Goal: Transaction & Acquisition: Purchase product/service

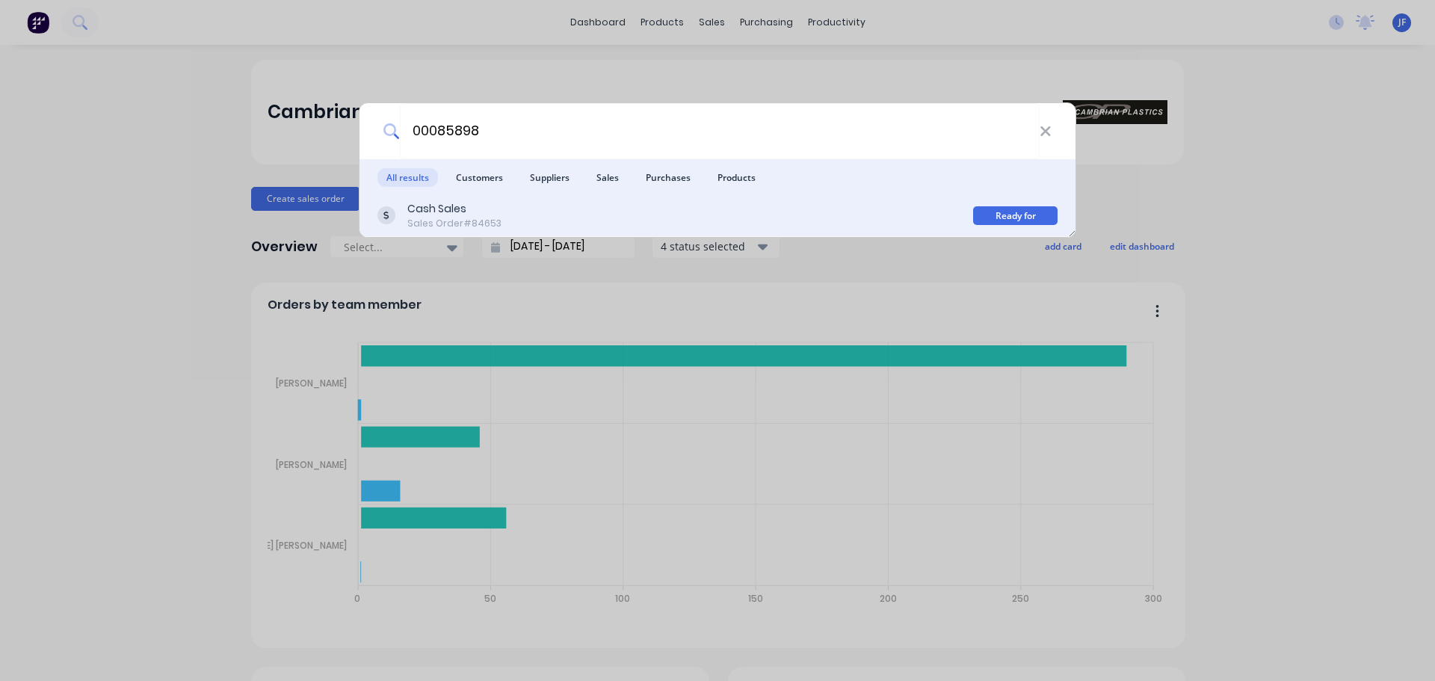
type input "00085898"
click at [789, 209] on div "Cash Sales Sales Order #84653" at bounding box center [676, 215] width 596 height 29
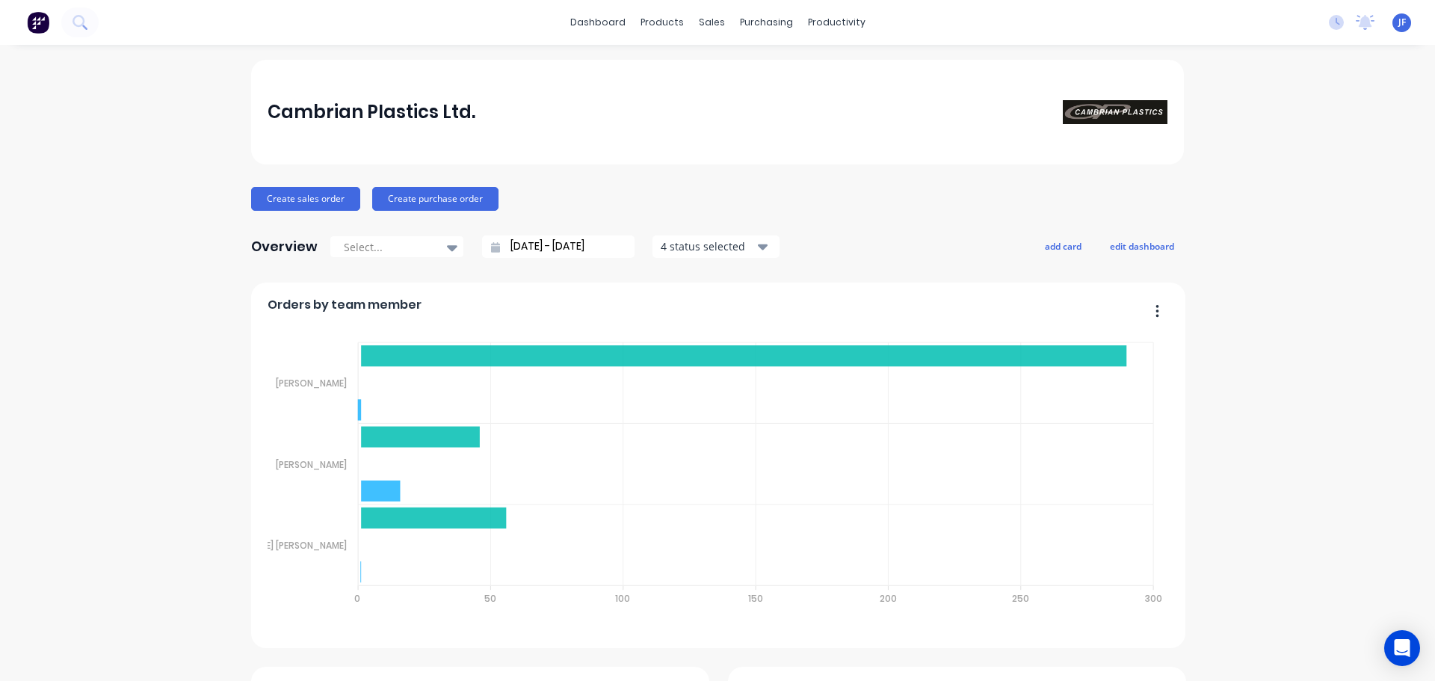
click at [73, 4] on div "dashboard products sales purchasing productivity dashboard products Product Cat…" at bounding box center [717, 22] width 1435 height 45
click at [75, 15] on icon at bounding box center [80, 22] width 14 height 14
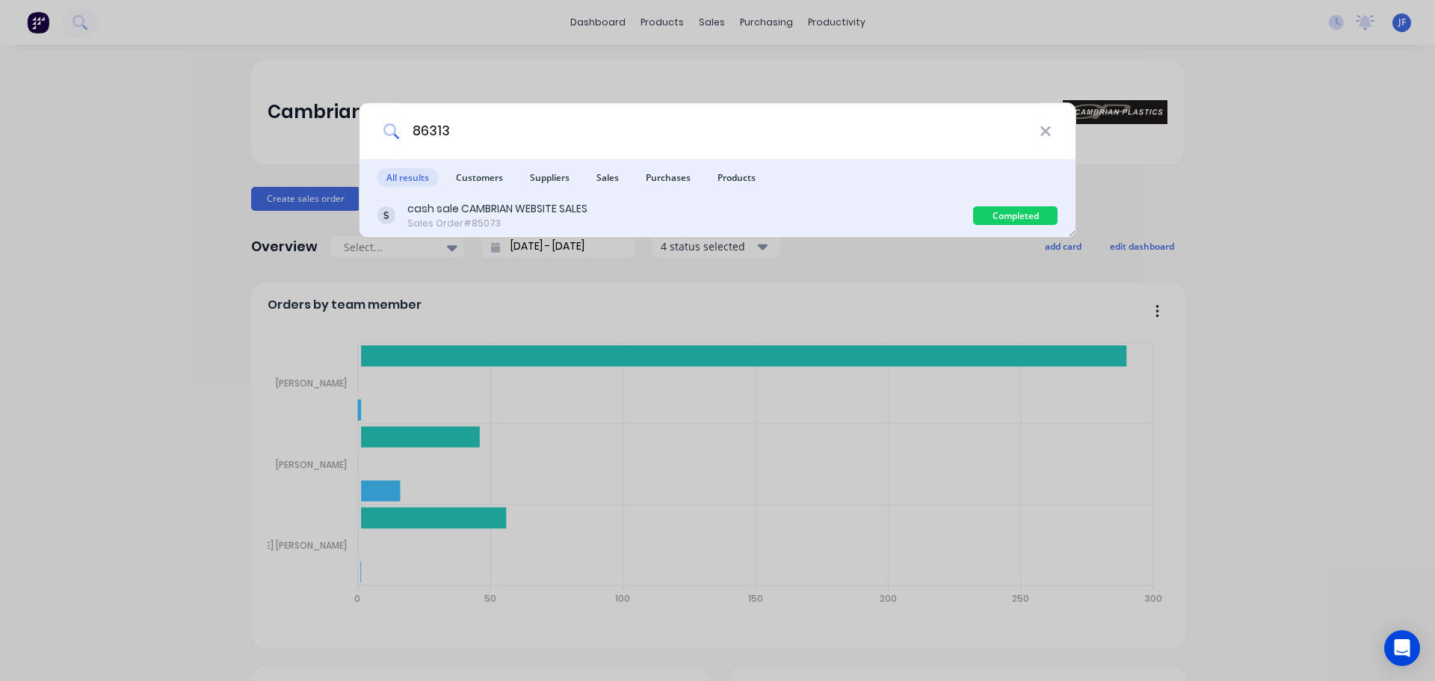
type input "86313"
click at [905, 225] on div "cash sale CAMBRIAN WEBSITE SALES Sales Order #85073" at bounding box center [676, 215] width 596 height 29
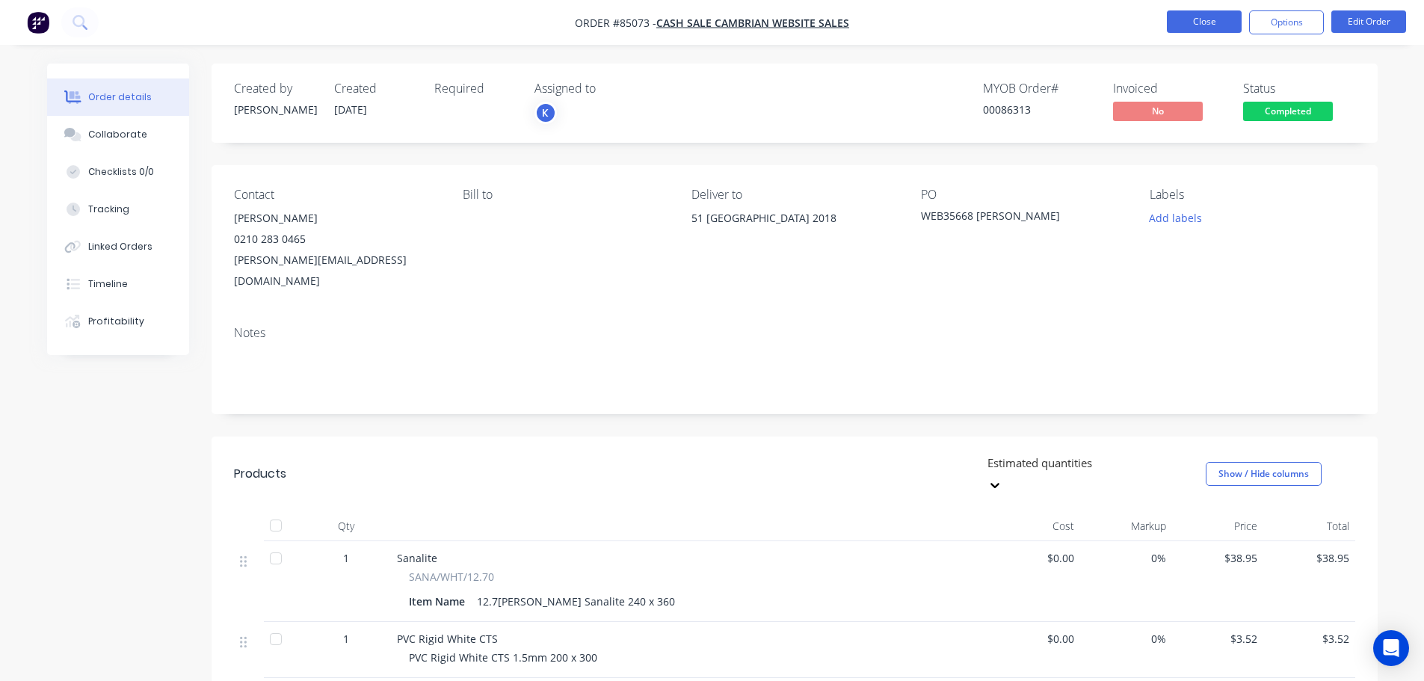
click at [1208, 16] on button "Close" at bounding box center [1204, 21] width 75 height 22
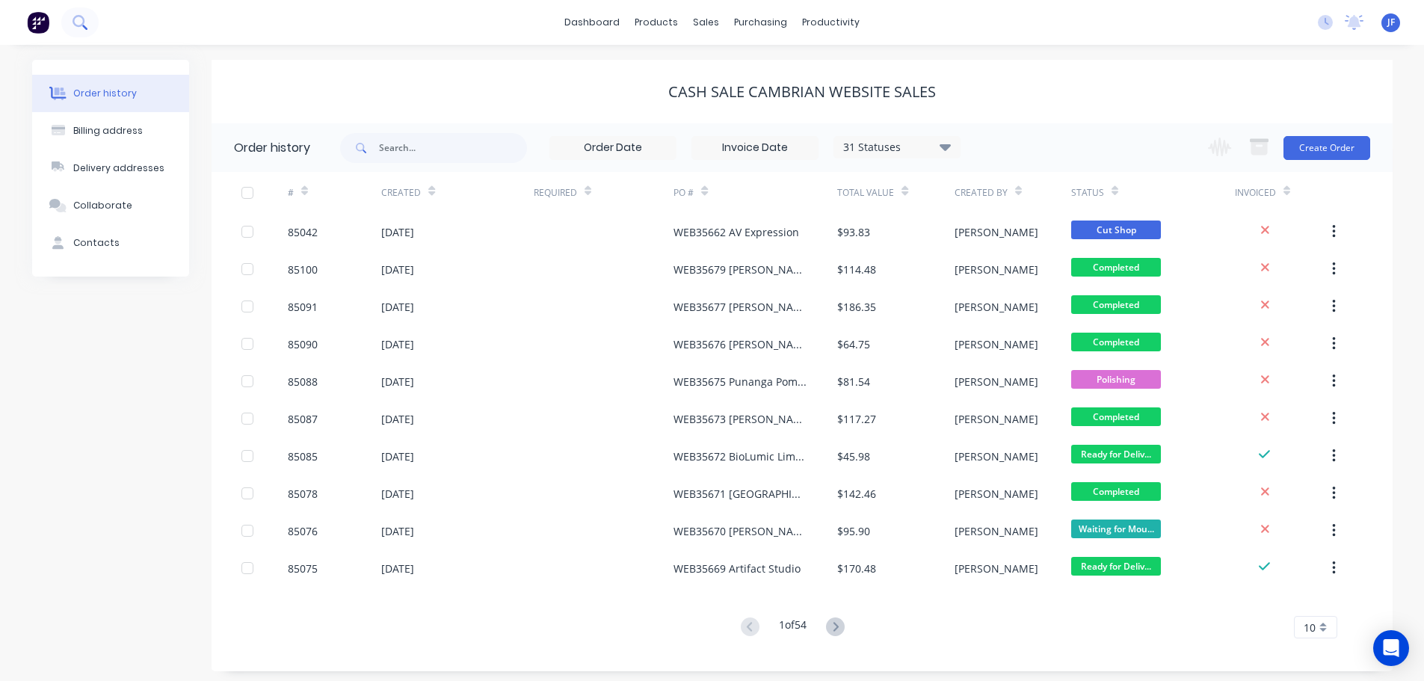
click at [84, 29] on icon at bounding box center [80, 22] width 14 height 14
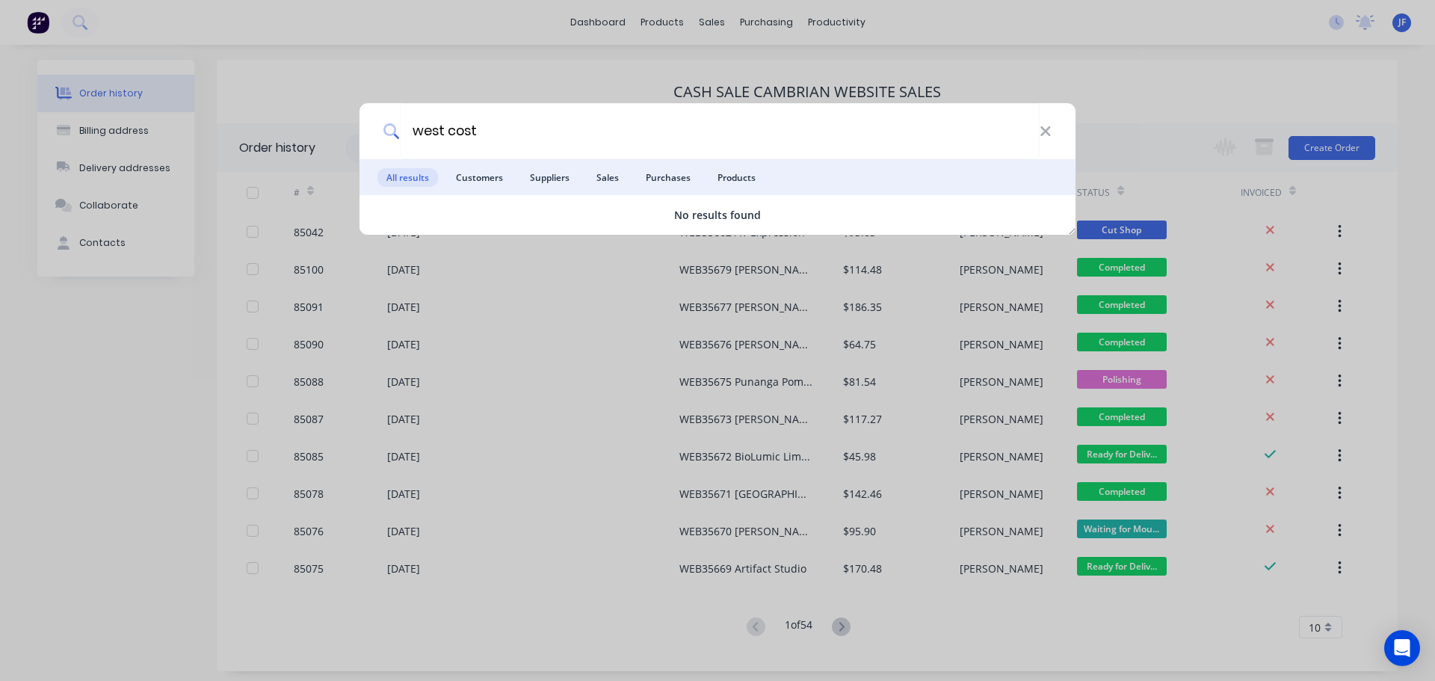
type input "west cost"
click at [828, 65] on div "west cost All results Customers Suppliers Sales Purchases Products No results f…" at bounding box center [717, 340] width 1435 height 681
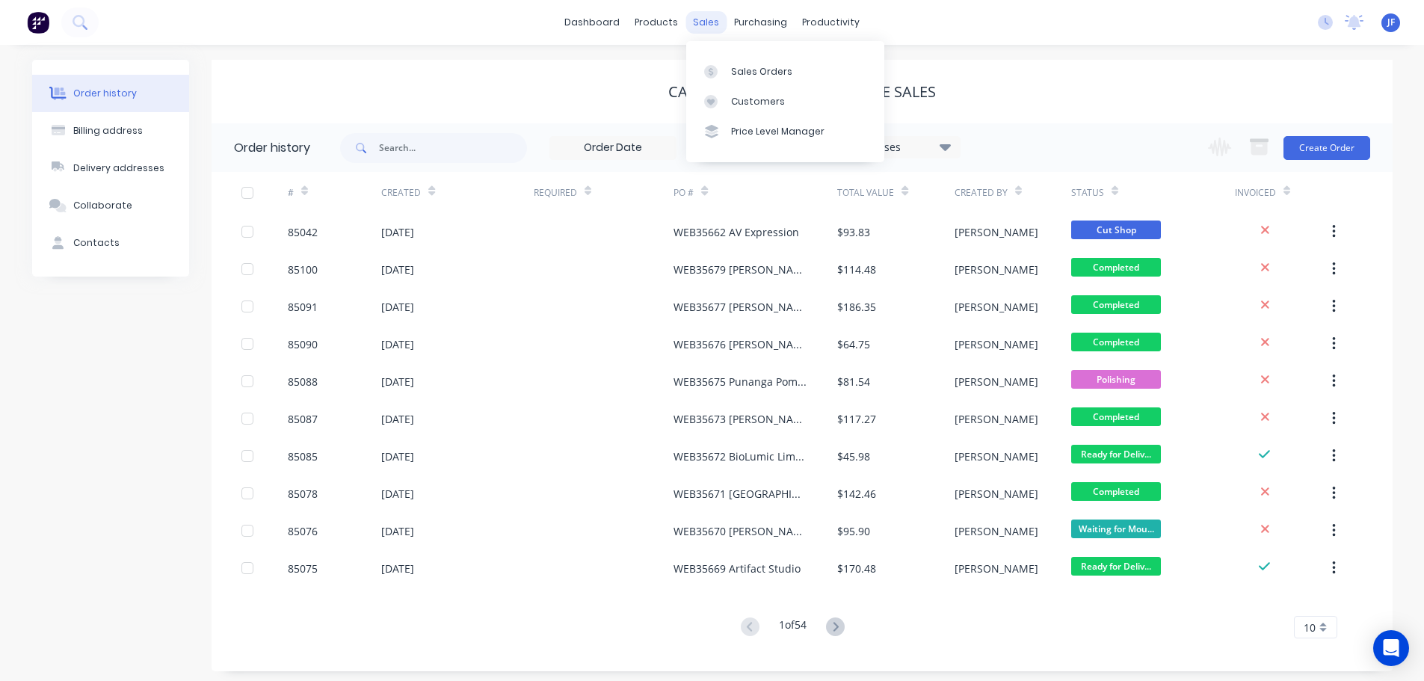
click at [715, 19] on div "sales" at bounding box center [706, 22] width 41 height 22
click at [722, 62] on link "Sales Orders" at bounding box center [785, 71] width 198 height 30
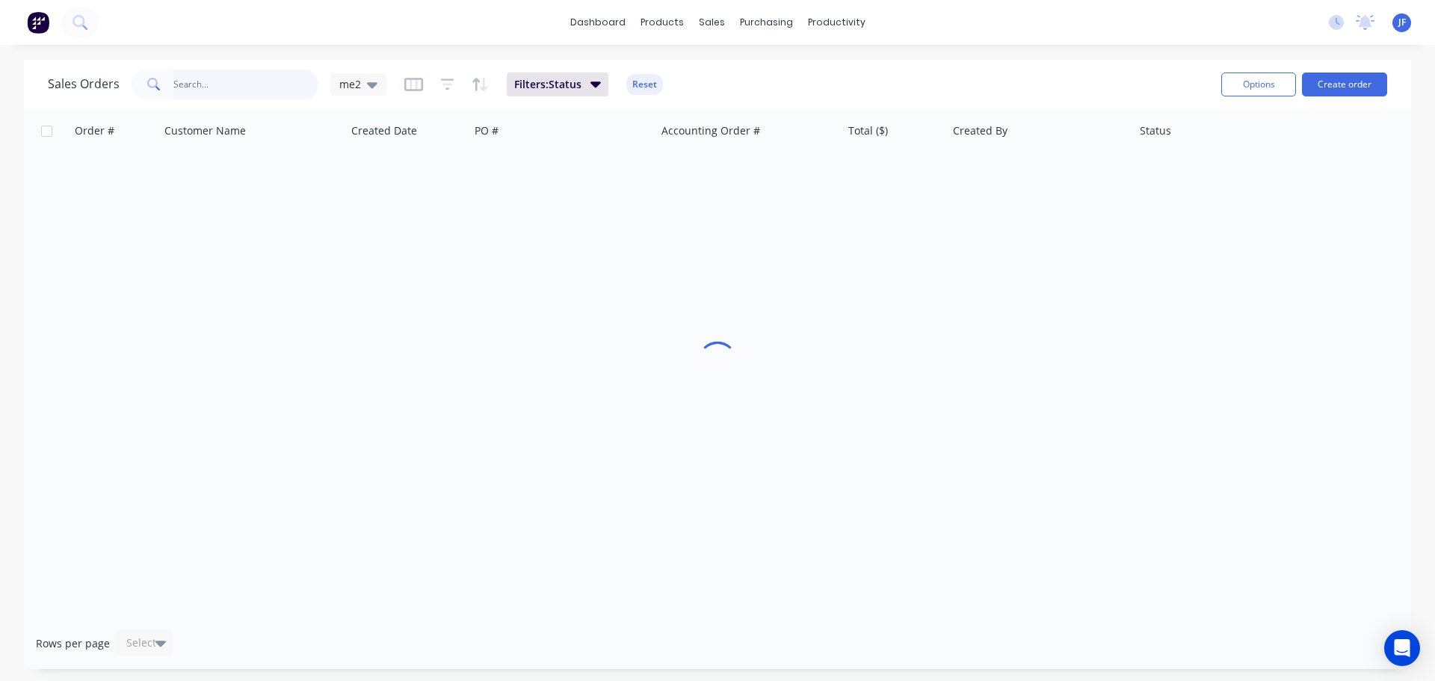
click at [216, 70] on input "text" at bounding box center [246, 85] width 146 height 30
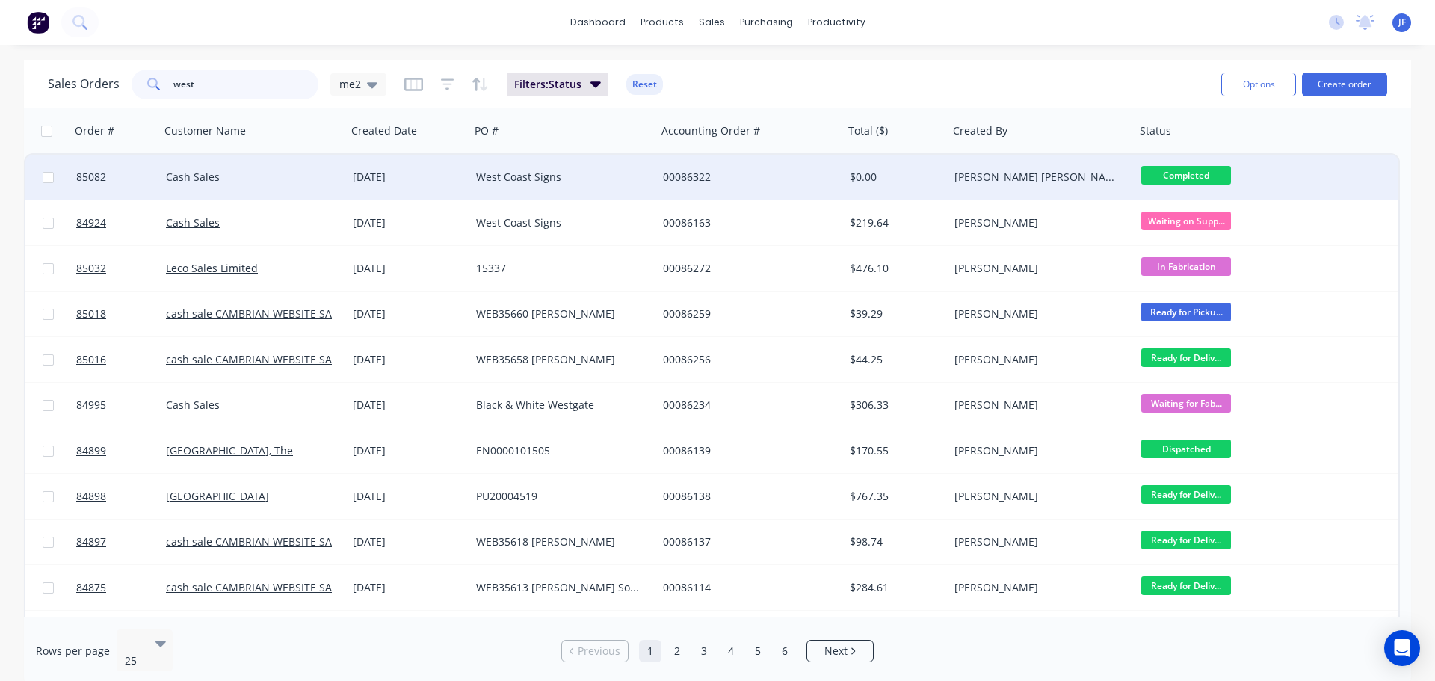
type input "west"
click at [743, 189] on div "00086322" at bounding box center [750, 177] width 187 height 45
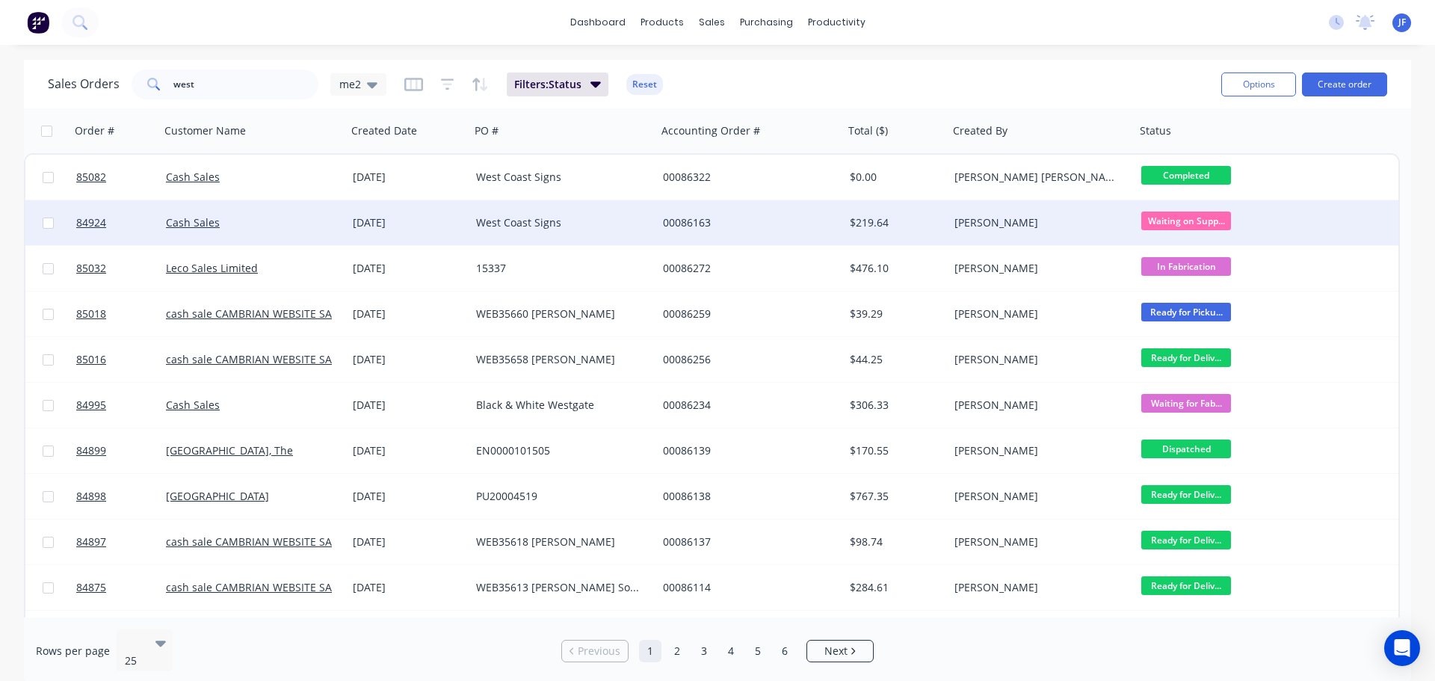
click at [386, 206] on div "29 Sep 2025" at bounding box center [408, 222] width 123 height 45
click at [474, 212] on div "West Coast Signs" at bounding box center [563, 222] width 187 height 45
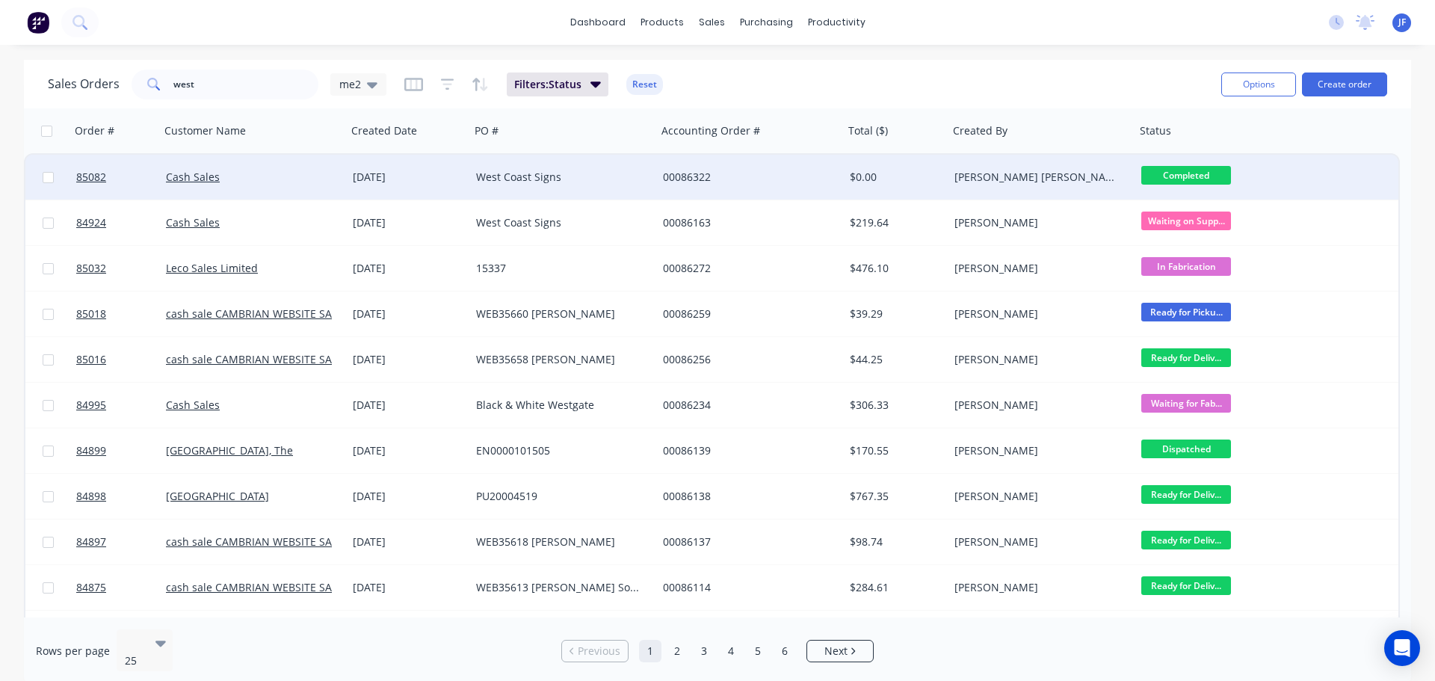
click at [472, 170] on div "West Coast Signs" at bounding box center [563, 177] width 187 height 45
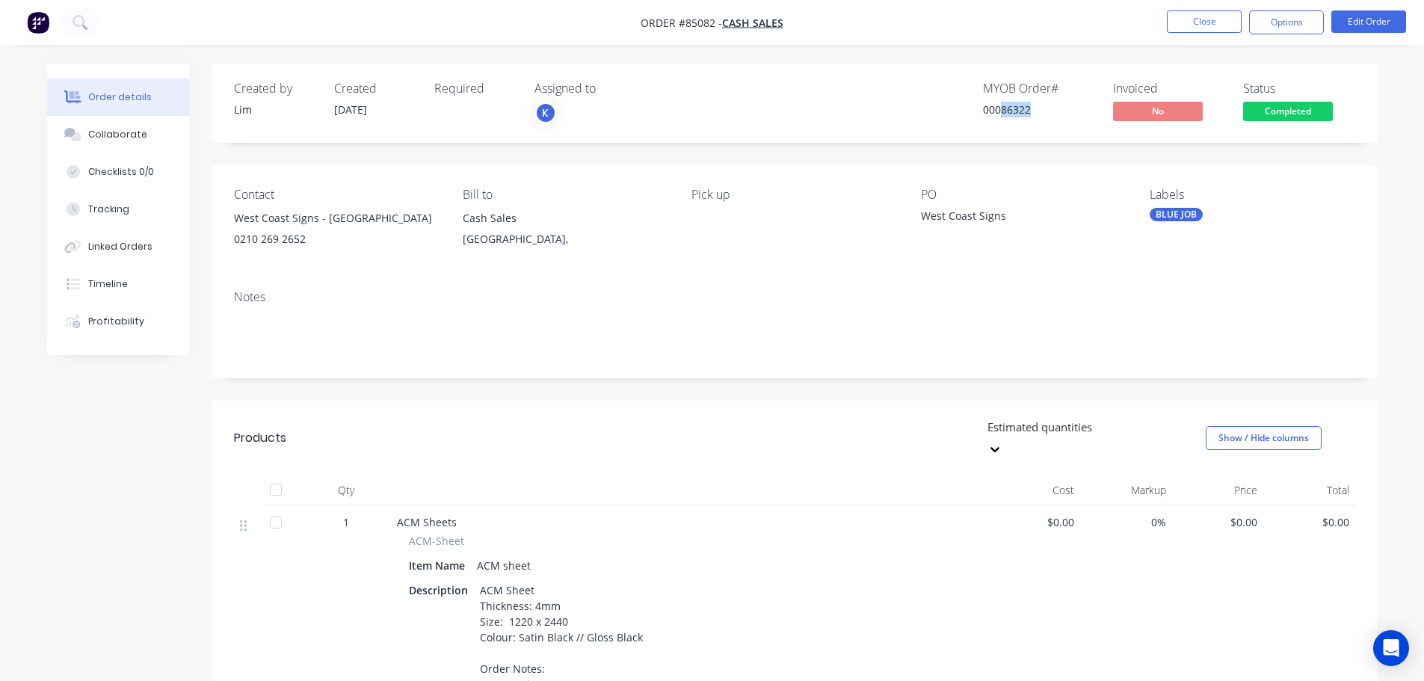
drag, startPoint x: 1002, startPoint y: 111, endPoint x: 1045, endPoint y: 113, distance: 43.4
click at [1045, 113] on div "00086322" at bounding box center [1039, 110] width 112 height 16
copy div "86322"
click at [827, 132] on div "Created by Lim Created 06/10/25 Required Assigned to K MYOB Order # 00086322 In…" at bounding box center [795, 103] width 1166 height 79
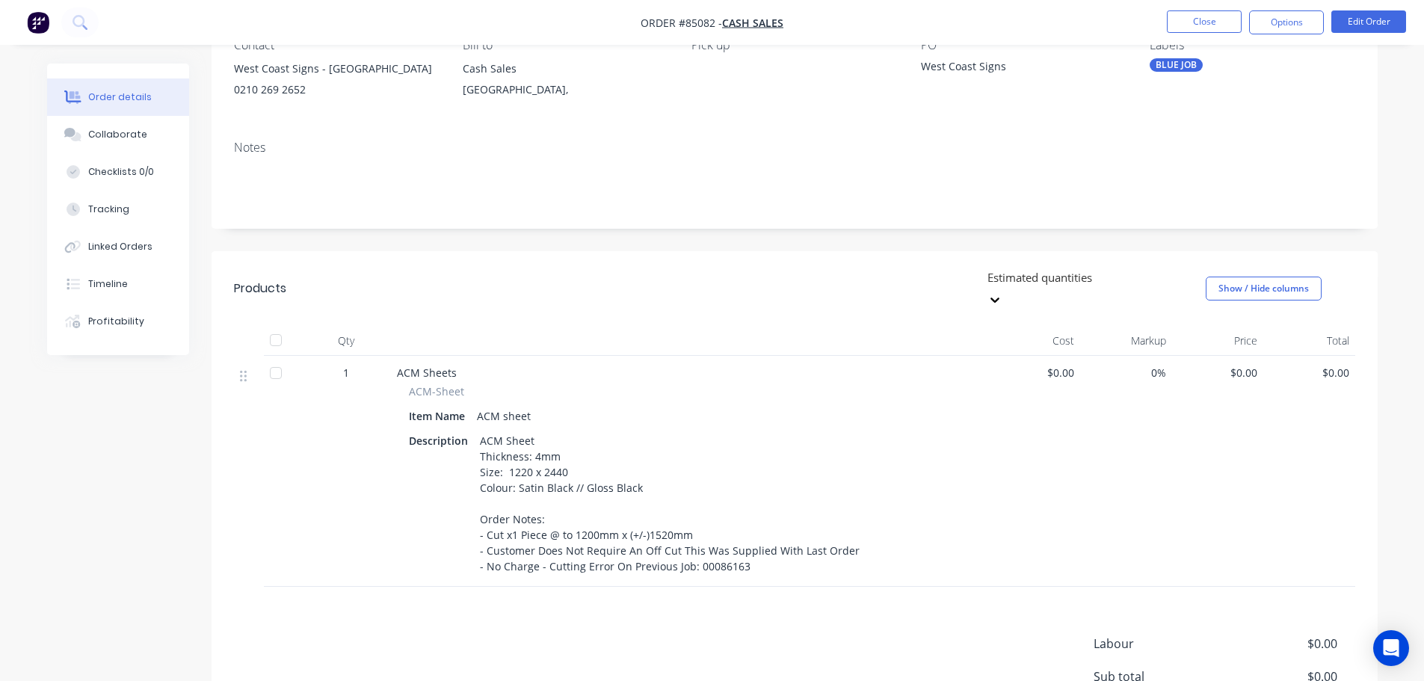
scroll to position [299, 0]
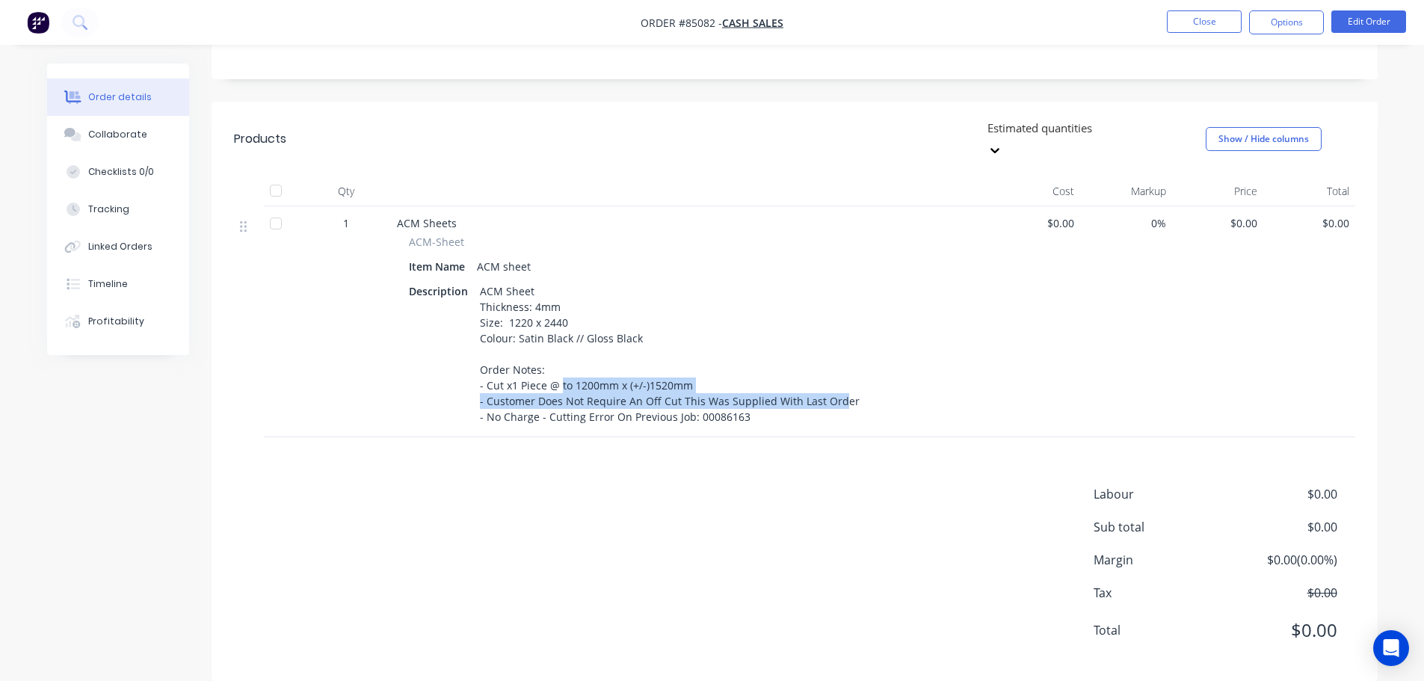
drag, startPoint x: 559, startPoint y: 362, endPoint x: 832, endPoint y: 378, distance: 273.4
click at [832, 378] on div "ACM Sheet Thickness: 4mm Size: 1220 x 2440 Colour: Satin Black // Gloss Black O…" at bounding box center [670, 353] width 392 height 147
click at [833, 418] on div "Products Estimated quantities Show / Hide columns Qty Cost Markup Price Total 1…" at bounding box center [795, 391] width 1166 height 579
click at [824, 401] on div "ACM Sheet Thickness: 4mm Size: 1220 x 2440 Colour: Satin Black // Gloss Black O…" at bounding box center [670, 353] width 392 height 147
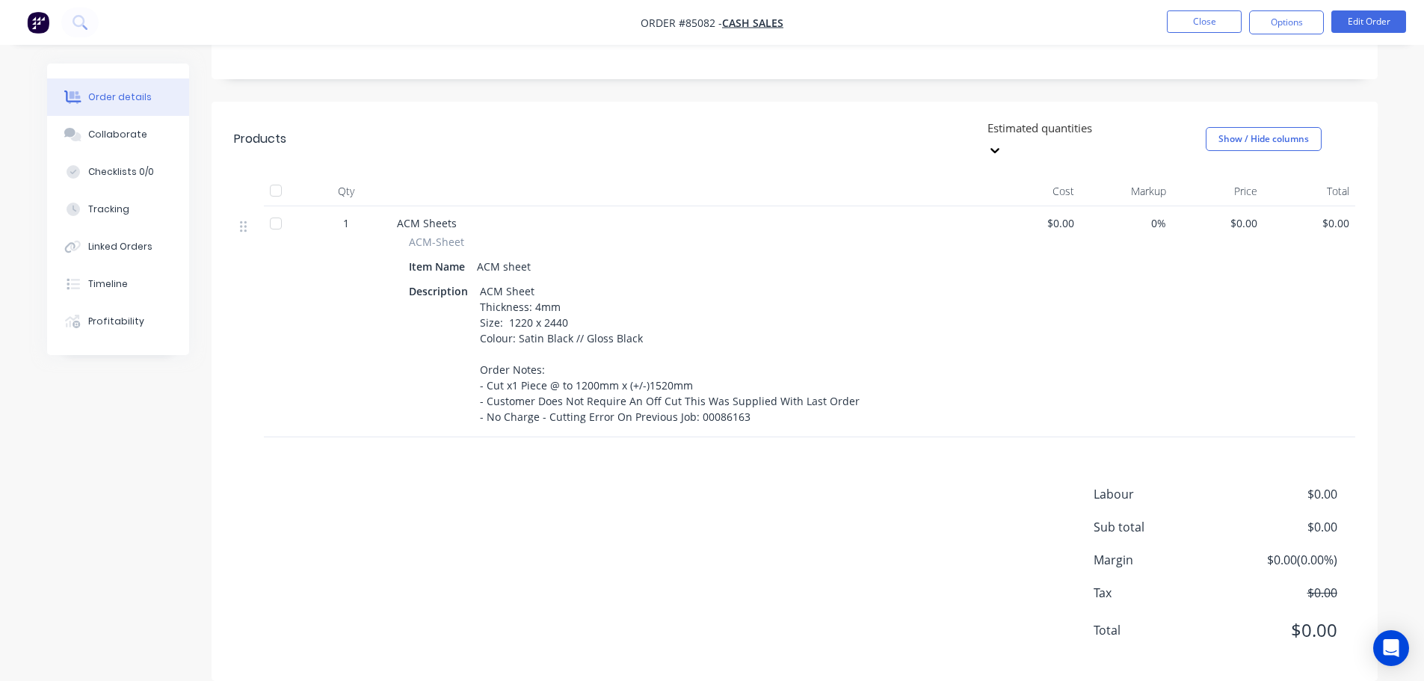
click at [555, 526] on div "Labour $0.00 Sub total $0.00 Margin $0.00 ( 0.00 %) Tax $0.00 Total $0.00" at bounding box center [794, 571] width 1121 height 173
click at [799, 455] on div "Products Estimated quantities Show / Hide columns Qty Cost Markup Price Total 1…" at bounding box center [795, 391] width 1166 height 579
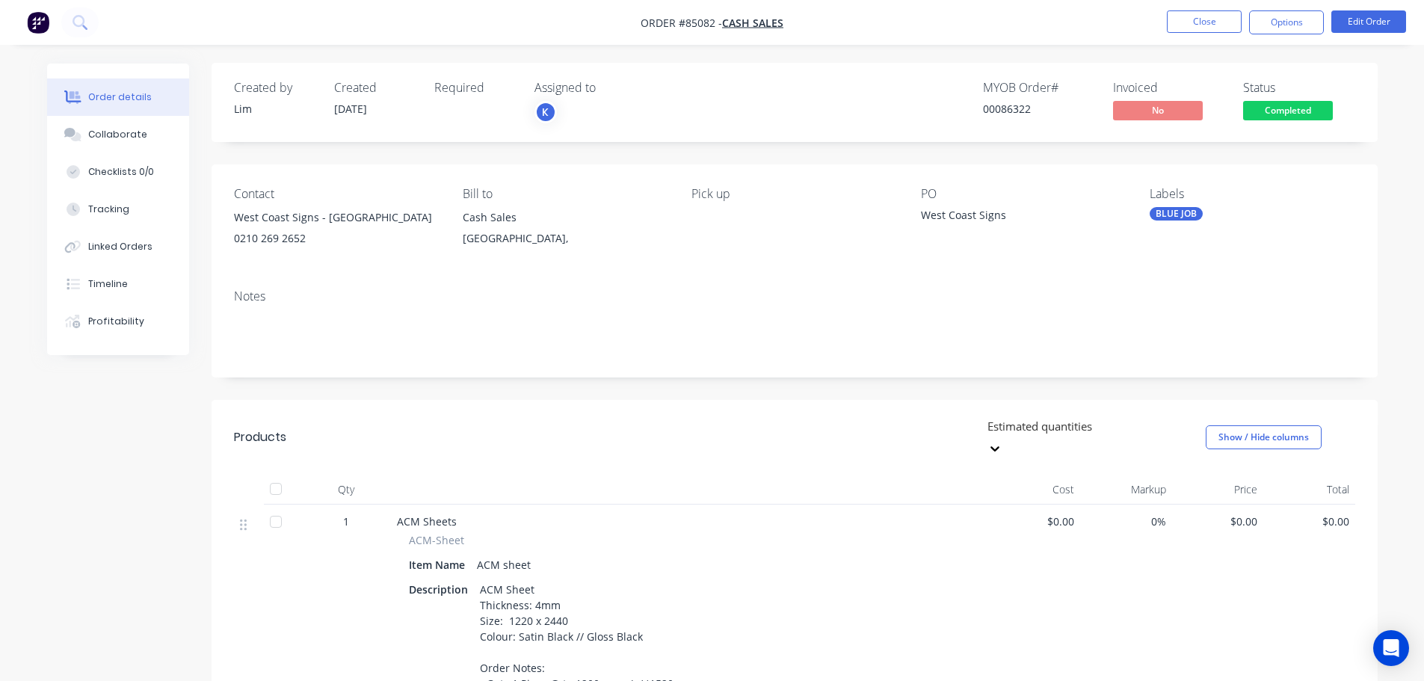
scroll to position [0, 0]
click at [1194, 25] on button "Close" at bounding box center [1204, 21] width 75 height 22
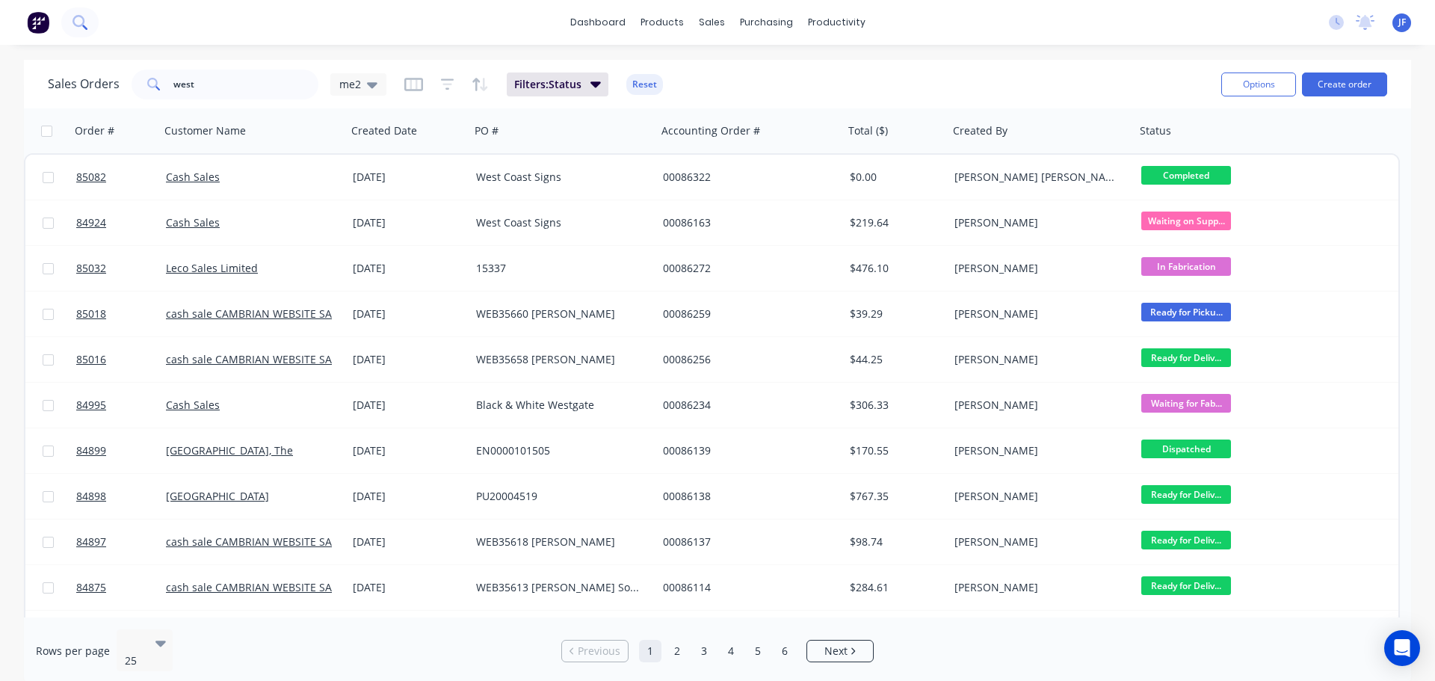
click at [78, 21] on icon at bounding box center [80, 22] width 14 height 14
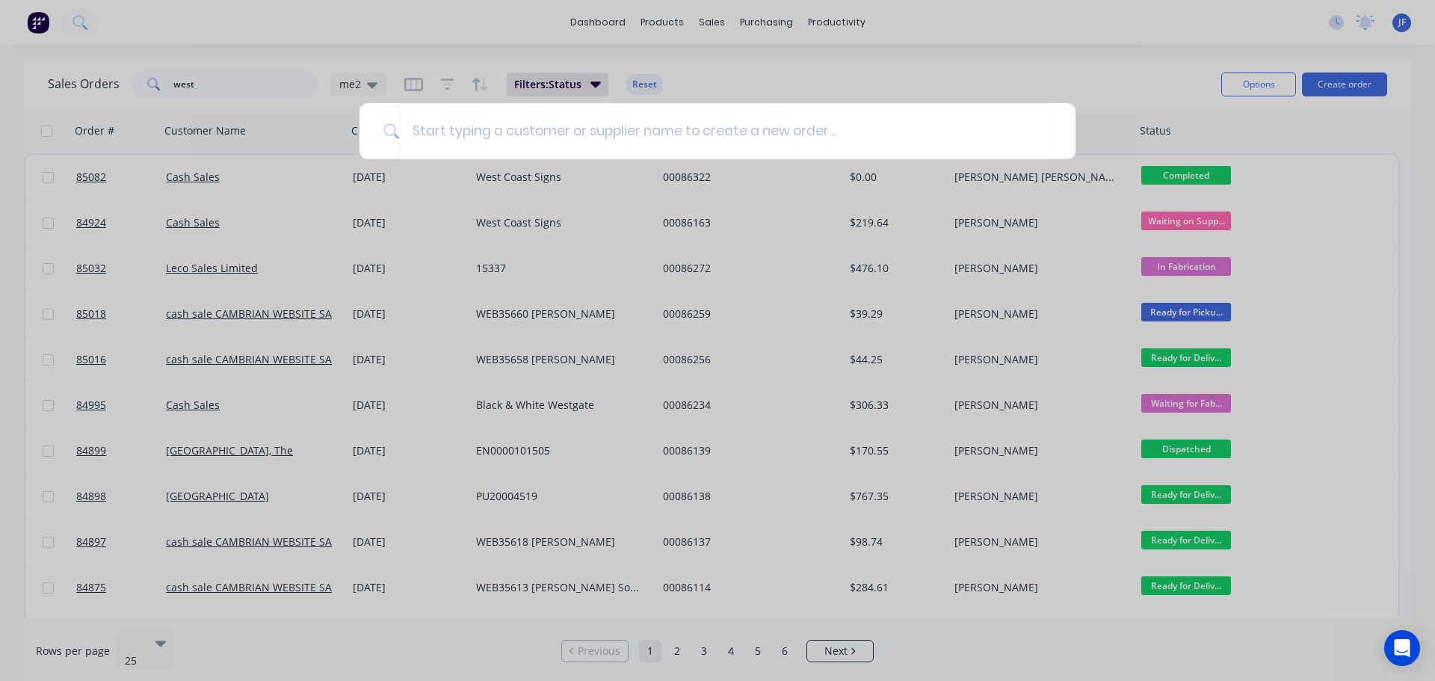
click at [221, 82] on div at bounding box center [717, 340] width 1435 height 681
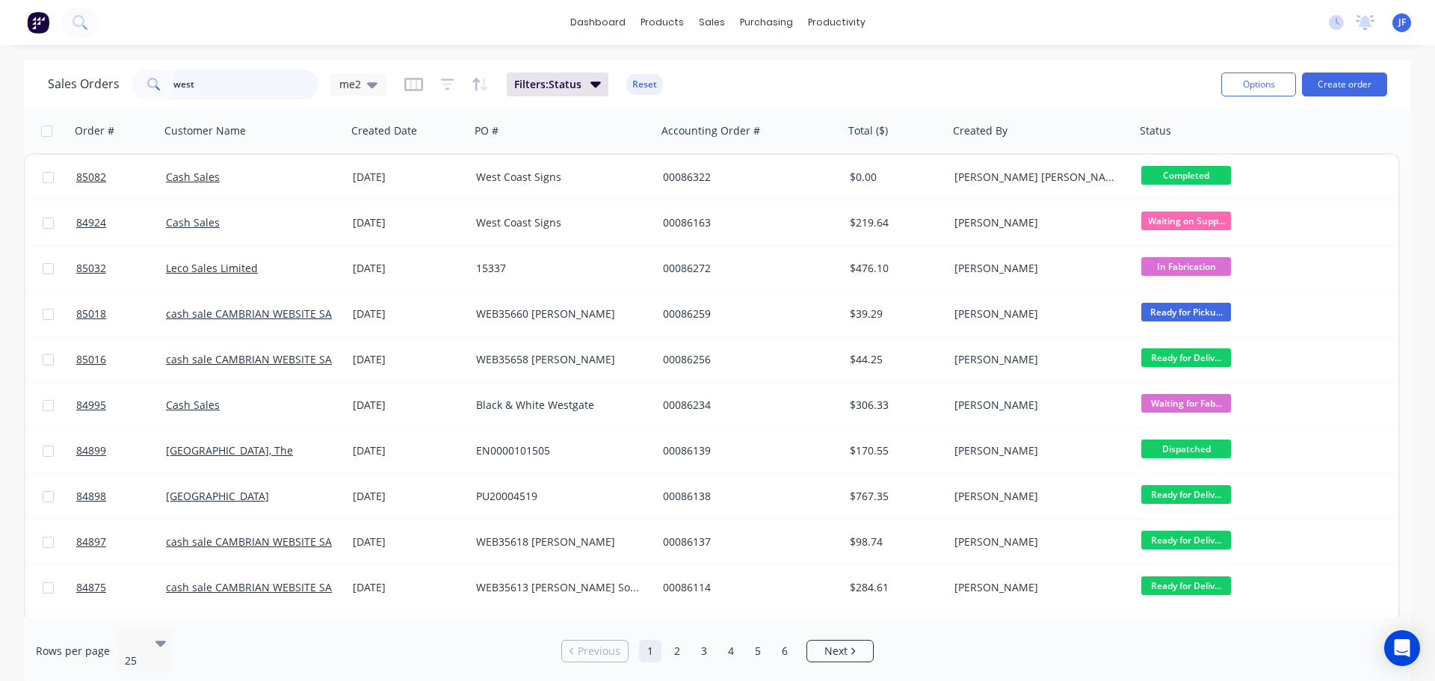
click at [217, 77] on input "west" at bounding box center [246, 85] width 146 height 30
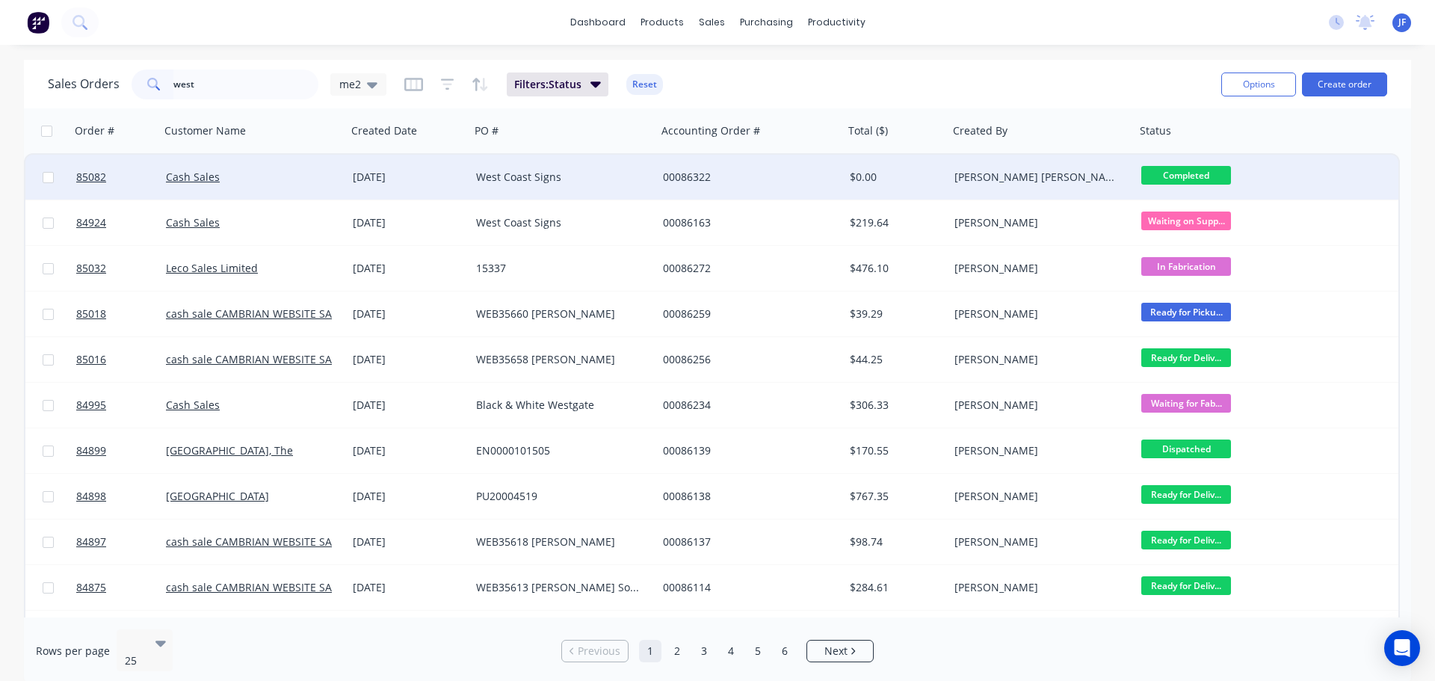
click at [487, 191] on div "West Coast Signs" at bounding box center [563, 177] width 187 height 45
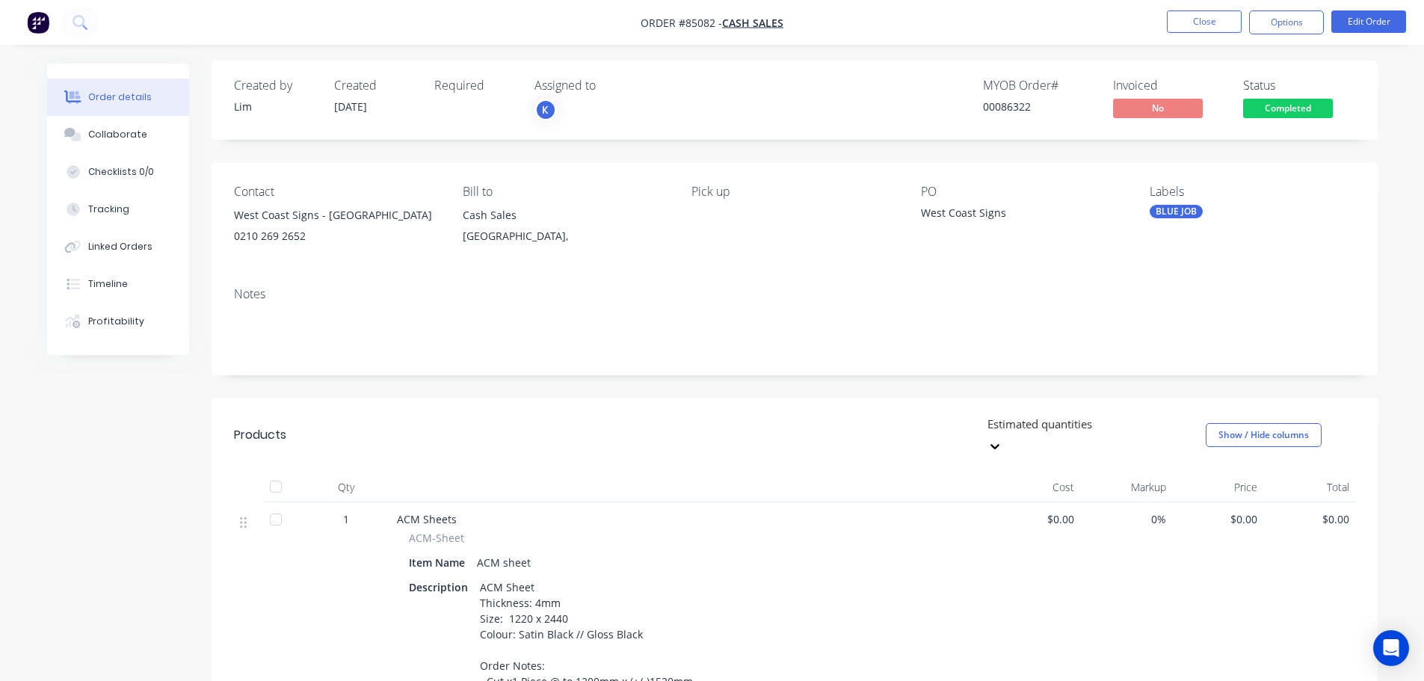
scroll to position [150, 0]
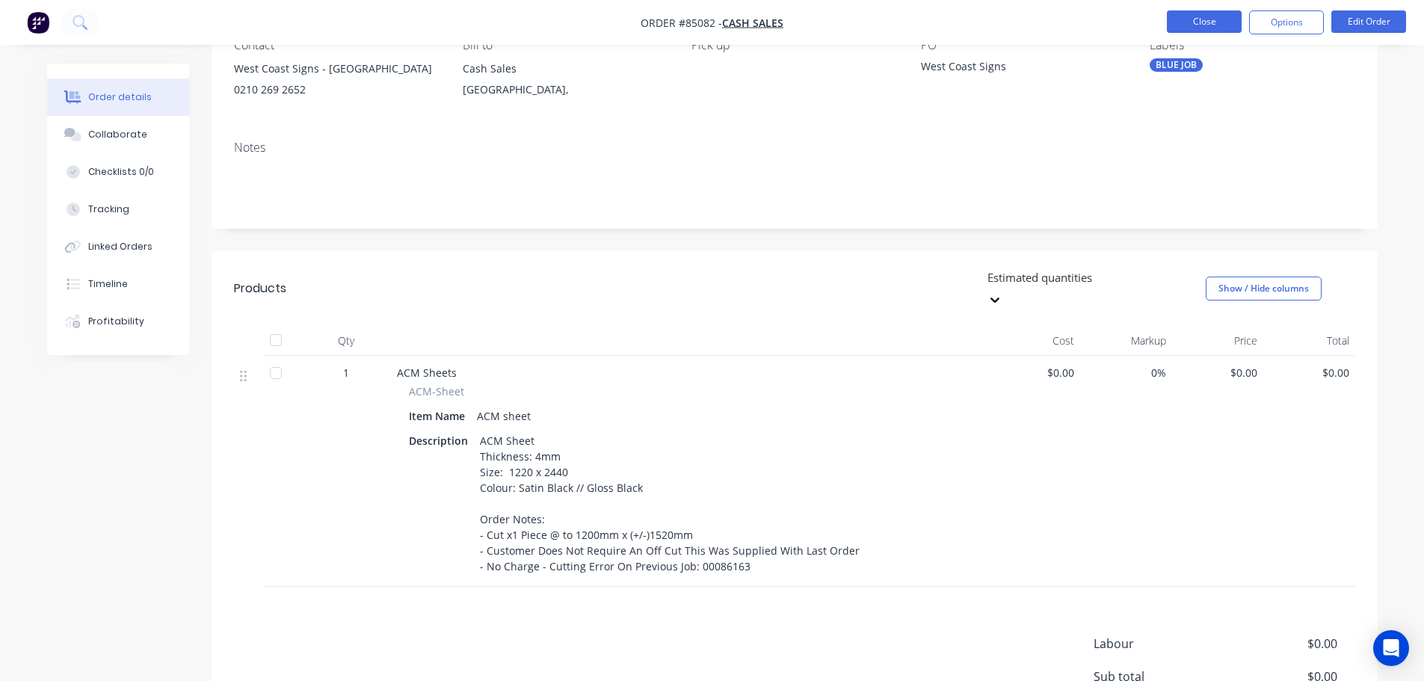
click at [1210, 19] on button "Close" at bounding box center [1204, 21] width 75 height 22
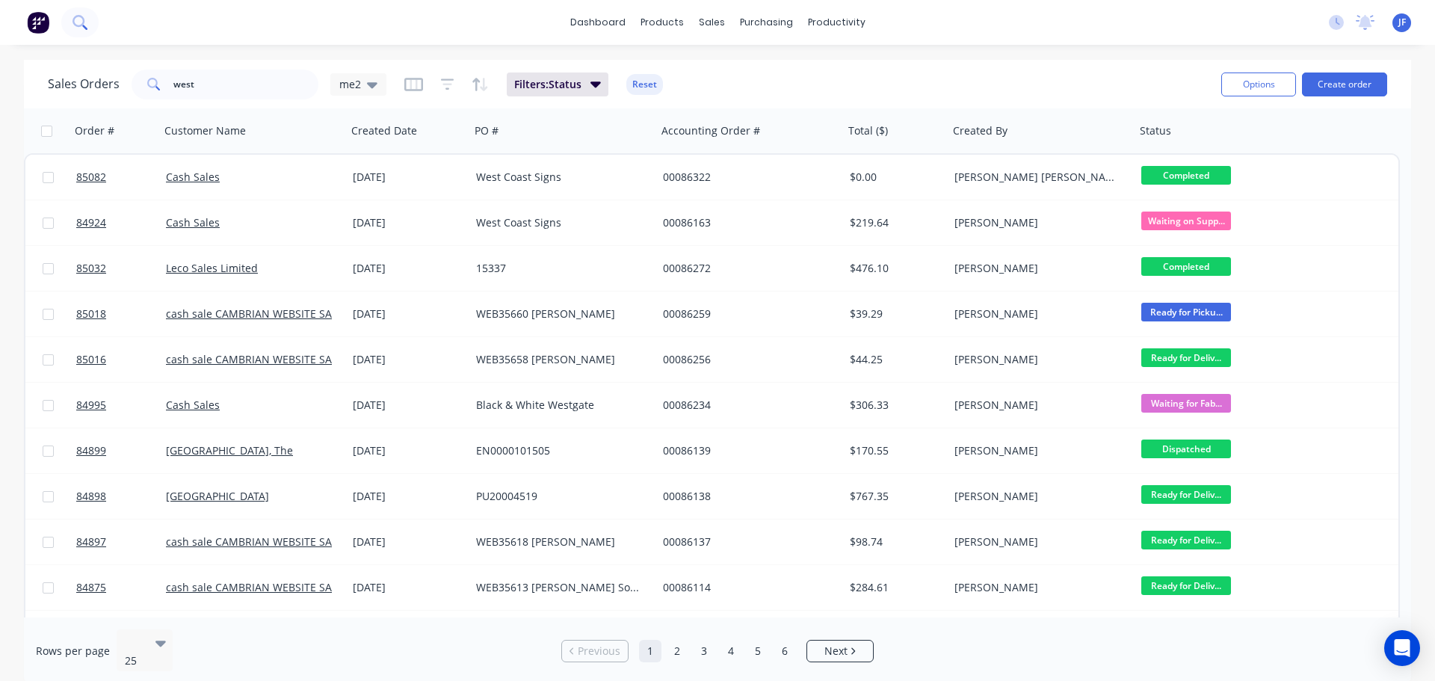
click at [81, 16] on icon at bounding box center [79, 21] width 12 height 12
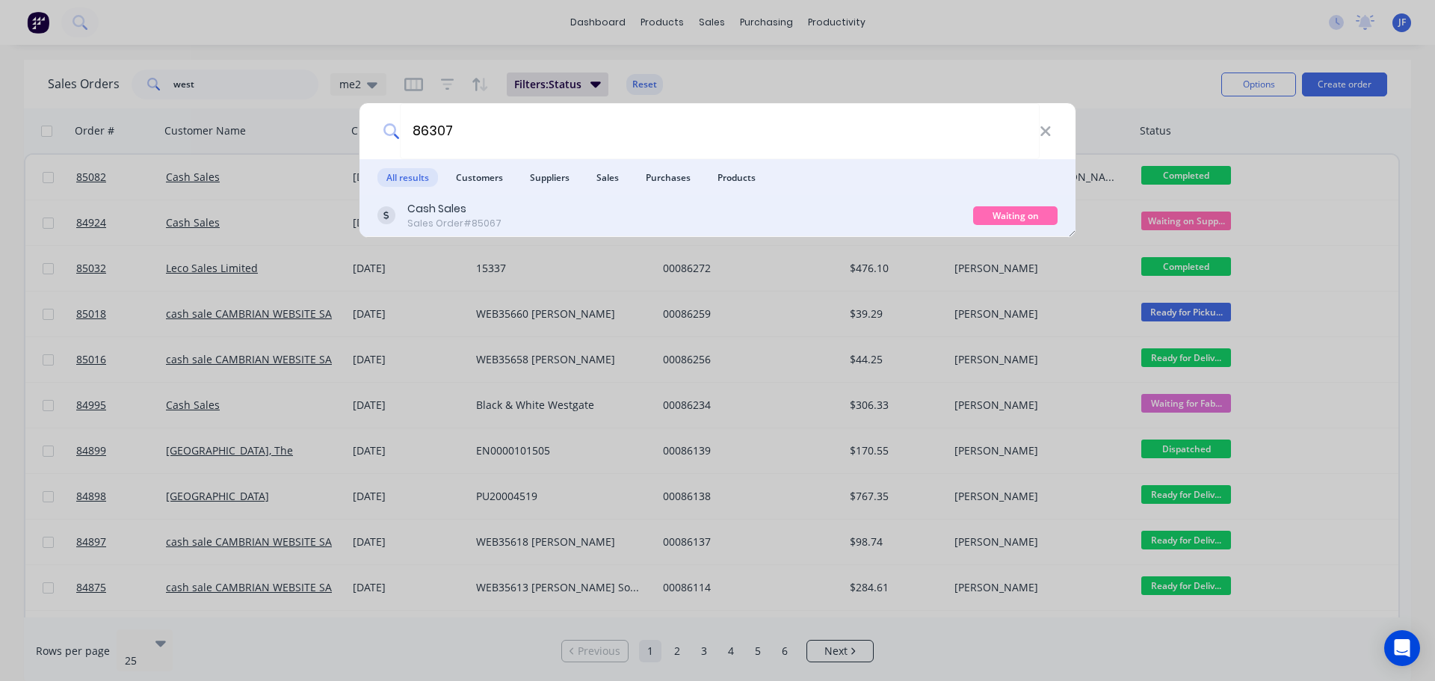
type input "86307"
click at [891, 198] on div "Cash Sales Sales Order #85067 Waiting on Supplier" at bounding box center [718, 216] width 716 height 42
click at [925, 212] on div "Cash Sales Sales Order #85067" at bounding box center [676, 215] width 596 height 29
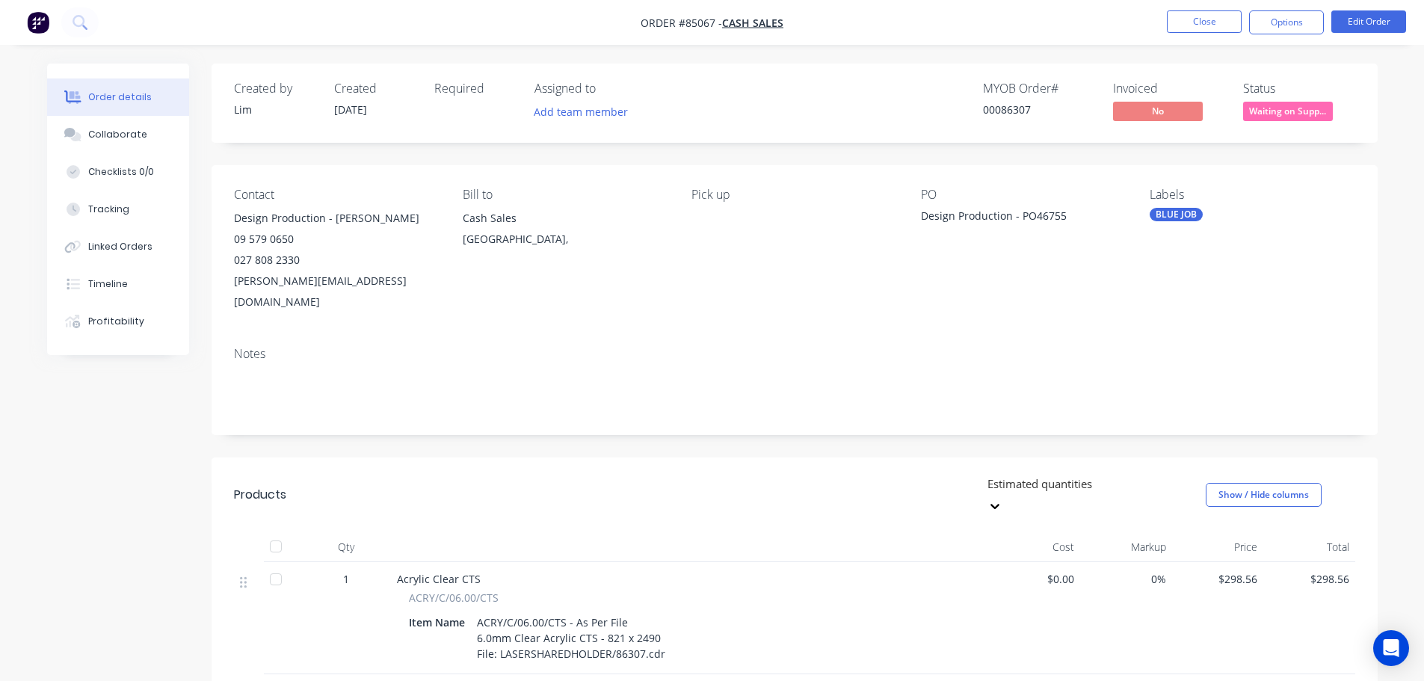
click at [1277, 109] on span "Waiting on Supp..." at bounding box center [1288, 111] width 90 height 19
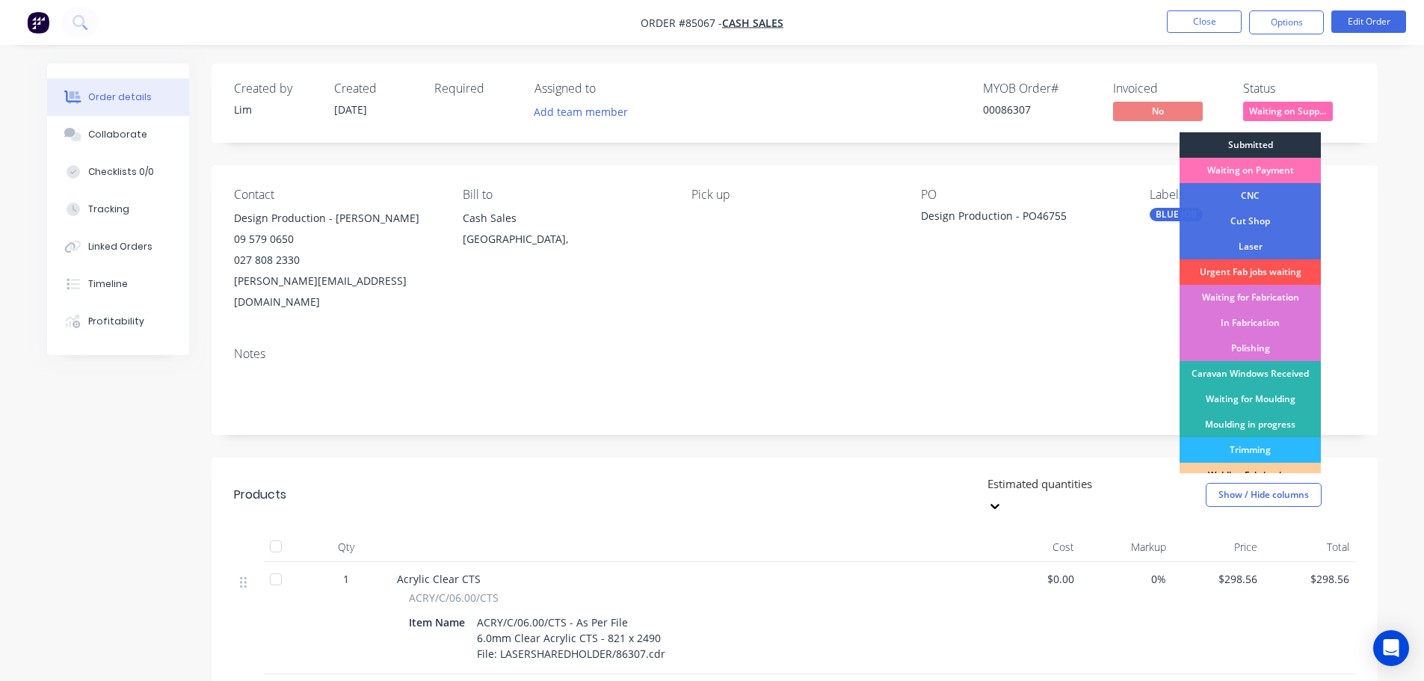
click at [1283, 142] on div "Submitted" at bounding box center [1250, 144] width 141 height 25
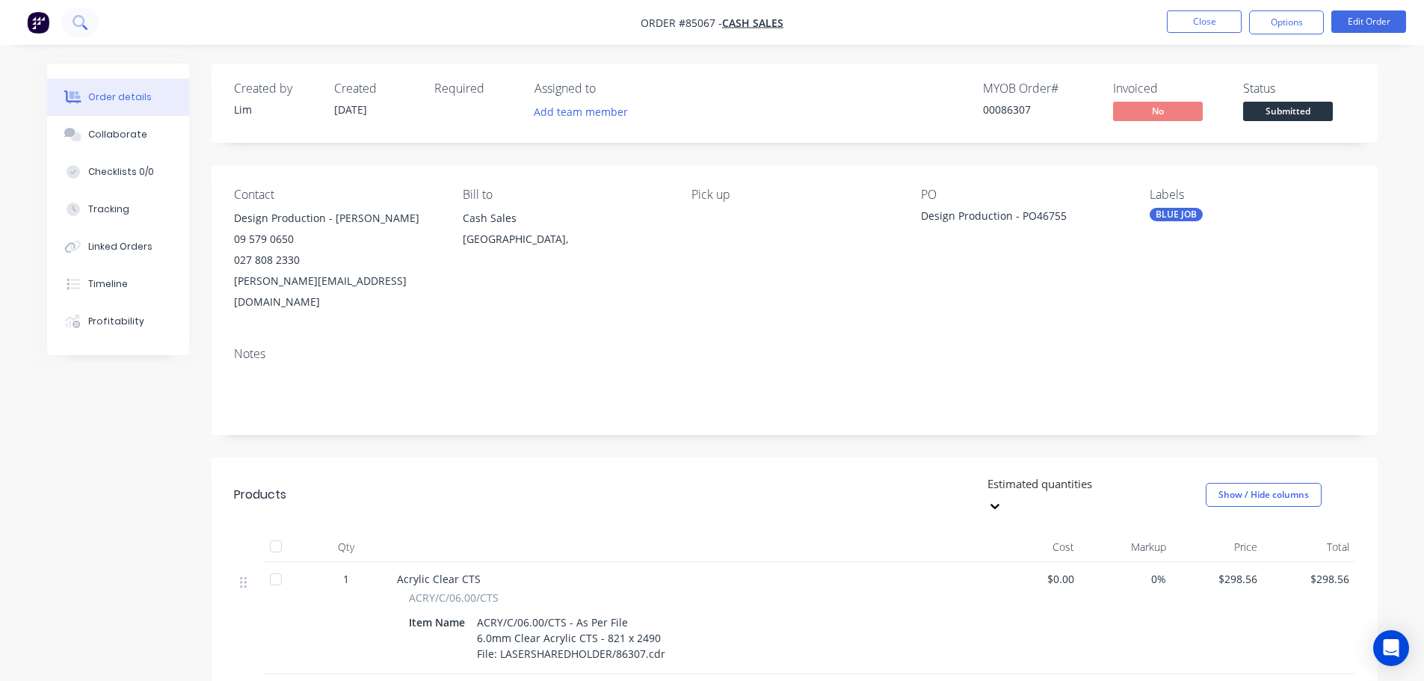
click at [84, 17] on icon at bounding box center [80, 22] width 14 height 14
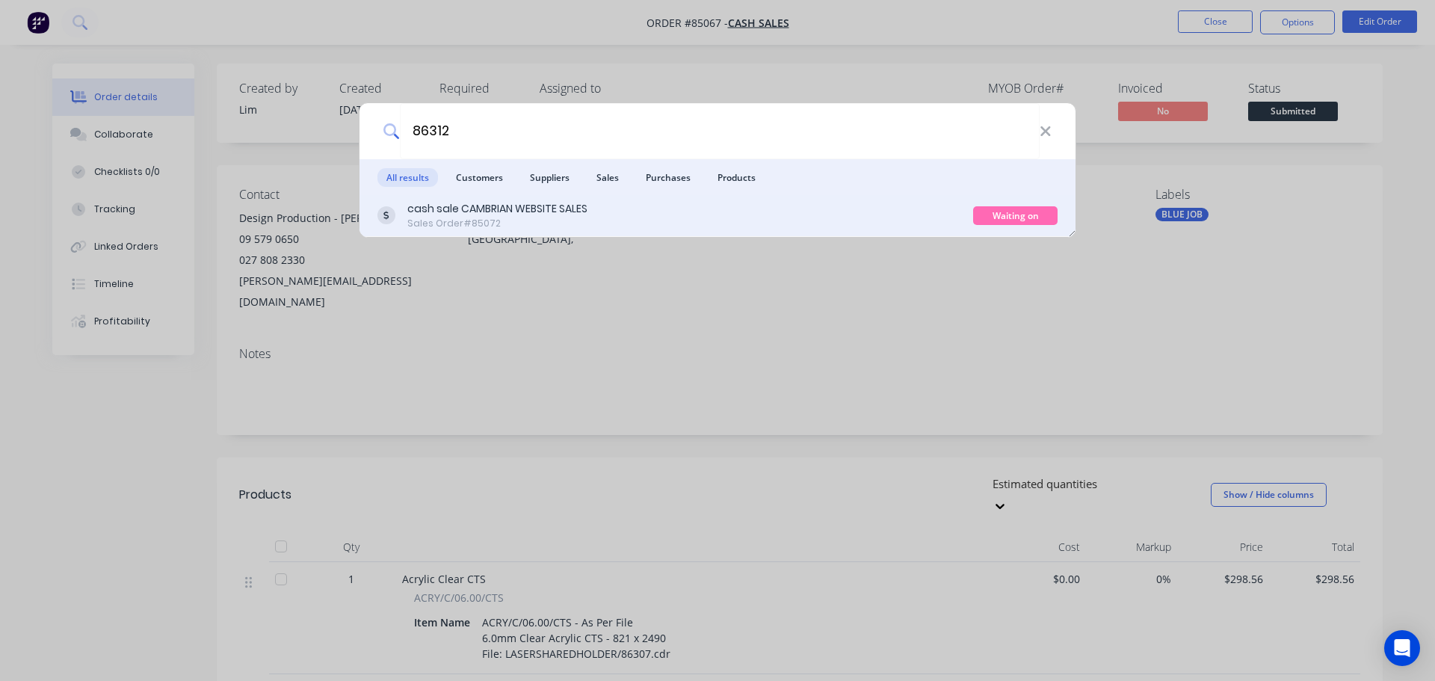
type input "86312"
click at [710, 233] on div "cash sale CAMBRIAN WEBSITE SALES Sales Order #85072 Waiting on Supplier" at bounding box center [718, 216] width 716 height 42
click at [771, 215] on div "cash sale CAMBRIAN WEBSITE SALES Sales Order #85072" at bounding box center [676, 215] width 596 height 29
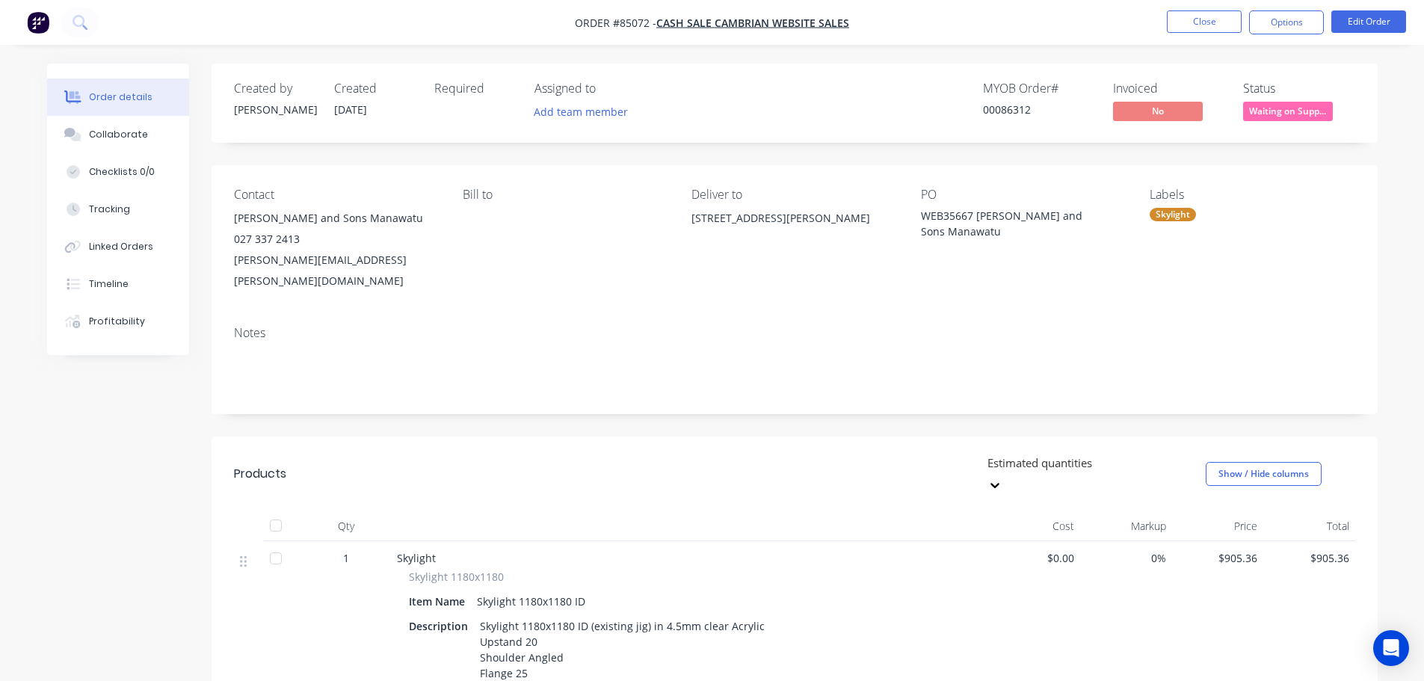
click at [1301, 119] on span "Waiting on Supp..." at bounding box center [1288, 111] width 90 height 19
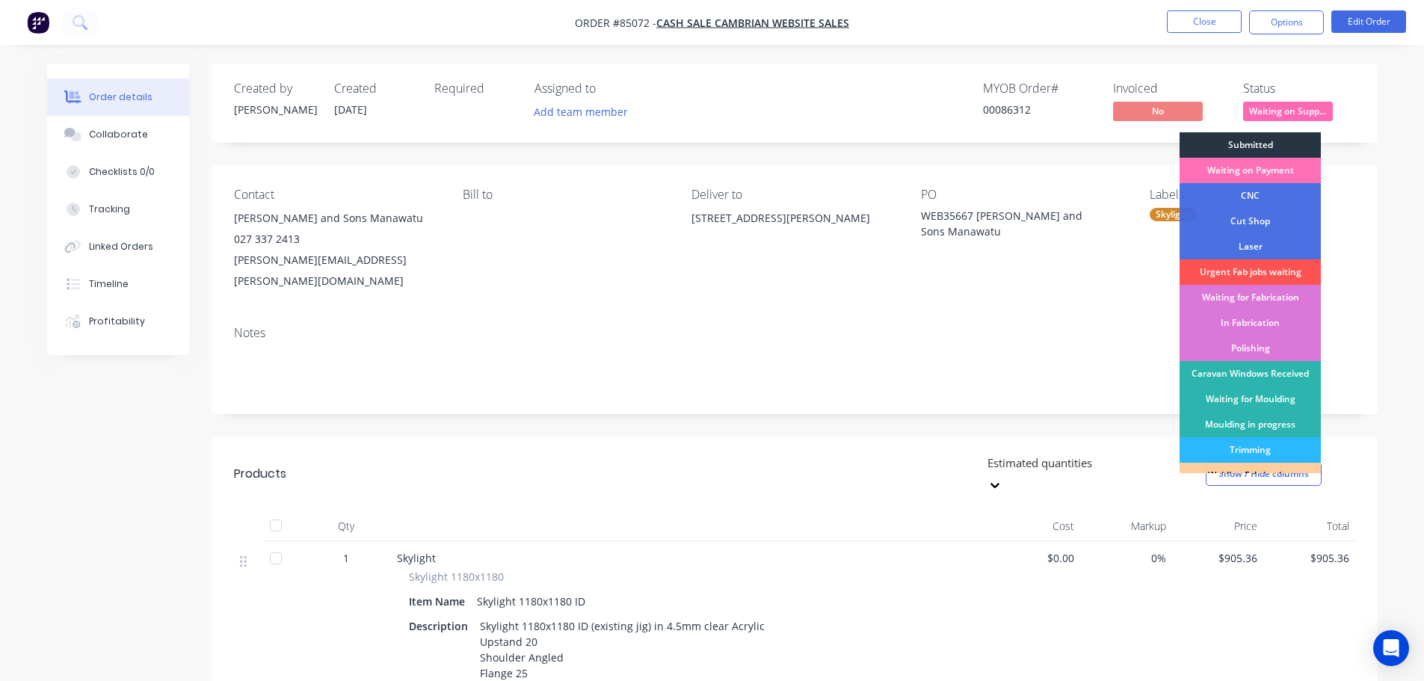
click at [1287, 156] on div "Submitted" at bounding box center [1250, 144] width 141 height 25
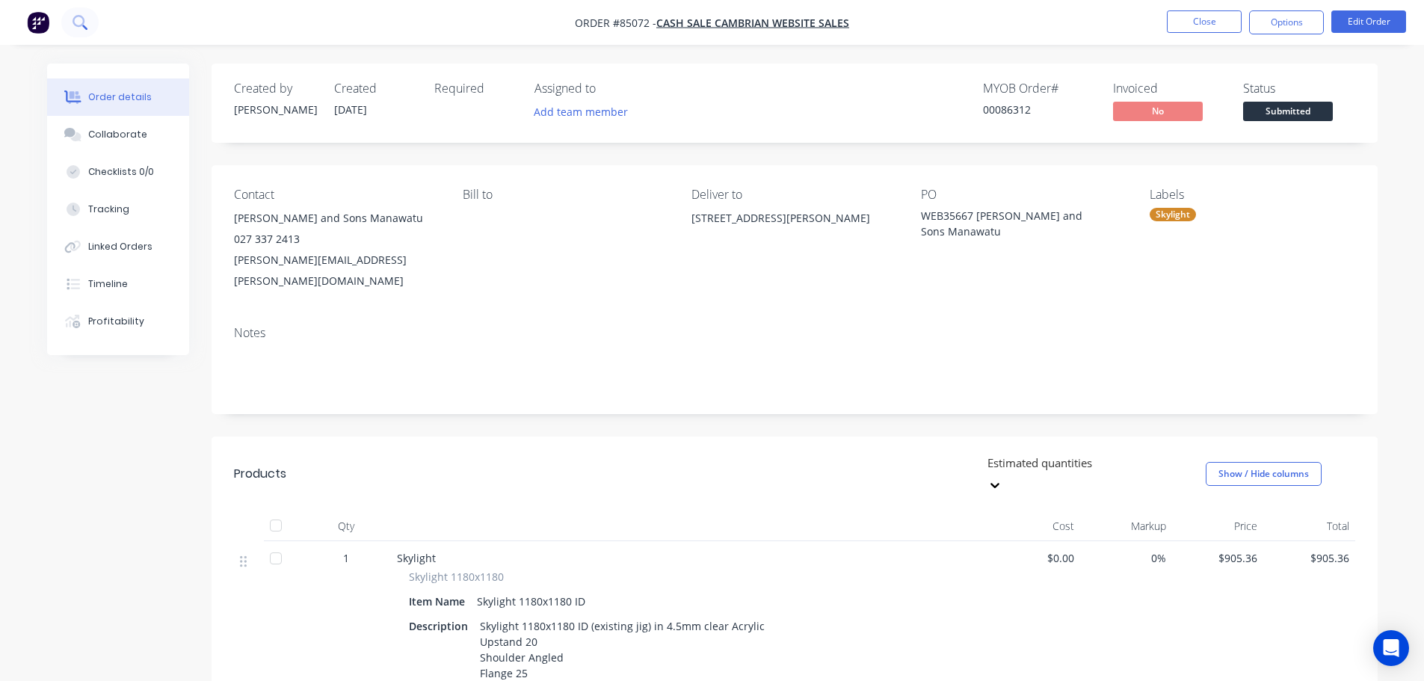
click at [73, 22] on button at bounding box center [79, 22] width 37 height 30
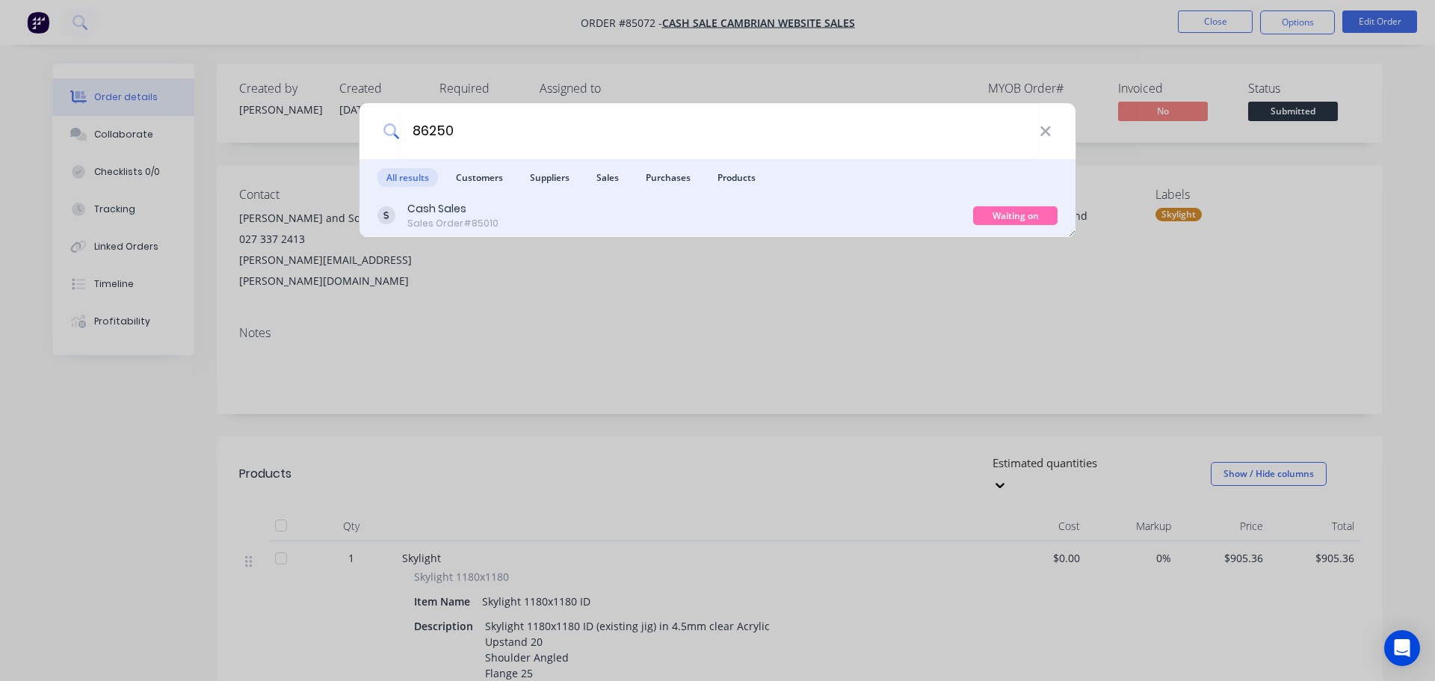
type input "86250"
click at [950, 223] on div "Cash Sales Sales Order #85010" at bounding box center [676, 215] width 596 height 29
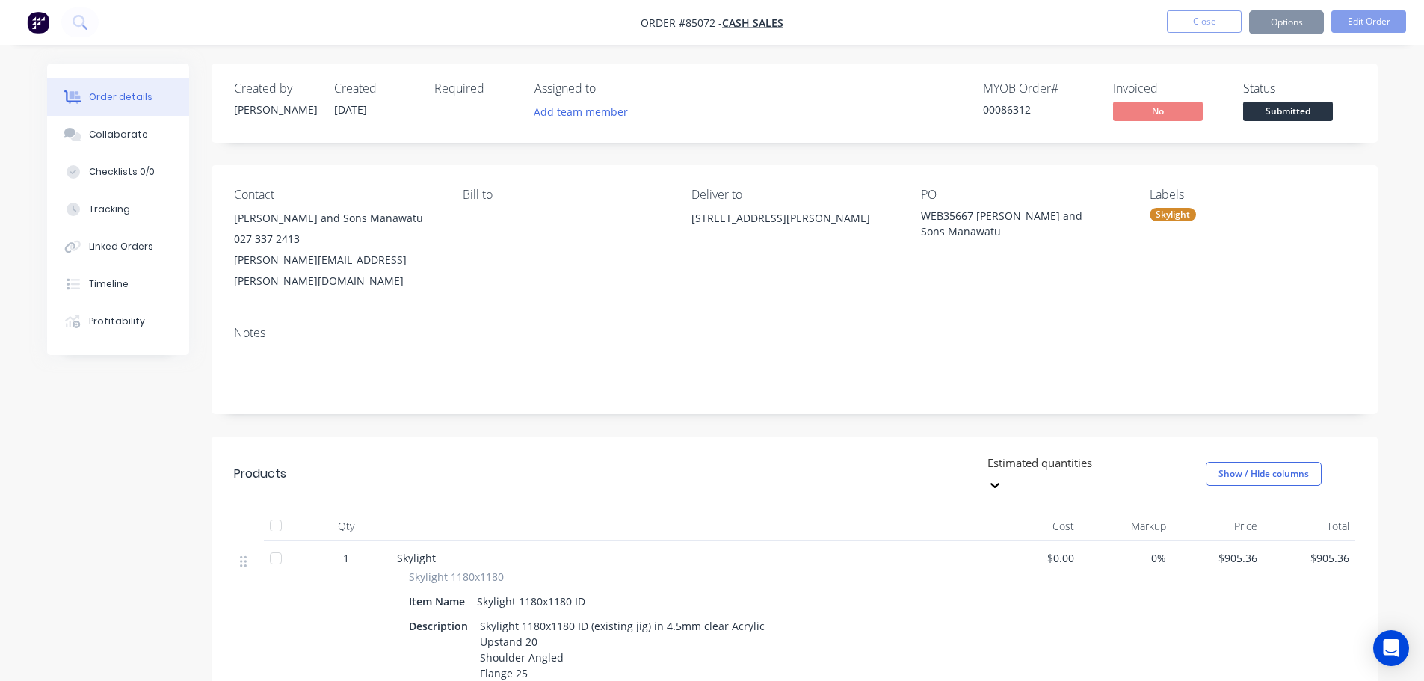
click at [1280, 99] on div "Submitted" at bounding box center [1287, 87] width 55 height 29
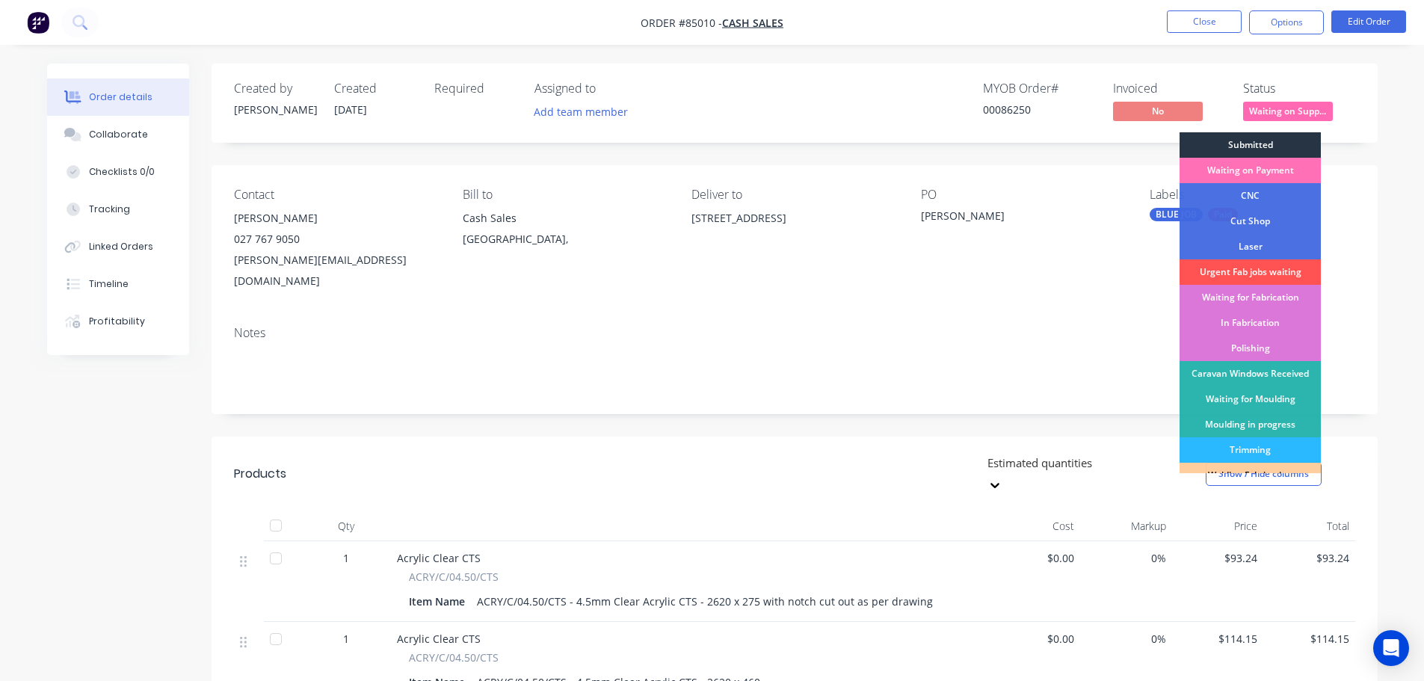
click at [1284, 144] on div "Submitted" at bounding box center [1250, 144] width 141 height 25
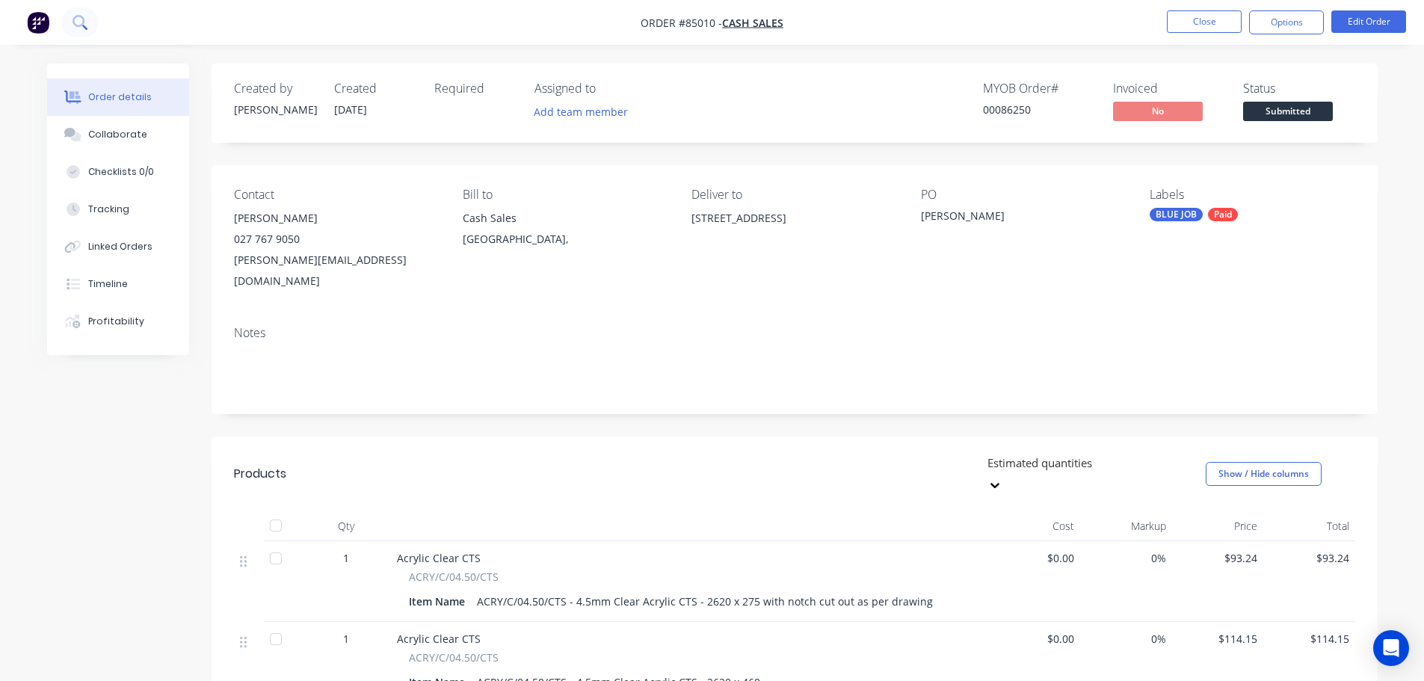
click at [72, 32] on button at bounding box center [79, 22] width 37 height 30
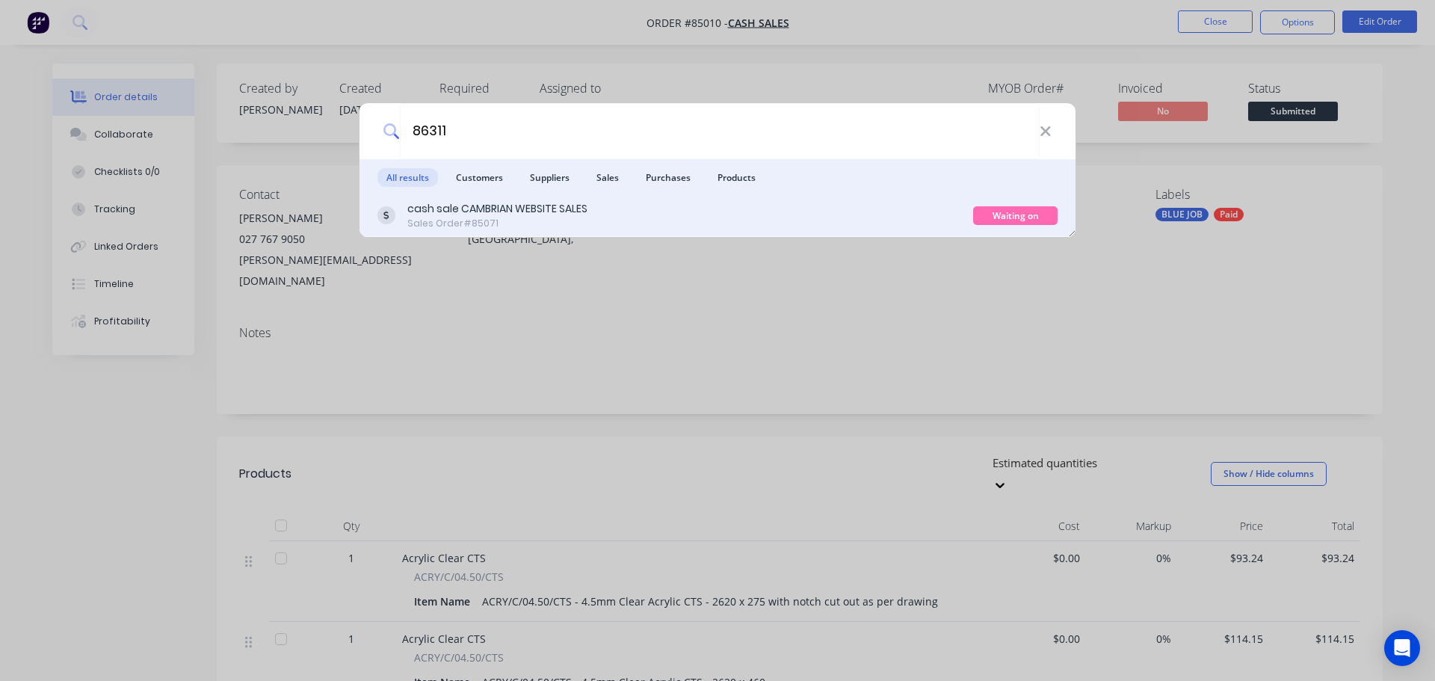
type input "86311"
click at [940, 210] on div "cash sale CAMBRIAN WEBSITE SALES Sales Order #85071" at bounding box center [676, 215] width 596 height 29
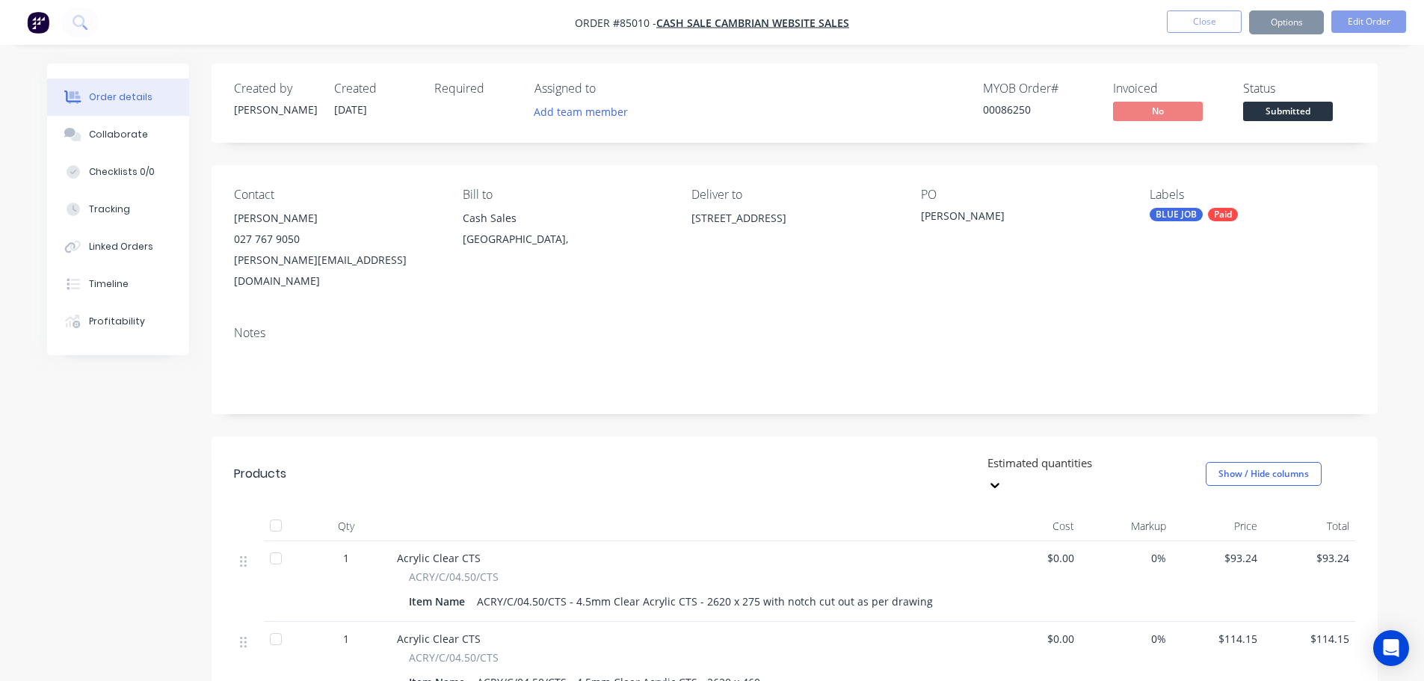
click at [1297, 118] on span "Submitted" at bounding box center [1288, 111] width 90 height 19
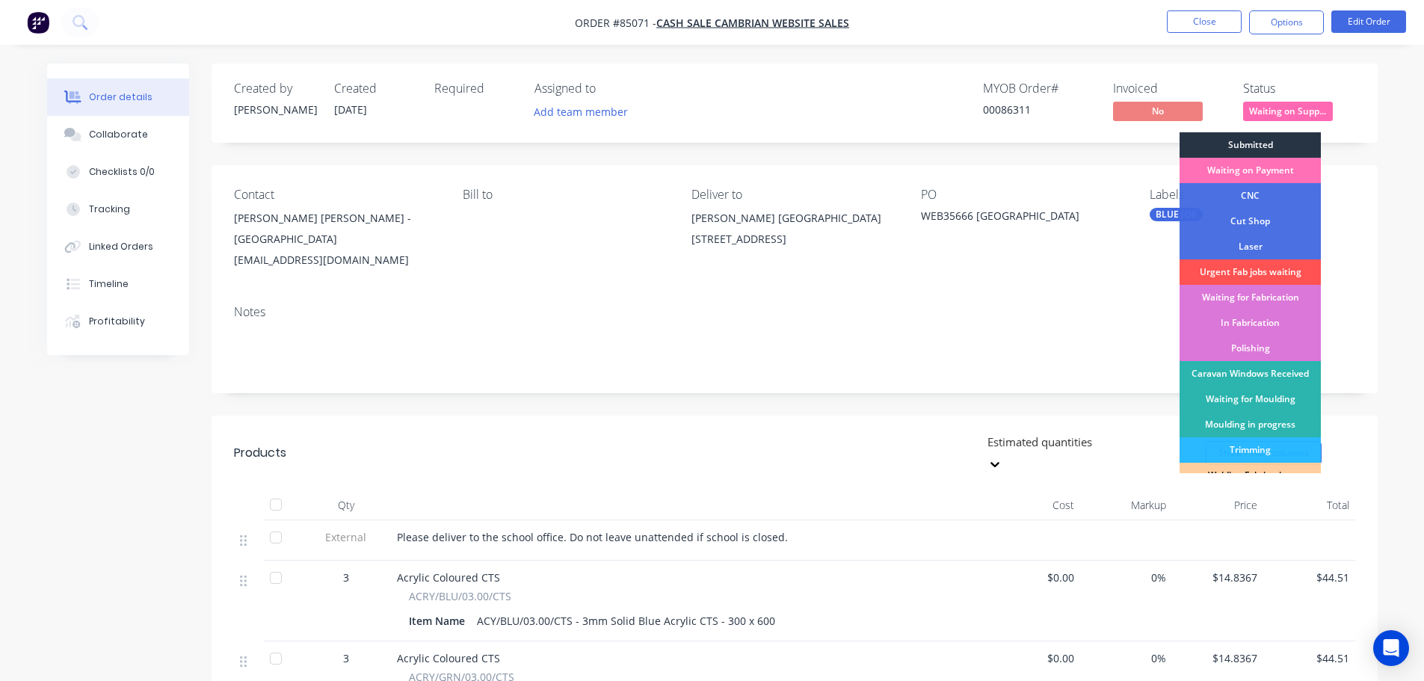
click at [1303, 145] on div "Submitted" at bounding box center [1250, 144] width 141 height 25
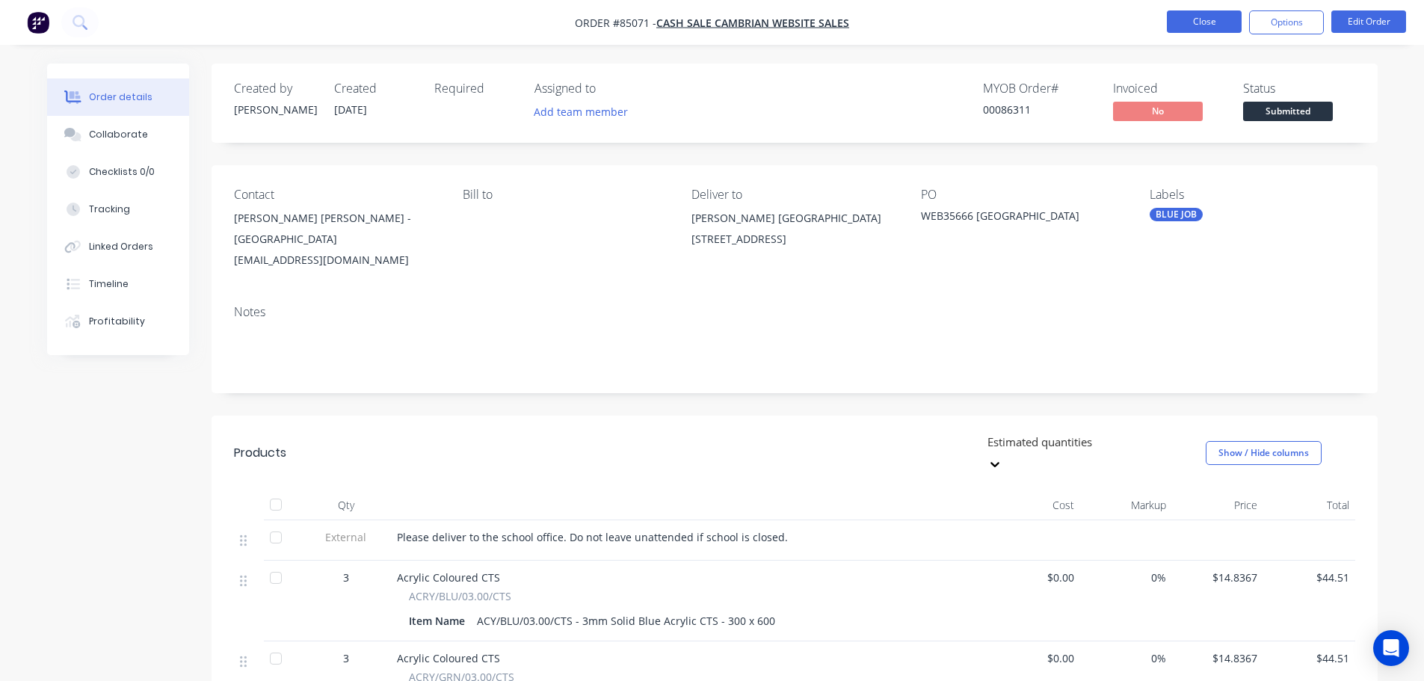
drag, startPoint x: 1239, startPoint y: 68, endPoint x: 1220, endPoint y: 32, distance: 40.5
click at [1236, 64] on div "Created by Jess Created 03/10/25 Required Assigned to Add team member MYOB Orde…" at bounding box center [795, 103] width 1166 height 79
click at [1213, 23] on button "Close" at bounding box center [1204, 21] width 75 height 22
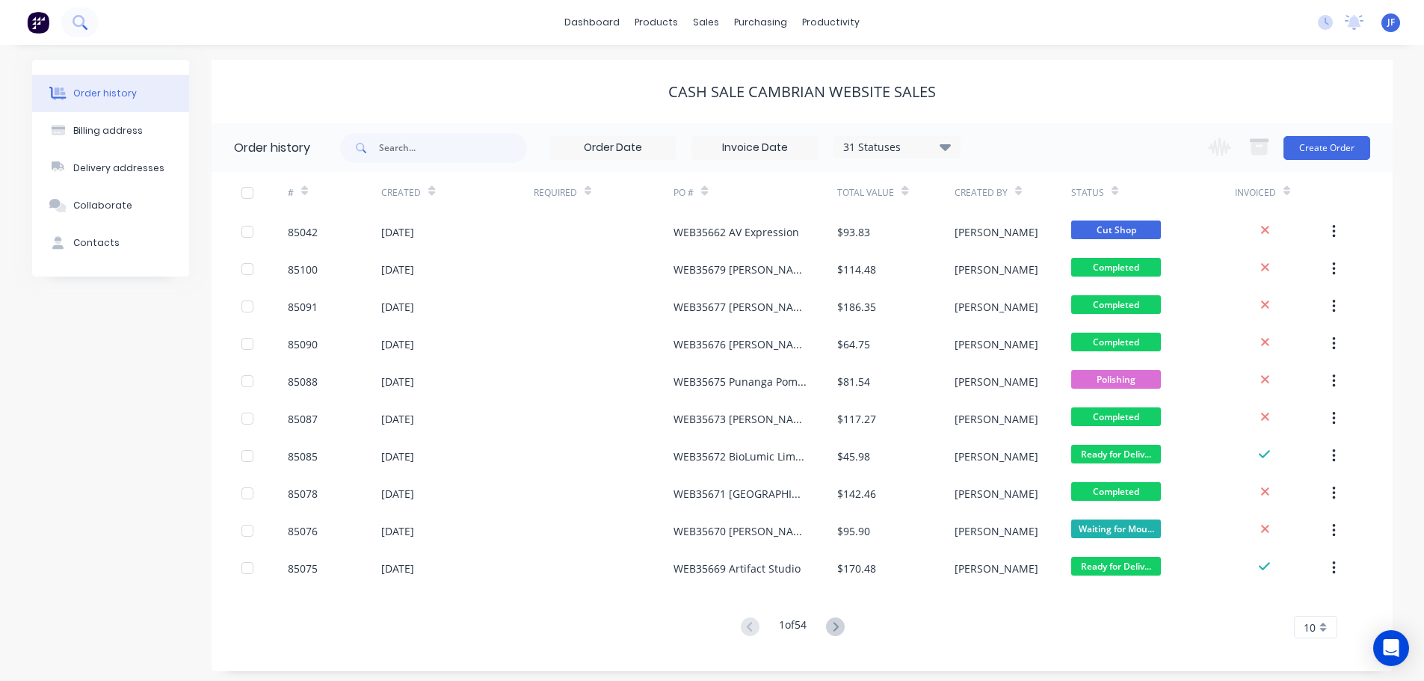
click at [87, 31] on button at bounding box center [79, 22] width 37 height 30
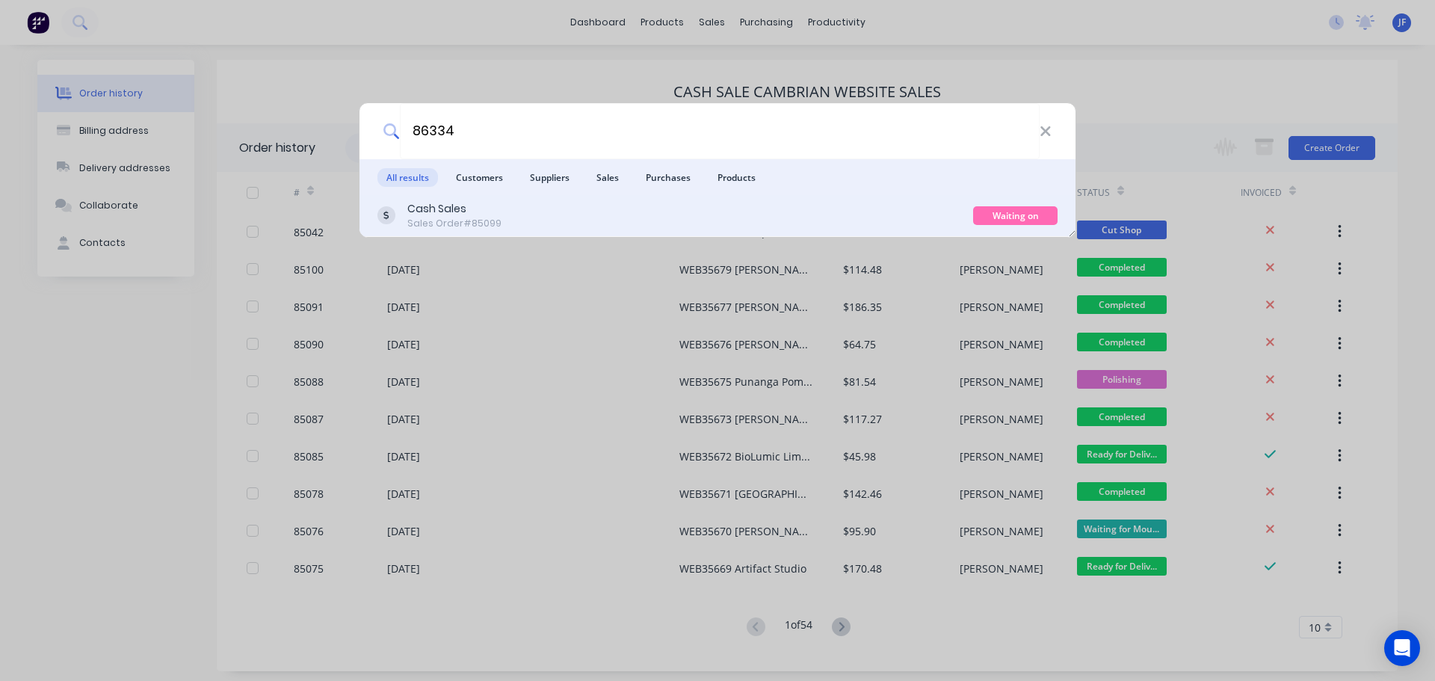
type input "86334"
click at [840, 203] on div "Cash Sales Sales Order #85099" at bounding box center [676, 215] width 596 height 29
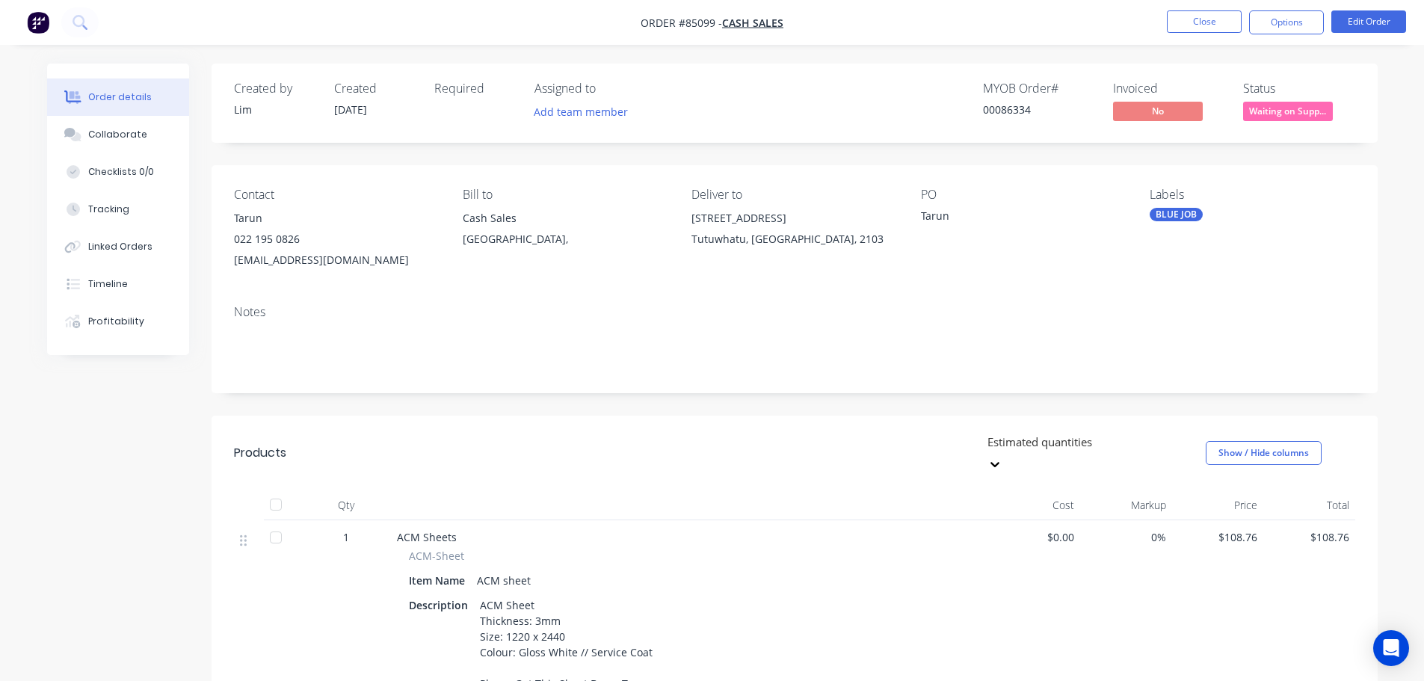
click at [1269, 109] on span "Waiting on Supp..." at bounding box center [1288, 111] width 90 height 19
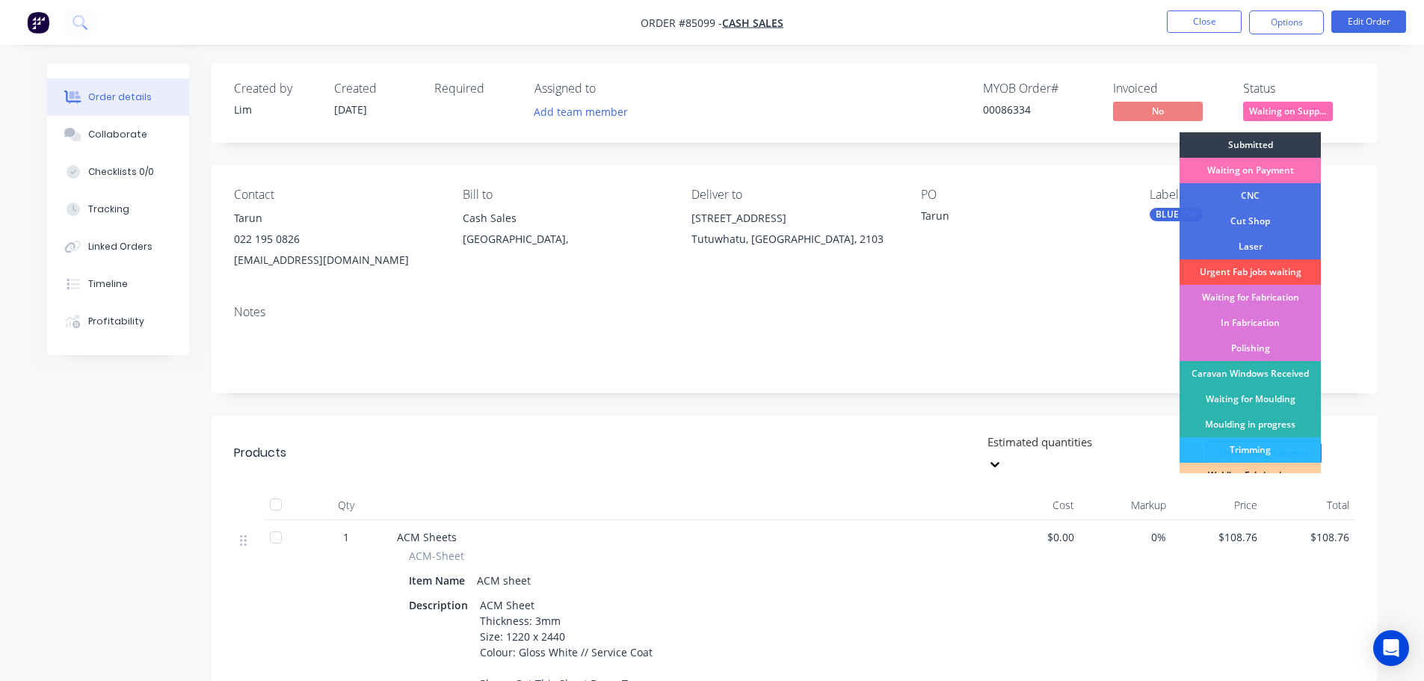
click at [1275, 132] on div "Created by Lim Created 06/10/25 Required Assigned to Add team member MYOB Order…" at bounding box center [795, 103] width 1166 height 79
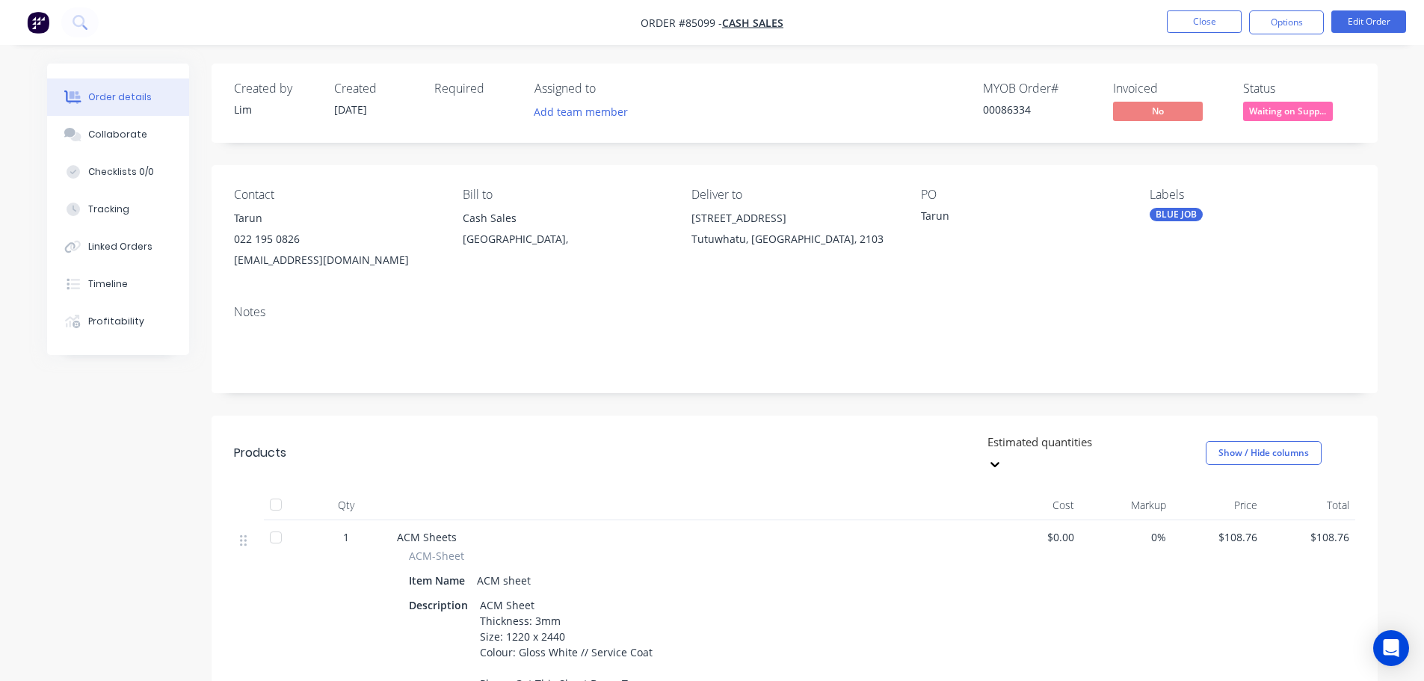
click at [1269, 108] on span "Waiting on Supp..." at bounding box center [1288, 111] width 90 height 19
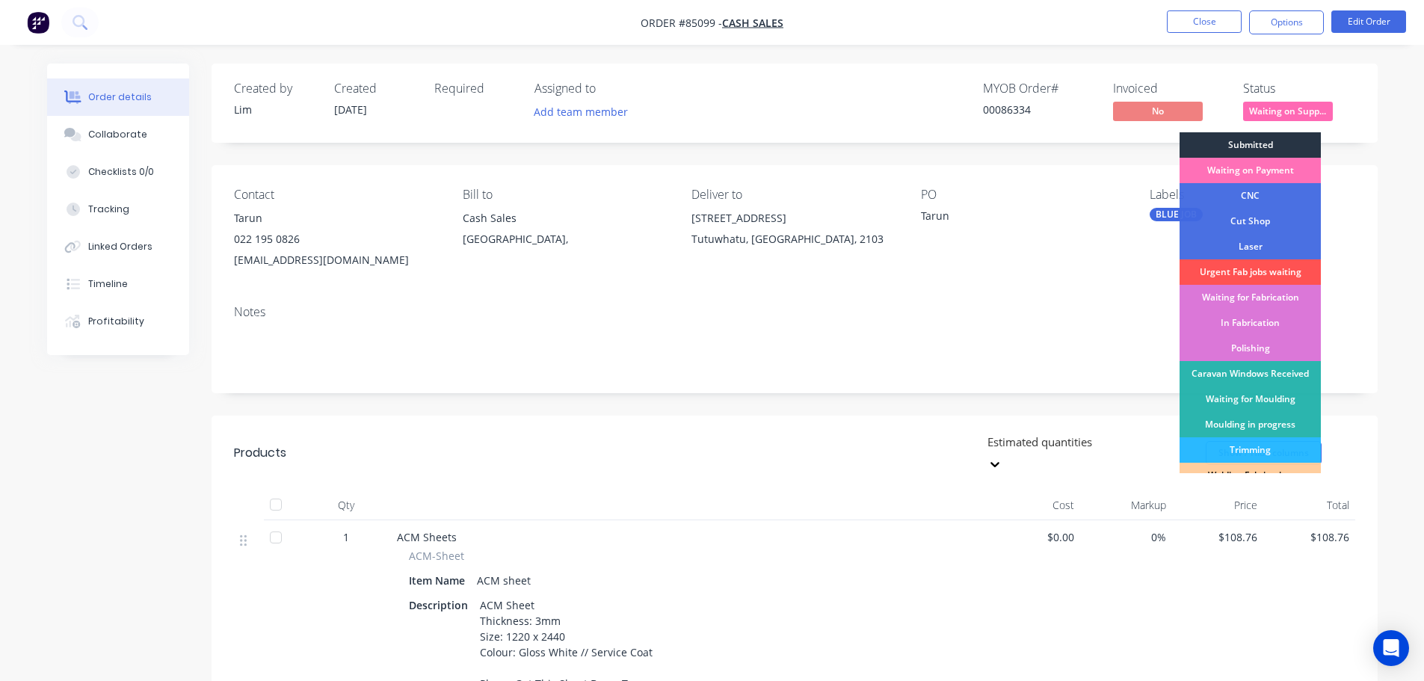
click at [1280, 135] on div "Submitted" at bounding box center [1250, 144] width 141 height 25
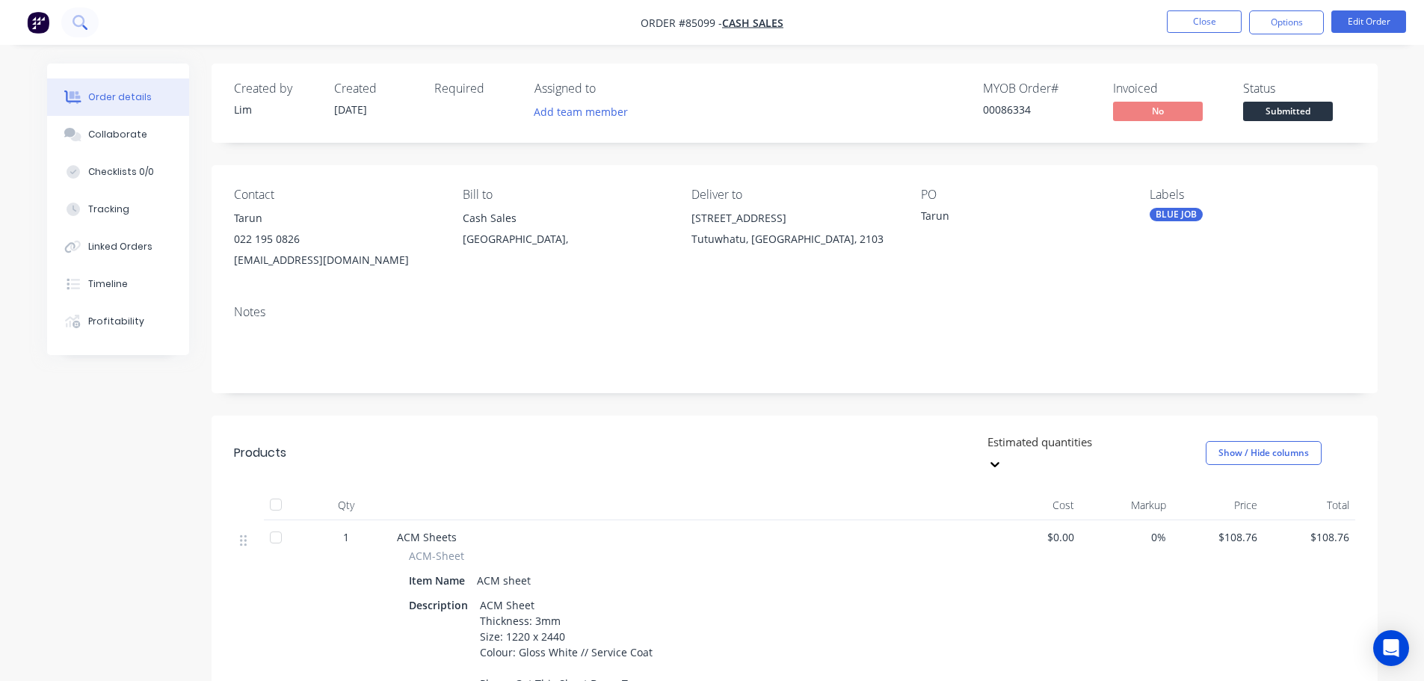
click at [87, 27] on button at bounding box center [79, 22] width 37 height 30
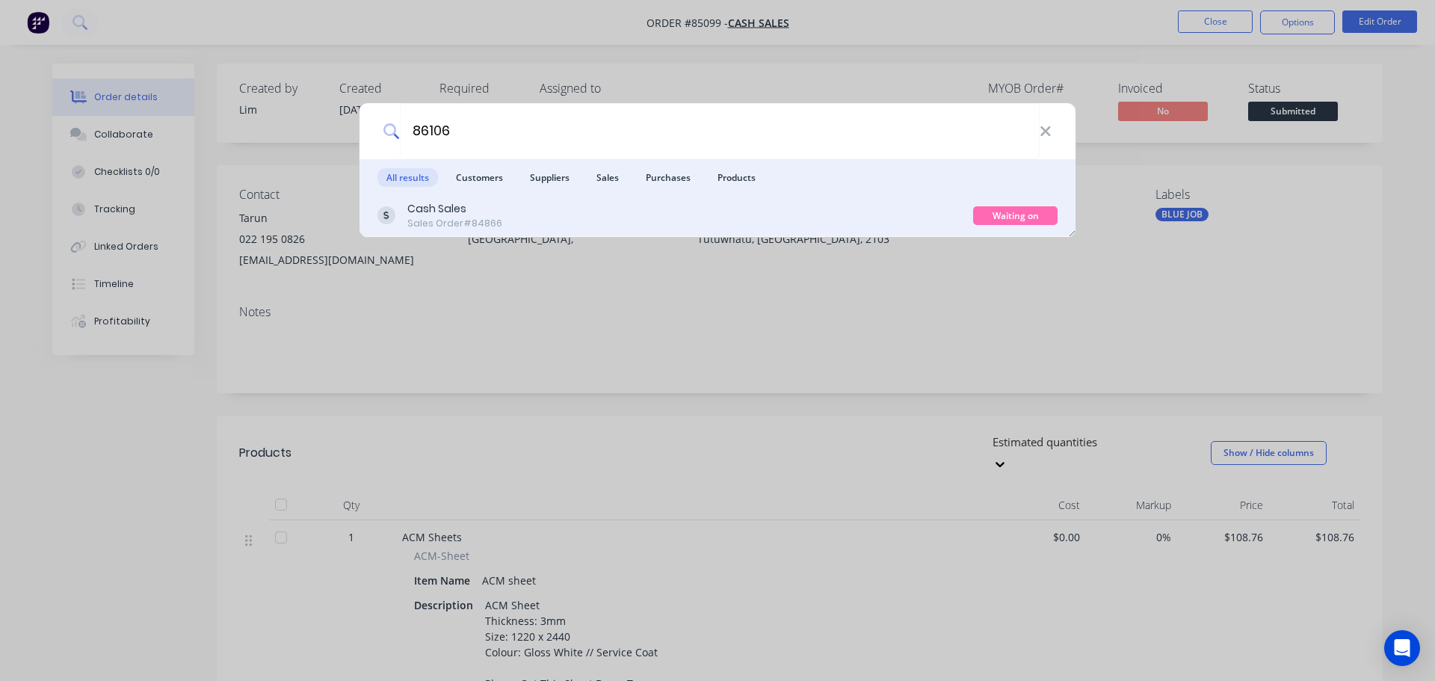
type input "86106"
drag, startPoint x: 904, startPoint y: 209, endPoint x: 1251, endPoint y: 141, distance: 354.4
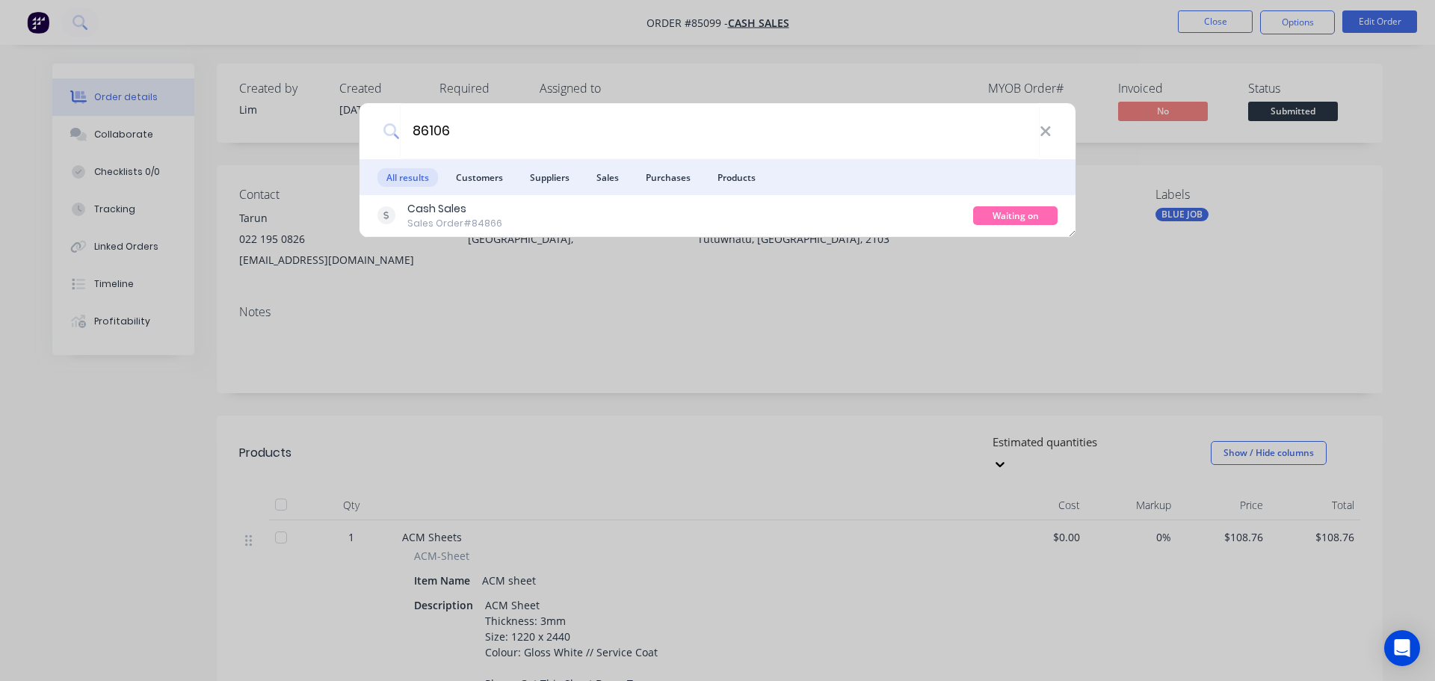
click at [905, 209] on div "Cash Sales Sales Order #84866" at bounding box center [676, 215] width 596 height 29
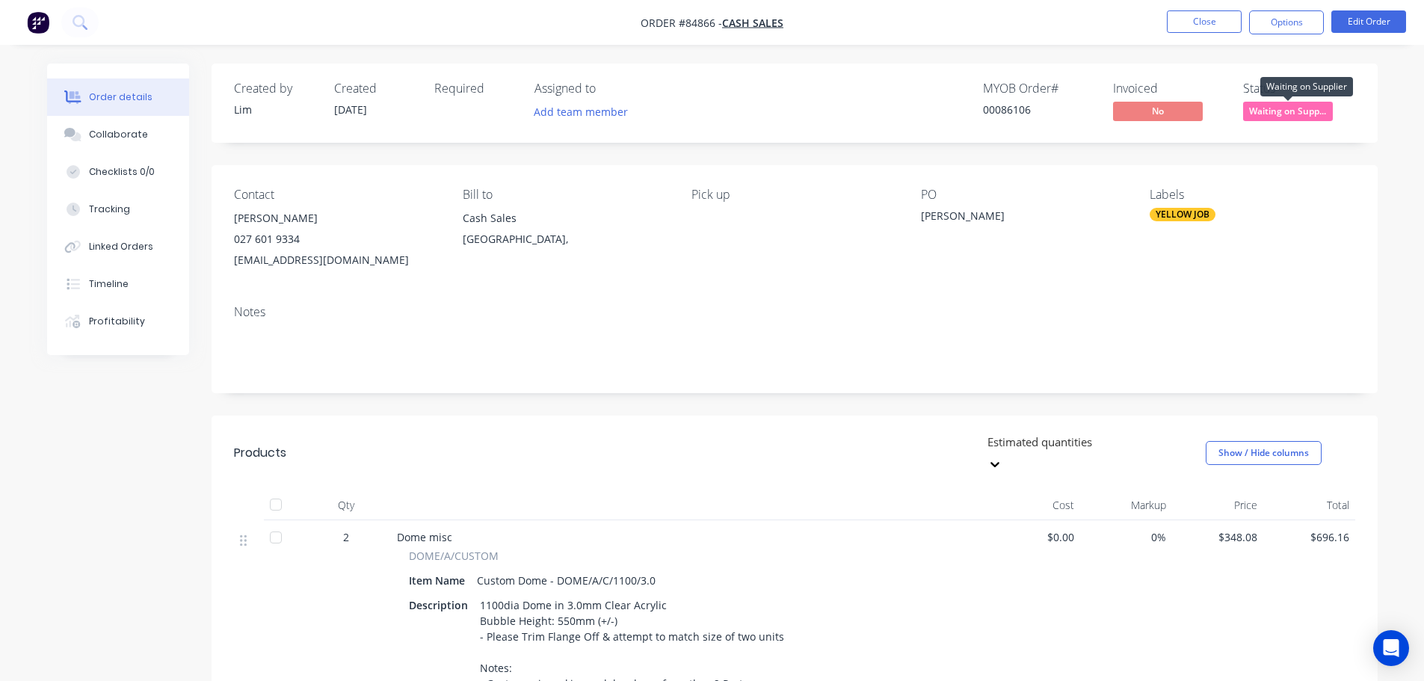
click at [1319, 109] on span "Waiting on Supp..." at bounding box center [1288, 111] width 90 height 19
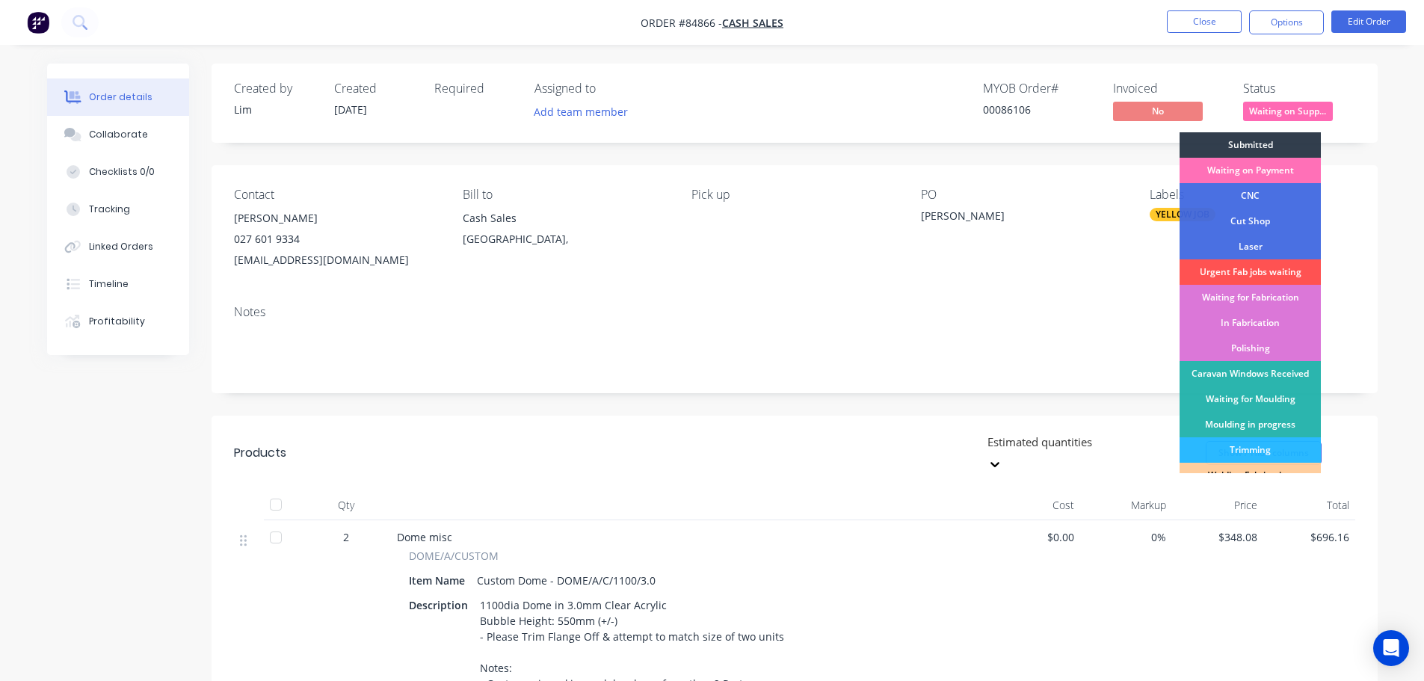
click at [1311, 141] on div "Submitted" at bounding box center [1250, 144] width 141 height 25
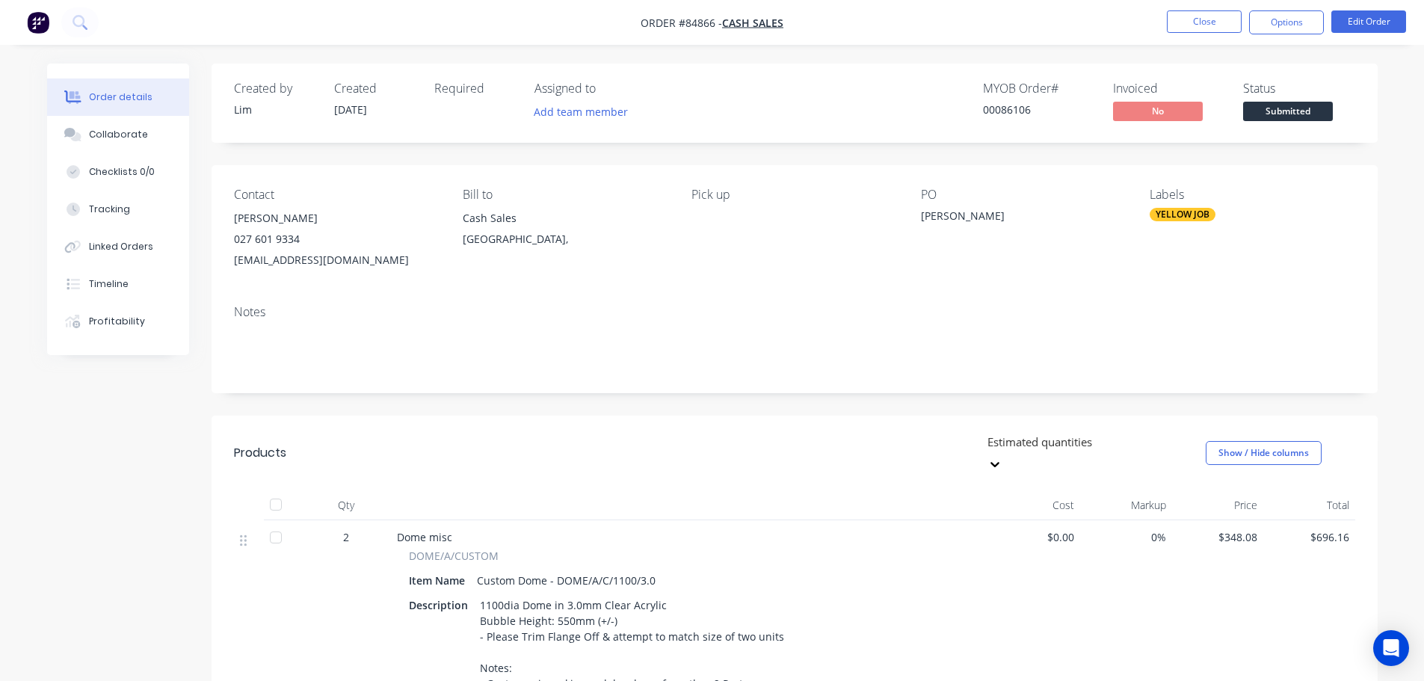
click at [1224, 70] on div "Created by Lim Created 25/09/25 Required Assigned to Add team member MYOB Order…" at bounding box center [795, 103] width 1166 height 79
click at [86, 33] on button at bounding box center [79, 22] width 37 height 30
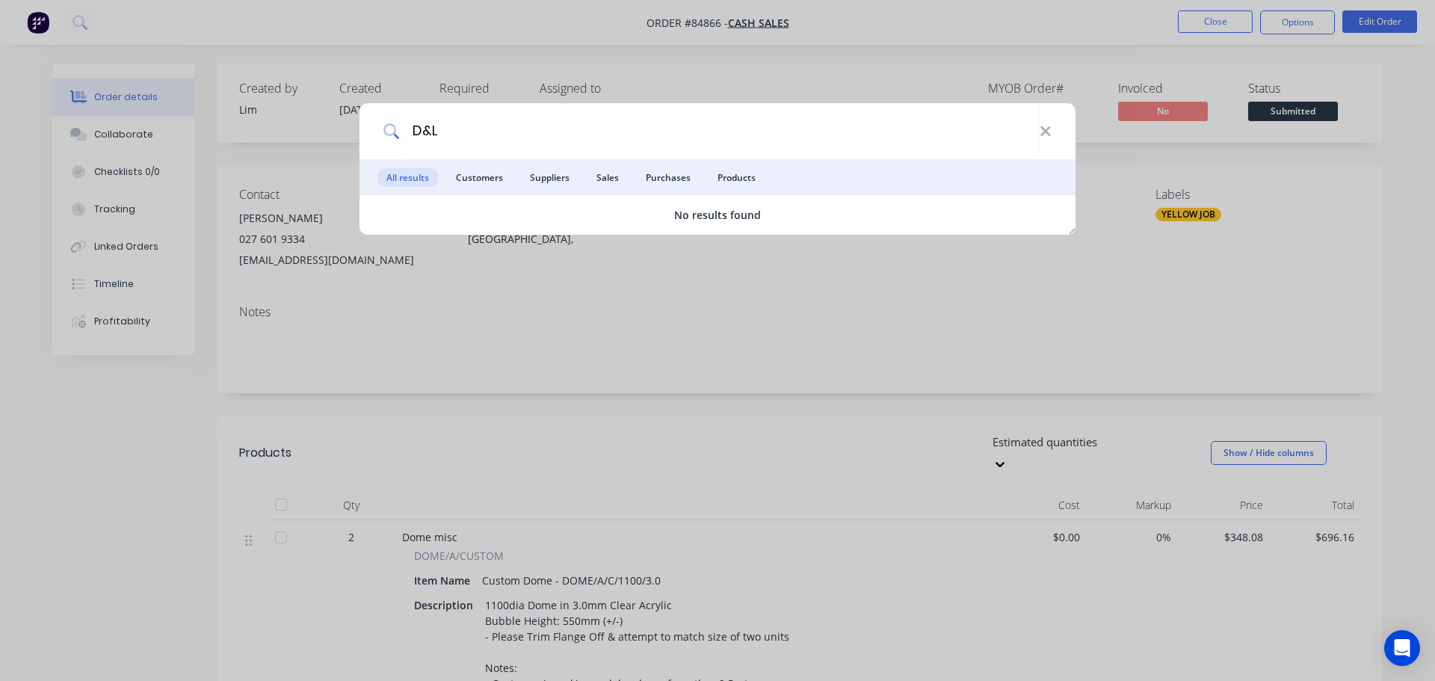
type input "D&L"
drag, startPoint x: 508, startPoint y: 89, endPoint x: 757, endPoint y: 55, distance: 251.3
click at [512, 86] on div "D&L All results Customers Suppliers Sales Purchases Products No results found" at bounding box center [717, 340] width 1435 height 681
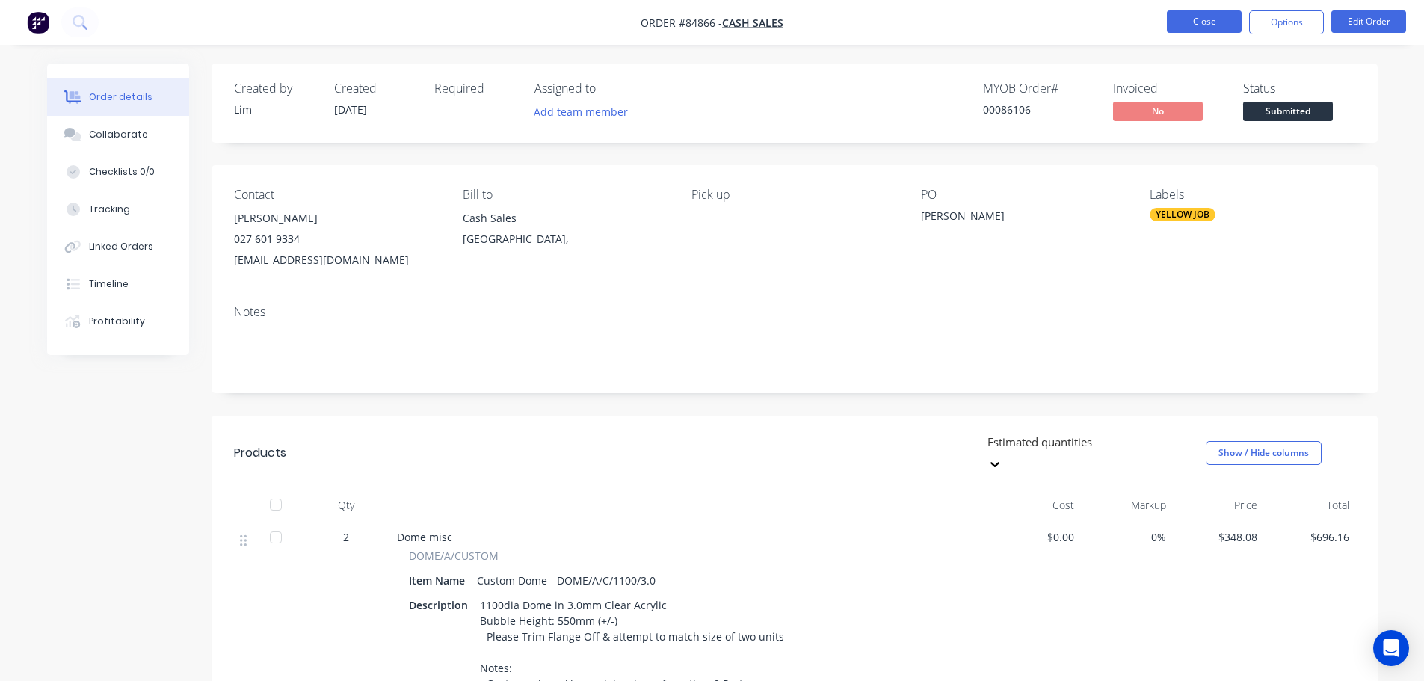
click at [1207, 15] on button "Close" at bounding box center [1204, 21] width 75 height 22
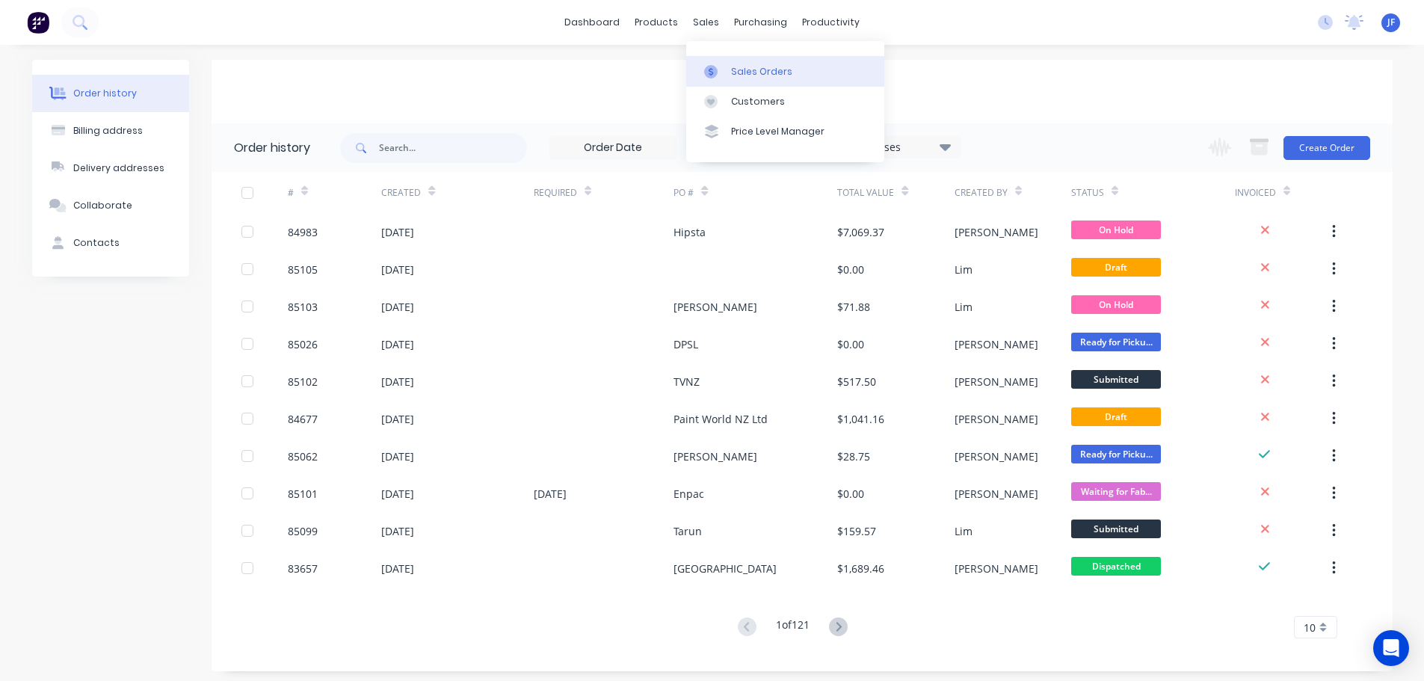
click at [750, 69] on div "Sales Orders" at bounding box center [761, 71] width 61 height 13
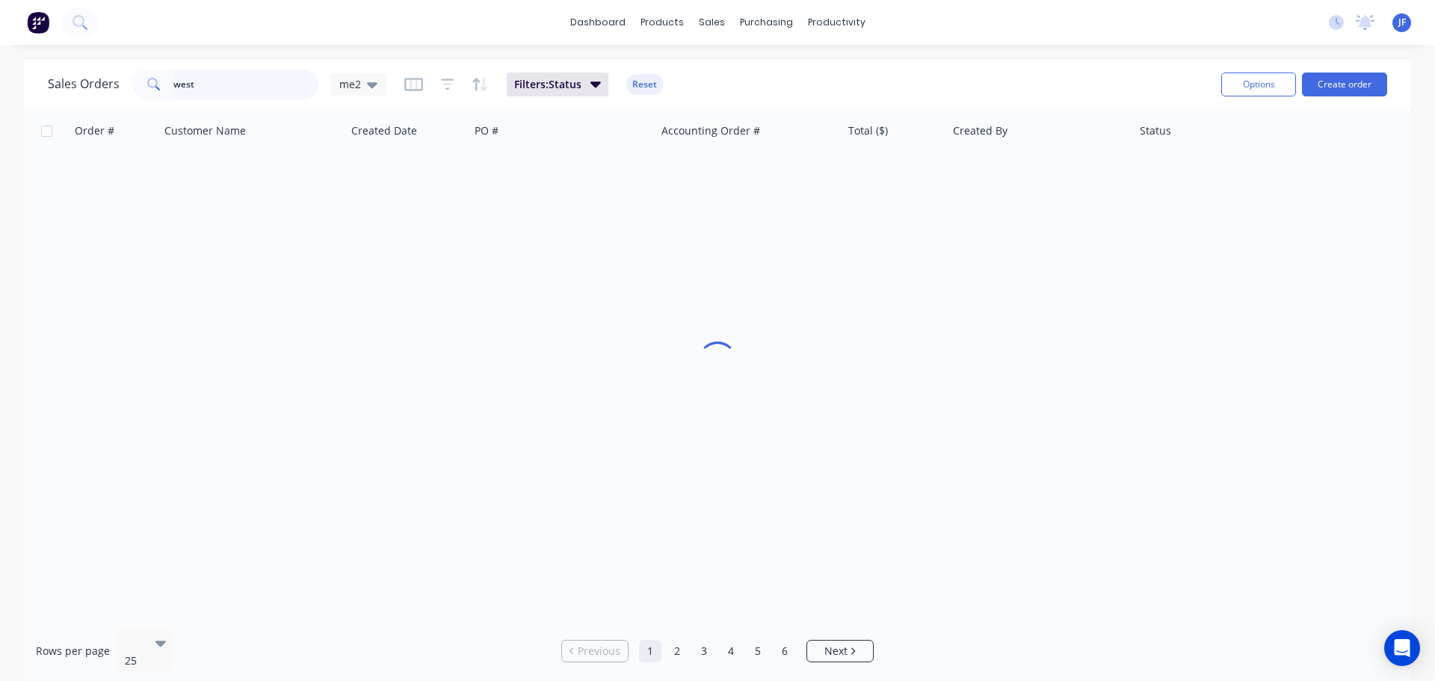
click at [262, 90] on input "west" at bounding box center [246, 85] width 146 height 30
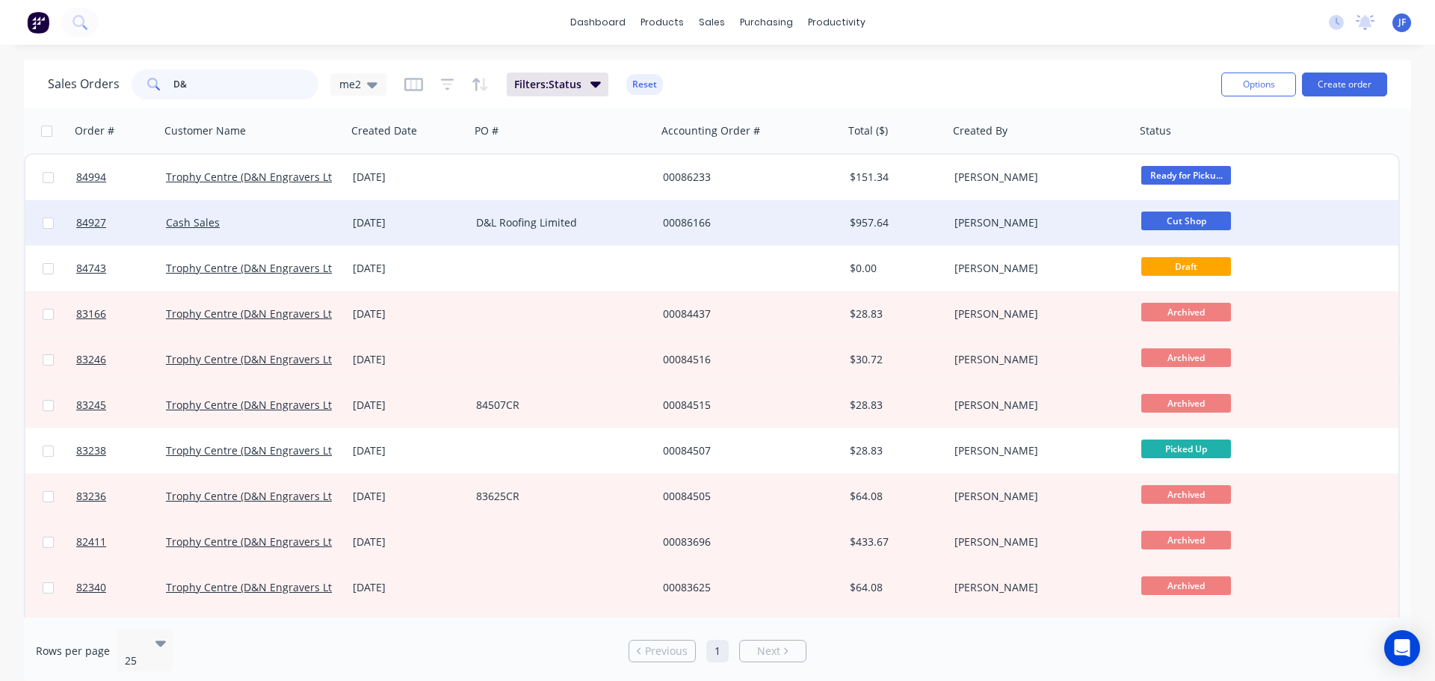
type input "D&"
click at [403, 219] on div "29 Sep 2025" at bounding box center [408, 222] width 111 height 15
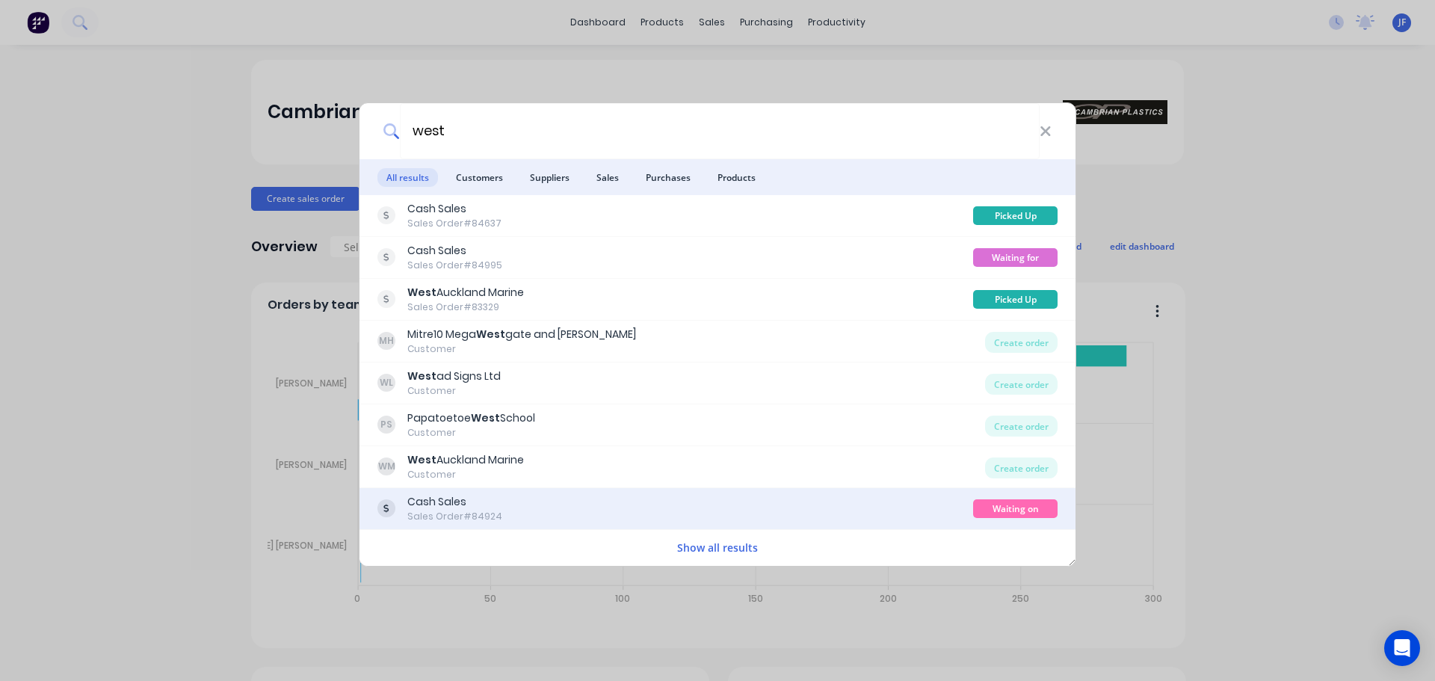
type input "west"
click at [631, 510] on div "Cash Sales Sales Order #84924" at bounding box center [676, 508] width 596 height 29
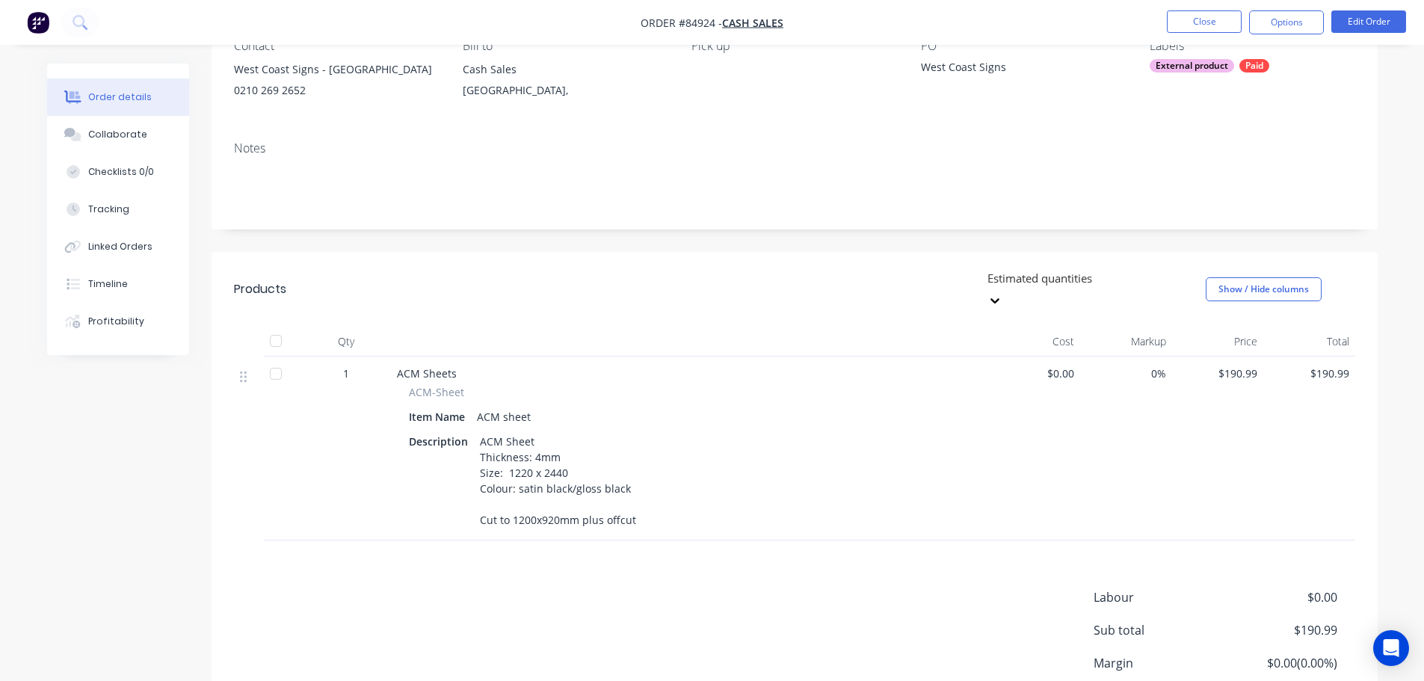
scroll to position [150, 0]
drag, startPoint x: 509, startPoint y: 498, endPoint x: 623, endPoint y: 508, distance: 114.8
click at [623, 507] on div "ACM Sheet Thickness: 4mm Size: 1220 x 2440 Colour: satin black/gloss black Cut …" at bounding box center [558, 480] width 168 height 100
click at [623, 508] on div "ACM Sheet Thickness: 4mm Size: 1220 x 2440 Colour: satin black/gloss black Cut …" at bounding box center [558, 480] width 168 height 100
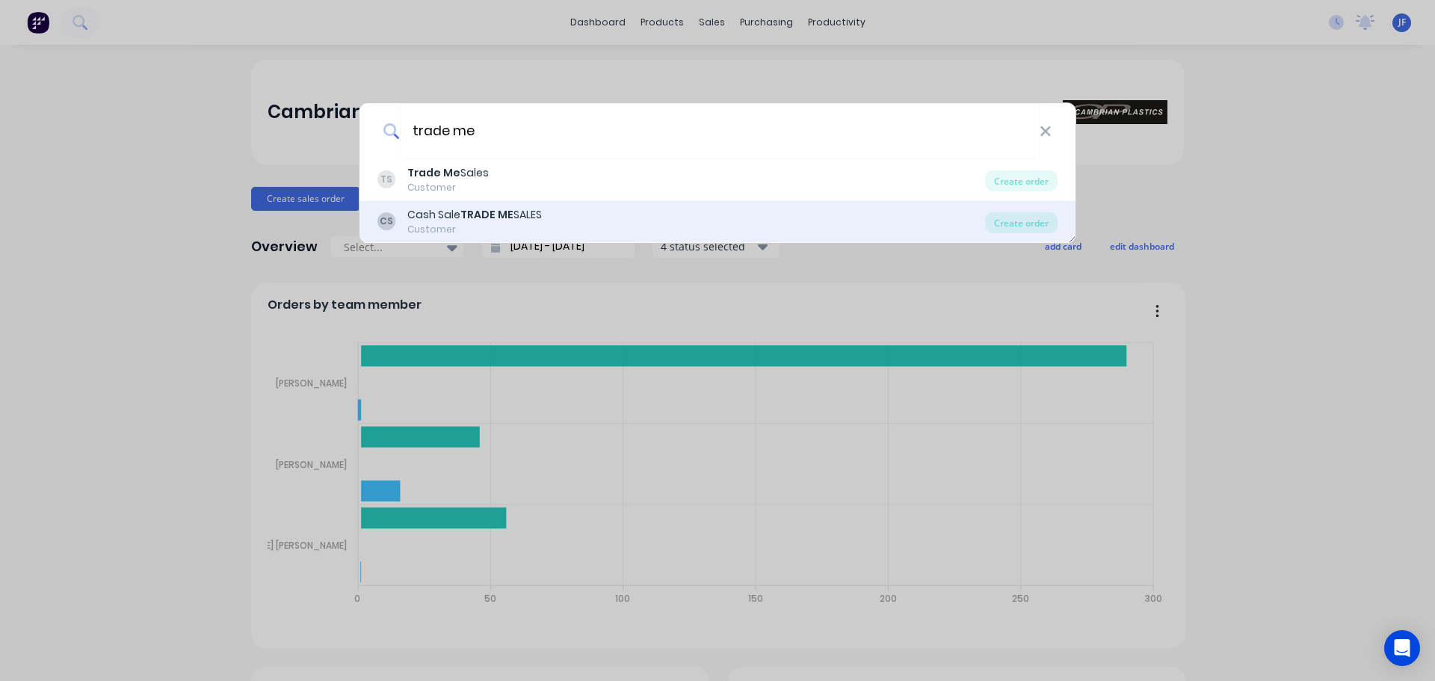
type input "trade me"
click at [538, 210] on div "Cash Sale TRADE ME SALES" at bounding box center [474, 215] width 135 height 16
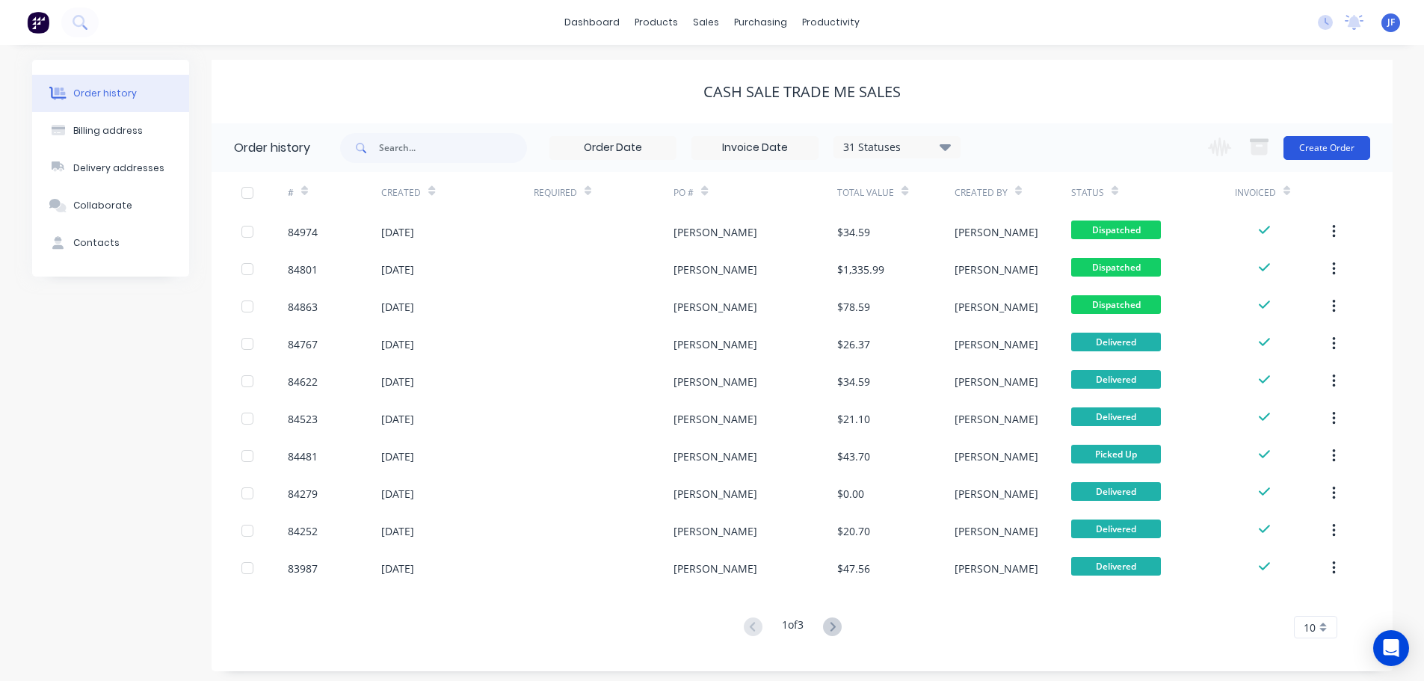
click at [1328, 157] on button "Create Order" at bounding box center [1327, 148] width 87 height 24
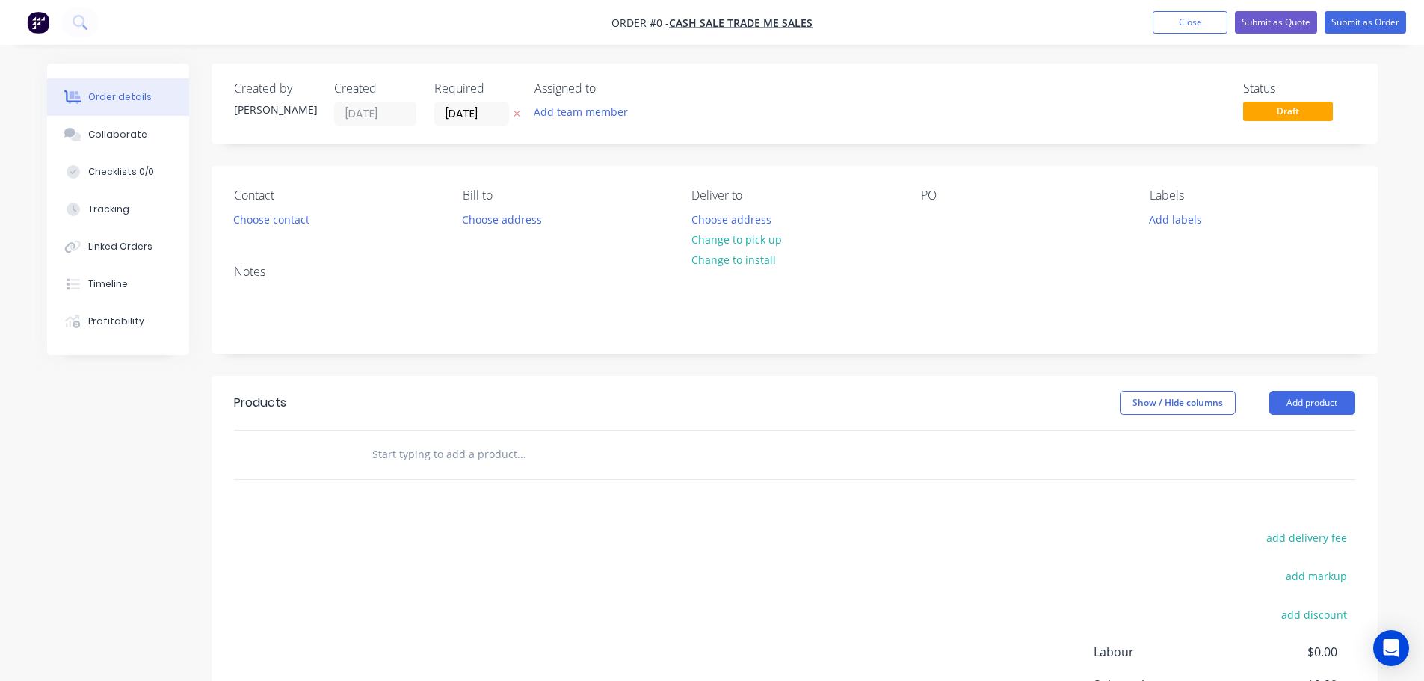
click at [514, 113] on icon "button" at bounding box center [517, 113] width 7 height 9
click at [260, 219] on button "Choose contact" at bounding box center [271, 219] width 92 height 20
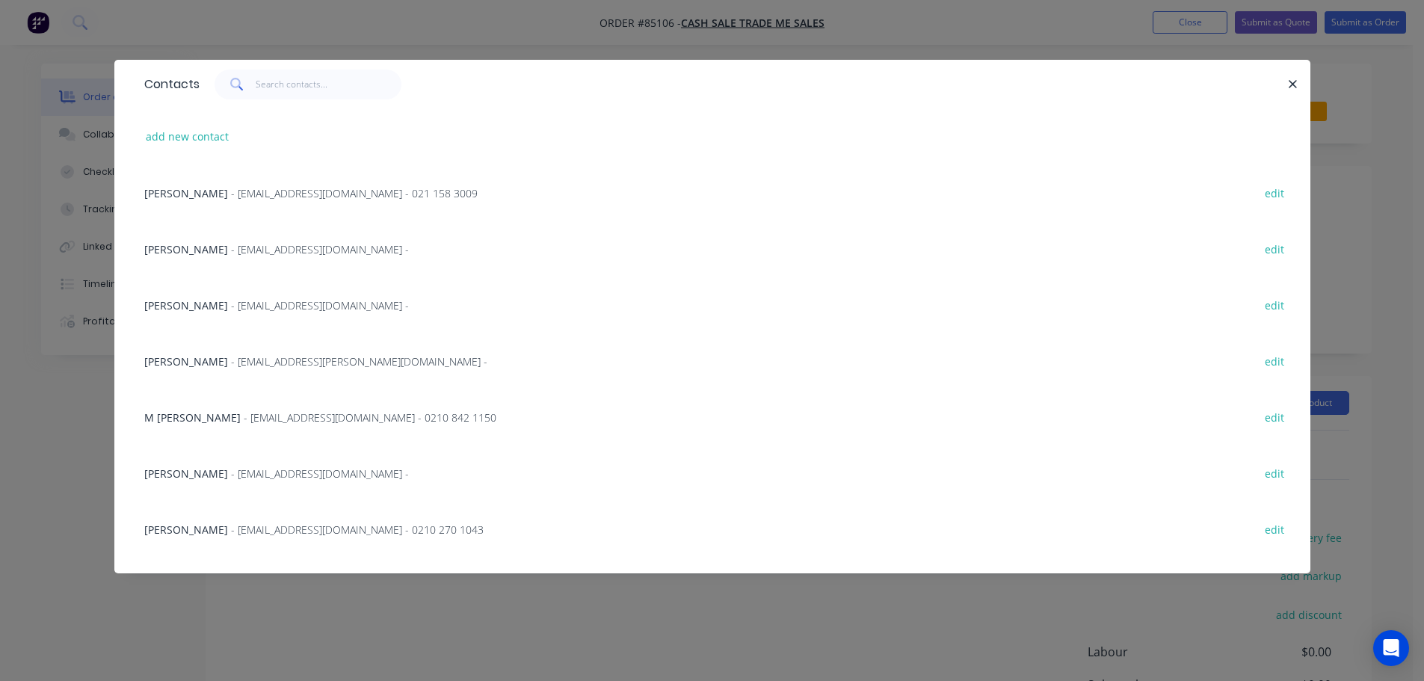
drag, startPoint x: 193, startPoint y: 123, endPoint x: 3, endPoint y: 210, distance: 209.1
click at [192, 123] on div "add new contact" at bounding box center [712, 136] width 1151 height 56
drag, startPoint x: 311, startPoint y: 82, endPoint x: 303, endPoint y: 90, distance: 11.1
click at [312, 82] on input "text" at bounding box center [329, 85] width 146 height 30
paste input "Doran Irion"
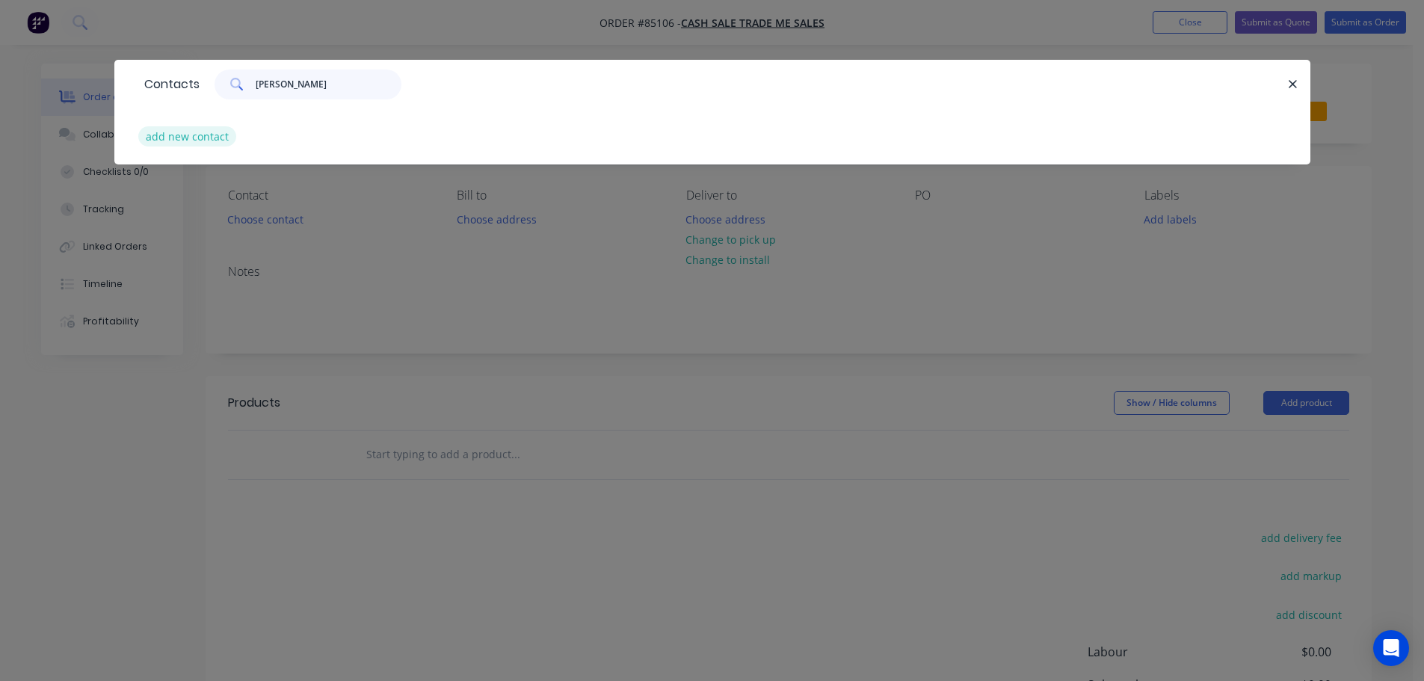
type input "Doran Irion"
click at [227, 141] on button "add new contact" at bounding box center [187, 136] width 99 height 20
select select "NZ"
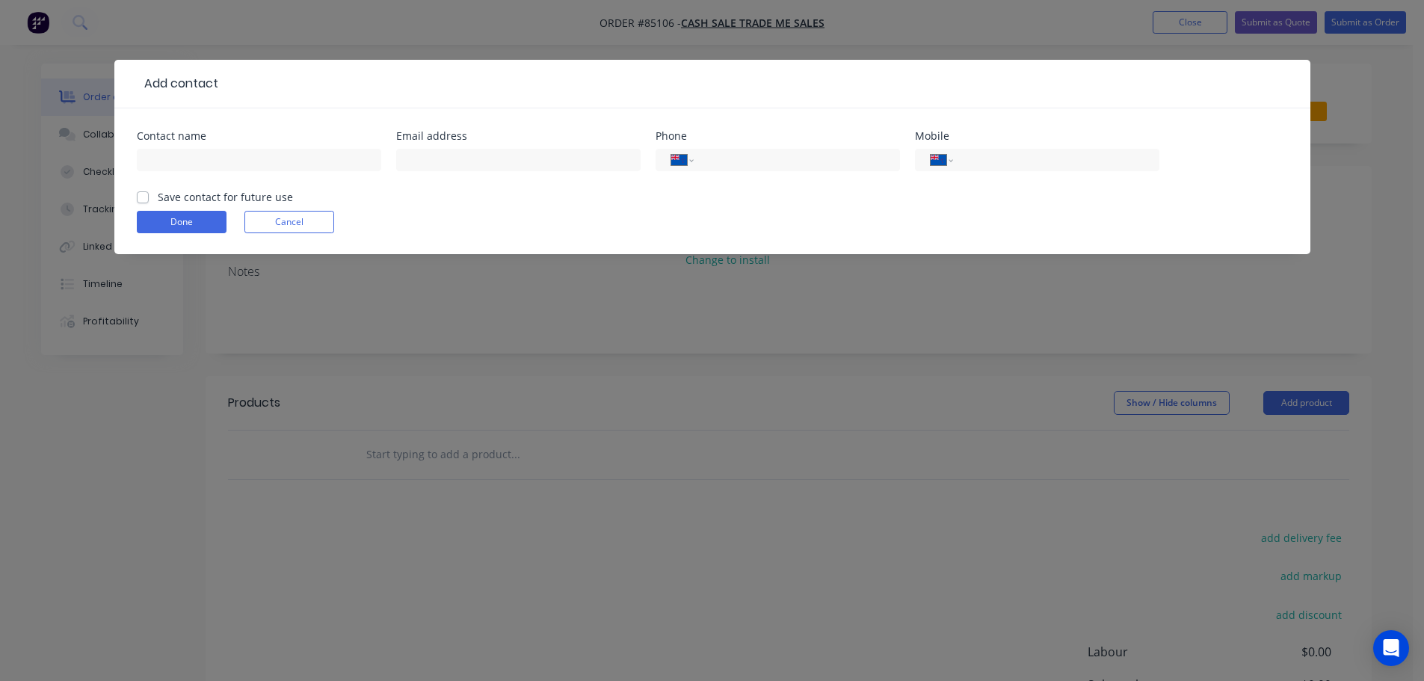
click at [222, 167] on input "text" at bounding box center [259, 160] width 244 height 22
type input "Doran Irion"
click at [216, 196] on label "Save contact for future use" at bounding box center [225, 197] width 135 height 16
click at [149, 196] on input "Save contact for future use" at bounding box center [143, 196] width 12 height 14
checkbox input "true"
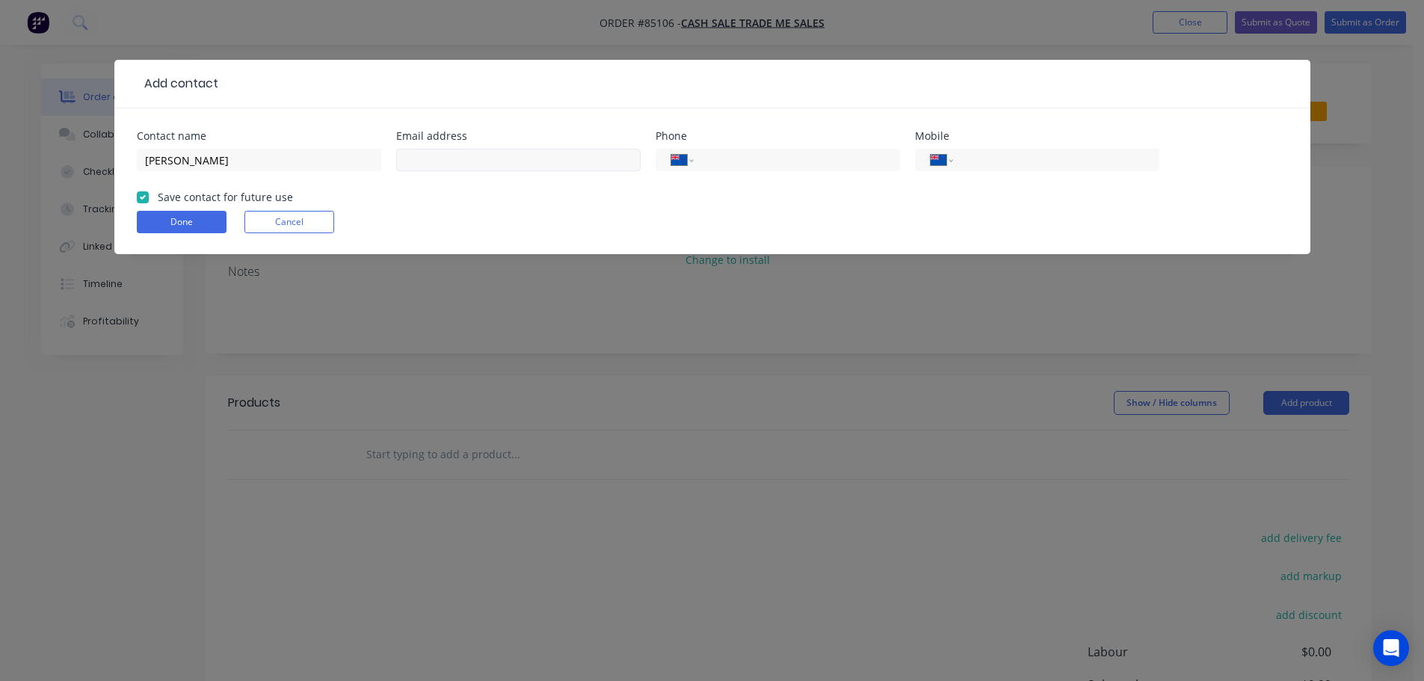
click at [523, 170] on div at bounding box center [518, 167] width 244 height 44
click at [523, 170] on input "text" at bounding box center [518, 160] width 244 height 22
paste input "dirion@xtra.co.nz"
type input "dirion@xtra.co.nz"
click at [155, 215] on button "Done" at bounding box center [182, 222] width 90 height 22
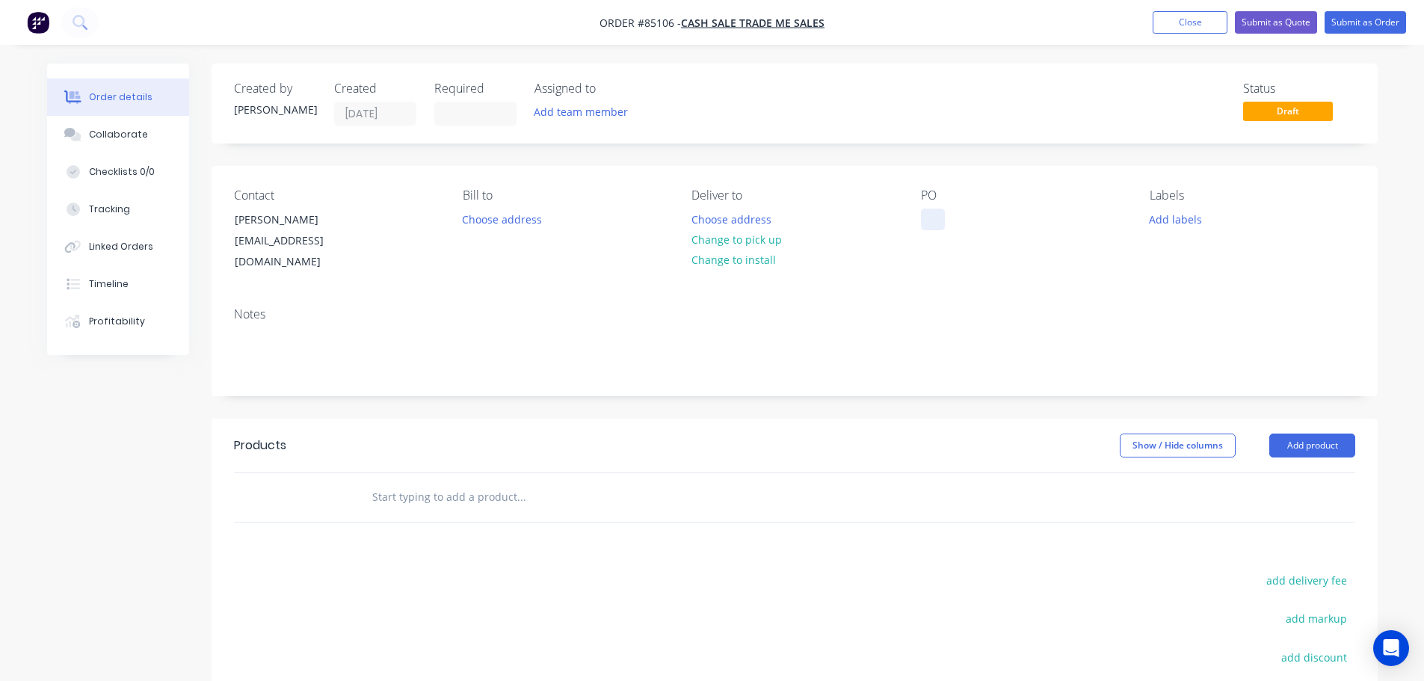
click at [925, 222] on div at bounding box center [933, 220] width 24 height 22
drag, startPoint x: 306, startPoint y: 217, endPoint x: 215, endPoint y: 217, distance: 91.2
click at [215, 217] on div "Contact Doran Irion dirion@xtra.co.nz Bill to Choose address Deliver to Choose …" at bounding box center [795, 230] width 1166 height 129
copy div "Doran Irion"
click at [949, 220] on div "PO" at bounding box center [1023, 230] width 205 height 84
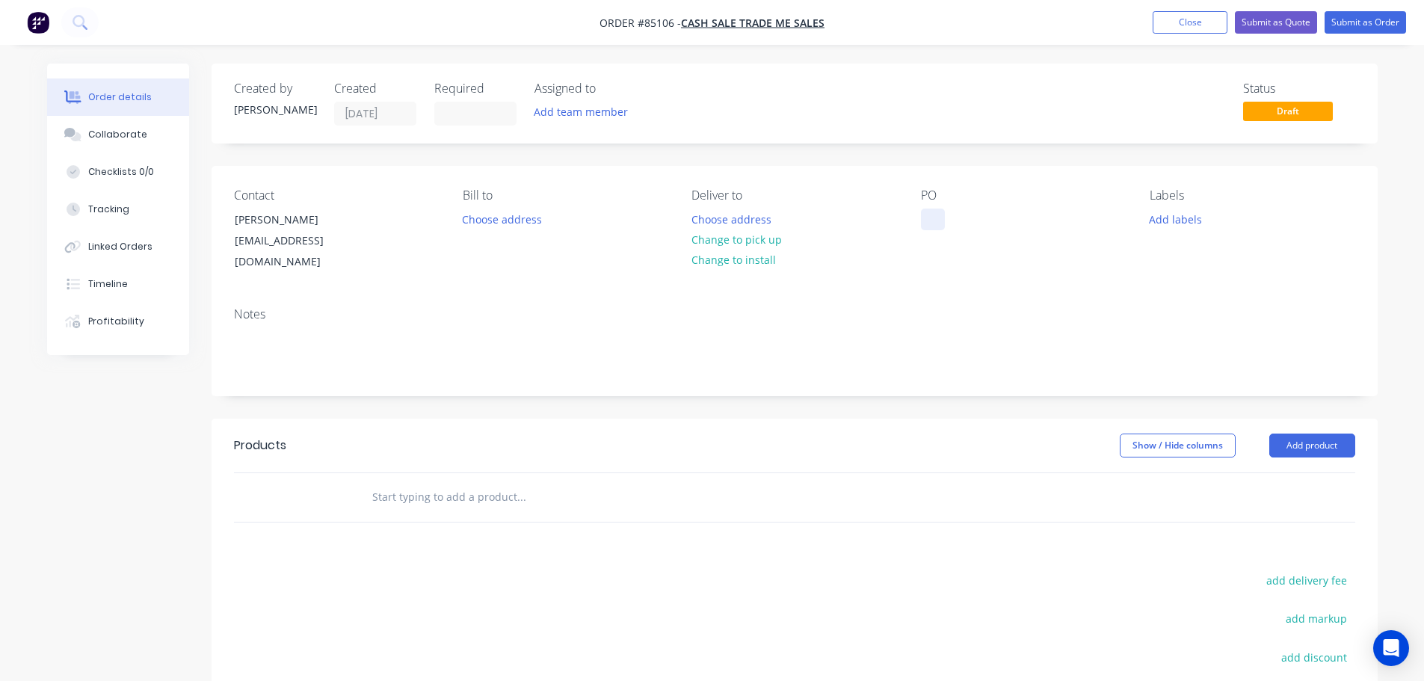
click at [942, 220] on div at bounding box center [933, 220] width 24 height 22
paste div
click at [765, 218] on button "Choose address" at bounding box center [731, 219] width 96 height 20
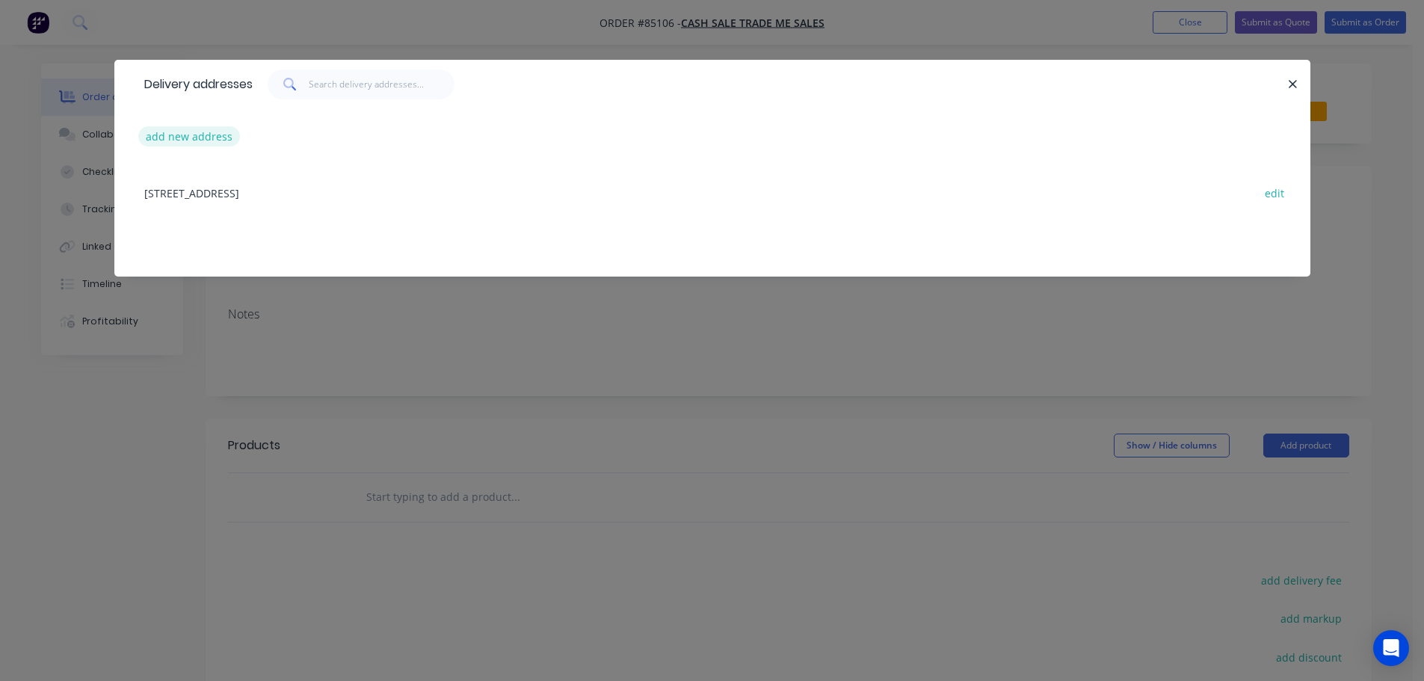
click at [197, 128] on button "add new address" at bounding box center [189, 136] width 102 height 20
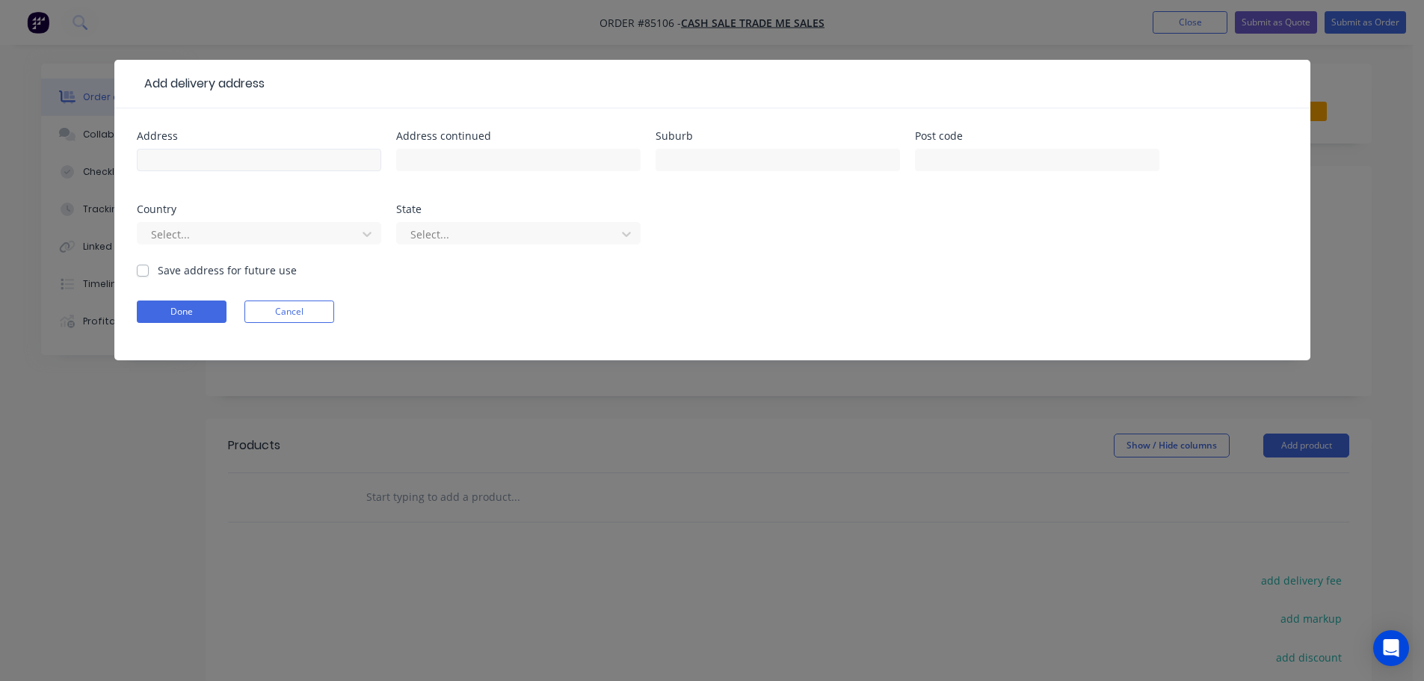
drag, startPoint x: 211, startPoint y: 179, endPoint x: 224, endPoint y: 158, distance: 24.5
click at [224, 158] on div at bounding box center [259, 167] width 244 height 44
click at [224, 158] on input "text" at bounding box center [259, 160] width 244 height 22
paste input "11 Pyatt Place"
type input "11 Pyatt Place"
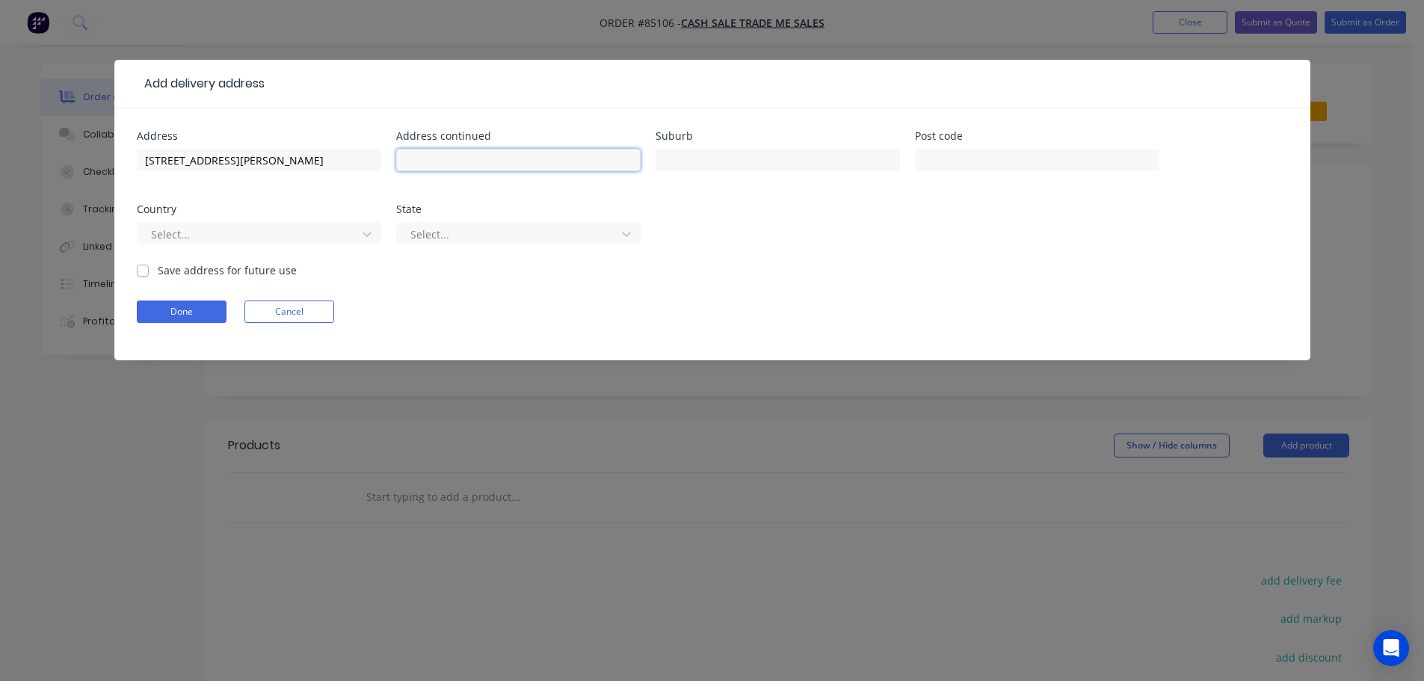
click at [470, 163] on input "text" at bounding box center [518, 160] width 244 height 22
paste input "Redwood"
type input "Redwood"
drag, startPoint x: 728, startPoint y: 158, endPoint x: 742, endPoint y: 157, distance: 14.3
click at [731, 158] on input "text" at bounding box center [778, 160] width 244 height 22
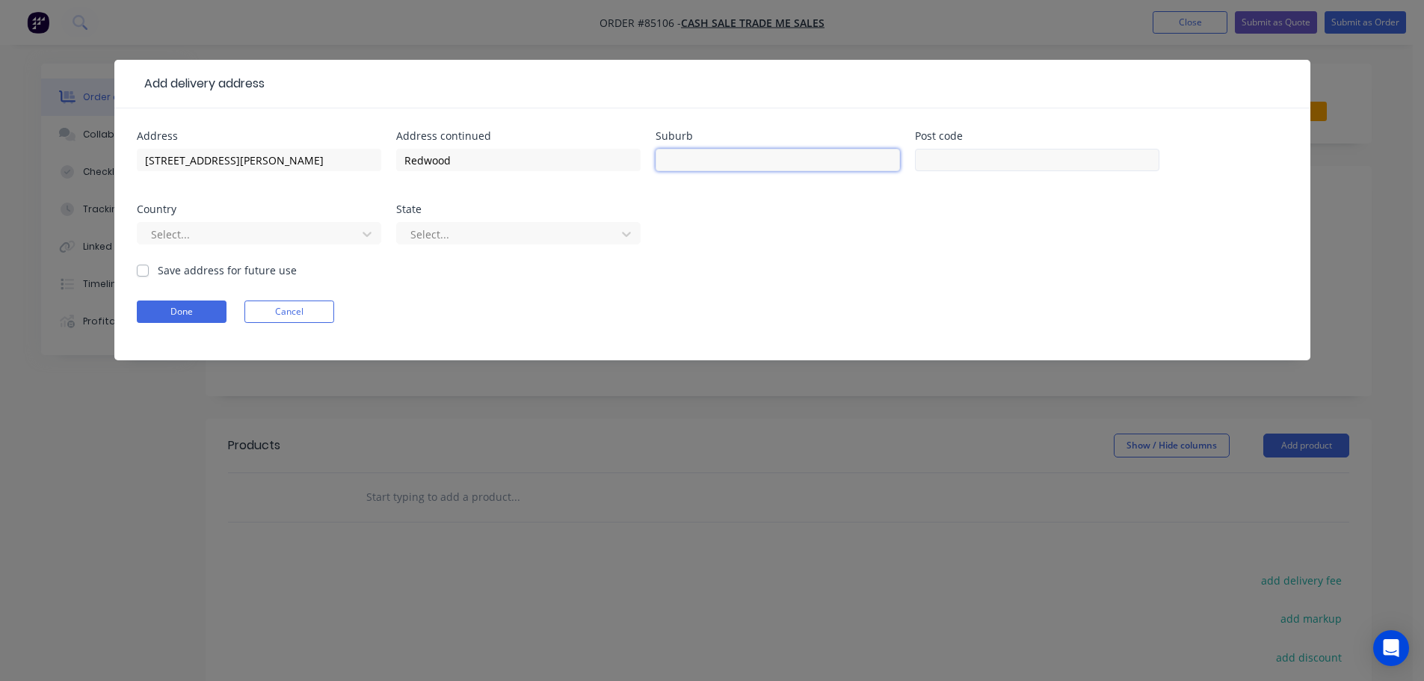
paste input "Christchurch"
type input "Christchurch"
click at [963, 165] on input "text" at bounding box center [1037, 160] width 244 height 22
type input "8051"
click at [181, 310] on button "Done" at bounding box center [182, 312] width 90 height 22
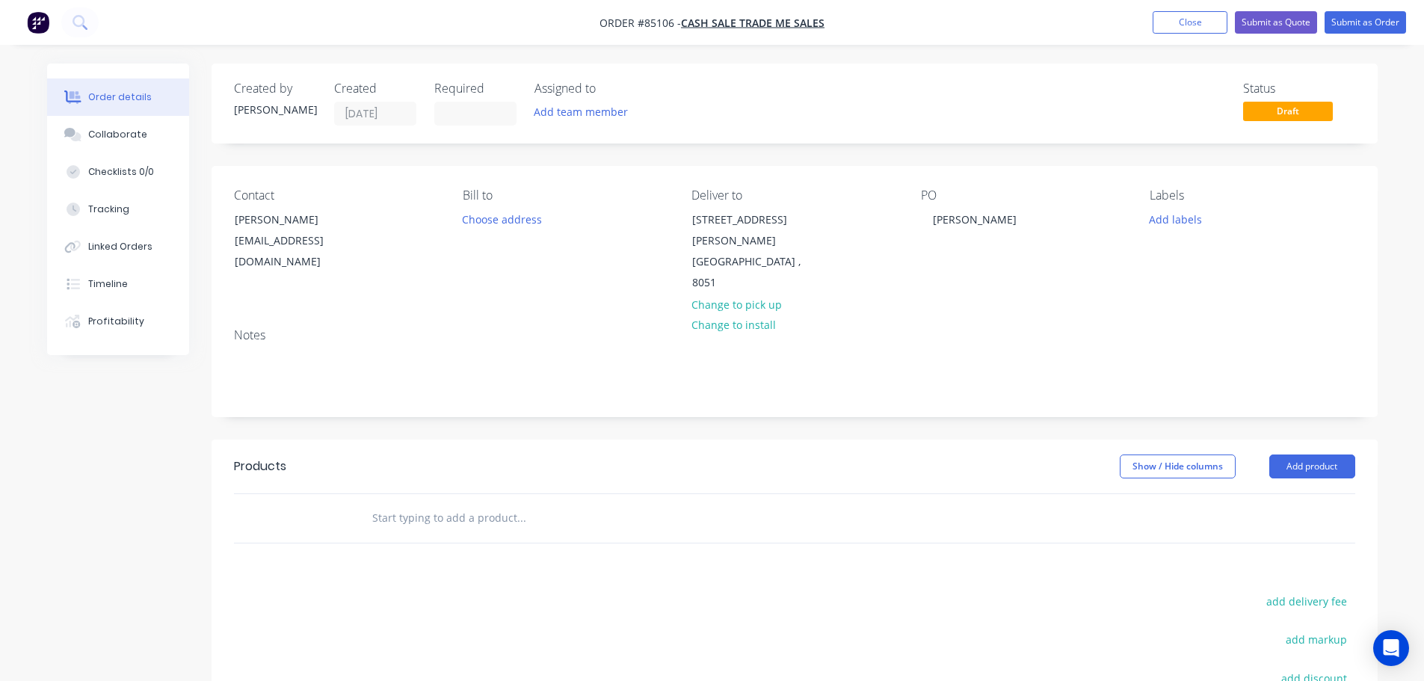
click at [402, 503] on input "text" at bounding box center [521, 518] width 299 height 30
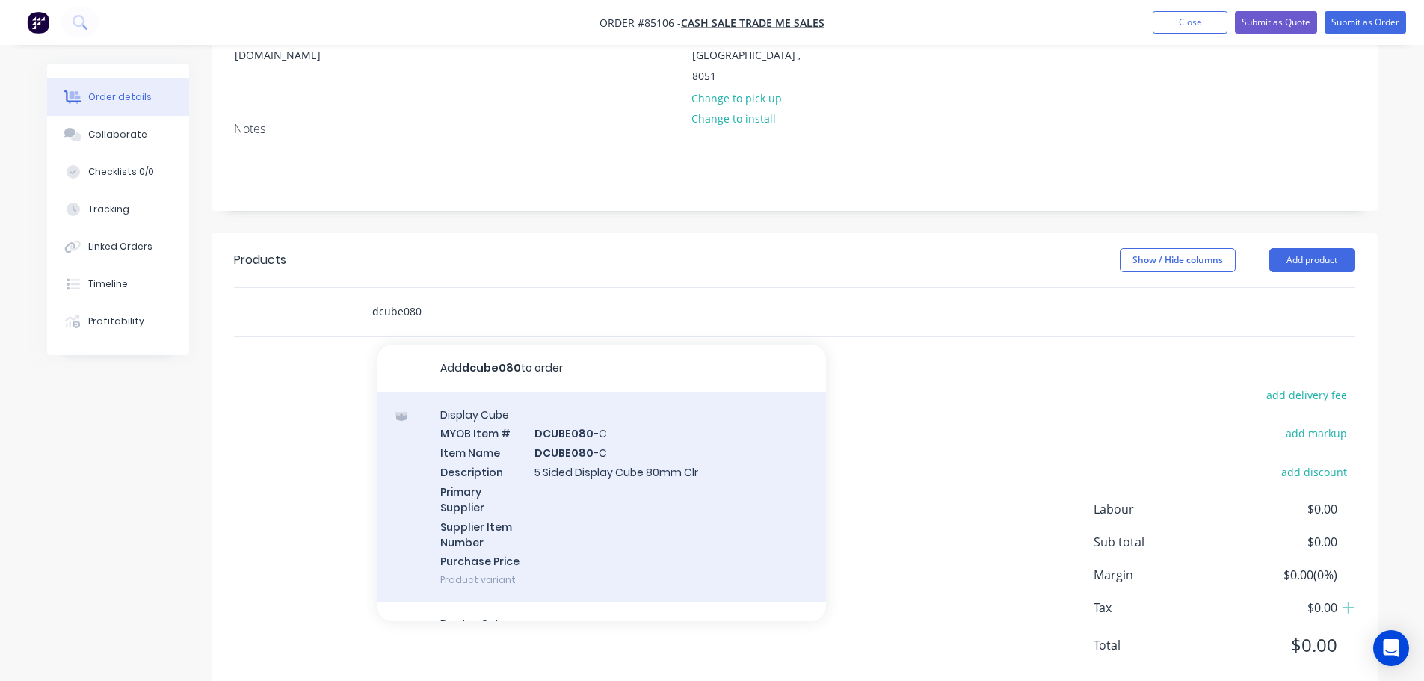
type input "dcube080"
click at [624, 392] on div "Display Cube MYOB Item # DCUBE080 -C Item Name DCUBE080 -C Description 5 Sided …" at bounding box center [602, 497] width 449 height 210
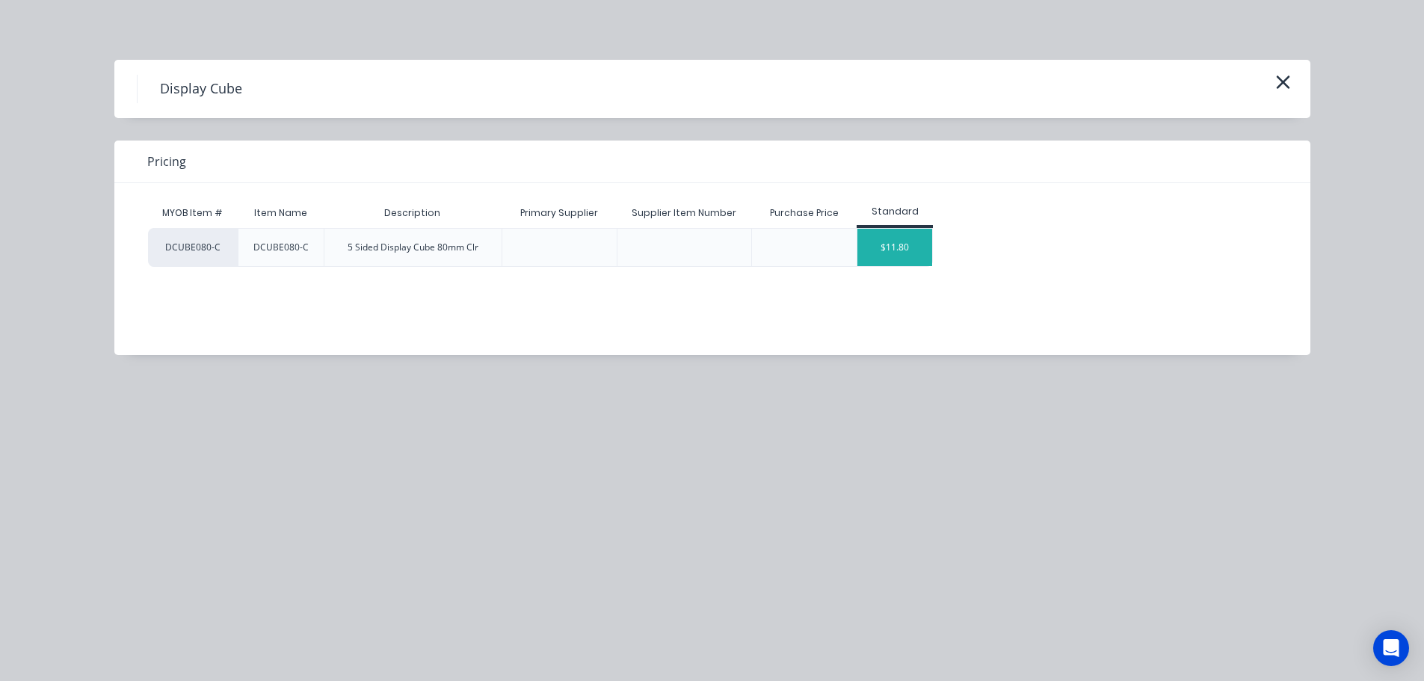
click at [901, 259] on div "$11.80" at bounding box center [894, 247] width 75 height 37
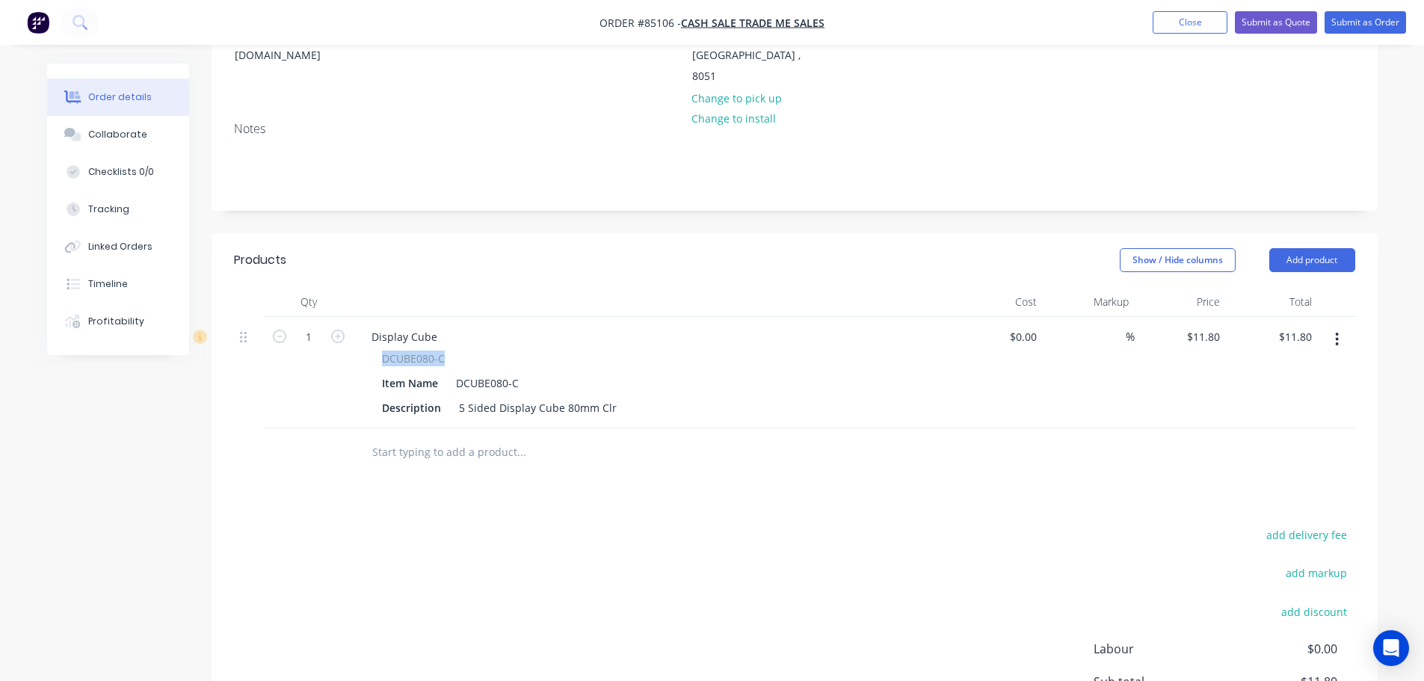
drag, startPoint x: 380, startPoint y: 319, endPoint x: 480, endPoint y: 312, distance: 100.4
click at [546, 351] on div "DCUBE080-C Item Name DCUBE080-C Description 5 Sided Display Cube 80mm Clr" at bounding box center [653, 385] width 586 height 68
copy span "DCUBE080-C"
click at [386, 326] on div "Display Cube" at bounding box center [405, 337] width 90 height 22
paste div
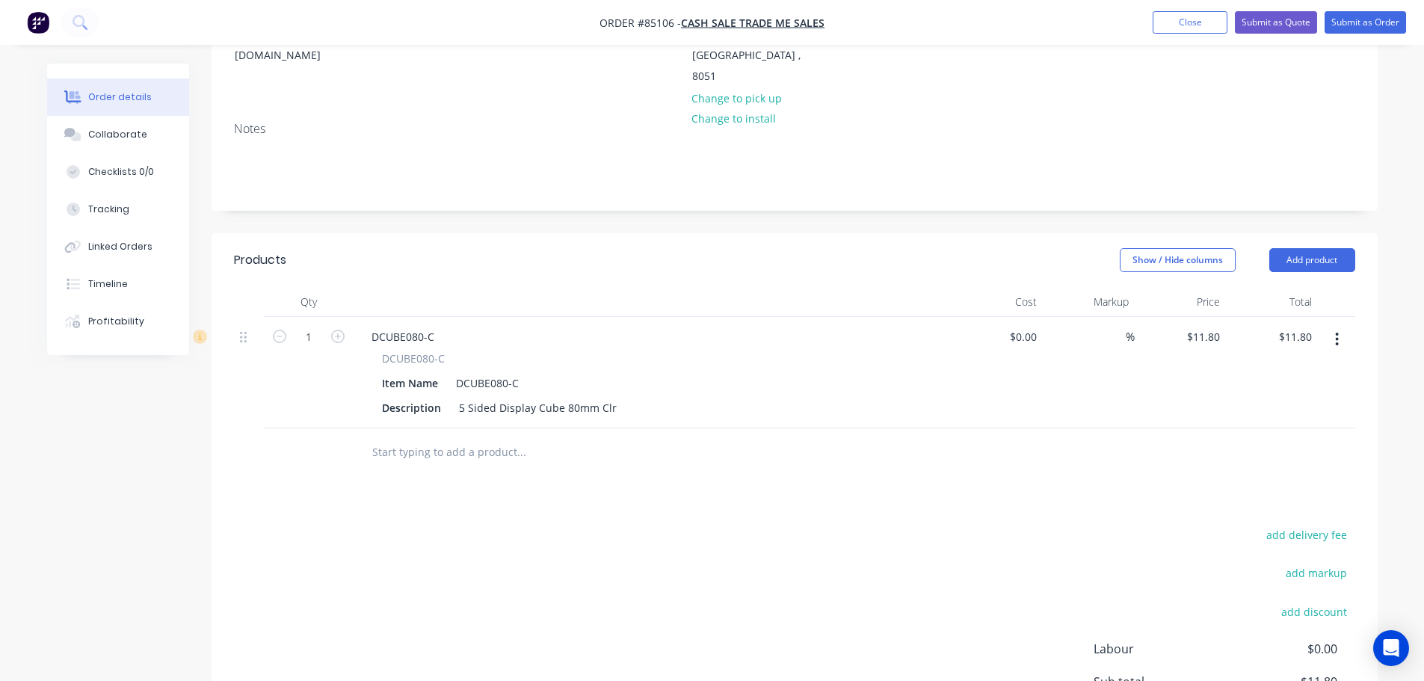
click at [443, 525] on div "add delivery fee add markup add discount Labour $0.00 Sub total $11.80 Margin $…" at bounding box center [794, 669] width 1121 height 289
click at [1210, 326] on input "11.8" at bounding box center [1206, 337] width 40 height 22
type input "$11.05"
drag, startPoint x: 1235, startPoint y: 358, endPoint x: 1294, endPoint y: 447, distance: 106.8
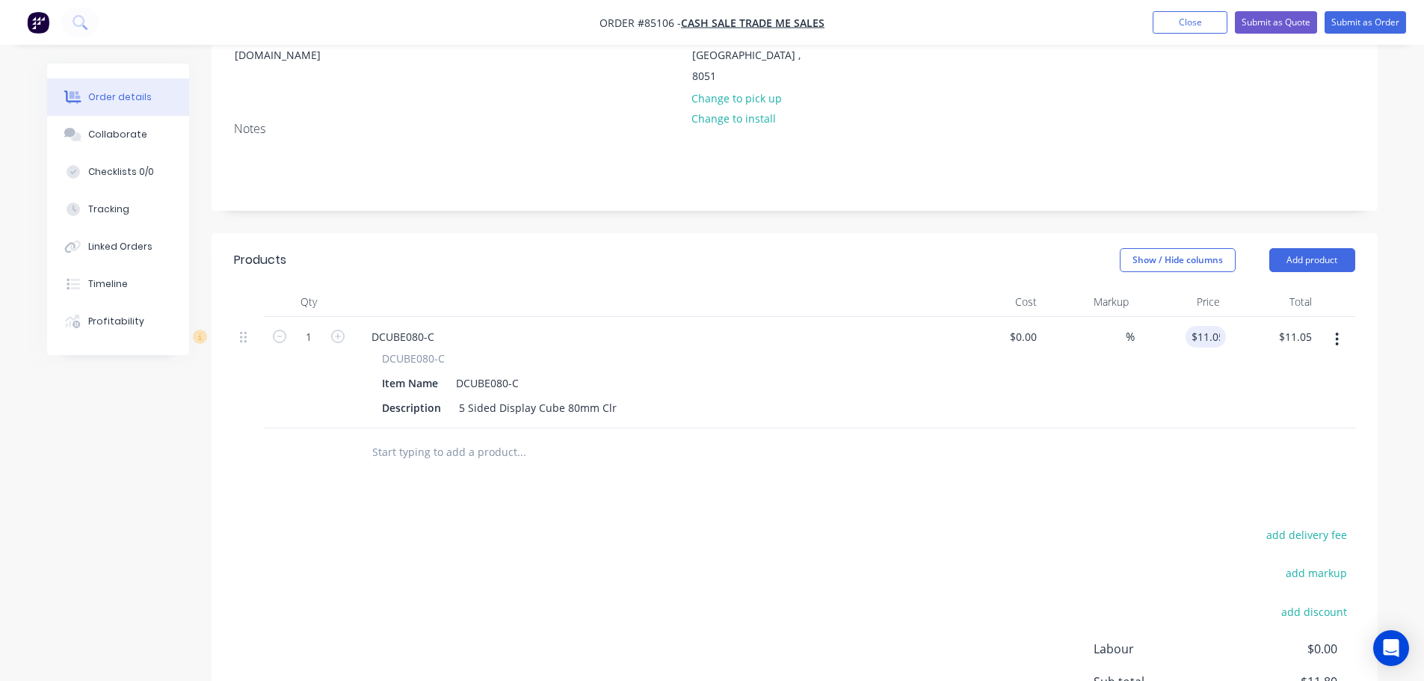
click at [1235, 359] on div "$11.05 $11.80" at bounding box center [1272, 372] width 92 height 111
click at [1309, 525] on button "add delivery fee" at bounding box center [1307, 535] width 96 height 20
type input "8"
click at [1141, 475] on div "Products Show / Hide columns Add product Qty Cost Markup Price Total 1 DCUBE080…" at bounding box center [795, 532] width 1166 height 599
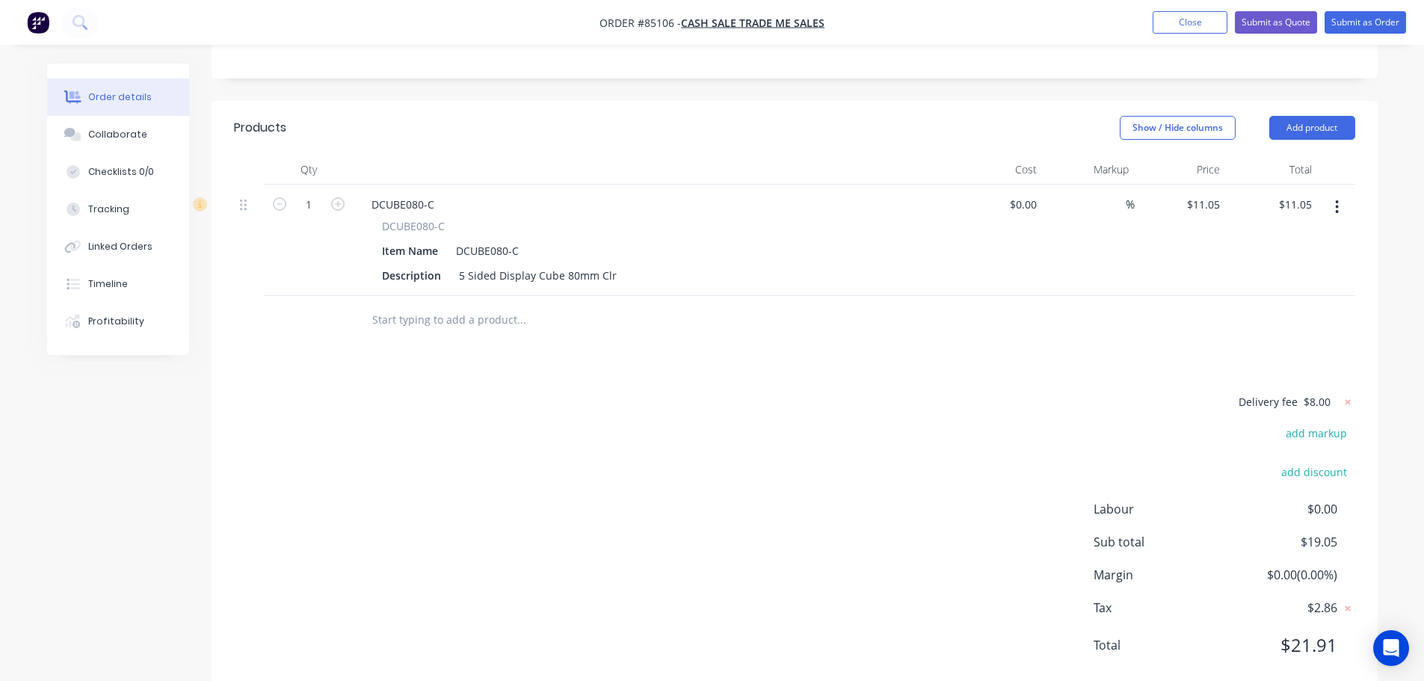
scroll to position [0, 0]
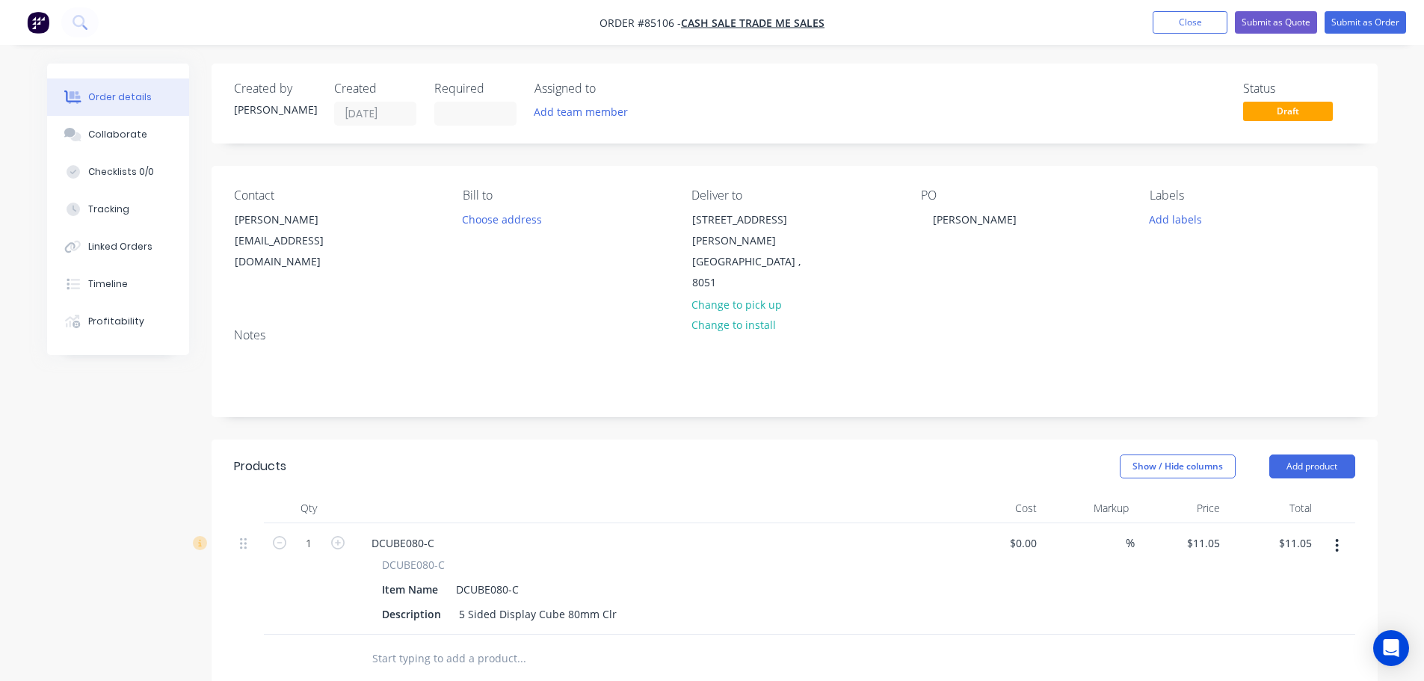
click at [469, 644] on input "text" at bounding box center [521, 659] width 299 height 30
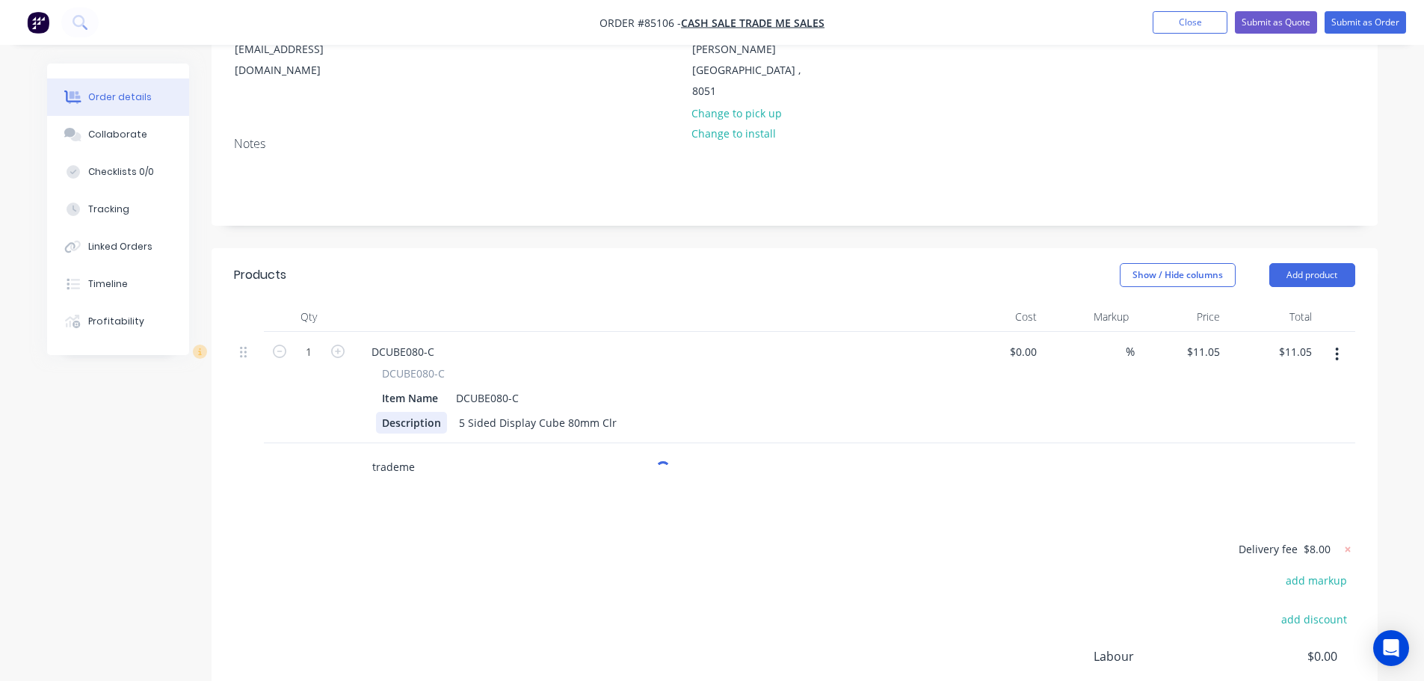
scroll to position [339, 0]
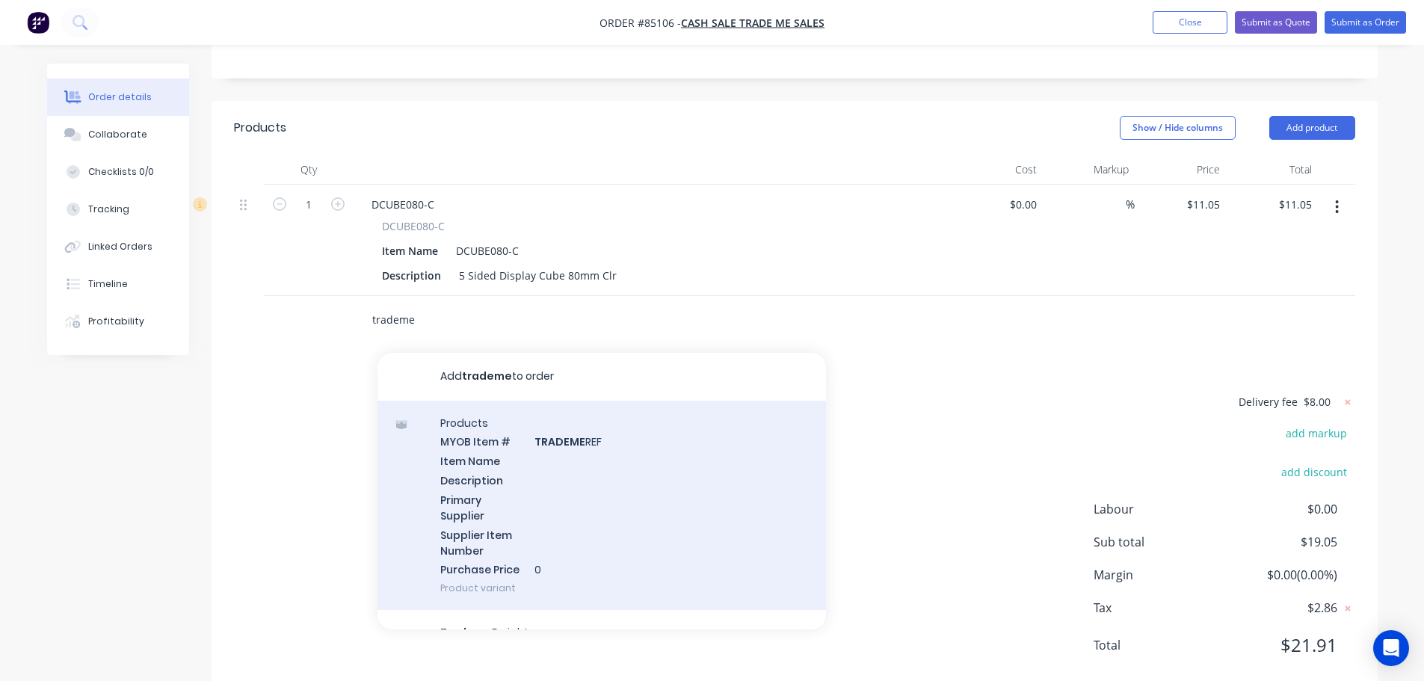
type input "trademe"
click at [521, 445] on div "Products MYOB Item # TRADEME REF Item Name Description Primary Supplier Supplie…" at bounding box center [602, 506] width 449 height 210
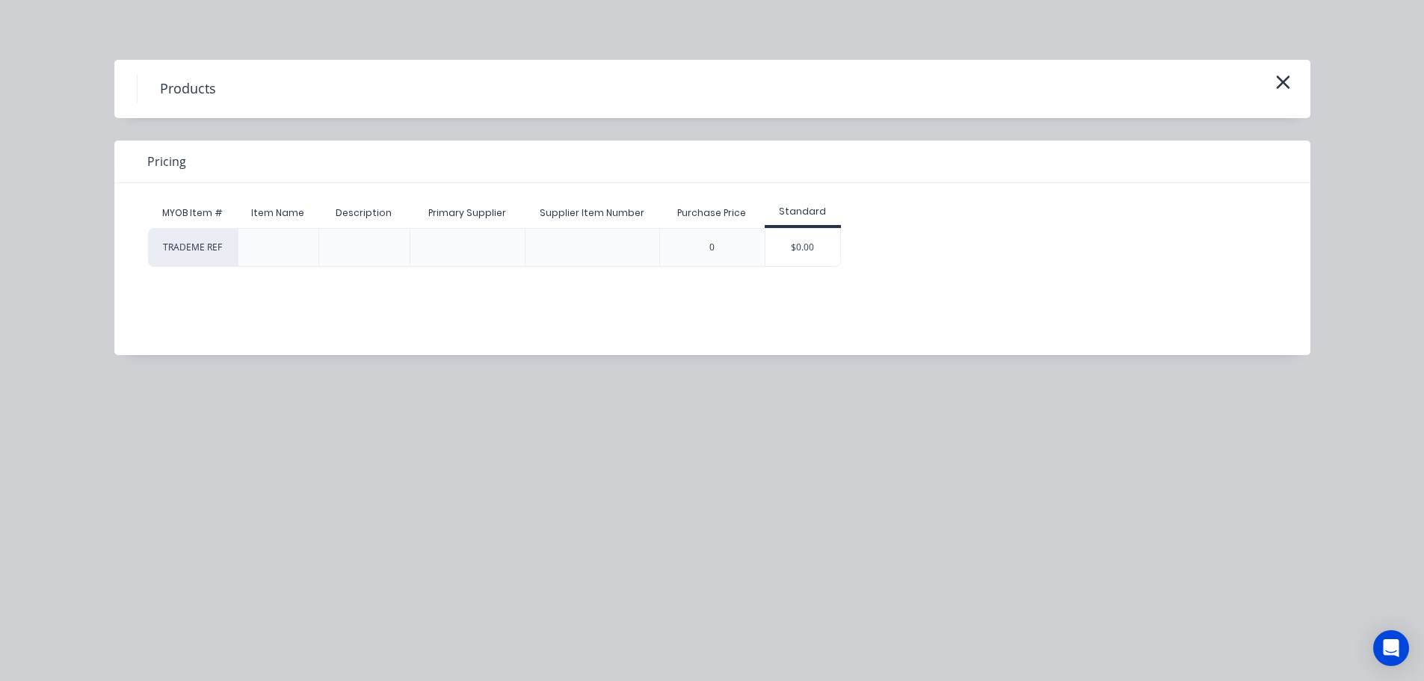
click at [824, 245] on div "$0.00" at bounding box center [802, 247] width 75 height 37
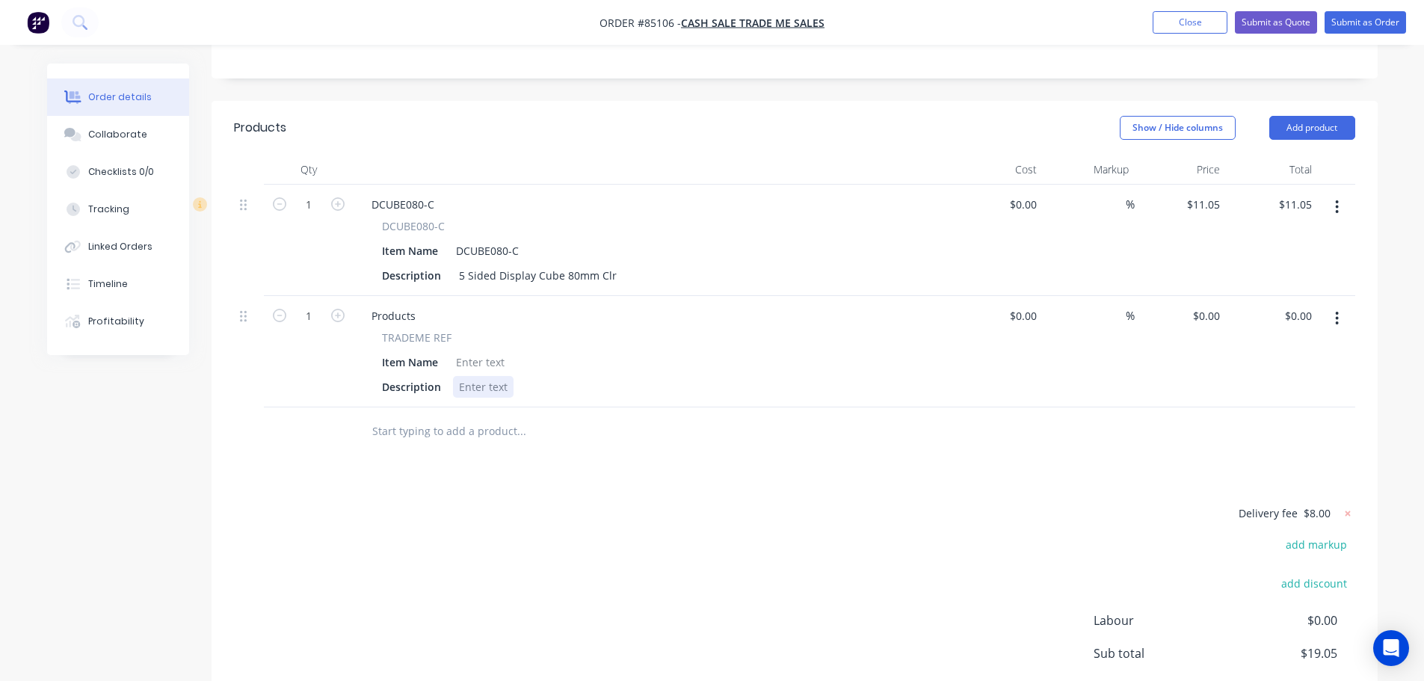
click at [498, 376] on div at bounding box center [483, 387] width 61 height 22
click at [472, 351] on div at bounding box center [480, 362] width 61 height 22
paste div
drag, startPoint x: 383, startPoint y: 301, endPoint x: 455, endPoint y: 299, distance: 71.8
click at [455, 330] on div "TRADEME REF" at bounding box center [652, 338] width 541 height 16
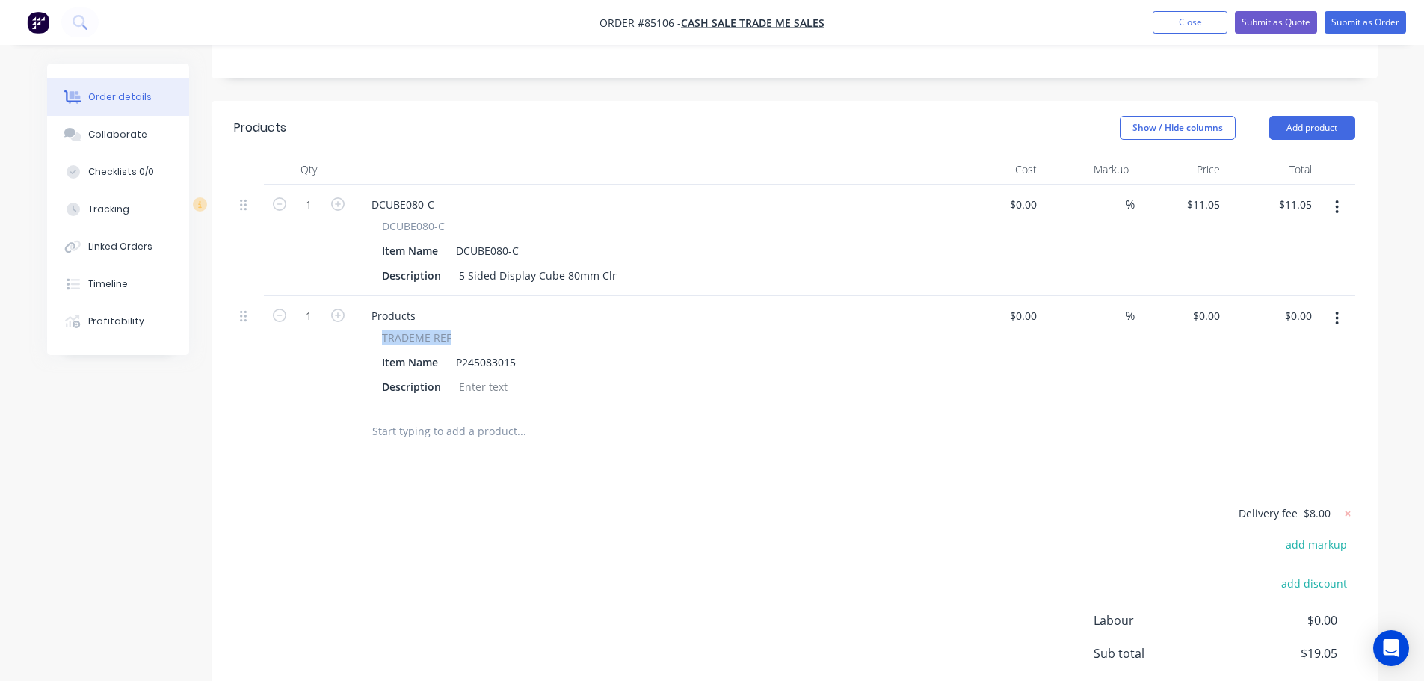
copy span "TRADEME REF"
click at [398, 305] on div "Products" at bounding box center [394, 316] width 68 height 22
paste div
click at [283, 309] on icon "button" at bounding box center [279, 315] width 13 height 13
type input "0"
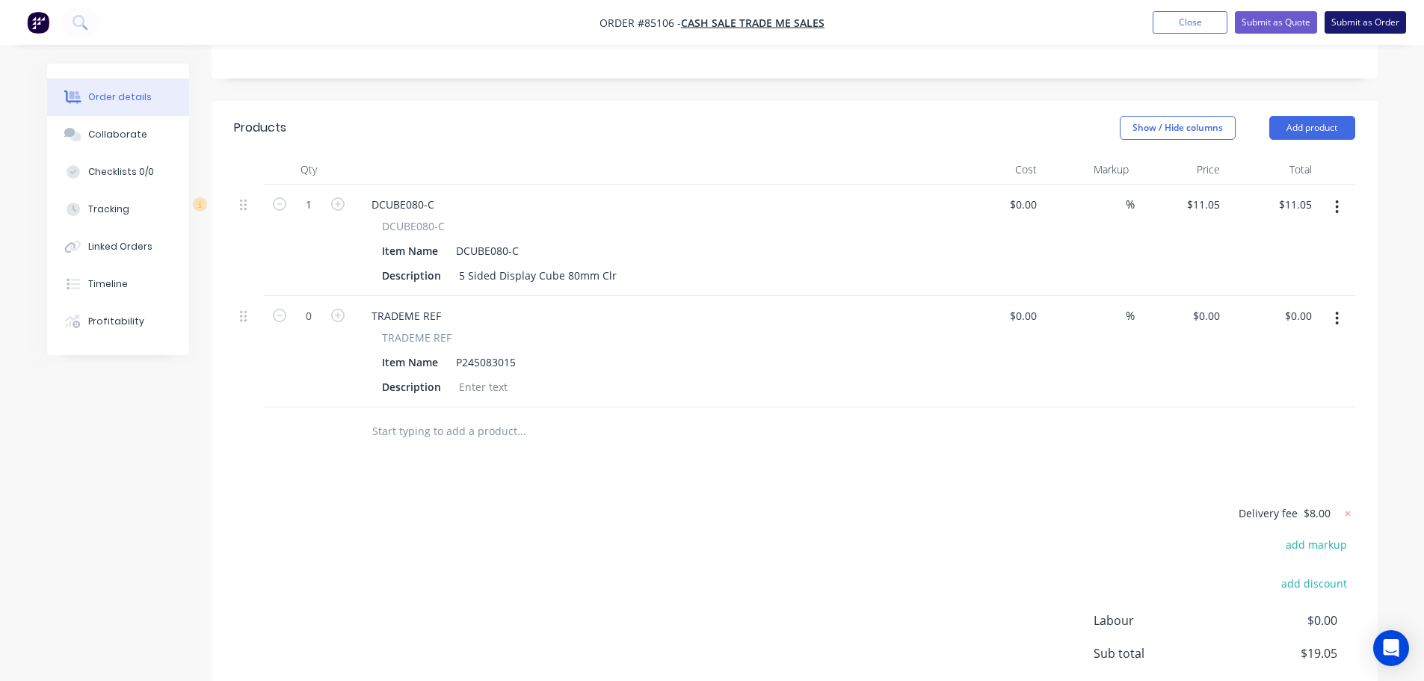
click at [1351, 24] on button "Submit as Order" at bounding box center [1365, 22] width 81 height 22
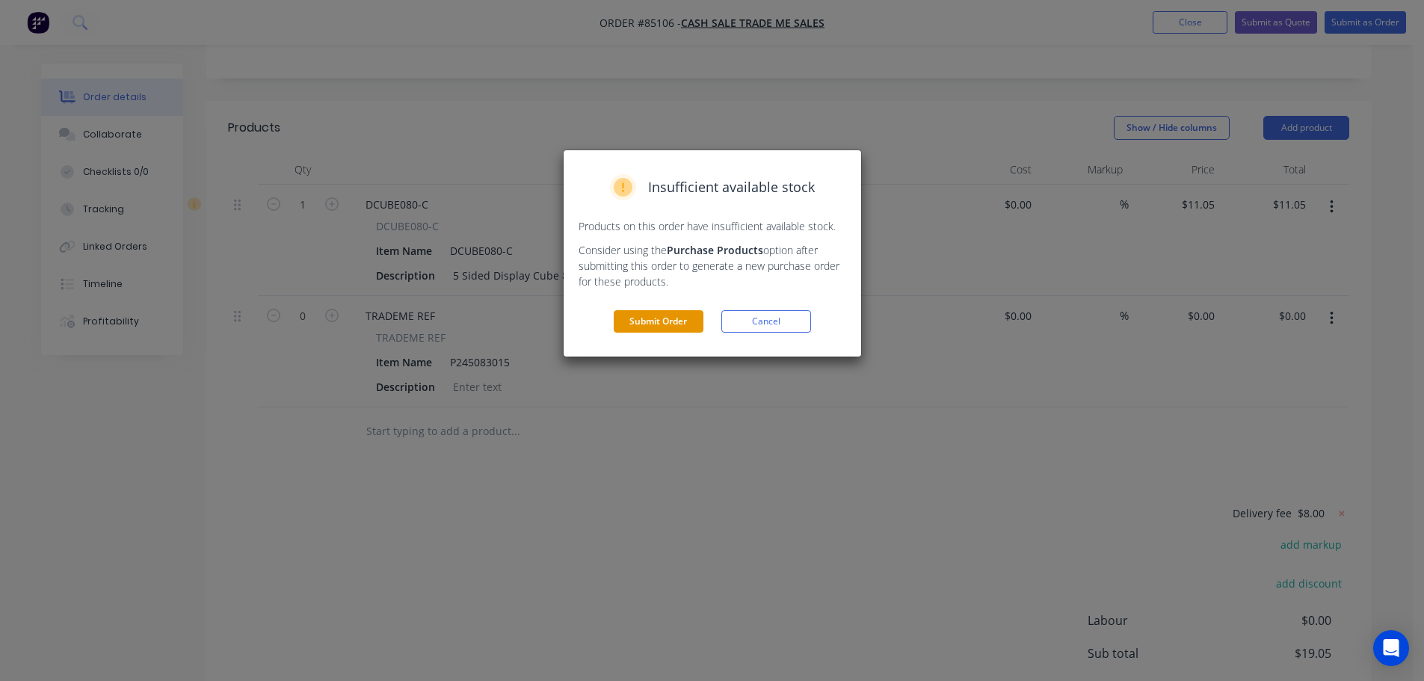
click at [686, 318] on button "Submit Order" at bounding box center [659, 321] width 90 height 22
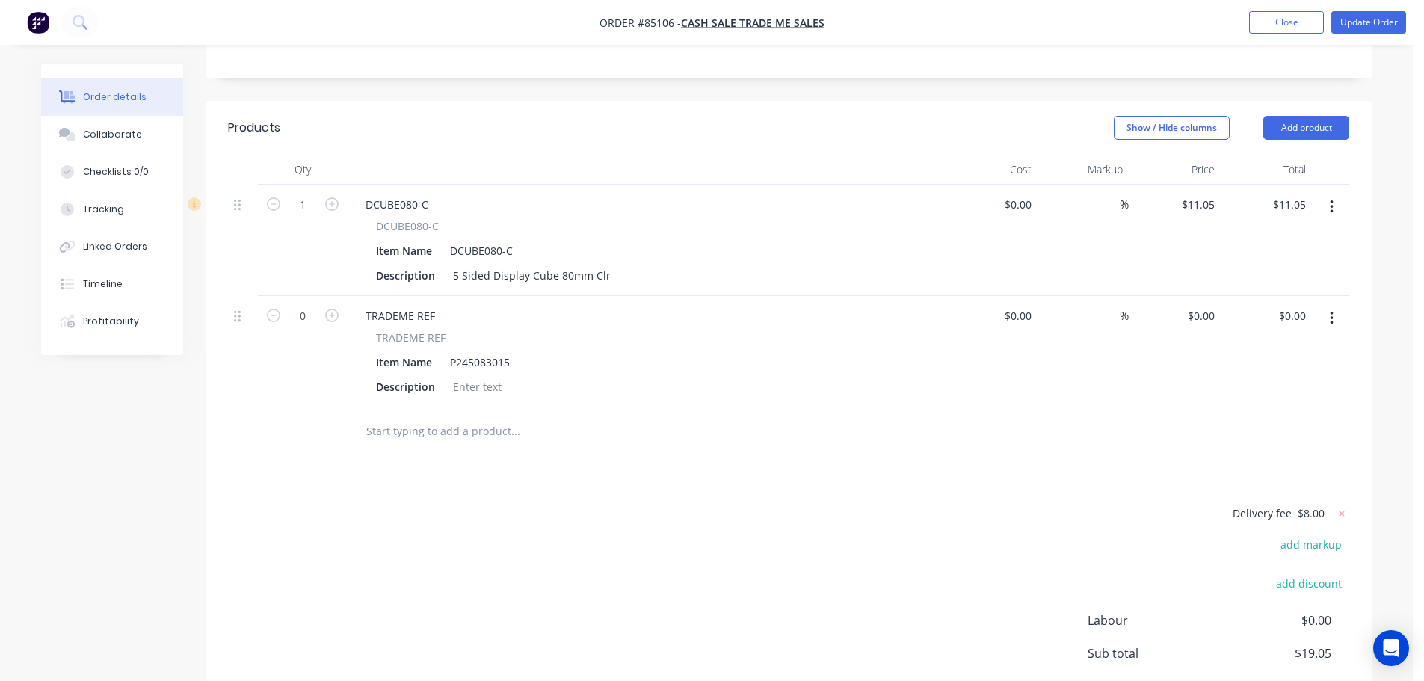
scroll to position [315, 0]
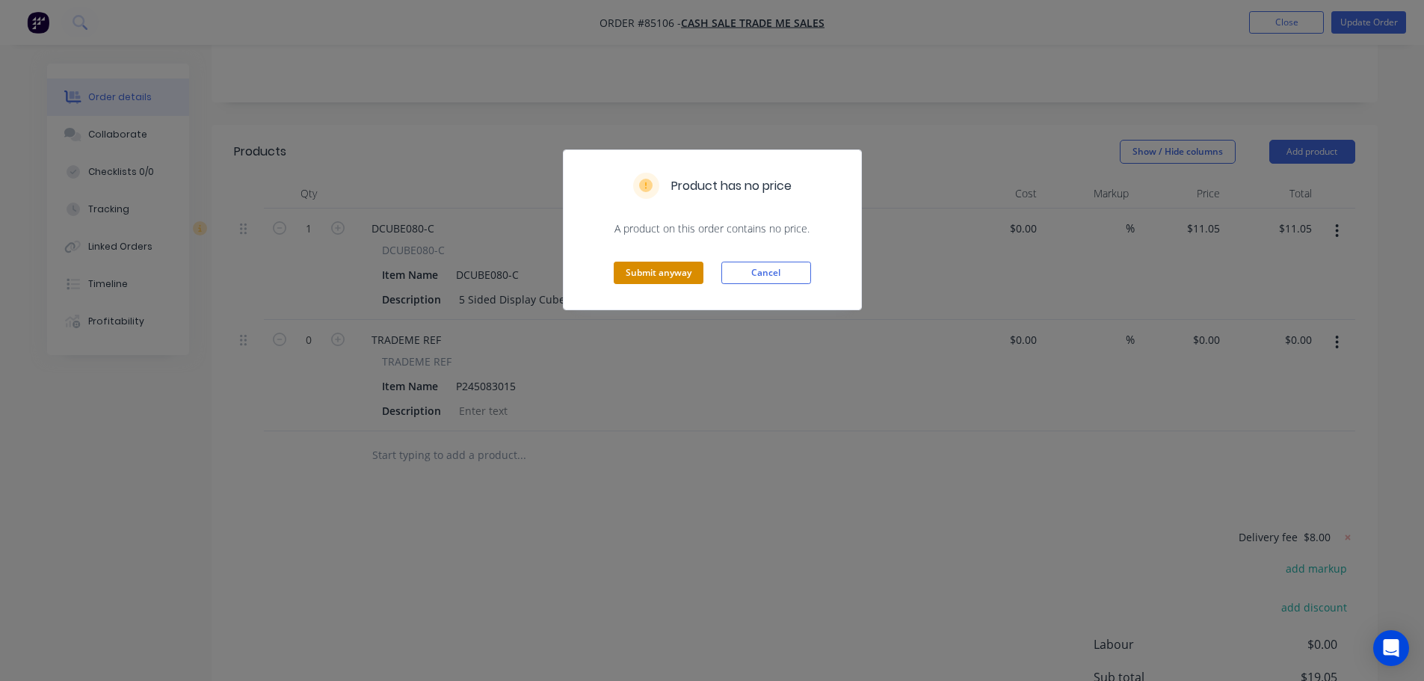
click at [673, 273] on button "Submit anyway" at bounding box center [659, 273] width 90 height 22
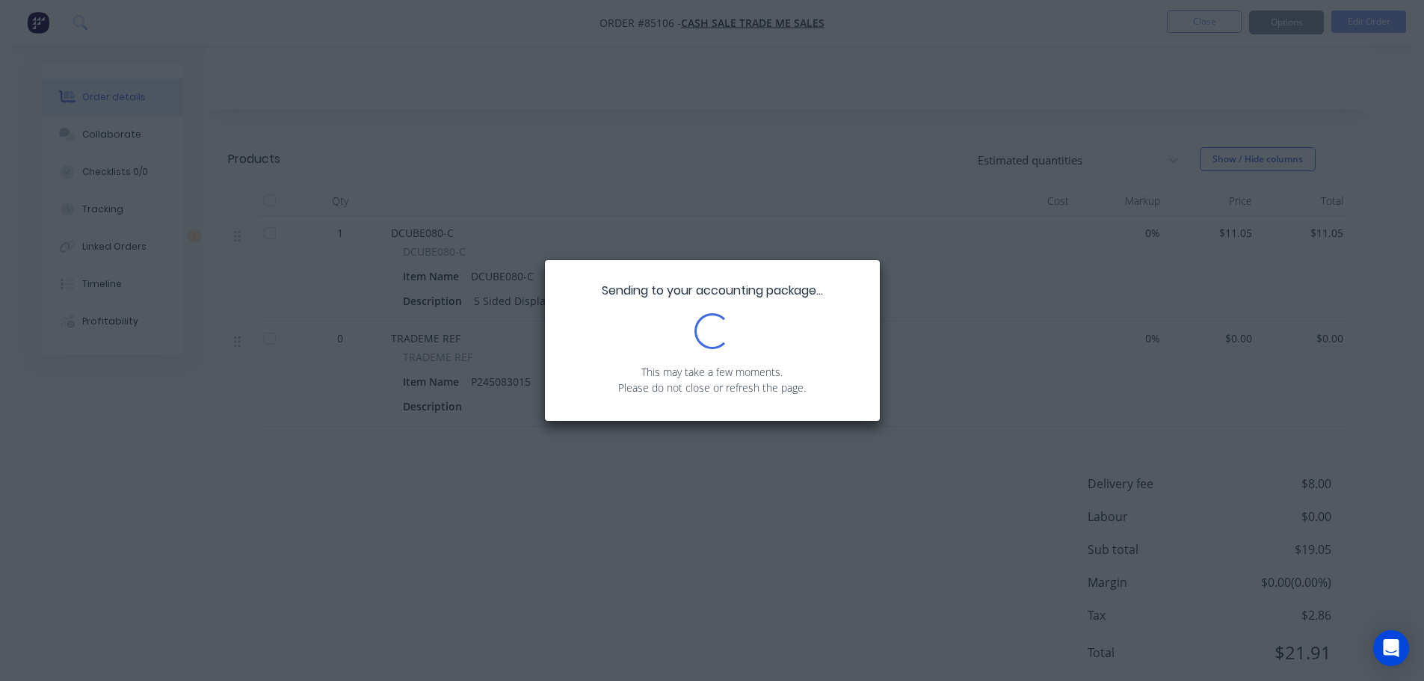
scroll to position [0, 0]
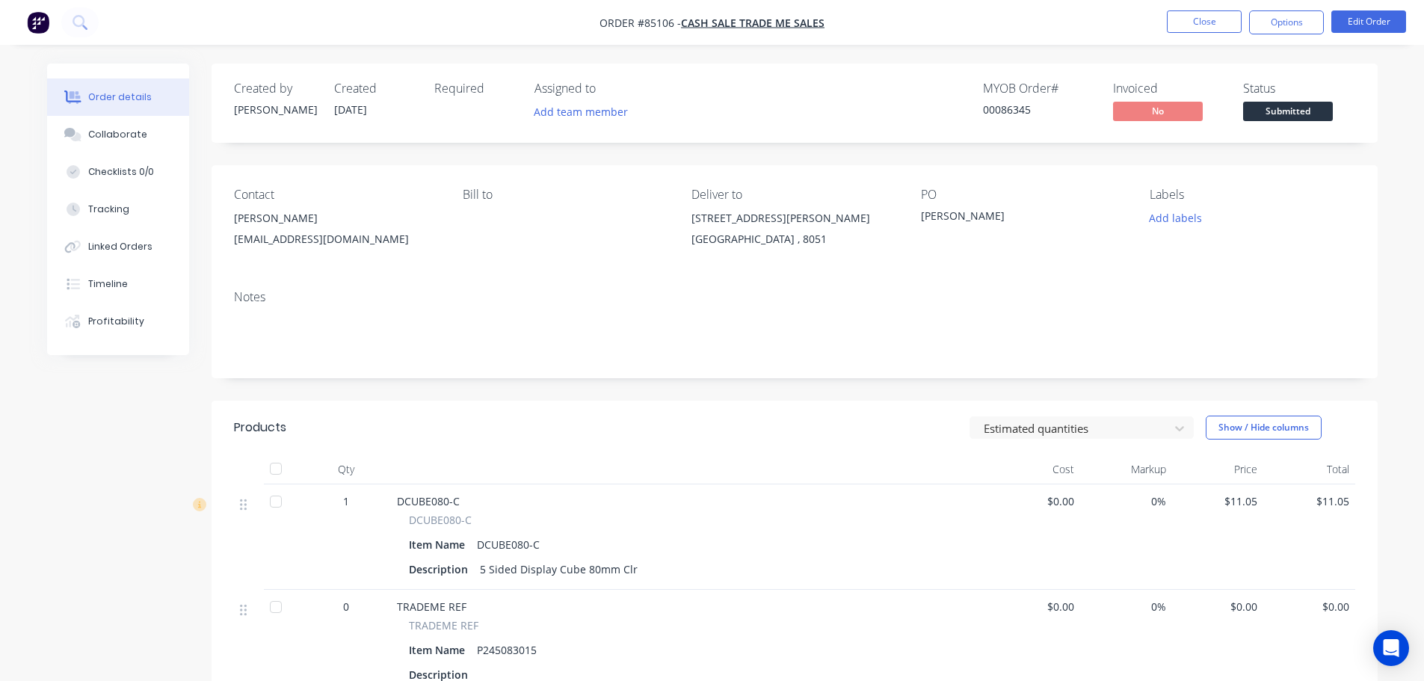
click at [1022, 113] on div "00086345" at bounding box center [1039, 110] width 112 height 16
click at [1022, 114] on div "00086345" at bounding box center [1039, 110] width 112 height 16
copy div "00086345"
click at [1286, 105] on span "Submitted" at bounding box center [1288, 111] width 90 height 19
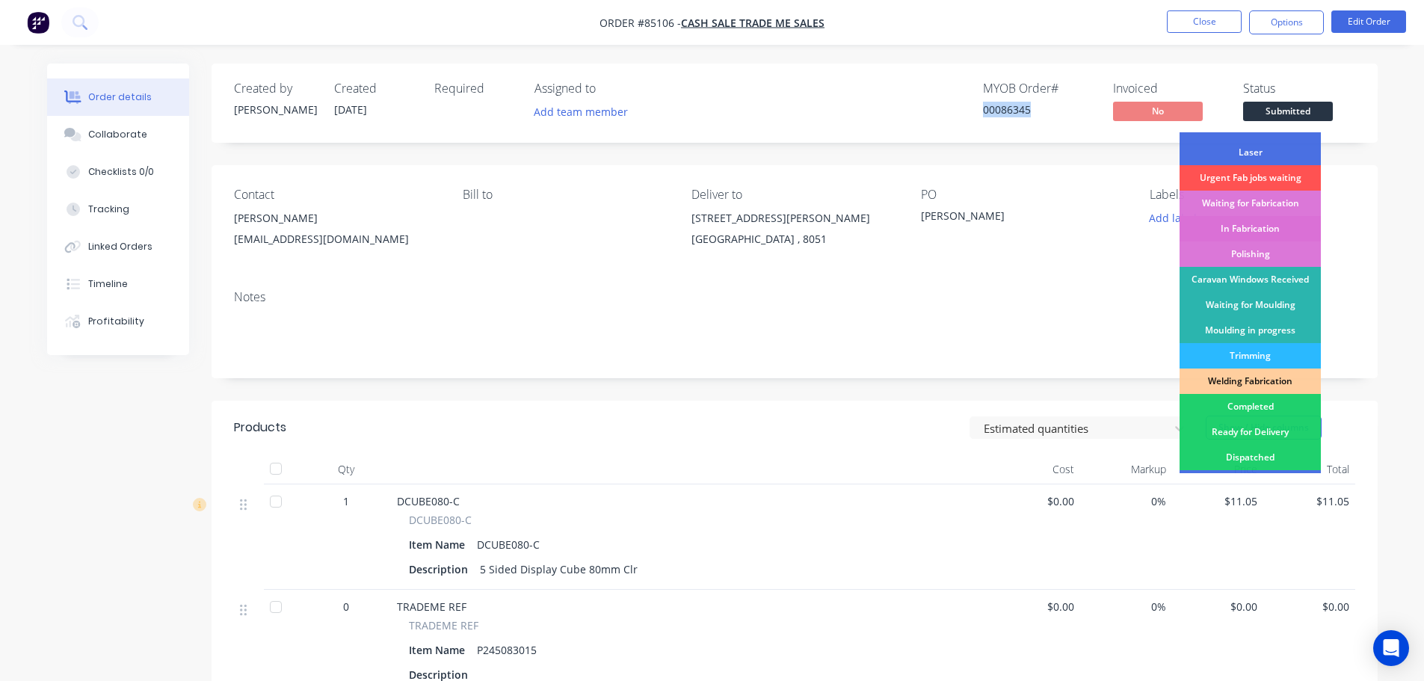
scroll to position [150, 0]
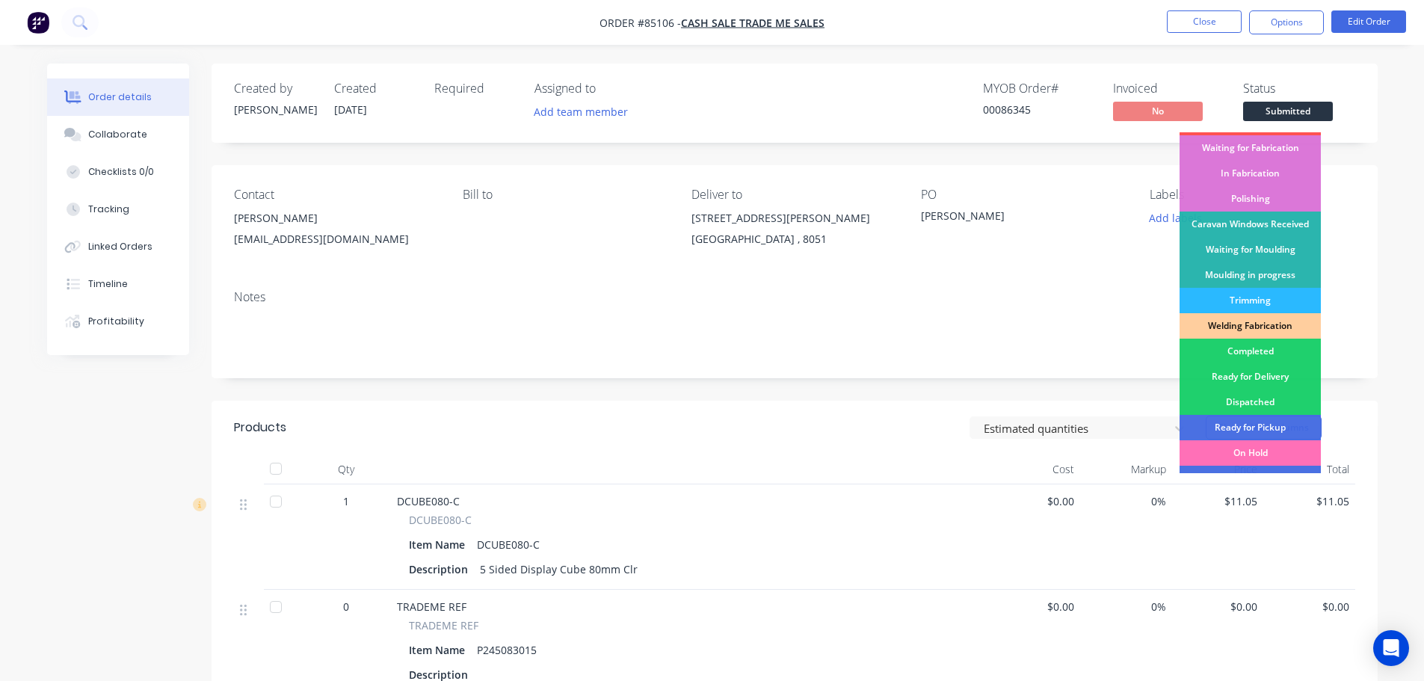
click at [1272, 370] on div "Ready for Delivery" at bounding box center [1250, 376] width 141 height 25
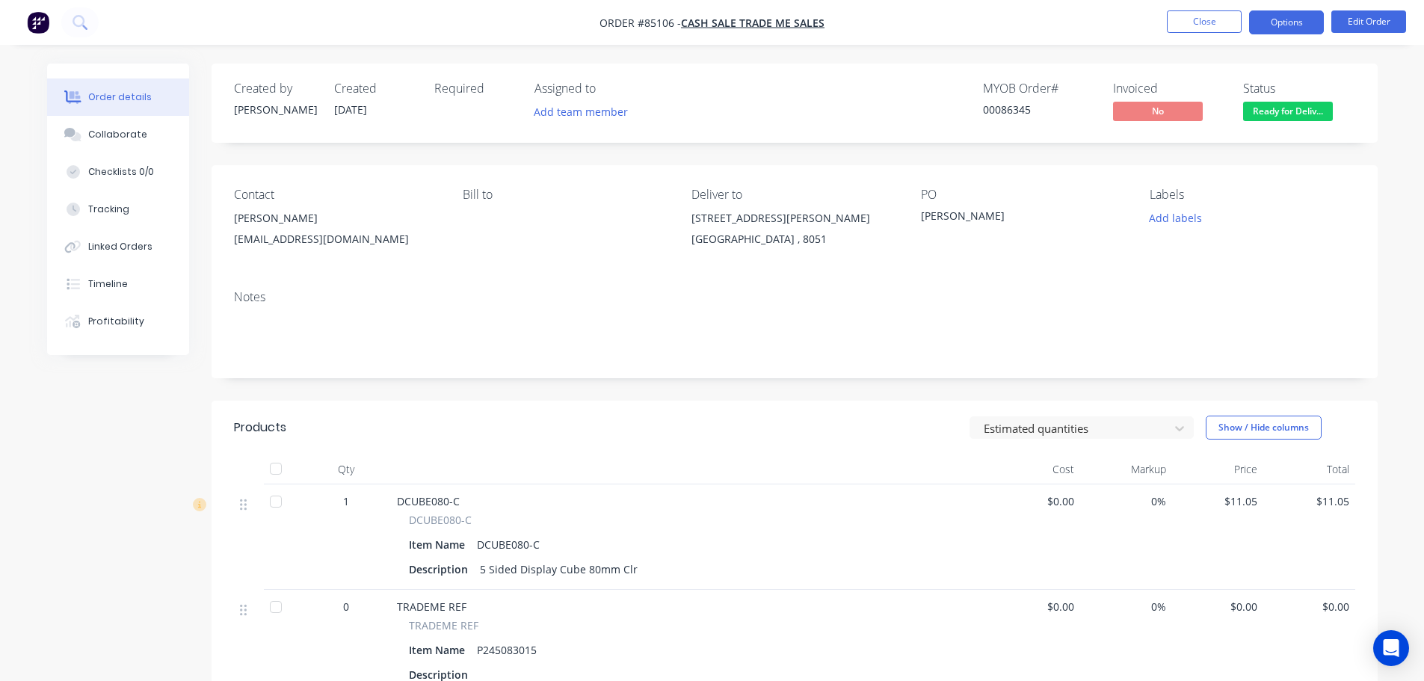
click at [1295, 18] on button "Options" at bounding box center [1286, 22] width 75 height 24
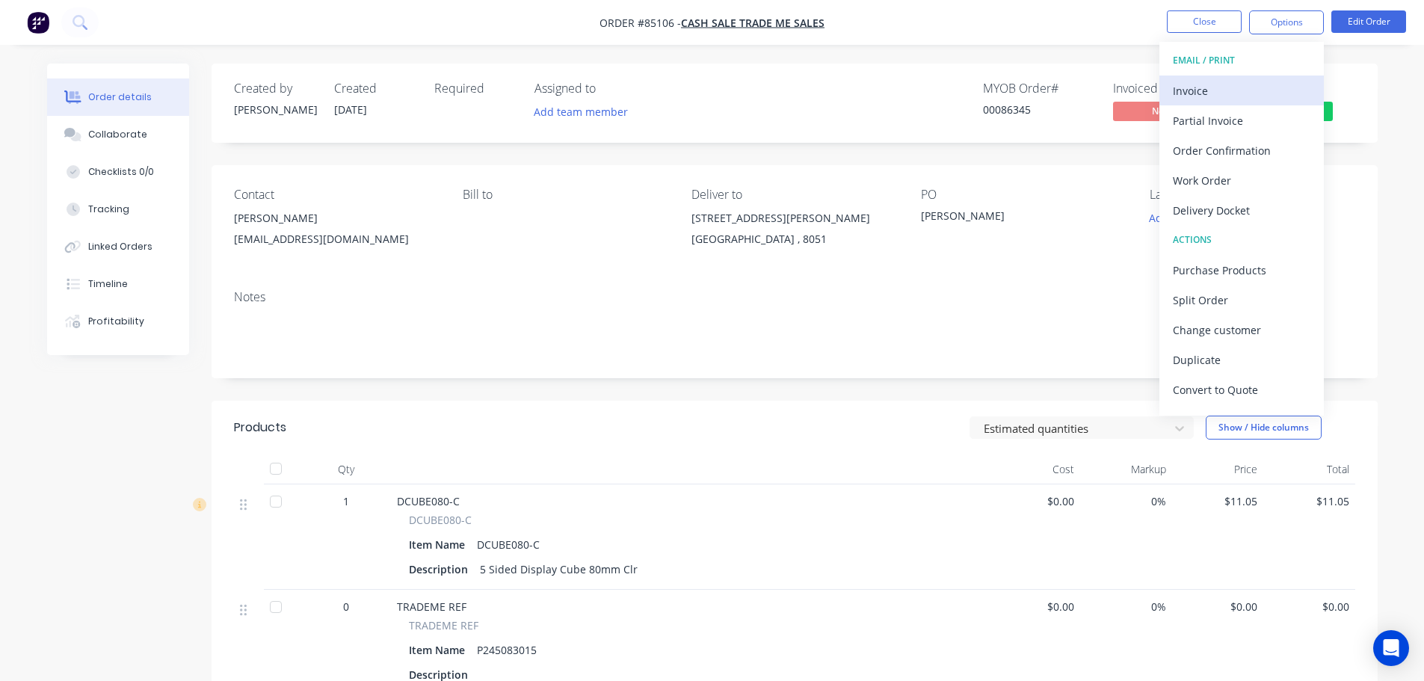
click at [1230, 89] on div "Invoice" at bounding box center [1242, 91] width 138 height 22
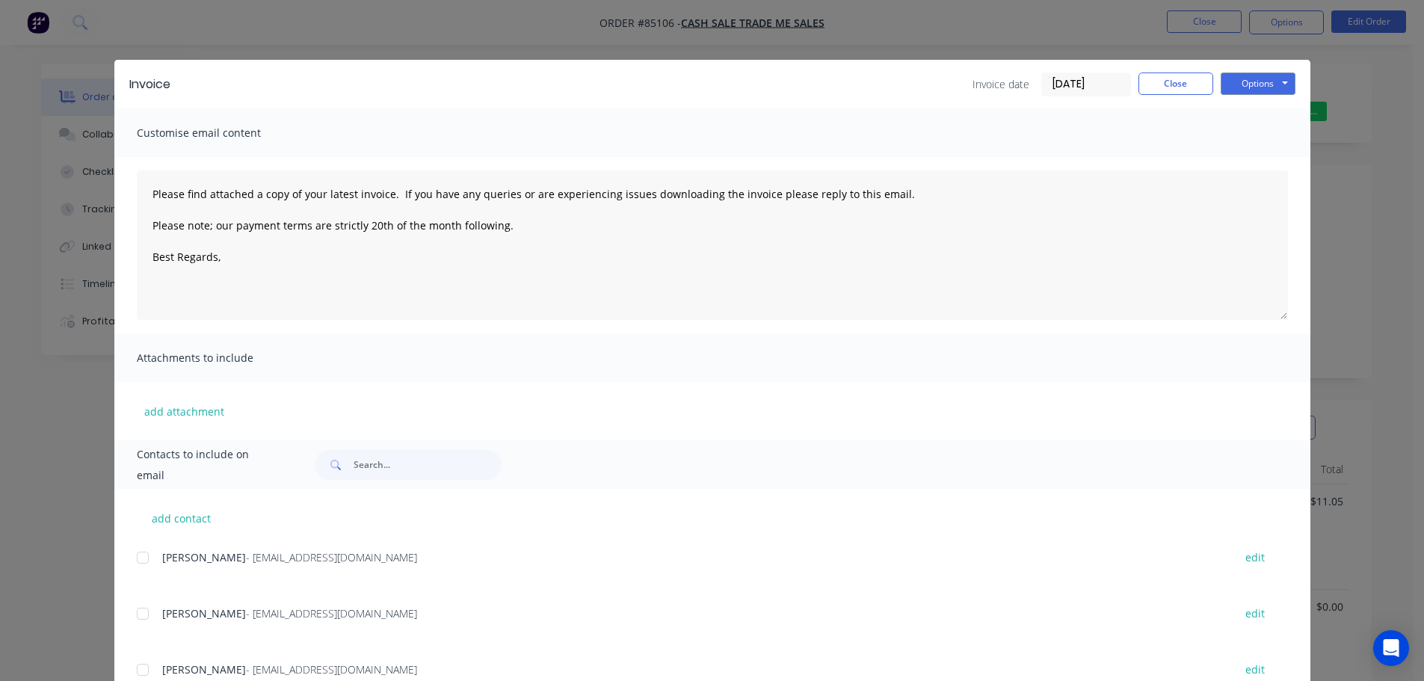
click at [1251, 78] on button "Options" at bounding box center [1258, 84] width 75 height 22
click at [1251, 128] on button "Print" at bounding box center [1269, 135] width 96 height 25
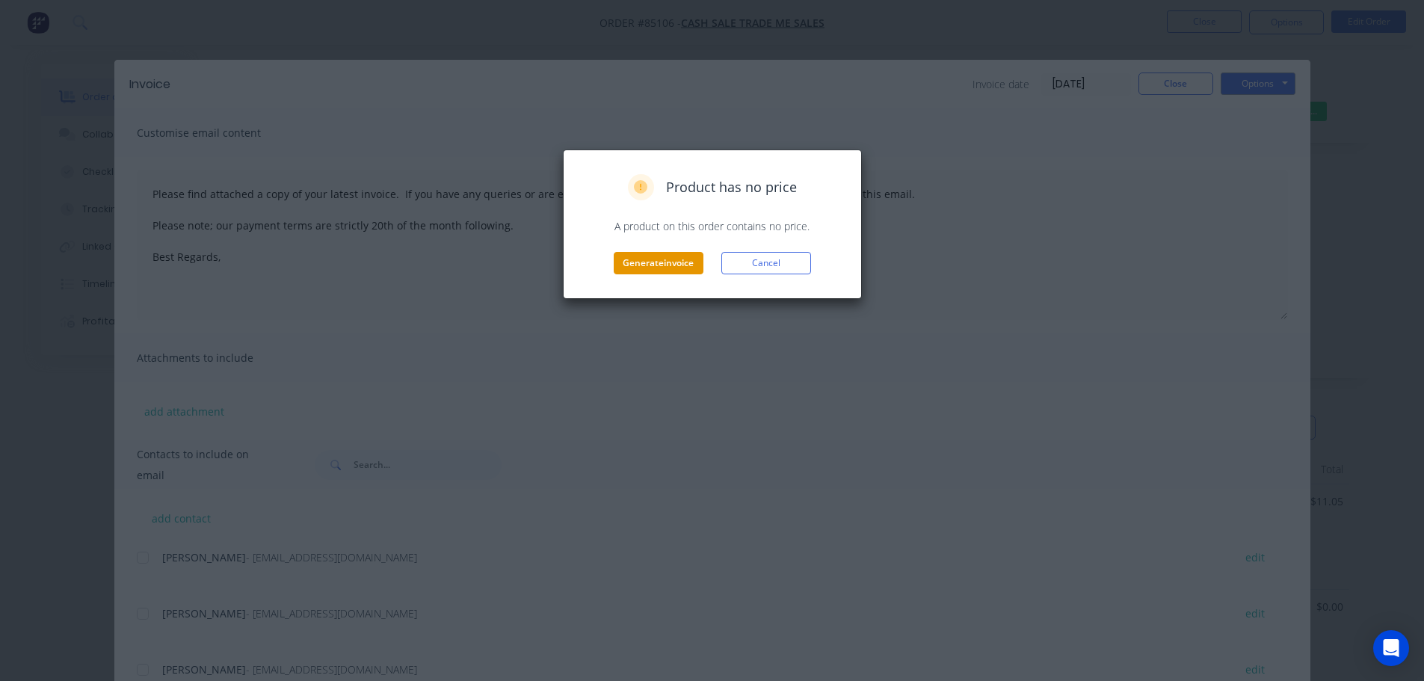
click at [658, 260] on button "Generate invoice" at bounding box center [659, 263] width 90 height 22
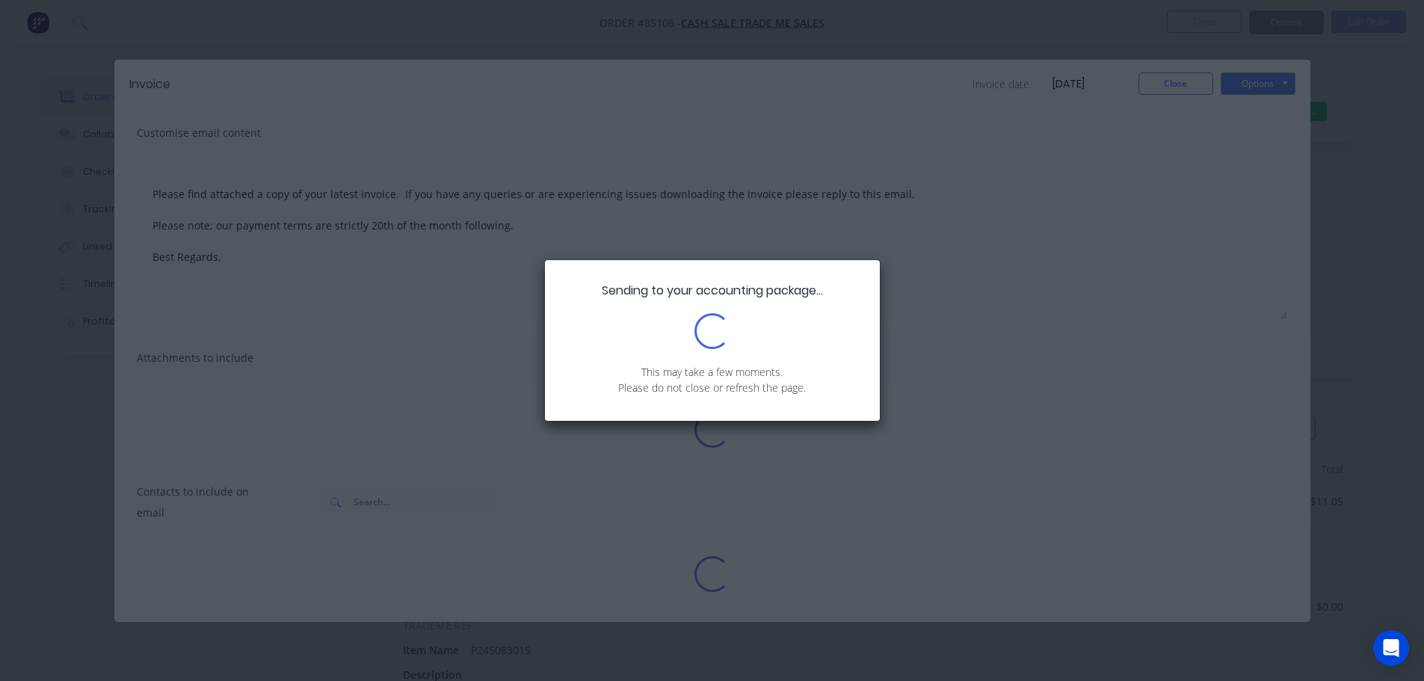
type textarea "Please find attached a copy of your latest invoice. If you have any queries or …"
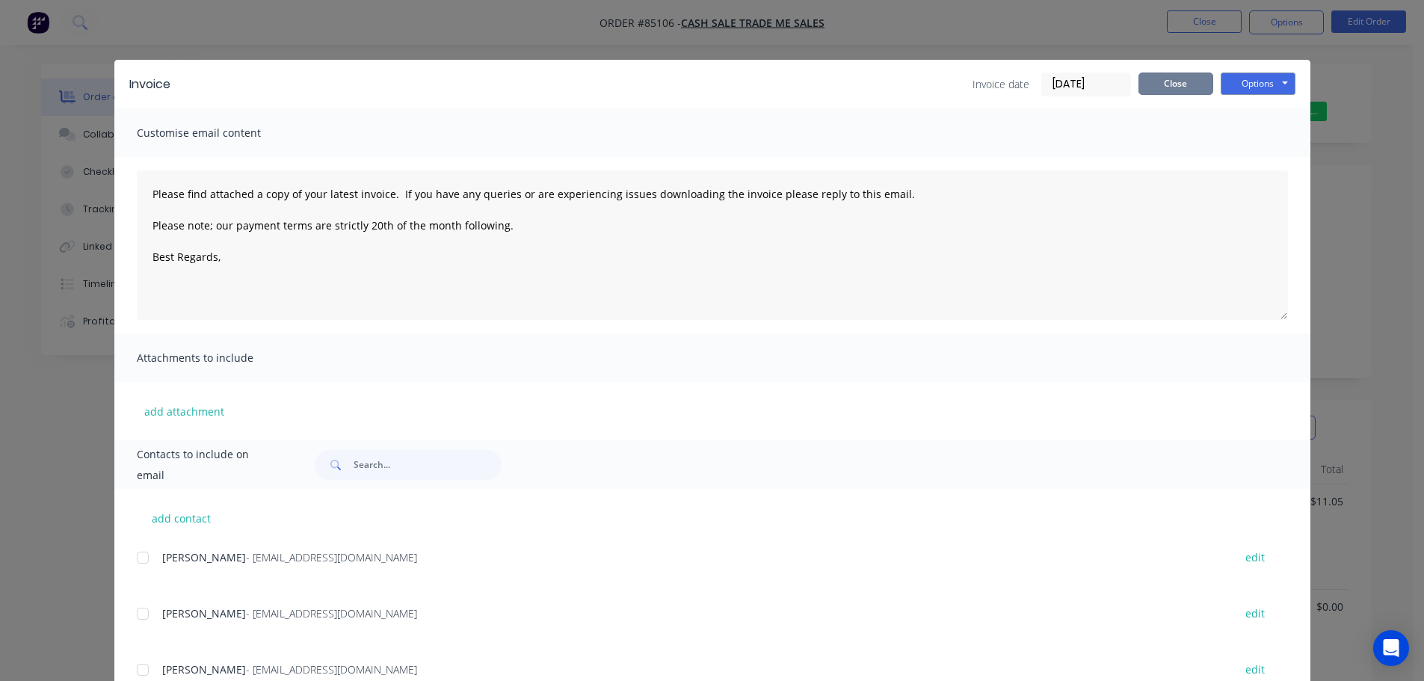
click at [1182, 79] on button "Close" at bounding box center [1176, 84] width 75 height 22
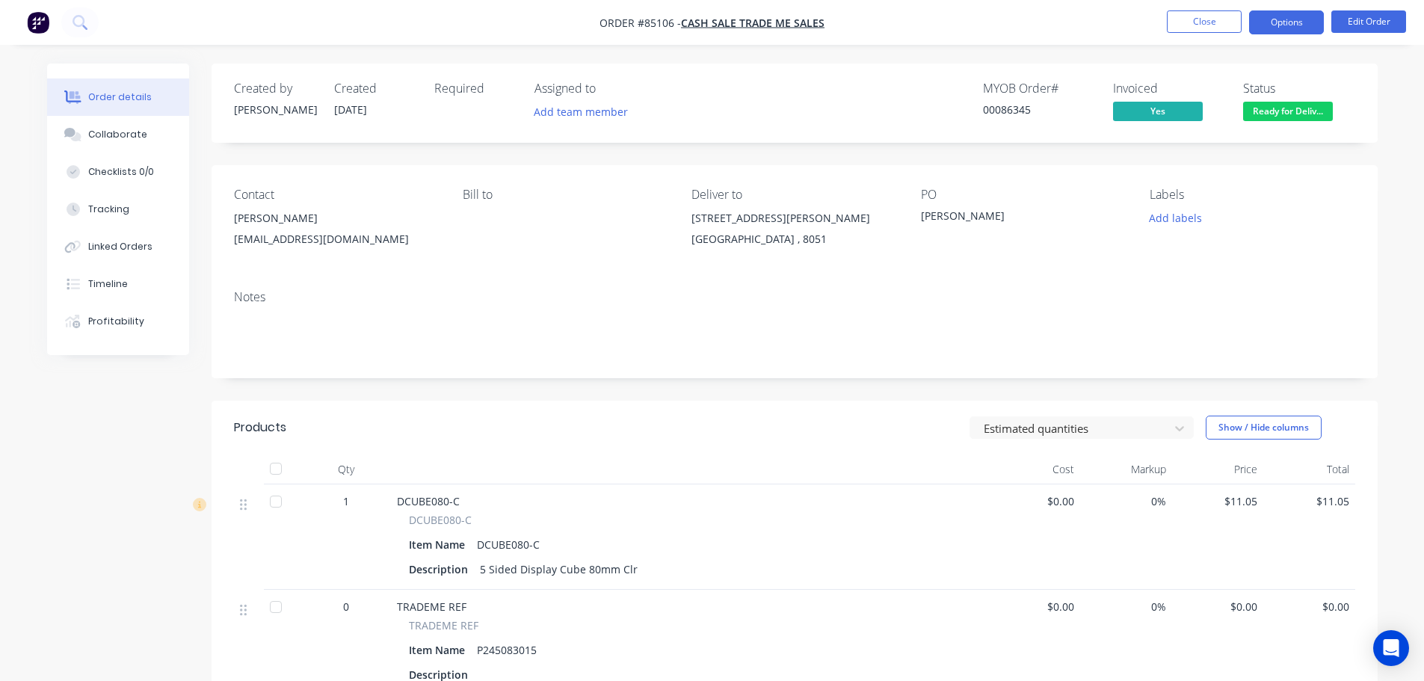
click at [1307, 23] on button "Options" at bounding box center [1286, 22] width 75 height 24
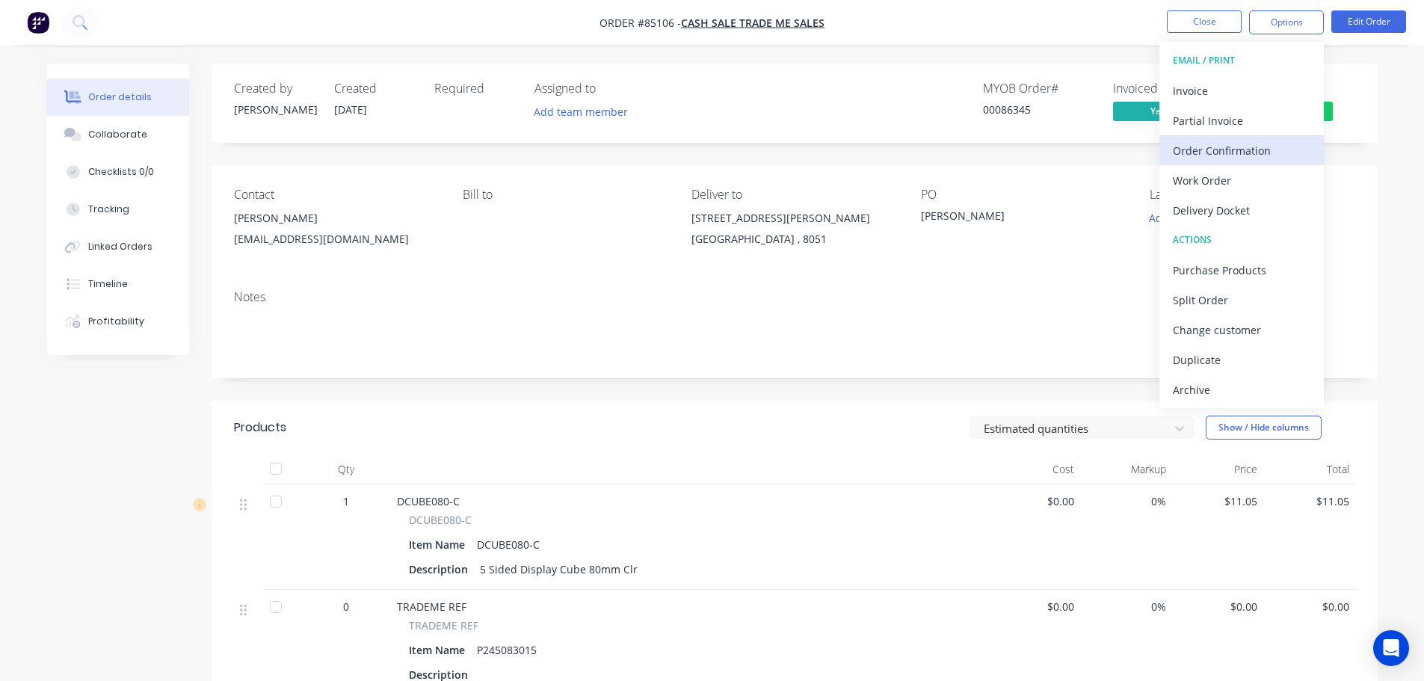
drag, startPoint x: 1282, startPoint y: 138, endPoint x: 1281, endPoint y: 147, distance: 9.0
click at [1281, 147] on button "Order Confirmation" at bounding box center [1241, 150] width 164 height 30
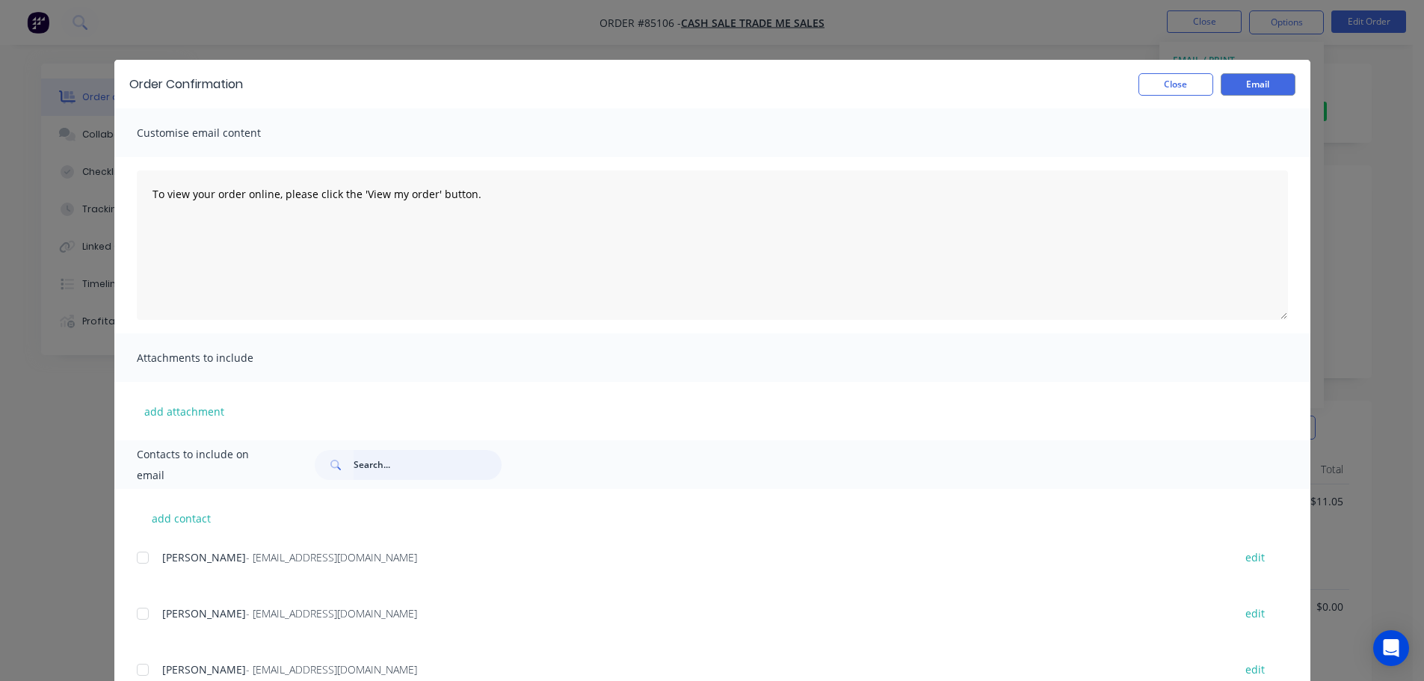
click at [412, 463] on input "text" at bounding box center [428, 465] width 148 height 30
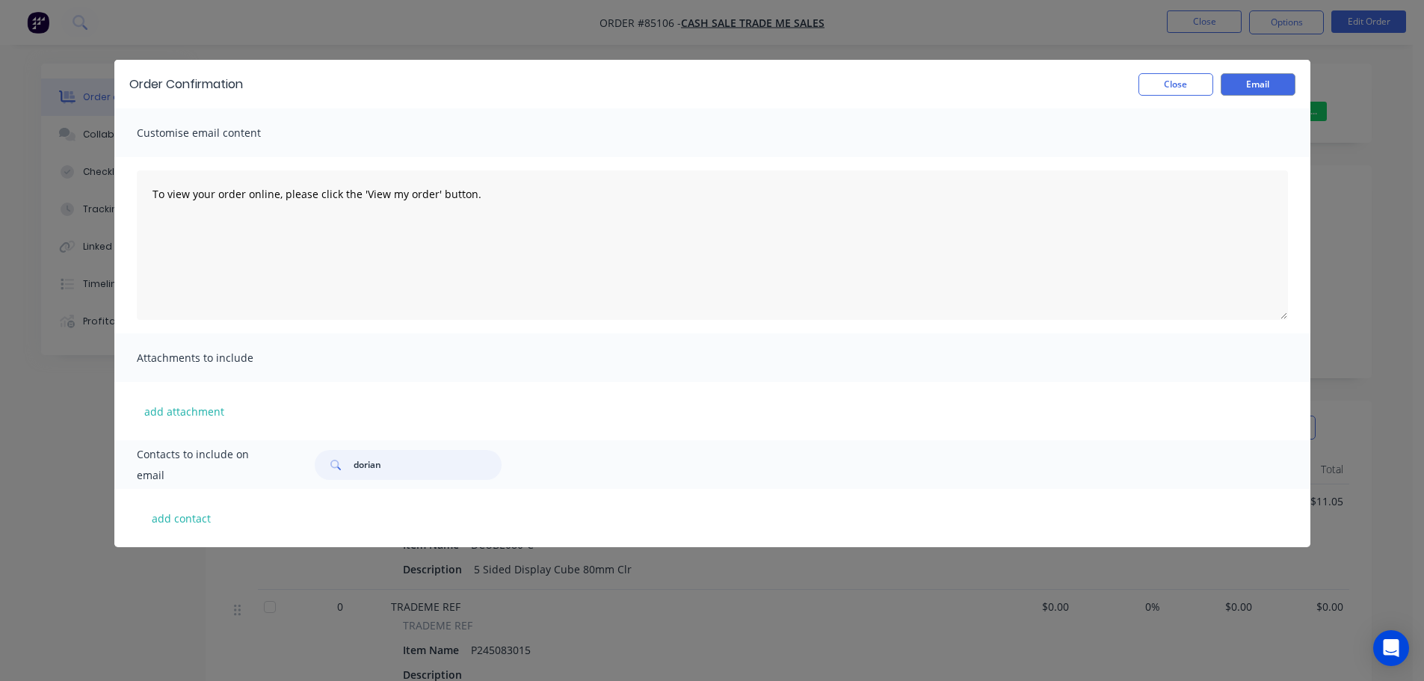
type input "dorian"
click at [144, 568] on div "Order Confirmation Close Email Customise email content To view your order onlin…" at bounding box center [712, 340] width 1424 height 681
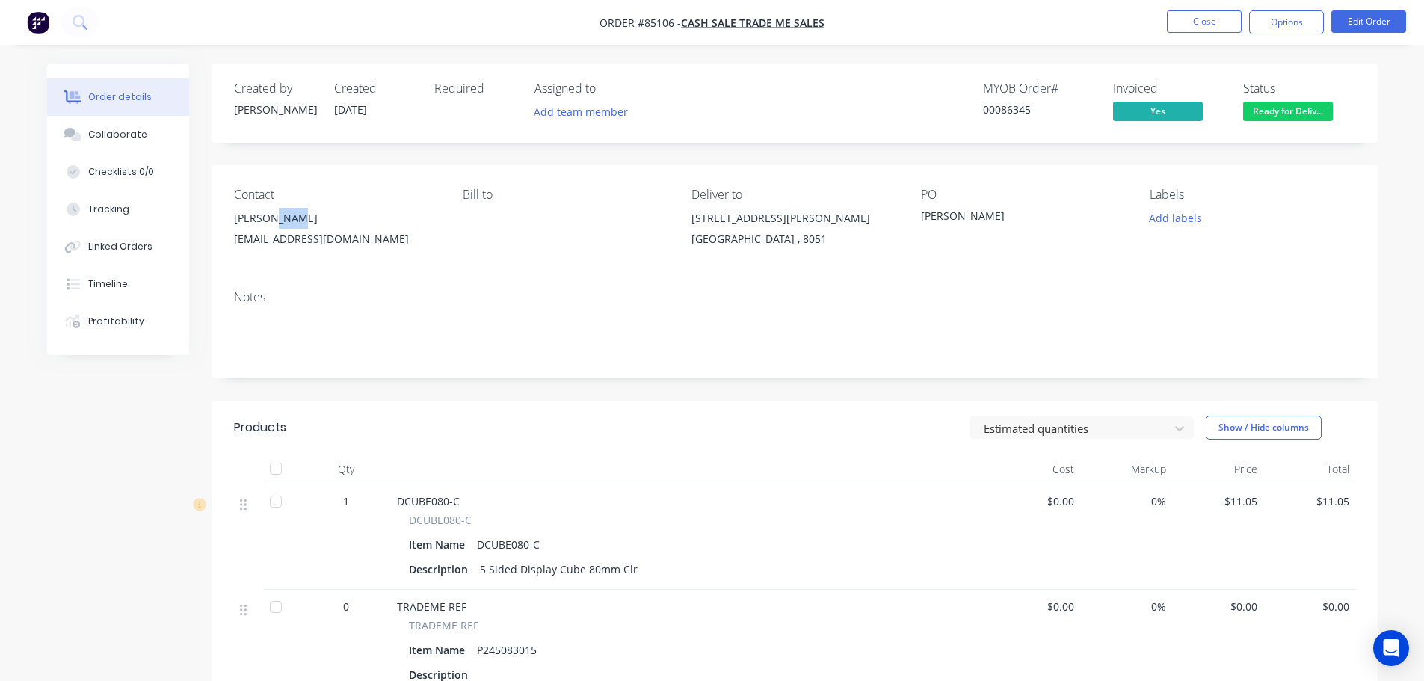
drag, startPoint x: 321, startPoint y: 225, endPoint x: 275, endPoint y: 227, distance: 45.7
click at [272, 227] on div "Doran Irion" at bounding box center [336, 218] width 205 height 21
drag, startPoint x: 328, startPoint y: 240, endPoint x: 226, endPoint y: 221, distance: 104.1
click at [226, 221] on div "Contact Doran Irion dirion@xtra.co.nz Bill to Deliver to 11 Pyatt Place Redwood…" at bounding box center [795, 221] width 1166 height 113
copy div "Doran Irion dirion@xtra.co.nz"
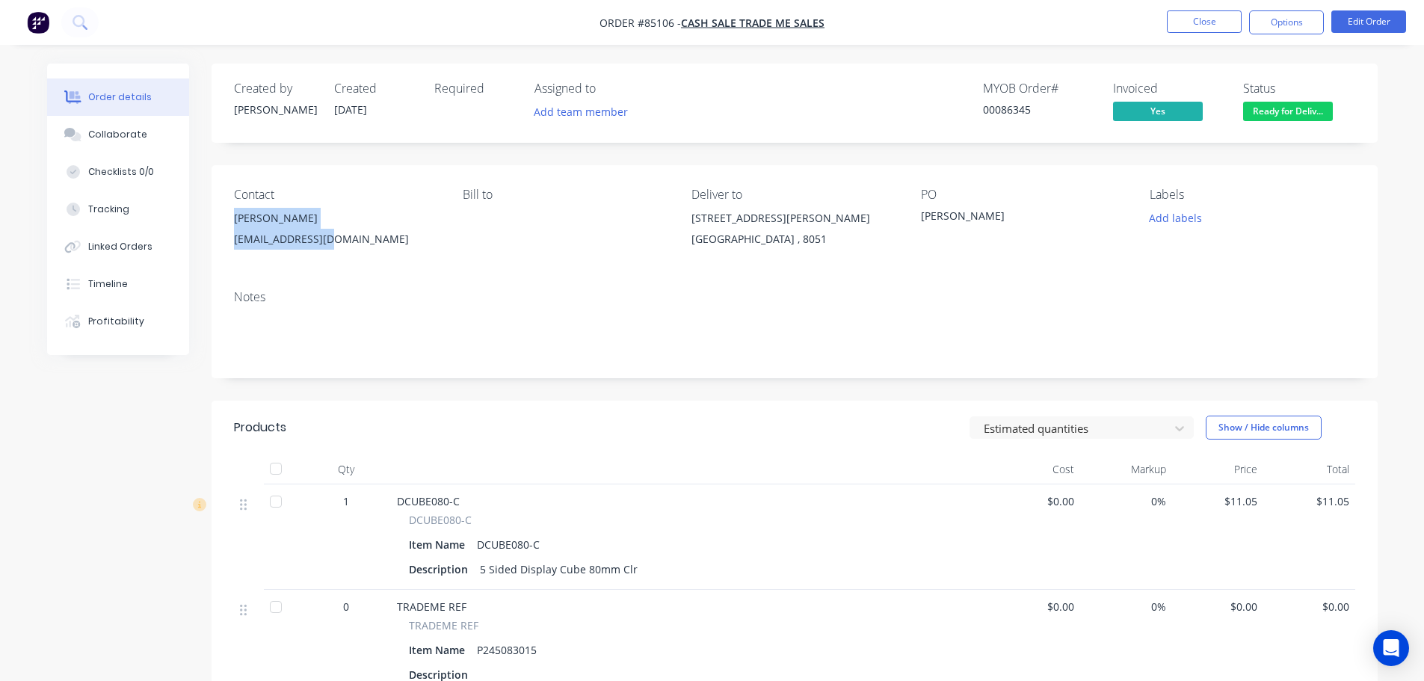
click at [325, 229] on div "dirion@xtra.co.nz" at bounding box center [336, 239] width 205 height 21
click at [286, 226] on div "Doran Irion" at bounding box center [336, 218] width 205 height 21
click at [1301, 17] on button "Options" at bounding box center [1286, 22] width 75 height 24
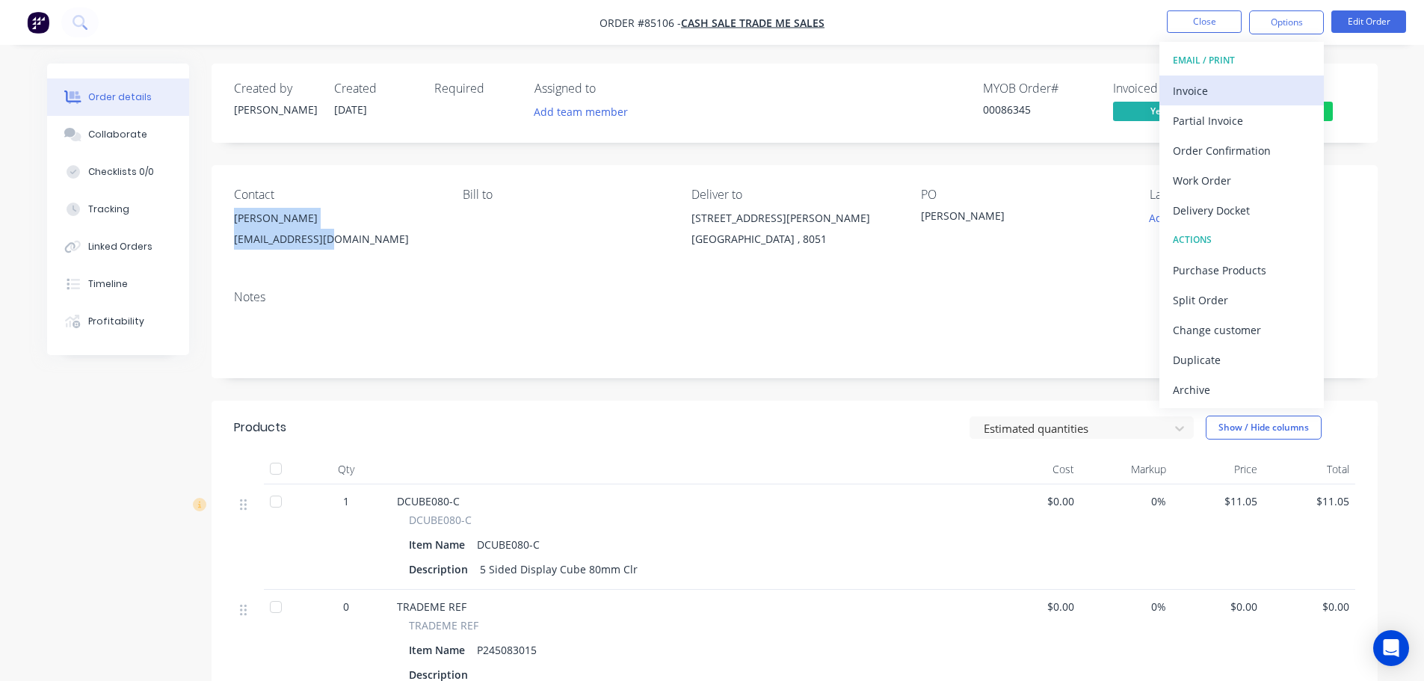
click at [1255, 83] on div "Invoice" at bounding box center [1242, 91] width 138 height 22
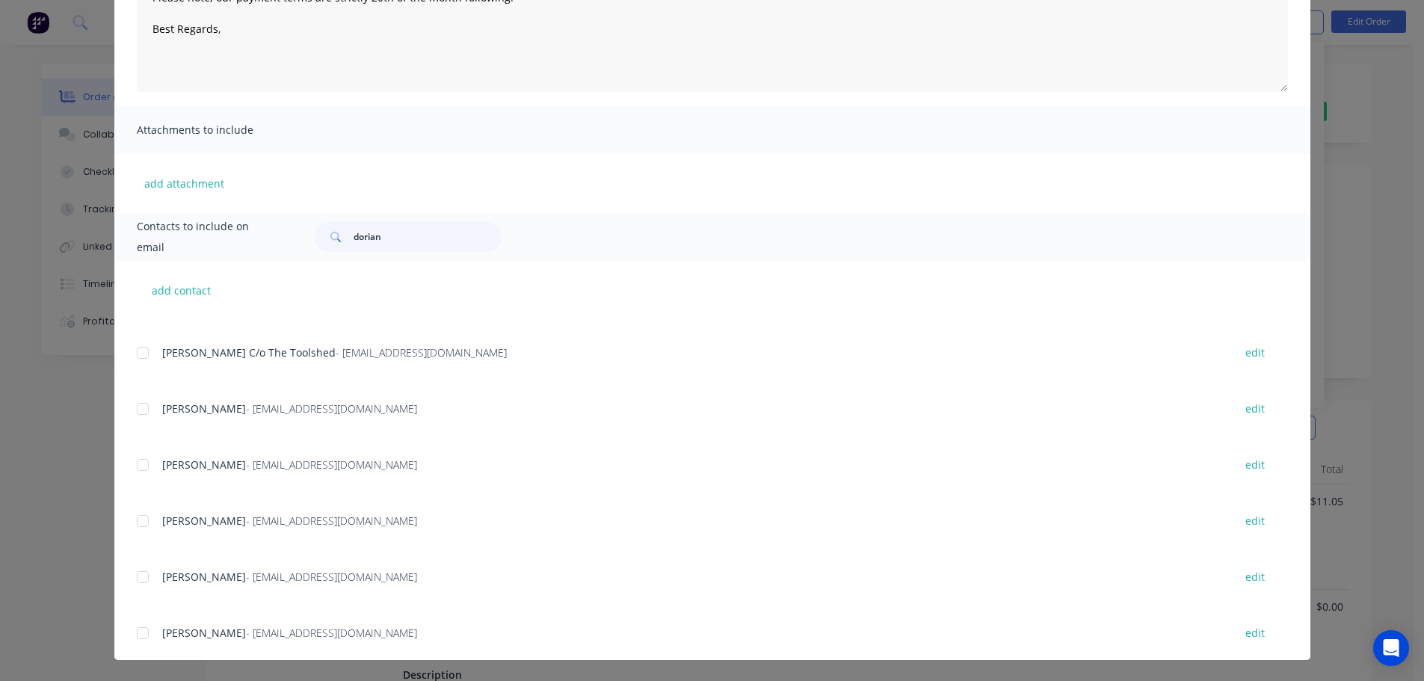
scroll to position [1621, 0]
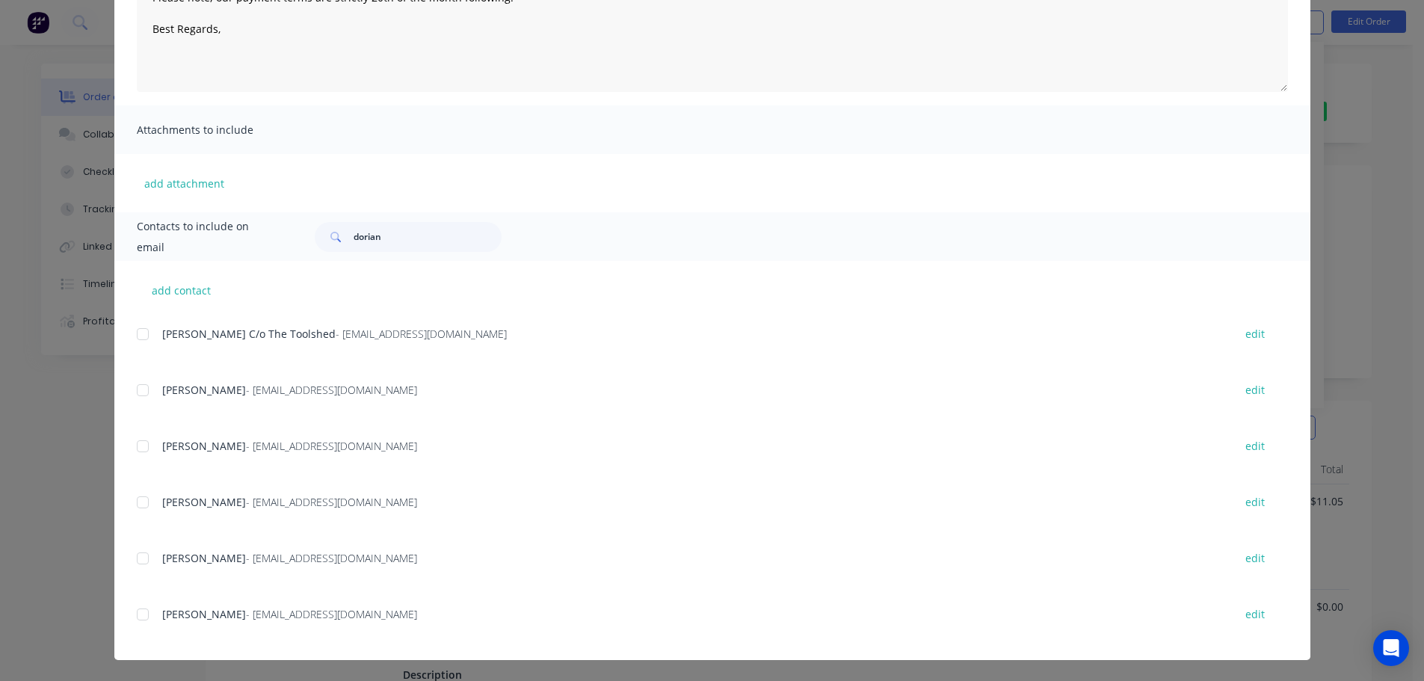
click at [130, 625] on div "add contact Sylvie Davys - rajay404@yahoo.com edit Carlo Wiegand - verena_m@hot…" at bounding box center [712, 460] width 1196 height 399
drag, startPoint x: 140, startPoint y: 613, endPoint x: 150, endPoint y: 606, distance: 11.8
click at [139, 614] on div at bounding box center [143, 615] width 30 height 30
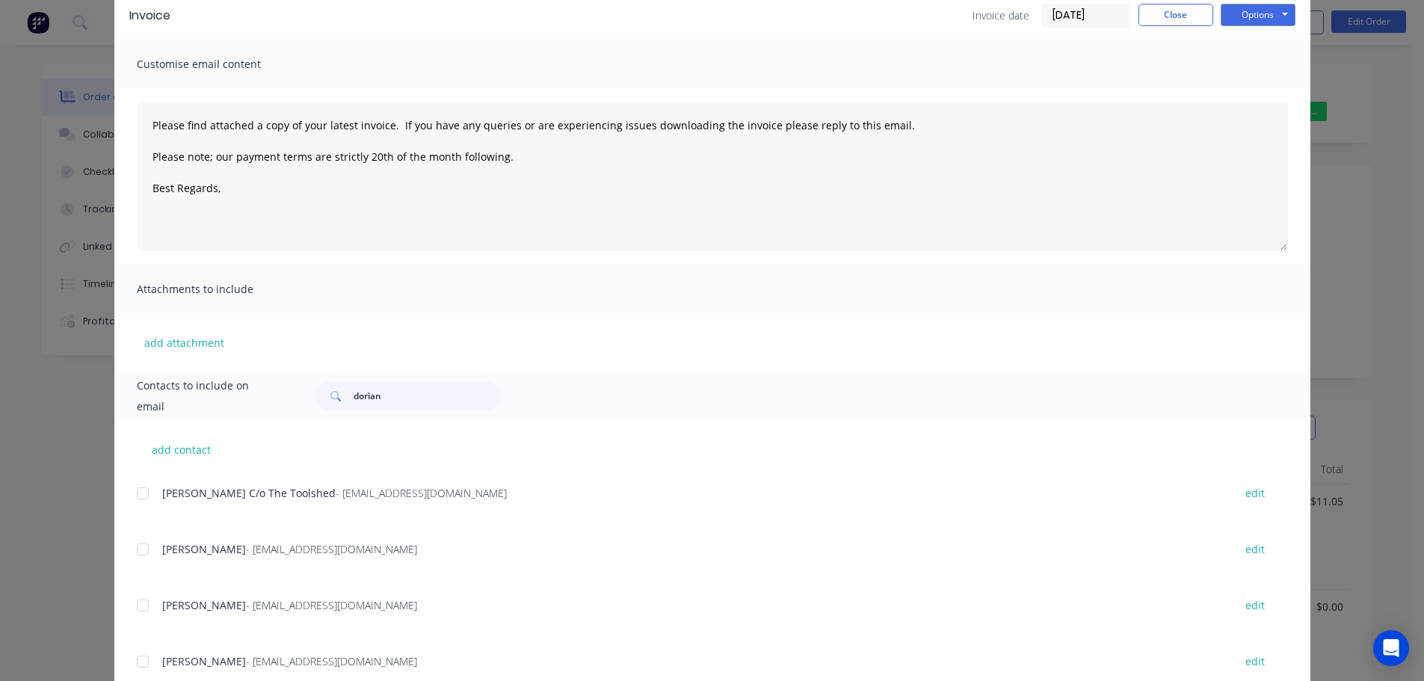
scroll to position [0, 0]
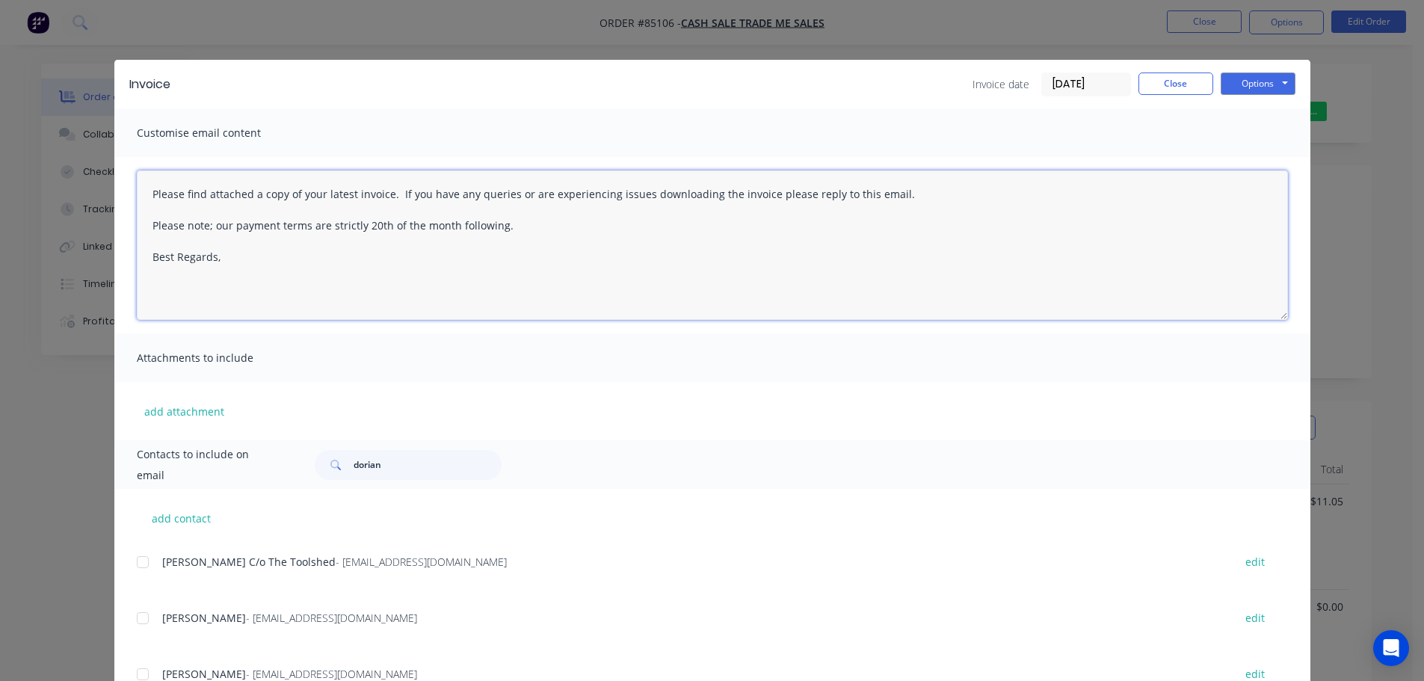
click at [488, 274] on textarea "Please find attached a copy of your latest invoice. If you have any queries or …" at bounding box center [712, 245] width 1151 height 150
paste textarea "Thank you for your order, confirmation of your order is attached. Your order wi…"
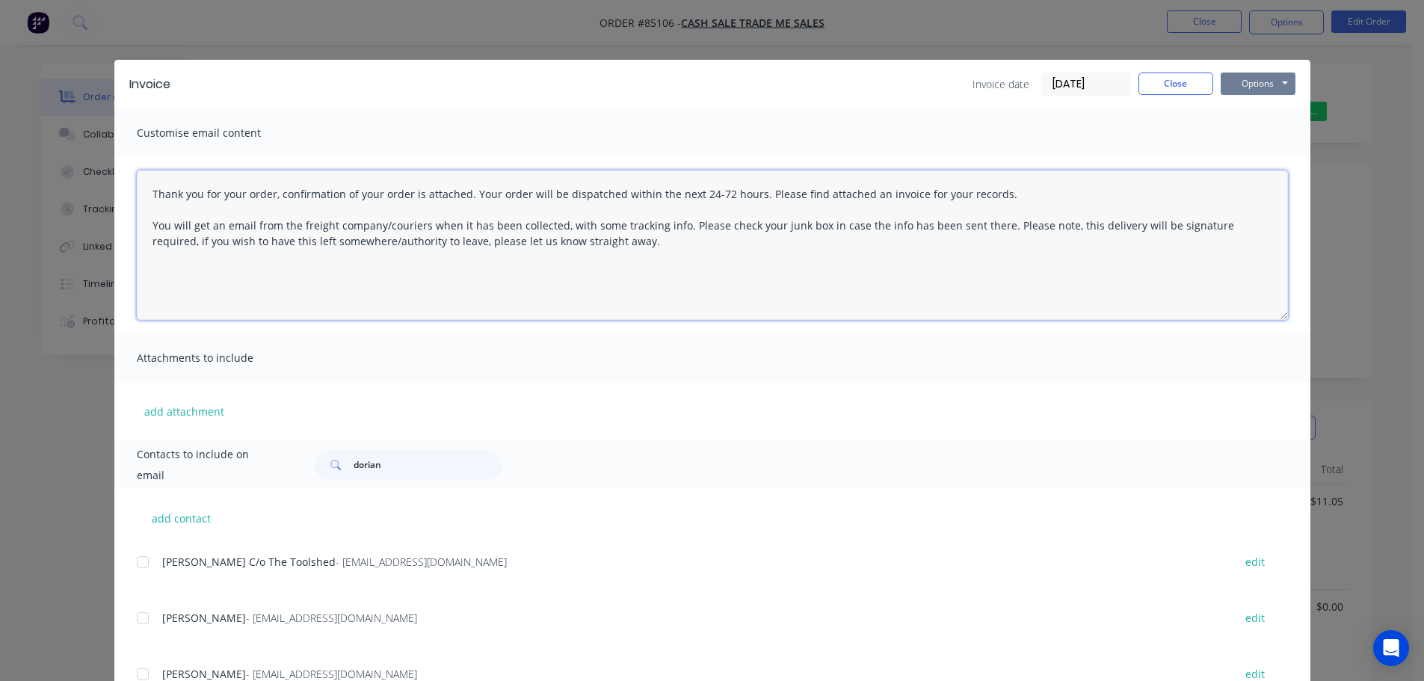
type textarea "Thank you for your order, confirmation of your order is attached. Your order wi…"
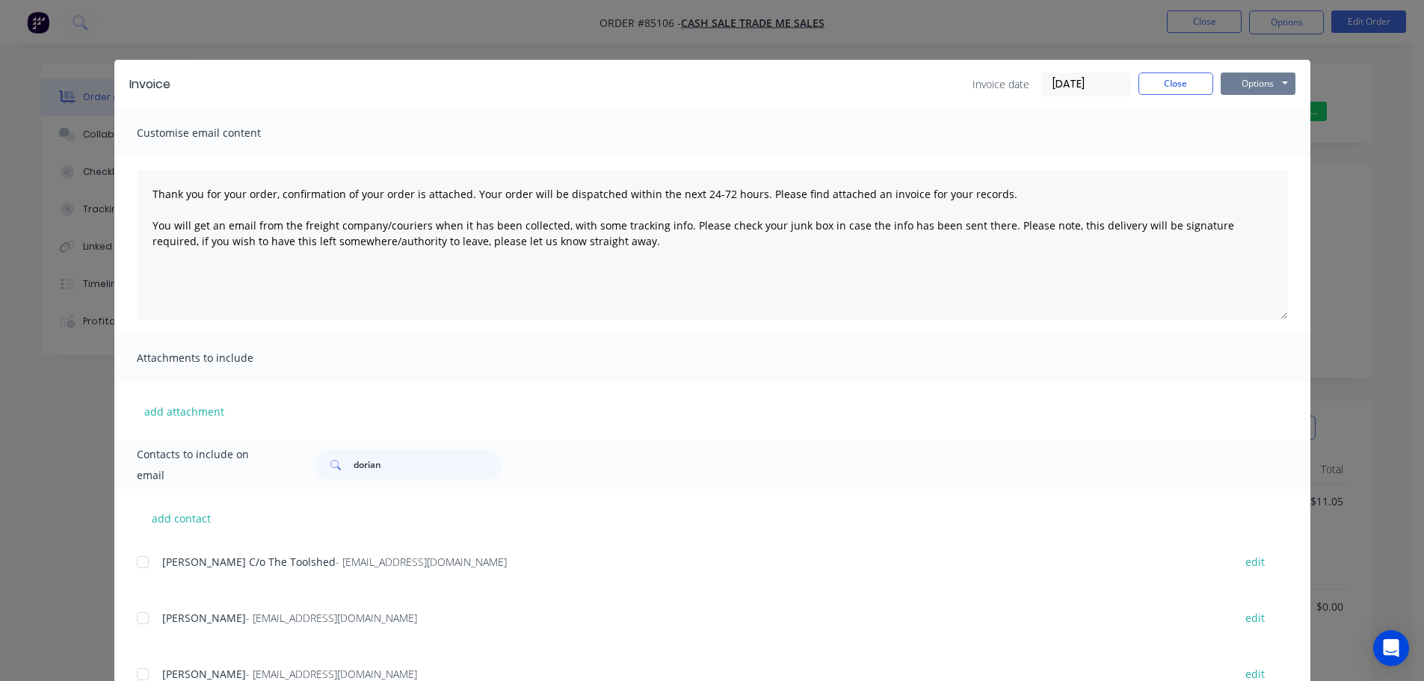
click at [1245, 85] on button "Options" at bounding box center [1258, 84] width 75 height 22
click at [1262, 153] on button "Email" at bounding box center [1269, 159] width 96 height 25
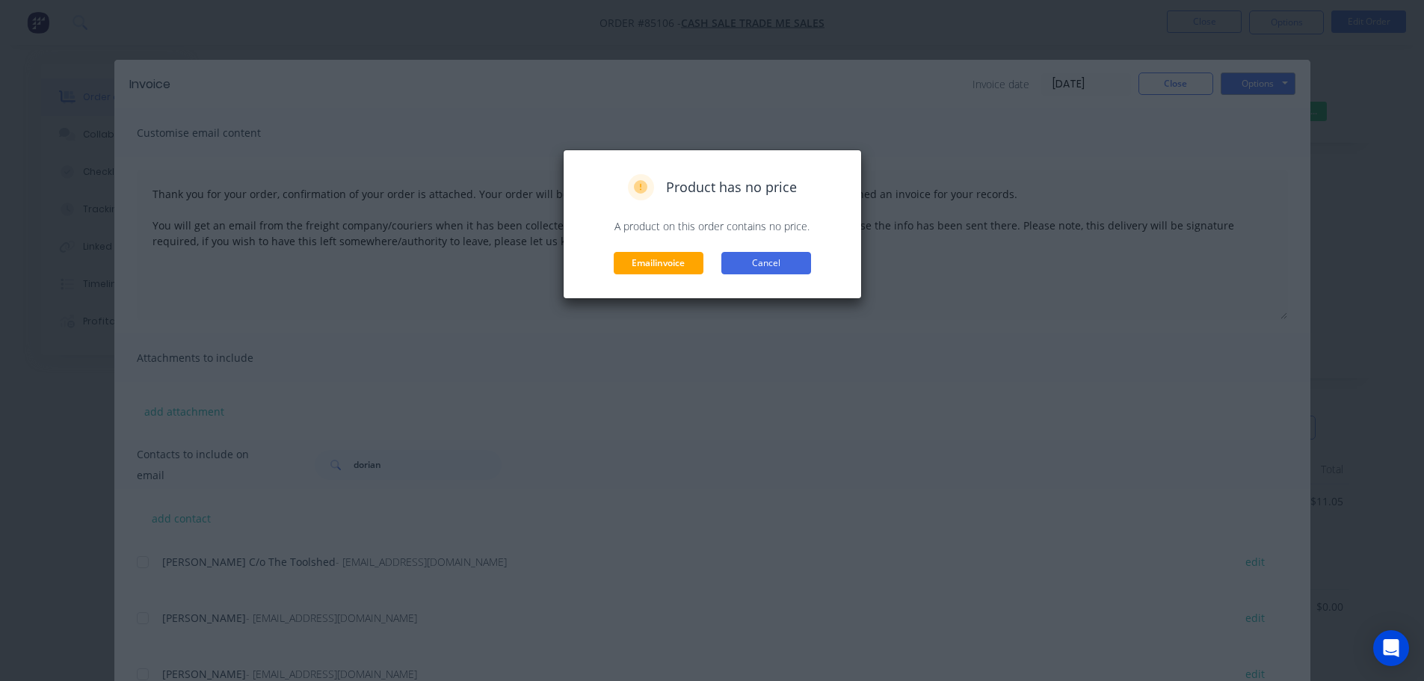
click at [763, 266] on button "Cancel" at bounding box center [766, 263] width 90 height 22
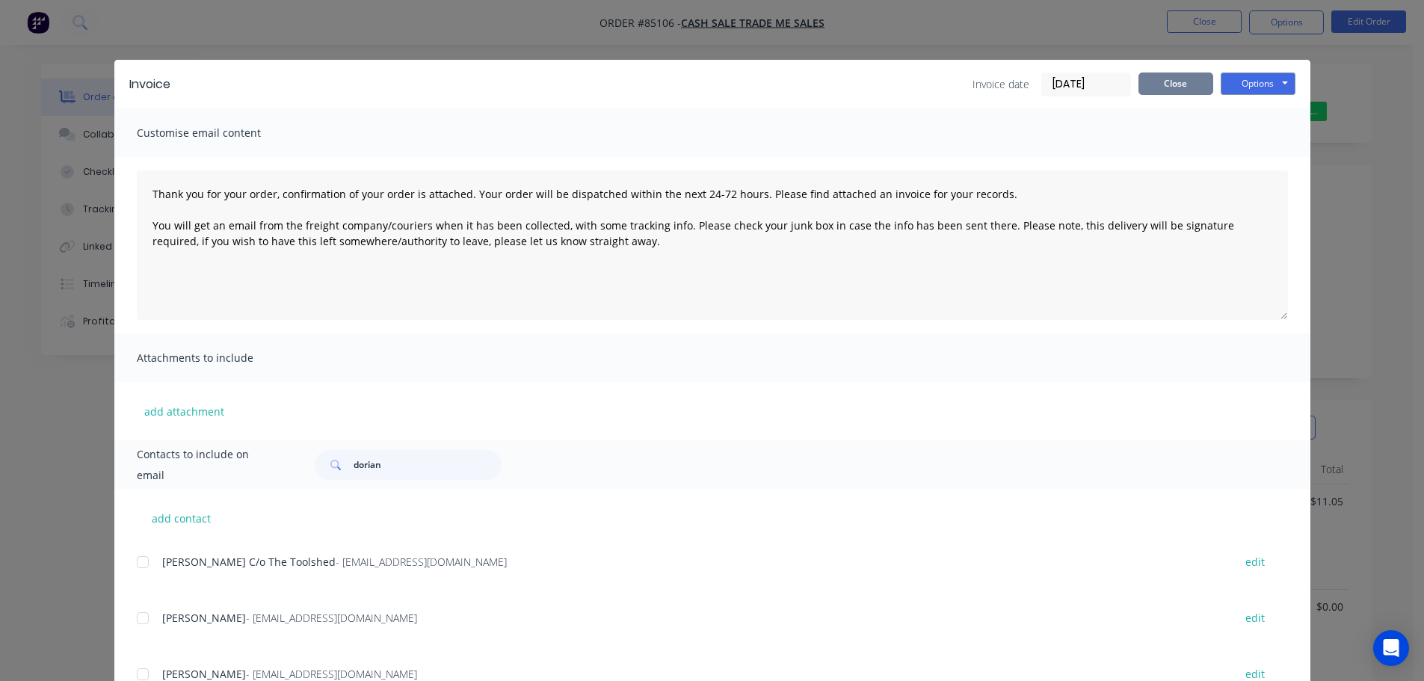
click at [1160, 90] on button "Close" at bounding box center [1176, 84] width 75 height 22
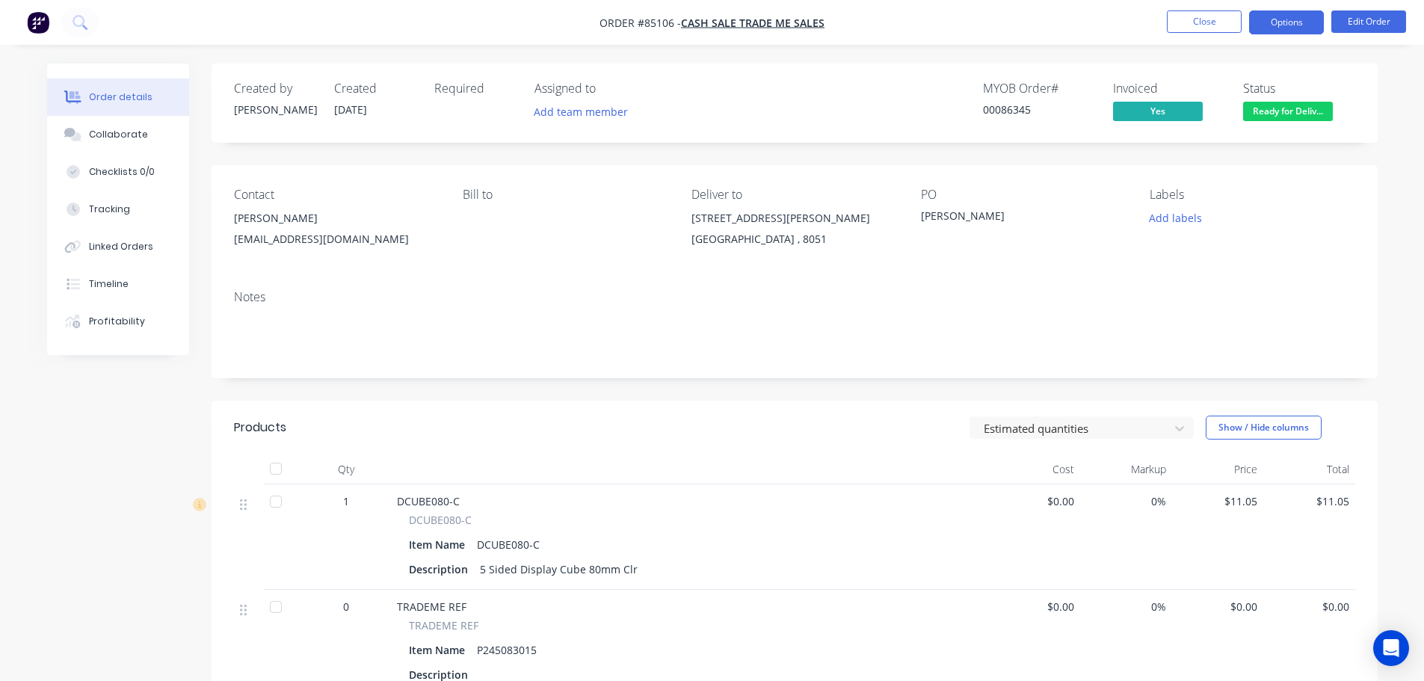
click at [1289, 22] on button "Options" at bounding box center [1286, 22] width 75 height 24
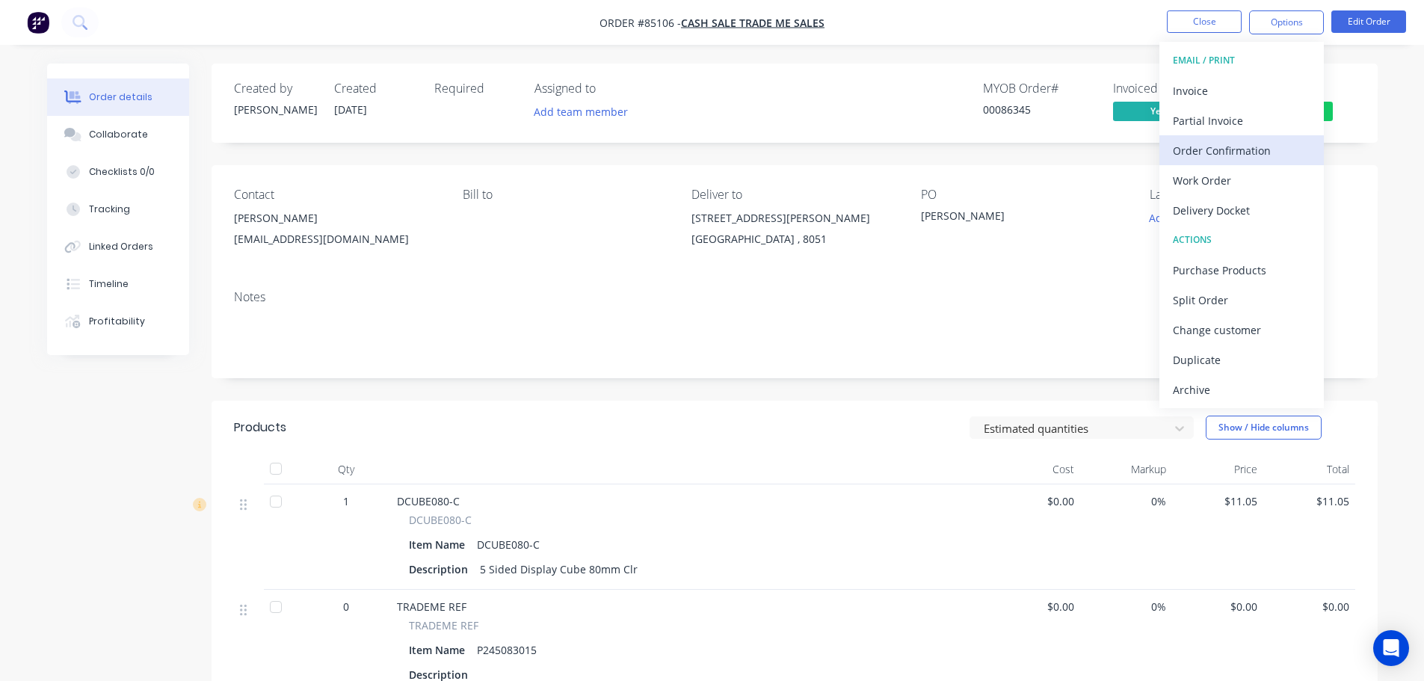
click at [1250, 150] on div "Order Confirmation" at bounding box center [1242, 151] width 138 height 22
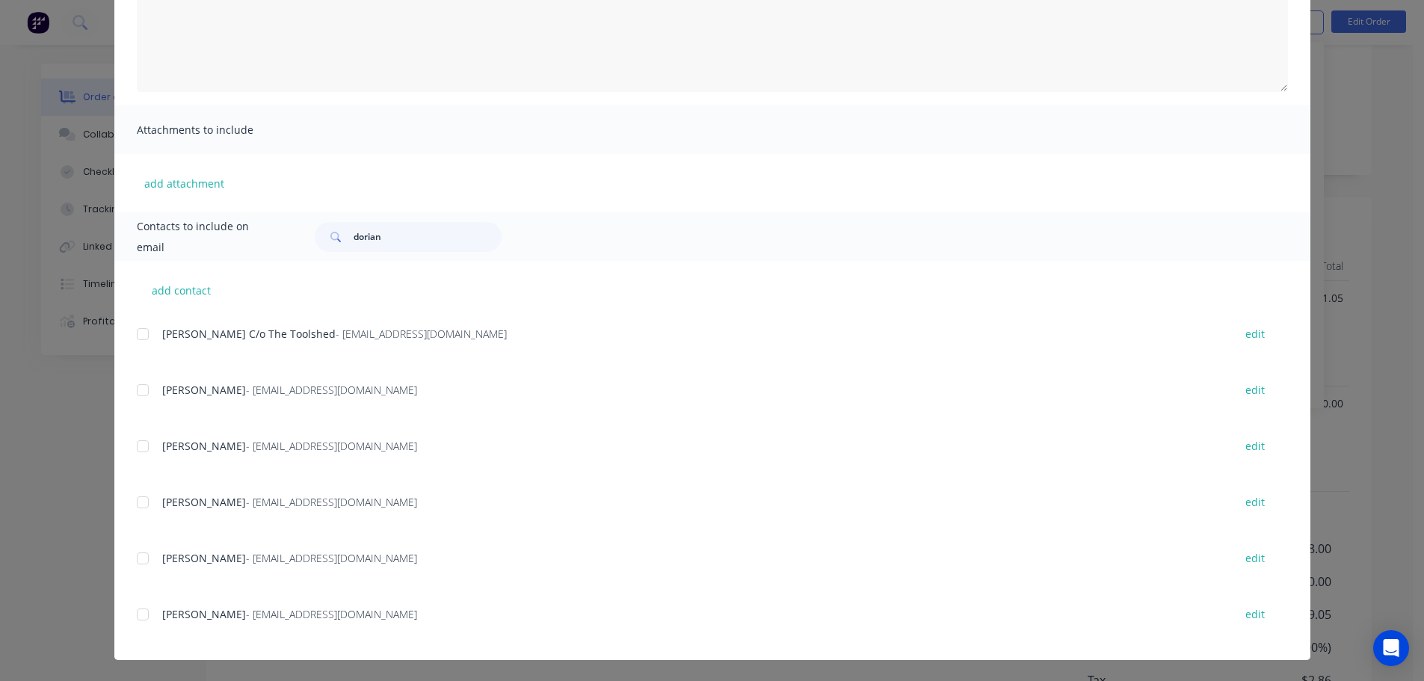
scroll to position [313, 0]
click at [138, 620] on div at bounding box center [143, 615] width 30 height 30
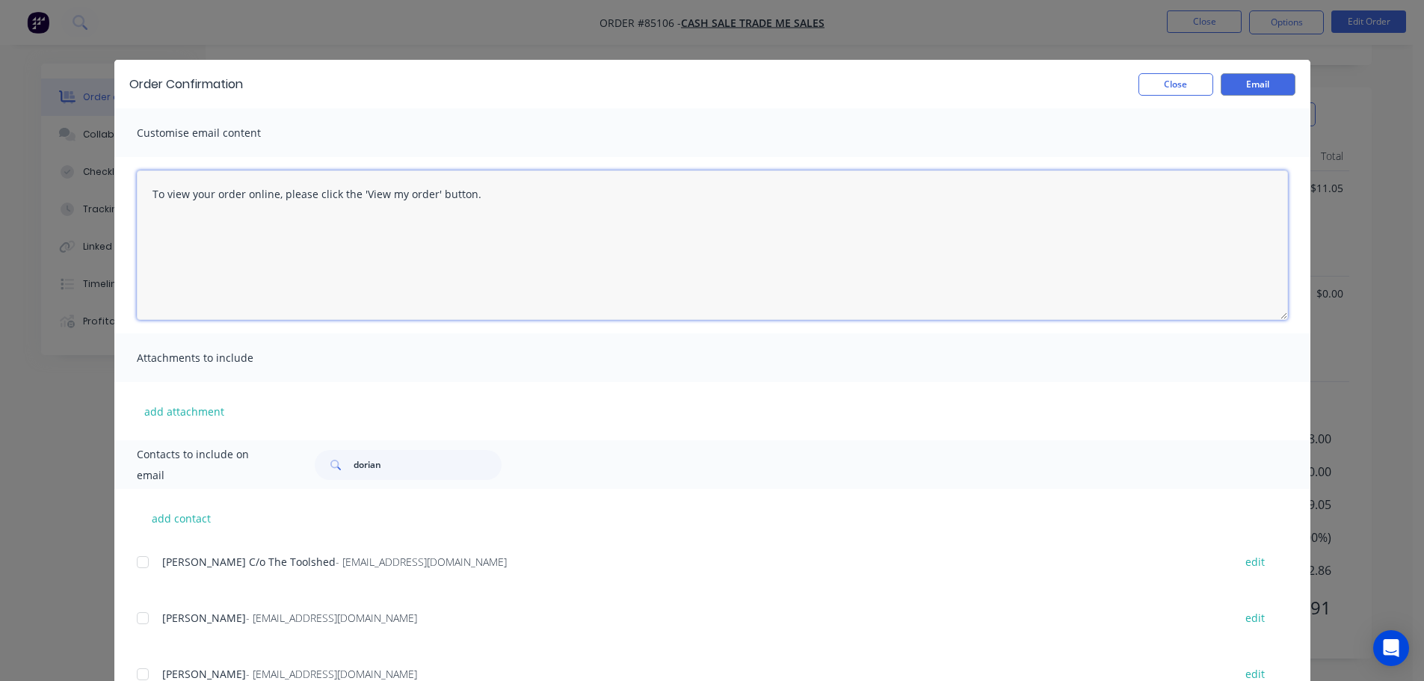
click at [363, 277] on textarea "To view your order online, please click the 'View my order' button." at bounding box center [712, 245] width 1151 height 150
paste textarea "hank you for your order, confirmation of your order is attached. Your order wil…"
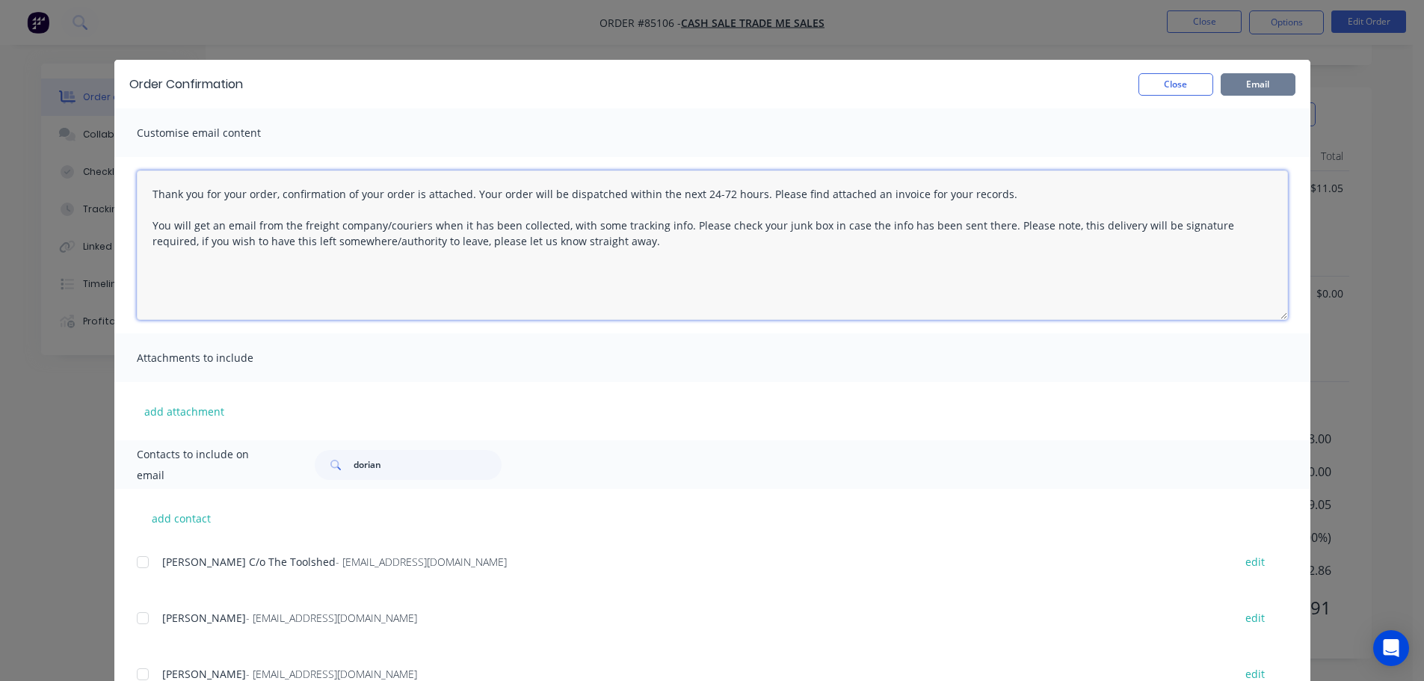
type textarea "Thank you for your order, confirmation of your order is attached. Your order wi…"
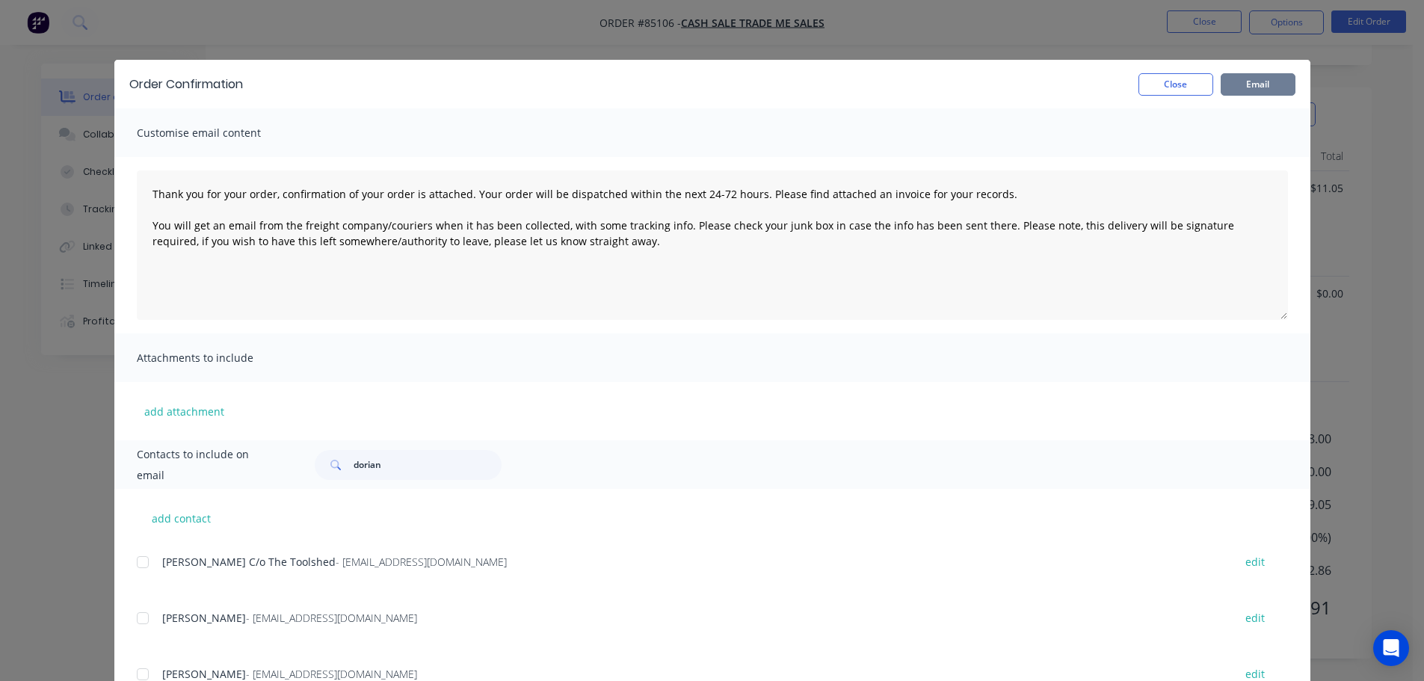
click at [1257, 84] on button "Email" at bounding box center [1258, 84] width 75 height 22
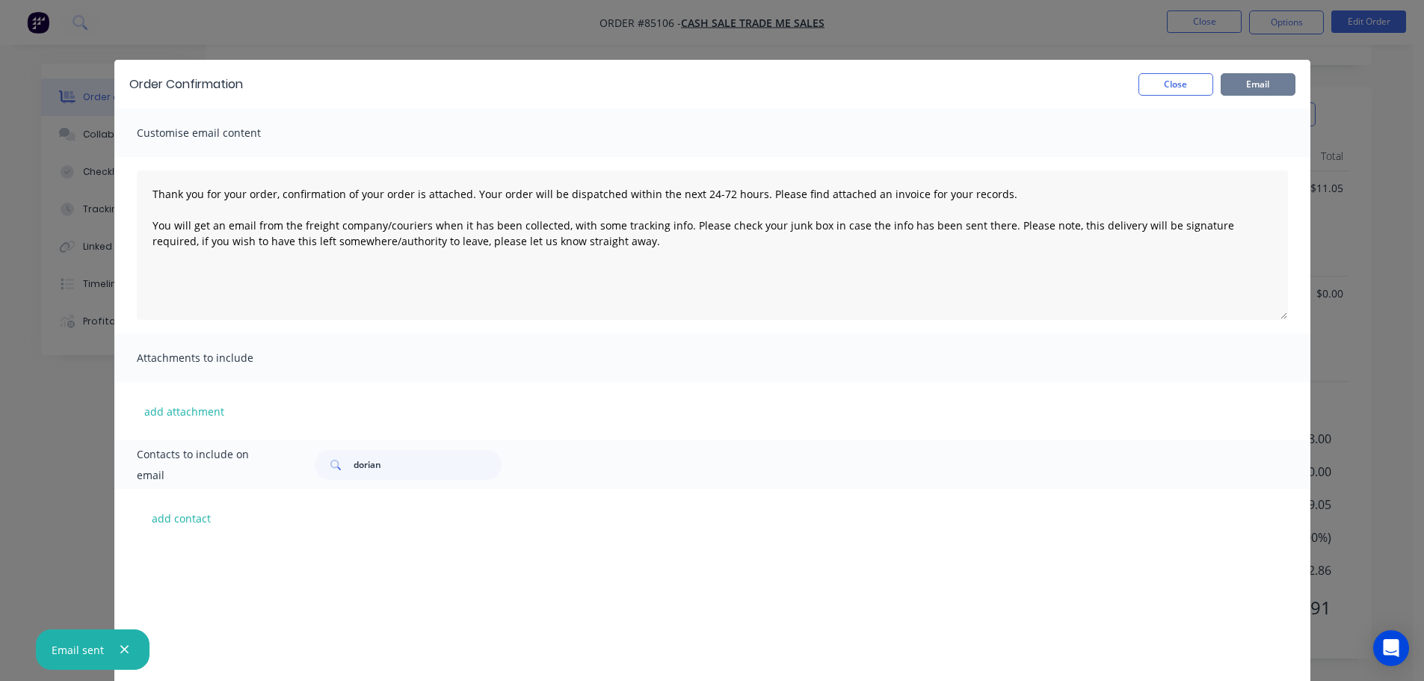
scroll to position [1621, 0]
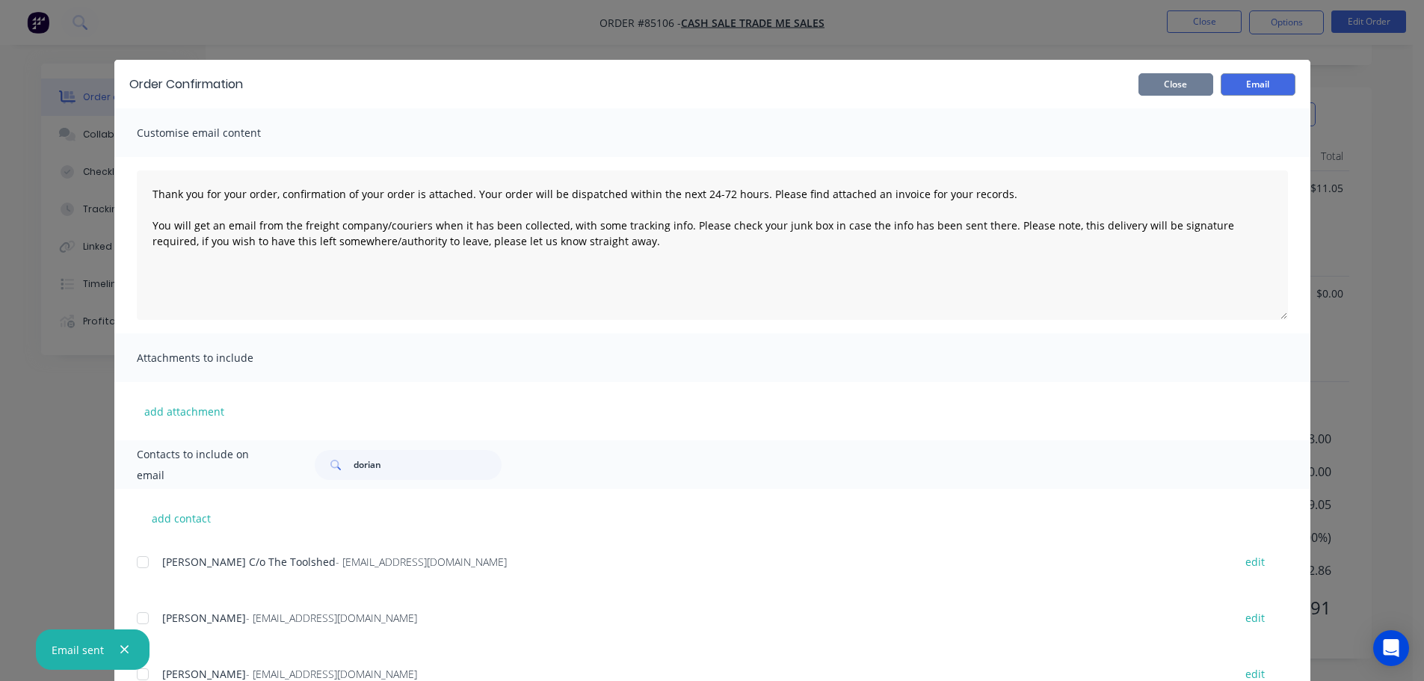
click at [1148, 78] on button "Close" at bounding box center [1176, 84] width 75 height 22
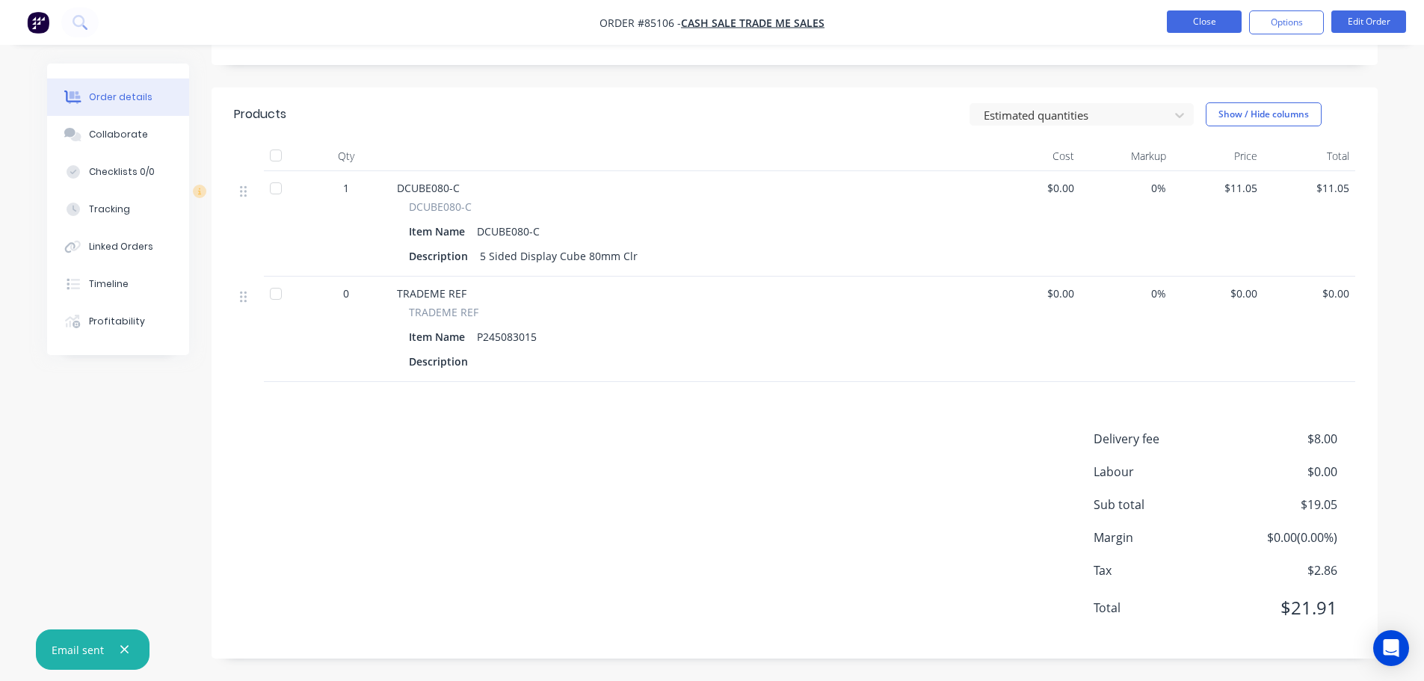
click at [1190, 29] on button "Close" at bounding box center [1204, 21] width 75 height 22
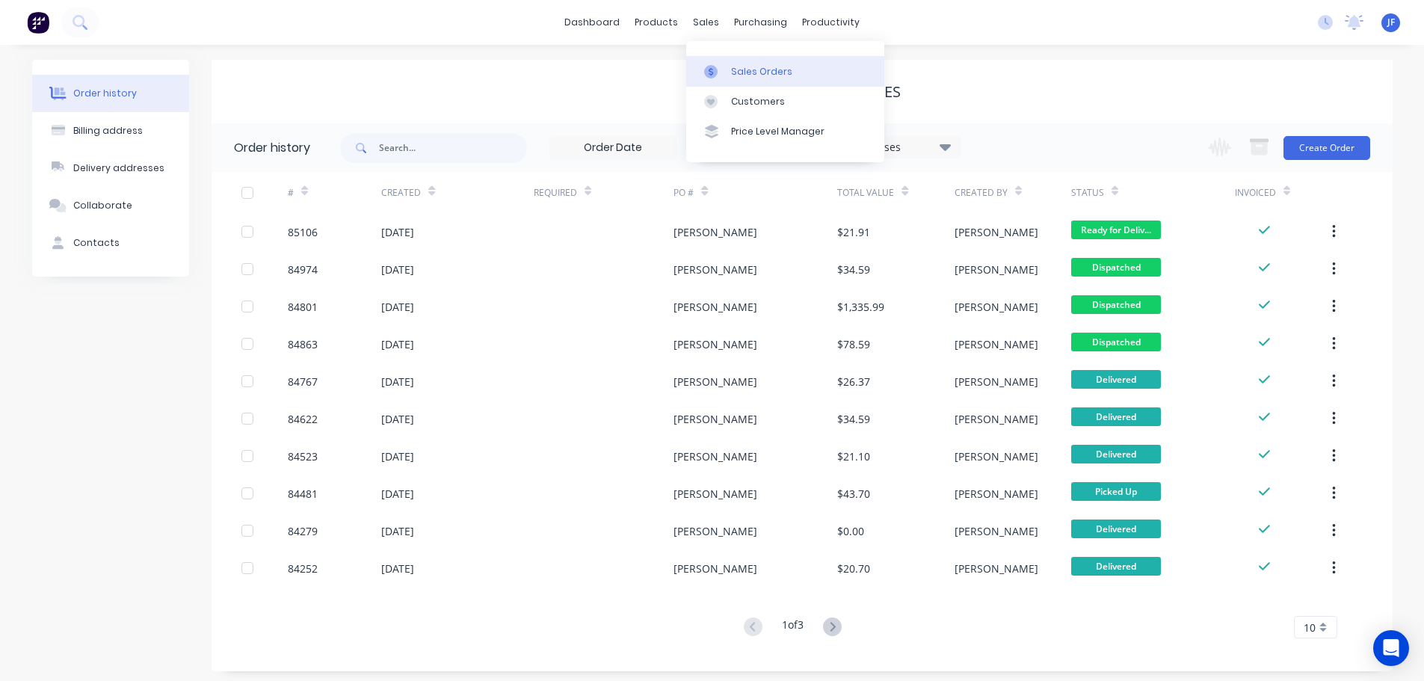
click at [739, 66] on div "Sales Orders" at bounding box center [761, 71] width 61 height 13
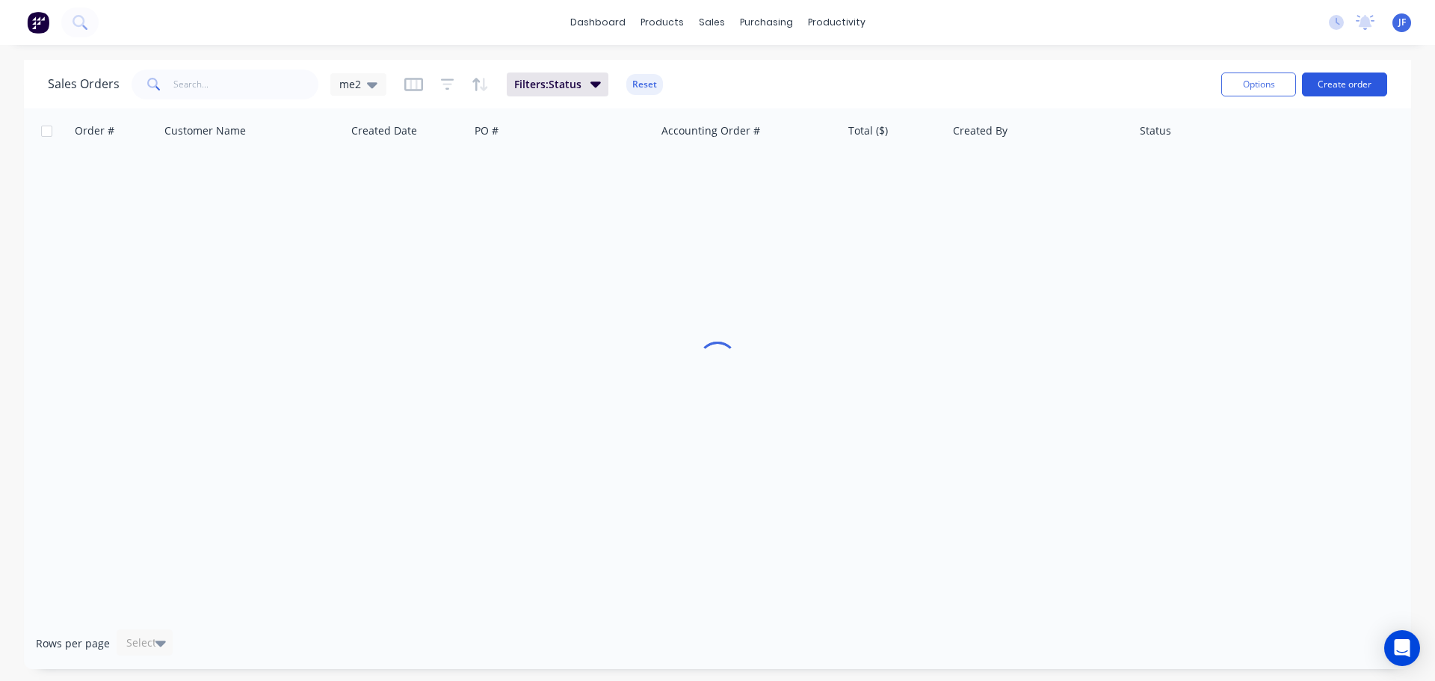
click at [1359, 88] on button "Create order" at bounding box center [1344, 85] width 85 height 24
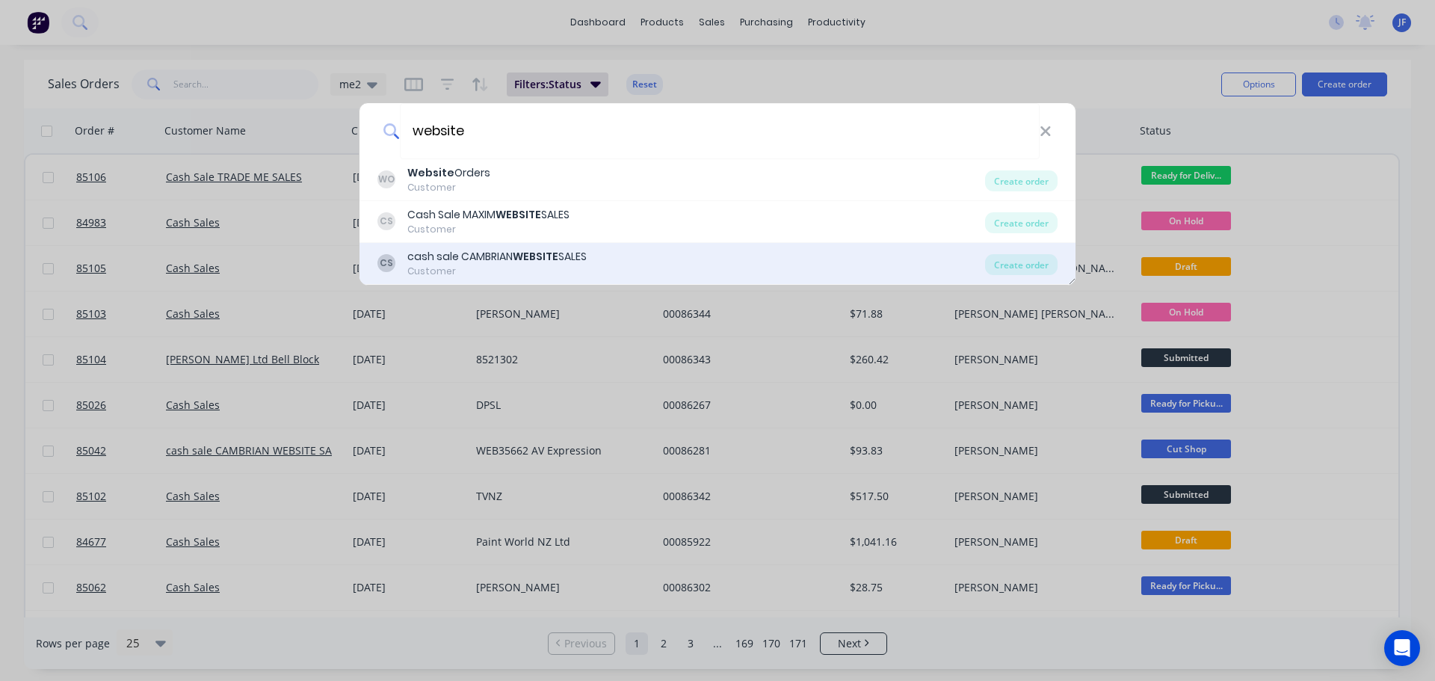
type input "website"
click at [652, 268] on div "CS cash sale CAMBRIAN WEBSITE SALES Customer" at bounding box center [682, 263] width 608 height 29
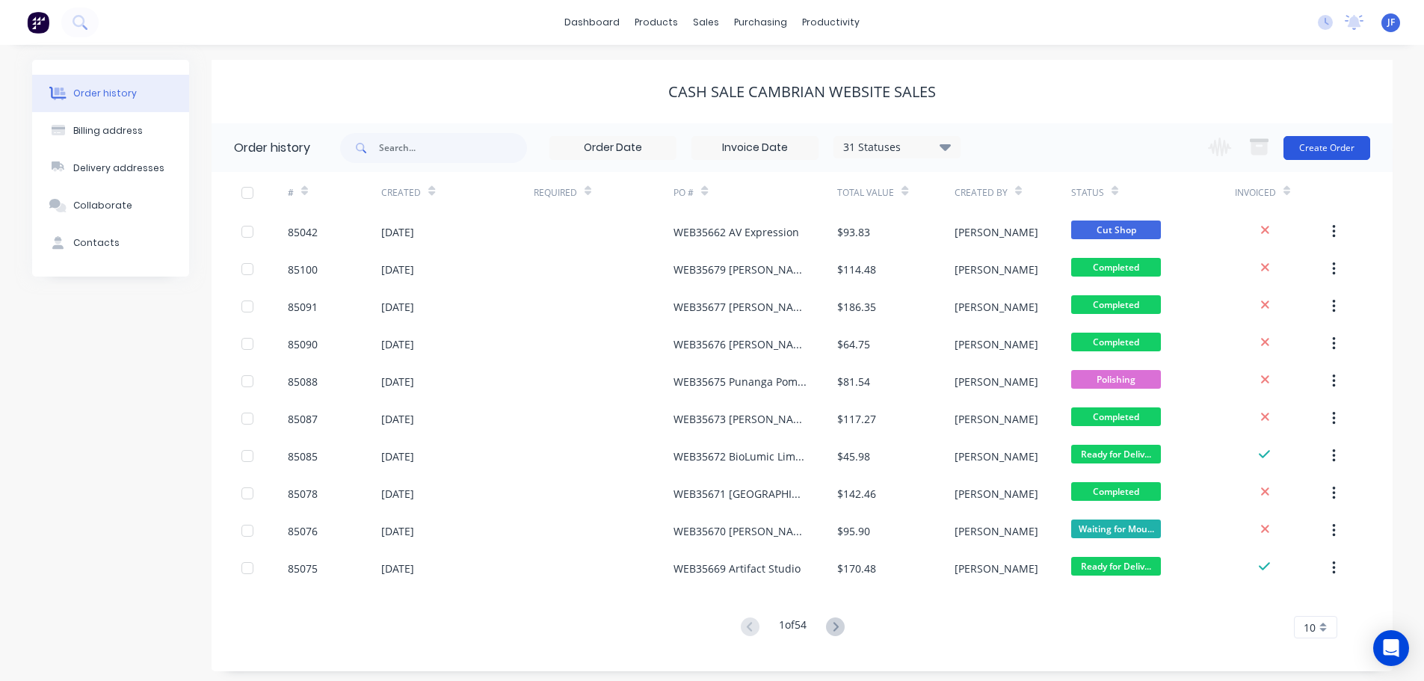
click at [1355, 143] on button "Create Order" at bounding box center [1327, 148] width 87 height 24
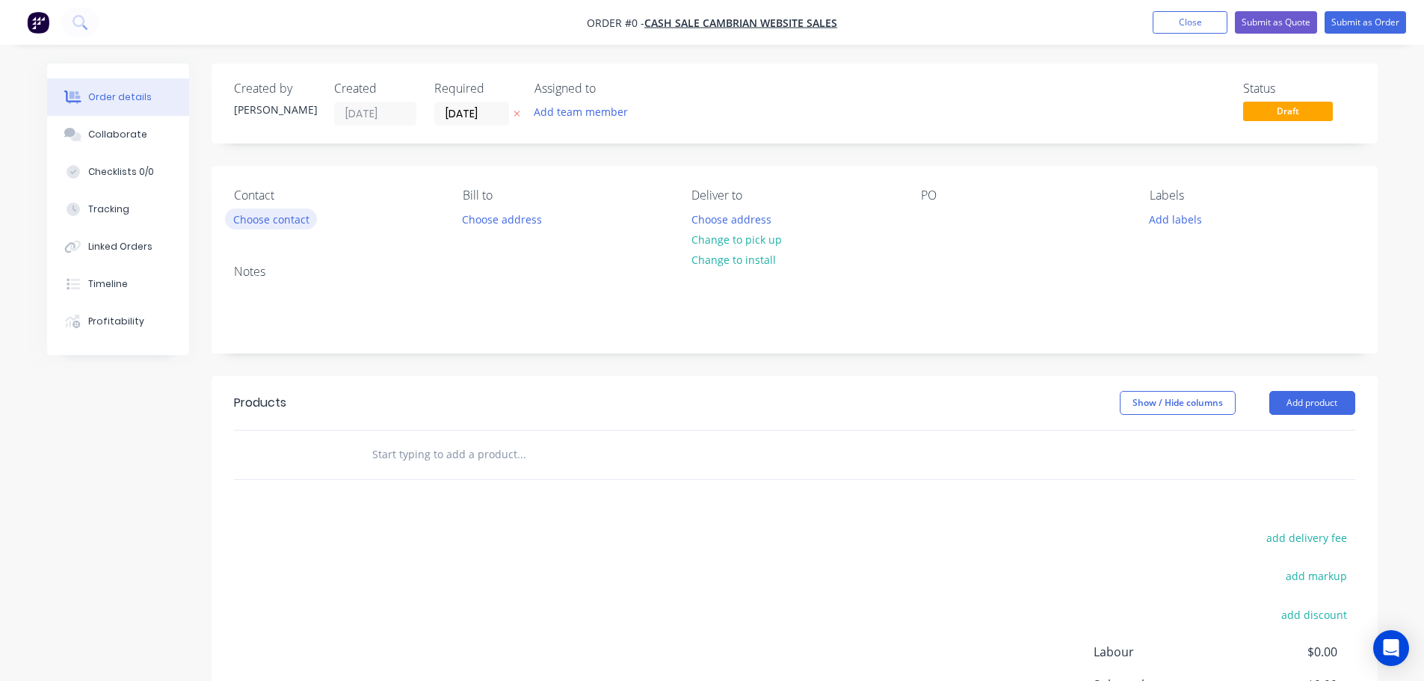
click at [269, 223] on button "Choose contact" at bounding box center [271, 219] width 92 height 20
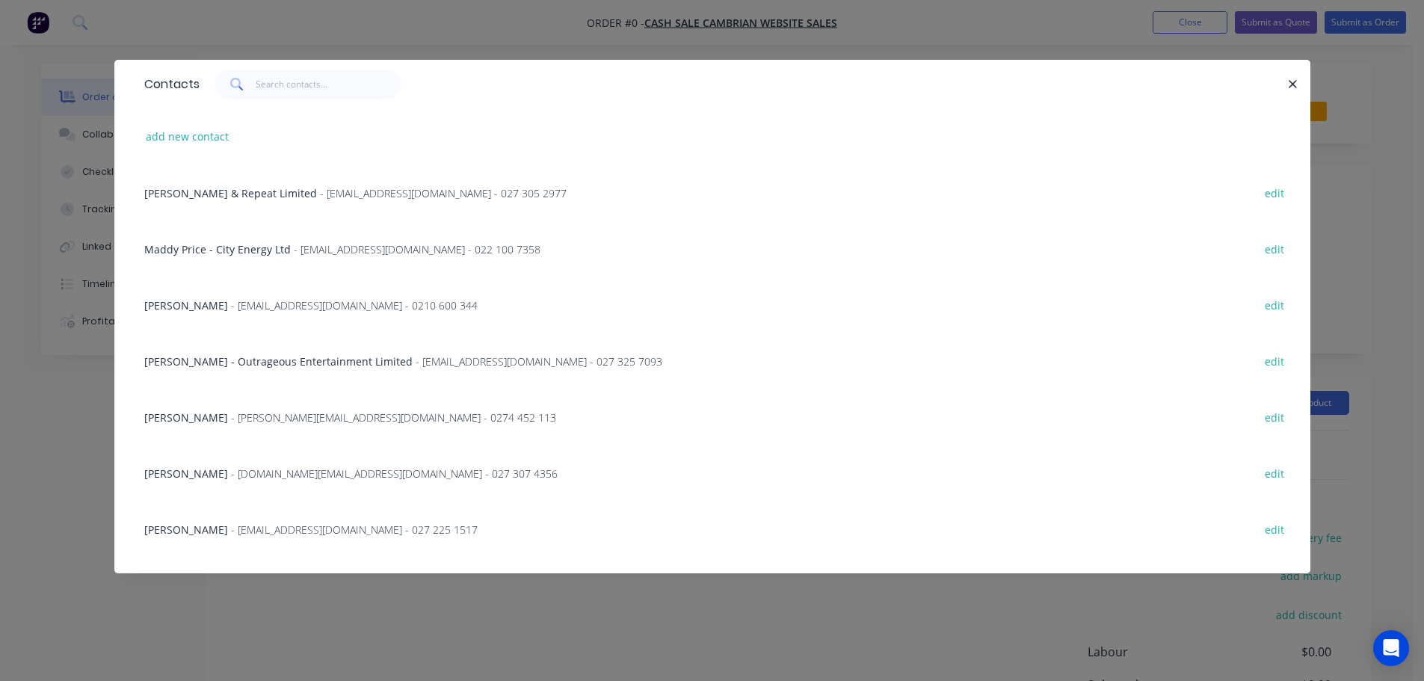
drag, startPoint x: 506, startPoint y: 53, endPoint x: 515, endPoint y: 52, distance: 9.0
click at [506, 52] on div "Contacts add new contact Jessica Fairweather - Craft & Repeat Limited - hello@c…" at bounding box center [712, 340] width 1424 height 681
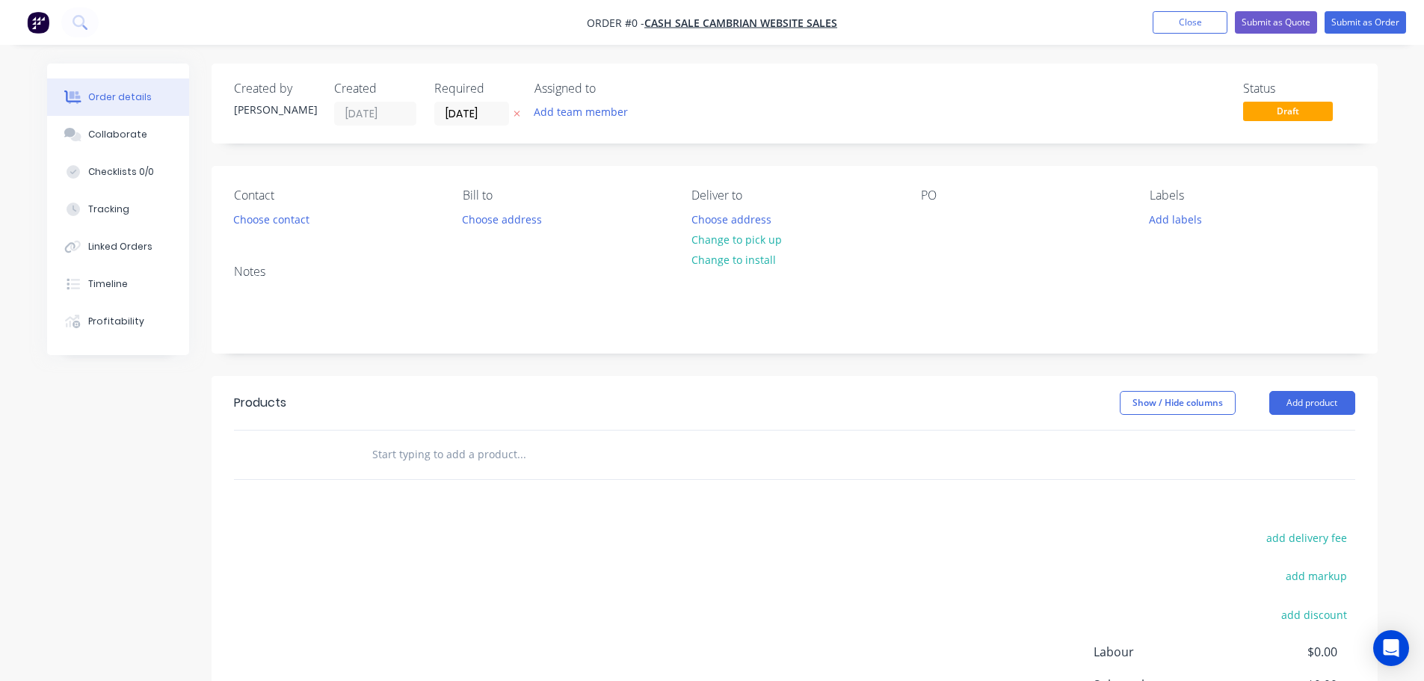
click at [521, 119] on button "button" at bounding box center [517, 113] width 16 height 17
click at [284, 224] on button "Choose contact" at bounding box center [271, 219] width 92 height 20
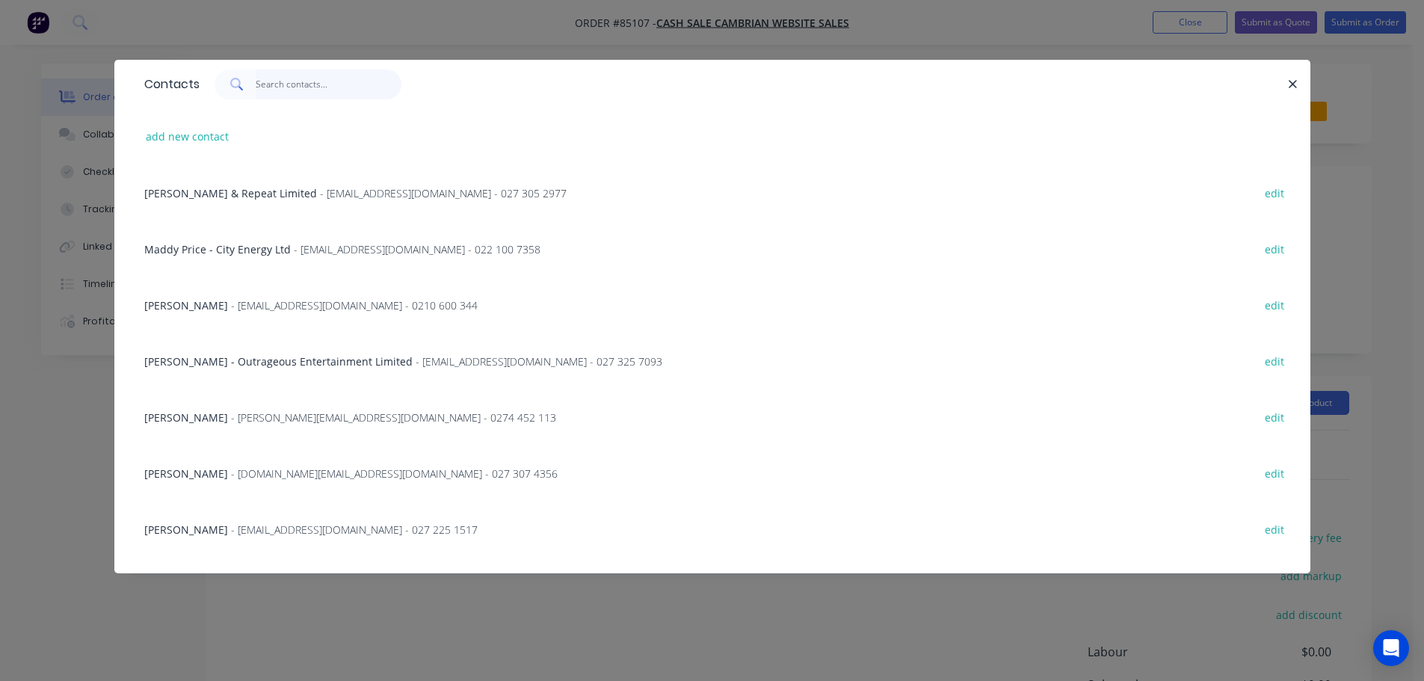
click at [301, 95] on input "text" at bounding box center [329, 85] width 146 height 30
paste input "Casey Assink"
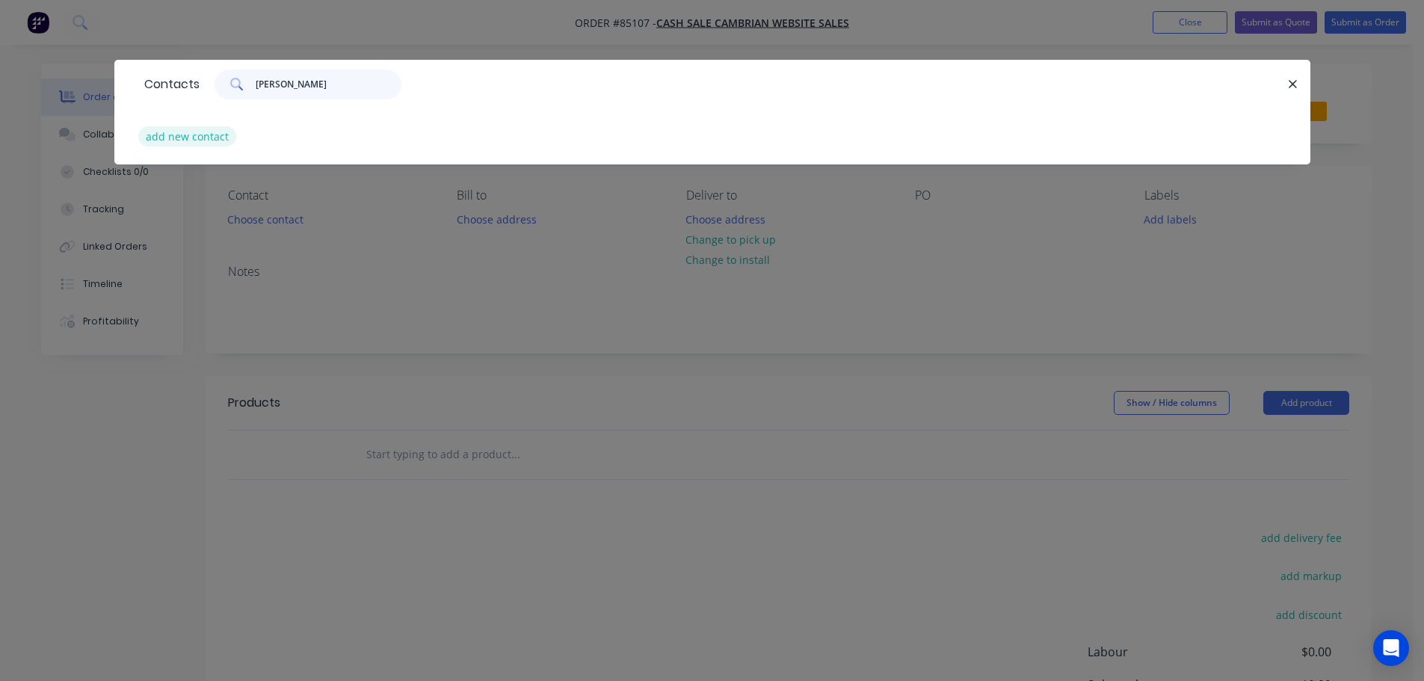
type input "Casey Assink"
click at [195, 141] on button "add new contact" at bounding box center [187, 136] width 99 height 20
select select "NZ"
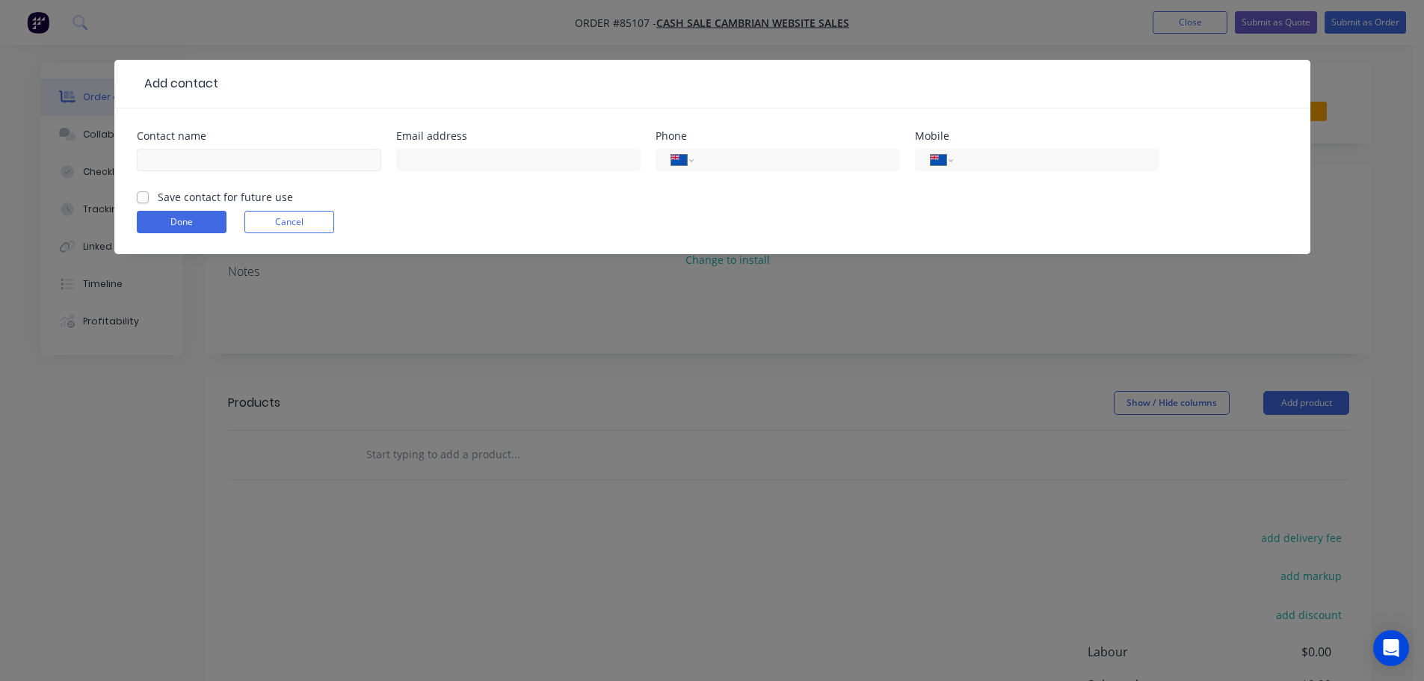
click at [210, 154] on input "text" at bounding box center [259, 160] width 244 height 22
type input "Casey Assink"
click at [215, 197] on label "Save contact for future use" at bounding box center [225, 197] width 135 height 16
click at [149, 197] on input "Save contact for future use" at bounding box center [143, 196] width 12 height 14
checkbox input "true"
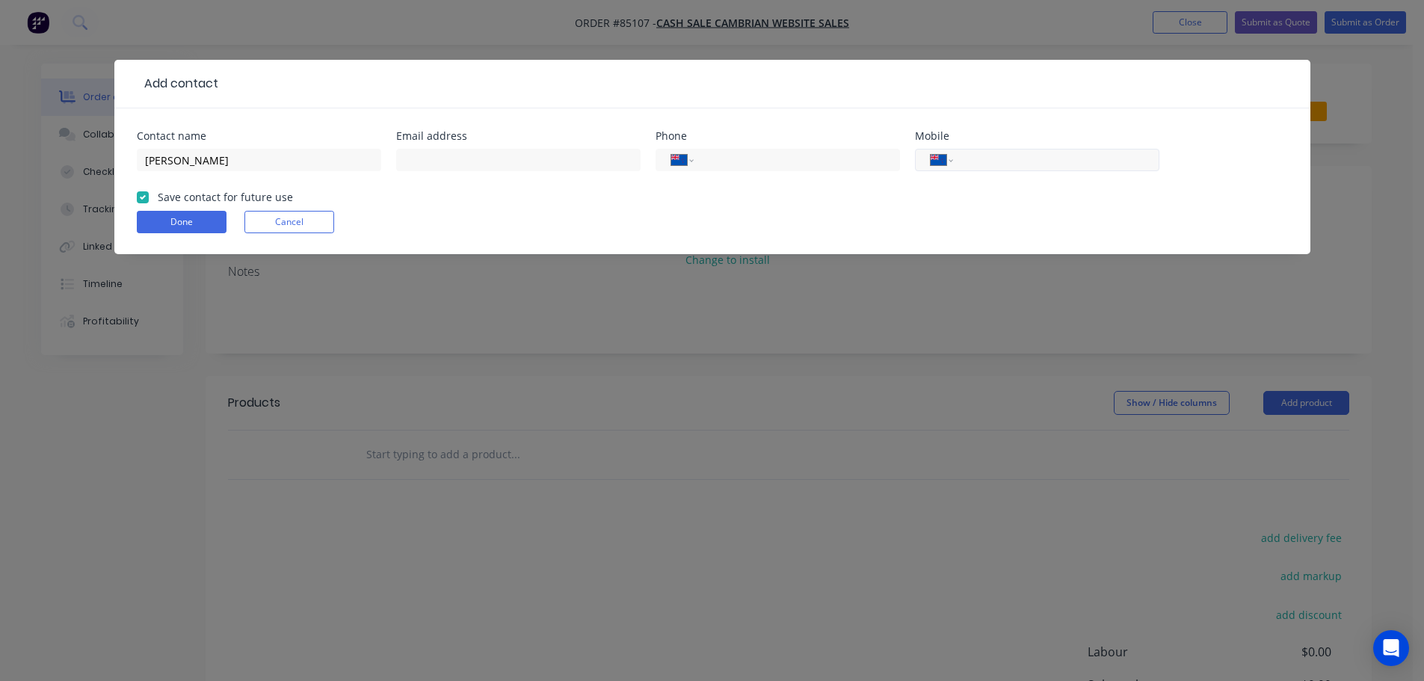
click at [1087, 154] on input "tel" at bounding box center [1053, 160] width 179 height 17
paste input "021 838 174"
type input "021 838 174"
click at [449, 144] on div "Email address" at bounding box center [518, 160] width 244 height 58
drag, startPoint x: 449, startPoint y: 182, endPoint x: 454, endPoint y: 145, distance: 37.7
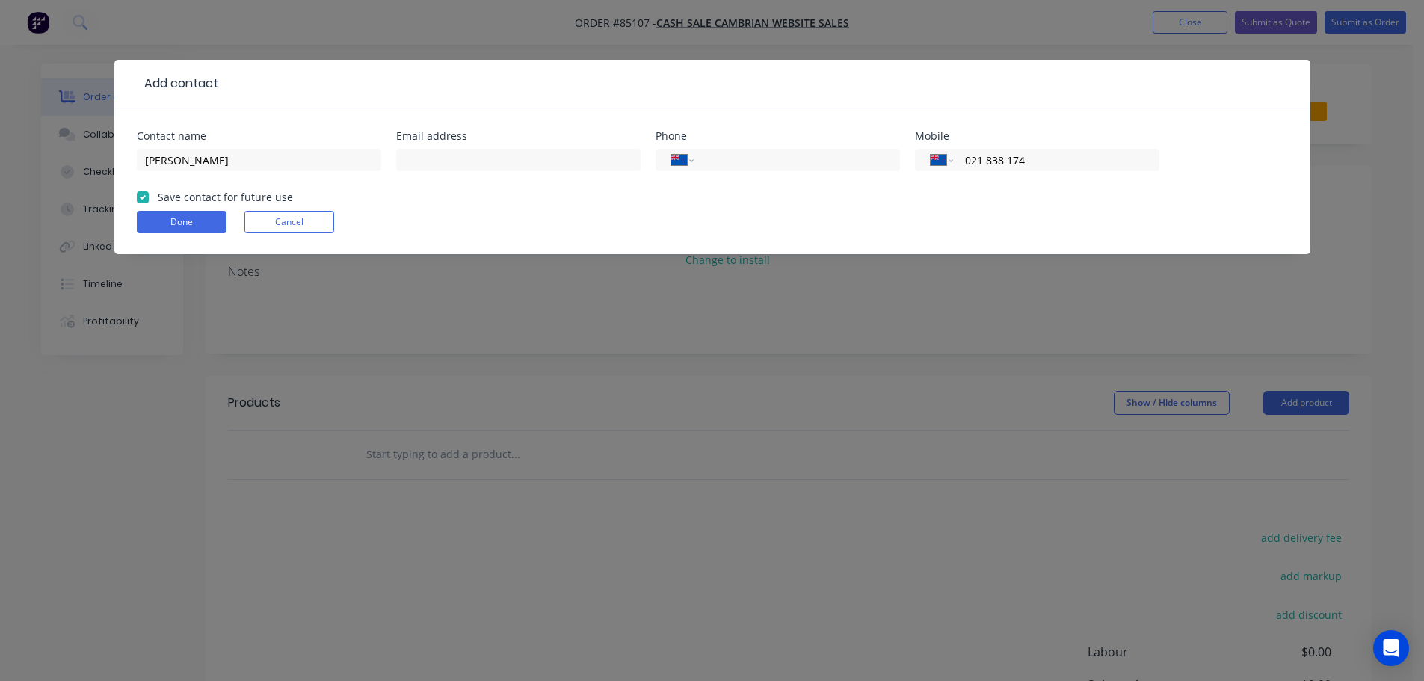
click at [452, 153] on div at bounding box center [518, 167] width 244 height 44
click at [454, 144] on div "Email address" at bounding box center [518, 160] width 244 height 58
click at [464, 154] on input "text" at bounding box center [518, 160] width 244 height 22
paste input "info@meadowclub.co.nz"
type input "info@meadowclub.co.nz"
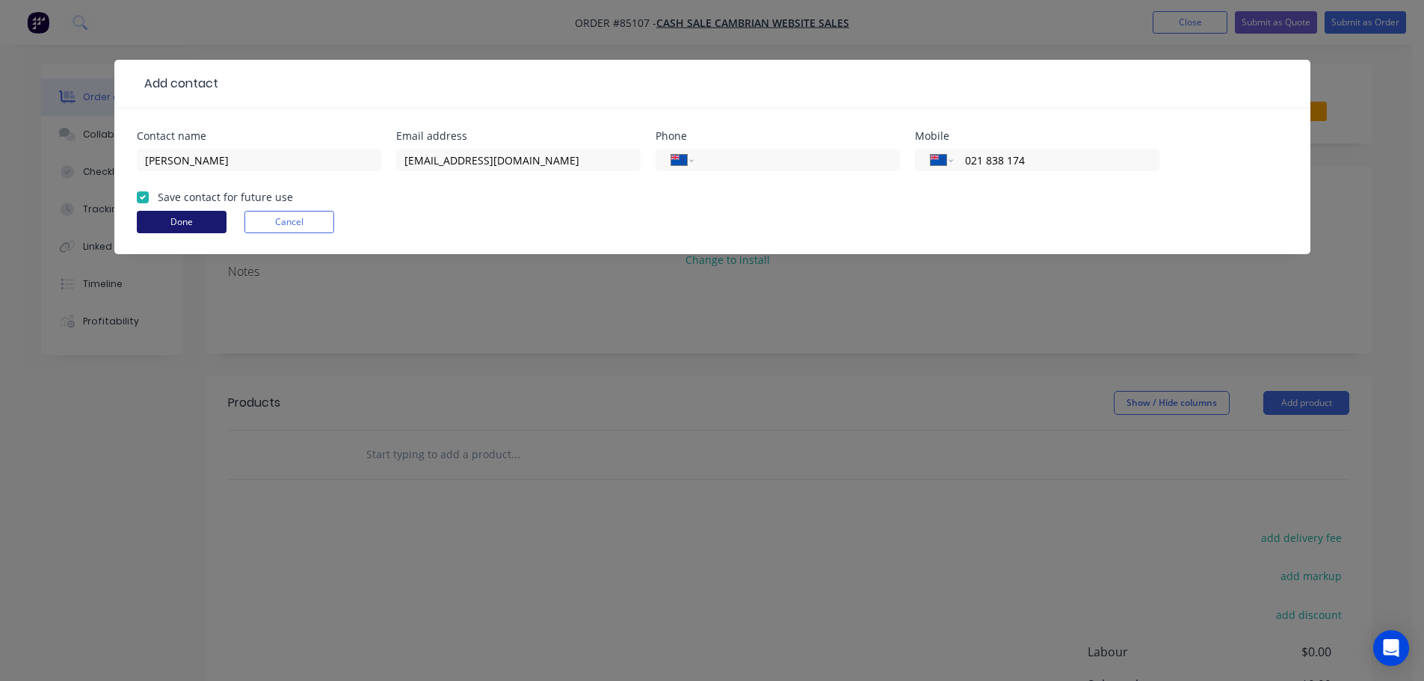
click at [168, 227] on button "Done" at bounding box center [182, 222] width 90 height 22
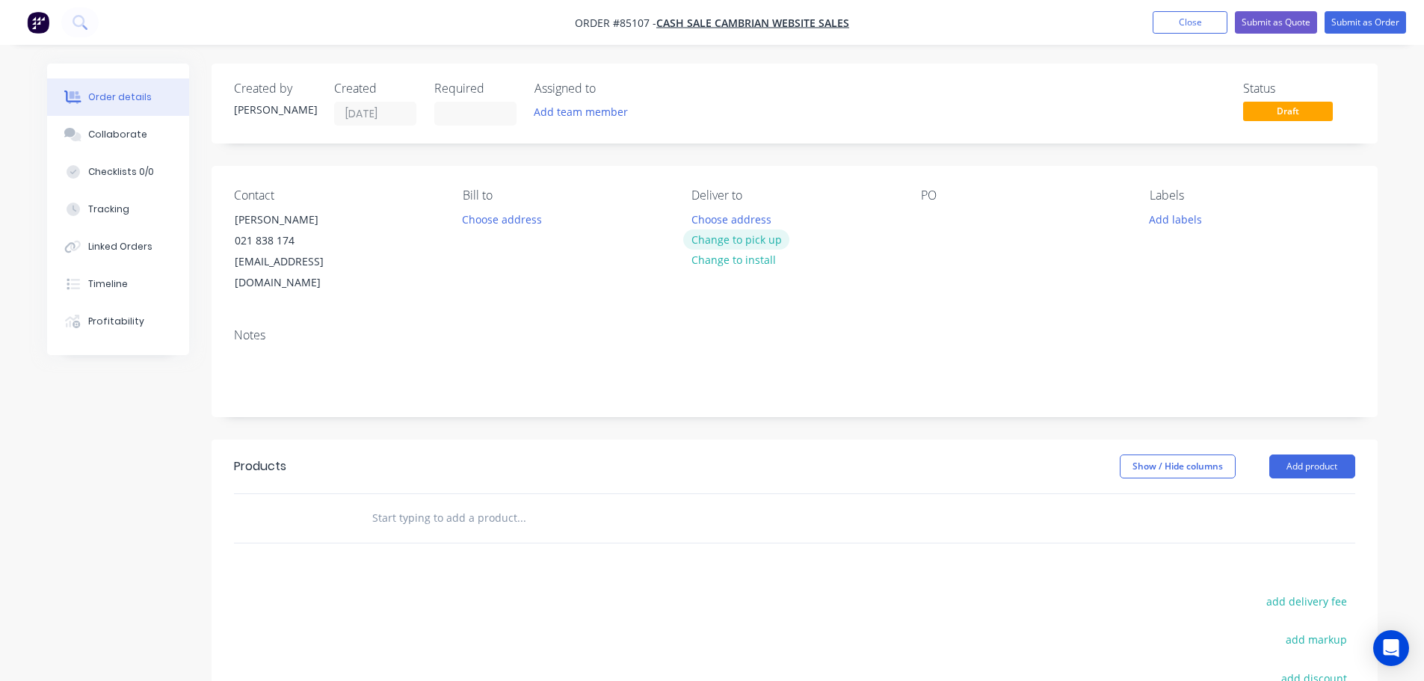
click at [703, 230] on button "Change to pick up" at bounding box center [736, 239] width 106 height 20
click at [703, 229] on div at bounding box center [703, 220] width 24 height 22
click at [707, 244] on button "Change to delivery" at bounding box center [737, 240] width 109 height 20
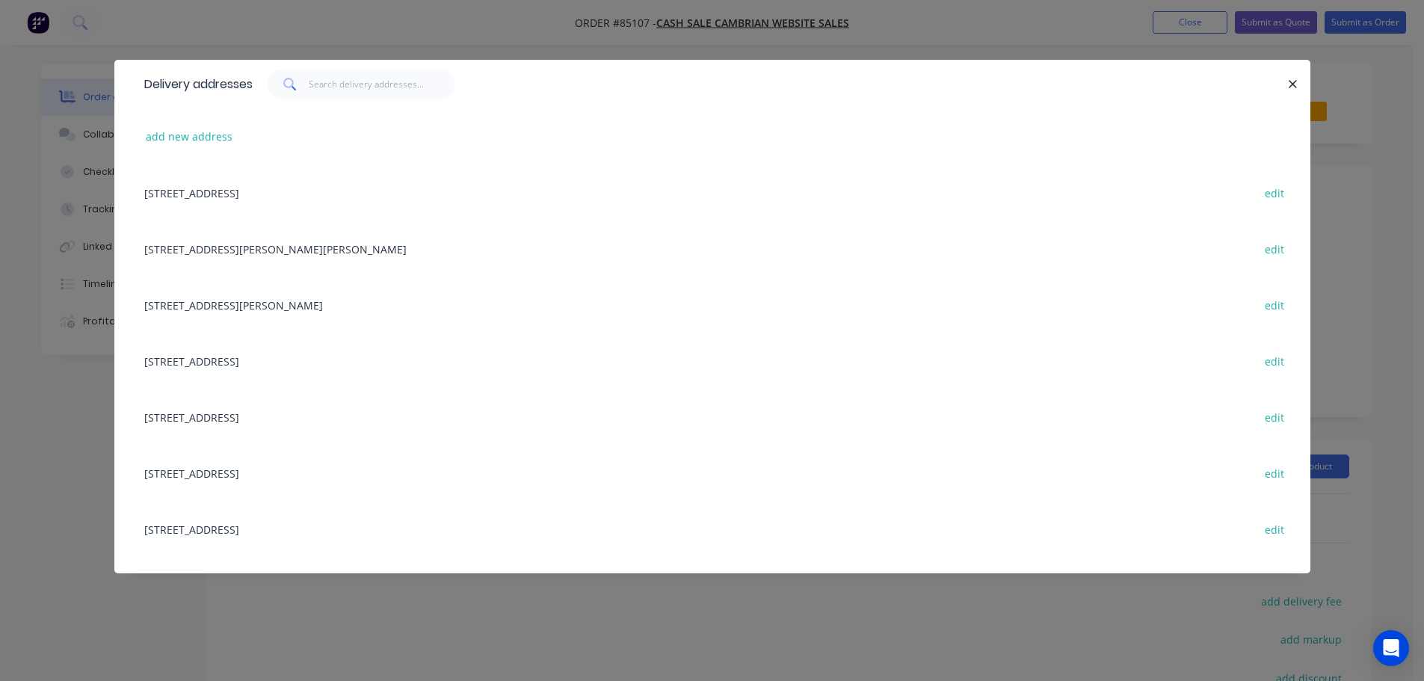
click at [107, 86] on div "Delivery addresses add new address 668 hinemoa valley road, Tararua RD1, Pahiat…" at bounding box center [712, 340] width 1424 height 681
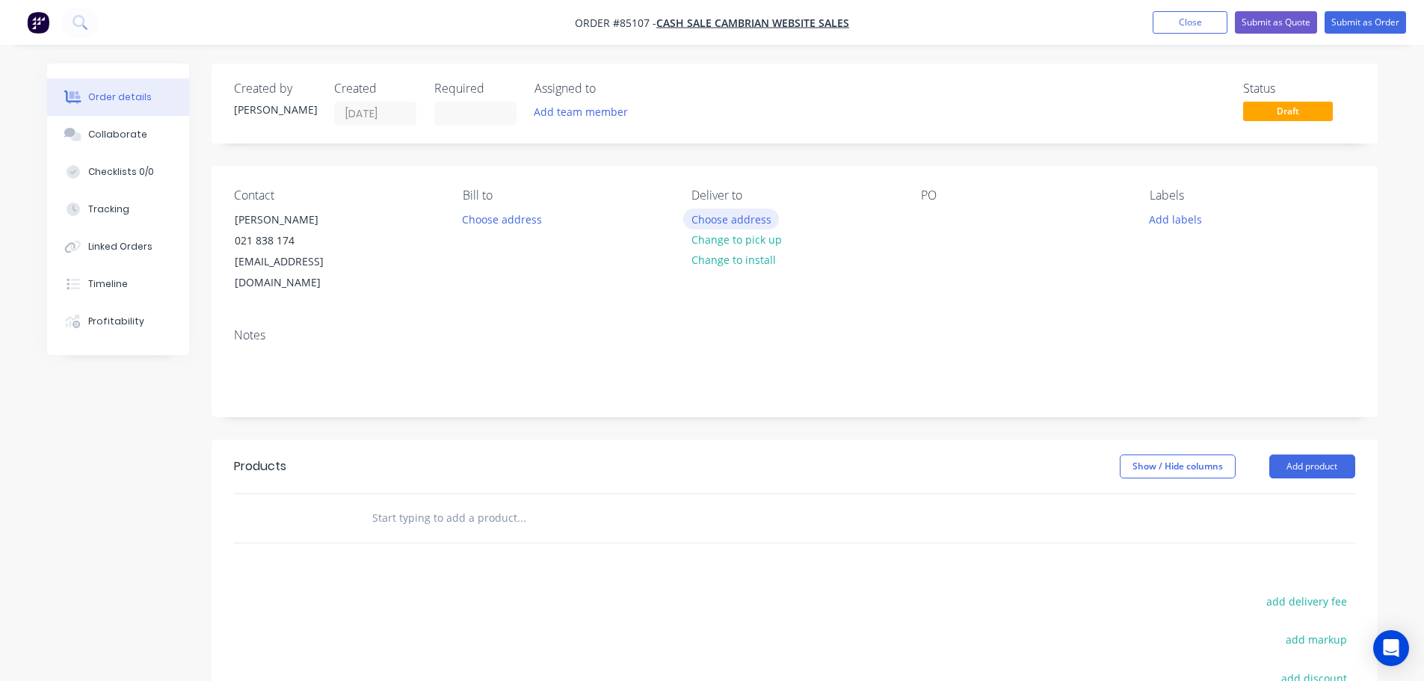
click at [694, 217] on button "Choose address" at bounding box center [731, 219] width 96 height 20
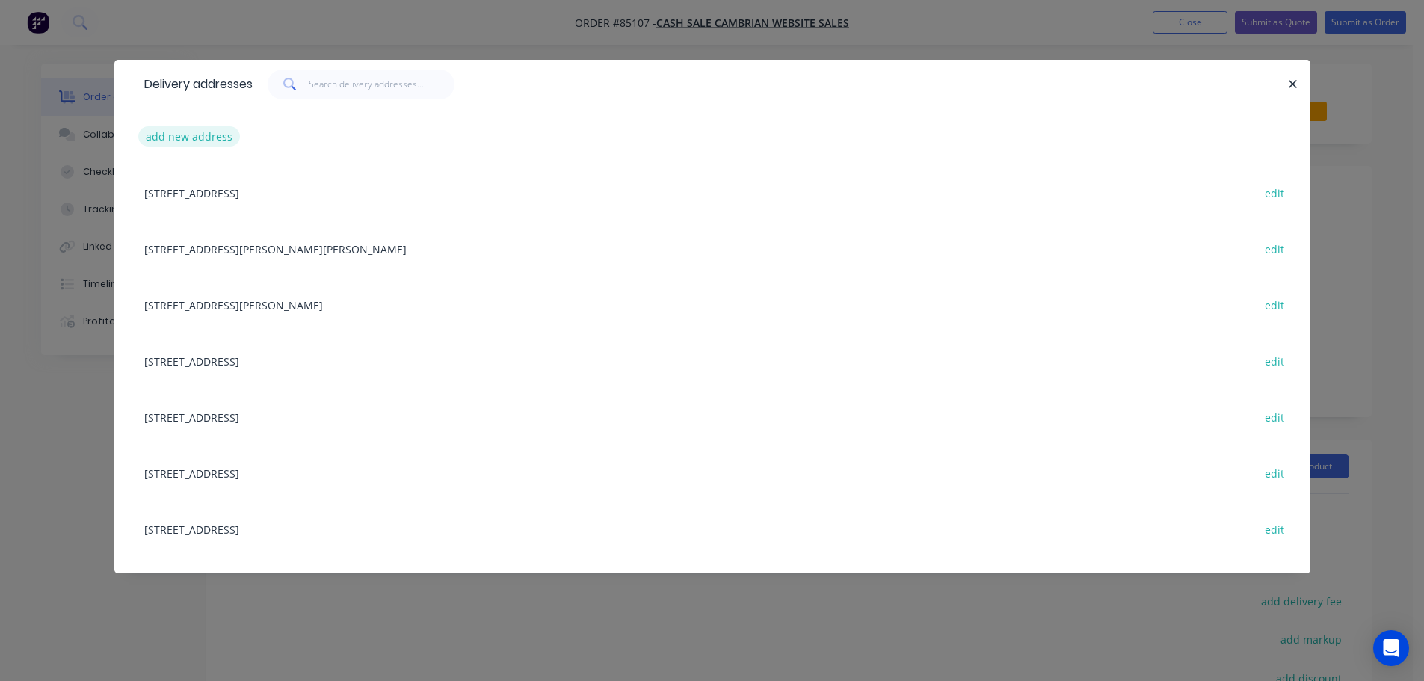
click at [224, 135] on button "add new address" at bounding box center [189, 136] width 102 height 20
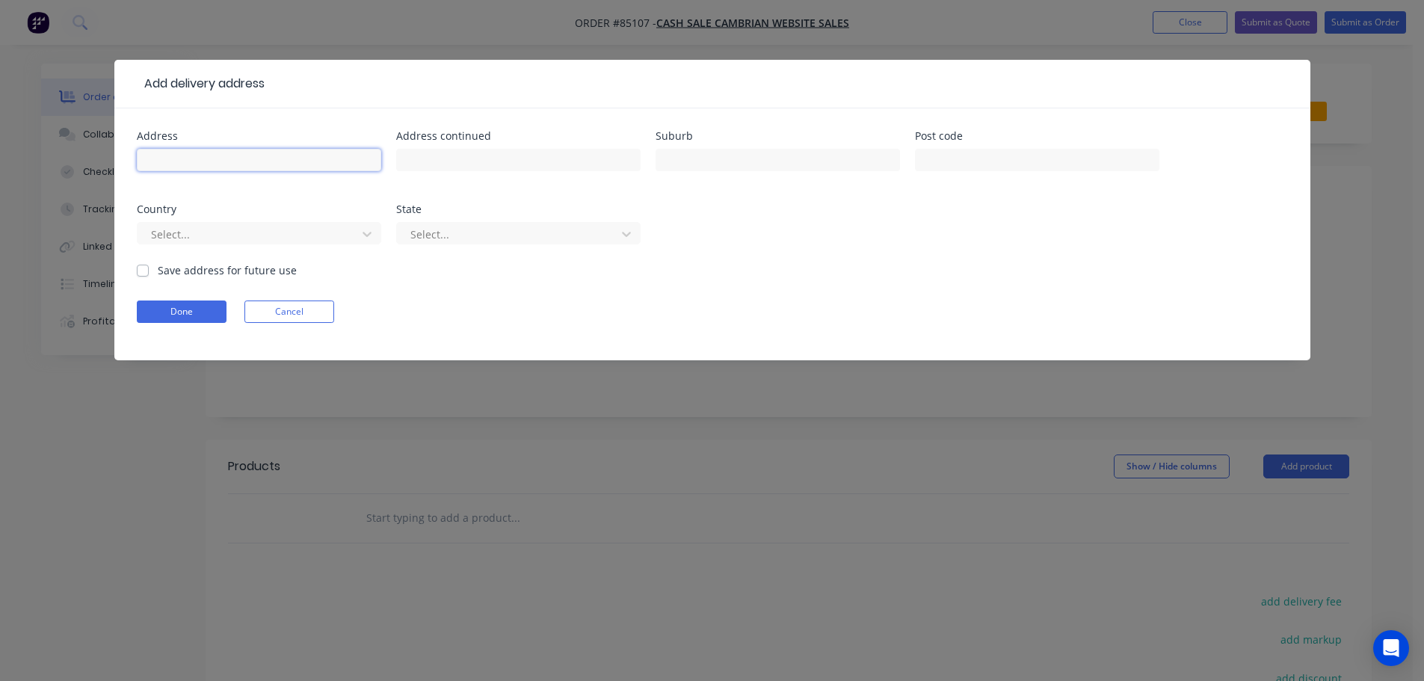
click at [233, 170] on input "text" at bounding box center [259, 160] width 244 height 22
paste input "Meadow Club 30 Boon St Whakatane 3120"
type input "Meadow Club 30 Boon St Whakatane 3120"
click at [187, 310] on button "Done" at bounding box center [182, 312] width 90 height 22
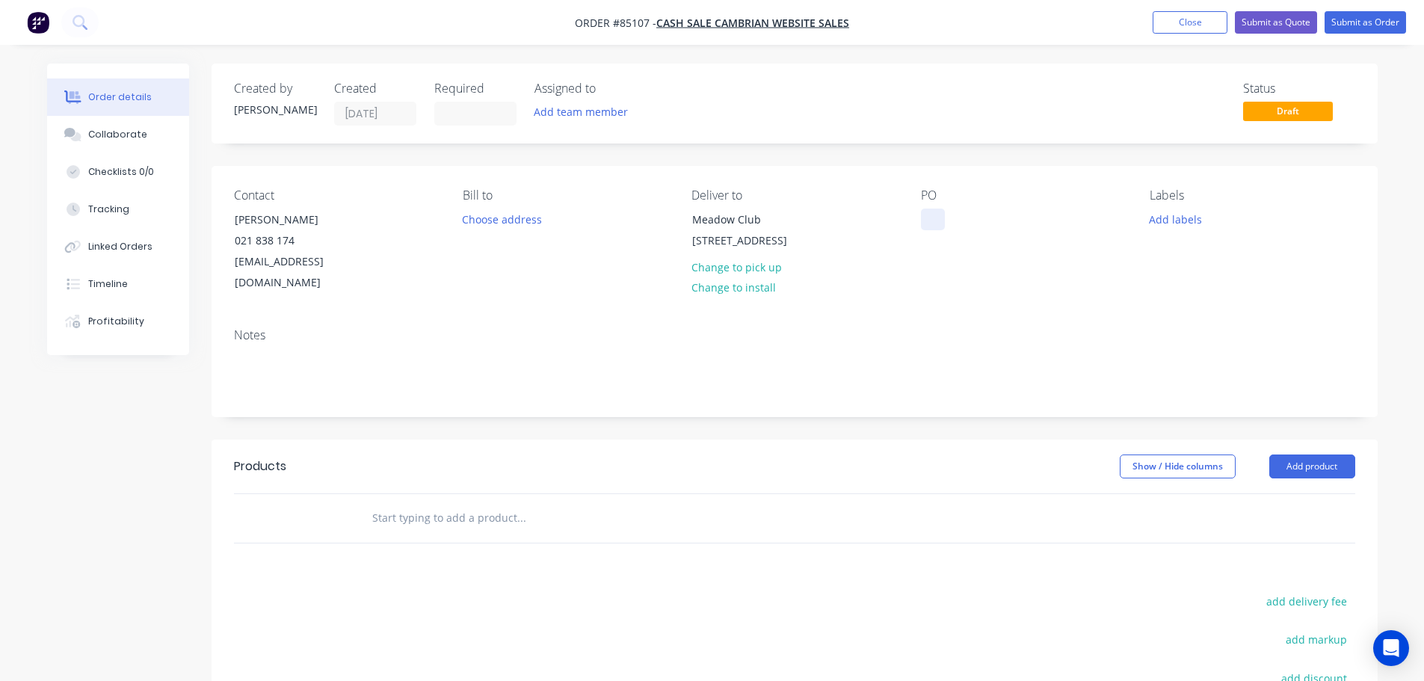
click at [928, 217] on div at bounding box center [933, 220] width 24 height 22
drag, startPoint x: 232, startPoint y: 213, endPoint x: 378, endPoint y: 219, distance: 145.9
click at [378, 219] on div "Contact Casey Assink 021 838 174 info@meadowclub.co.nz" at bounding box center [336, 240] width 205 height 105
copy div "Casey Assink"
click at [996, 217] on div "WEB35680" at bounding box center [959, 220] width 76 height 22
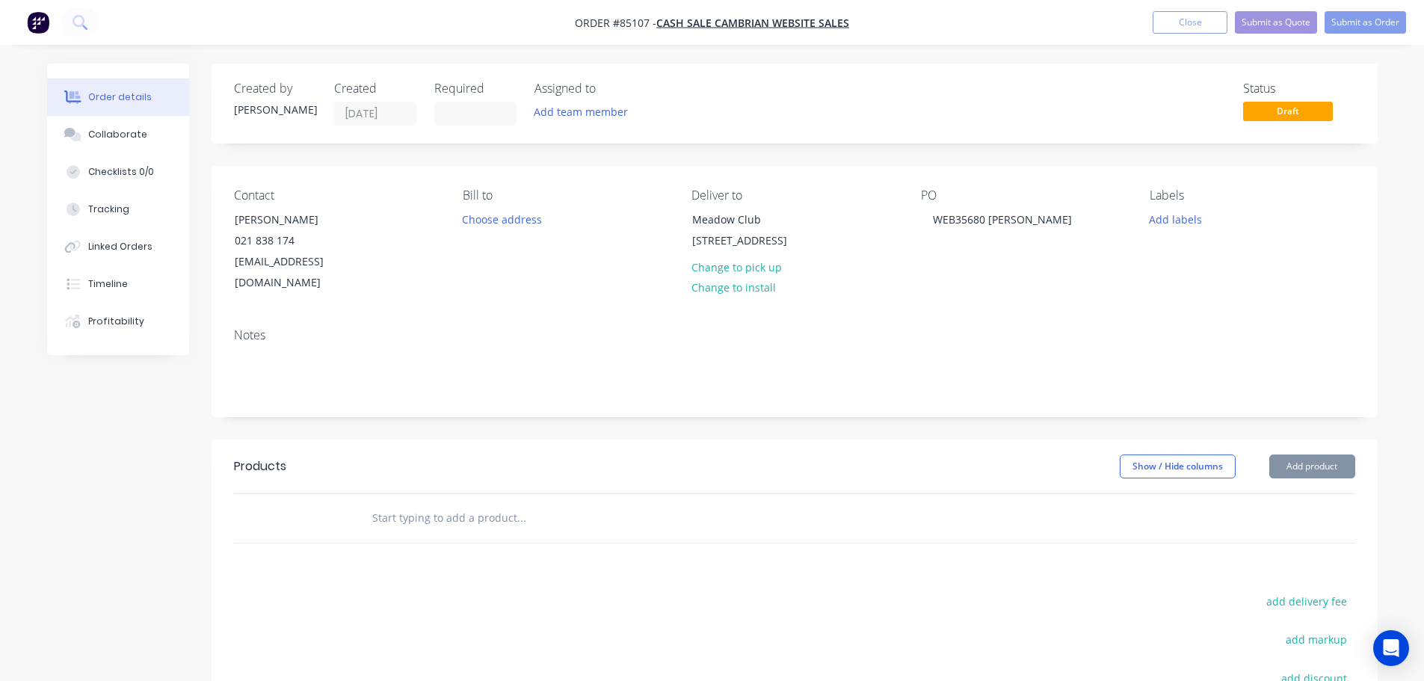
click at [510, 503] on input "text" at bounding box center [521, 518] width 299 height 30
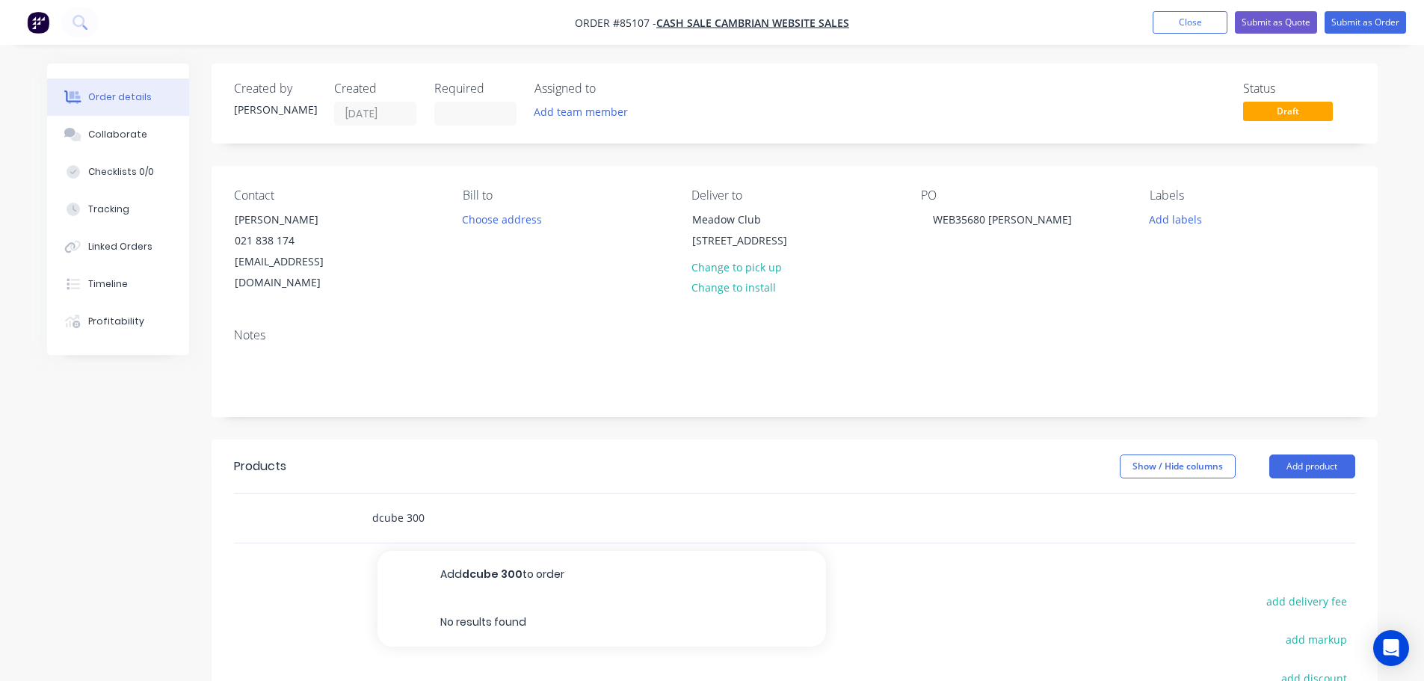
click at [401, 503] on input "dcube 300" at bounding box center [521, 518] width 299 height 30
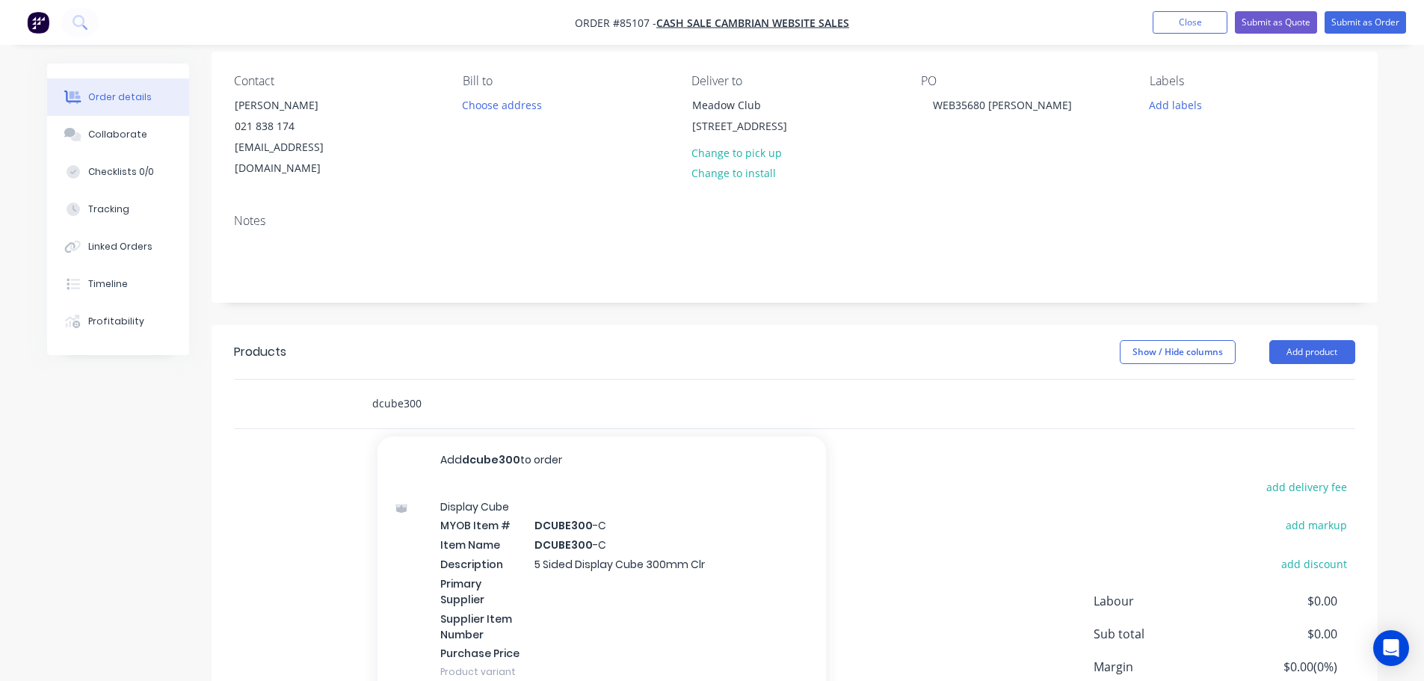
scroll to position [150, 0]
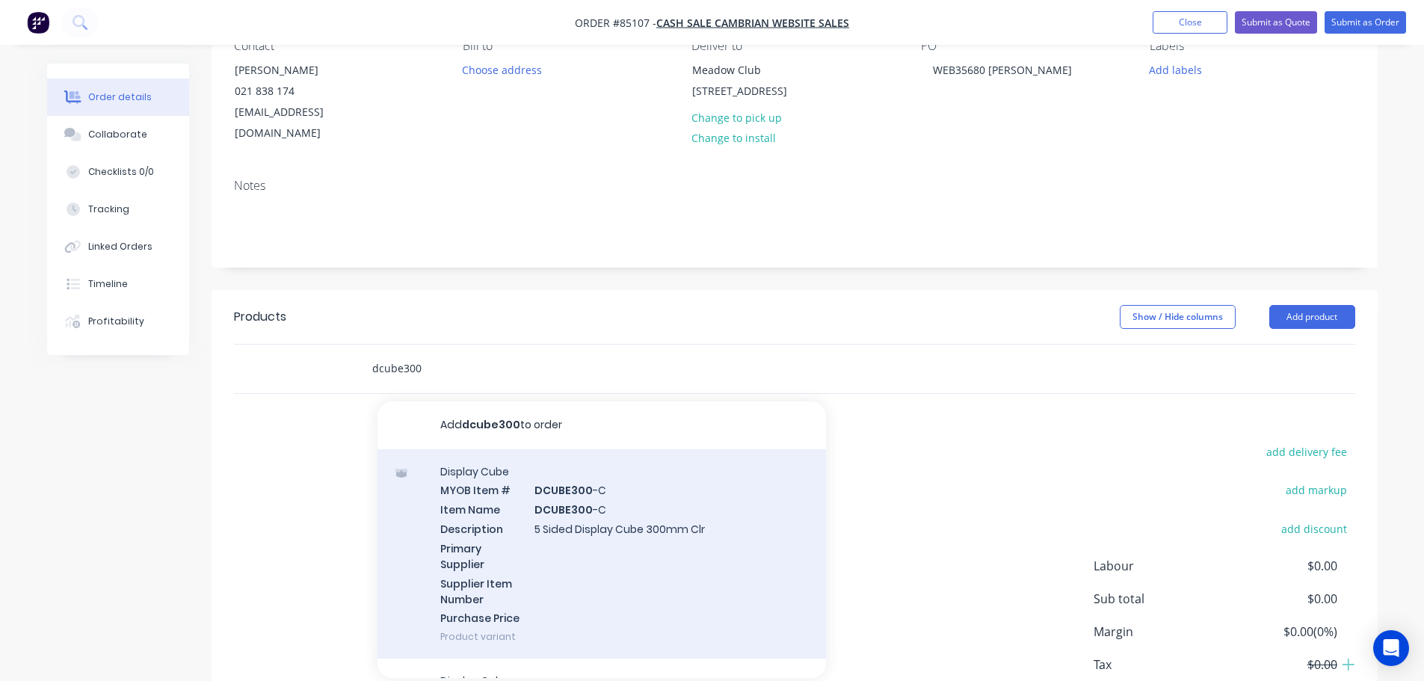
type input "dcube300"
click at [733, 548] on div "Display Cube MYOB Item # DCUBE300 -C Item Name DCUBE300 -C Description 5 Sided …" at bounding box center [602, 554] width 449 height 210
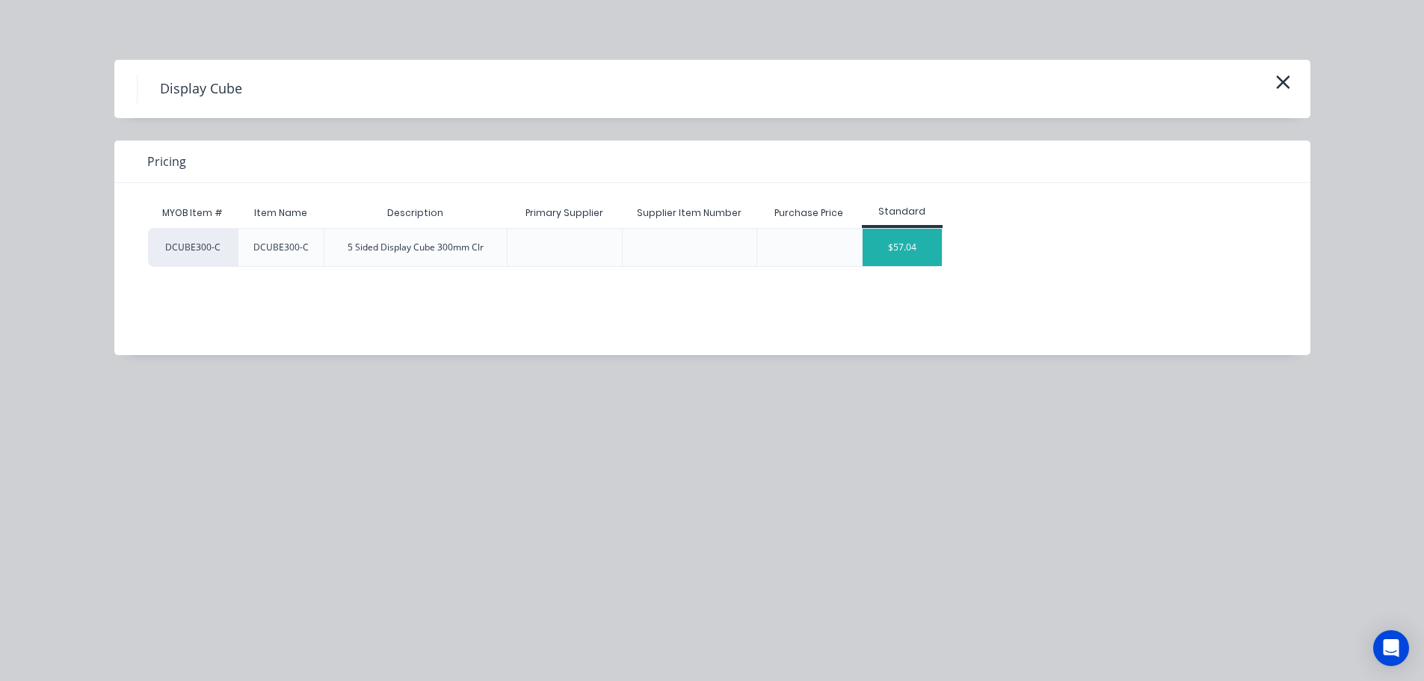
click at [915, 244] on div "$57.04" at bounding box center [903, 247] width 80 height 37
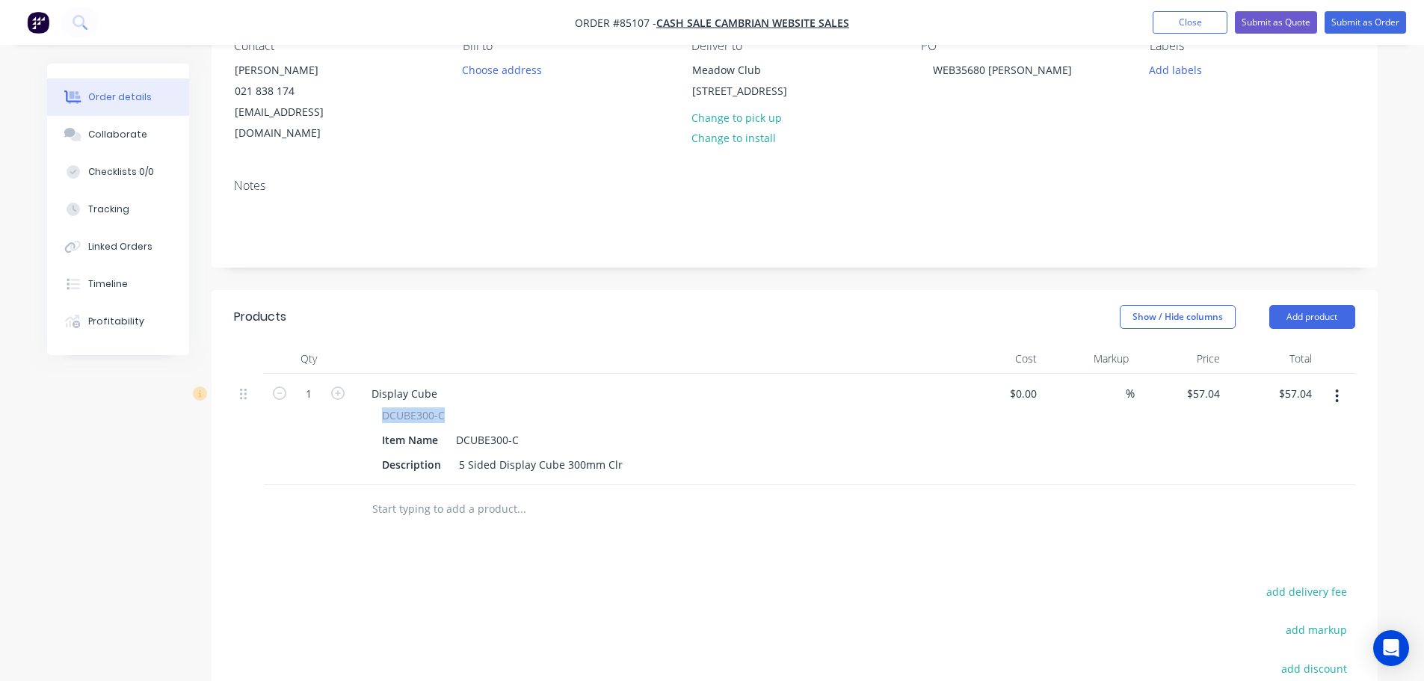
drag, startPoint x: 383, startPoint y: 392, endPoint x: 443, endPoint y: 389, distance: 60.6
click at [443, 407] on span "DCUBE300-C" at bounding box center [413, 415] width 63 height 16
copy span "DCUBE300-C"
click at [421, 383] on div "Display Cube" at bounding box center [405, 394] width 90 height 22
paste div
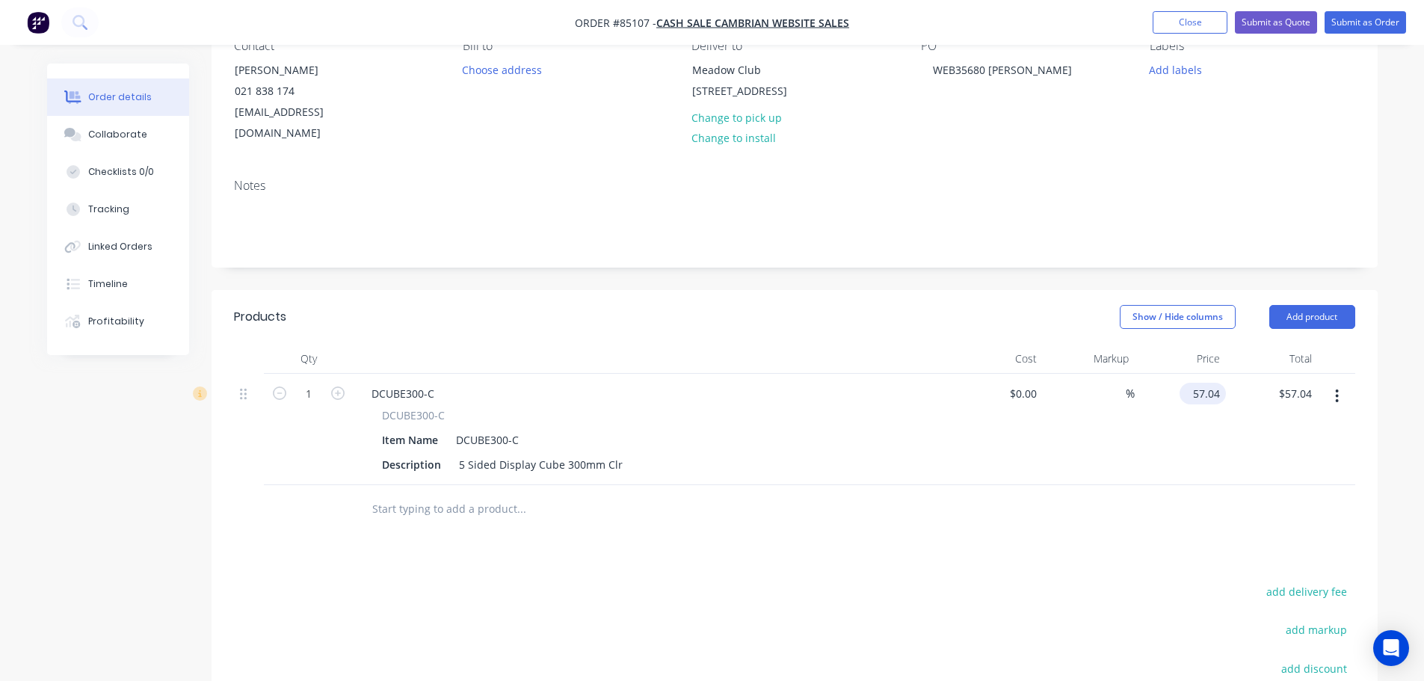
click at [1204, 383] on input "57.04" at bounding box center [1206, 394] width 40 height 22
type input "$62.74"
drag, startPoint x: 1189, startPoint y: 524, endPoint x: 1228, endPoint y: 529, distance: 39.2
click at [1196, 524] on div "Products Show / Hide columns Add product Qty Cost Markup Price Total 1 DCUBE300…" at bounding box center [795, 591] width 1166 height 603
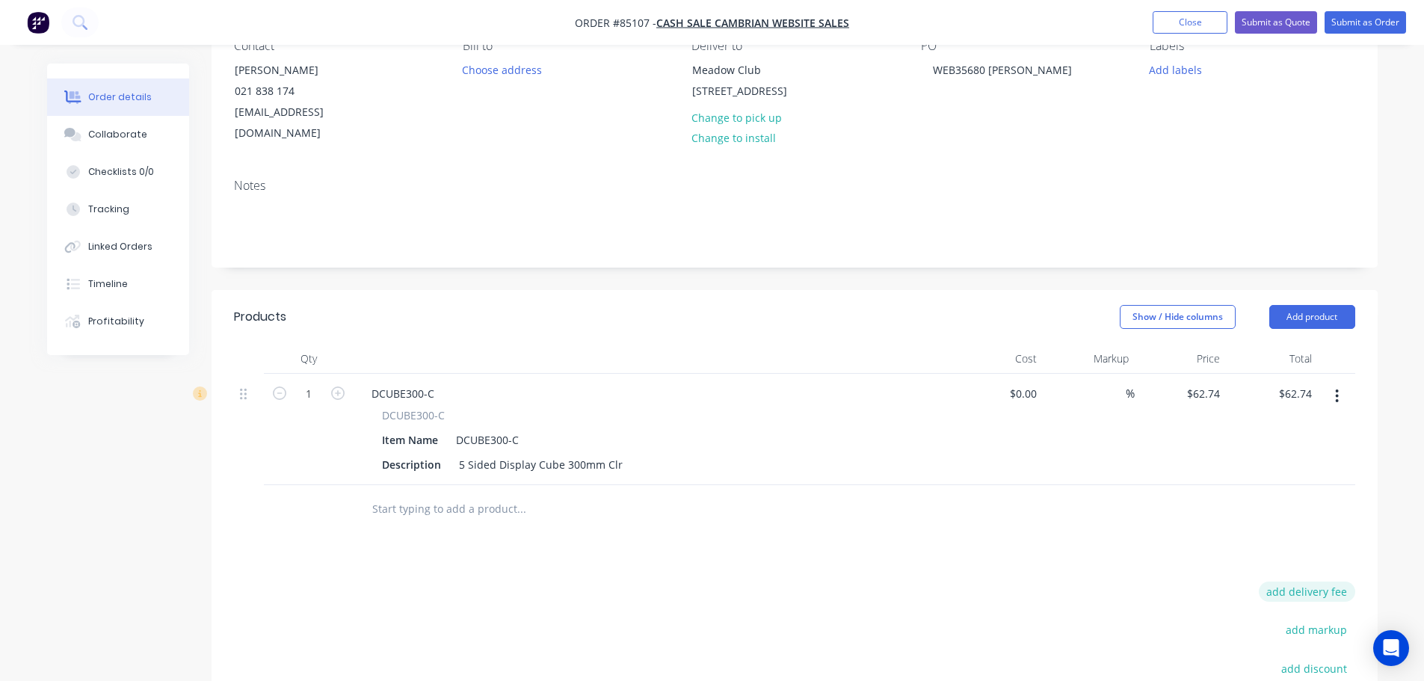
click at [1301, 582] on button "add delivery fee" at bounding box center [1307, 592] width 96 height 20
type input "30"
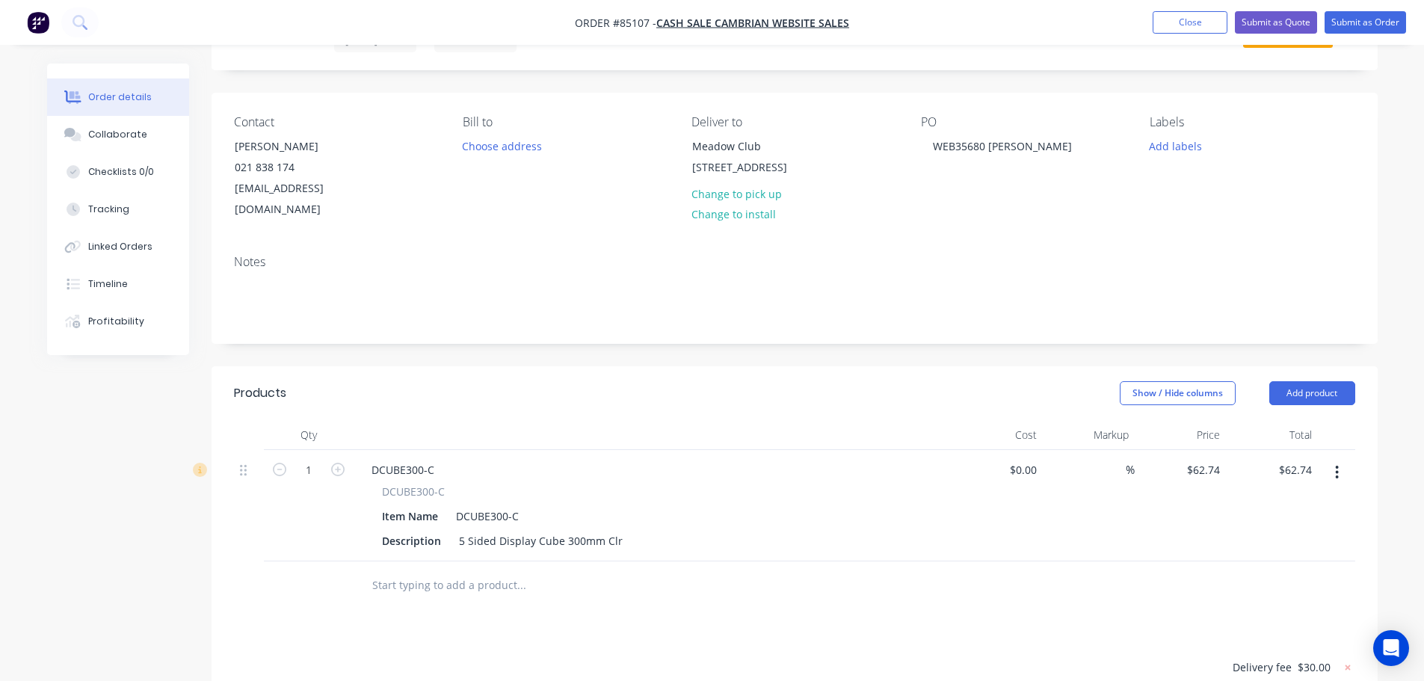
scroll to position [0, 0]
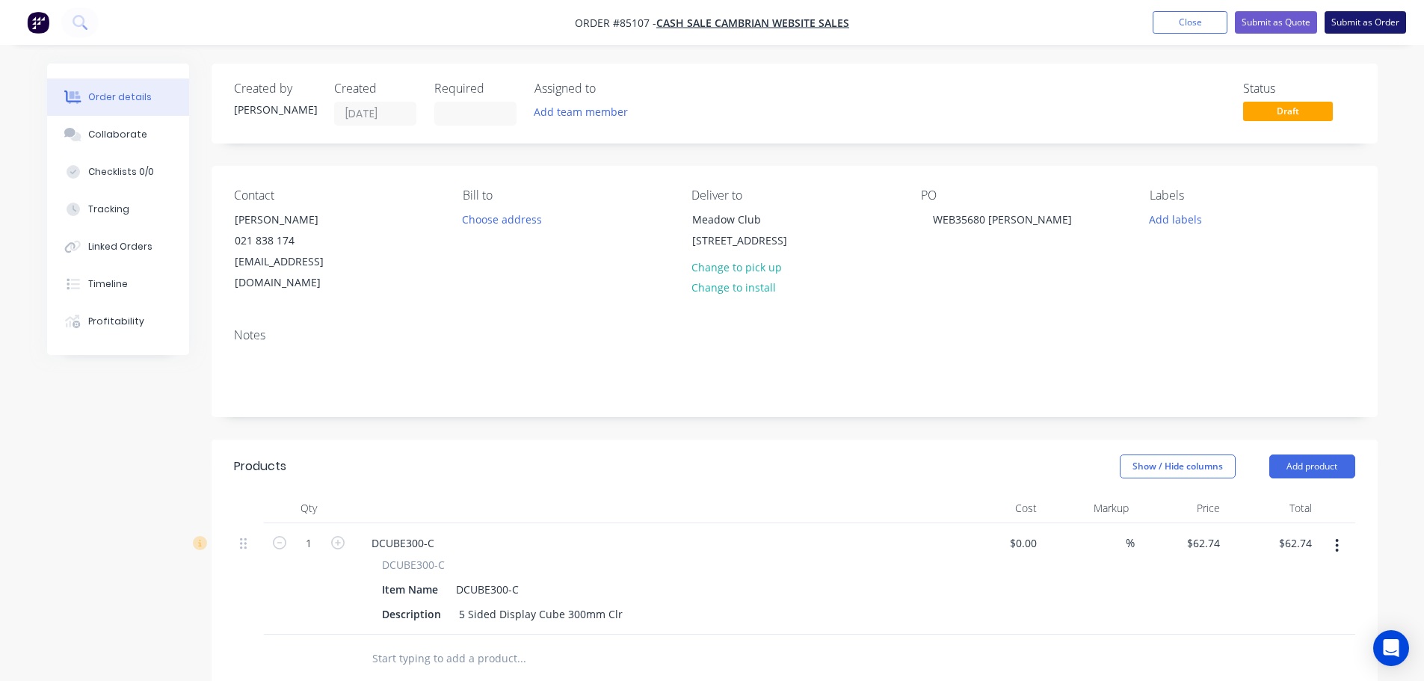
click at [1369, 25] on button "Submit as Order" at bounding box center [1365, 22] width 81 height 22
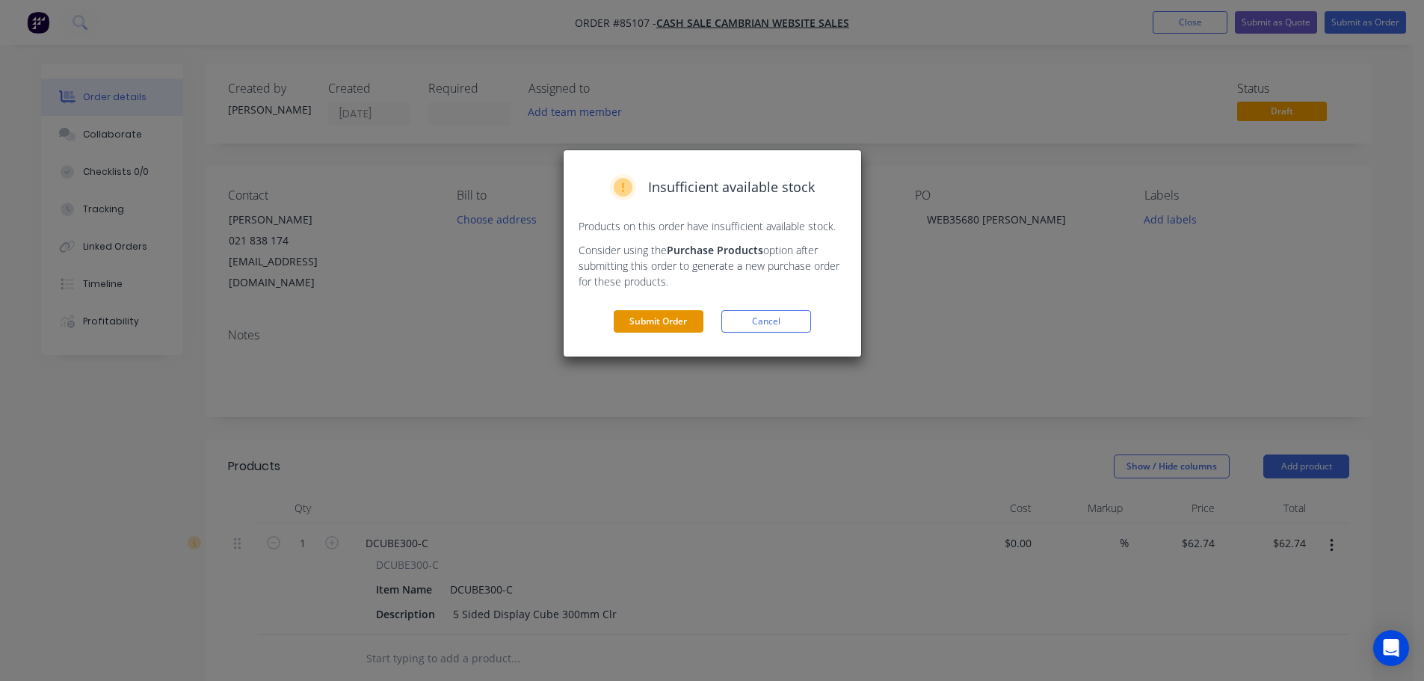
click at [686, 315] on button "Submit Order" at bounding box center [659, 321] width 90 height 22
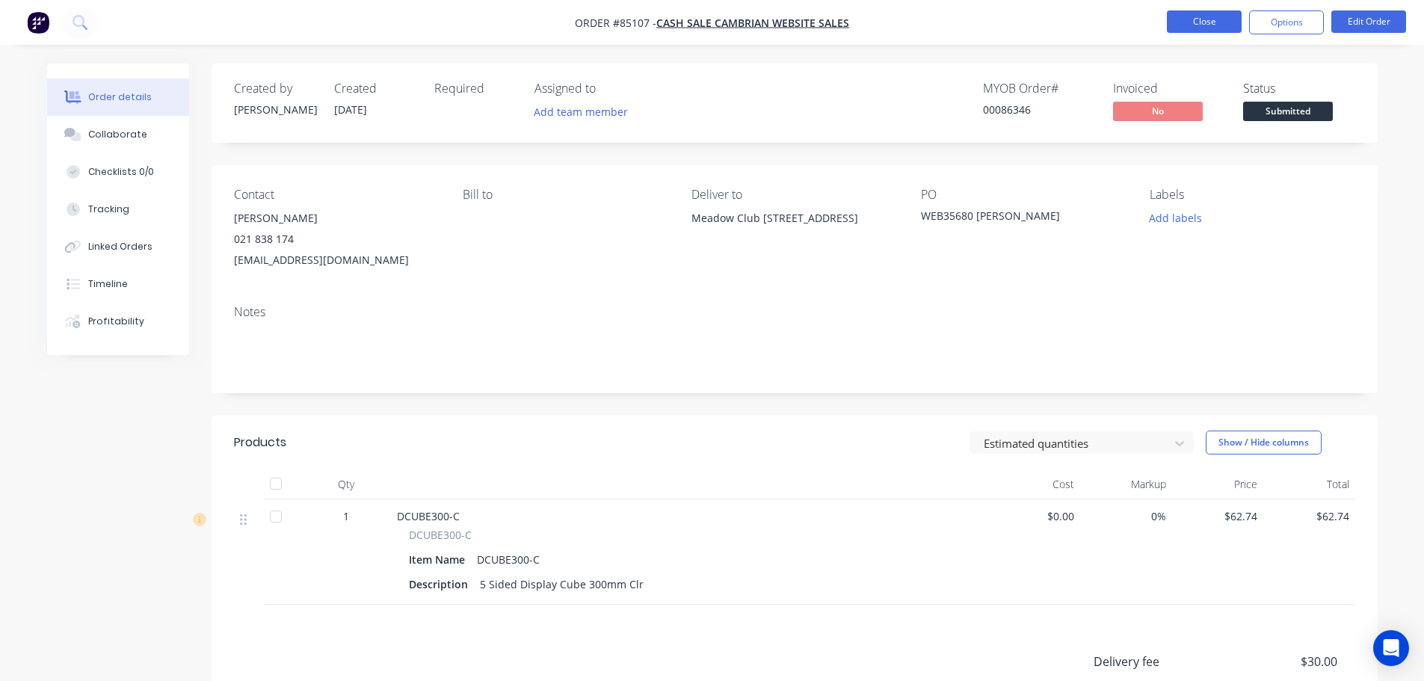
click at [1185, 32] on button "Close" at bounding box center [1204, 21] width 75 height 22
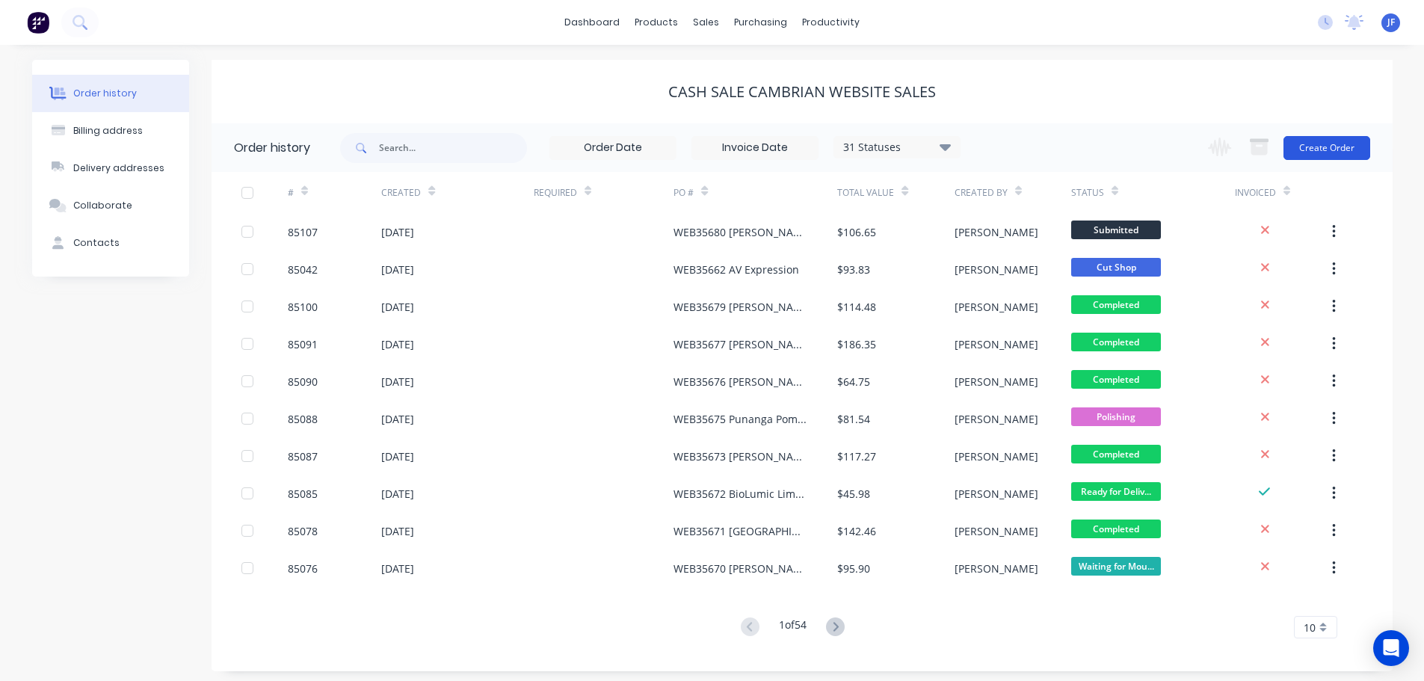
click at [1325, 146] on button "Create Order" at bounding box center [1327, 148] width 87 height 24
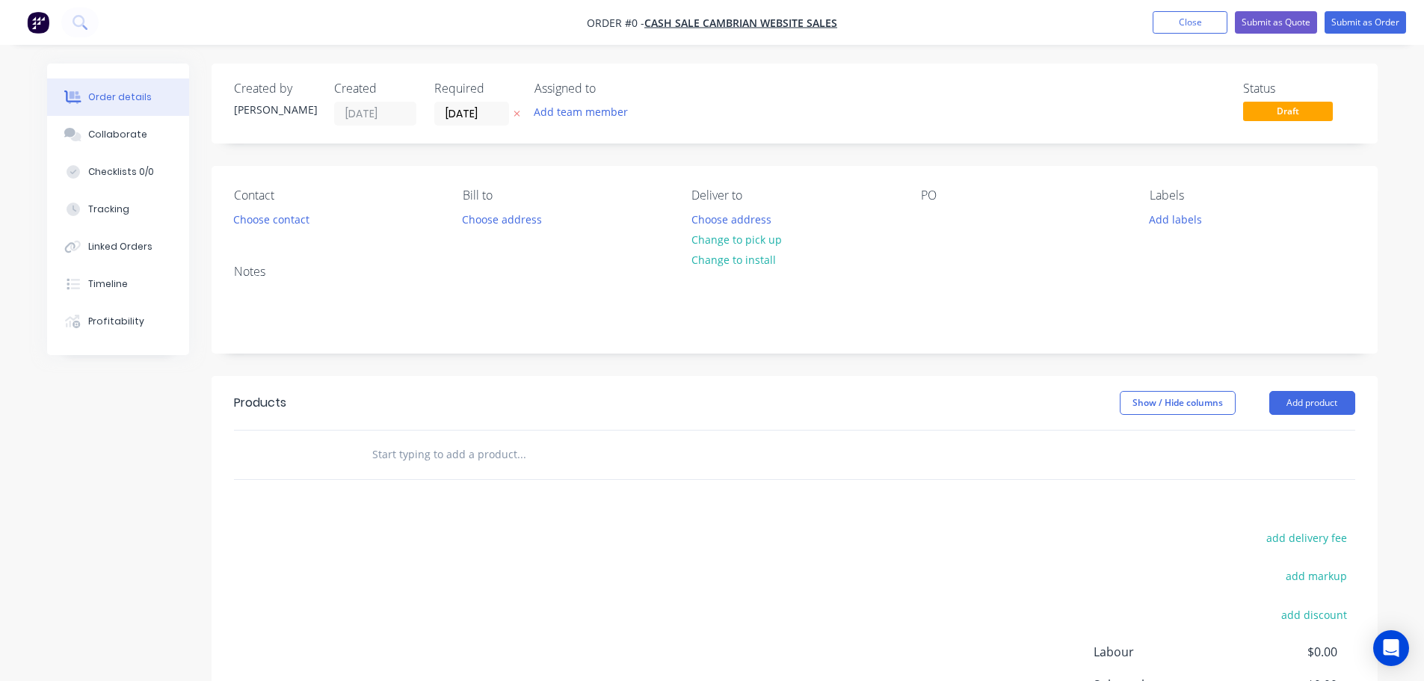
click at [514, 113] on icon "button" at bounding box center [517, 113] width 7 height 9
click at [282, 218] on button "Choose contact" at bounding box center [271, 219] width 92 height 20
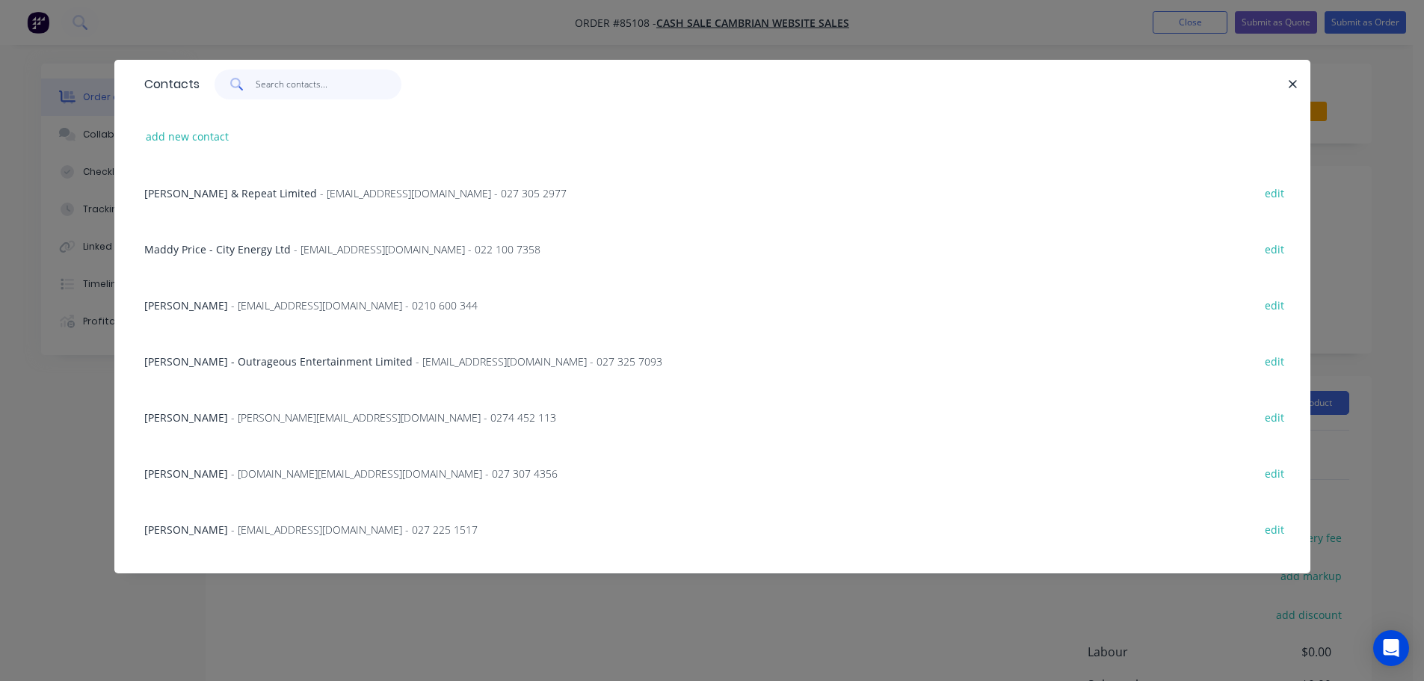
click at [327, 96] on input "text" at bounding box center [329, 85] width 146 height 30
paste input "Claire Newton"
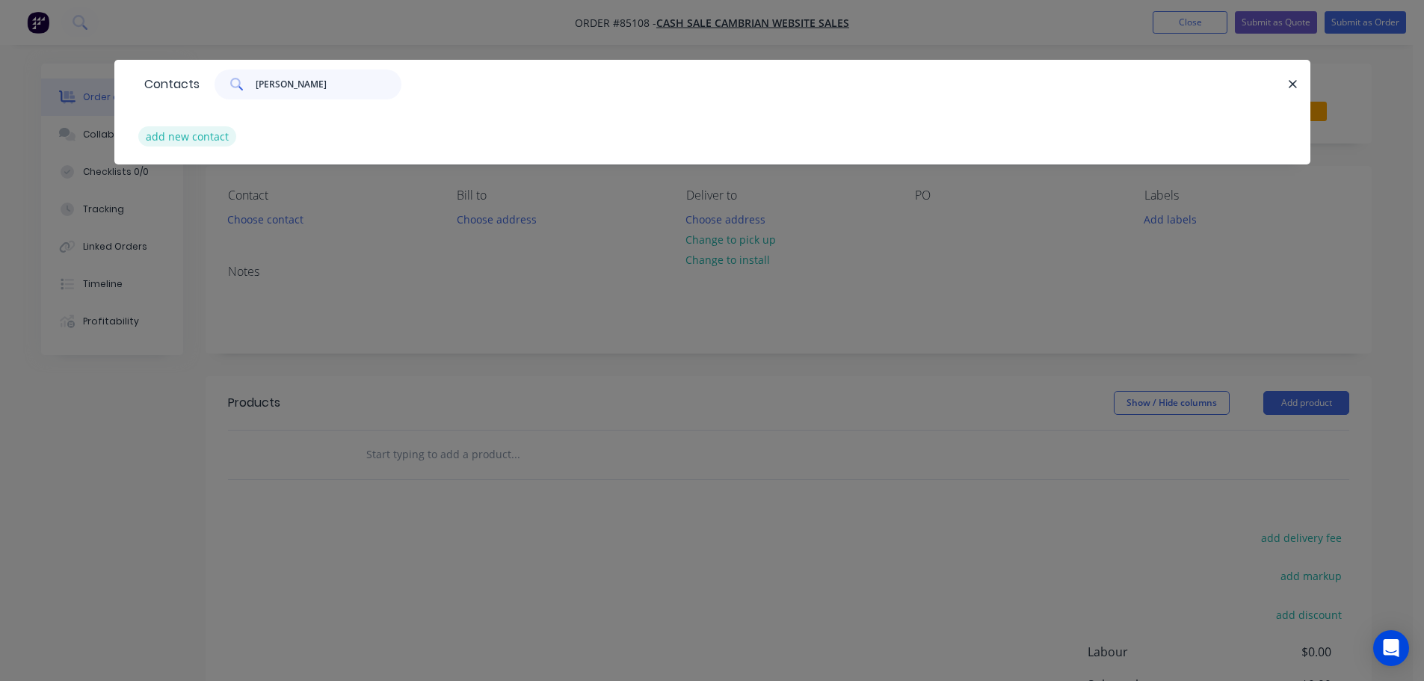
type input "Claire Newton"
click at [209, 141] on button "add new contact" at bounding box center [187, 136] width 99 height 20
select select "NZ"
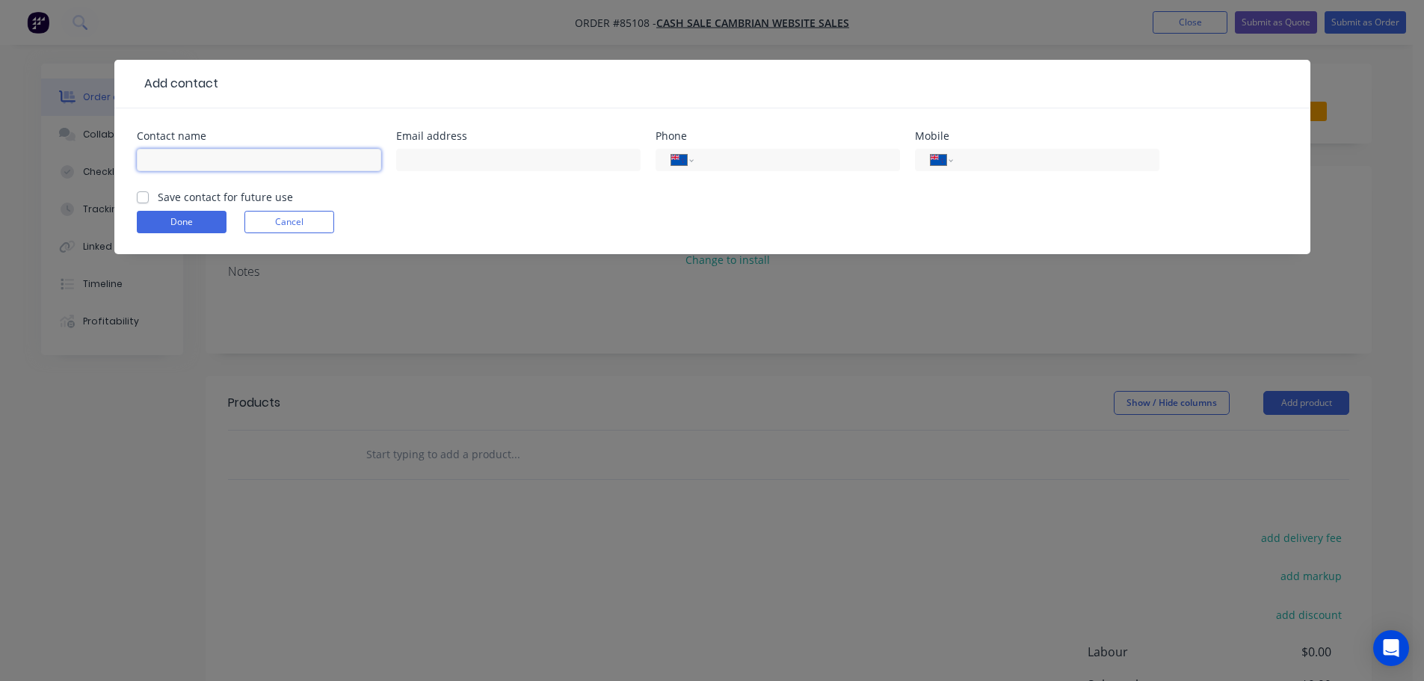
click at [202, 164] on input "text" at bounding box center [259, 160] width 244 height 22
paste input "Claire Newton"
type input "Claire Newton"
click at [186, 197] on label "Save contact for future use" at bounding box center [225, 197] width 135 height 16
click at [149, 197] on input "Save contact for future use" at bounding box center [143, 196] width 12 height 14
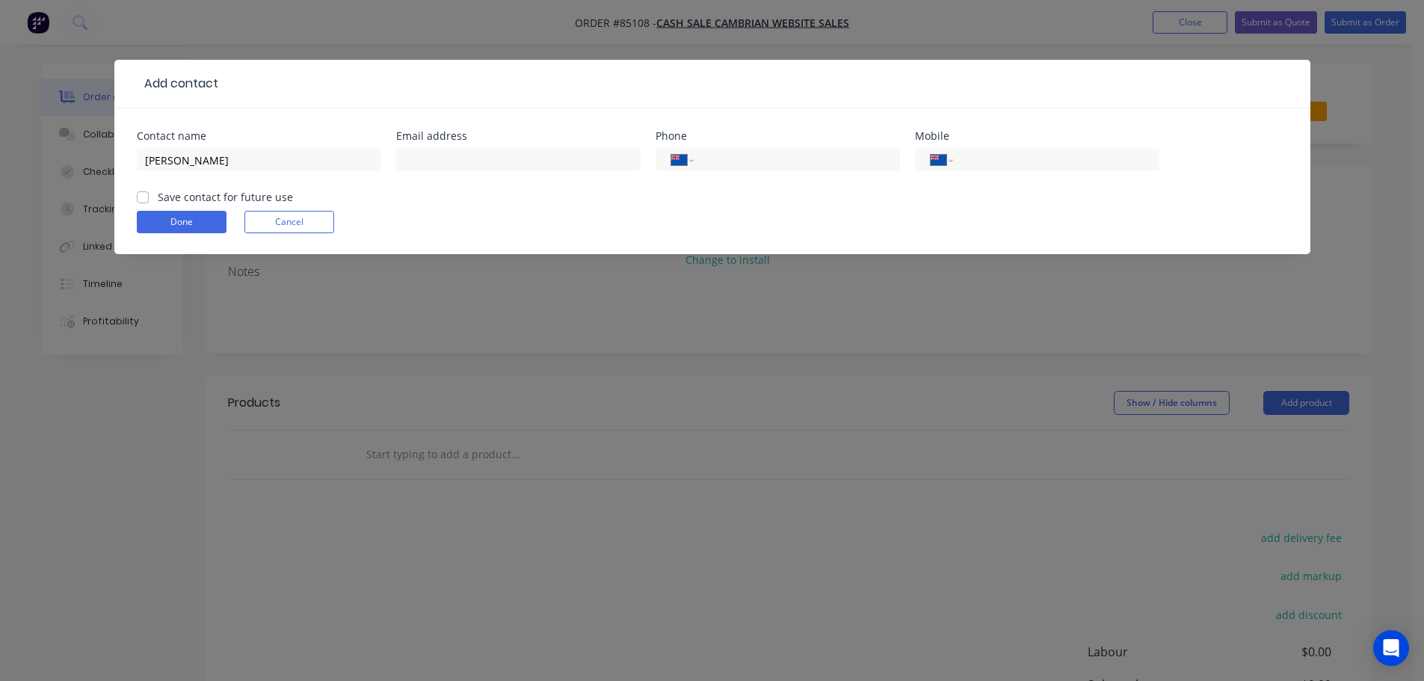
checkbox input "true"
click at [320, 155] on input "Claire Newton" at bounding box center [259, 160] width 244 height 22
paste input "Aurogenic Limited"
type input "Claire Newton - Aurogenic Limited"
click at [413, 152] on input "text" at bounding box center [518, 160] width 244 height 22
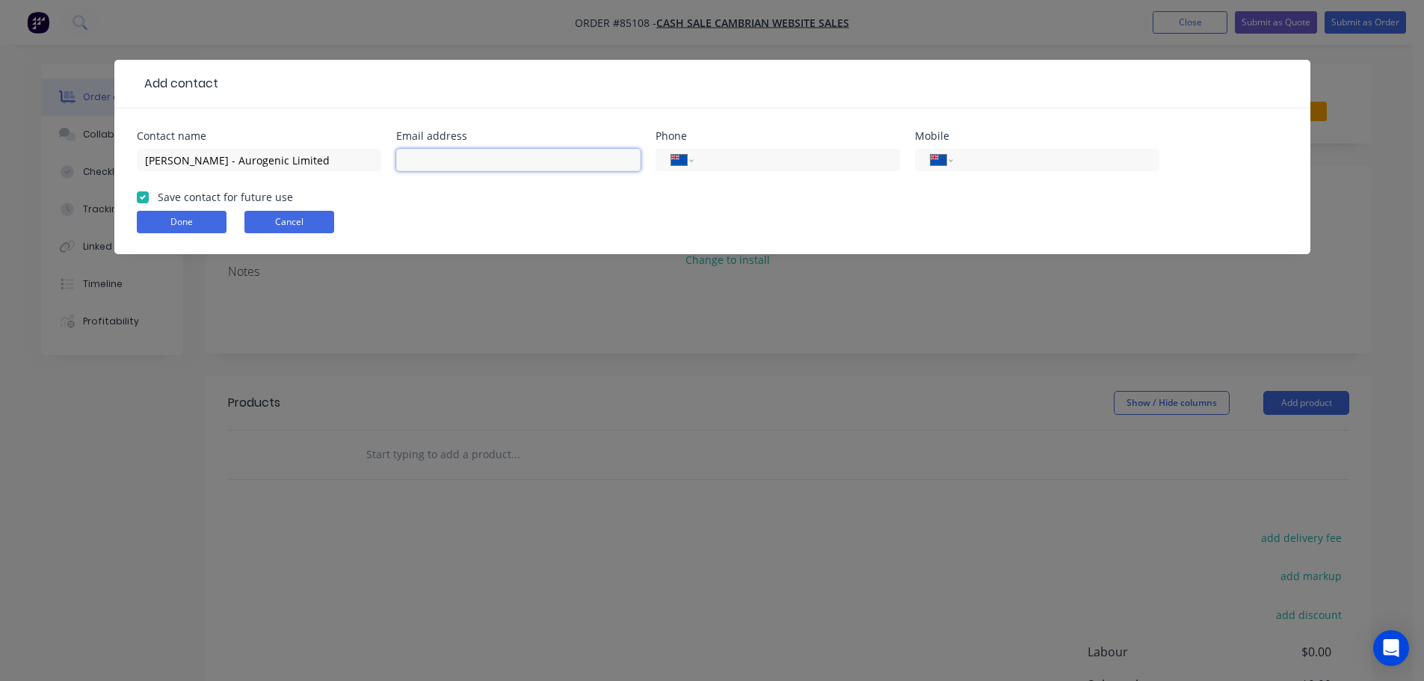
paste input "claire@aurogenic.com"
type input "claire@aurogenic.com"
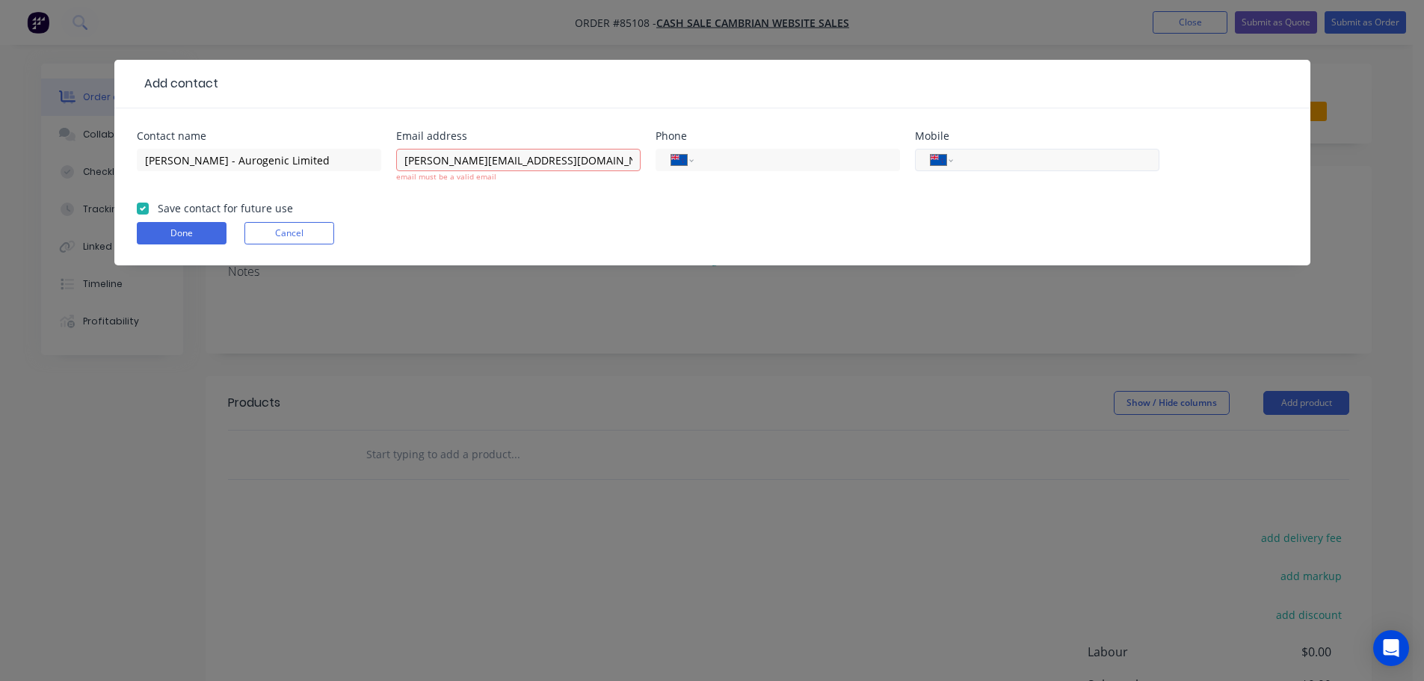
click at [1025, 163] on input "tel" at bounding box center [1053, 160] width 179 height 17
paste input "022 011 9524"
type input "022 011 9524"
click at [597, 164] on input "claire@aurogenic.com" at bounding box center [518, 160] width 244 height 22
type input "claire@aurogenic.com"
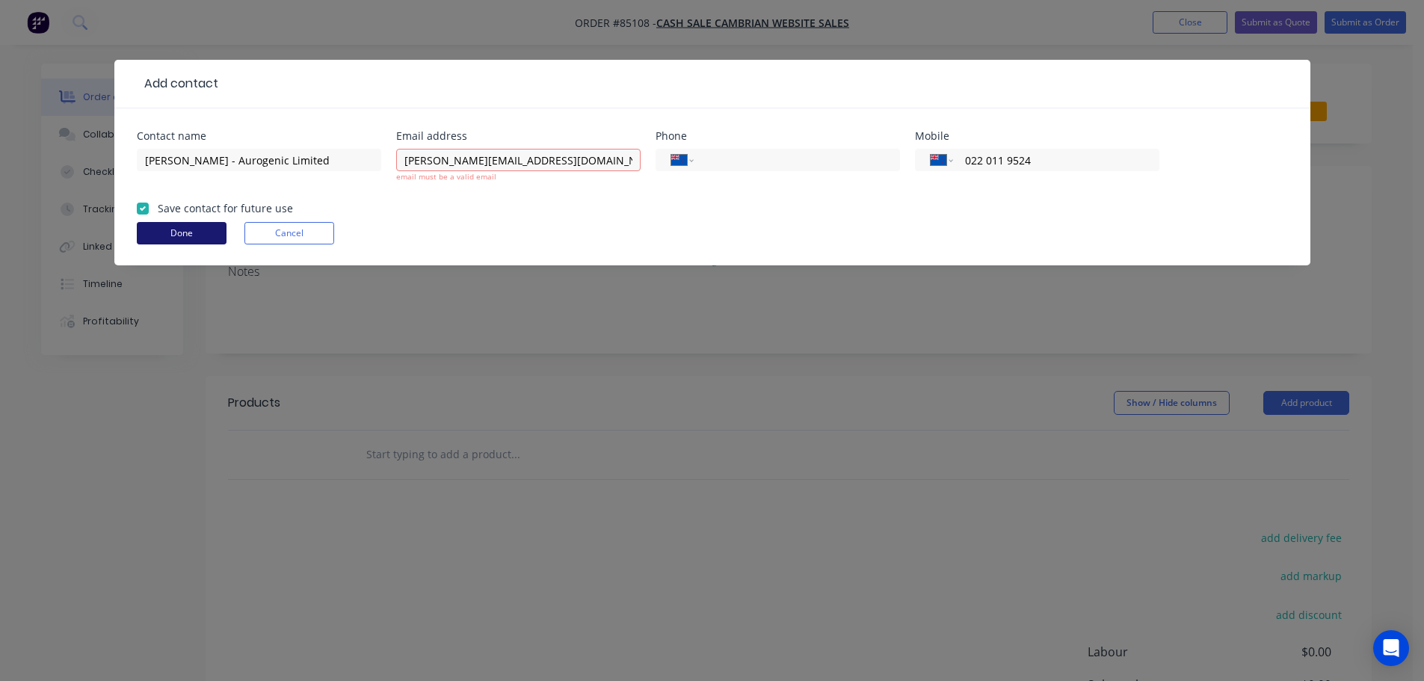
click at [191, 238] on form "Contact name Claire Newton - Aurogenic Limited Email address claire@aurogenic.c…" at bounding box center [712, 198] width 1151 height 135
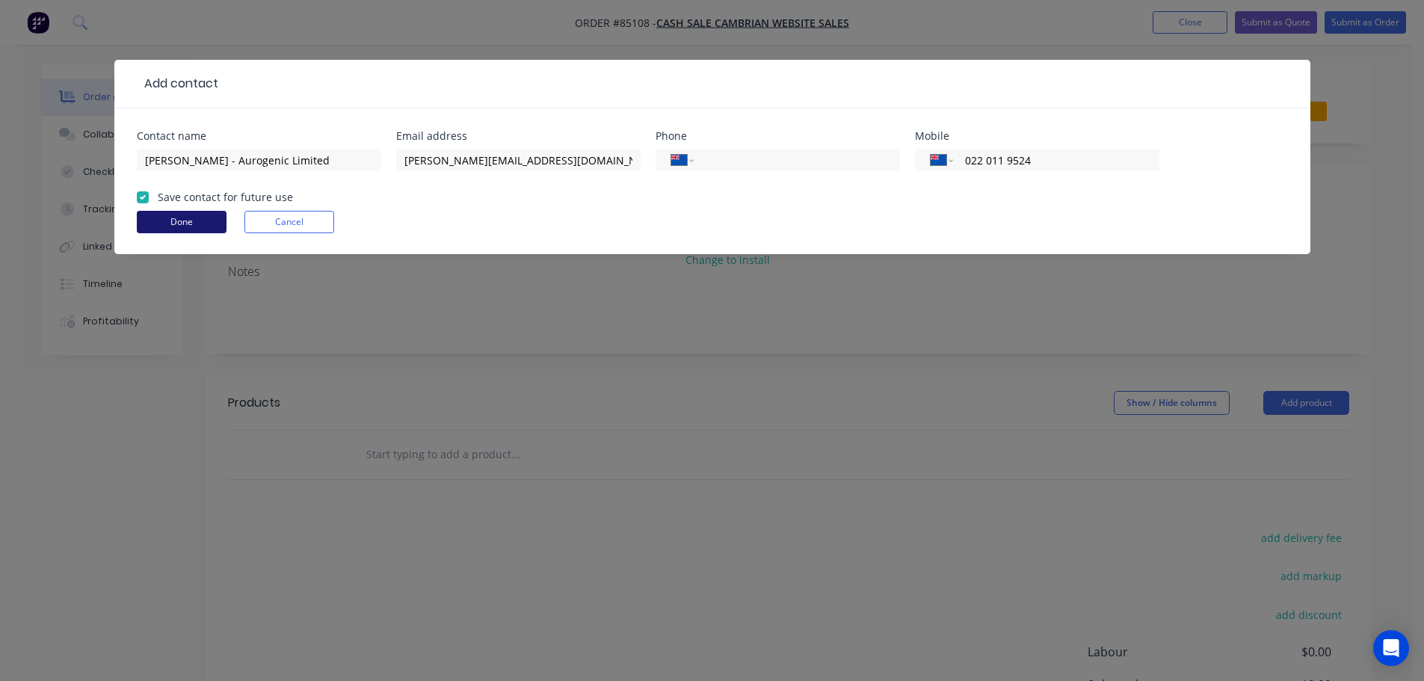
click at [196, 215] on button "Done" at bounding box center [182, 222] width 90 height 22
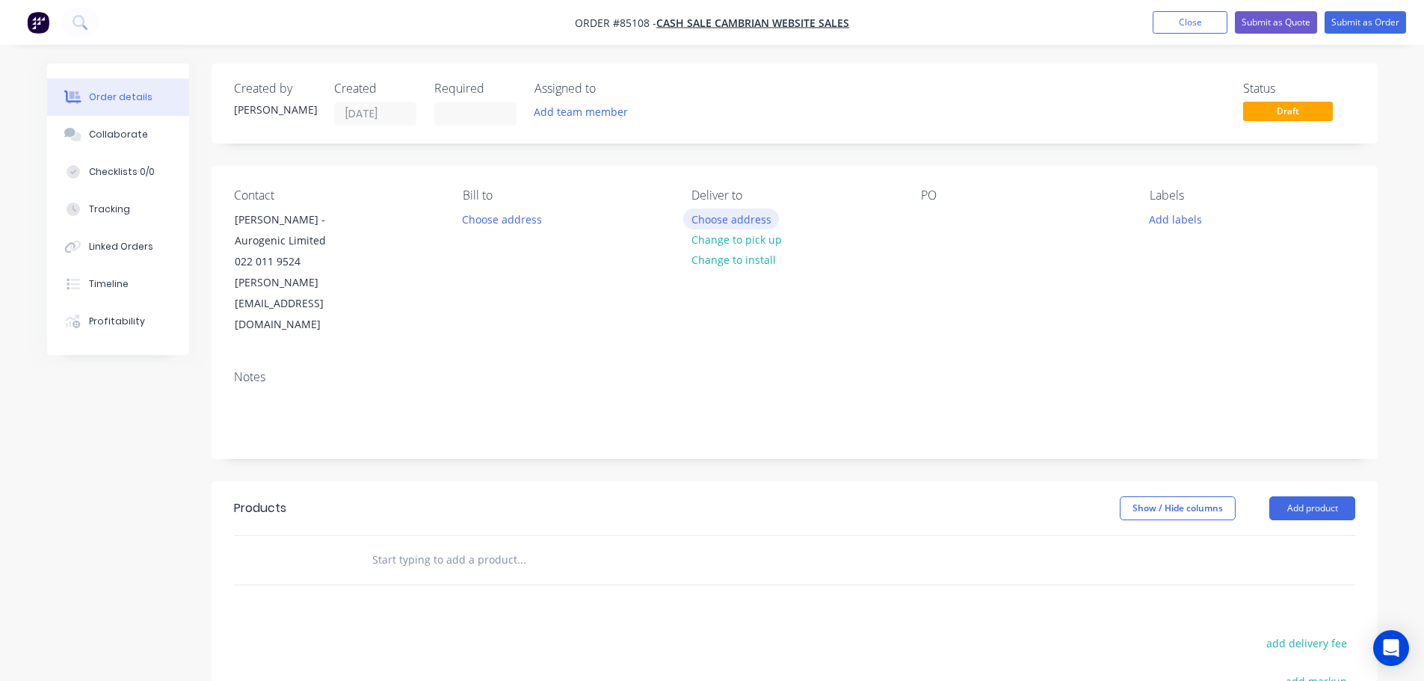
click at [739, 218] on button "Choose address" at bounding box center [731, 219] width 96 height 20
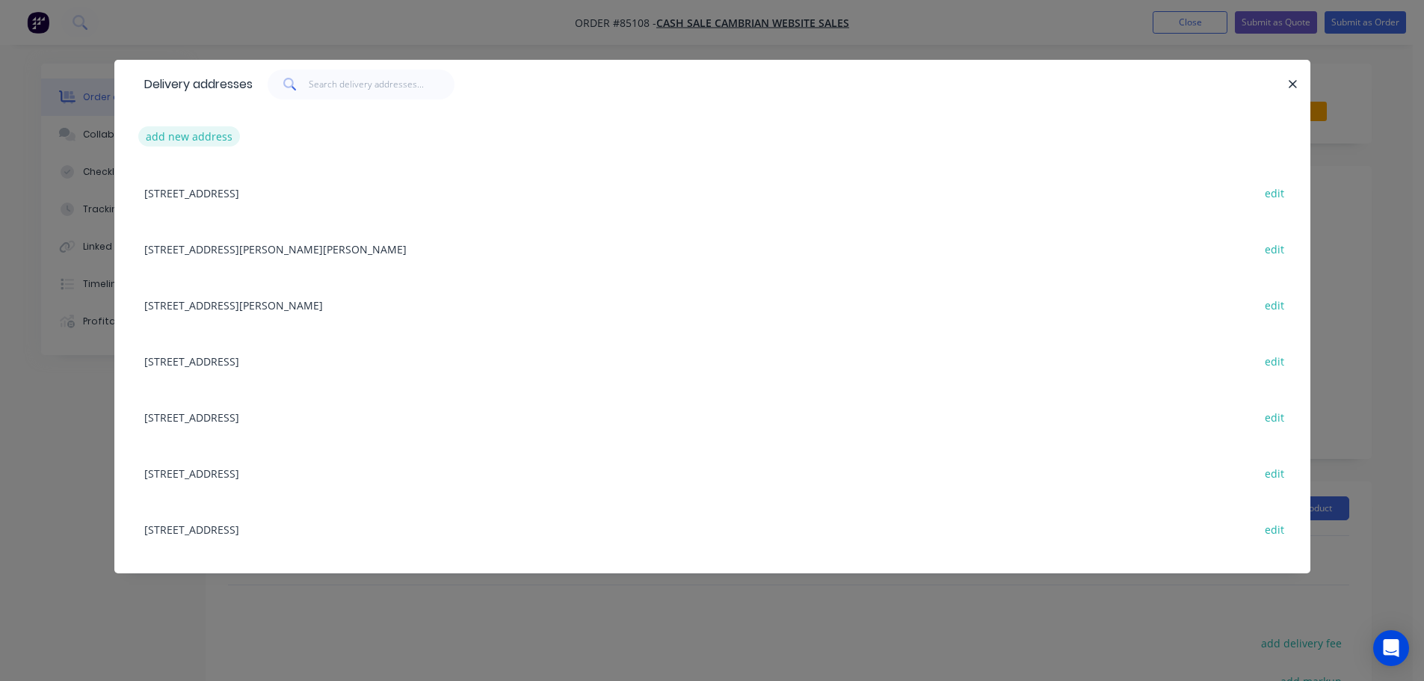
click at [182, 136] on button "add new address" at bounding box center [189, 136] width 102 height 20
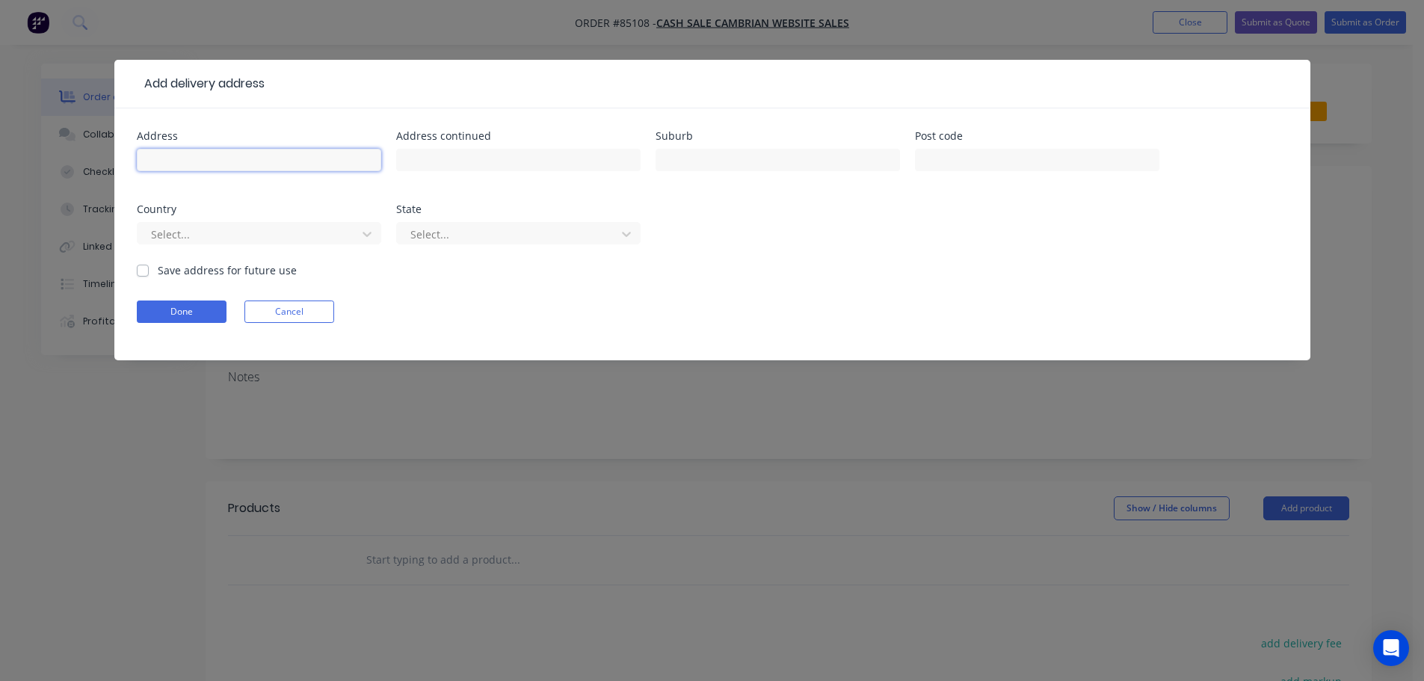
click at [197, 157] on input "text" at bounding box center [259, 160] width 244 height 22
paste input "Future House, 40 Kenwyn Street, Parnell Auckland AUCKLAND1052"
drag, startPoint x: 197, startPoint y: 168, endPoint x: 10, endPoint y: 184, distance: 188.3
click at [10, 184] on div "Add delivery address Address Future House, 40 Kenwyn Street, Parnell Auckland A…" at bounding box center [712, 340] width 1424 height 681
click at [157, 166] on input "Future House, 40 Kenwyn Street, Parnell Auckland AUCKLAND1052" at bounding box center [259, 160] width 244 height 22
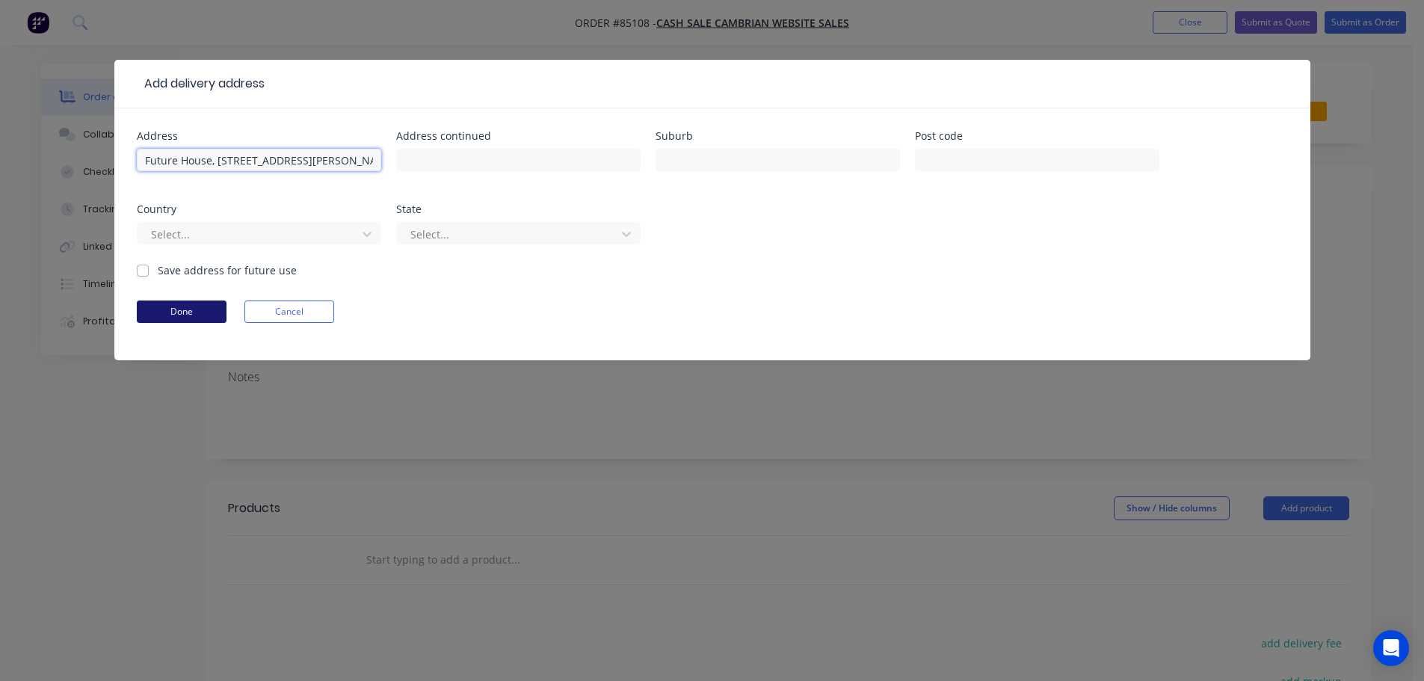
type input "Future House, 40 Kenwyn Street, Parnell Auckland AUCKLAND1052"
click at [191, 319] on button "Done" at bounding box center [182, 312] width 90 height 22
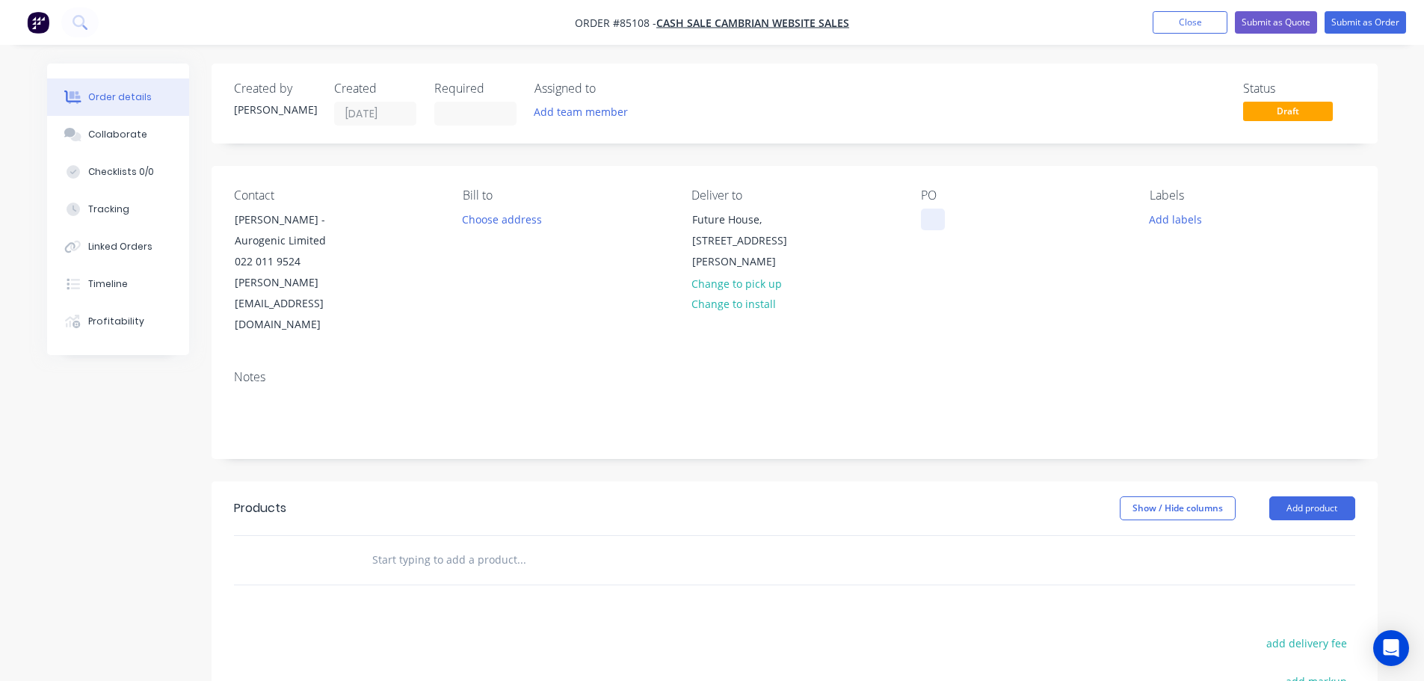
click at [928, 221] on div at bounding box center [933, 220] width 24 height 22
drag, startPoint x: 230, startPoint y: 241, endPoint x: 389, endPoint y: 250, distance: 158.7
click at [389, 250] on div "Contact Claire Newton - Aurogenic Limited 022 011 9524 claire@aurogenic.com" at bounding box center [336, 261] width 205 height 147
copy div "Aurogenic Limited"
click at [989, 215] on div "WEB35681" at bounding box center [959, 220] width 76 height 22
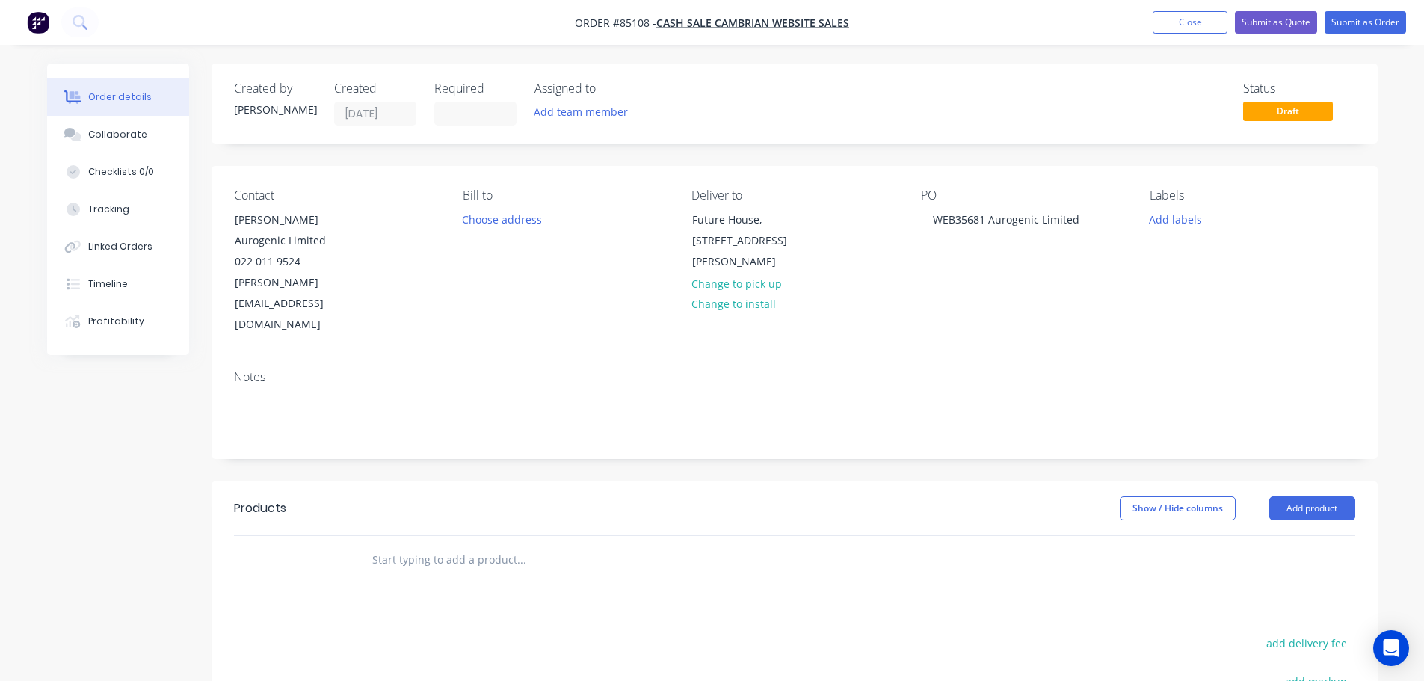
click at [468, 545] on input "text" at bounding box center [521, 560] width 299 height 30
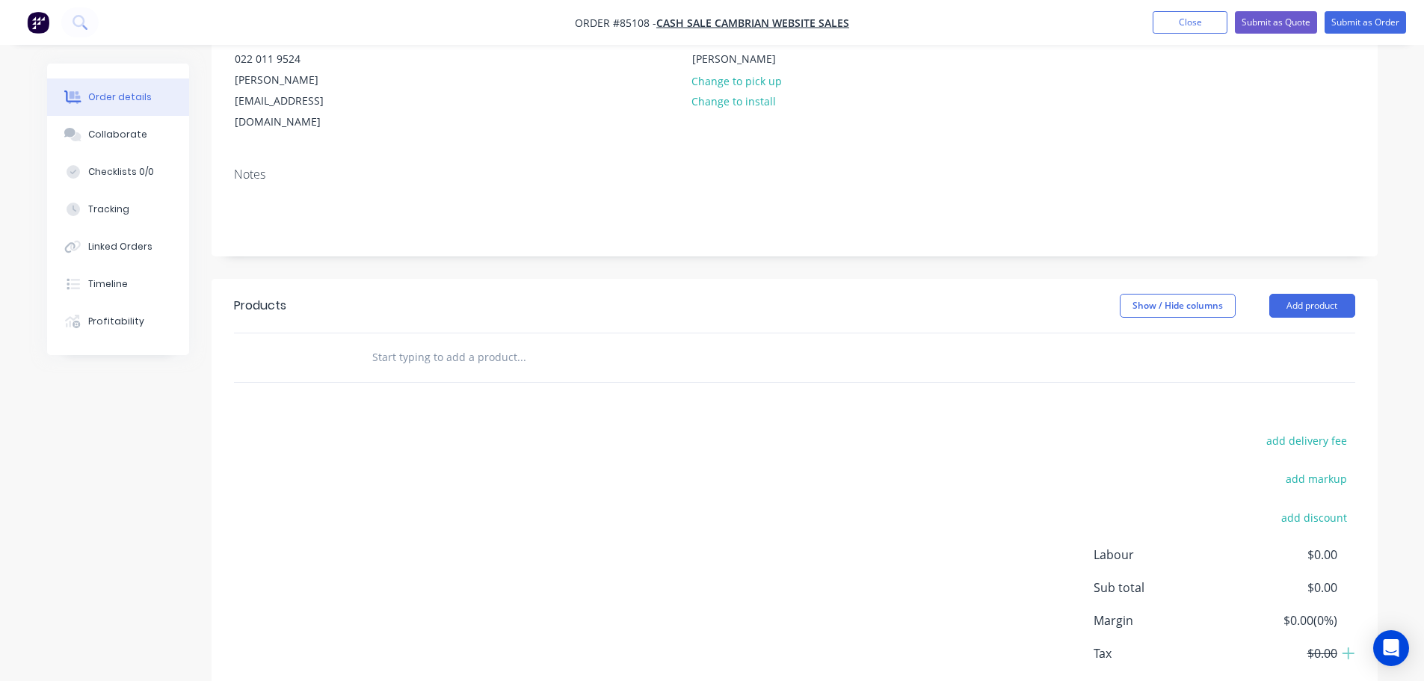
scroll to position [244, 0]
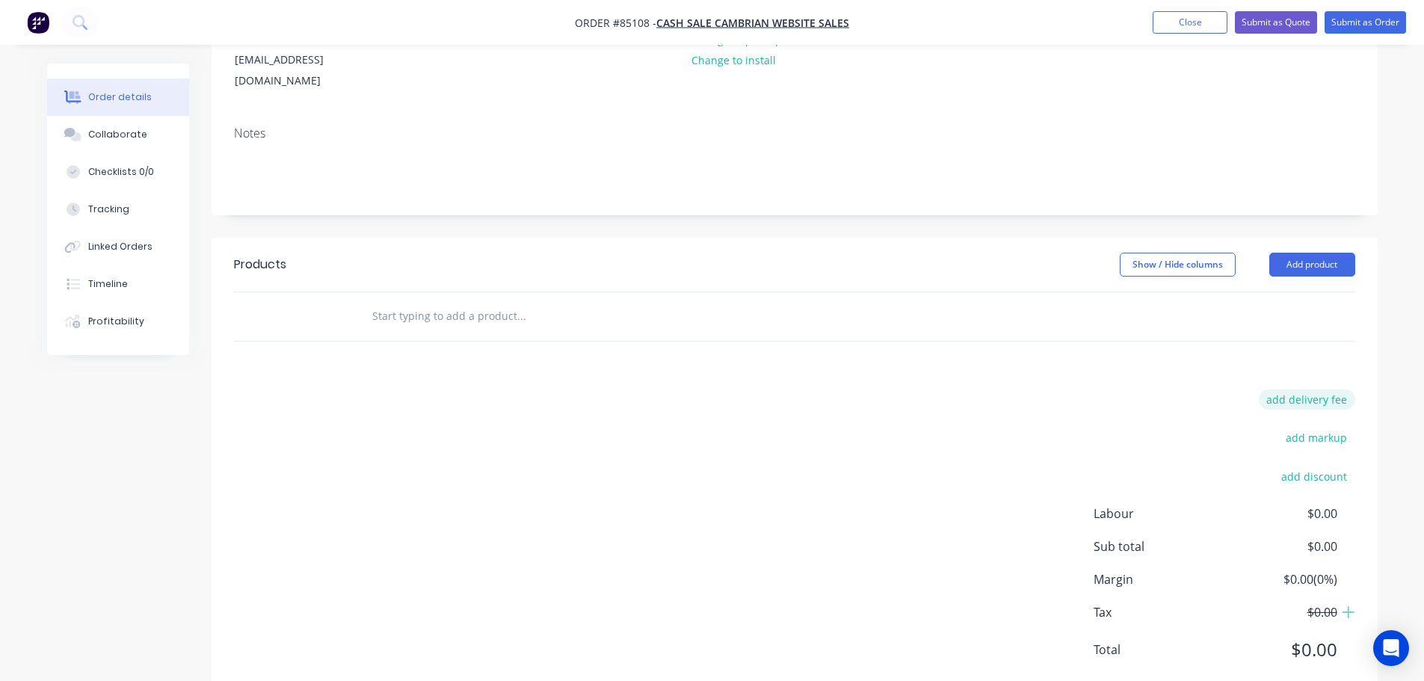
click at [1306, 389] on button "add delivery fee" at bounding box center [1307, 399] width 96 height 20
type input "12.43"
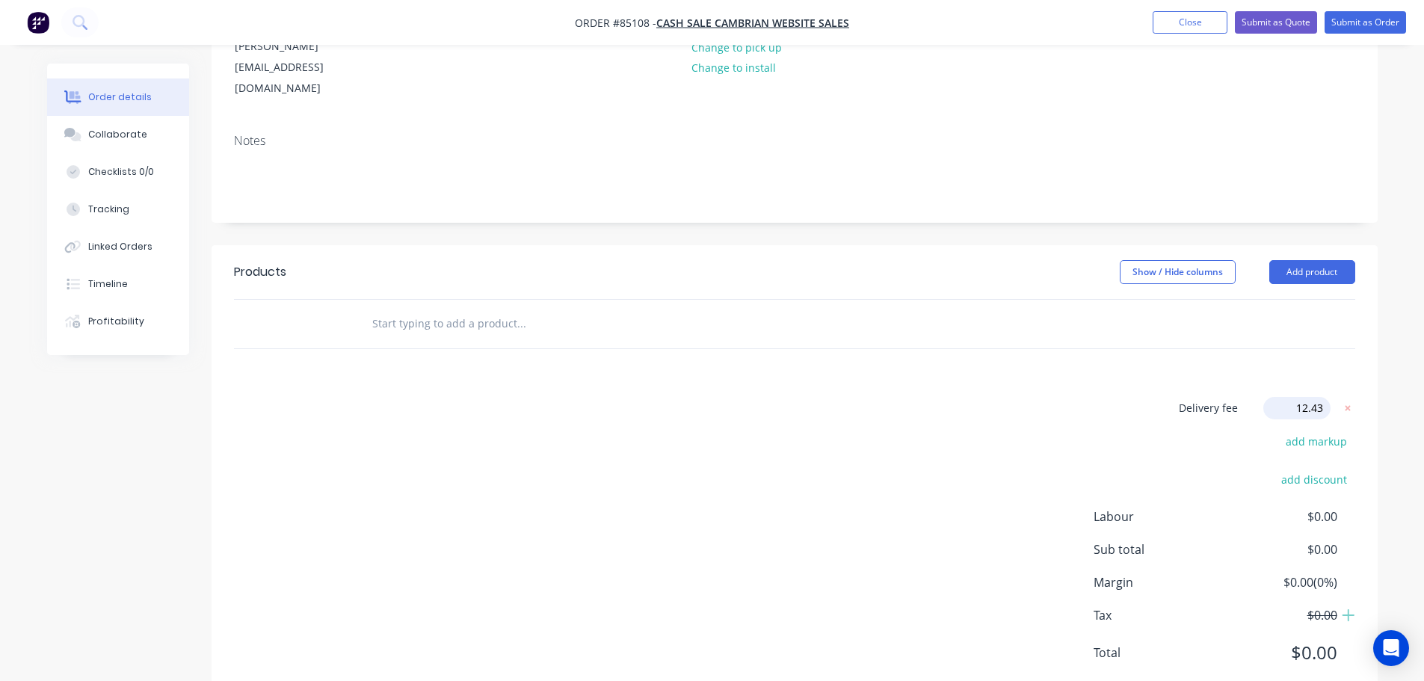
click at [878, 490] on div "Delivery fee Delivery fee Delivery fee name (Optional) 12.43 12.43 $0 add marku…" at bounding box center [794, 539] width 1121 height 285
click at [416, 309] on input "text" at bounding box center [521, 324] width 299 height 30
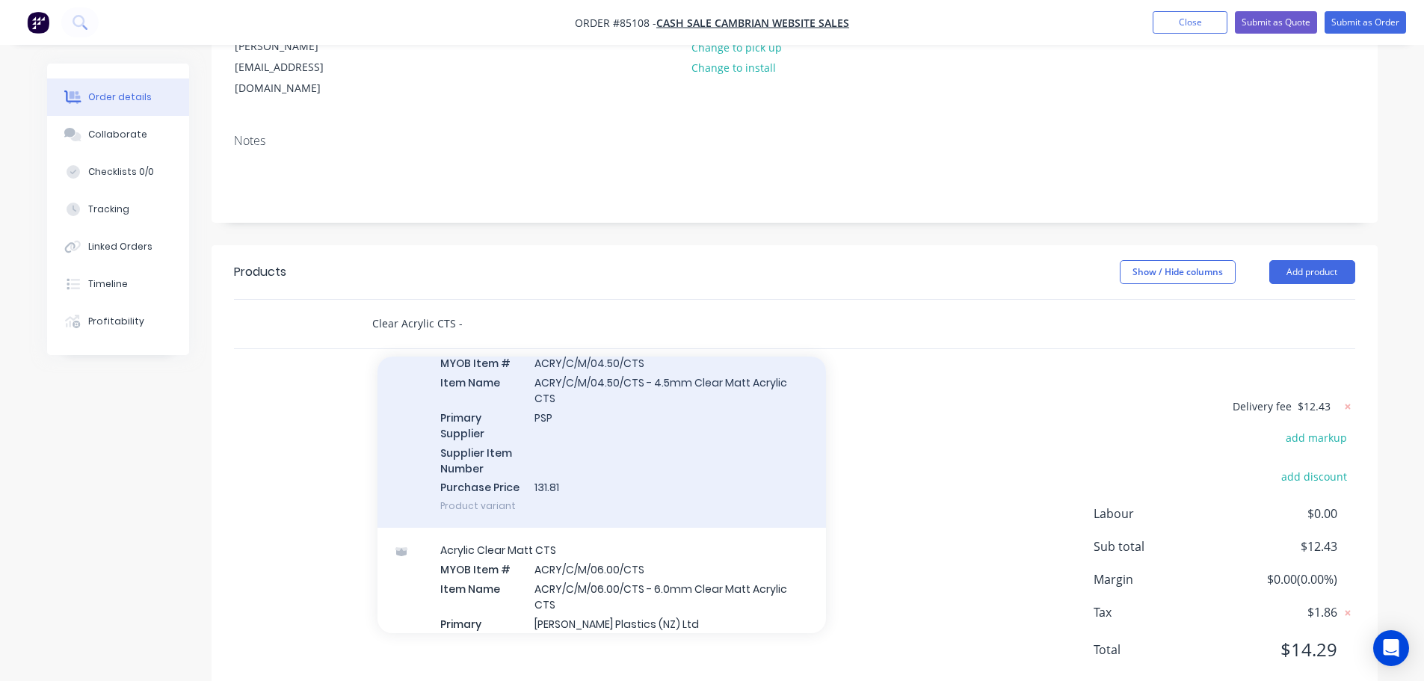
scroll to position [515, 0]
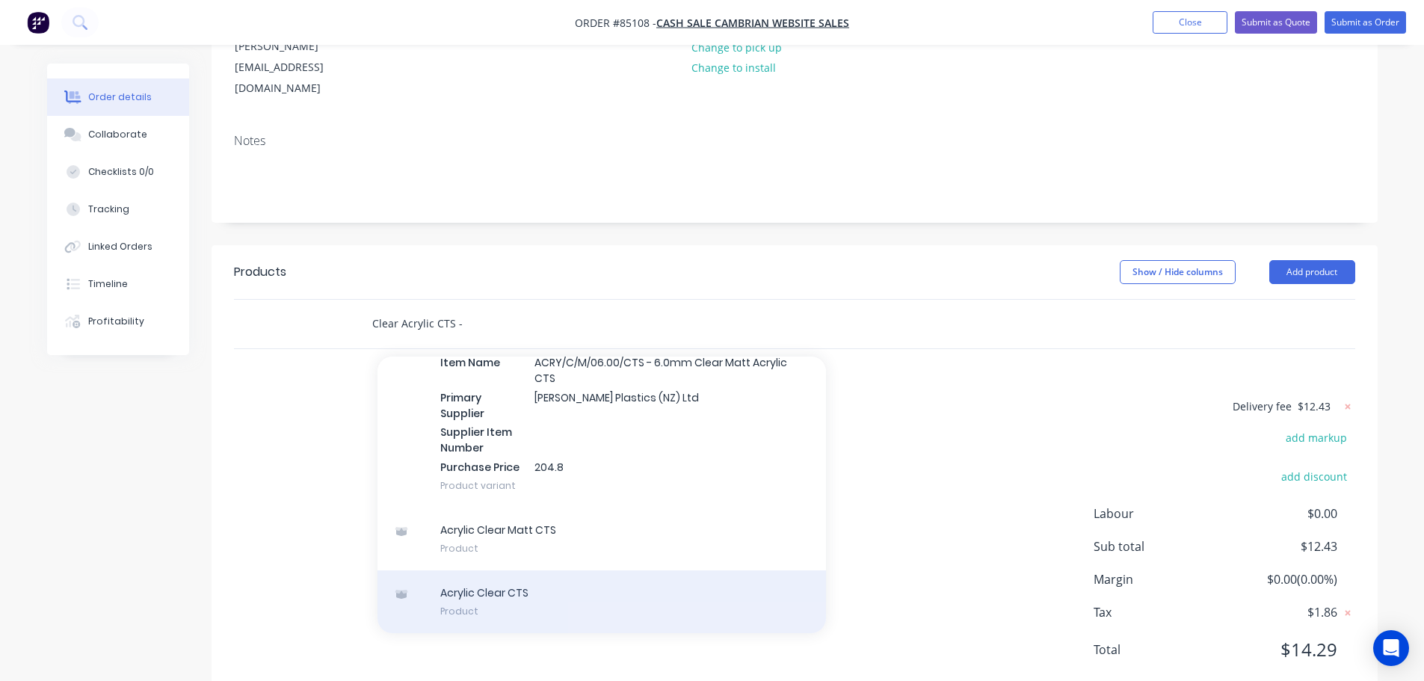
type input "Clear Acrylic CTS -"
click at [632, 570] on div "Acrylic Clear CTS Product" at bounding box center [602, 601] width 449 height 63
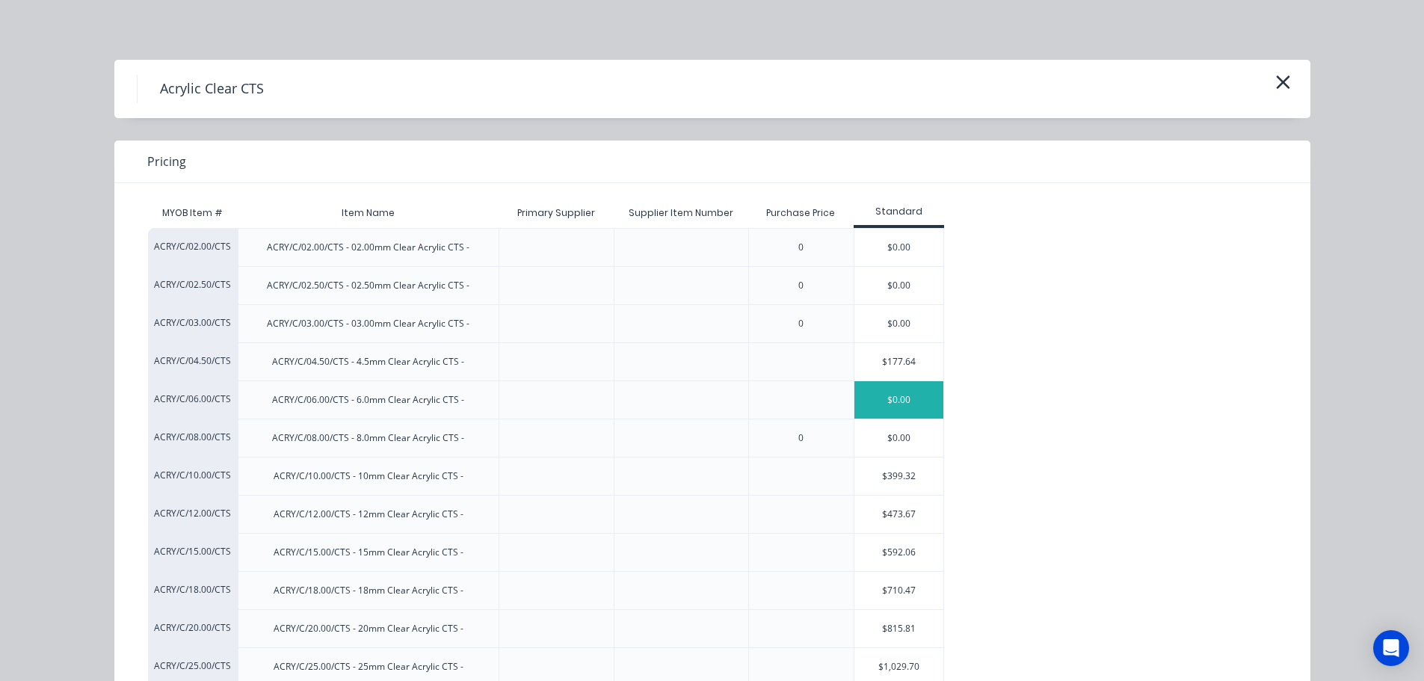
click at [870, 398] on div "$0.00" at bounding box center [899, 399] width 90 height 37
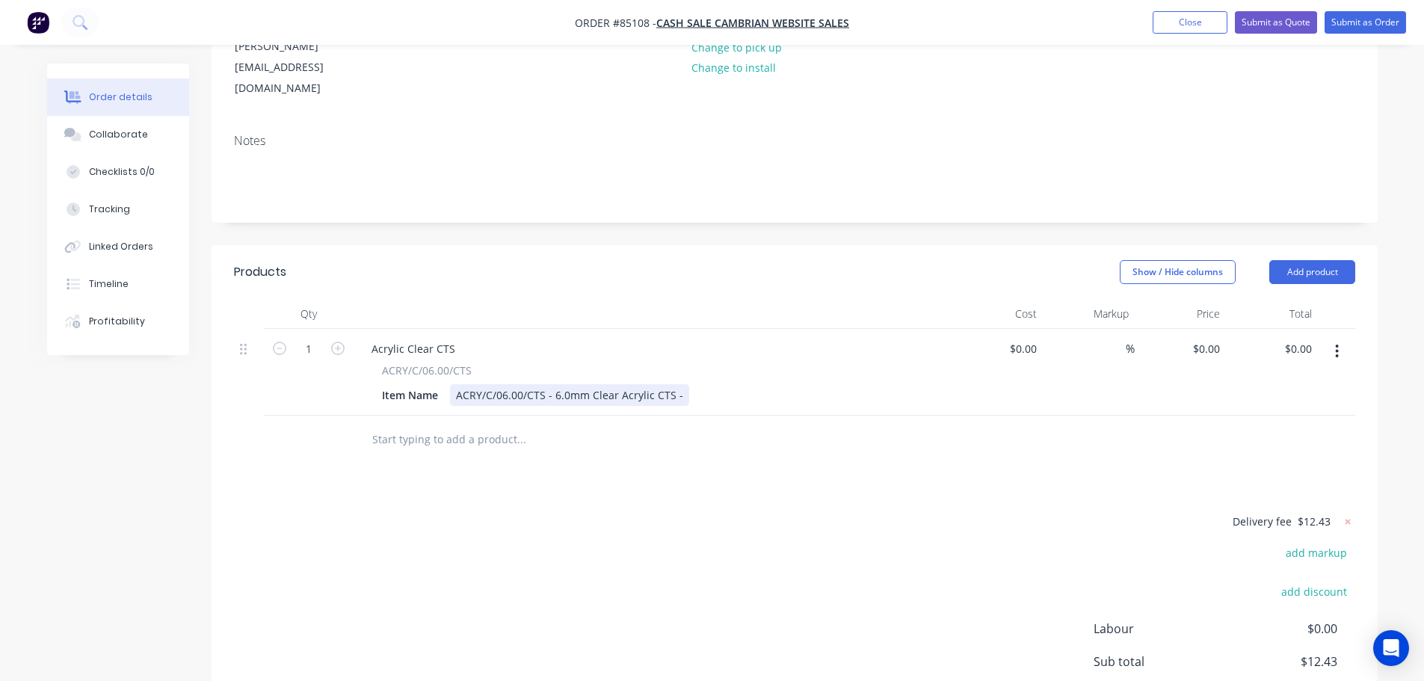
click at [682, 384] on div "ACRY/C/06.00/CTS - 6.0mm Clear Acrylic CTS -" at bounding box center [569, 395] width 239 height 22
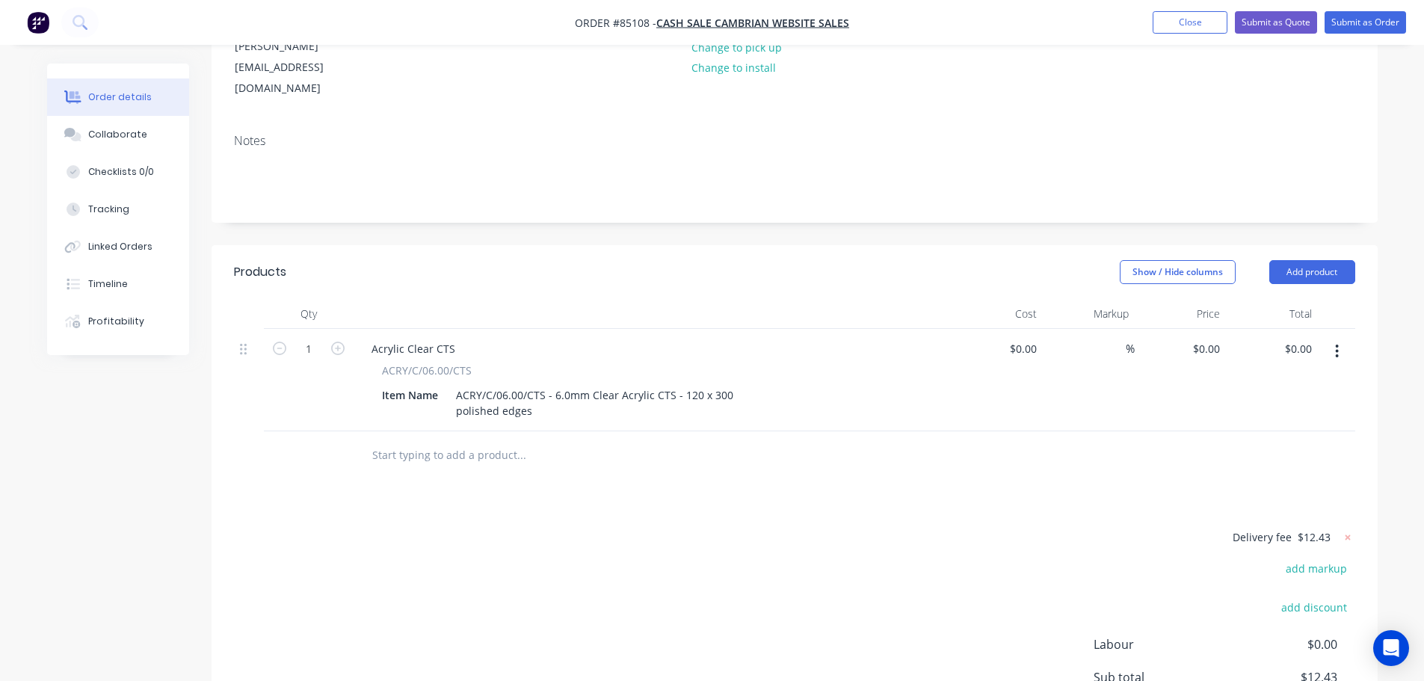
click at [760, 457] on div "Products Show / Hide columns Add product Qty Cost Markup Price Total 1 Acrylic …" at bounding box center [795, 538] width 1166 height 586
click at [339, 342] on icon "button" at bounding box center [337, 348] width 13 height 13
type input "2"
click at [1300, 338] on input "0.00" at bounding box center [1301, 349] width 34 height 22
type input "18.27"
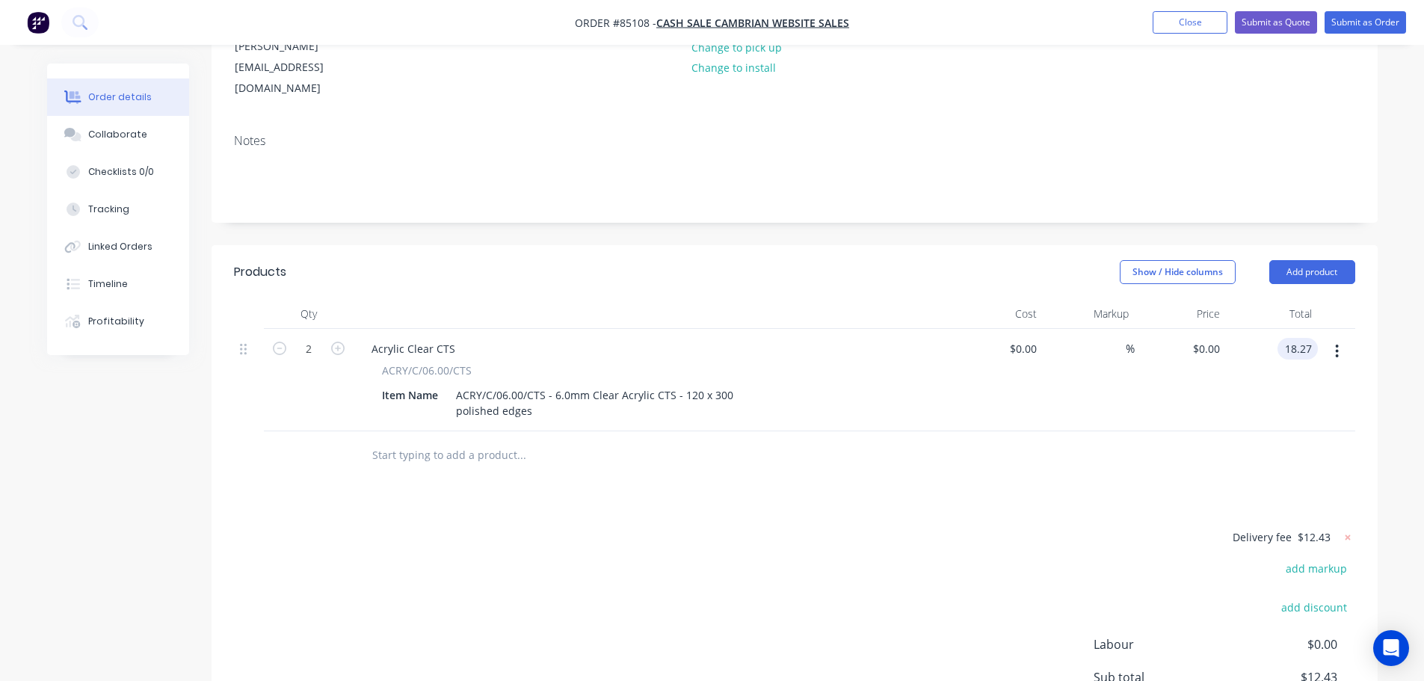
type input "$9.135"
type input "$18.27"
click at [1256, 366] on div "$18.27 18.27" at bounding box center [1272, 380] width 92 height 102
click at [414, 440] on input "text" at bounding box center [521, 455] width 299 height 30
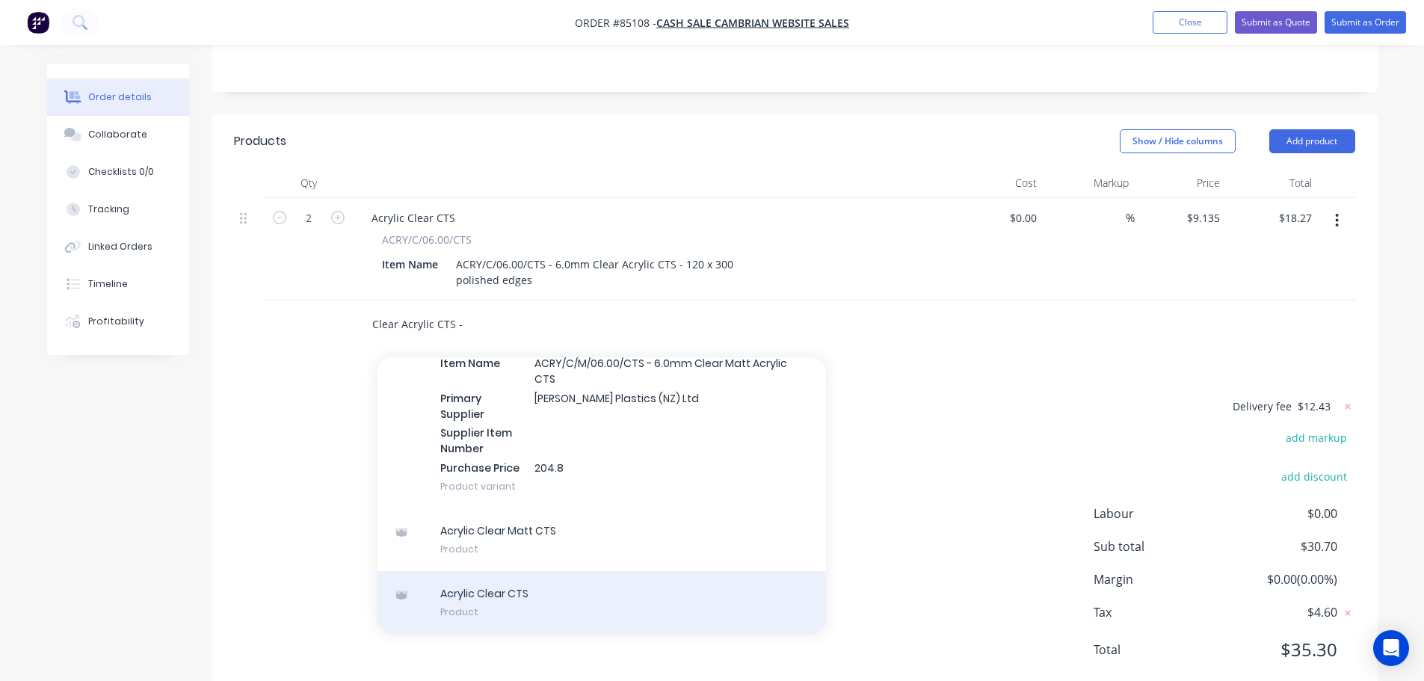
type input "Clear Acrylic CTS -"
click at [539, 571] on div "Acrylic Clear CTS Product" at bounding box center [602, 602] width 449 height 63
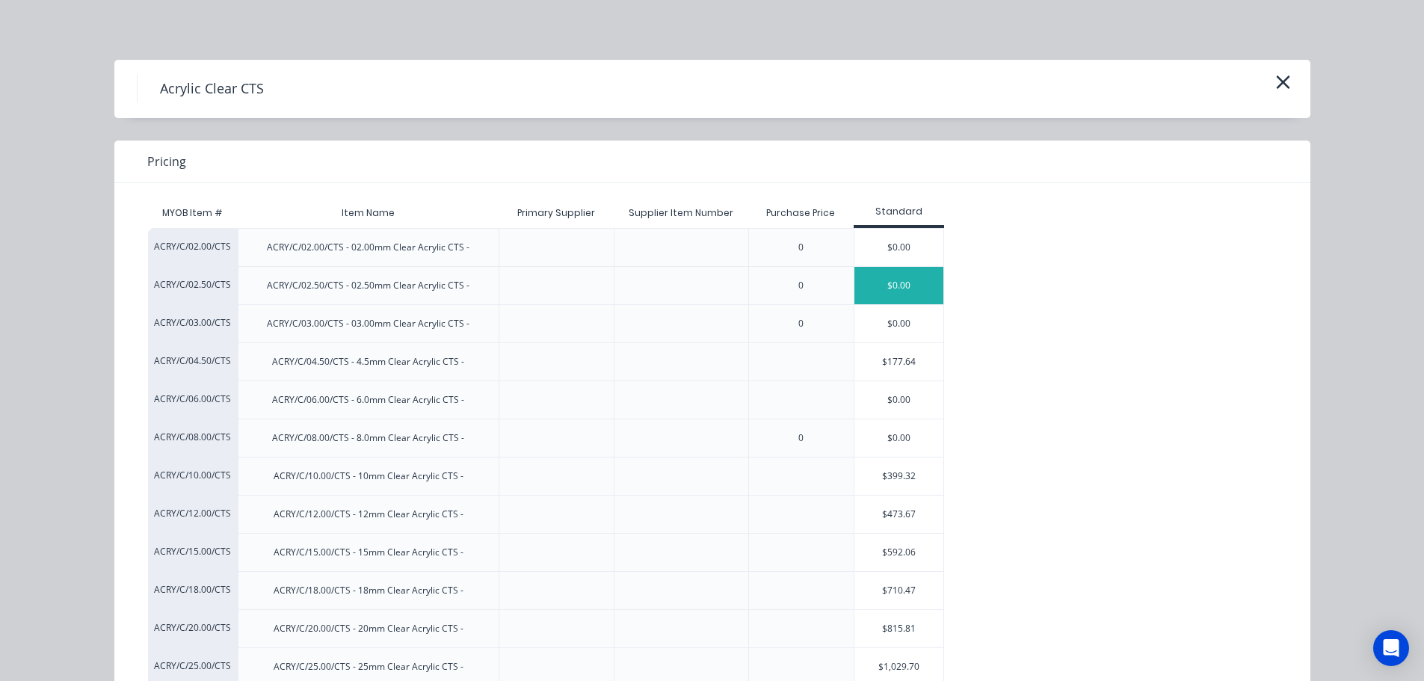
click at [872, 294] on div "$0.00" at bounding box center [899, 285] width 90 height 37
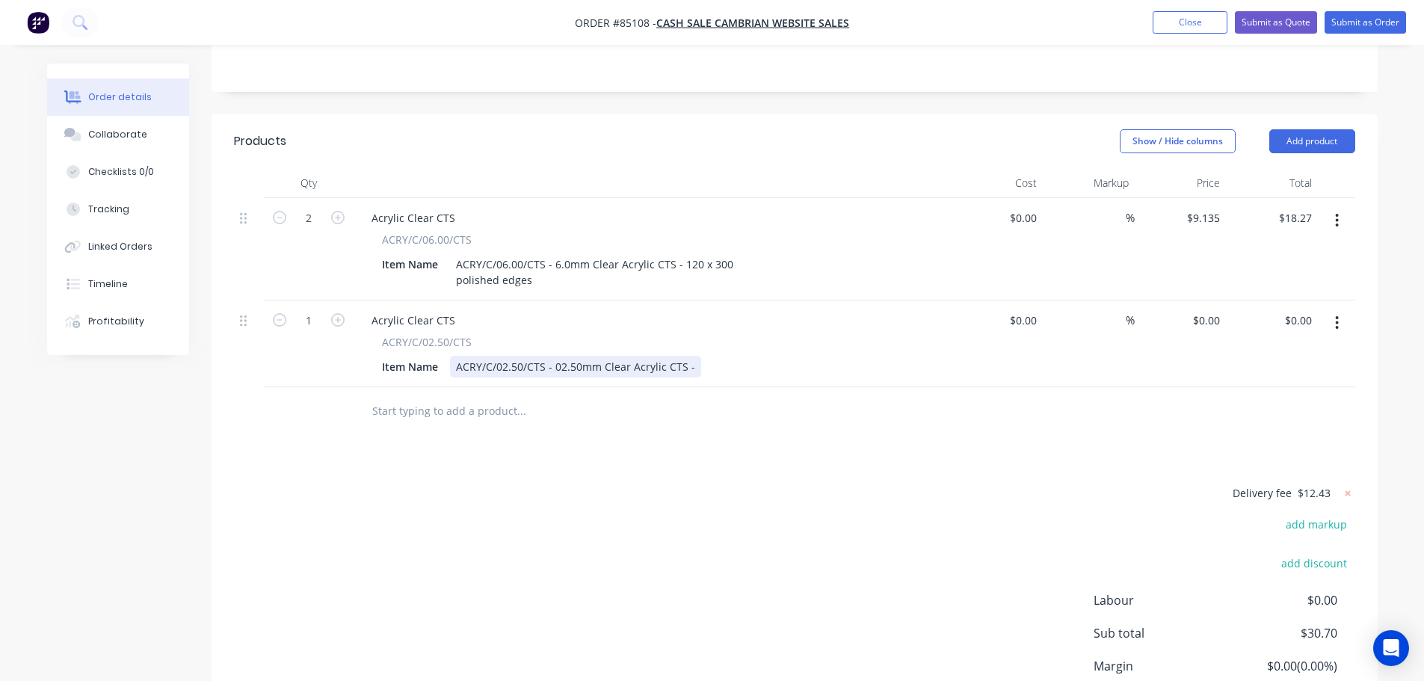
click at [693, 356] on div "ACRY/C/02.50/CTS - 02.50mm Clear Acrylic CTS -" at bounding box center [575, 367] width 251 height 22
click at [306, 309] on input "1" at bounding box center [308, 320] width 39 height 22
type input "18"
click at [1299, 309] on input "0.00" at bounding box center [1301, 320] width 34 height 22
click at [743, 356] on div "ACRY/C/02.50/CTS - 02.50mm Clear Acrylic CTS - 100 x 300" at bounding box center [600, 367] width 301 height 22
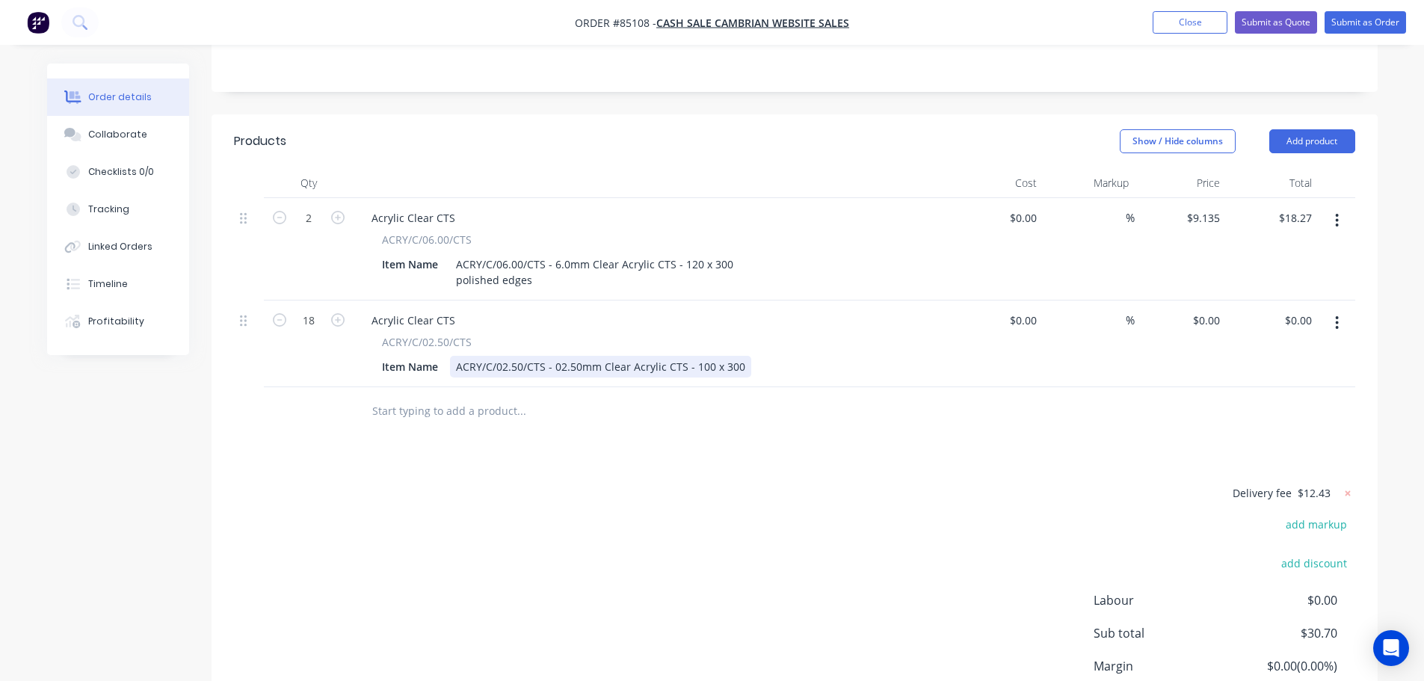
click at [743, 356] on div "ACRY/C/02.50/CTS - 02.50mm Clear Acrylic CTS - 100 x 300" at bounding box center [600, 367] width 301 height 22
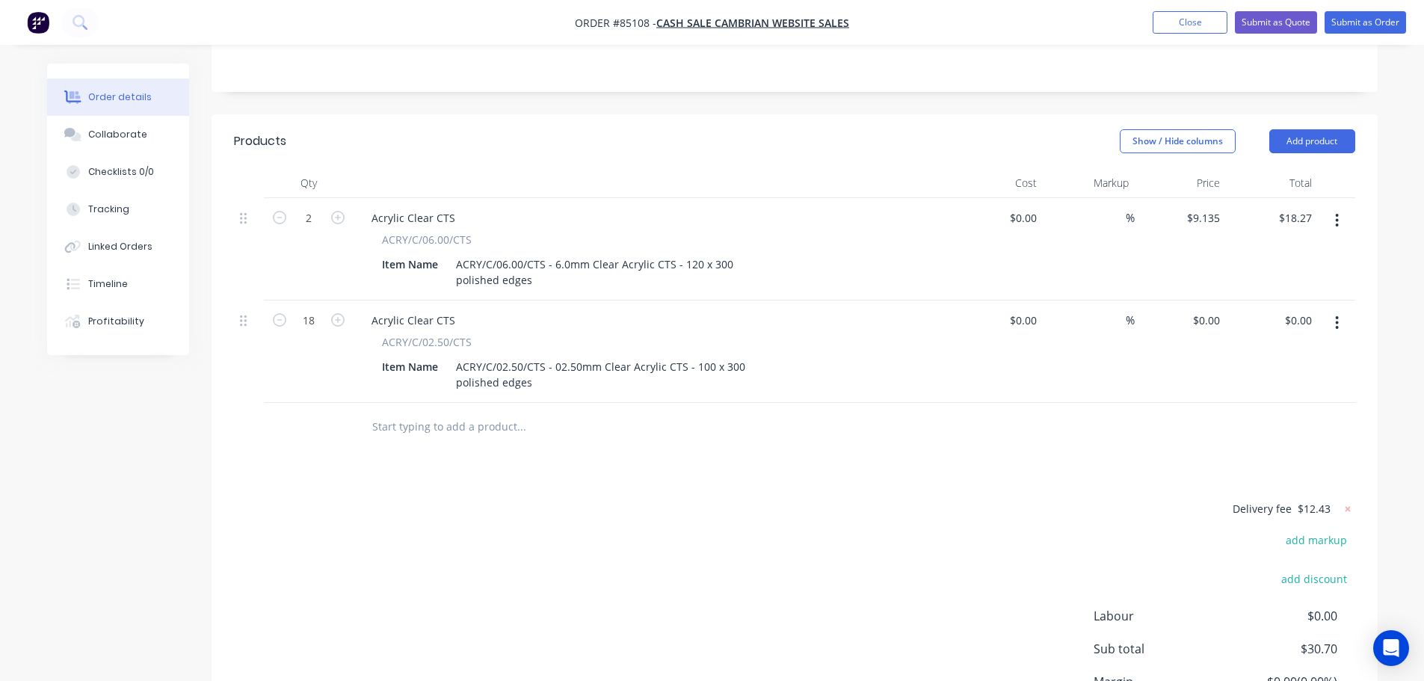
drag, startPoint x: 1085, startPoint y: 413, endPoint x: 1093, endPoint y: 407, distance: 9.7
click at [1088, 411] on div "Products Show / Hide columns Add product Qty Cost Markup Price Total 2 Acrylic …" at bounding box center [795, 458] width 1166 height 688
click at [1299, 301] on div "$0.00 $0.00" at bounding box center [1272, 352] width 92 height 102
click at [1299, 309] on input "0.00" at bounding box center [1304, 320] width 28 height 22
type input "108.82"
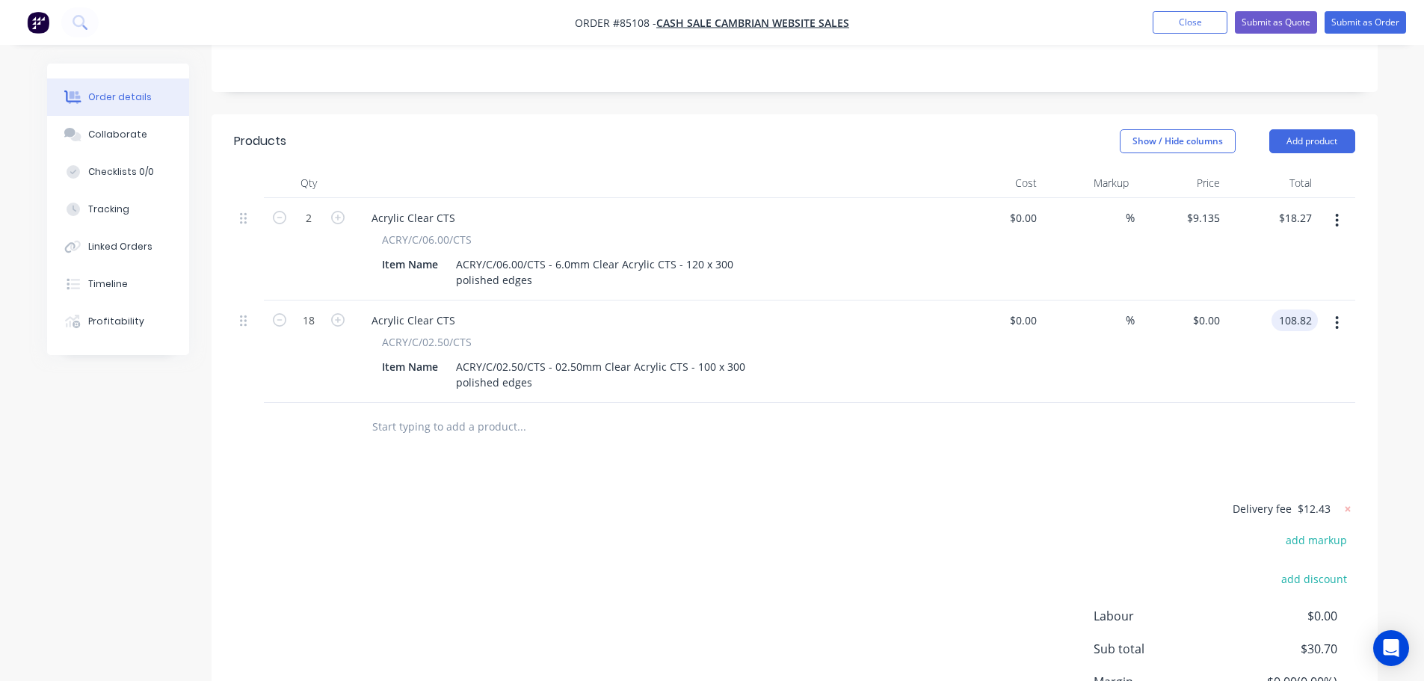
type input "$6.0456"
type input "$108.82"
click at [1227, 403] on div at bounding box center [794, 427] width 1121 height 49
click at [1352, 207] on button "button" at bounding box center [1336, 220] width 35 height 27
click at [1255, 279] on div "Duplicate" at bounding box center [1284, 290] width 115 height 22
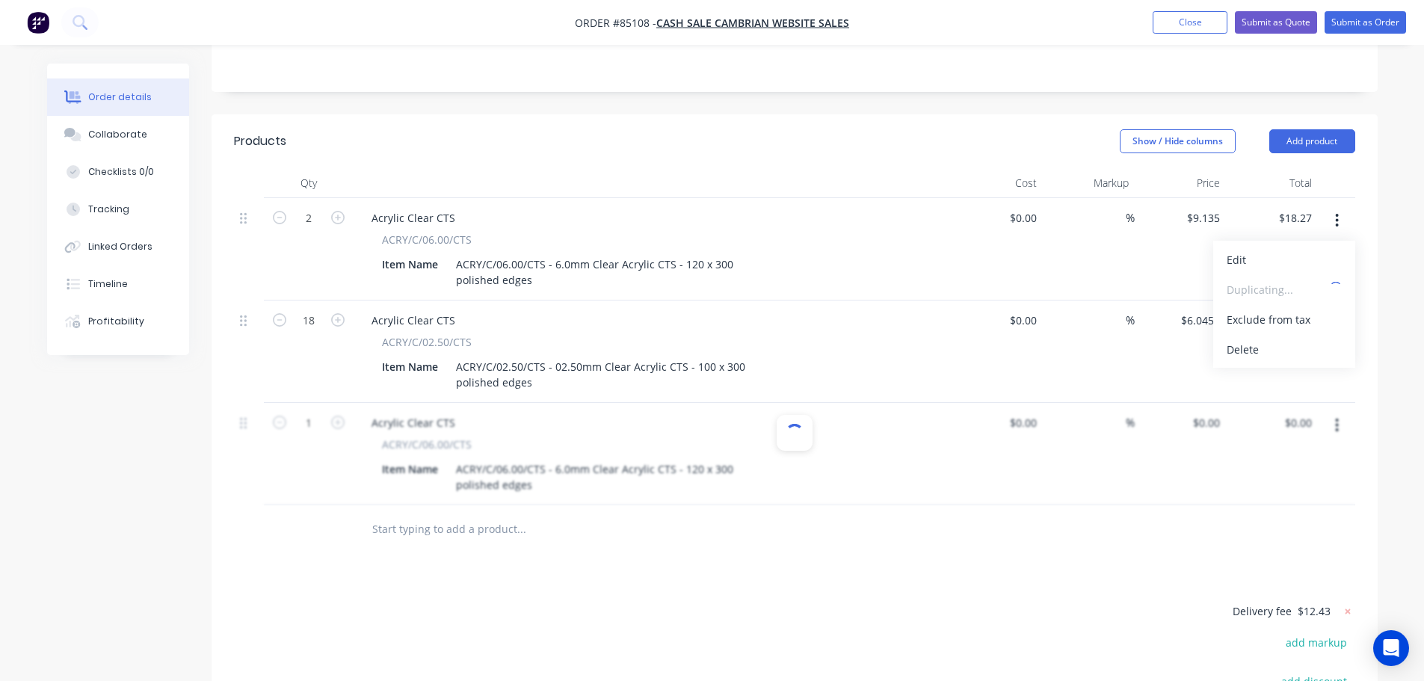
type input "$9.135"
type input "$9.14"
click at [317, 412] on input "1" at bounding box center [308, 423] width 39 height 22
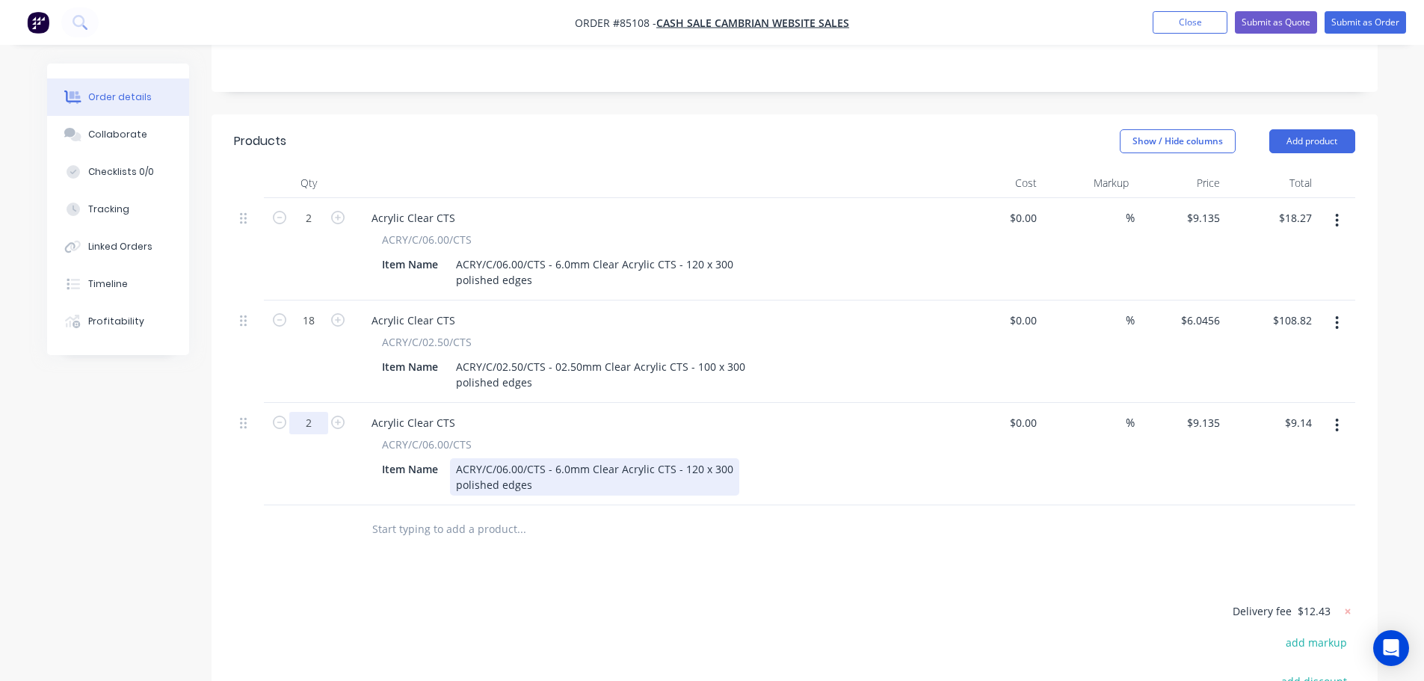
type input "2"
type input "$18.27"
drag, startPoint x: 681, startPoint y: 427, endPoint x: 756, endPoint y: 427, distance: 74.8
click at [756, 458] on div "Item Name ACRY/C/06.00/CTS - 6.0mm Clear Acrylic CTS - 120 x 300 polished edges" at bounding box center [649, 476] width 547 height 37
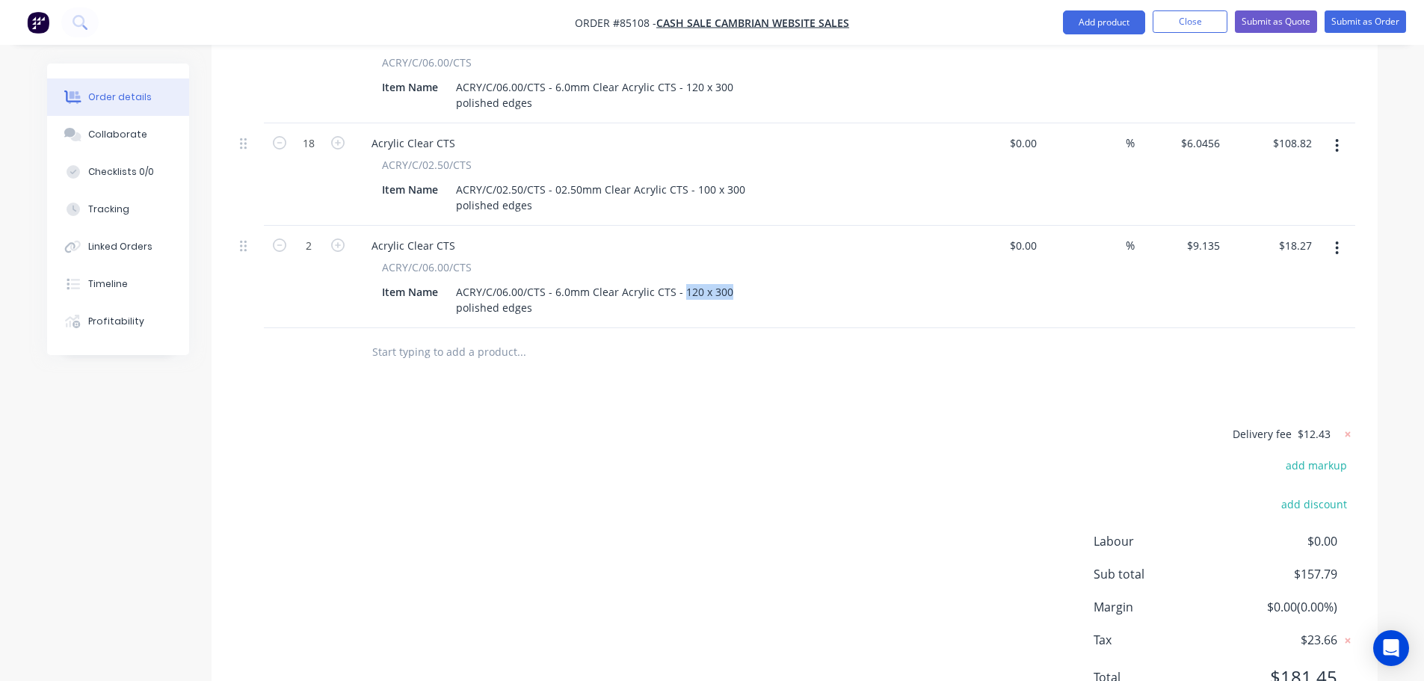
scroll to position [572, 0]
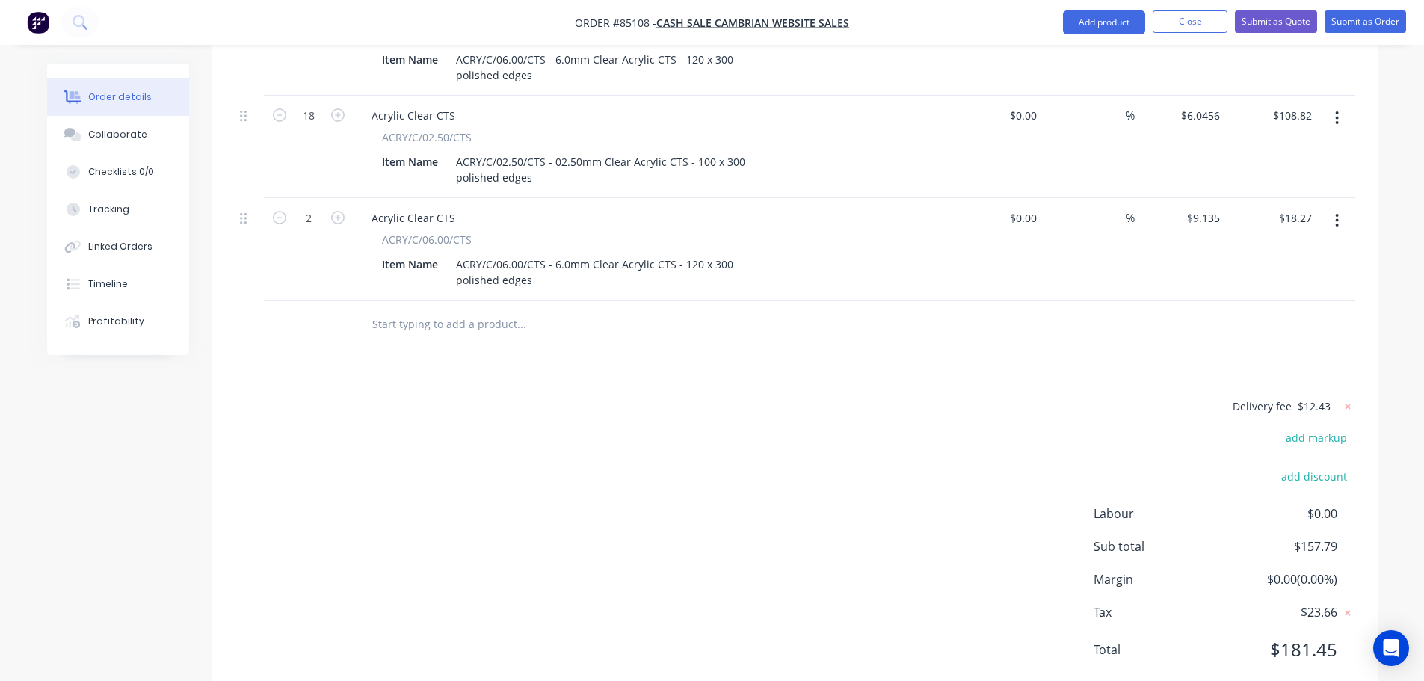
click at [746, 301] on div at bounding box center [623, 325] width 538 height 49
drag, startPoint x: 682, startPoint y: 227, endPoint x: 754, endPoint y: 224, distance: 71.8
click at [753, 253] on div "Item Name ACRY/C/06.00/CTS - 6.0mm Clear Acrylic CTS - 120 x 300 polished edges" at bounding box center [649, 271] width 547 height 37
click at [521, 401] on div "Delivery fee $12.43 add markup add discount Labour $0.00 Sub total $157.79 Marg…" at bounding box center [794, 537] width 1121 height 281
click at [1192, 207] on div "9.135 9.135" at bounding box center [1209, 218] width 34 height 22
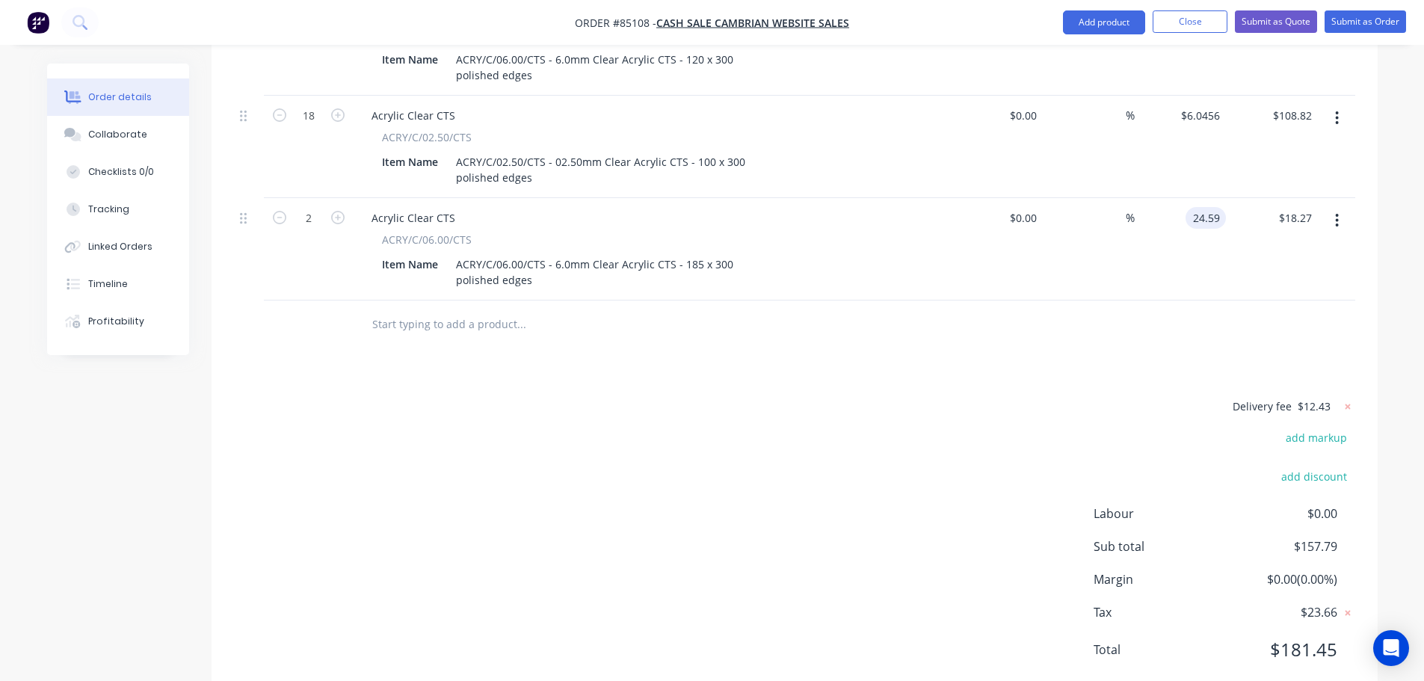
type input "$24.59"
type input "$49.18"
click at [1140, 323] on div "Products Show / Hide columns Add product Qty Cost Markup Price Total 2 Acrylic …" at bounding box center [795, 305] width 1166 height 791
click at [737, 315] on div "Products Show / Hide columns Add product Qty Cost Markup Price Total 2 Acrylic …" at bounding box center [795, 305] width 1166 height 791
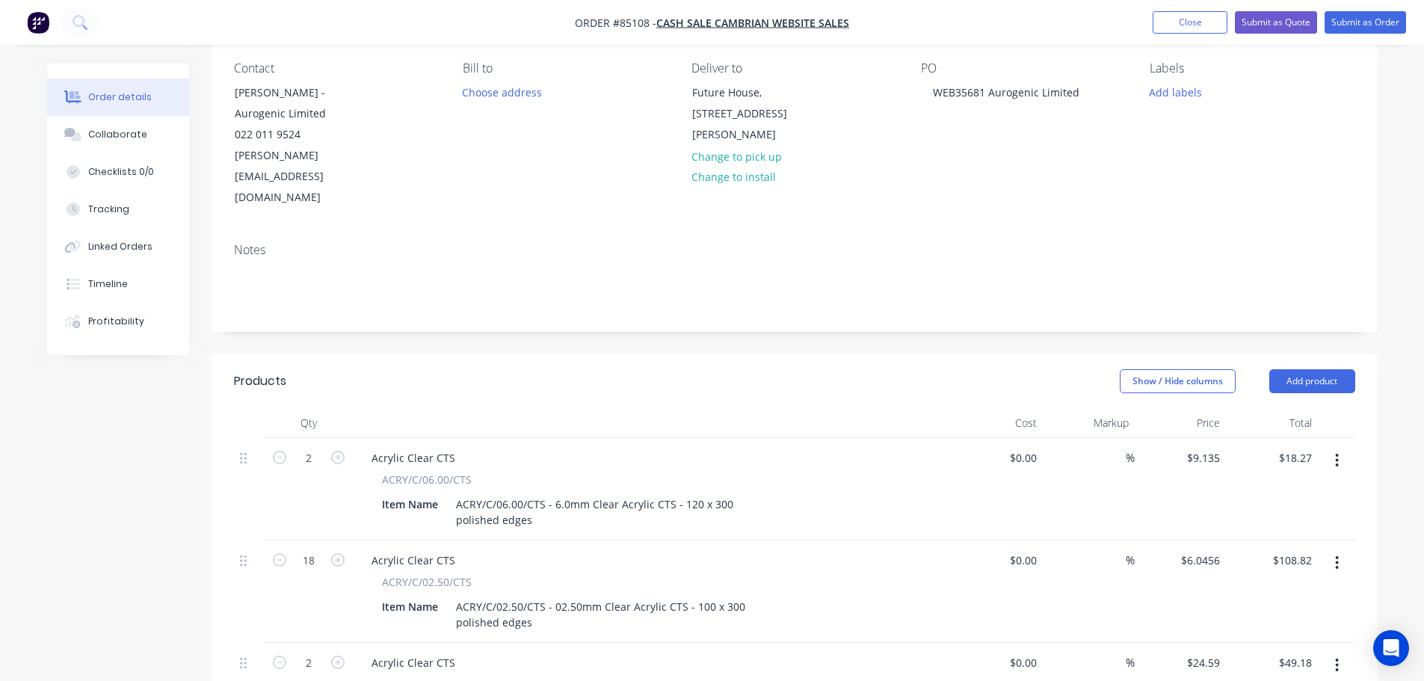
scroll to position [299, 0]
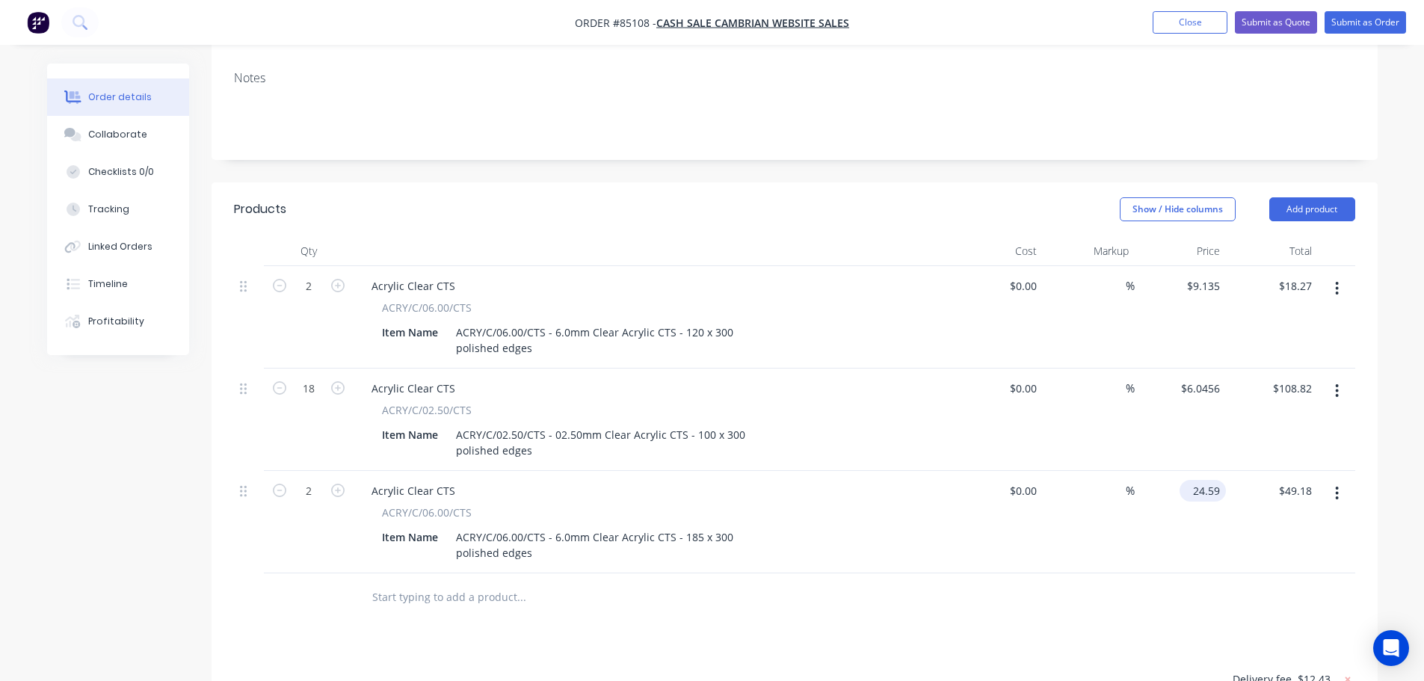
click at [1195, 480] on input "24.59" at bounding box center [1206, 491] width 40 height 22
type input "$24.59"
click at [1301, 480] on input "49.18" at bounding box center [1301, 491] width 34 height 22
paste input "24.59"
type input "24.59"
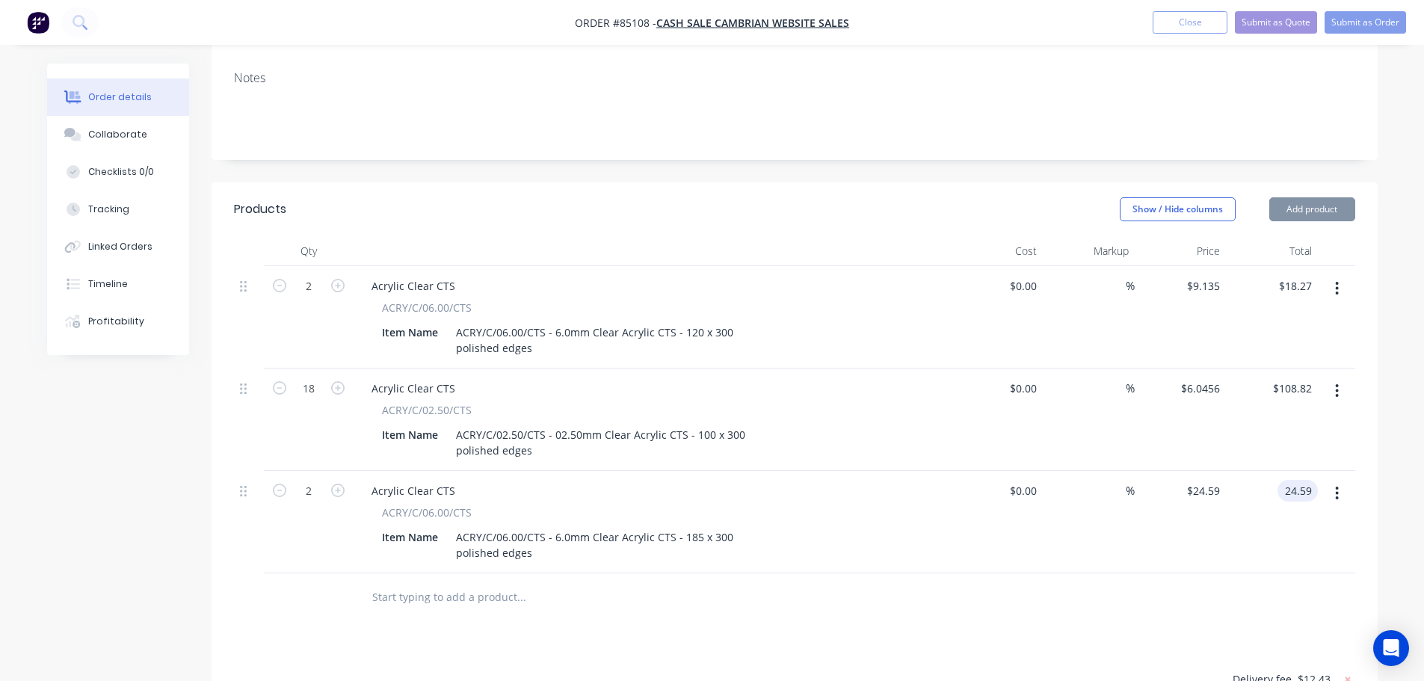
type input "$12.295"
type input "$24.59"
click at [1300, 487] on div "$24.59 24.59" at bounding box center [1272, 522] width 92 height 102
click at [1346, 378] on button "button" at bounding box center [1336, 391] width 35 height 27
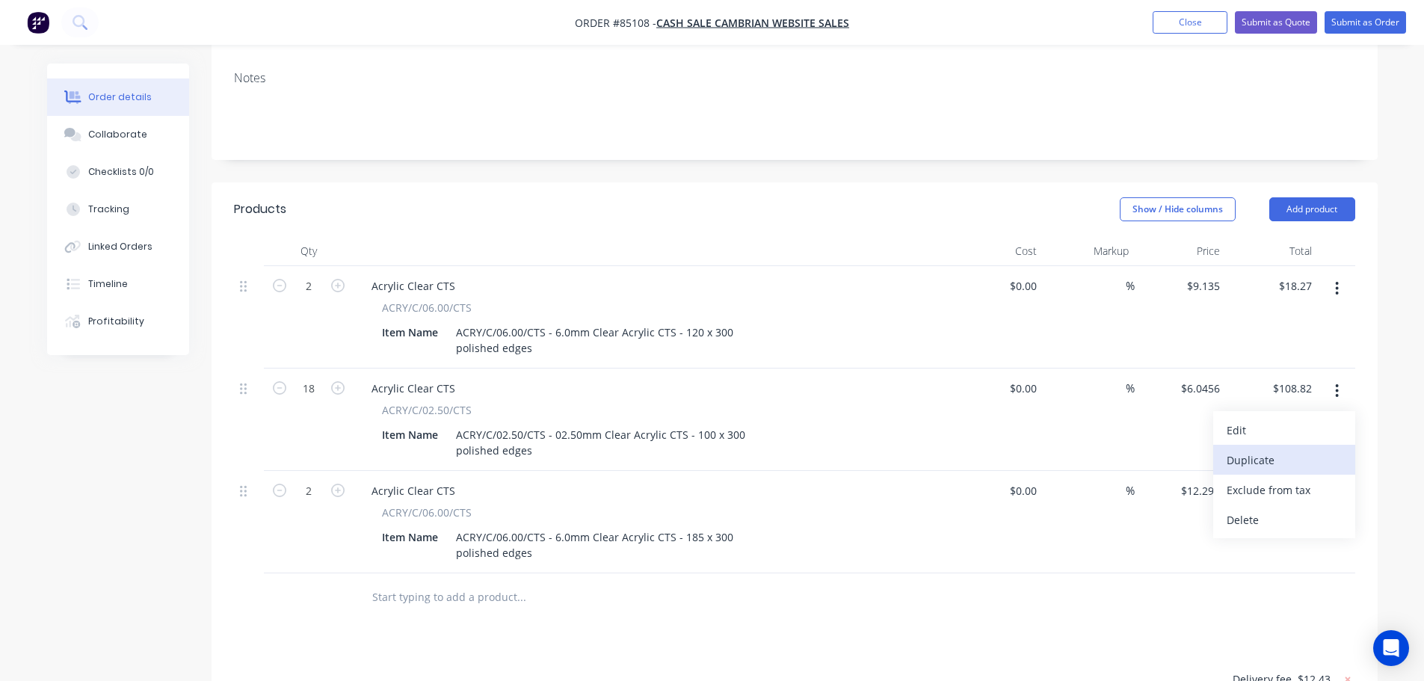
click at [1301, 449] on div "Duplicate" at bounding box center [1284, 460] width 115 height 22
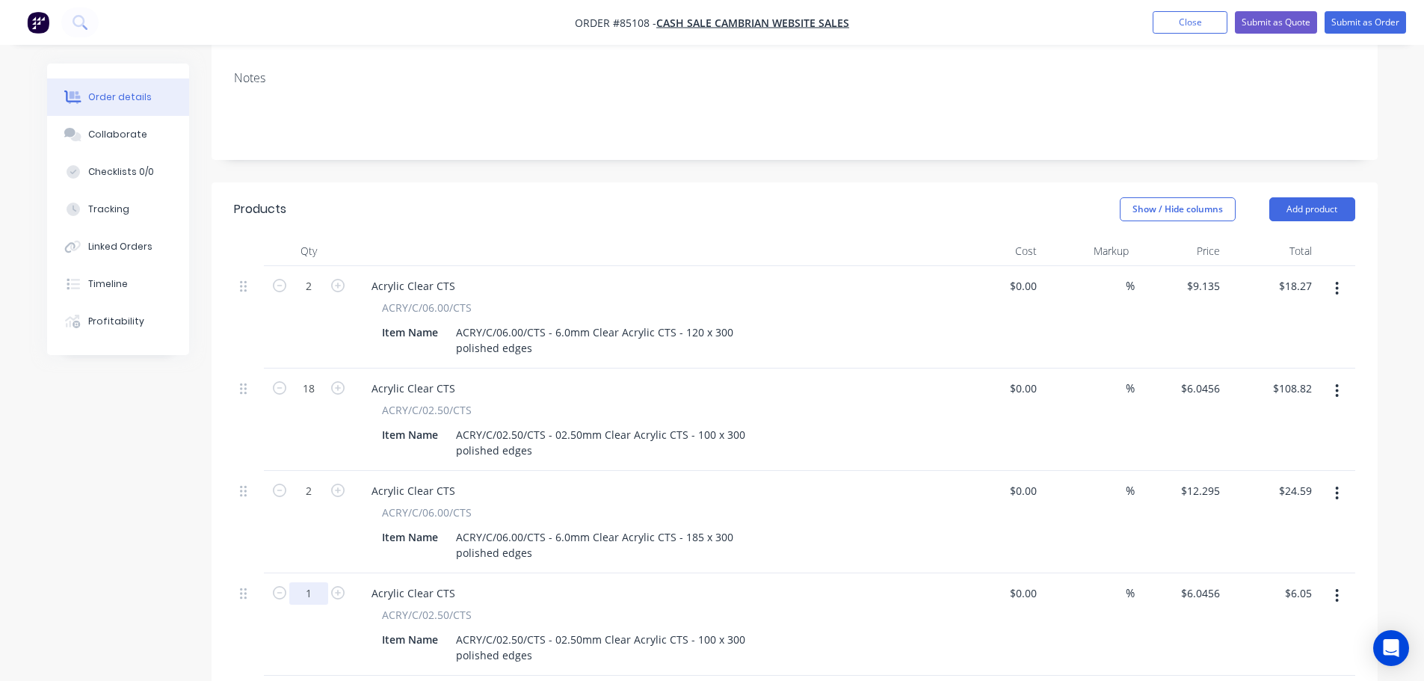
click at [319, 582] on input "1" at bounding box center [308, 593] width 39 height 22
type input "2"
type input "$12.09"
click at [697, 629] on div "ACRY/C/02.50/CTS - 02.50mm Clear Acrylic CTS - 100 x 300 polished edges" at bounding box center [600, 647] width 301 height 37
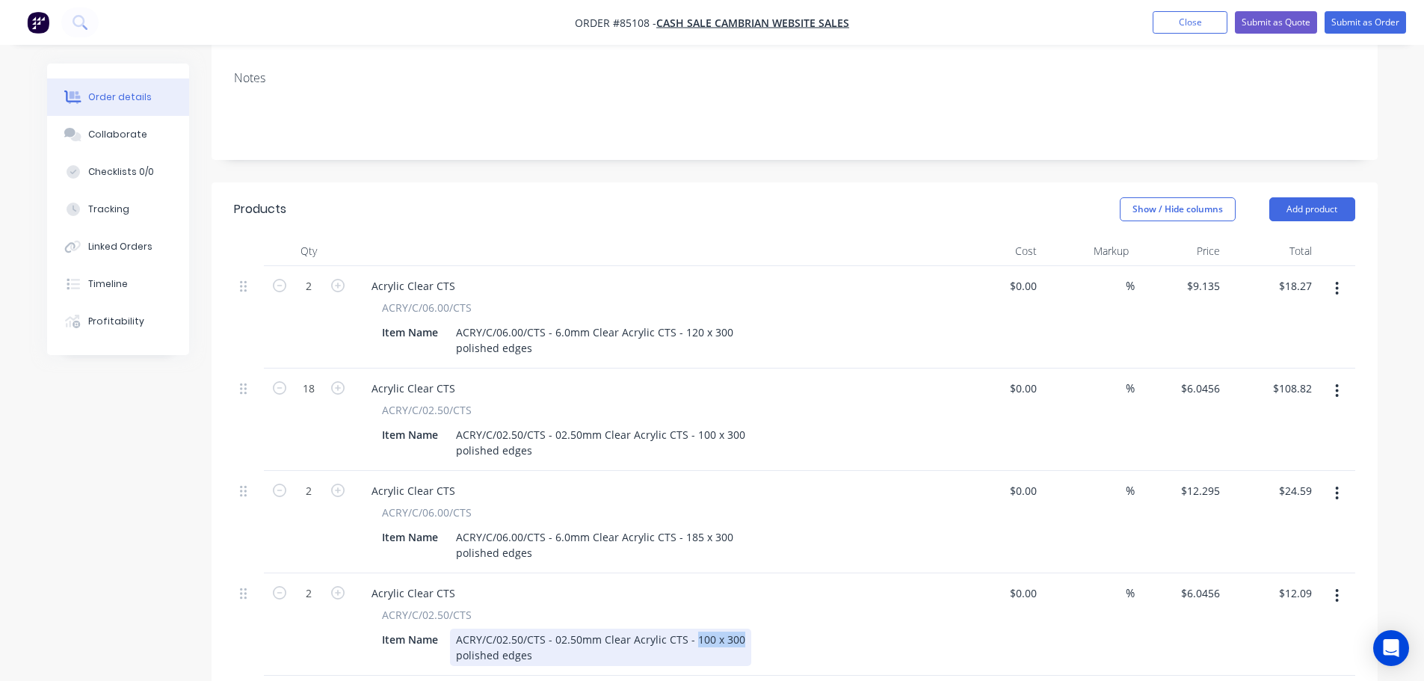
drag, startPoint x: 691, startPoint y: 597, endPoint x: 760, endPoint y: 597, distance: 68.8
click at [760, 629] on div "Item Name ACRY/C/02.50/CTS - 02.50mm Clear Acrylic CTS - 100 x 300 polished edg…" at bounding box center [649, 647] width 547 height 37
click at [788, 607] on div "ACRY/C/02.50/CTS" at bounding box center [652, 615] width 541 height 16
click at [1294, 582] on input "12.09" at bounding box center [1298, 593] width 40 height 22
type input "14.84"
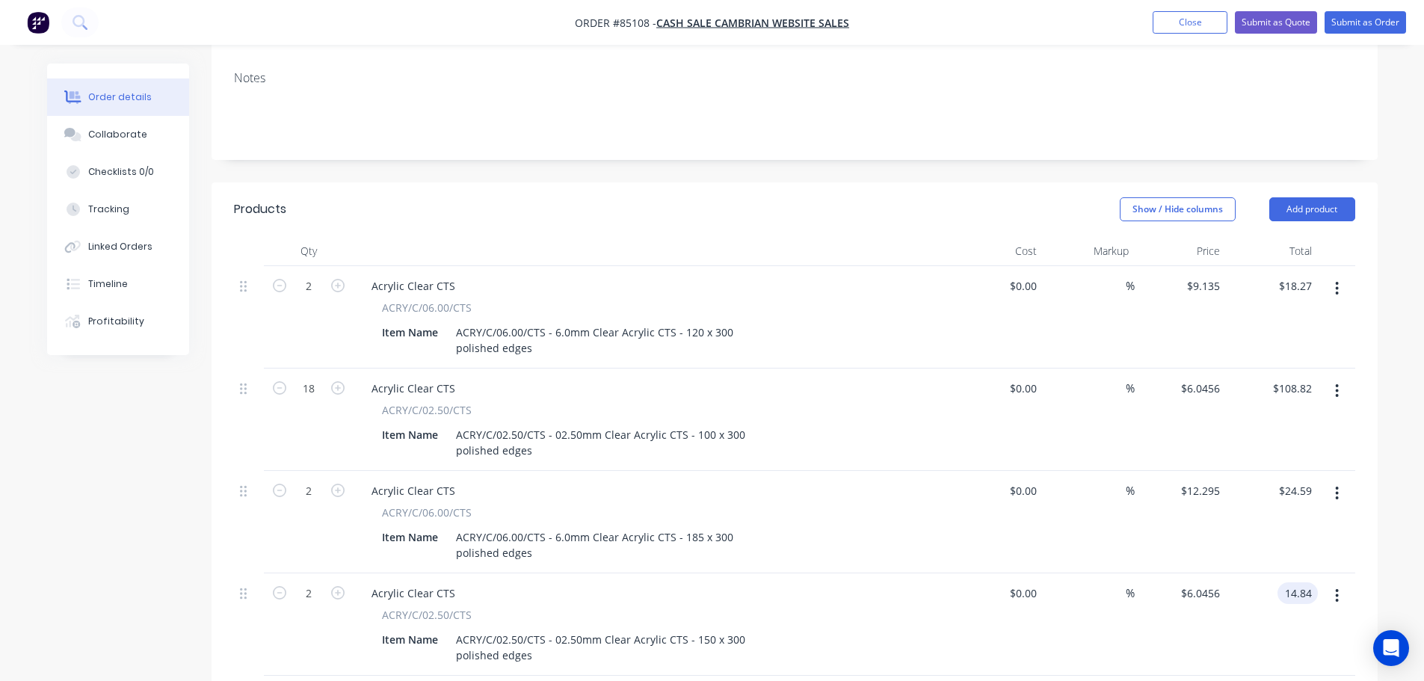
type input "$7.42"
type input "$14.84"
click at [1237, 594] on div "$14.84 $14.84" at bounding box center [1272, 624] width 92 height 102
click at [1343, 582] on button "button" at bounding box center [1336, 595] width 35 height 27
click at [1290, 654] on div "Duplicate" at bounding box center [1284, 665] width 115 height 22
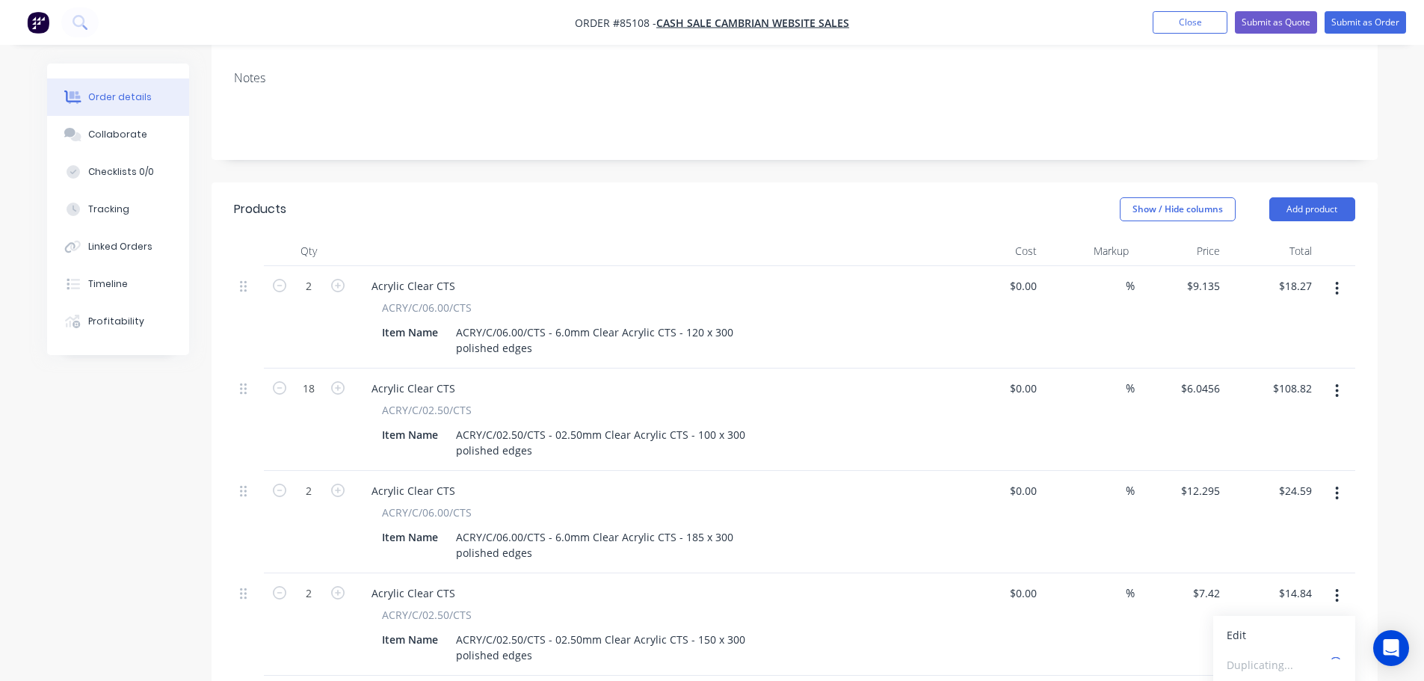
type input "$7.42"
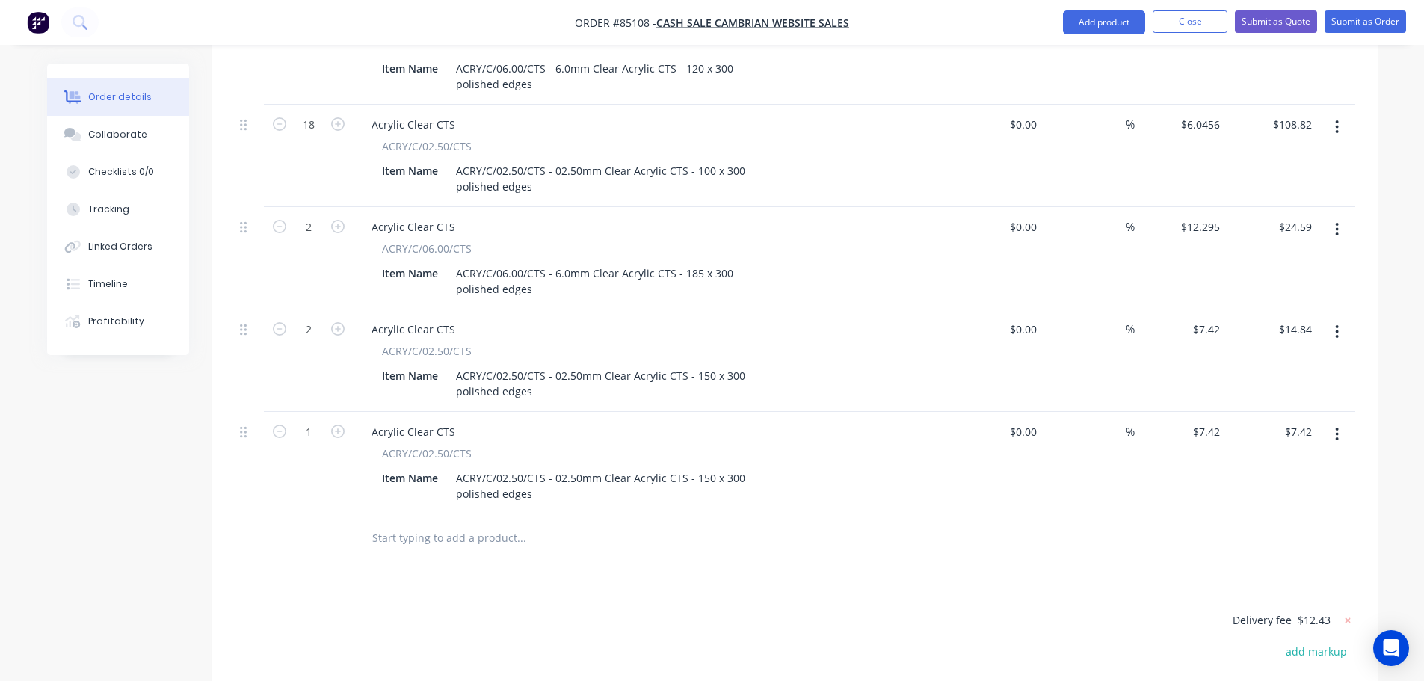
scroll to position [598, 0]
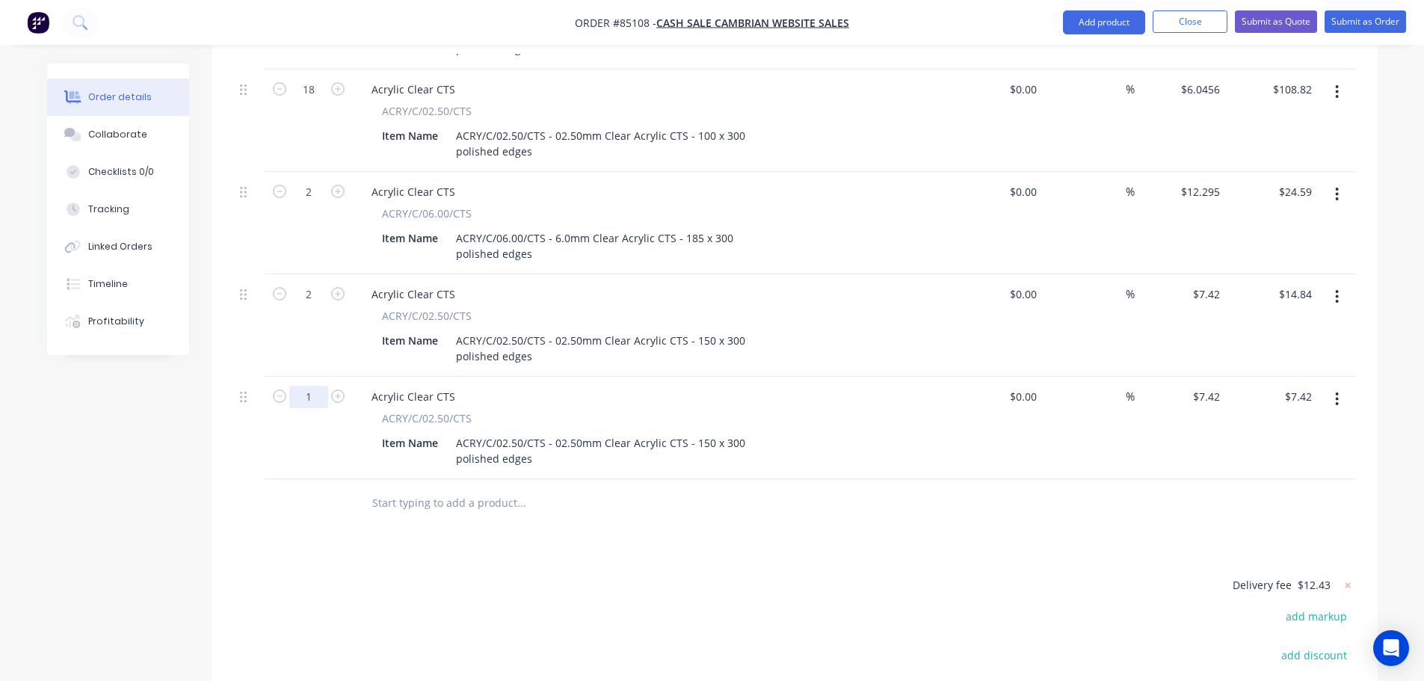
click at [311, 386] on input "1" at bounding box center [308, 397] width 39 height 22
type input "2"
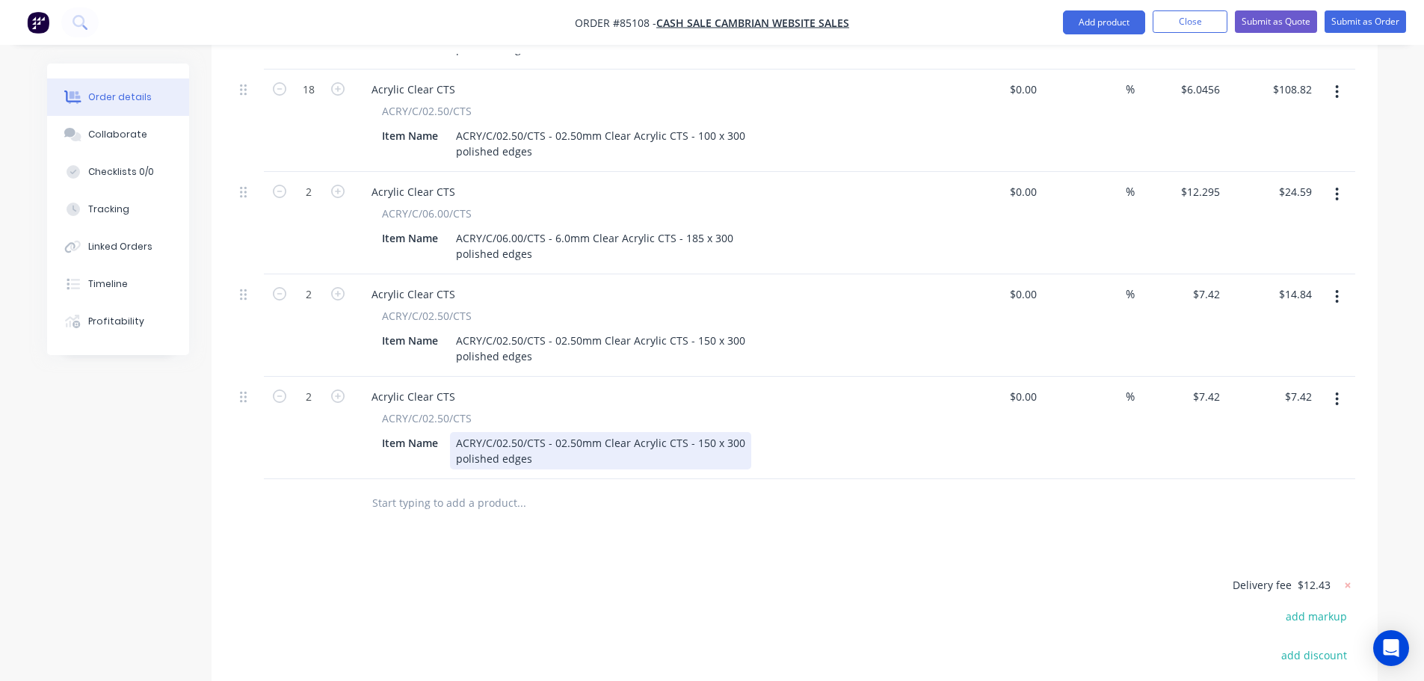
type input "$14.84"
drag, startPoint x: 691, startPoint y: 404, endPoint x: 742, endPoint y: 401, distance: 50.9
click at [742, 432] on div "ACRY/C/02.50/CTS - 02.50mm Clear Acrylic CTS - 150 x 300 polished edges" at bounding box center [600, 450] width 301 height 37
drag, startPoint x: 742, startPoint y: 401, endPoint x: 692, endPoint y: 400, distance: 50.1
click at [692, 432] on div "ACRY/C/02.50/CTS - 02.50mm Clear Acrylic CTS - 150 x 300 polished edges" at bounding box center [600, 450] width 301 height 37
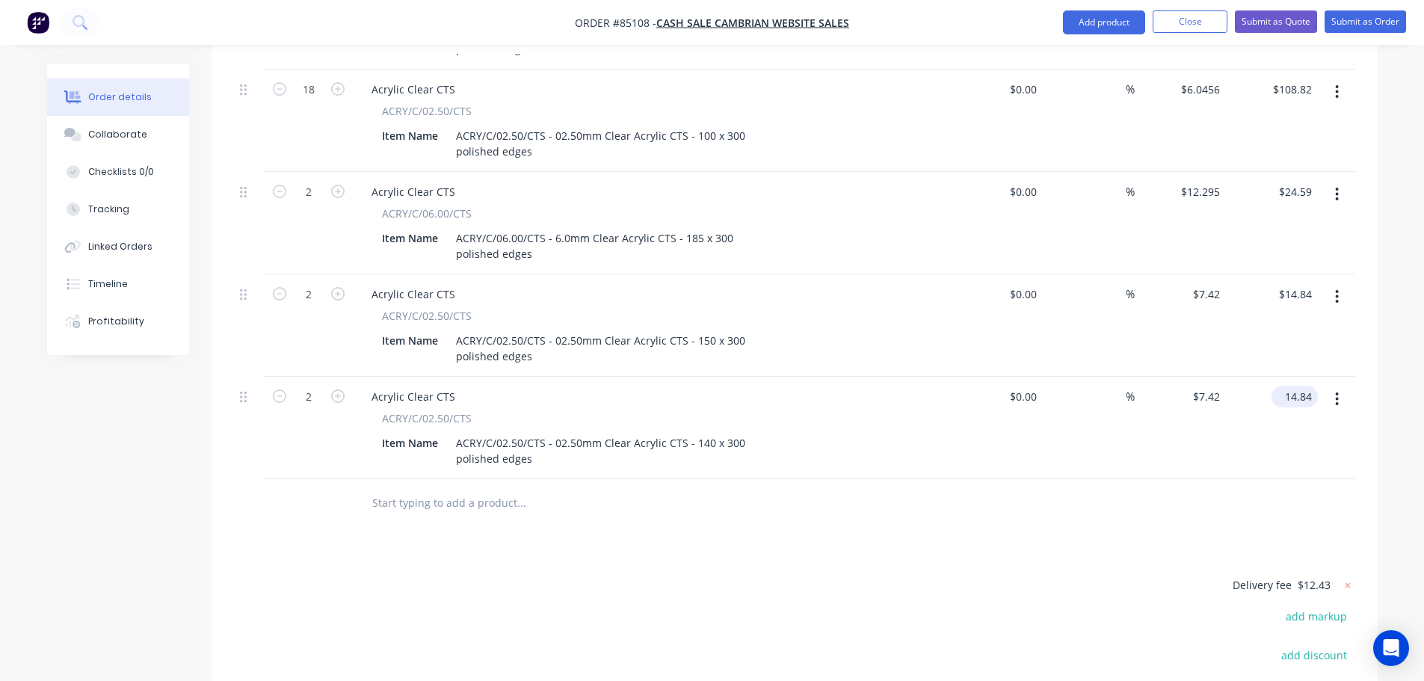
click at [1304, 386] on input "14.84" at bounding box center [1298, 397] width 40 height 22
click at [1336, 434] on div at bounding box center [1336, 428] width 37 height 102
click at [1288, 386] on input "14.84" at bounding box center [1301, 397] width 34 height 22
type input "14.29"
type input "$7.145"
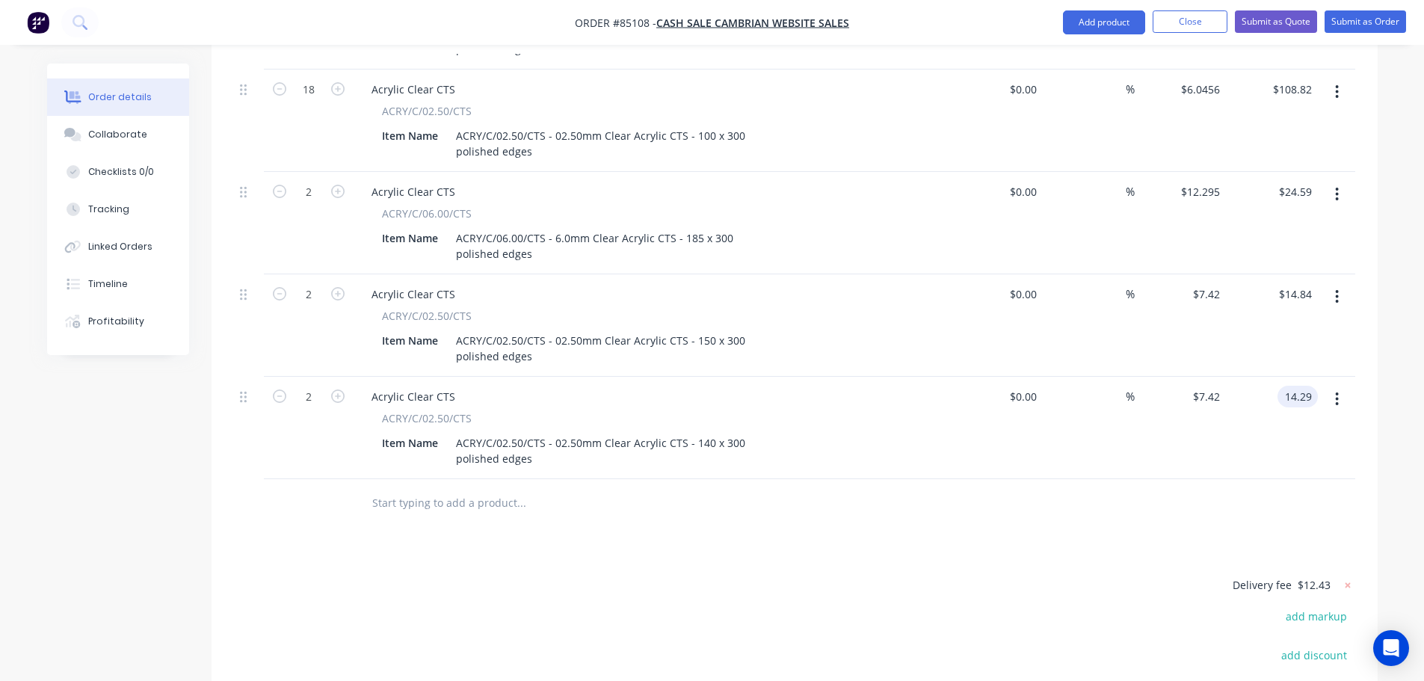
type input "$14.29"
click at [1206, 479] on div at bounding box center [794, 503] width 1121 height 49
drag, startPoint x: 1335, startPoint y: 352, endPoint x: 1334, endPoint y: 360, distance: 7.5
click at [1336, 391] on icon "button" at bounding box center [1337, 399] width 4 height 16
click at [1306, 458] on div "Duplicate" at bounding box center [1284, 469] width 115 height 22
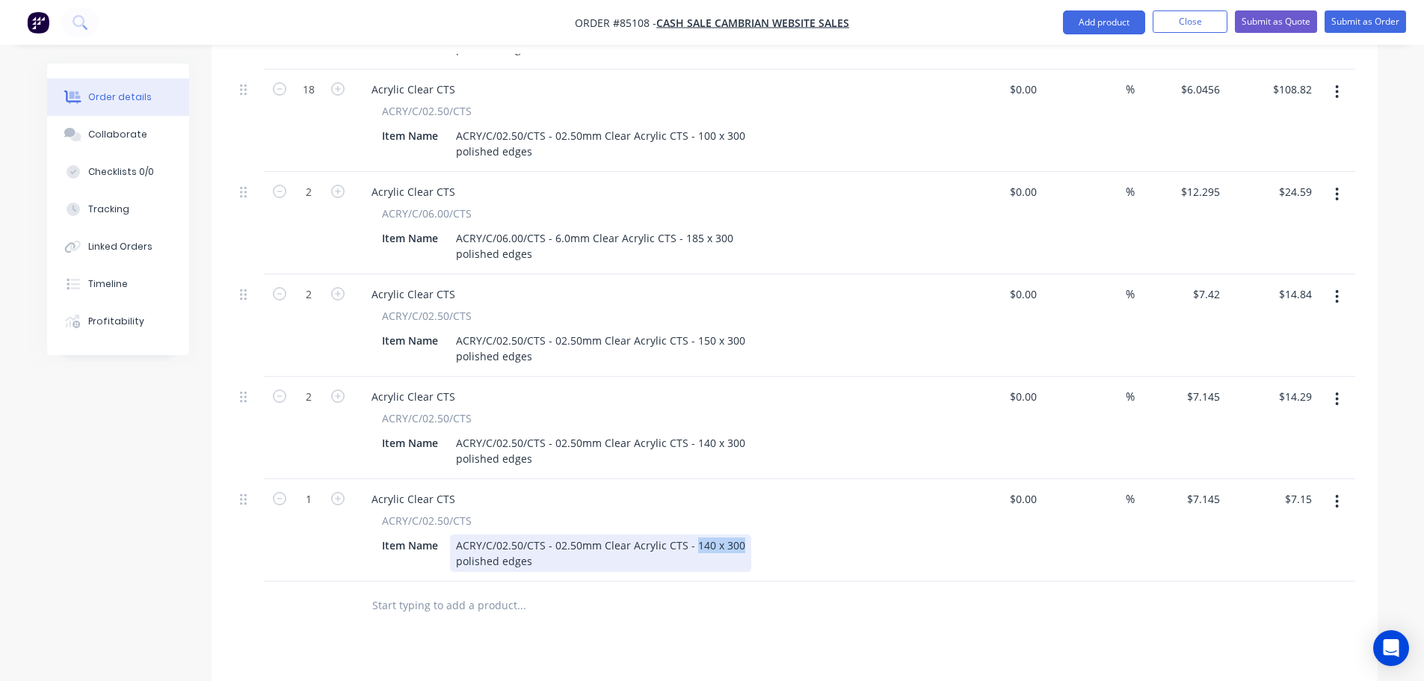
drag, startPoint x: 694, startPoint y: 502, endPoint x: 790, endPoint y: 504, distance: 96.4
click at [790, 535] on div "Item Name ACRY/C/02.50/CTS - 02.50mm Clear Acrylic CTS - 140 x 300 polished edg…" at bounding box center [649, 553] width 547 height 37
click at [340, 492] on icon "button" at bounding box center [337, 498] width 13 height 13
type input "2"
click at [1277, 479] on div "14.29 $14.29" at bounding box center [1272, 530] width 92 height 102
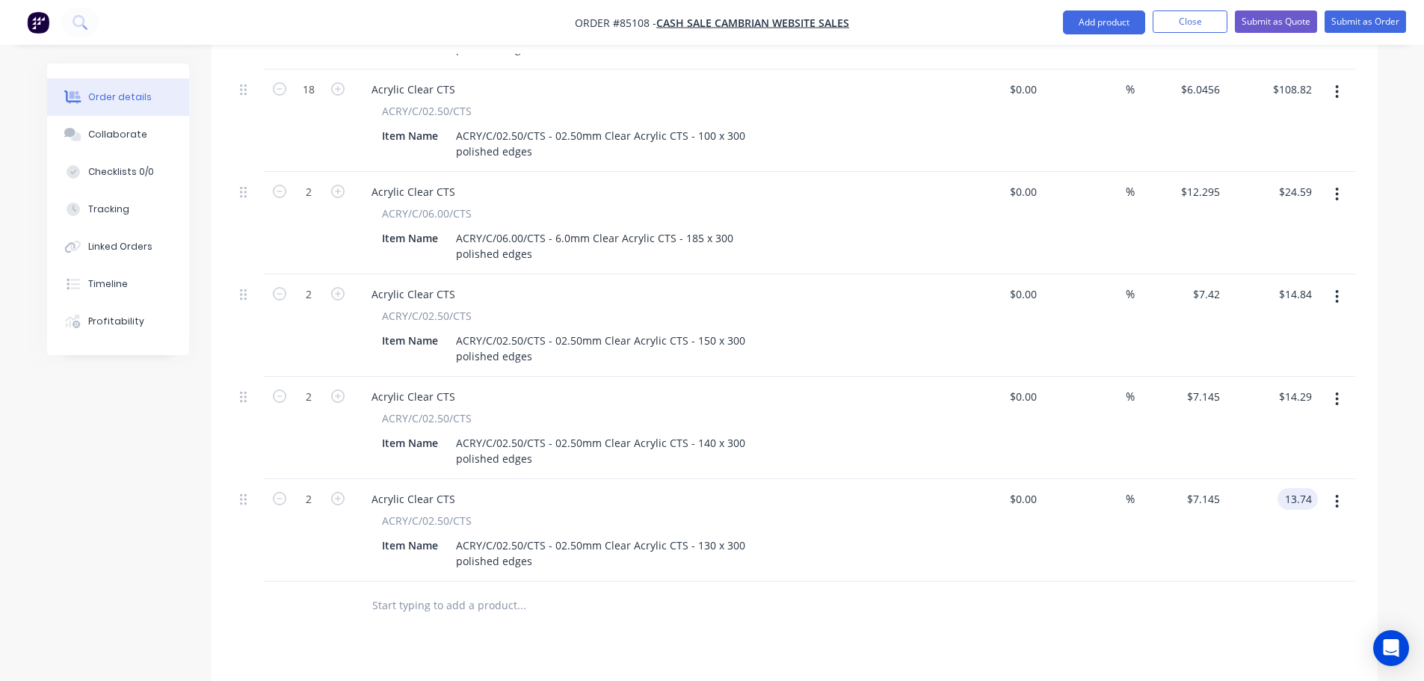
type input "13.74"
type input "$6.87"
type input "$13.74"
click at [1272, 517] on div "$13.74 $13.74" at bounding box center [1272, 530] width 92 height 102
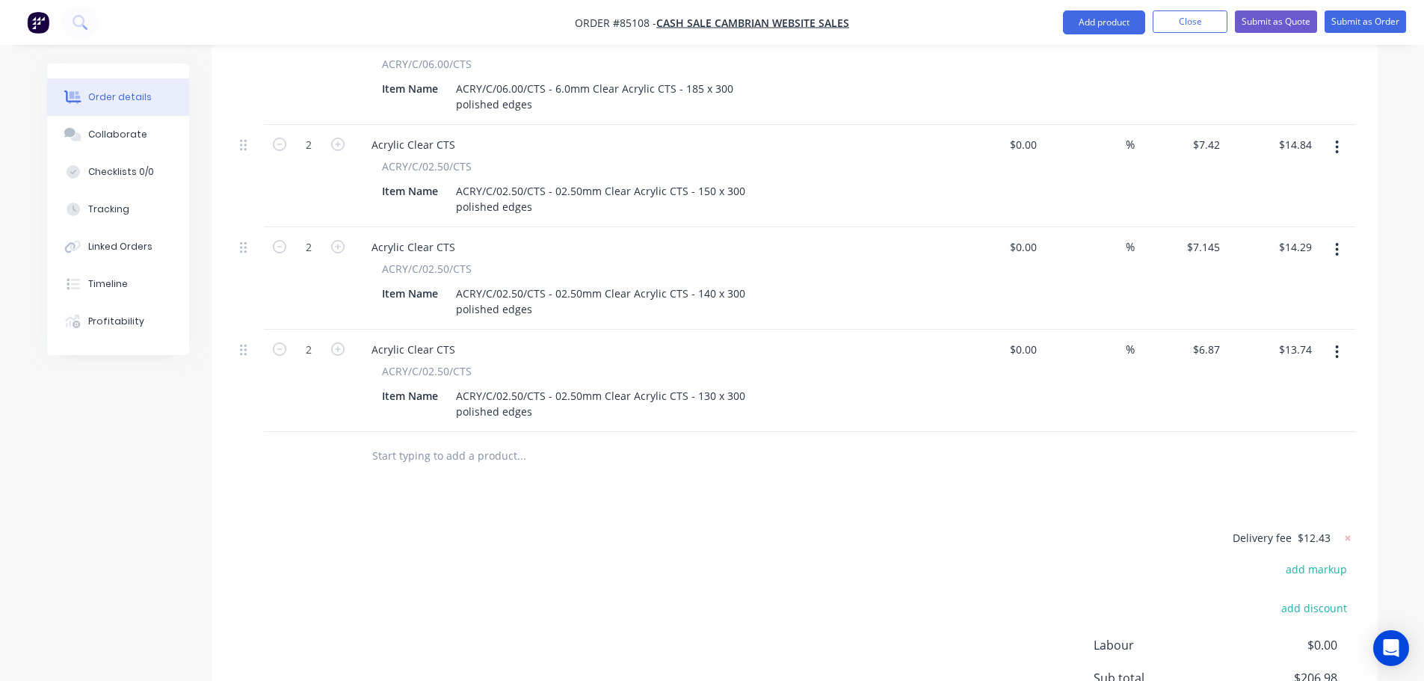
click at [1334, 339] on button "button" at bounding box center [1336, 352] width 35 height 27
click at [1284, 410] on div "Duplicate" at bounding box center [1284, 421] width 115 height 22
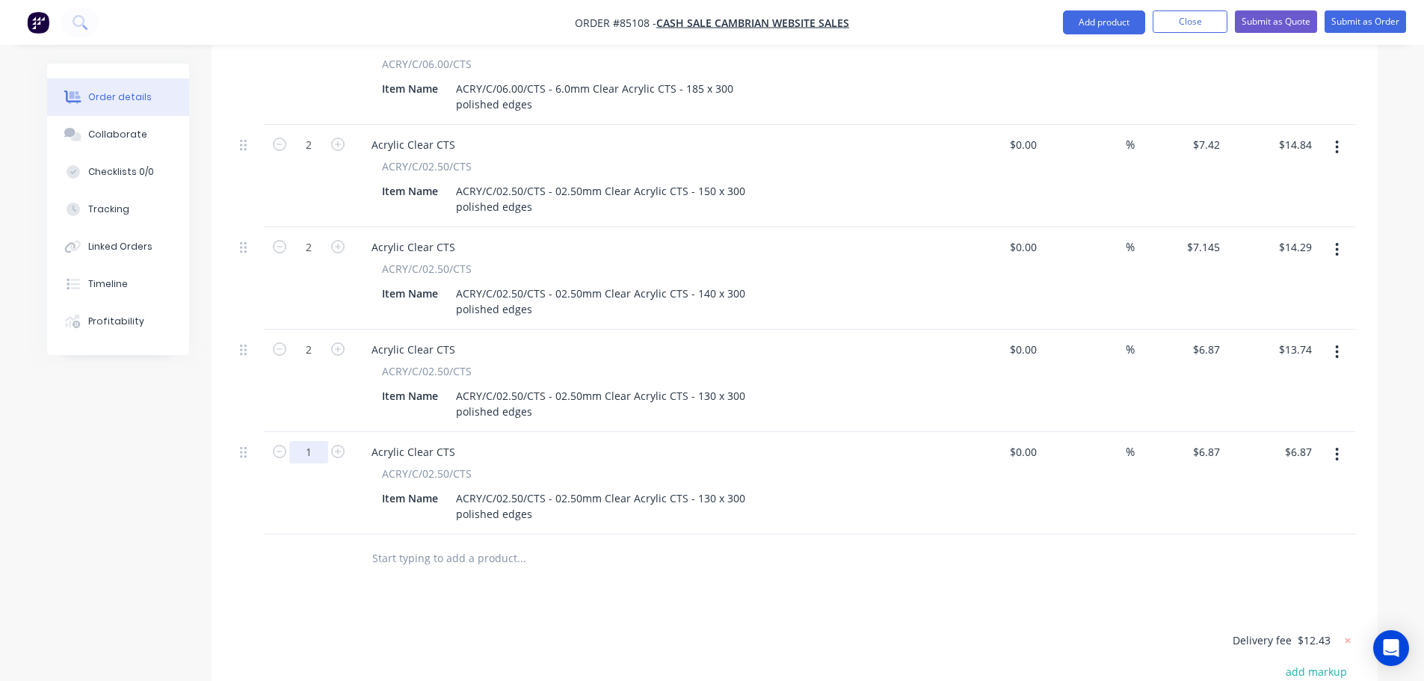
click at [315, 441] on input "1" at bounding box center [308, 452] width 39 height 22
type input "2"
type input "$13.74"
drag, startPoint x: 694, startPoint y: 456, endPoint x: 765, endPoint y: 457, distance: 71.0
click at [765, 487] on div "Item Name ACRY/C/02.50/CTS - 02.50mm Clear Acrylic CTS - 130 x 300 polished edg…" at bounding box center [649, 505] width 547 height 37
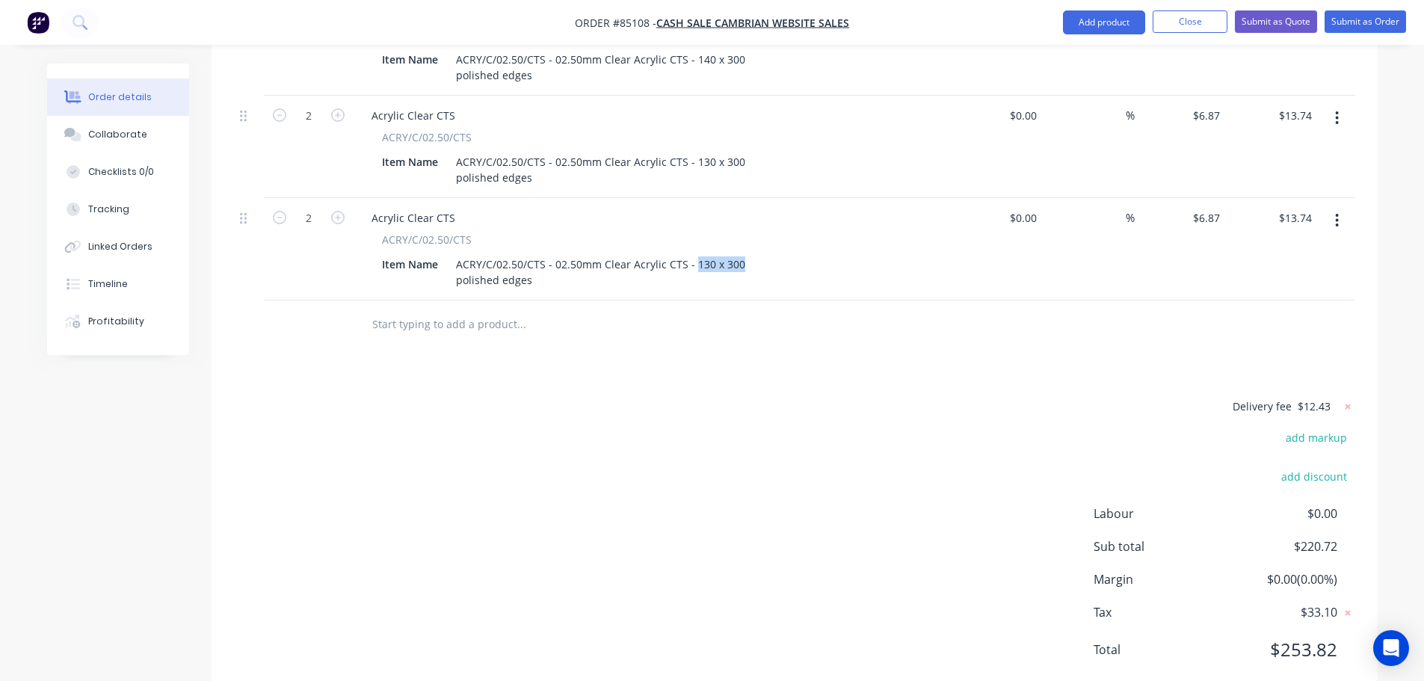
scroll to position [832, 0]
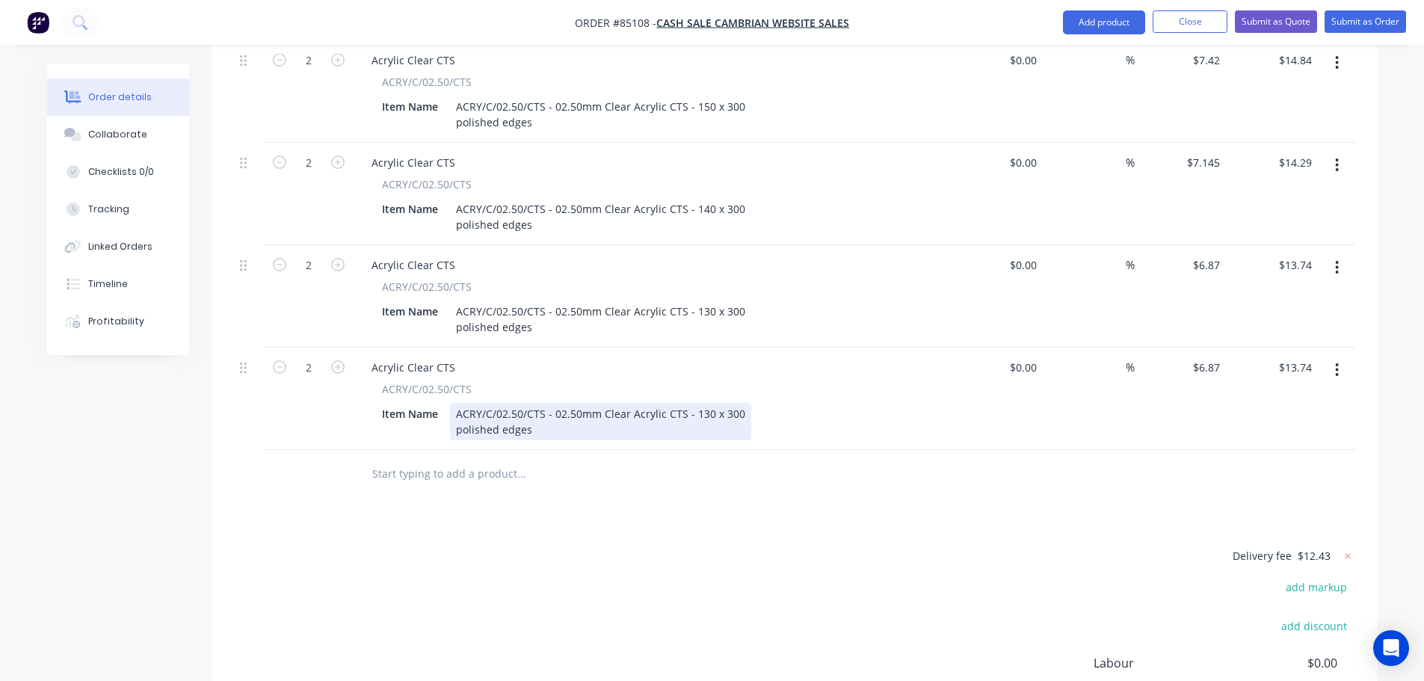
click at [699, 403] on div "ACRY/C/02.50/CTS - 02.50mm Clear Acrylic CTS - 130 x 300 polished edges" at bounding box center [600, 421] width 301 height 37
drag, startPoint x: 692, startPoint y: 369, endPoint x: 789, endPoint y: 369, distance: 97.2
click at [789, 403] on div "Item Name ACRY/C/02.50/CTS - 02.50mm Clear Acrylic CTS - 130 x 300 polished edg…" at bounding box center [649, 421] width 547 height 37
click at [1293, 357] on input "13.74" at bounding box center [1301, 368] width 34 height 22
type input "13.19"
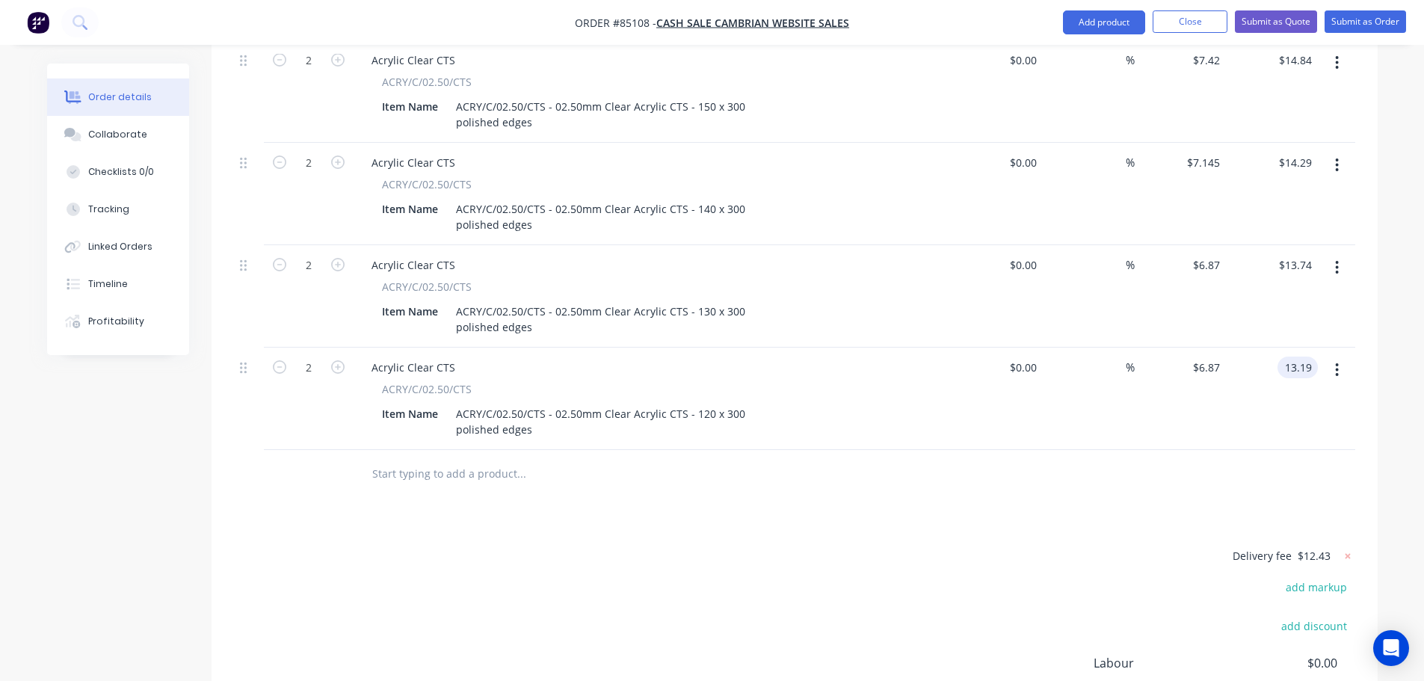
type input "$6.595"
type input "$13.19"
click at [1224, 400] on div "$6.595 $6.595" at bounding box center [1181, 399] width 92 height 102
click at [1334, 357] on button "button" at bounding box center [1336, 370] width 35 height 27
drag, startPoint x: 1319, startPoint y: 380, endPoint x: 1319, endPoint y: 389, distance: 9.7
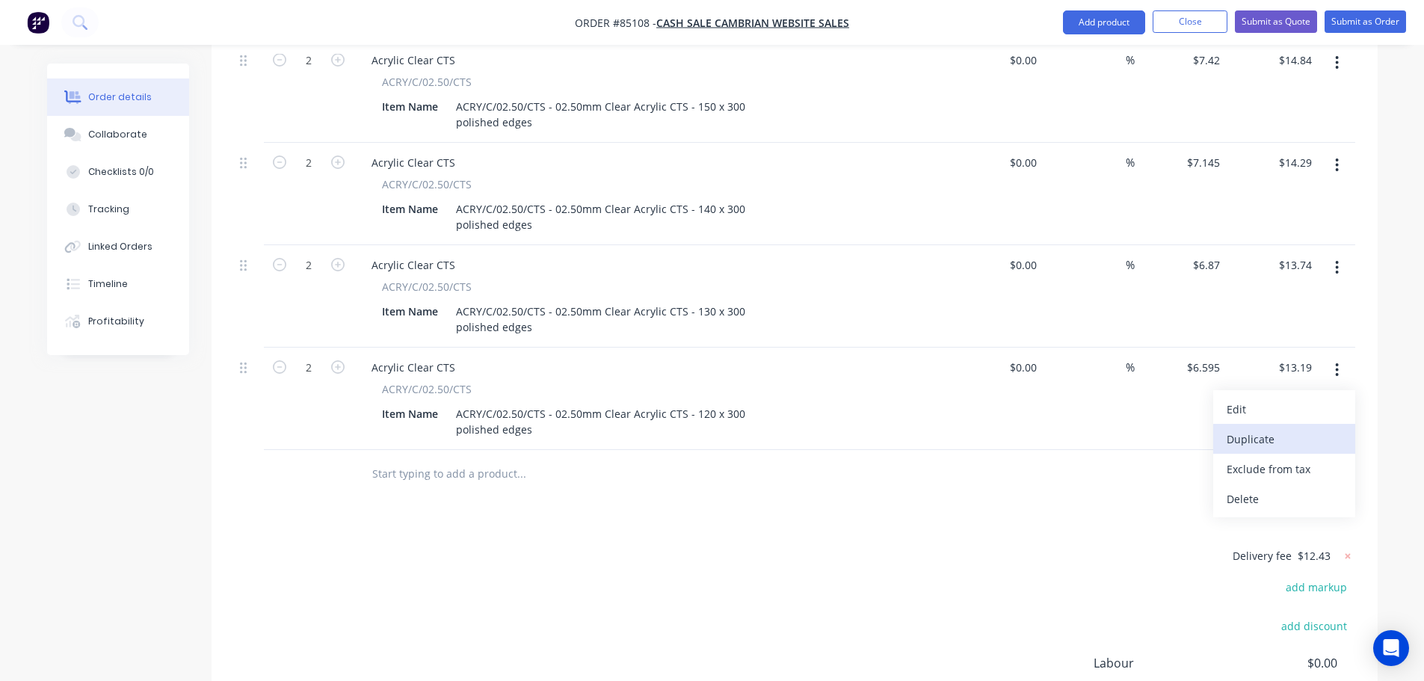
click at [1319, 390] on div "Edit Duplicate Exclude from tax Delete" at bounding box center [1284, 453] width 142 height 127
click at [1290, 428] on div "Duplicate" at bounding box center [1284, 439] width 115 height 22
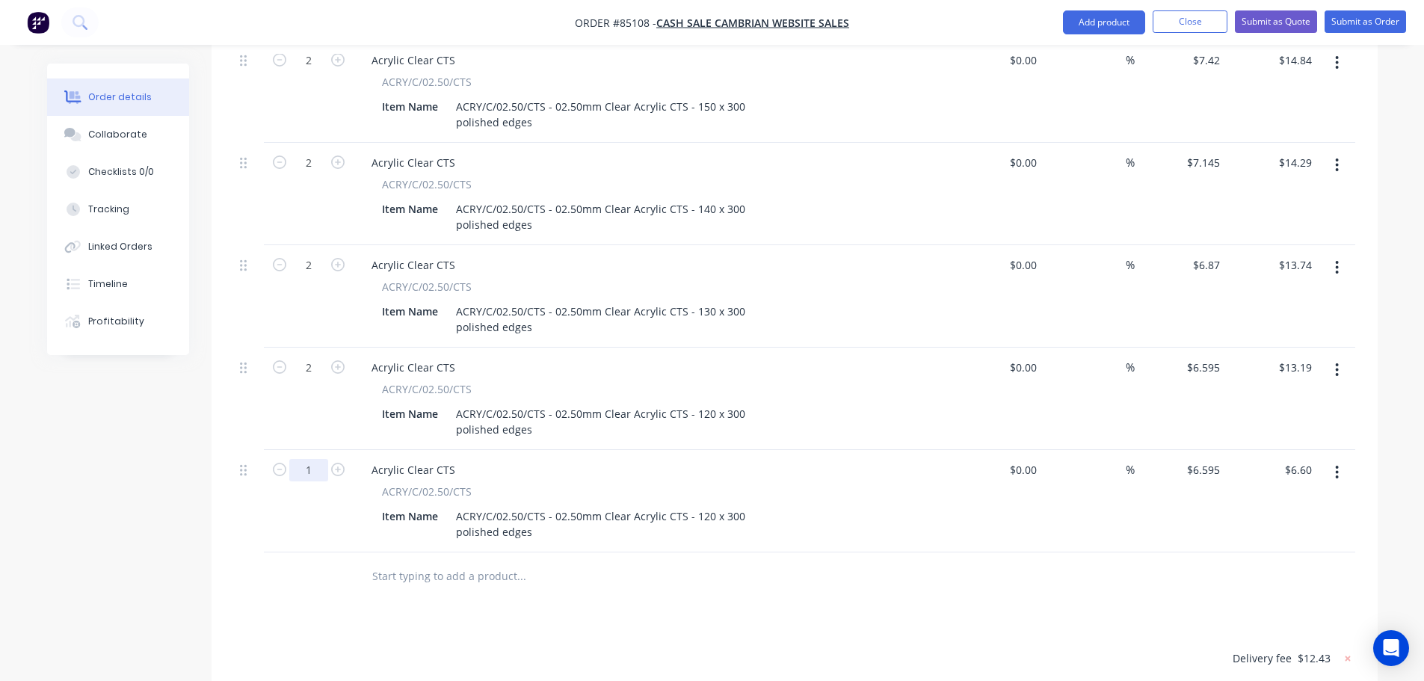
click at [303, 459] on input "1" at bounding box center [308, 470] width 39 height 22
type input "4"
type input "$26.38"
click at [508, 561] on div "Products Show / Hide columns Add product Qty Cost Markup Price Total 2 Acrylic …" at bounding box center [795, 300] width 1166 height 1303
drag, startPoint x: 692, startPoint y: 471, endPoint x: 742, endPoint y: 471, distance: 50.1
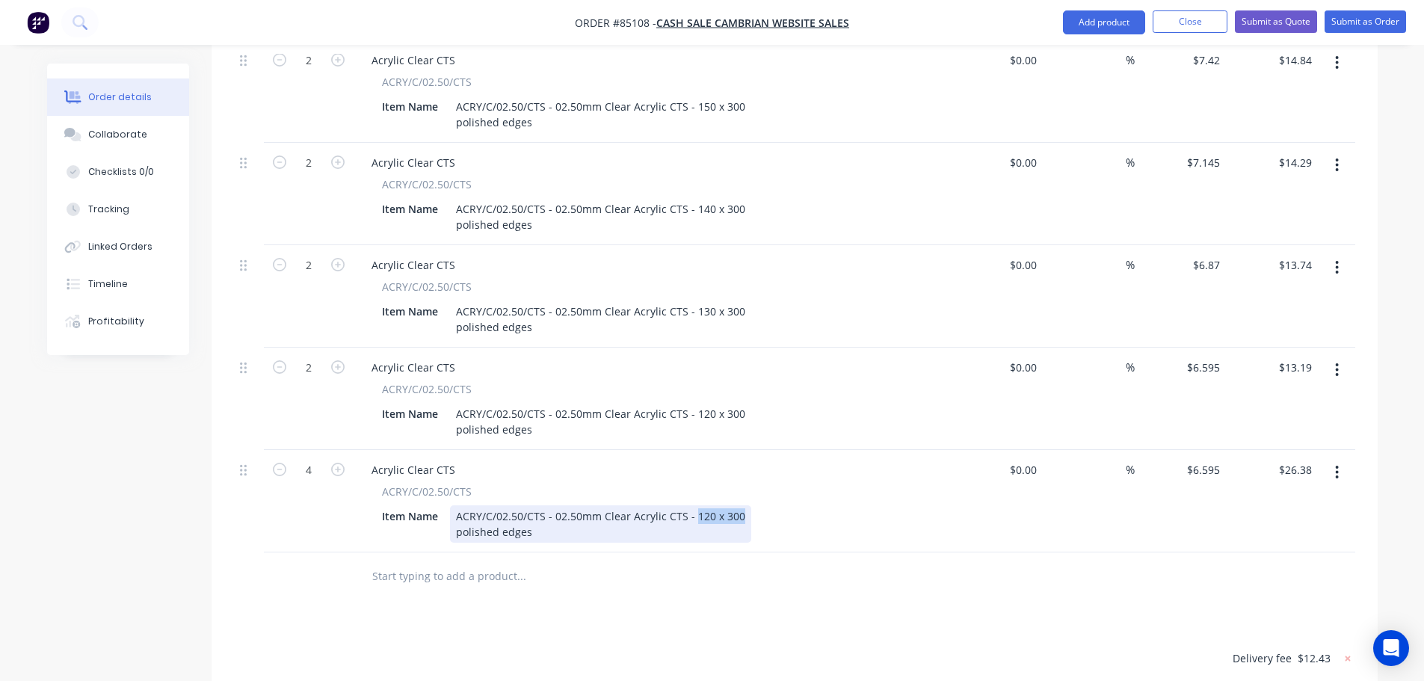
click at [742, 505] on div "ACRY/C/02.50/CTS - 02.50mm Clear Acrylic CTS - 120 x 300 polished edges" at bounding box center [600, 523] width 301 height 37
click at [1293, 459] on input "26.38" at bounding box center [1301, 470] width 34 height 22
type input "25.28"
type input "$6.32"
type input "$25.28"
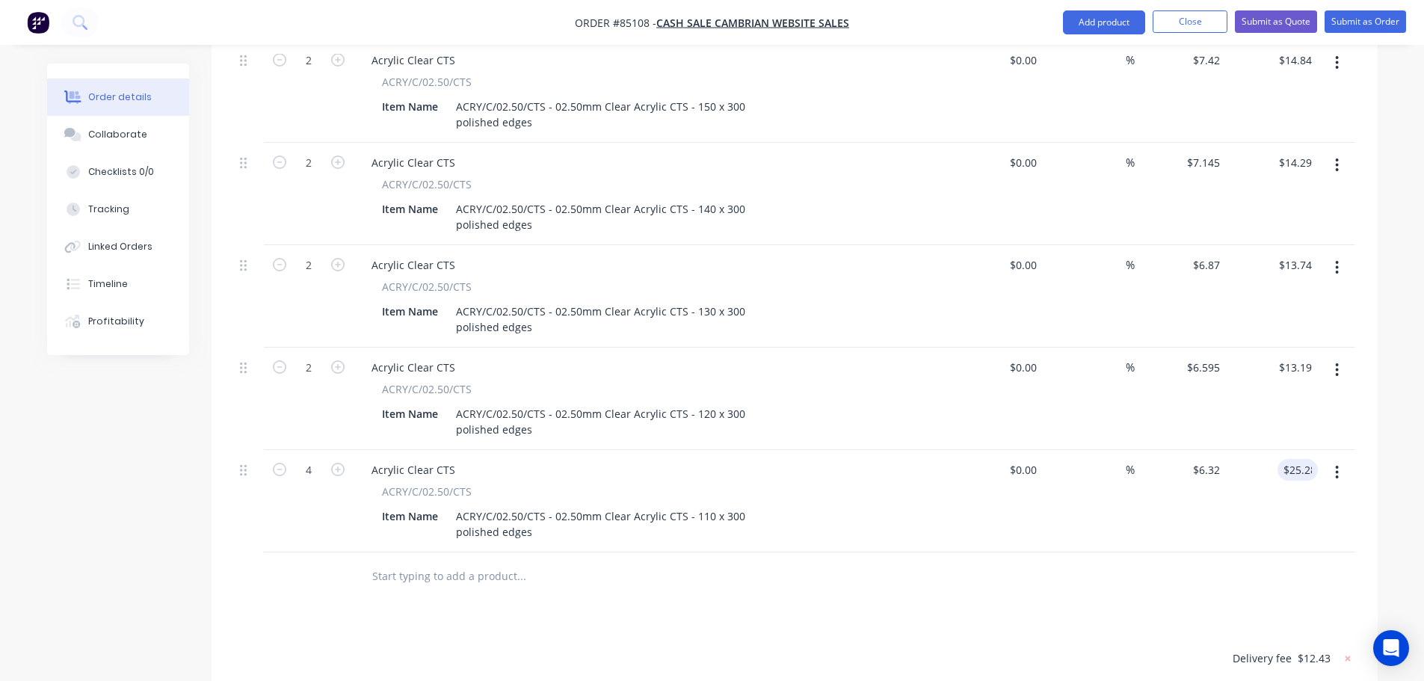
click at [1266, 496] on div "$25.28 25.28" at bounding box center [1272, 501] width 92 height 102
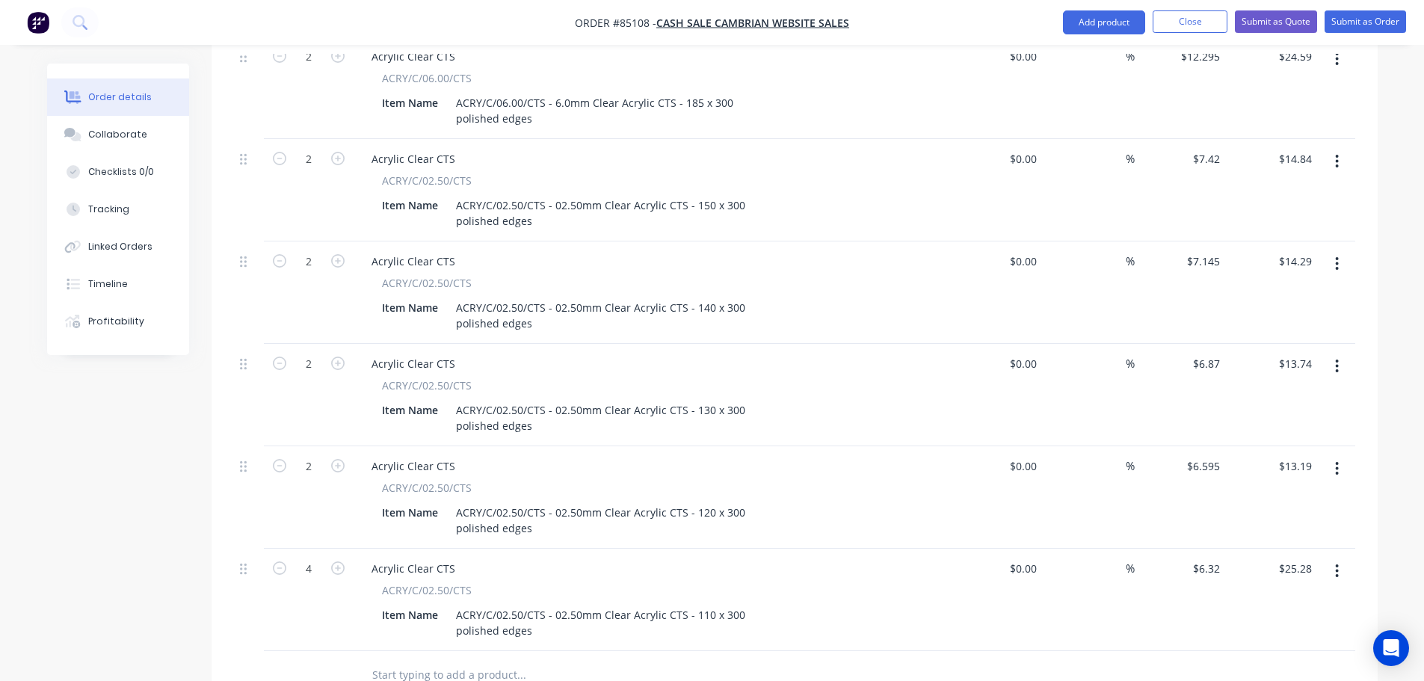
scroll to position [683, 0]
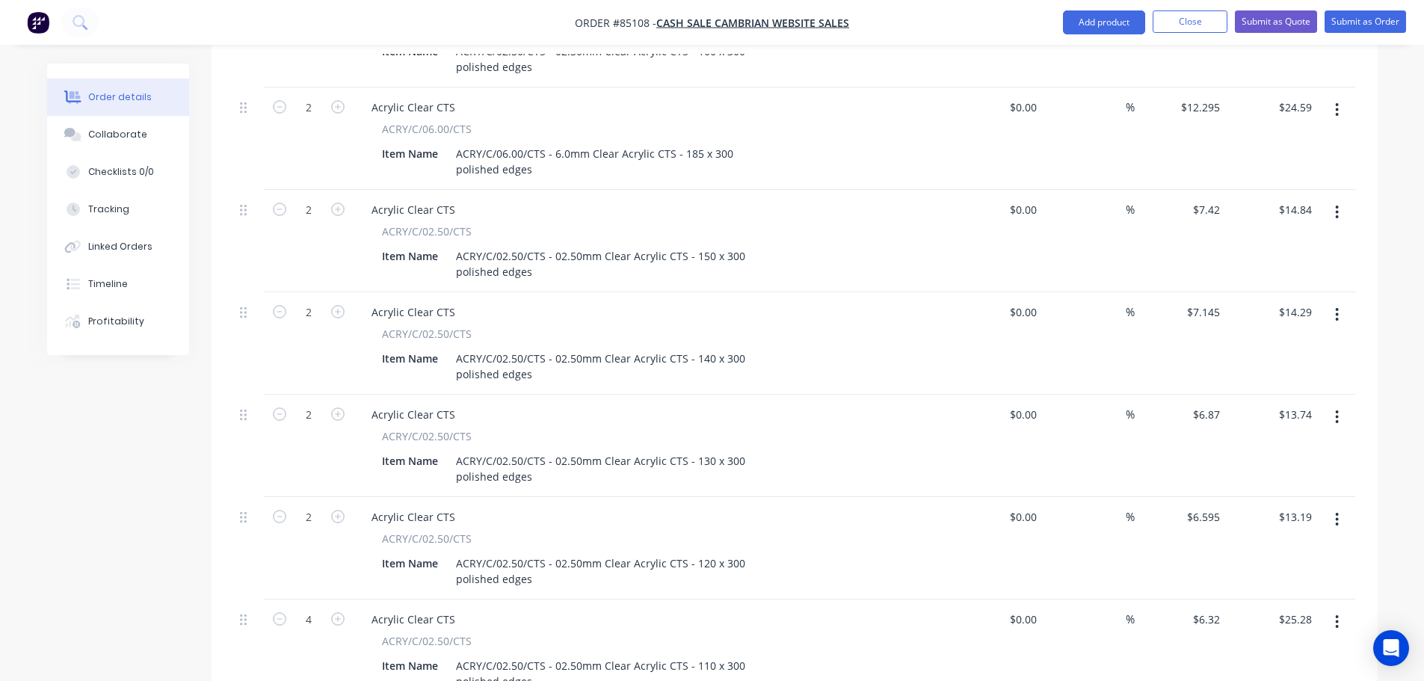
click at [1345, 96] on button "button" at bounding box center [1336, 109] width 35 height 27
click at [1326, 168] on div "Duplicate" at bounding box center [1284, 179] width 115 height 22
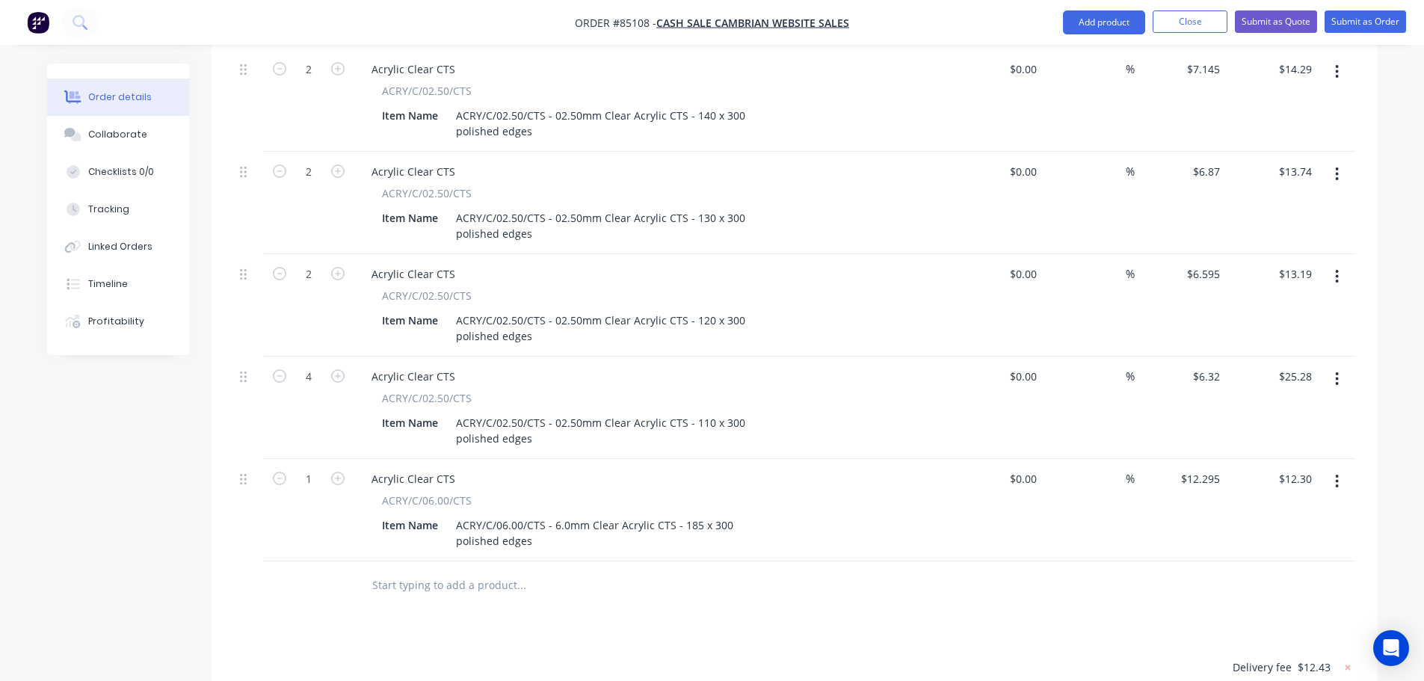
scroll to position [982, 0]
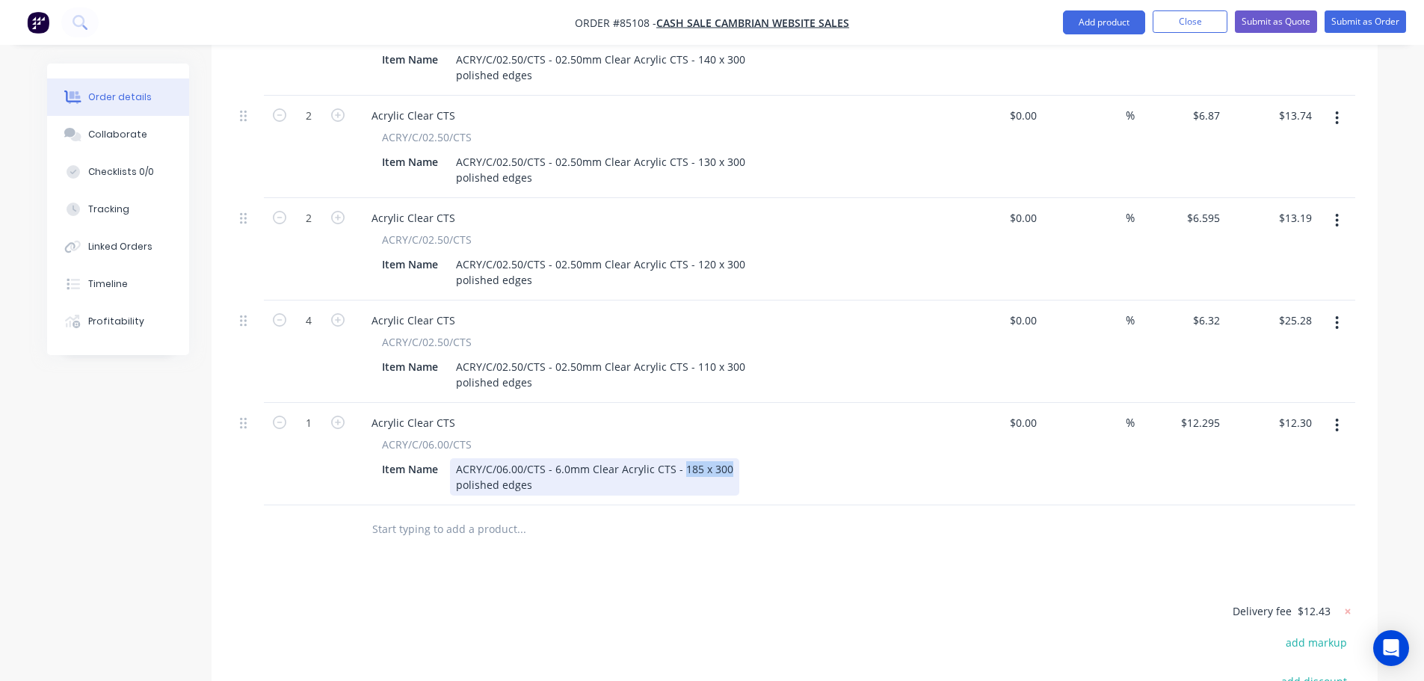
drag, startPoint x: 680, startPoint y: 422, endPoint x: 748, endPoint y: 422, distance: 68.0
click at [748, 458] on div "Item Name ACRY/C/06.00/CTS - 6.0mm Clear Acrylic CTS - 185 x 300 polished edges" at bounding box center [649, 476] width 547 height 37
click at [305, 412] on input "1" at bounding box center [308, 423] width 39 height 22
type input "2"
click at [1278, 412] on div "24.59 24.59" at bounding box center [1298, 423] width 40 height 22
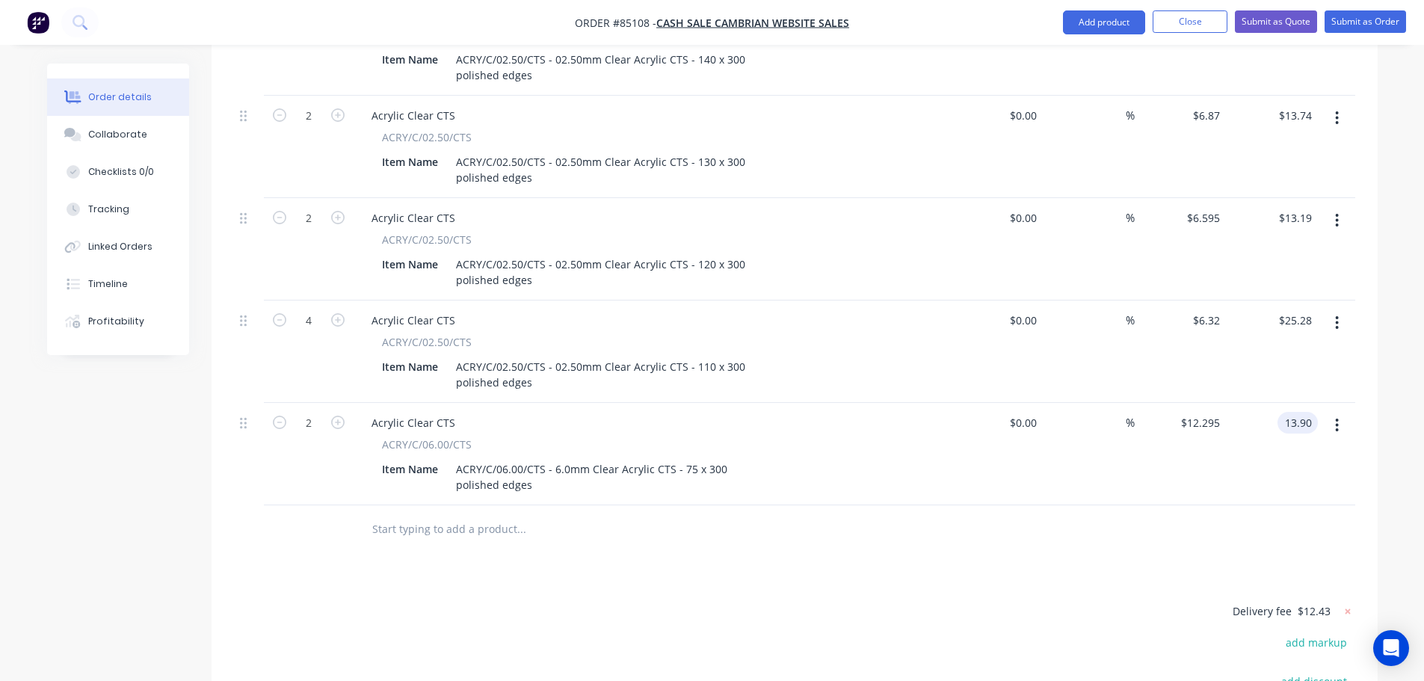
type input "13.90"
type input "$6.95"
type input "$13.90"
click at [1195, 424] on div "$6.95 $6.95" at bounding box center [1181, 454] width 92 height 102
click at [1344, 412] on button "button" at bounding box center [1336, 425] width 35 height 27
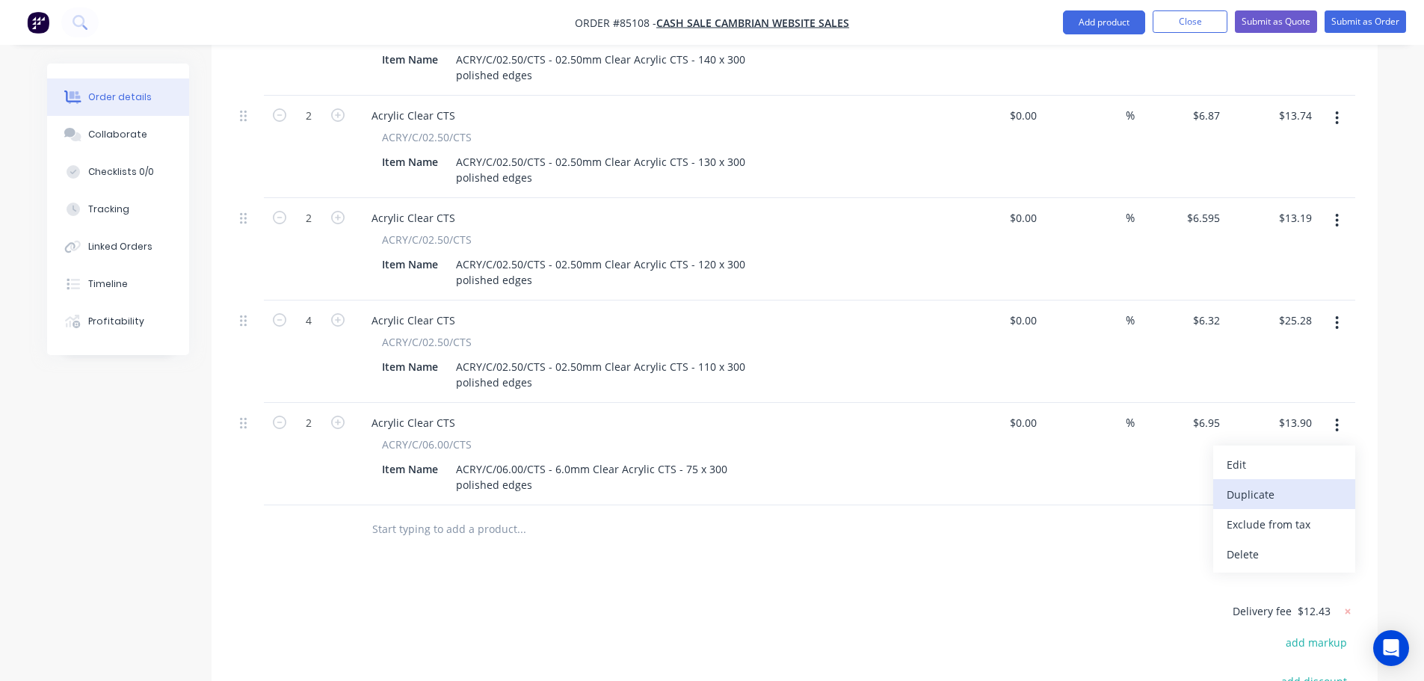
click at [1310, 484] on div "Duplicate" at bounding box center [1284, 495] width 115 height 22
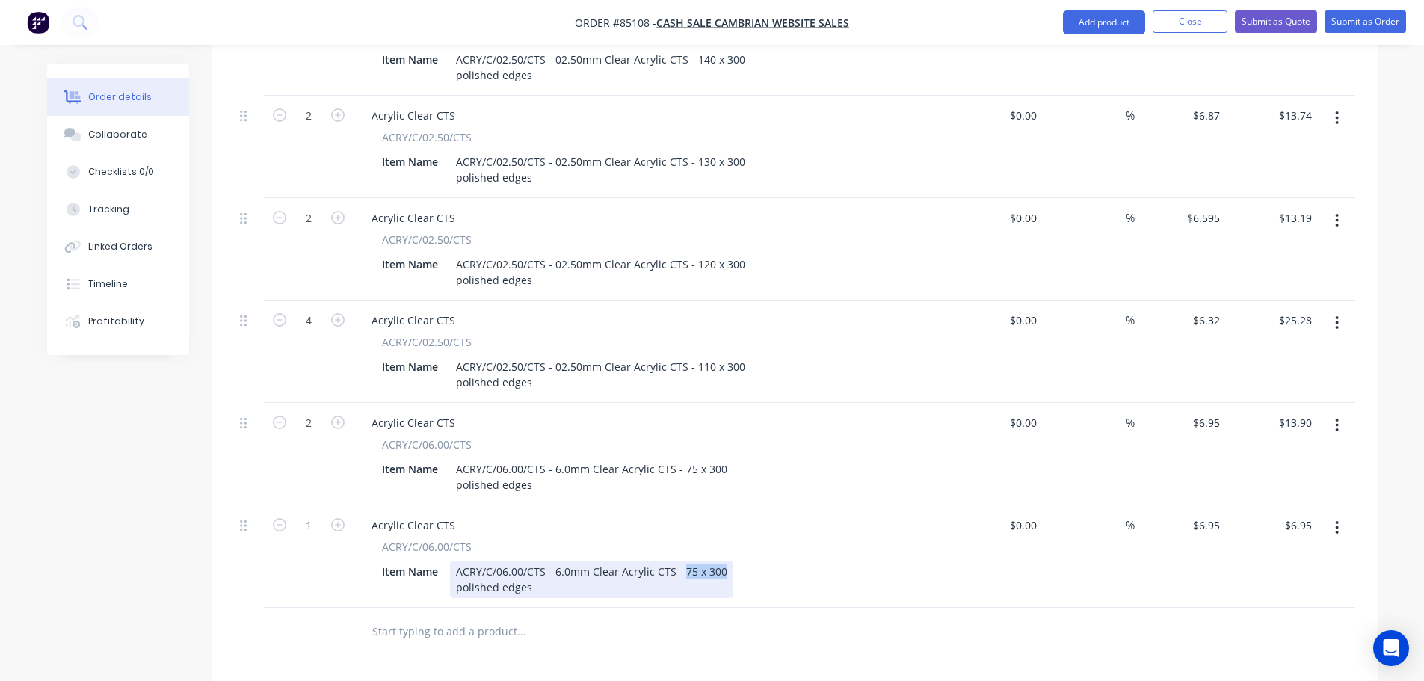
drag, startPoint x: 680, startPoint y: 529, endPoint x: 764, endPoint y: 529, distance: 83.7
click at [764, 561] on div "Item Name ACRY/C/06.00/CTS - 6.0mm Clear Acrylic CTS - 75 x 300 polished edges" at bounding box center [649, 579] width 547 height 37
click at [308, 514] on input "1" at bounding box center [308, 525] width 39 height 22
type input "2"
click at [872, 619] on div "Products Show / Hide columns Add product Qty Cost Markup Price Total 2 Acrylic …" at bounding box center [795, 254] width 1166 height 1508
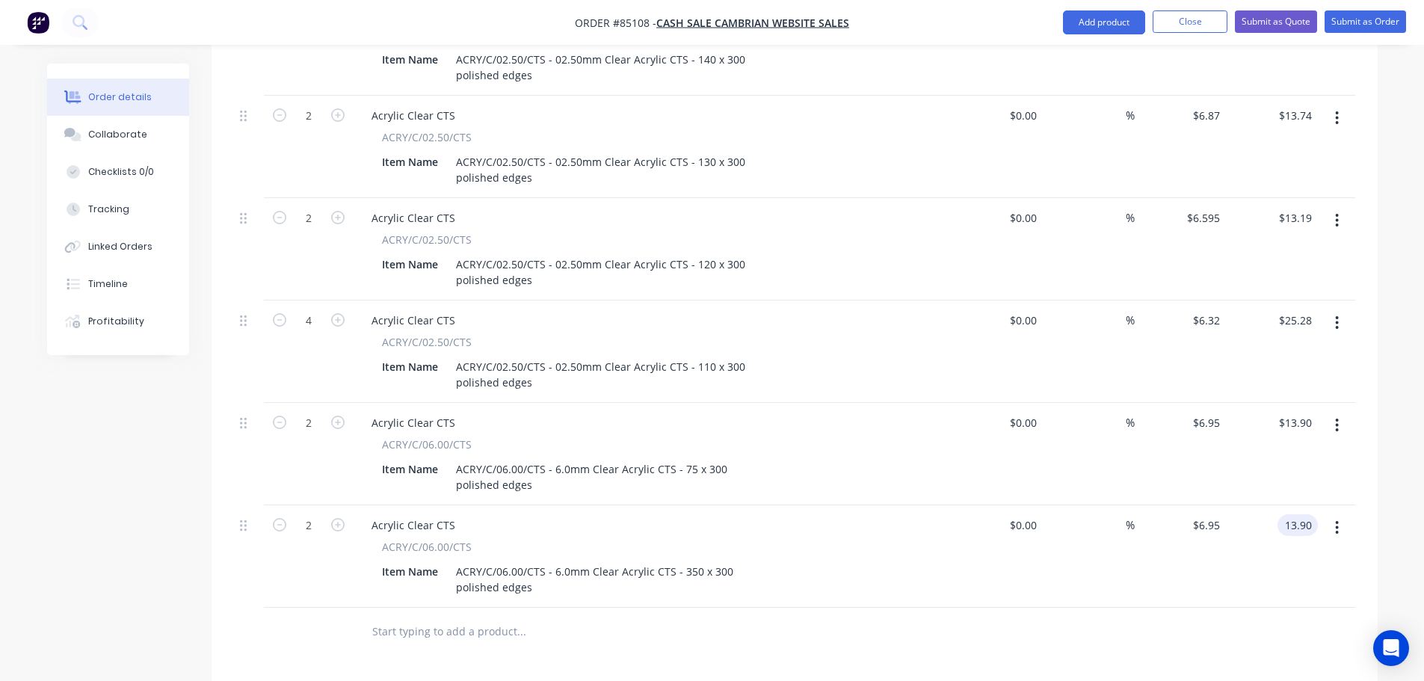
click at [1310, 514] on input "13.90" at bounding box center [1301, 525] width 34 height 22
type input "40.64"
type input "$20.32"
type input "$40.64"
click at [1268, 523] on div "$40.64 40.64" at bounding box center [1272, 556] width 92 height 102
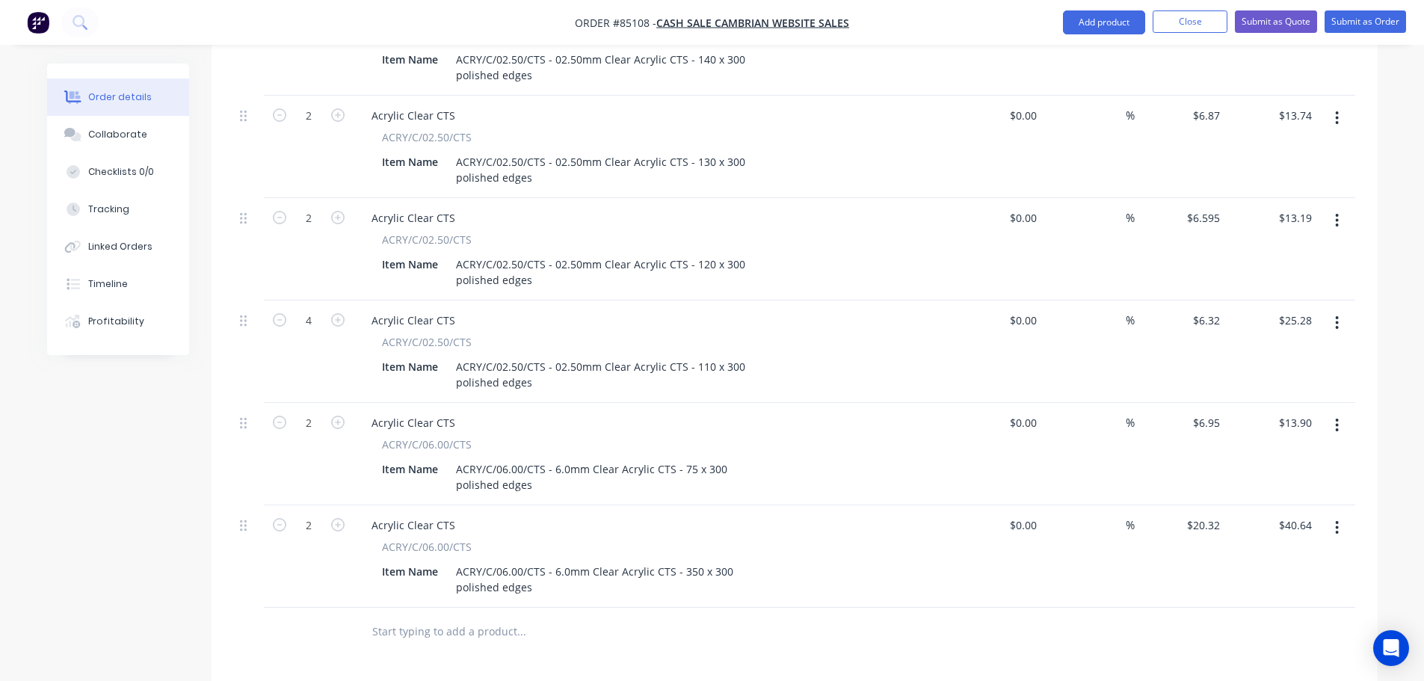
click at [1347, 514] on button "button" at bounding box center [1336, 527] width 35 height 27
click at [1291, 586] on div "Duplicate" at bounding box center [1284, 597] width 115 height 22
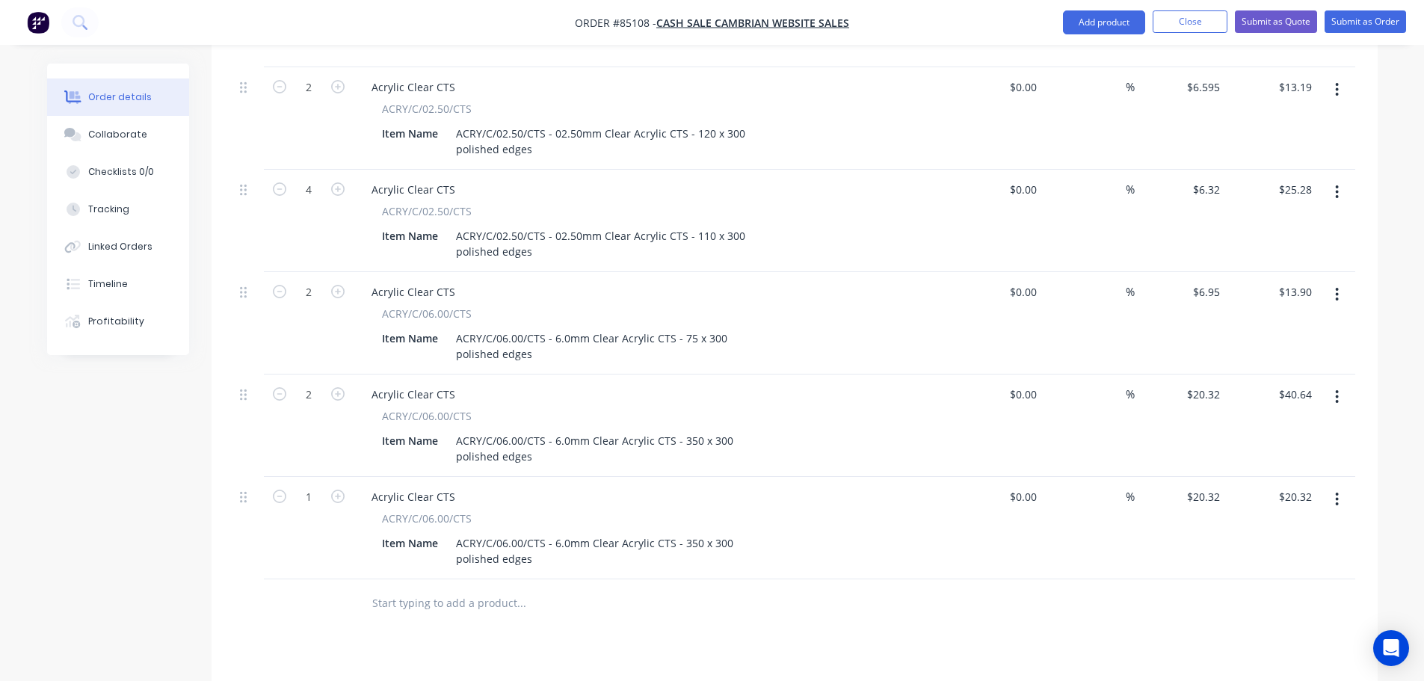
scroll to position [1131, 0]
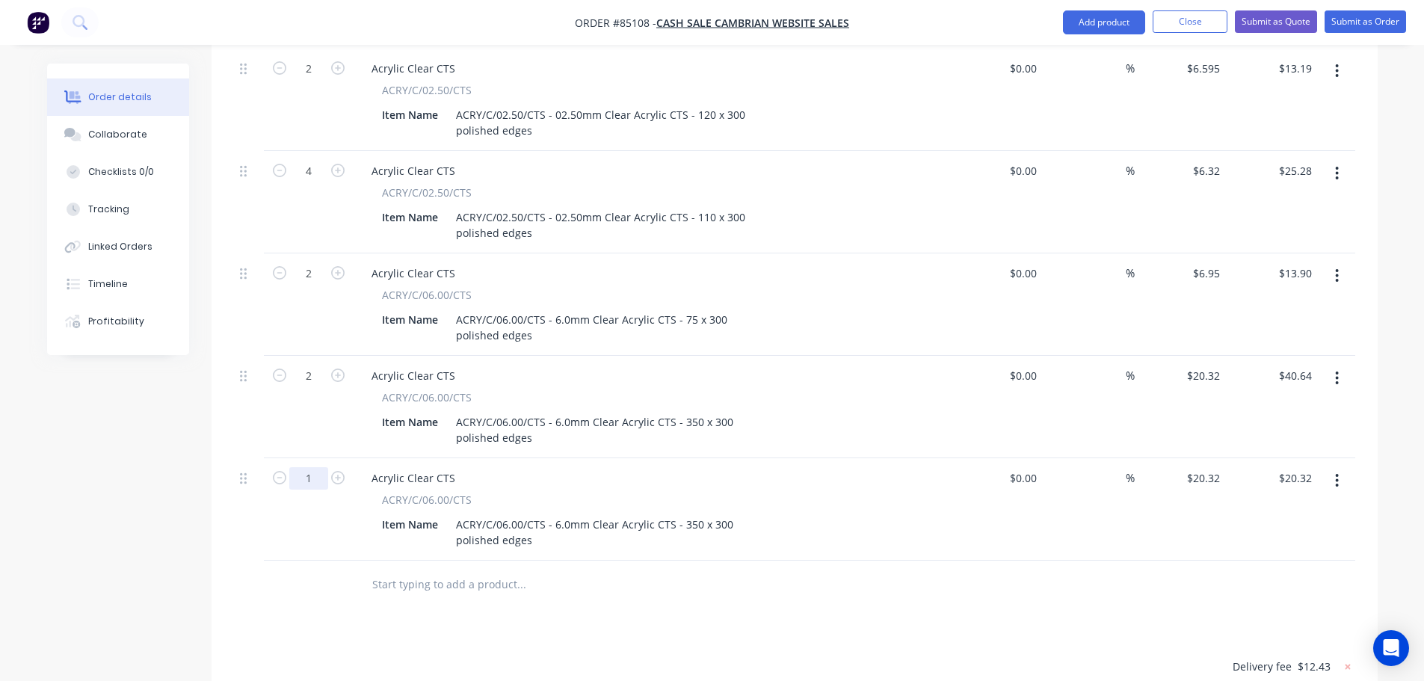
click at [310, 467] on input "1" at bounding box center [308, 478] width 39 height 22
type input "2"
type input "$40.64"
drag, startPoint x: 682, startPoint y: 483, endPoint x: 757, endPoint y: 484, distance: 75.5
click at [757, 514] on div "Item Name ACRY/C/06.00/CTS - 6.0mm Clear Acrylic CTS - 350 x 300 polished edges" at bounding box center [649, 532] width 547 height 37
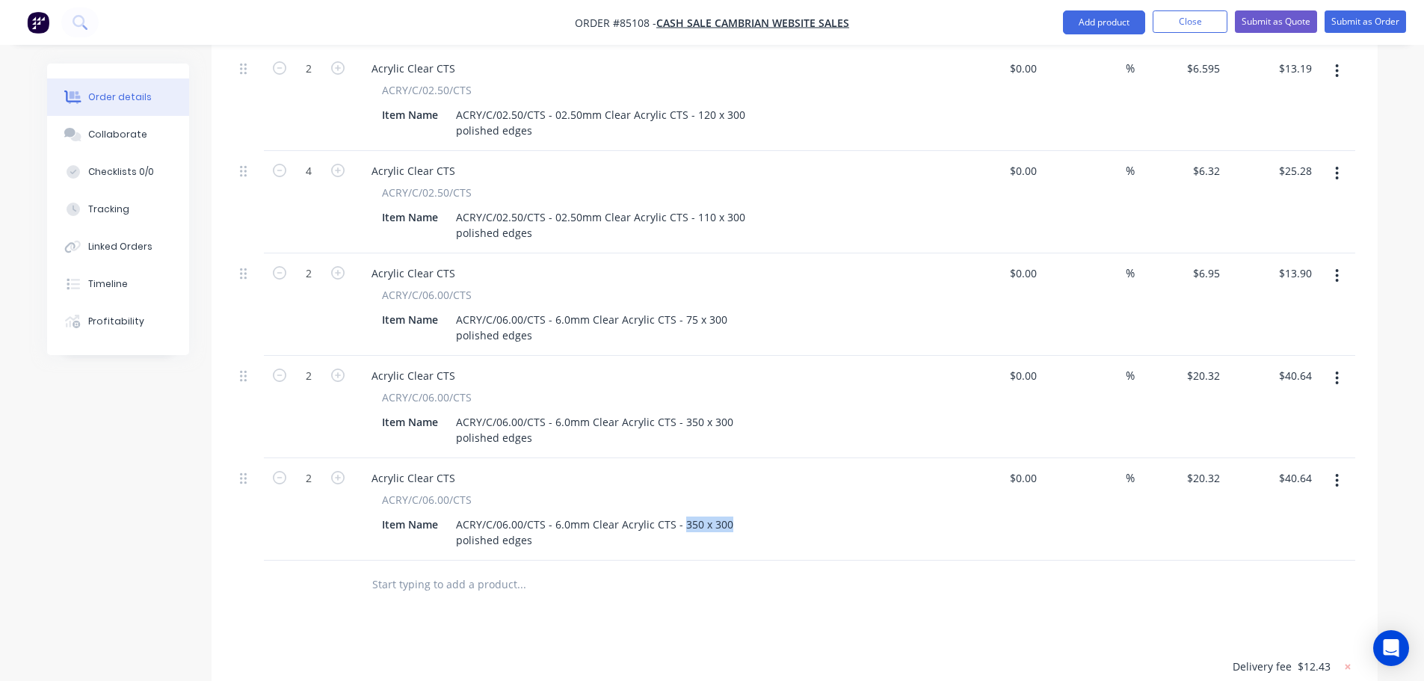
scroll to position [1391, 0]
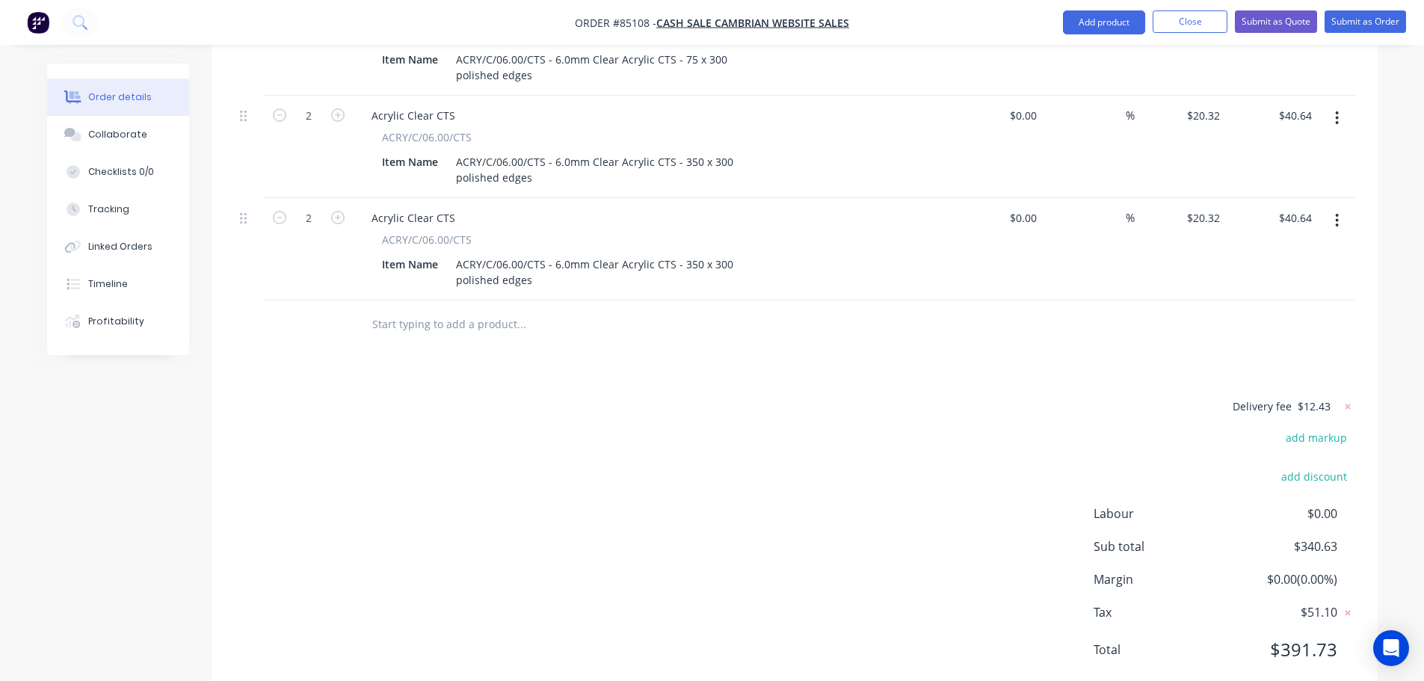
drag, startPoint x: 680, startPoint y: 226, endPoint x: 779, endPoint y: 227, distance: 99.4
click at [778, 253] on div "Item Name ACRY/C/06.00/CTS - 6.0mm Clear Acrylic CTS - 350 x 300 polished edges" at bounding box center [649, 271] width 547 height 37
click at [1281, 198] on div "40.64 40.64" at bounding box center [1272, 249] width 92 height 102
type input "30.98"
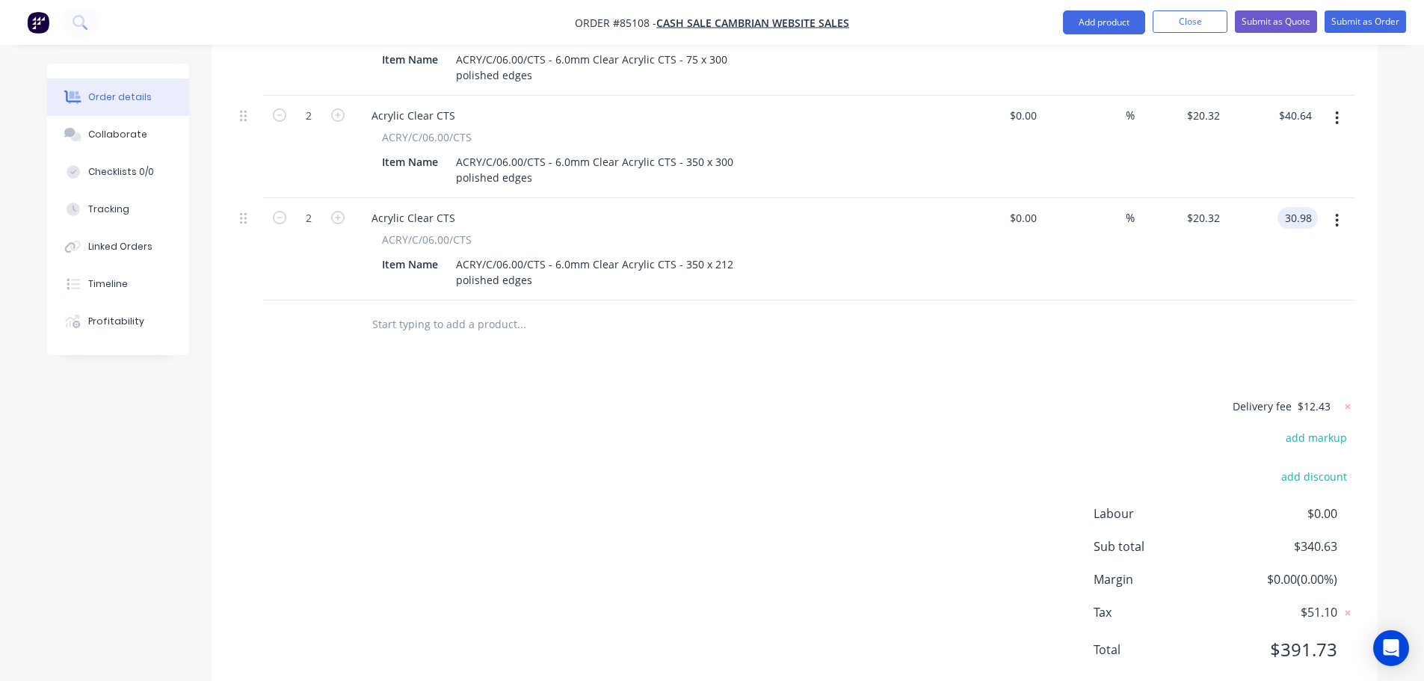
type input "$15.49"
type input "$30.98"
click at [1284, 301] on div at bounding box center [794, 325] width 1121 height 49
click at [1337, 214] on icon "button" at bounding box center [1337, 220] width 3 height 13
click at [1290, 279] on div "Duplicate" at bounding box center [1284, 290] width 115 height 22
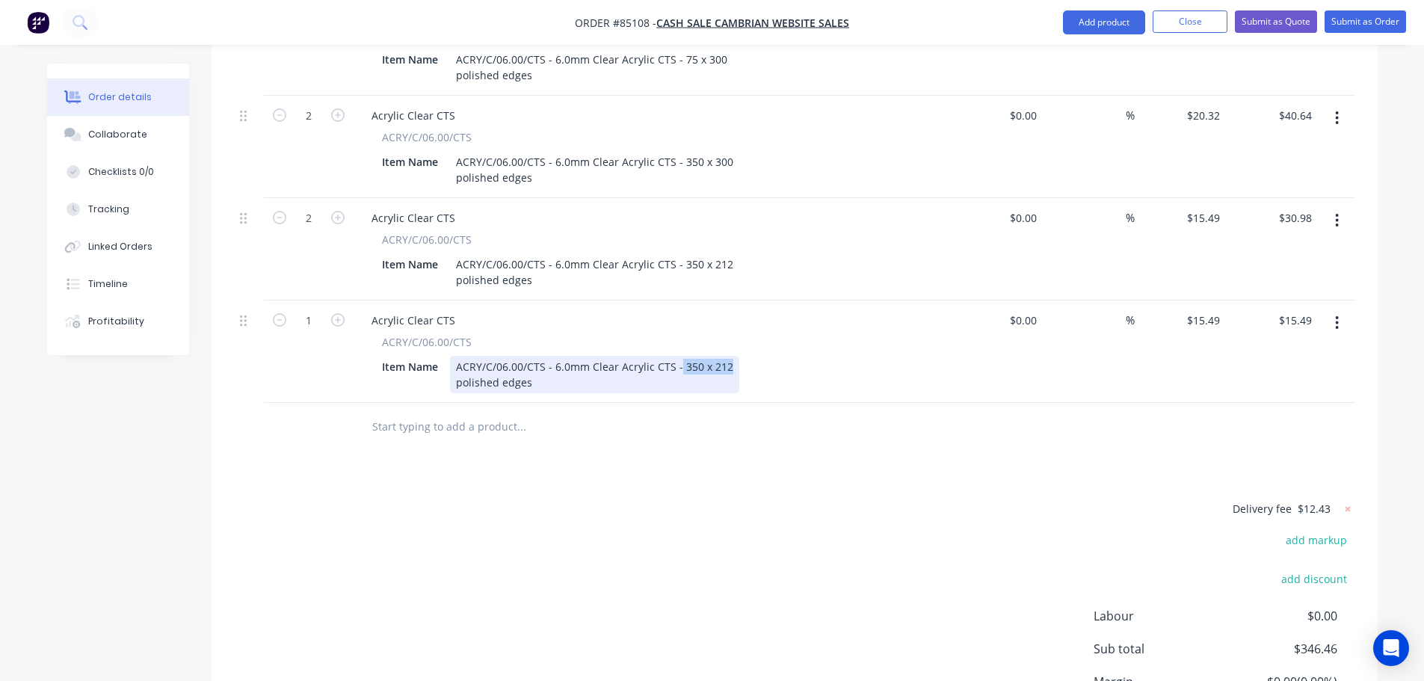
drag, startPoint x: 677, startPoint y: 323, endPoint x: 730, endPoint y: 325, distance: 52.4
click at [730, 356] on div "ACRY/C/06.00/CTS - 6.0mm Clear Acrylic CTS - 350 x 212 polished edges" at bounding box center [594, 374] width 289 height 37
click at [331, 313] on icon "button" at bounding box center [337, 319] width 13 height 13
type input "2"
click at [1293, 309] on input "30.98" at bounding box center [1301, 320] width 34 height 22
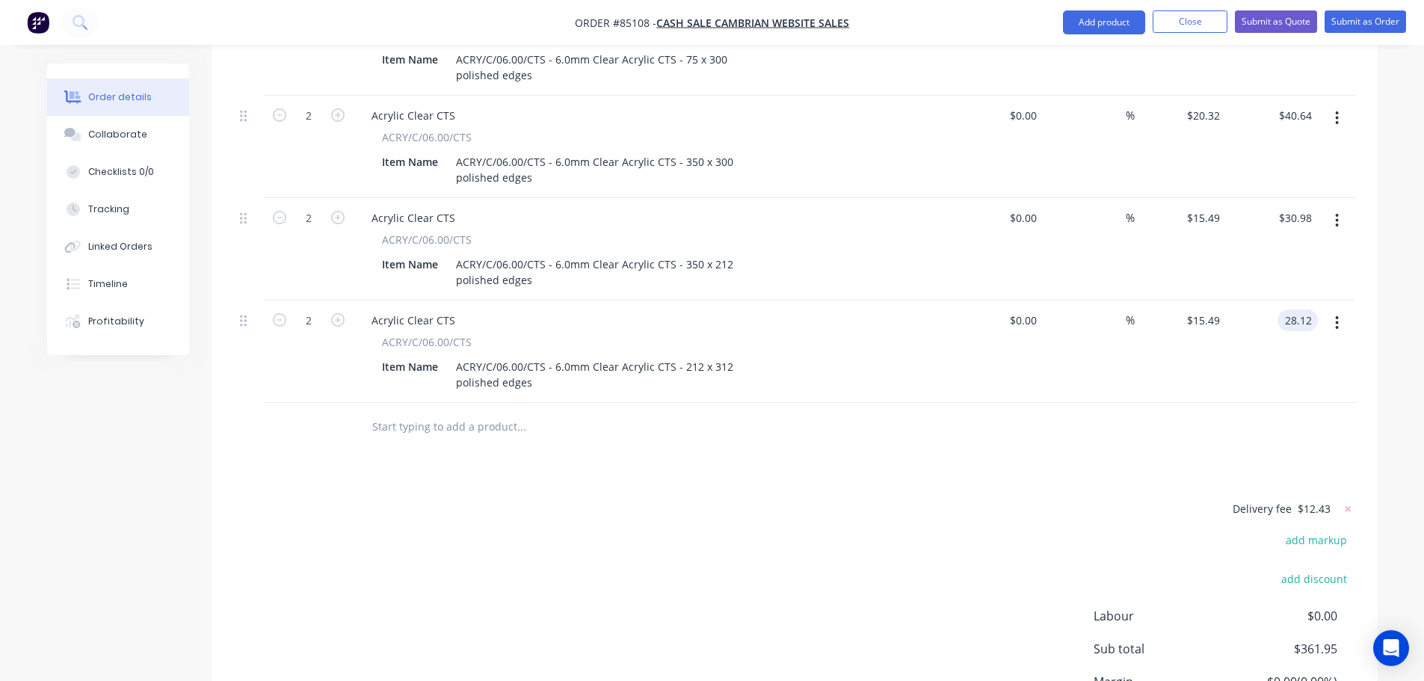
type input "28.12"
type input "$14.06"
type input "$28.12"
click at [1282, 355] on div "$28.12 28.12" at bounding box center [1272, 352] width 92 height 102
click at [474, 412] on input "text" at bounding box center [521, 427] width 299 height 30
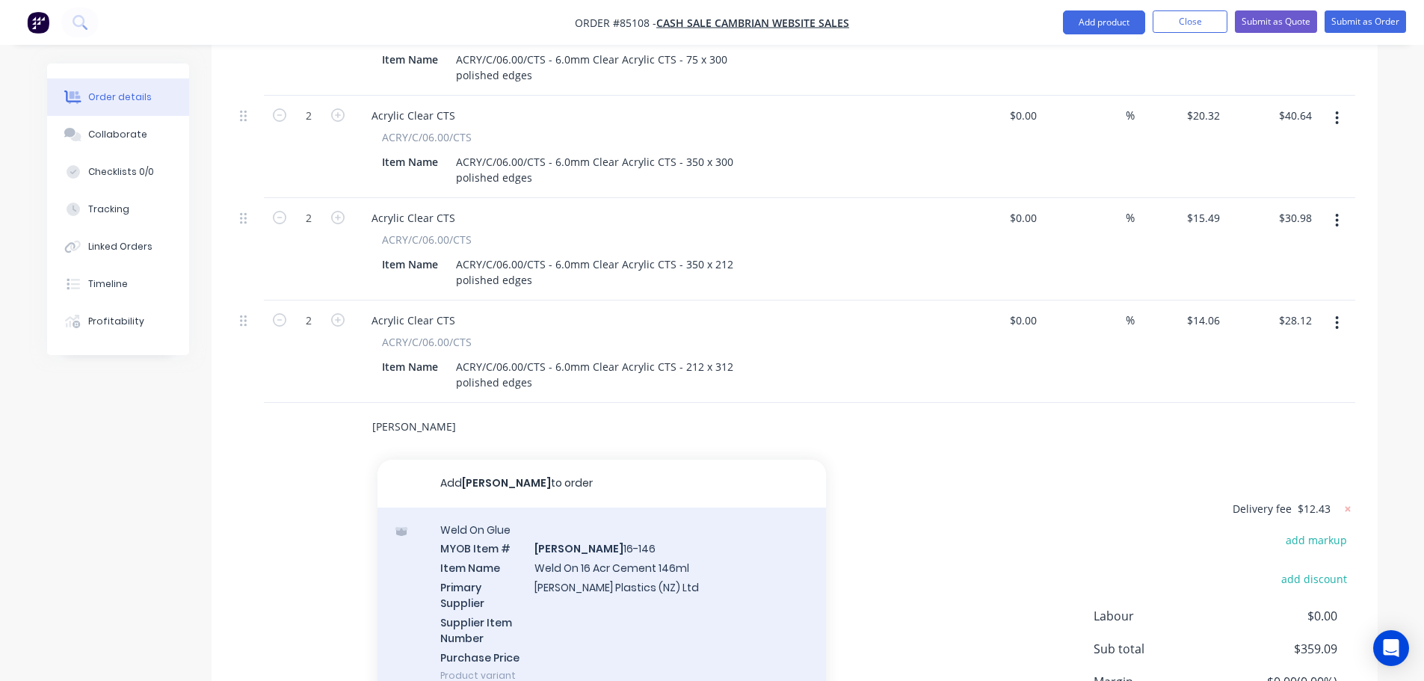
type input "weldon"
click at [663, 517] on div "Weld On Glue MYOB Item # WELDON 16-146 Item Name Weld On 16 Acr Cement 146ml Pr…" at bounding box center [602, 603] width 449 height 191
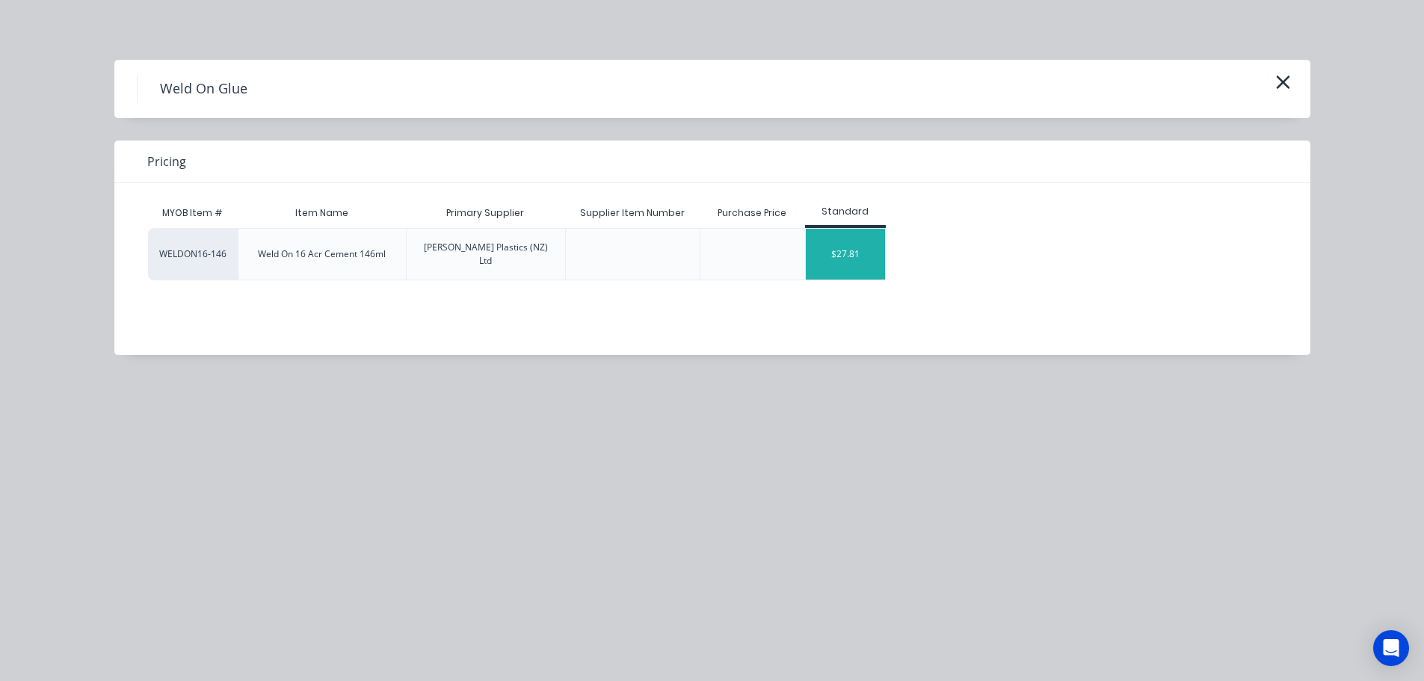
click at [856, 246] on div "$27.81" at bounding box center [846, 254] width 80 height 51
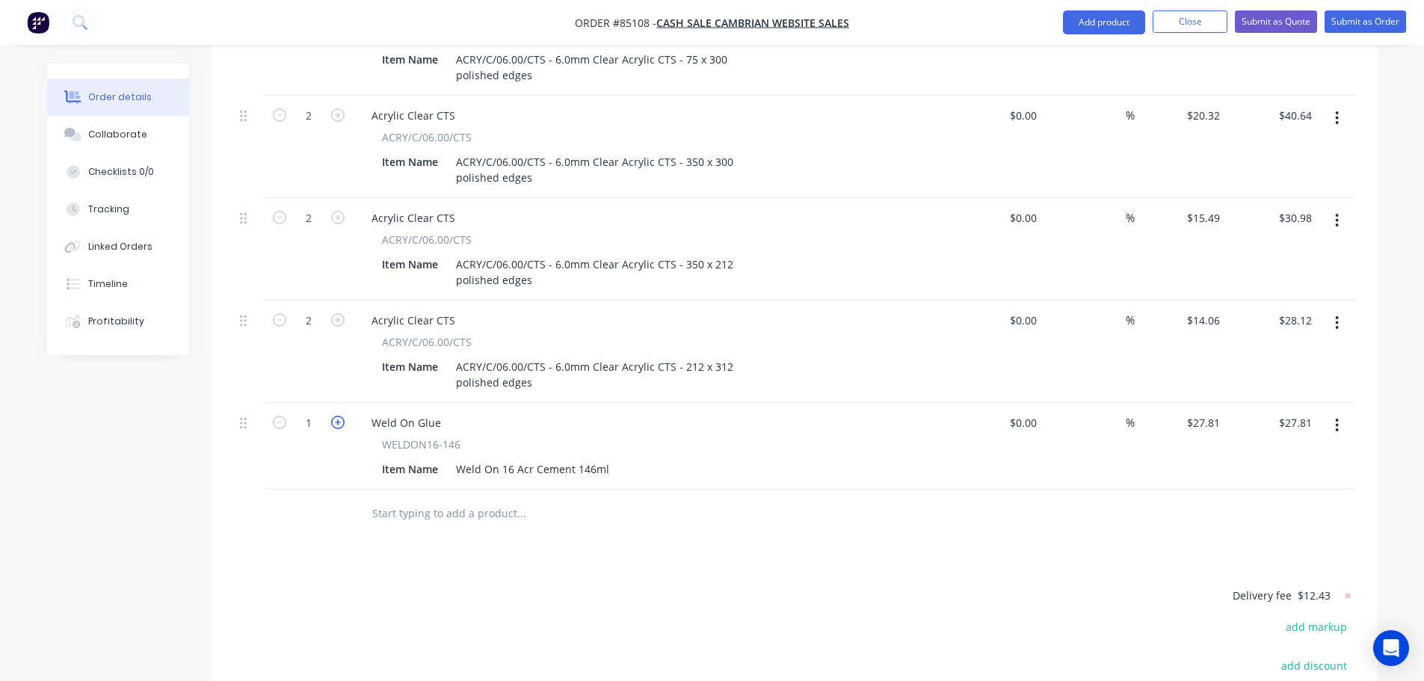
click at [332, 416] on icon "button" at bounding box center [337, 422] width 13 height 13
type input "2"
type input "$55.62"
click at [523, 499] on input "text" at bounding box center [521, 514] width 299 height 30
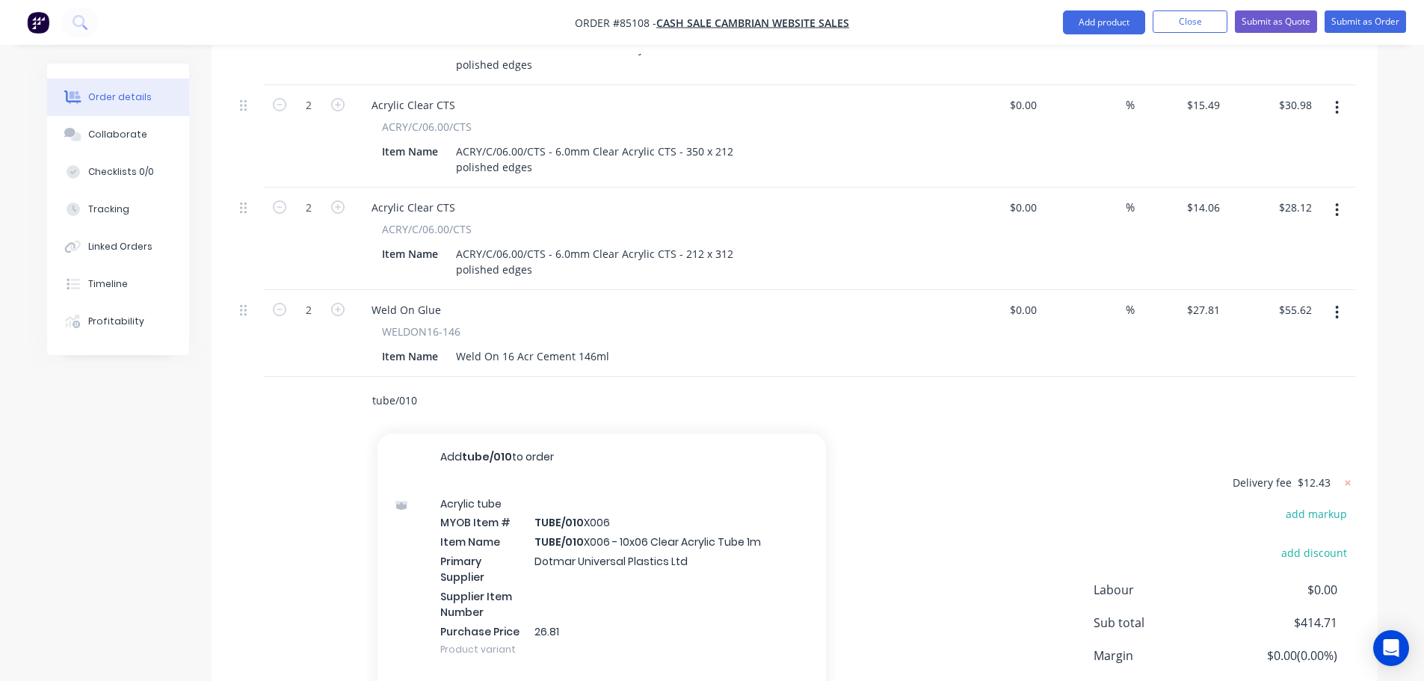
scroll to position [1580, 0]
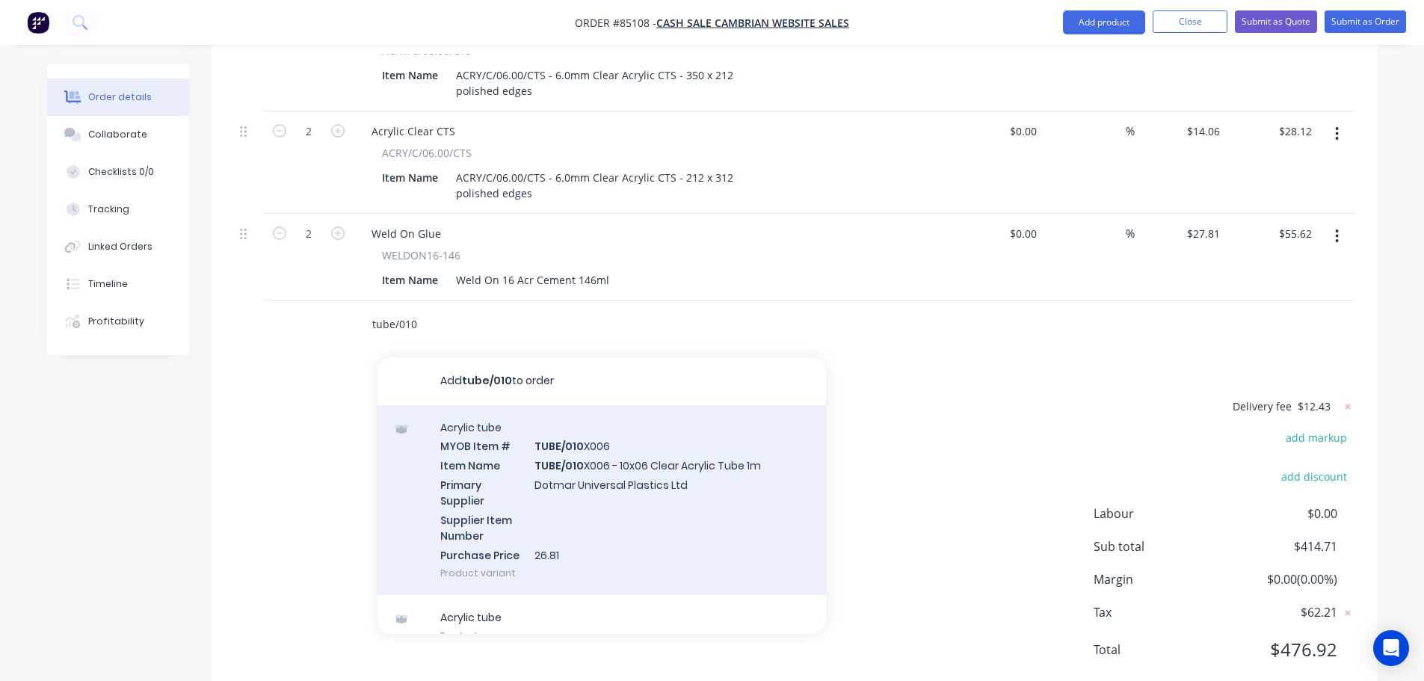
type input "tube/010"
click at [617, 452] on div "Acrylic tube MYOB Item # TUBE/010 X006 Item Name TUBE/010 X006 - 10x06 Clear Ac…" at bounding box center [602, 500] width 449 height 191
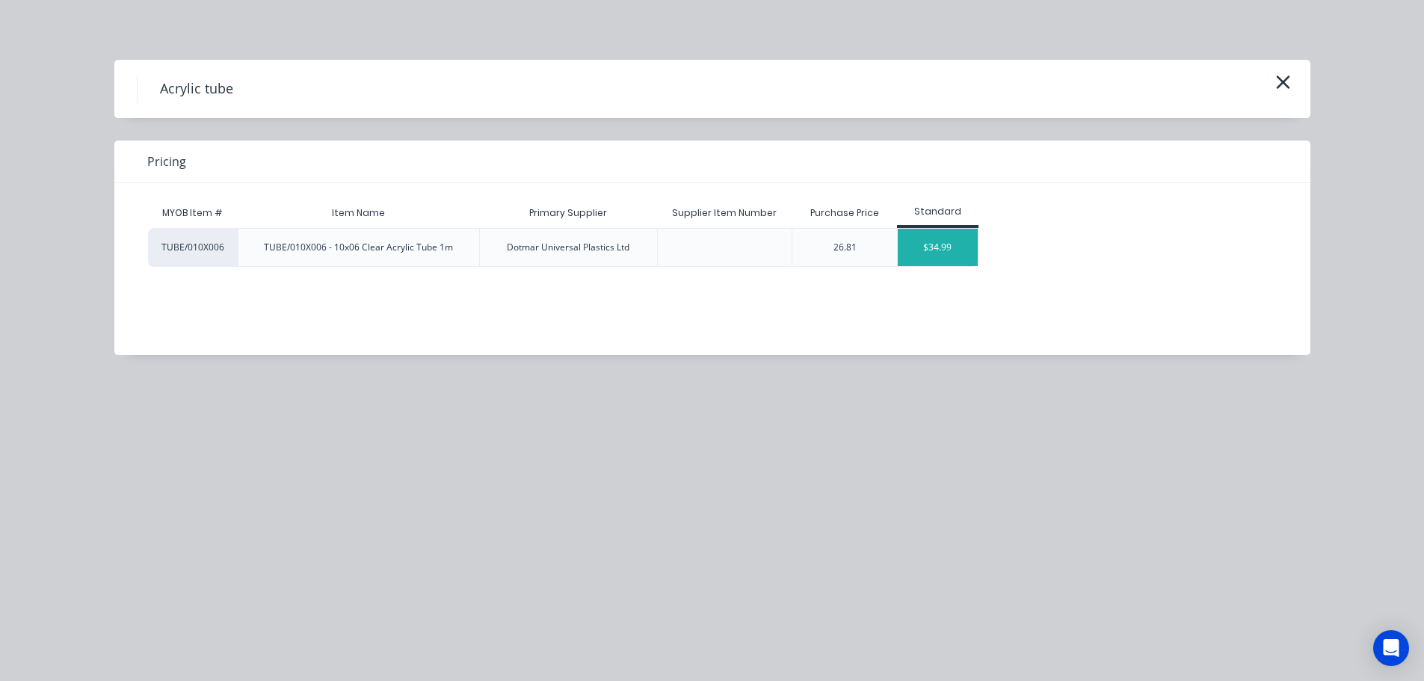
click at [917, 236] on div "$34.99" at bounding box center [938, 247] width 80 height 37
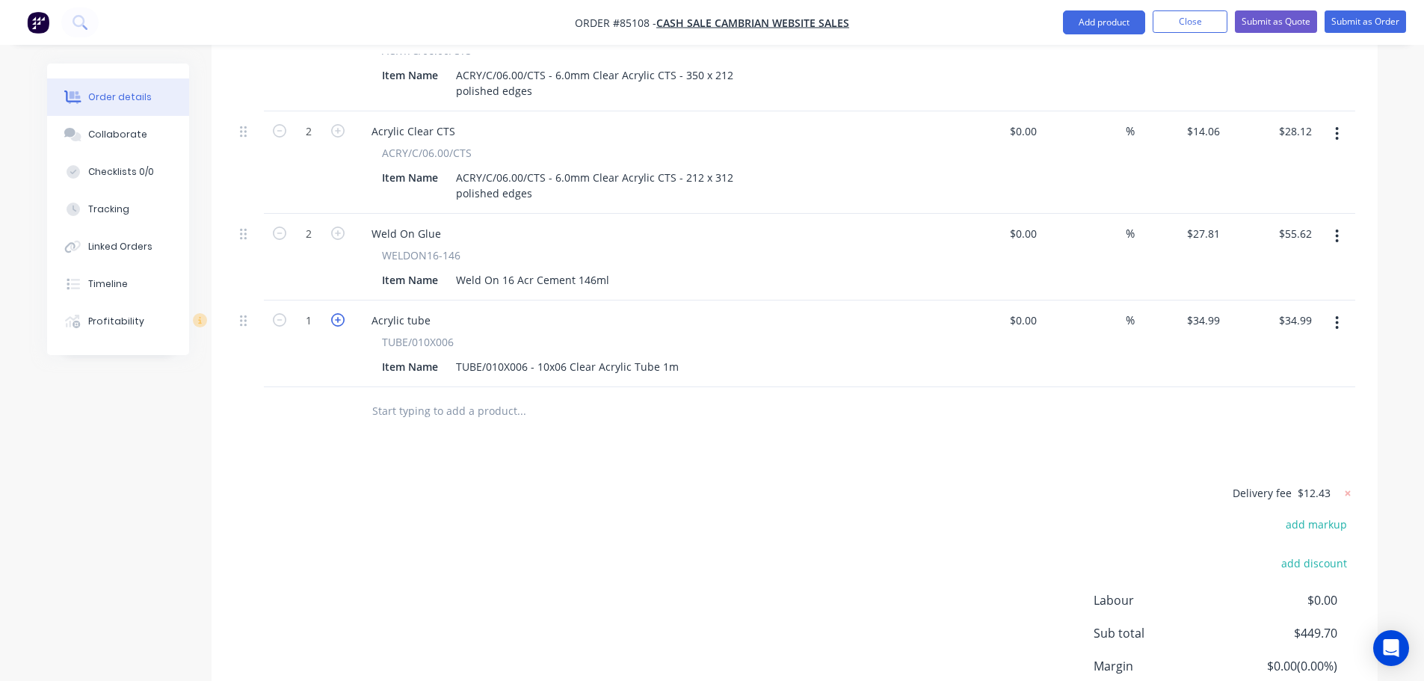
click at [338, 313] on icon "button" at bounding box center [337, 319] width 13 height 13
type input "2"
click at [1300, 309] on input "69.98" at bounding box center [1298, 320] width 40 height 22
type input "40.32"
type input "$20.16"
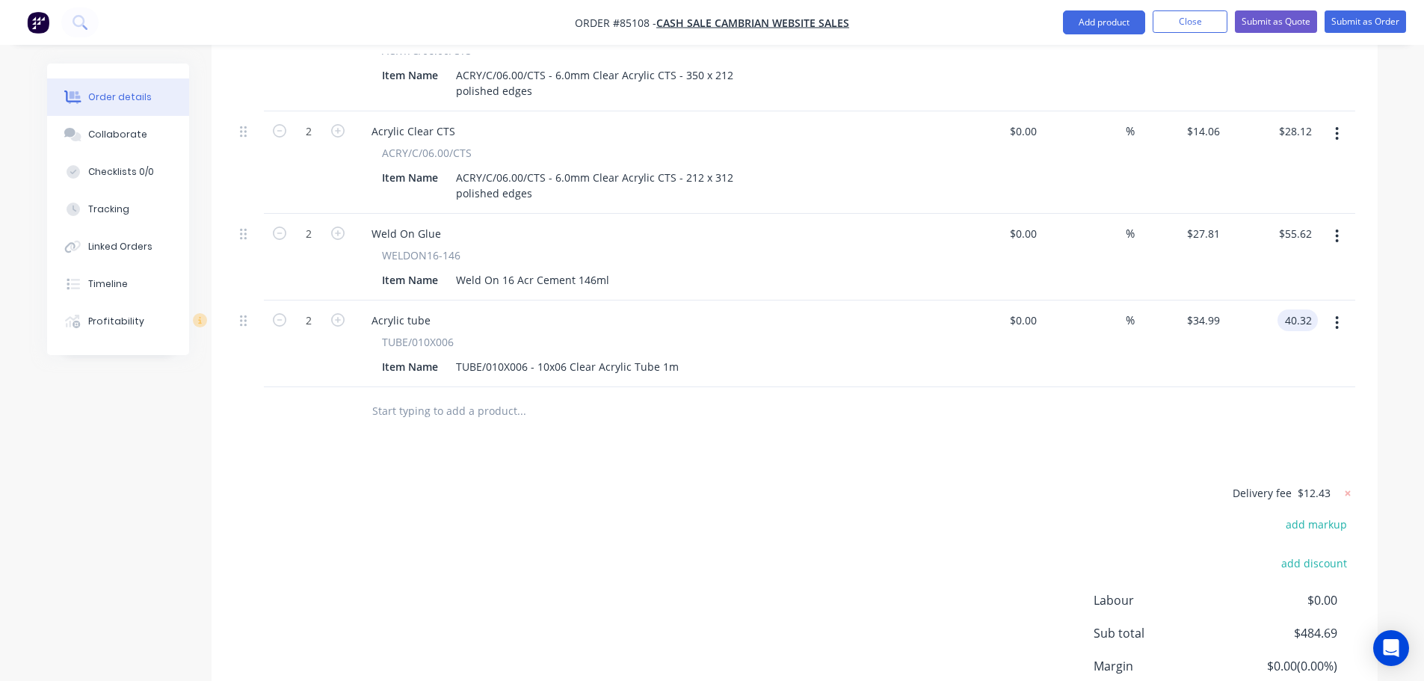
type input "$40.32"
click at [967, 387] on div at bounding box center [794, 411] width 1121 height 49
click at [461, 396] on input "text" at bounding box center [521, 411] width 299 height 30
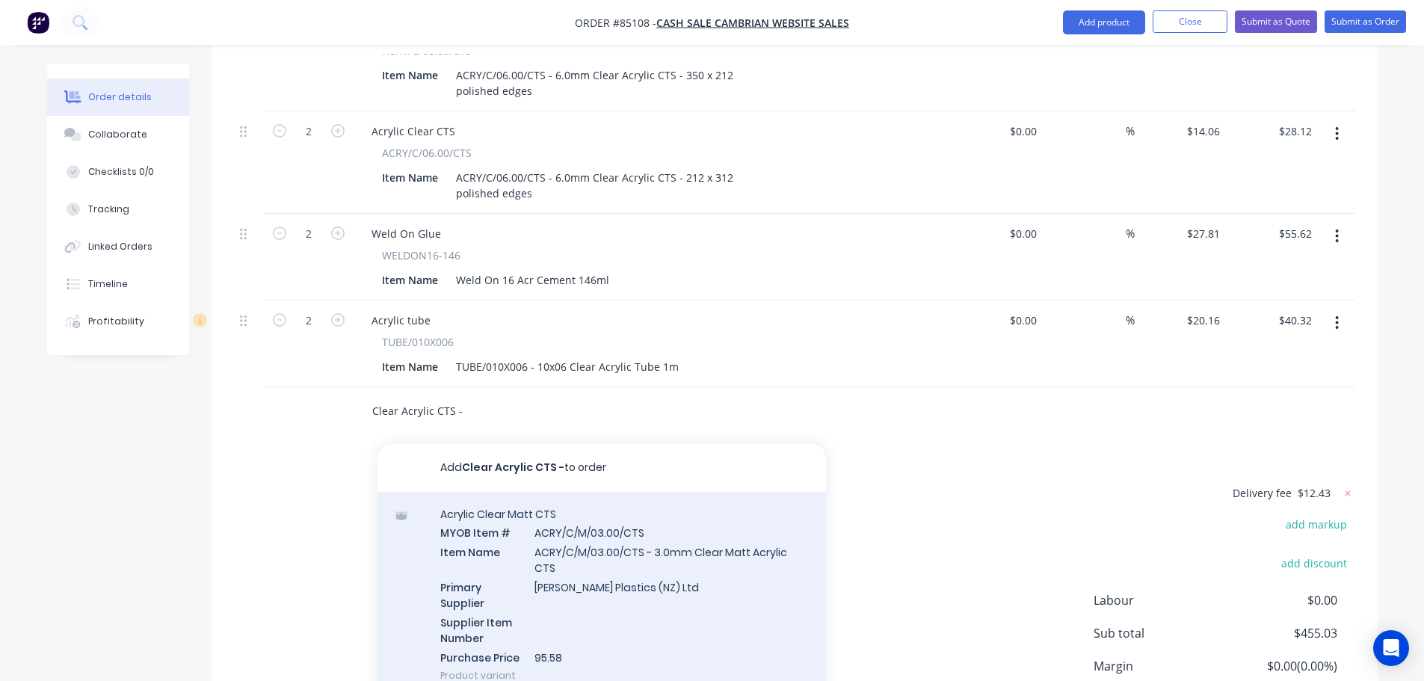
scroll to position [515, 0]
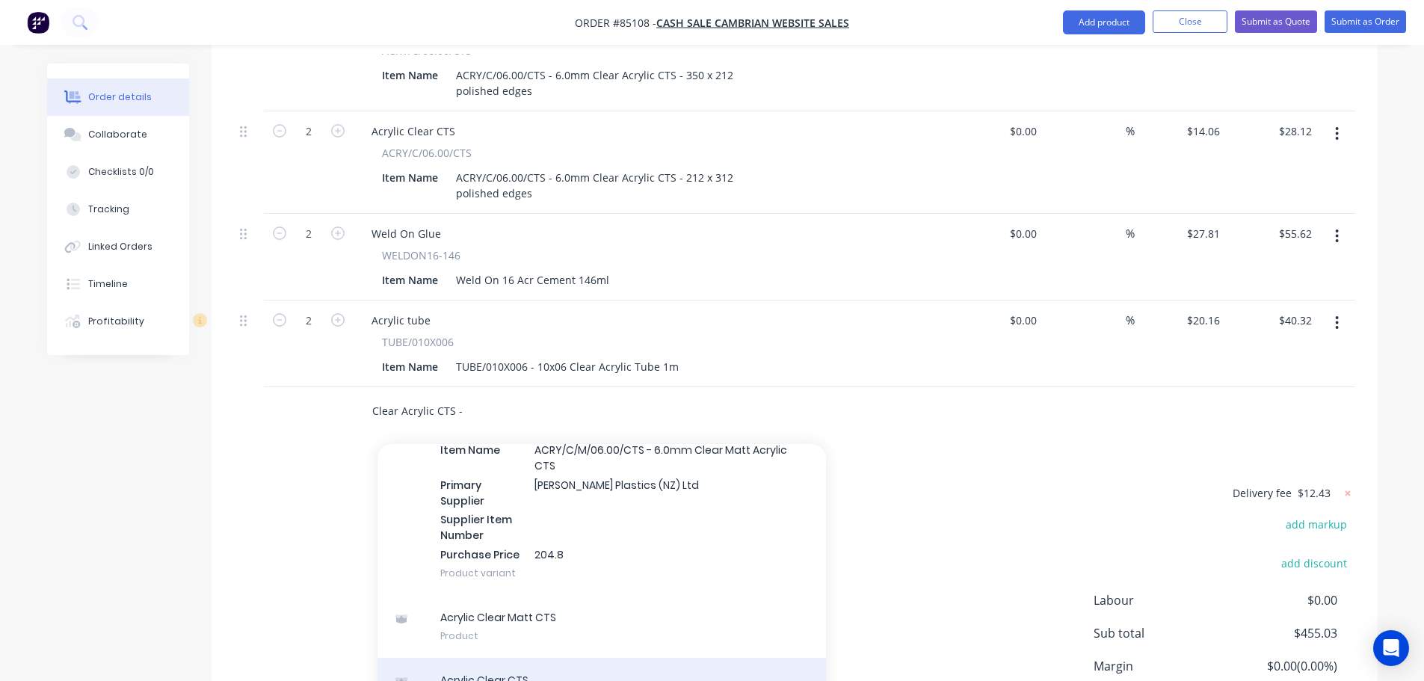
type input "Clear Acrylic CTS -"
click at [565, 658] on div "Acrylic Clear CTS Product" at bounding box center [602, 689] width 449 height 63
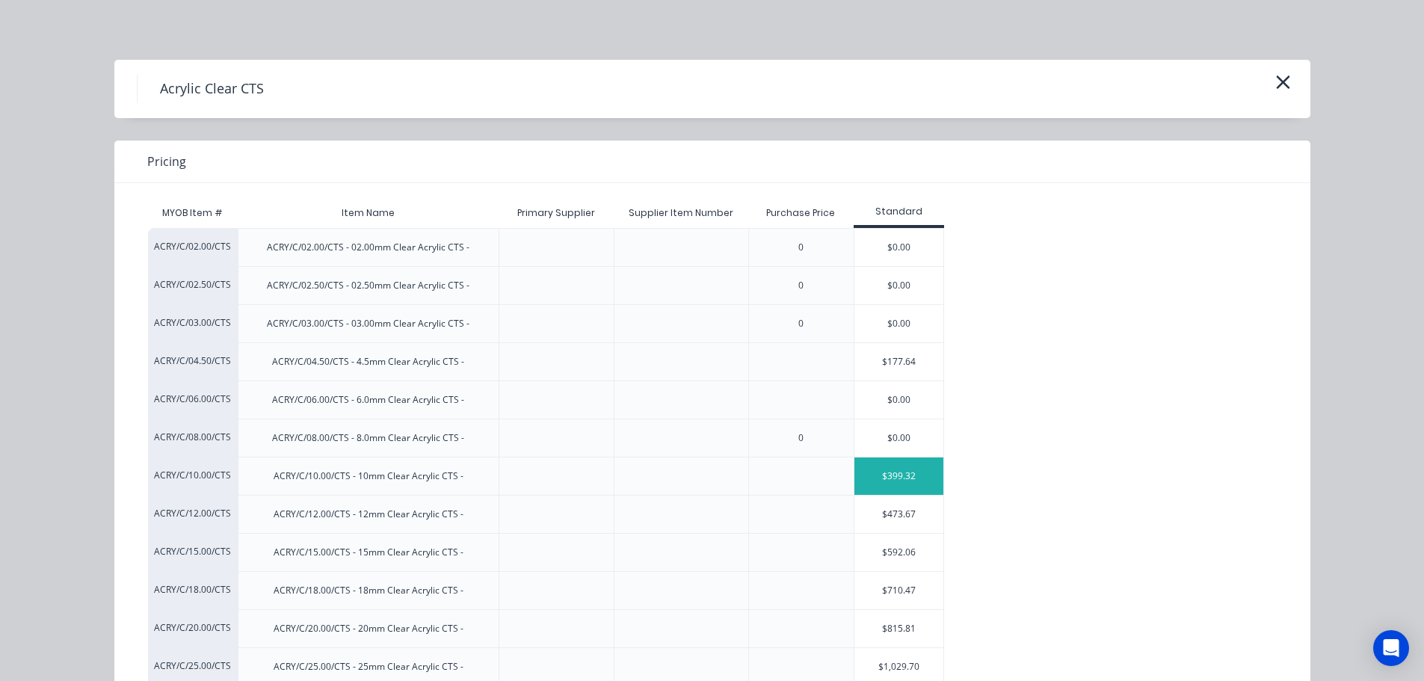
click at [890, 463] on div "$399.32" at bounding box center [899, 476] width 90 height 37
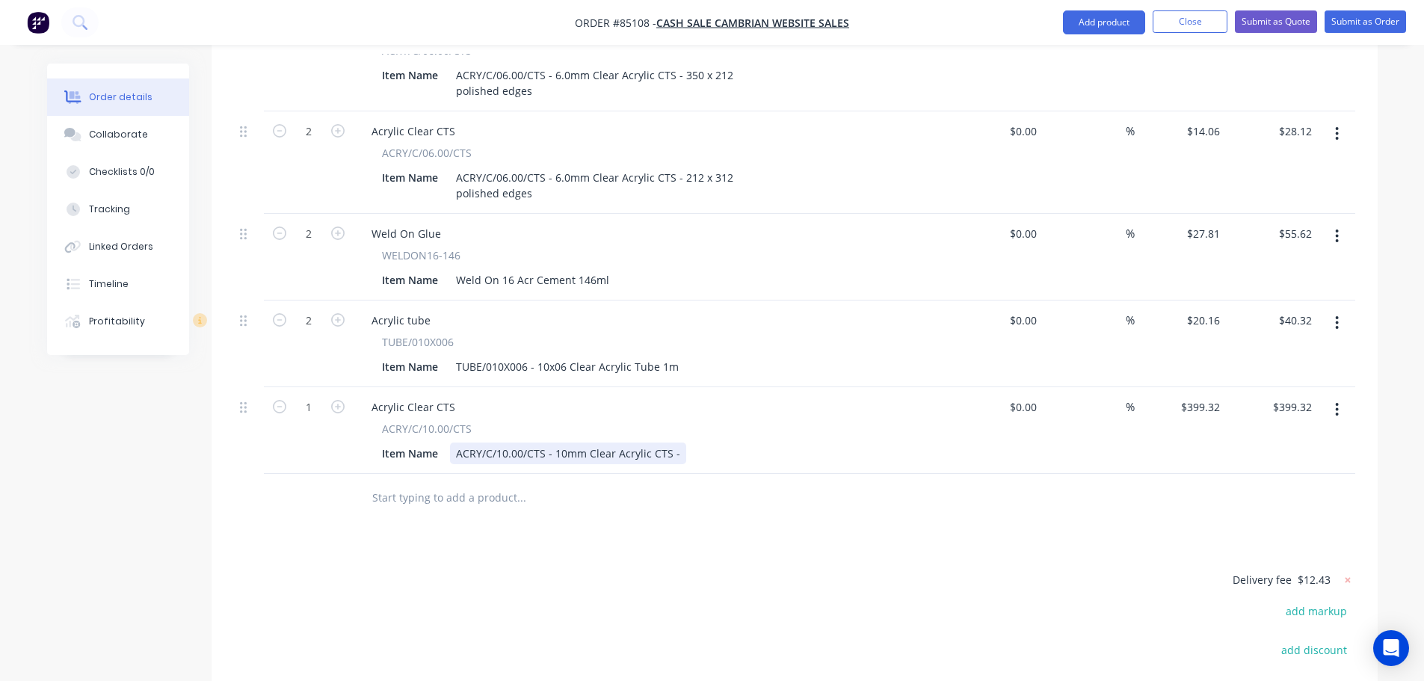
click at [675, 443] on div "ACRY/C/10.00/CTS - 10mm Clear Acrylic CTS -" at bounding box center [568, 454] width 236 height 22
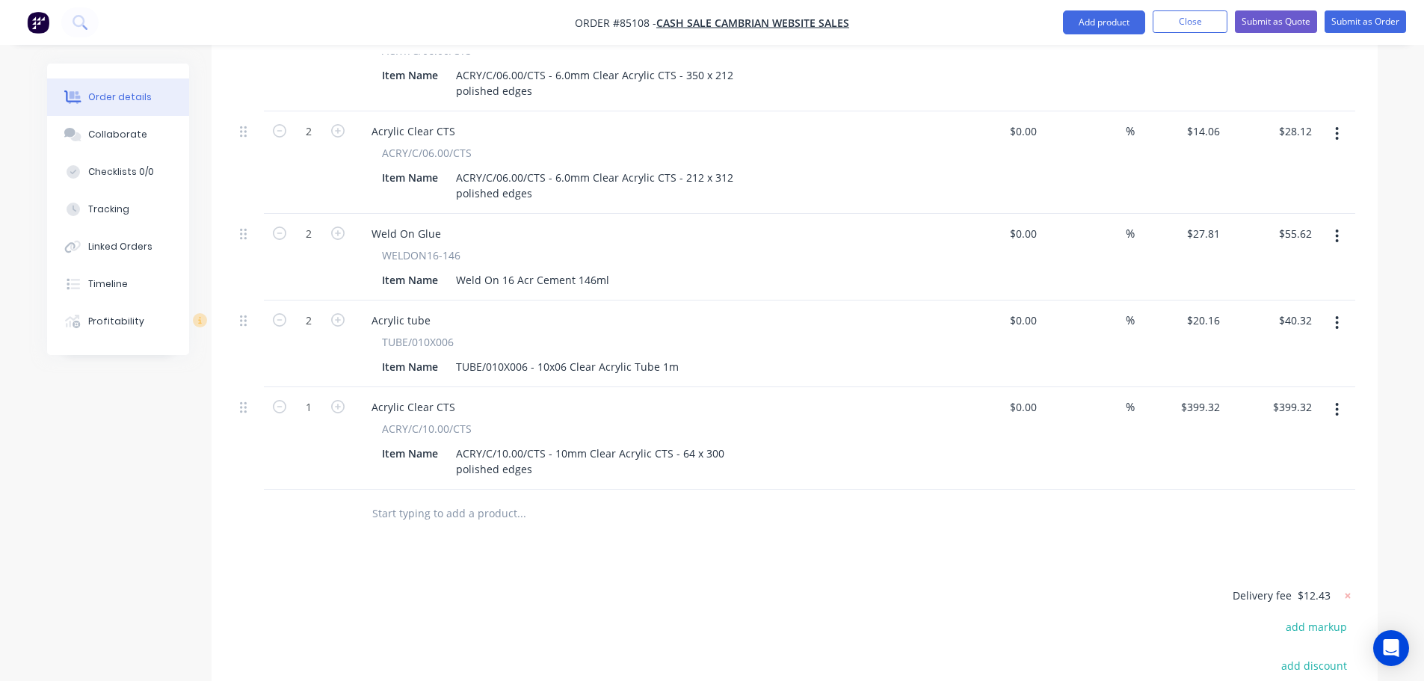
click at [331, 398] on button "button" at bounding box center [337, 406] width 19 height 16
type input "2"
click at [1291, 396] on input "798.64" at bounding box center [1298, 407] width 40 height 22
type input "16.40"
type input "$8.20"
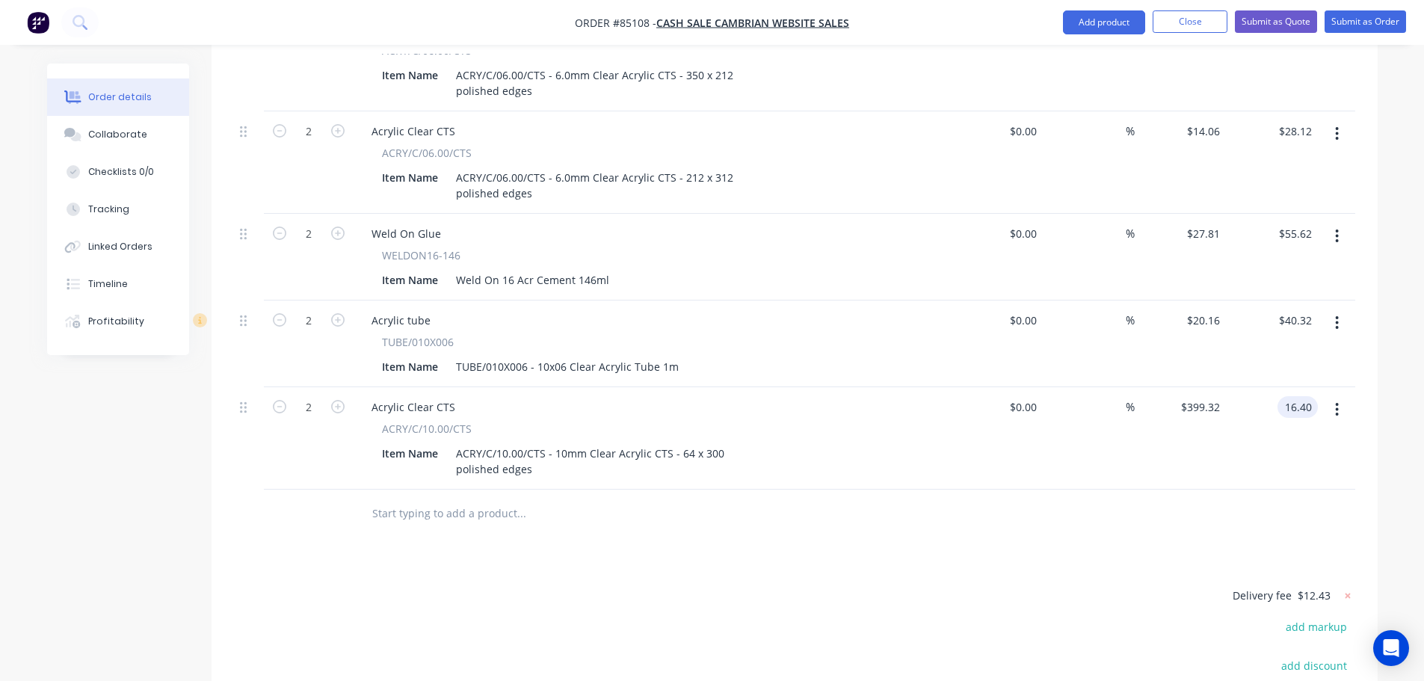
type input "$16.40"
click at [1326, 396] on button "button" at bounding box center [1336, 409] width 35 height 27
drag, startPoint x: 1305, startPoint y: 428, endPoint x: 1207, endPoint y: 446, distance: 99.6
click at [1306, 468] on div "Duplicate" at bounding box center [1284, 479] width 115 height 22
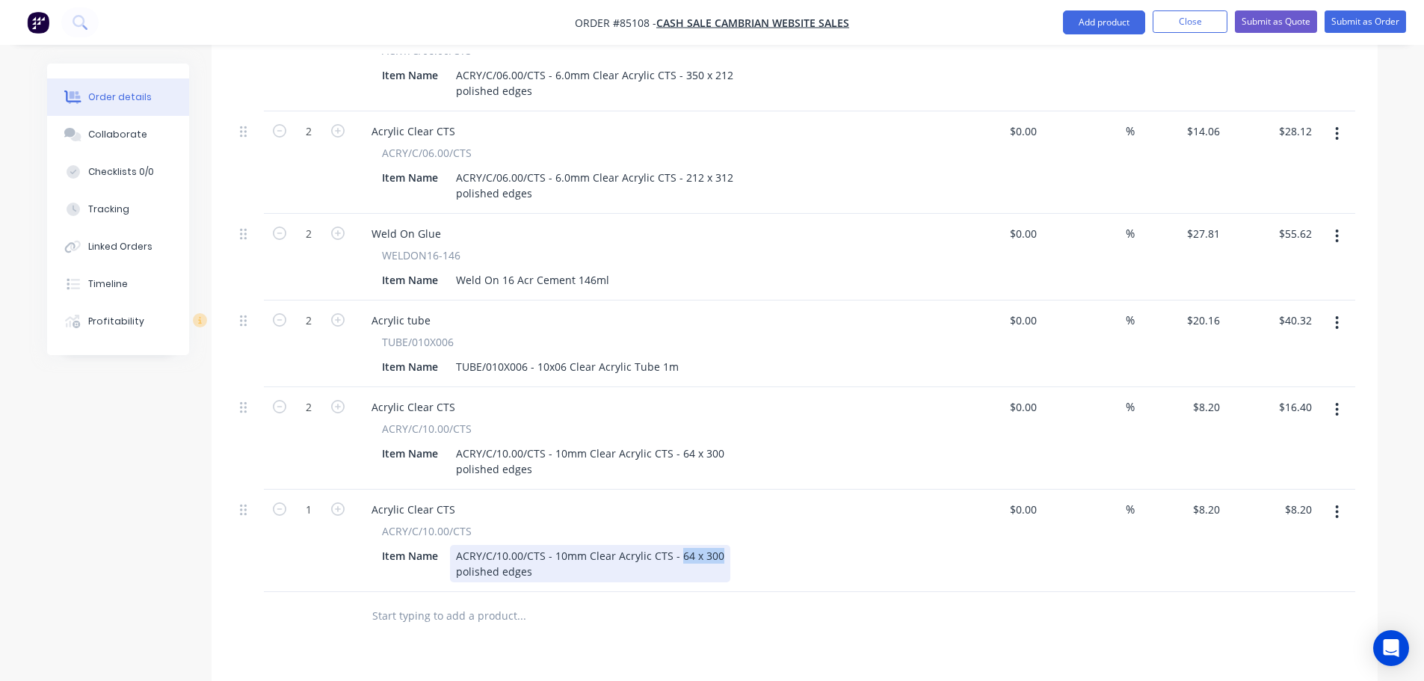
drag, startPoint x: 677, startPoint y: 517, endPoint x: 715, endPoint y: 511, distance: 38.5
click at [715, 545] on div "ACRY/C/10.00/CTS - 10mm Clear Acrylic CTS - 64 x 300 polished edges" at bounding box center [590, 563] width 280 height 37
drag, startPoint x: 569, startPoint y: 535, endPoint x: 379, endPoint y: 549, distance: 190.4
click at [379, 549] on div "Acrylic Clear CTS ACRY/C/10.00/CTS Item Name ACRY/C/10.00/CTS - 10mm Clear Acry…" at bounding box center [653, 541] width 598 height 102
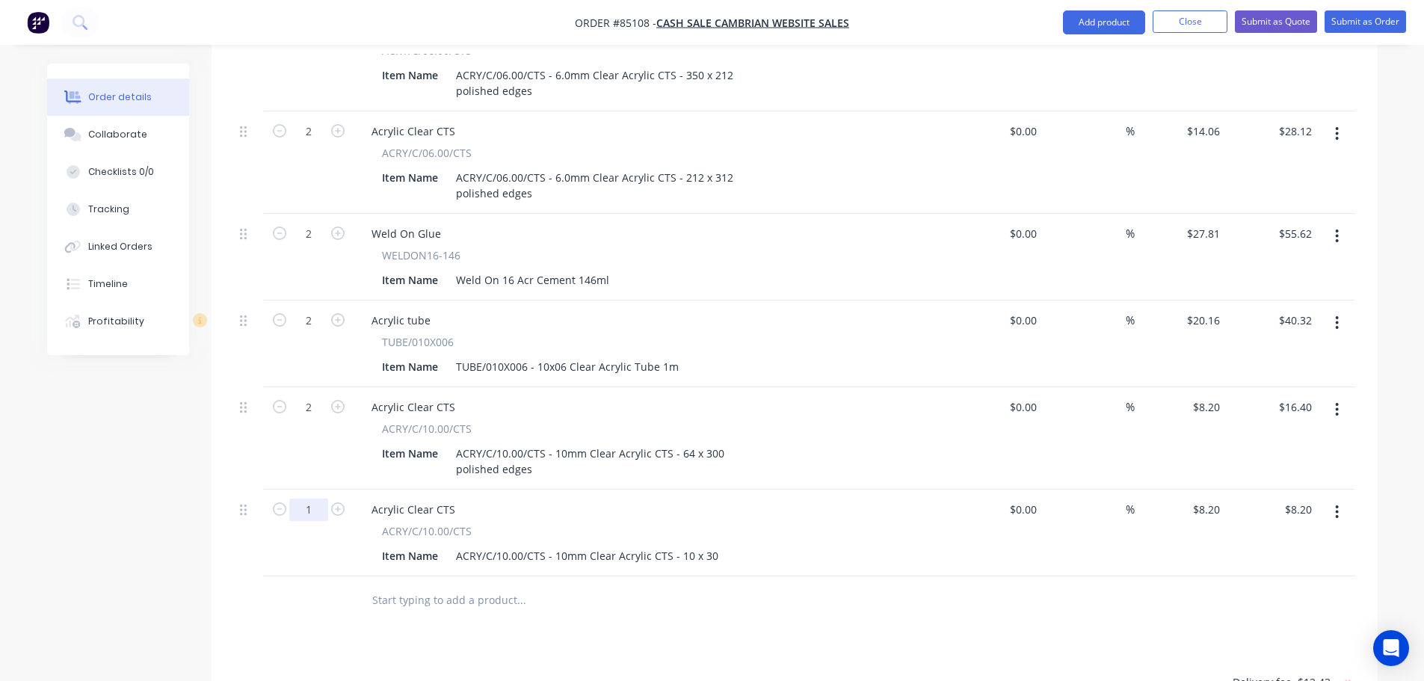
click at [301, 499] on input "1" at bounding box center [308, 510] width 39 height 22
type input "6"
click at [1301, 499] on input "49.20" at bounding box center [1301, 510] width 34 height 22
type input "3.93"
type input "$0.655"
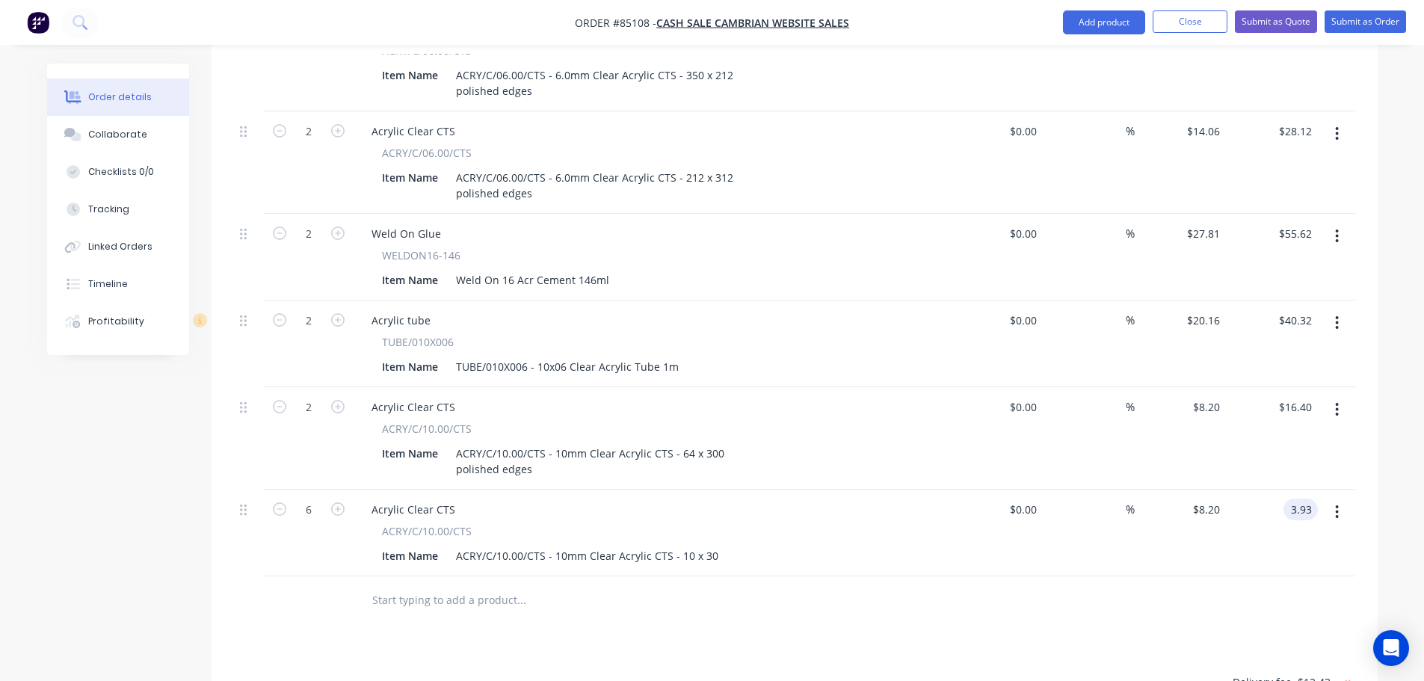
type input "$3.93"
click at [1304, 576] on div at bounding box center [794, 600] width 1121 height 49
click at [463, 585] on input "text" at bounding box center [521, 600] width 299 height 30
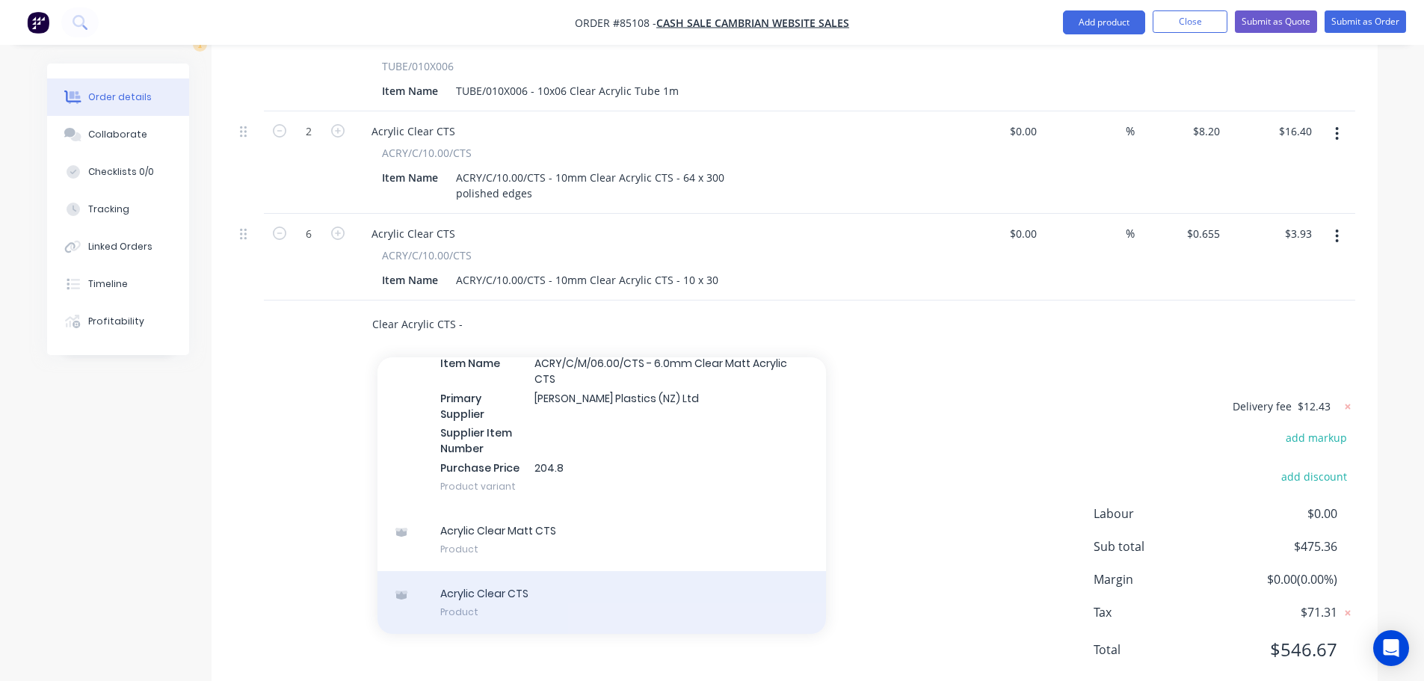
type input "Clear Acrylic CTS -"
click at [665, 571] on div "Acrylic Clear CTS Product" at bounding box center [602, 602] width 449 height 63
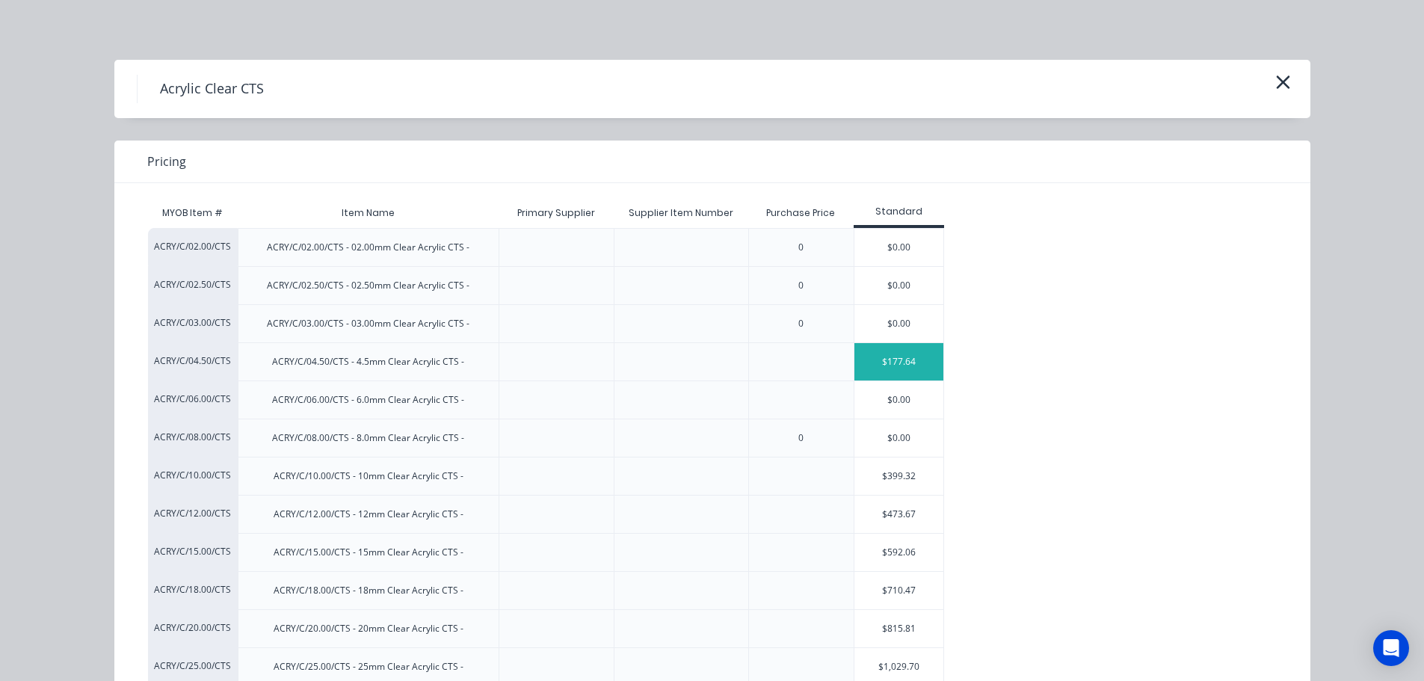
click at [866, 366] on div "$177.64" at bounding box center [899, 361] width 90 height 37
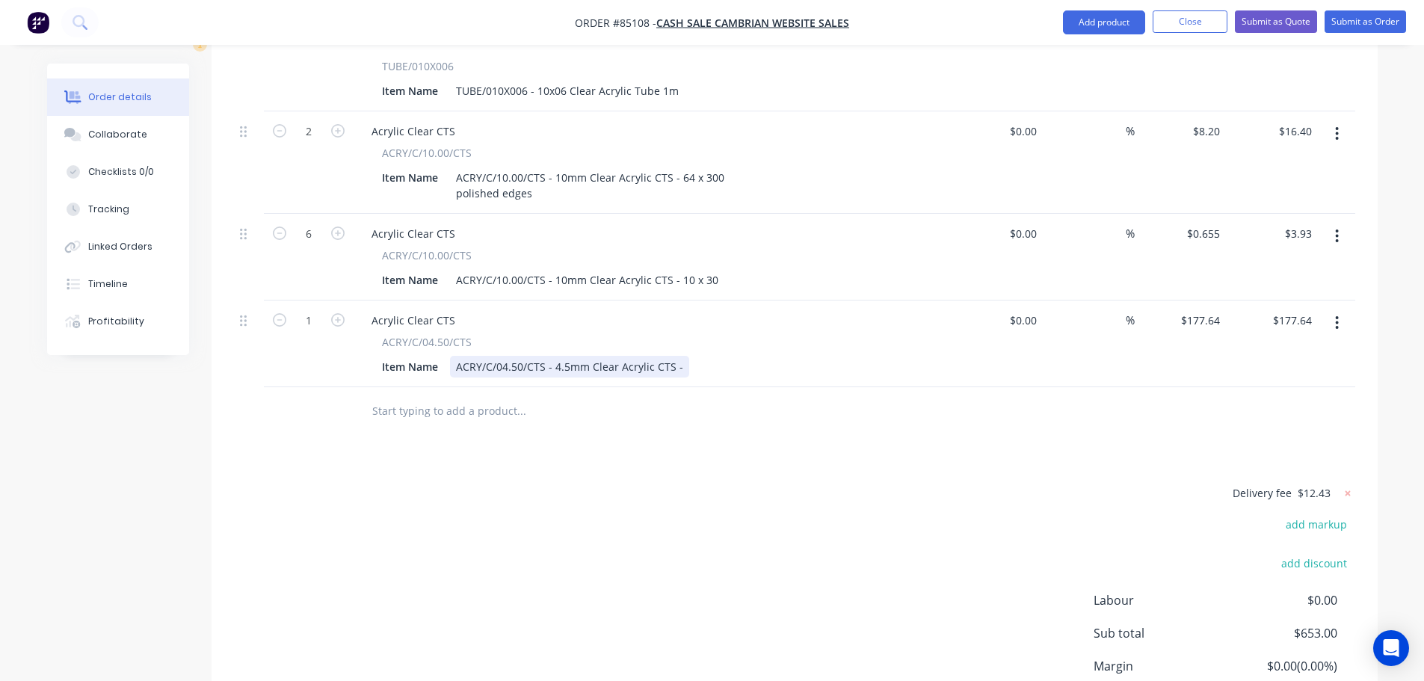
click at [677, 356] on div "ACRY/C/04.50/CTS - 4.5mm Clear Acrylic CTS -" at bounding box center [569, 367] width 239 height 22
click at [301, 309] on input "1" at bounding box center [308, 320] width 39 height 22
type input "4"
click at [1308, 309] on input "710.56" at bounding box center [1295, 320] width 46 height 22
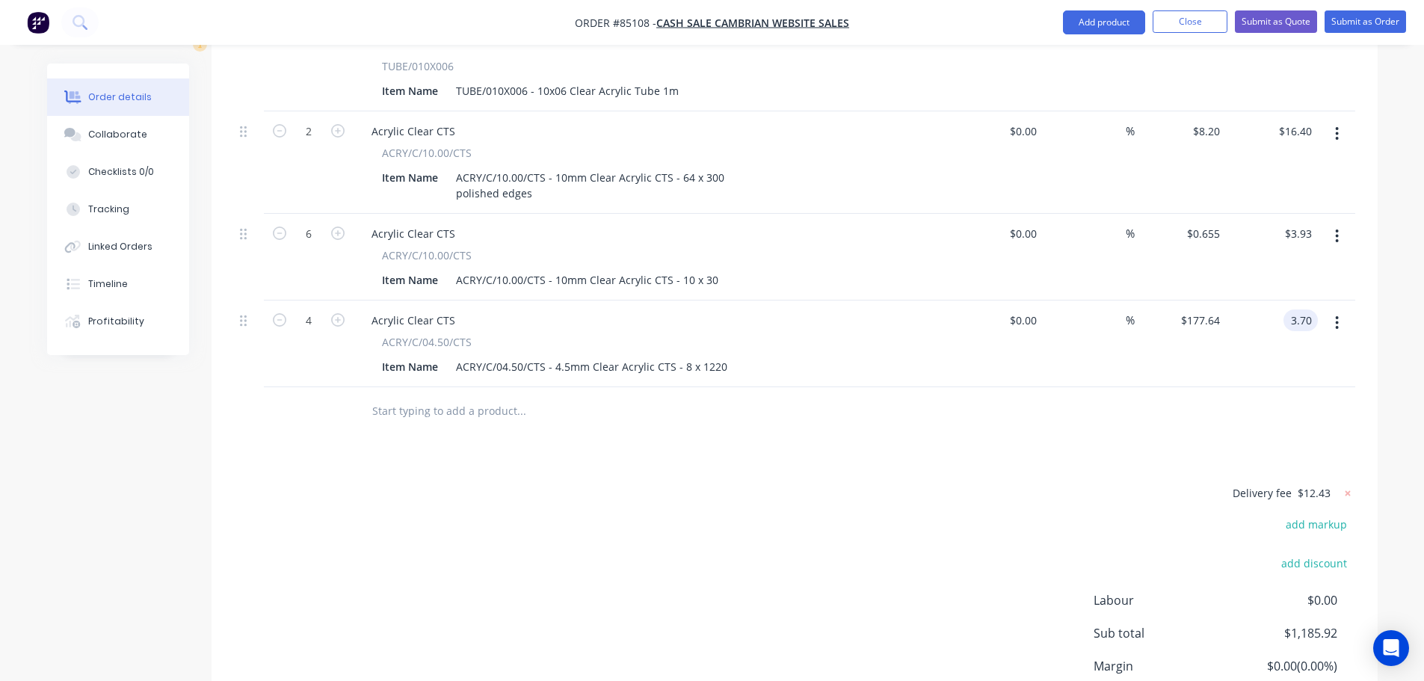
type input "3.70"
type input "$0.925"
type input "$3.70"
click at [1284, 306] on div "$3.70 3.70" at bounding box center [1272, 344] width 92 height 87
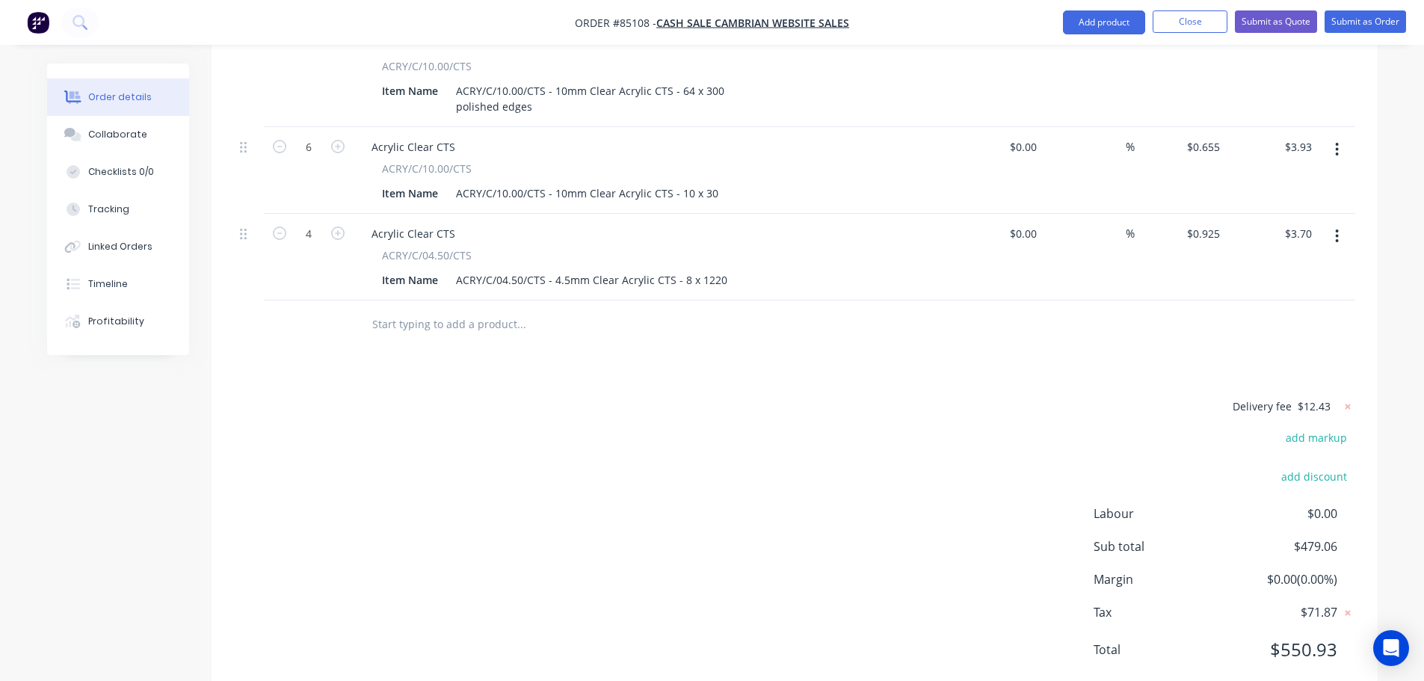
scroll to position [1793, 0]
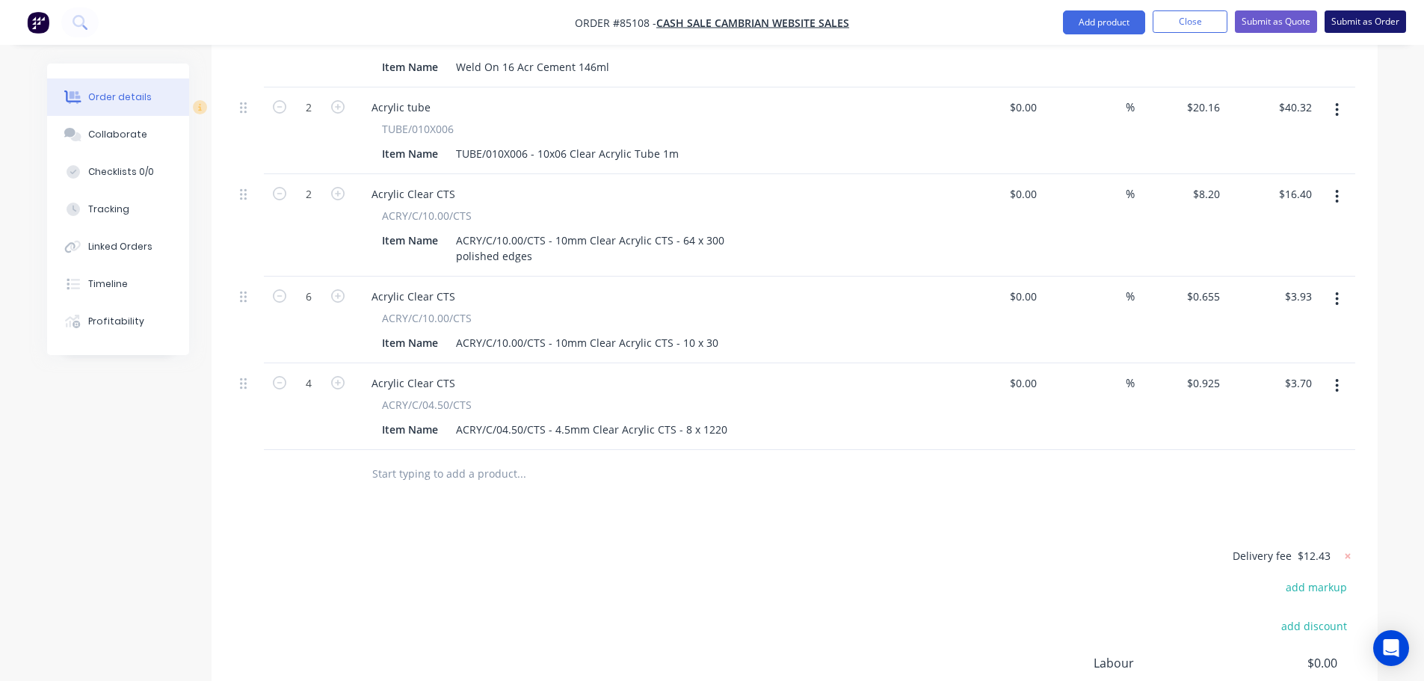
click at [1366, 16] on button "Submit as Order" at bounding box center [1365, 21] width 81 height 22
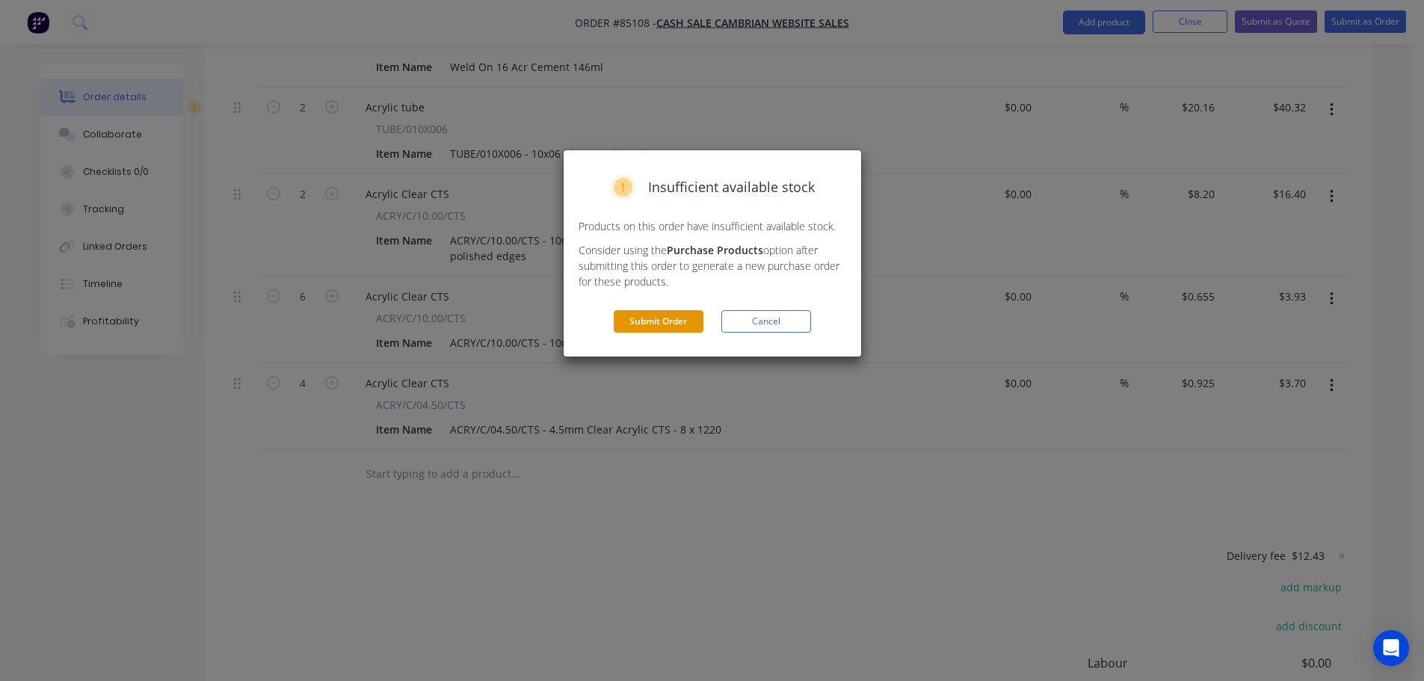
click at [629, 315] on button "Submit Order" at bounding box center [659, 321] width 90 height 22
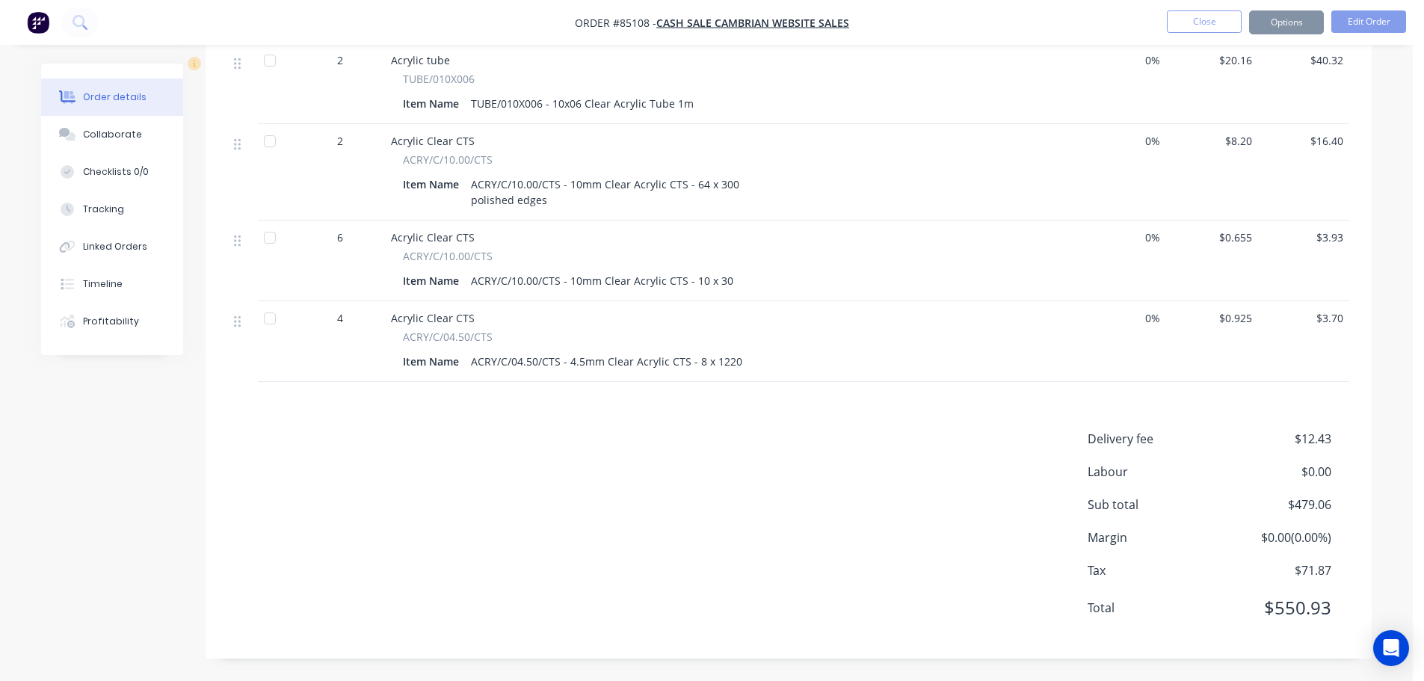
scroll to position [1694, 0]
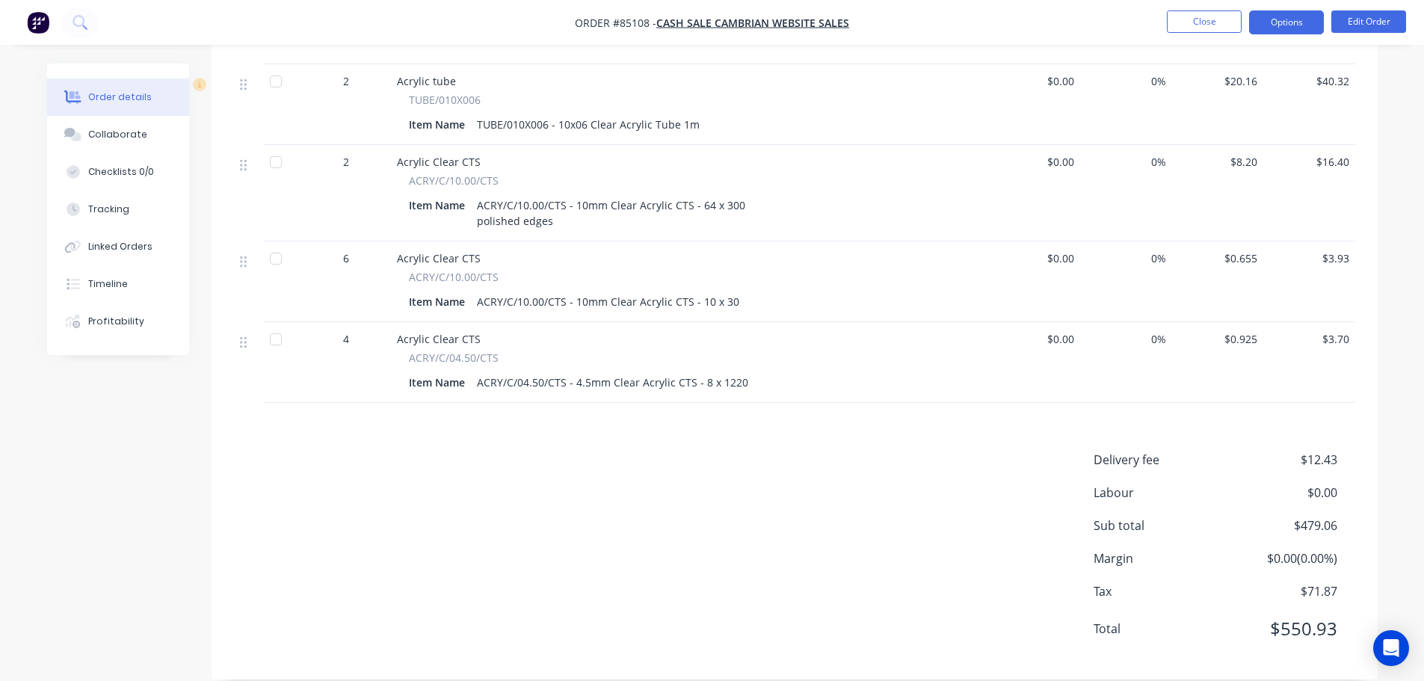
click at [1272, 22] on button "Options" at bounding box center [1286, 22] width 75 height 24
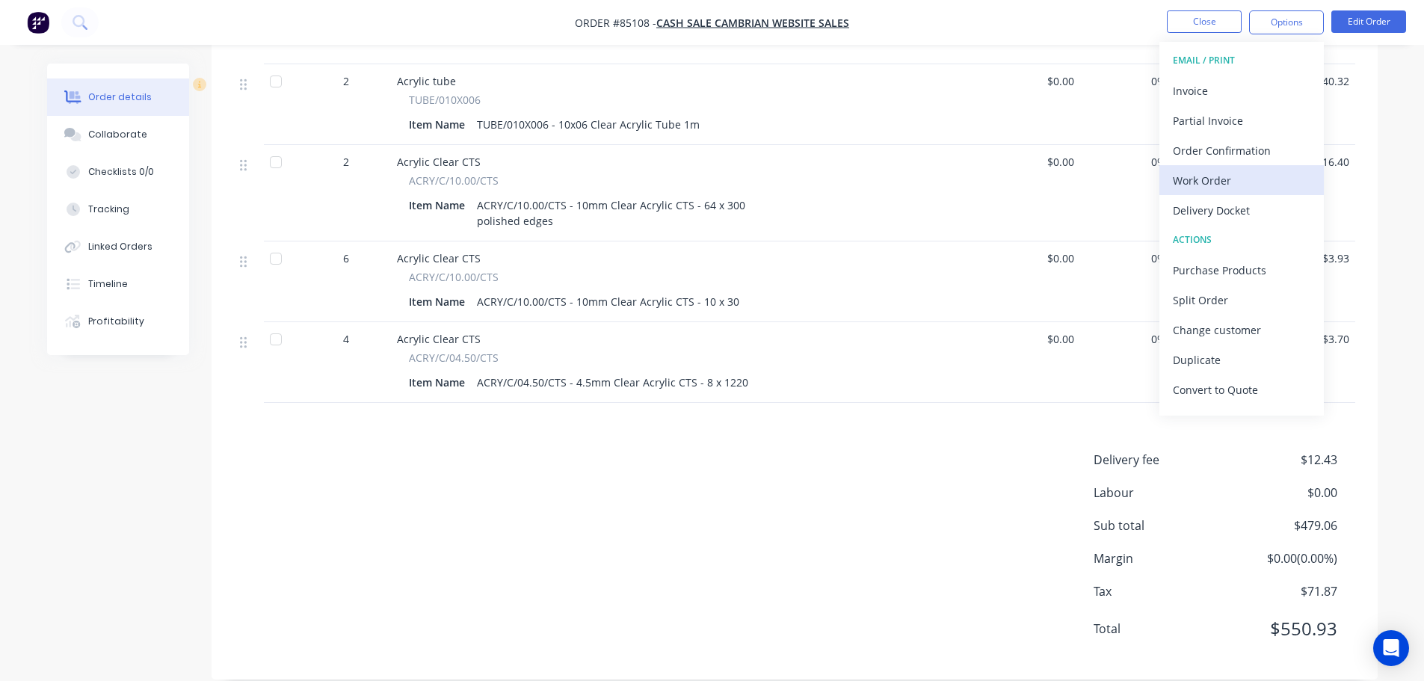
click at [1207, 181] on div "Work Order" at bounding box center [1242, 181] width 138 height 22
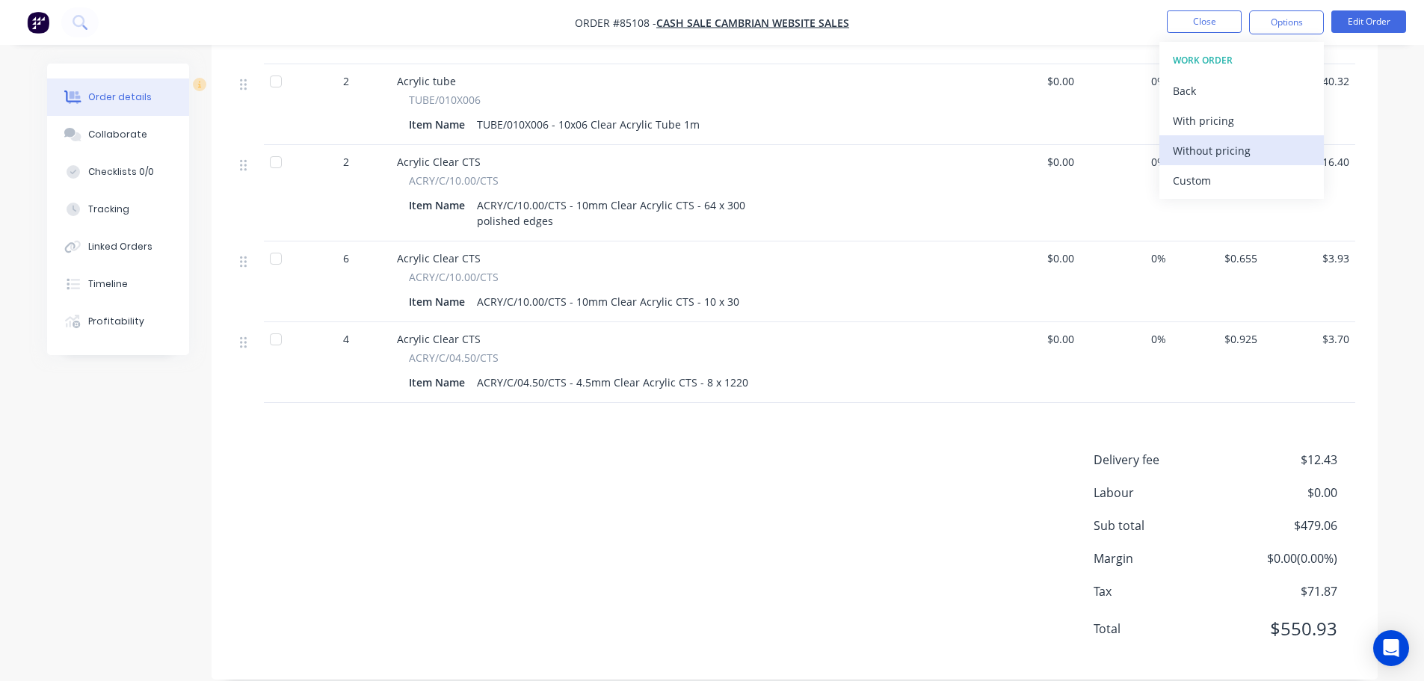
click at [1207, 159] on div "Without pricing" at bounding box center [1242, 151] width 138 height 22
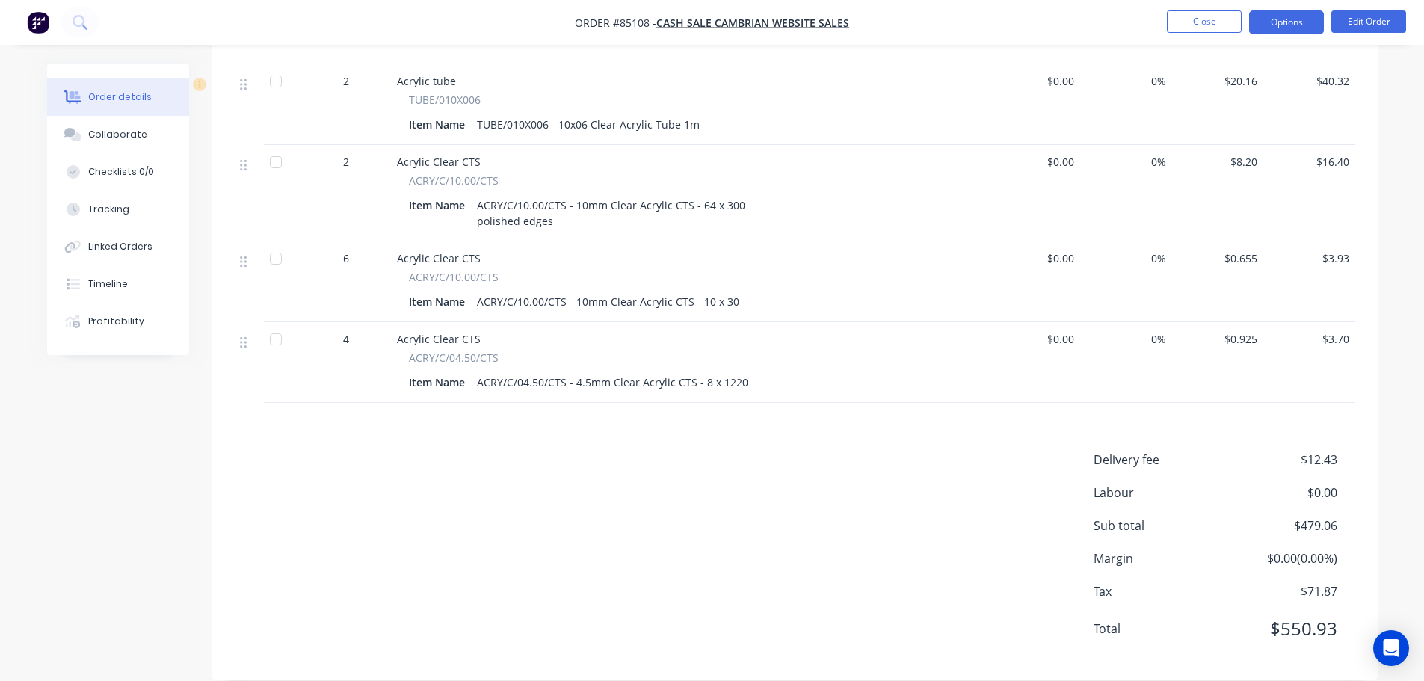
click at [1263, 16] on button "Options" at bounding box center [1286, 22] width 75 height 24
click at [1385, 18] on button "Edit Order" at bounding box center [1368, 21] width 75 height 22
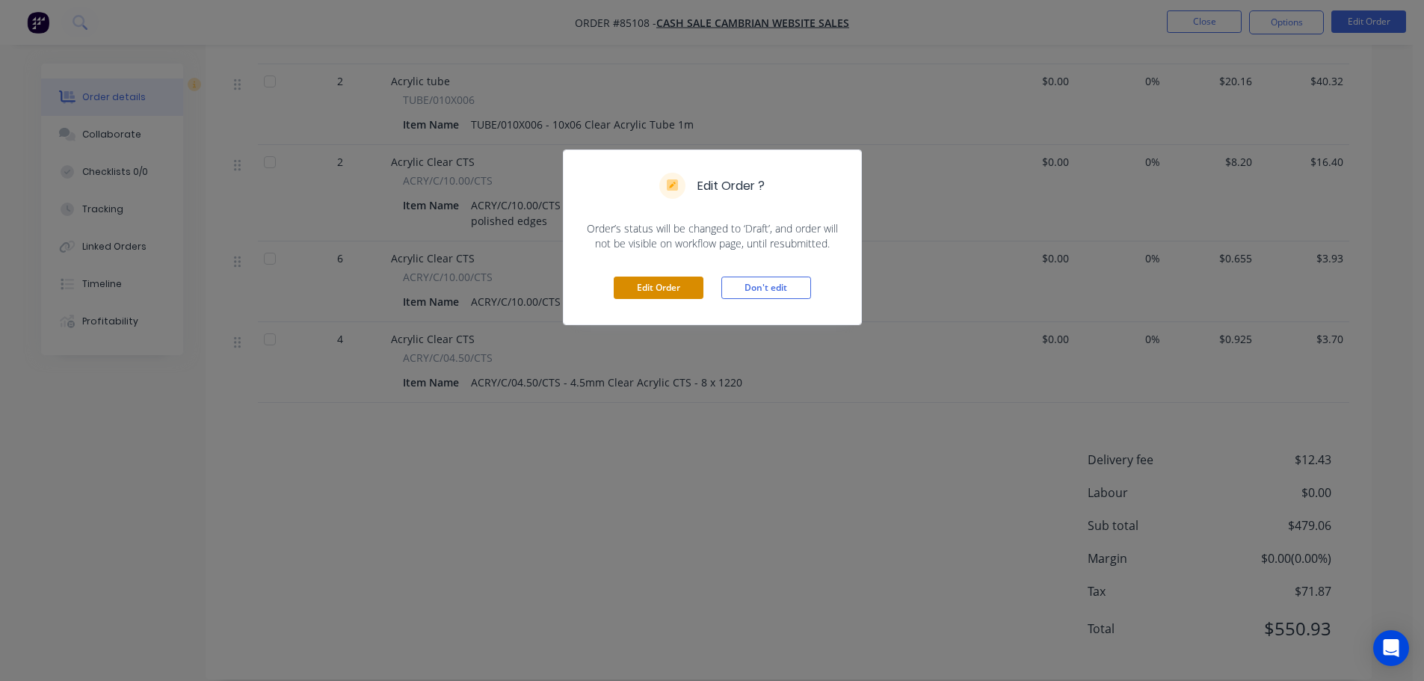
click at [654, 284] on button "Edit Order" at bounding box center [659, 288] width 90 height 22
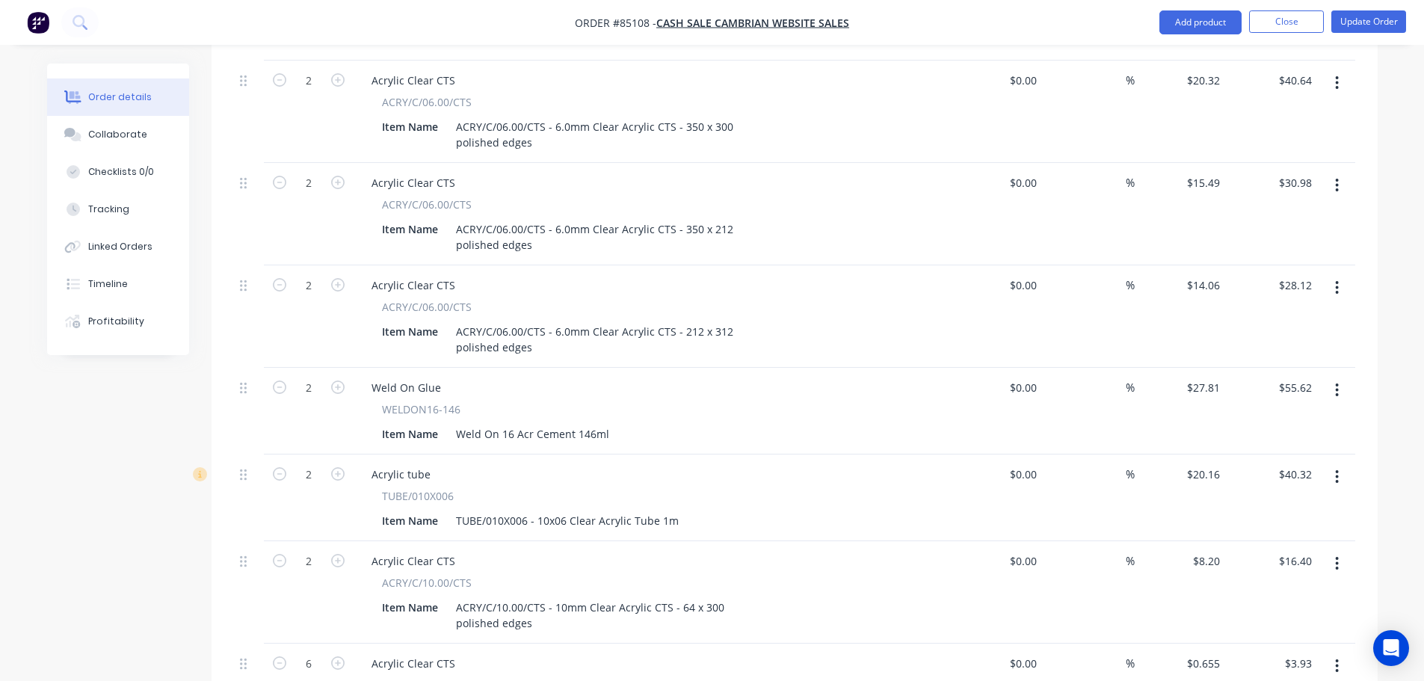
scroll to position [1794, 0]
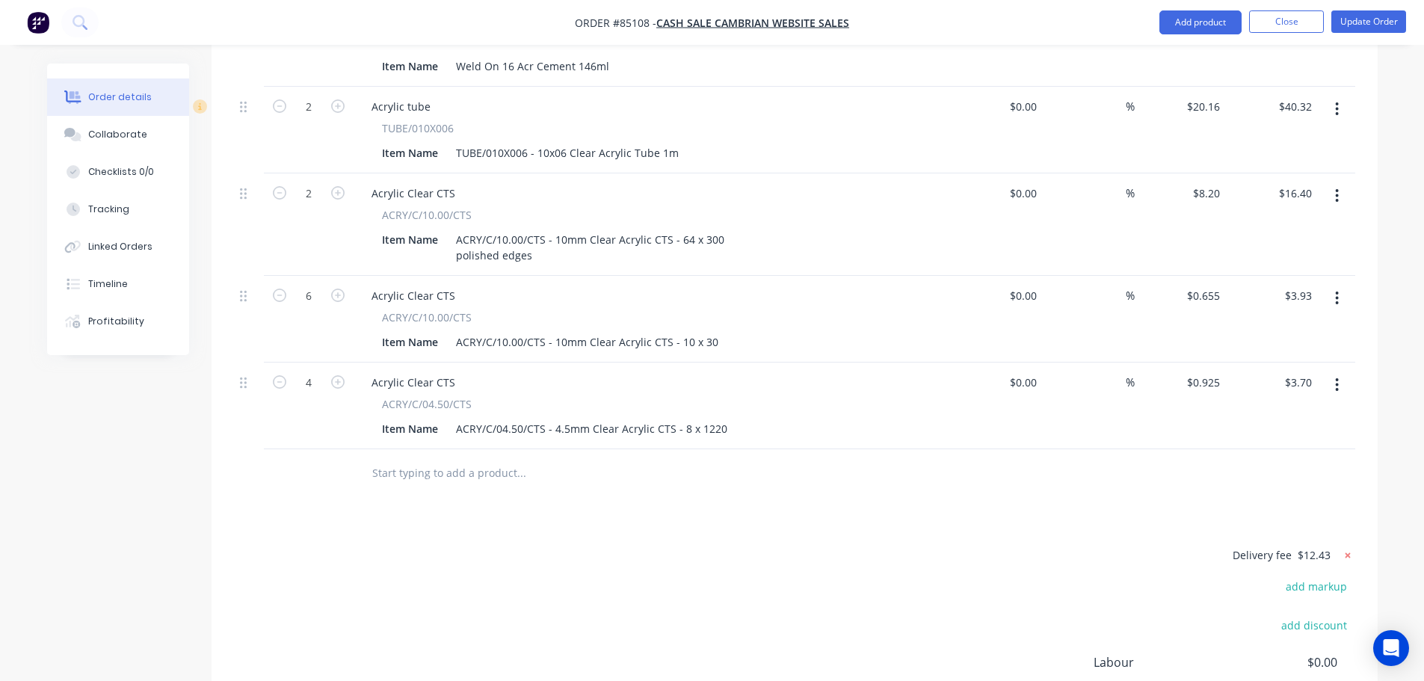
click at [1345, 548] on icon at bounding box center [1347, 555] width 15 height 15
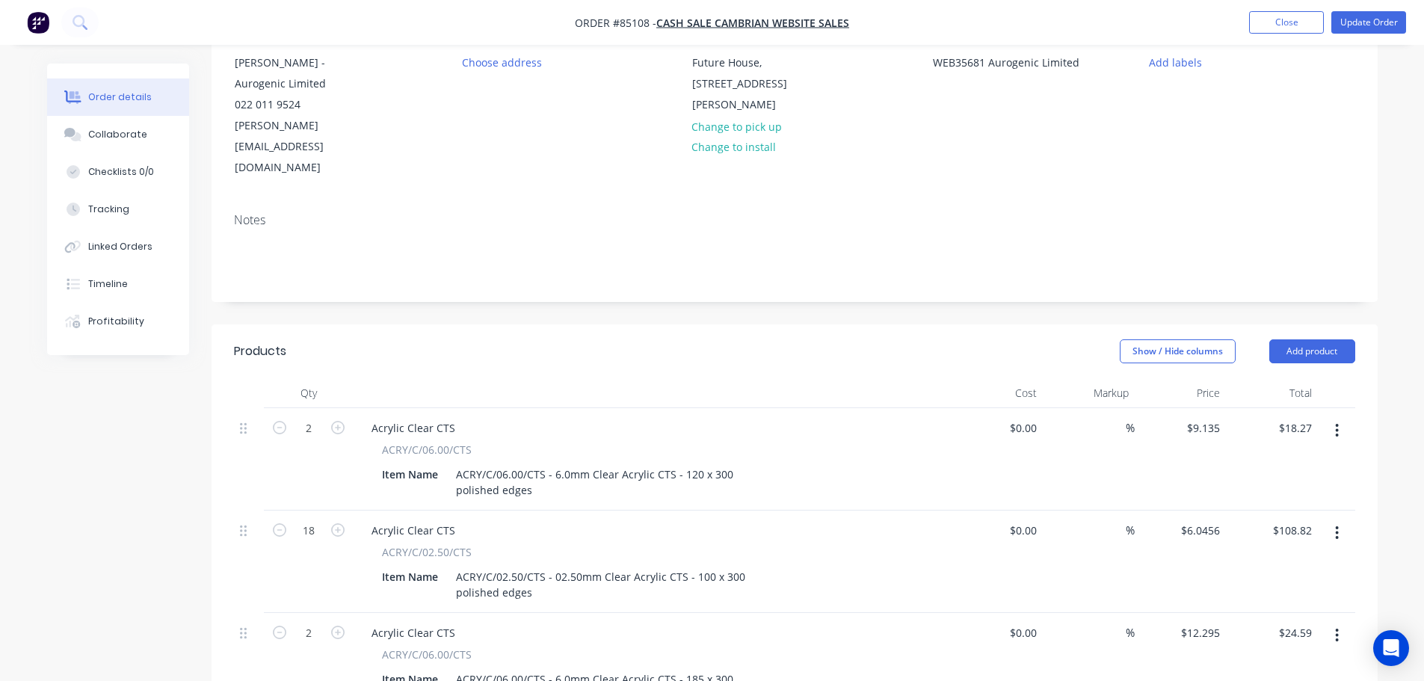
scroll to position [0, 0]
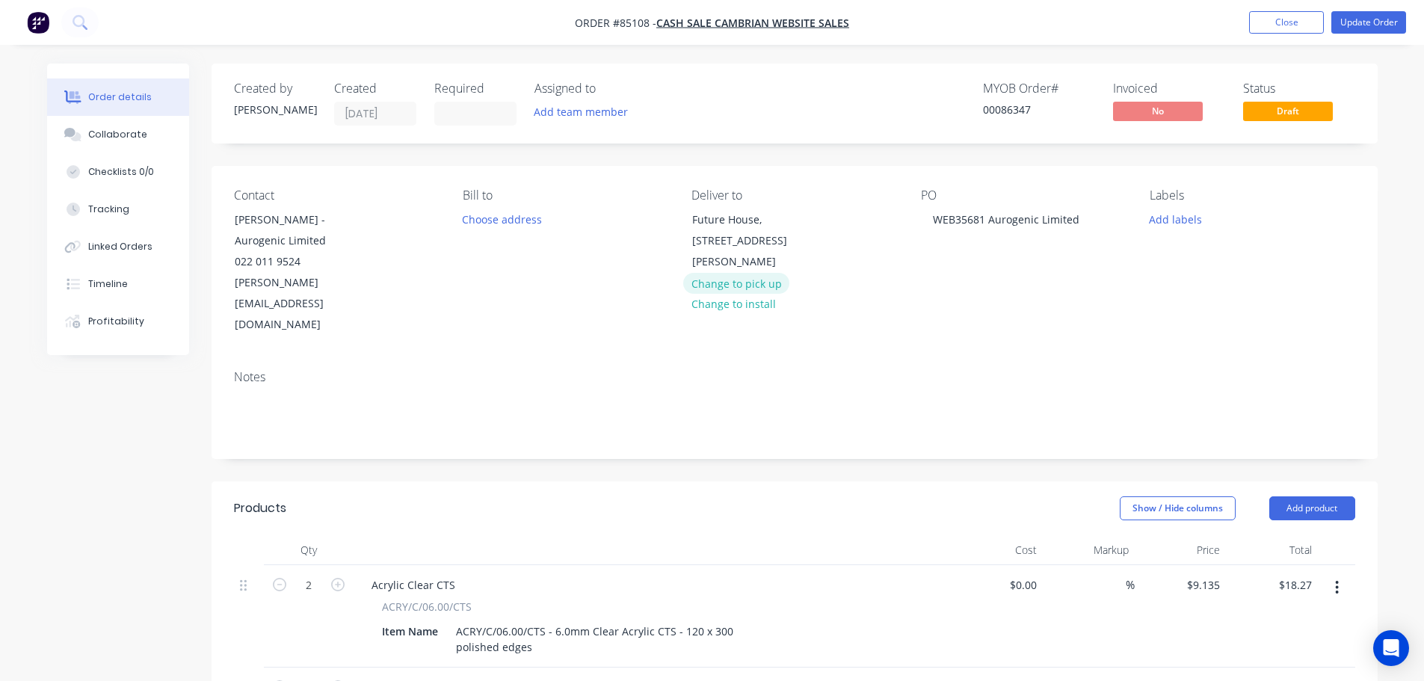
click at [730, 293] on button "Change to pick up" at bounding box center [736, 283] width 106 height 20
click at [1404, 7] on nav "Order #85108 - cash sale CAMBRIAN WEBSITE SALES Add product Close Update Order" at bounding box center [712, 22] width 1424 height 45
click at [1396, 13] on button "Update Order" at bounding box center [1368, 22] width 75 height 22
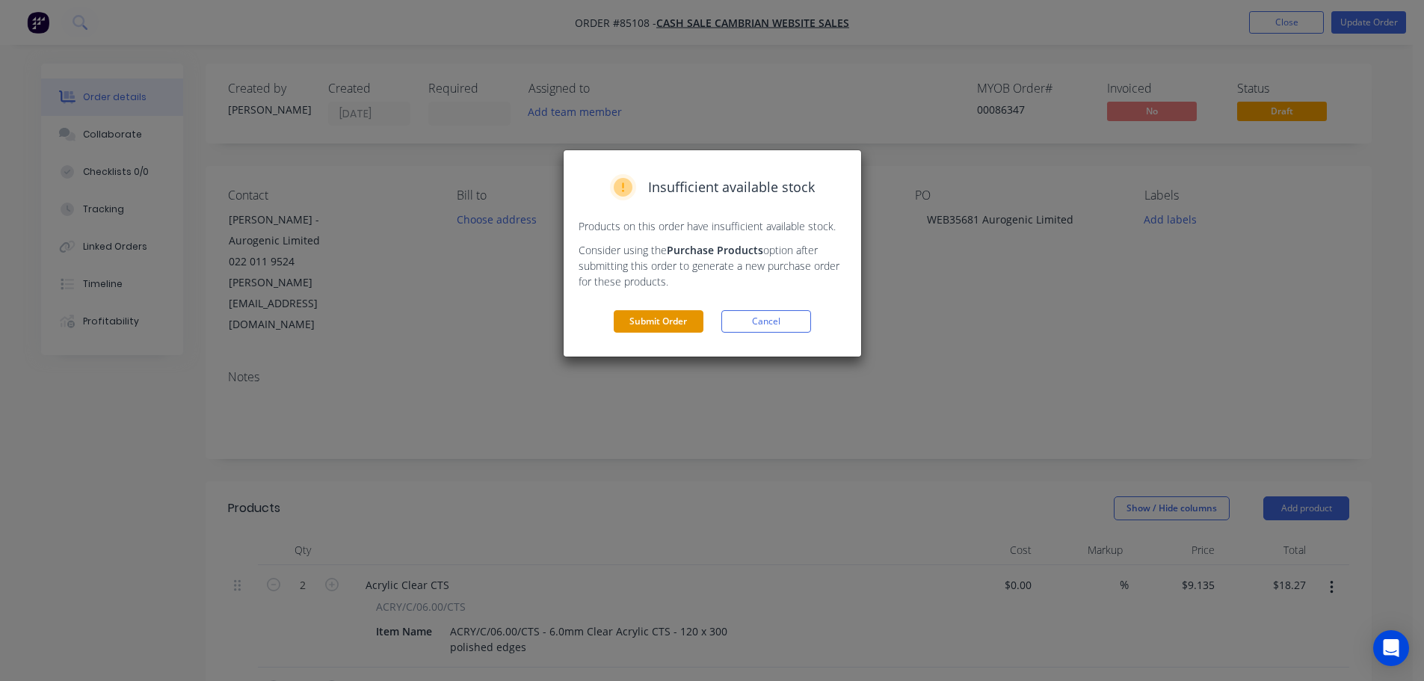
click at [661, 330] on button "Submit Order" at bounding box center [659, 321] width 90 height 22
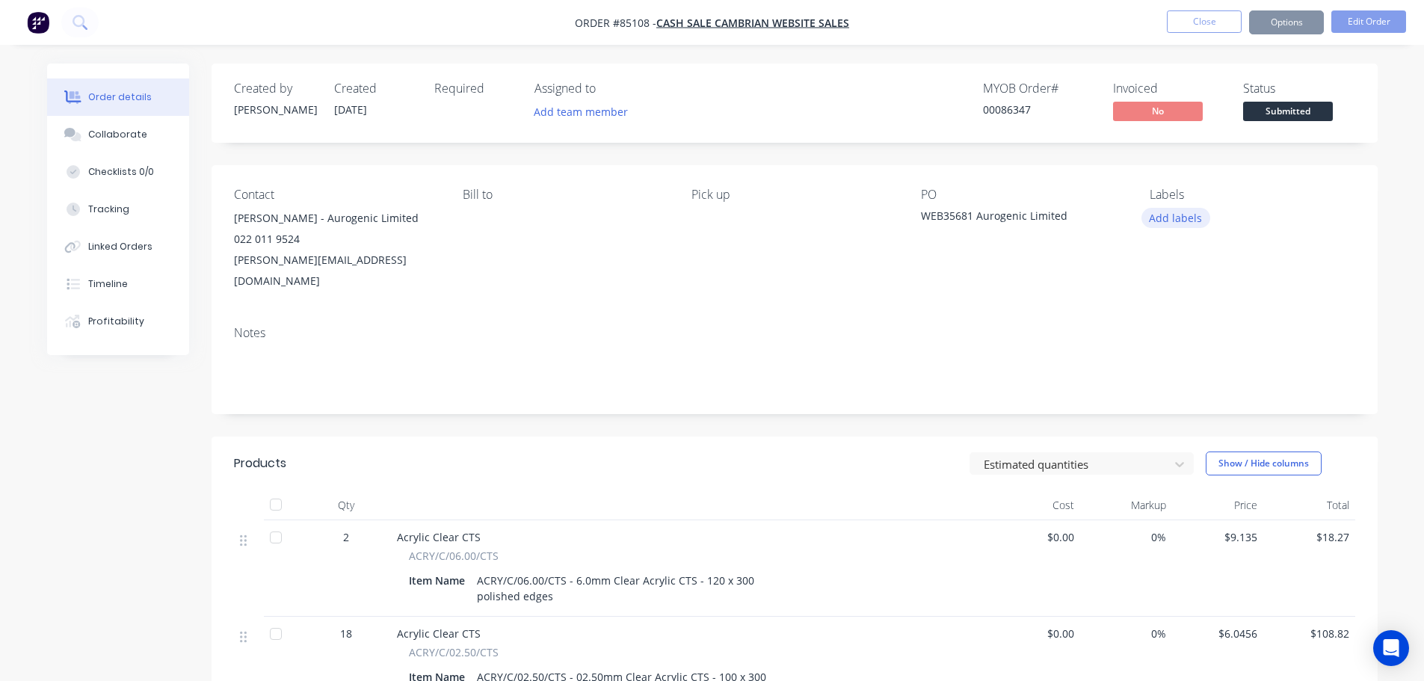
click at [1163, 224] on button "Add labels" at bounding box center [1176, 218] width 69 height 20
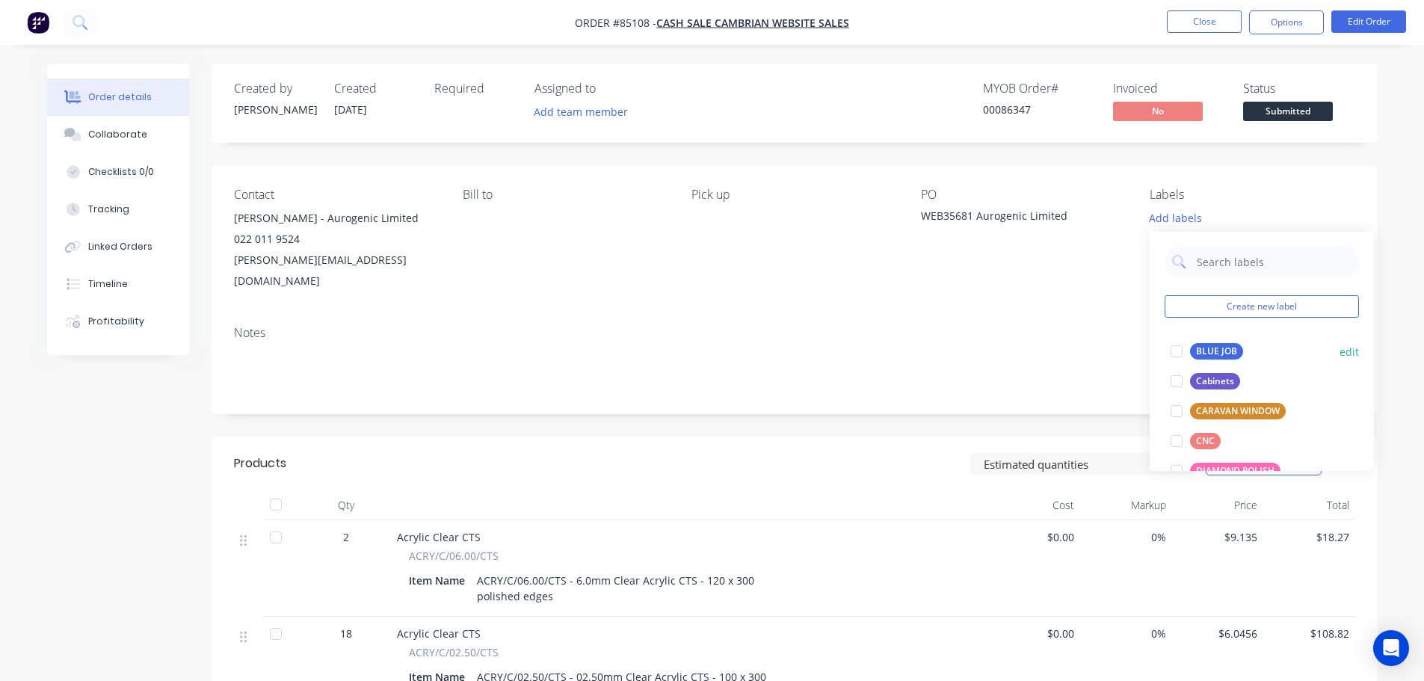
click at [1195, 342] on button "BLUE JOB" at bounding box center [1207, 351] width 84 height 21
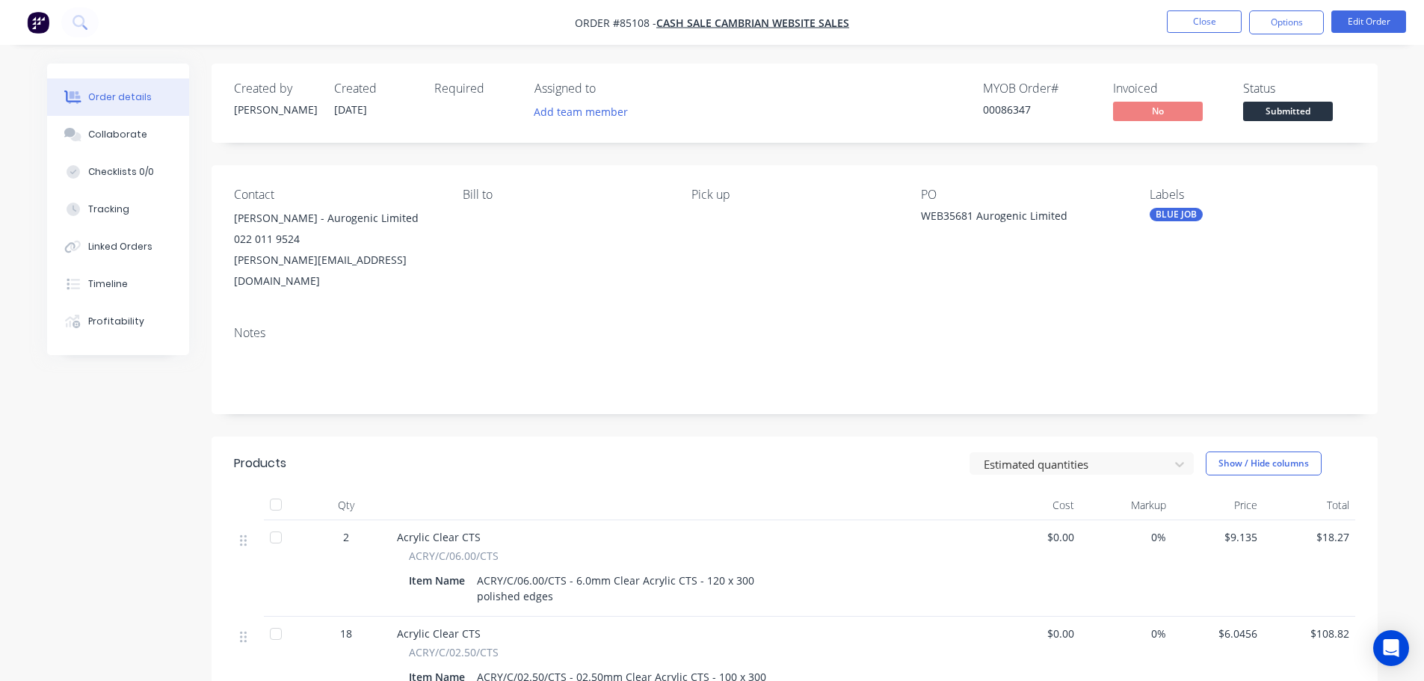
click at [1186, 174] on div "Contact Claire Newton - Aurogenic Limited 022 011 9524 claire@aurogenic.com Bil…" at bounding box center [795, 239] width 1166 height 149
click at [1268, 23] on button "Options" at bounding box center [1286, 22] width 75 height 24
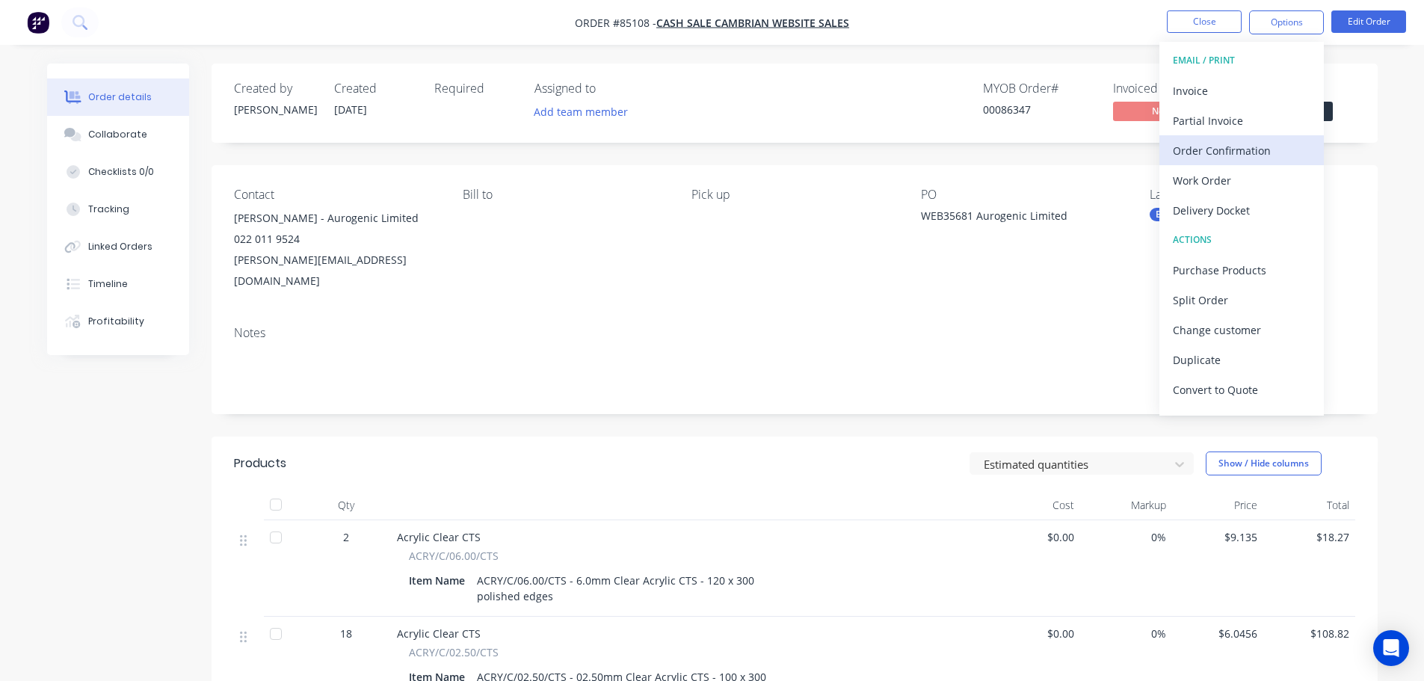
click at [1255, 138] on button "Order Confirmation" at bounding box center [1241, 150] width 164 height 30
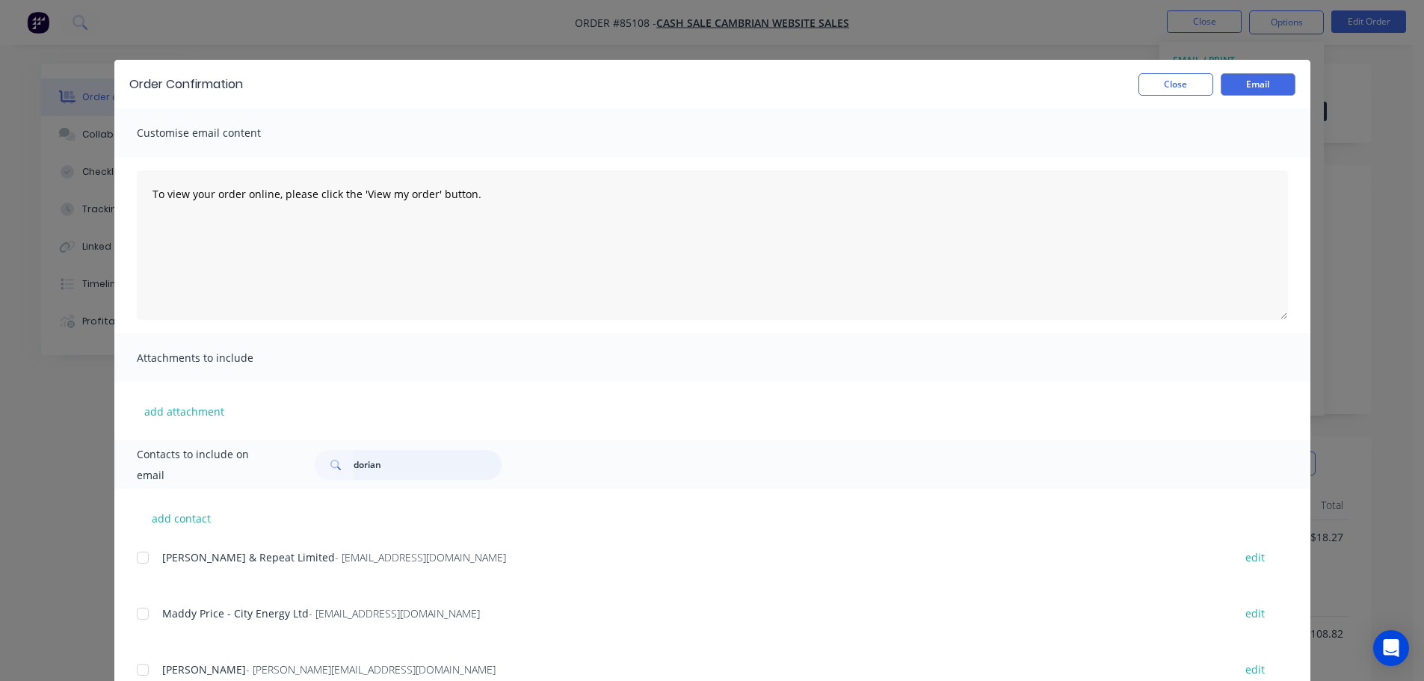
click at [451, 460] on input "dorian" at bounding box center [428, 465] width 148 height 30
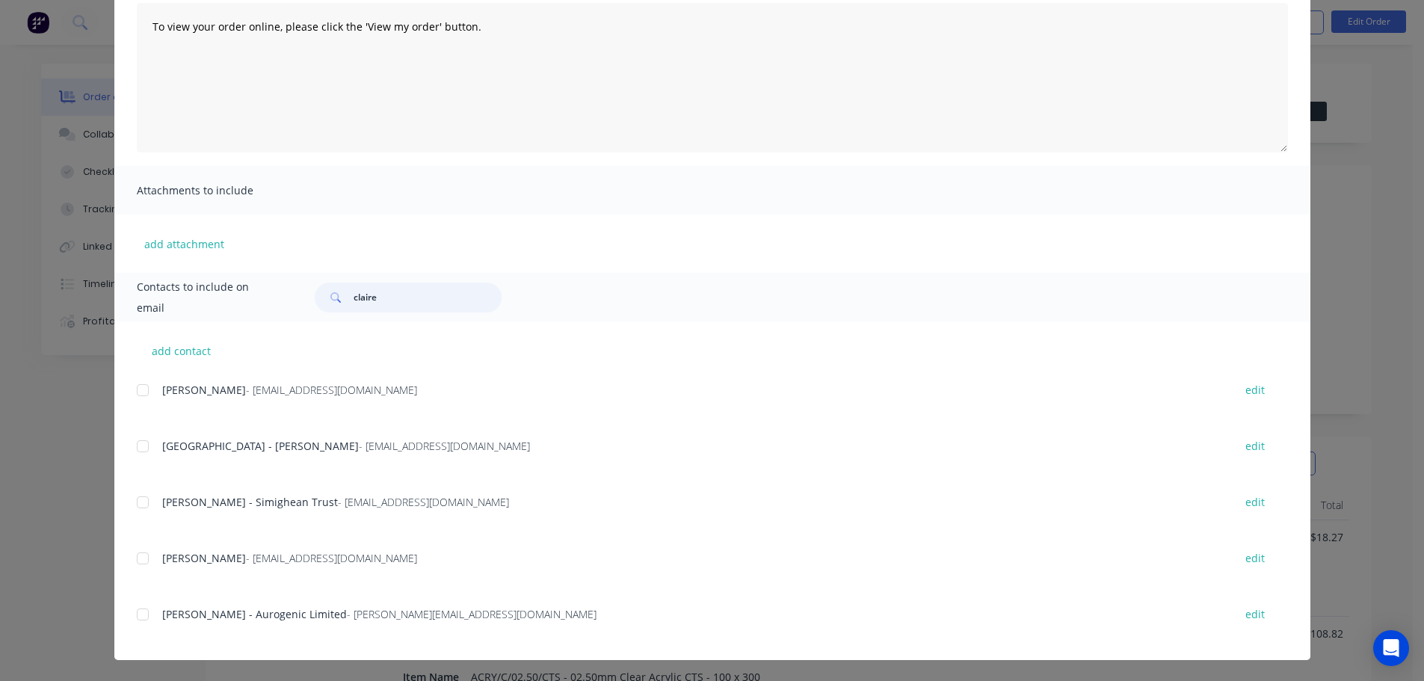
click at [132, 614] on div at bounding box center [143, 615] width 30 height 30
type input "claire"
click at [603, 111] on textarea "To view your order online, please click the 'View my order' button." at bounding box center [712, 78] width 1151 height 150
paste textarea "hank you for your order, confirmation of your order is attached. We will contac…"
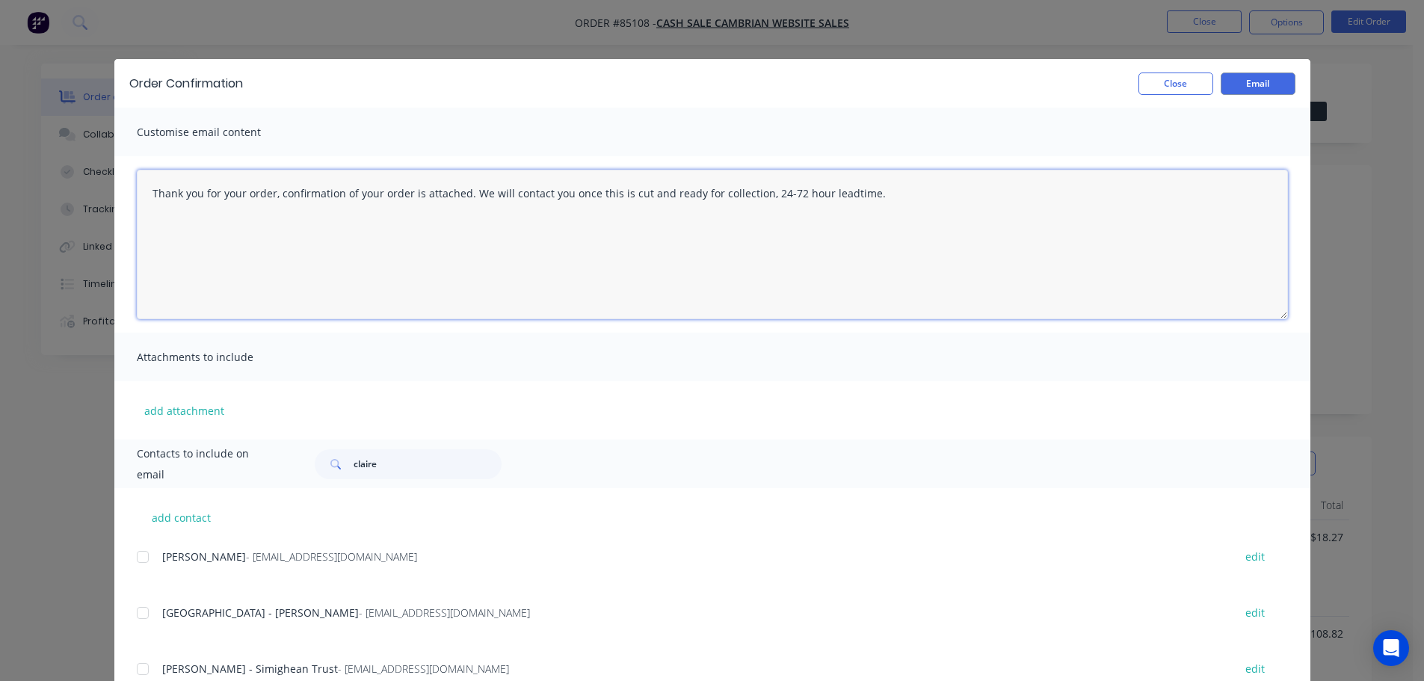
scroll to position [0, 0]
type textarea "Thank you for your order, confirmation of your order is attached. We will conta…"
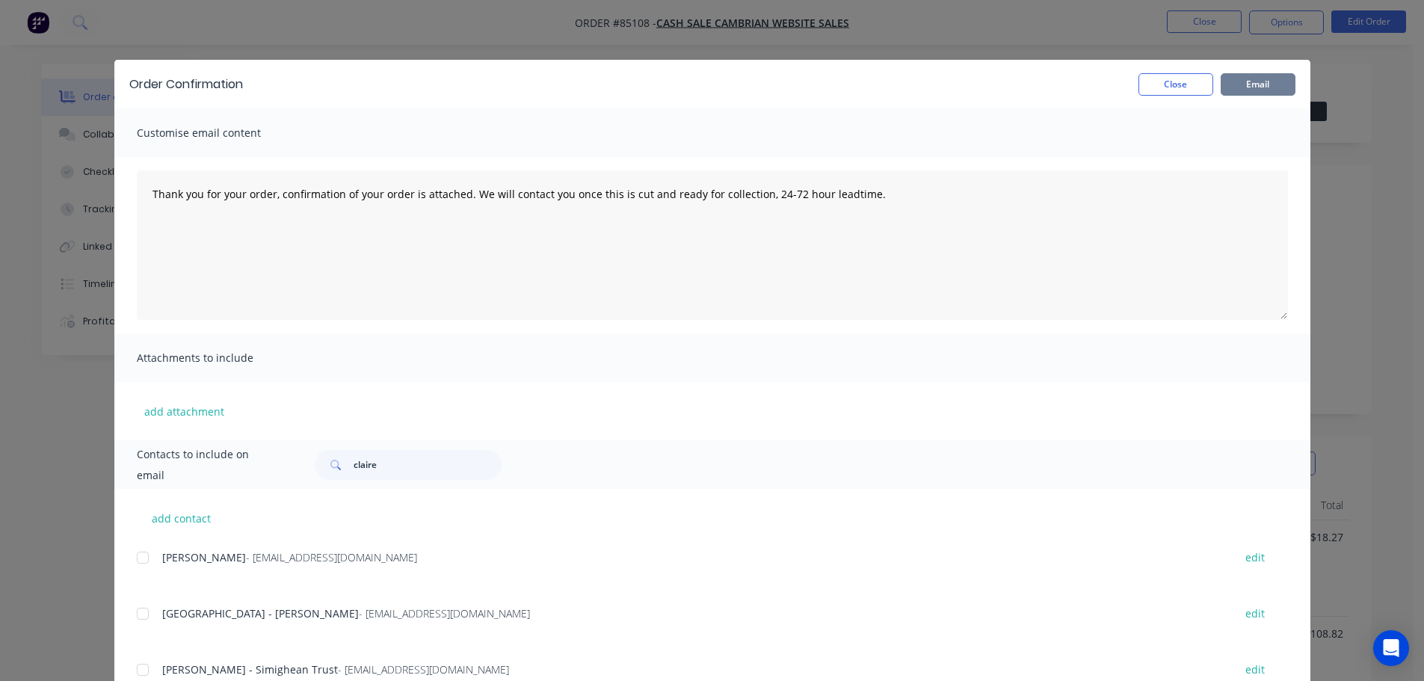
click at [1262, 78] on button "Email" at bounding box center [1258, 84] width 75 height 22
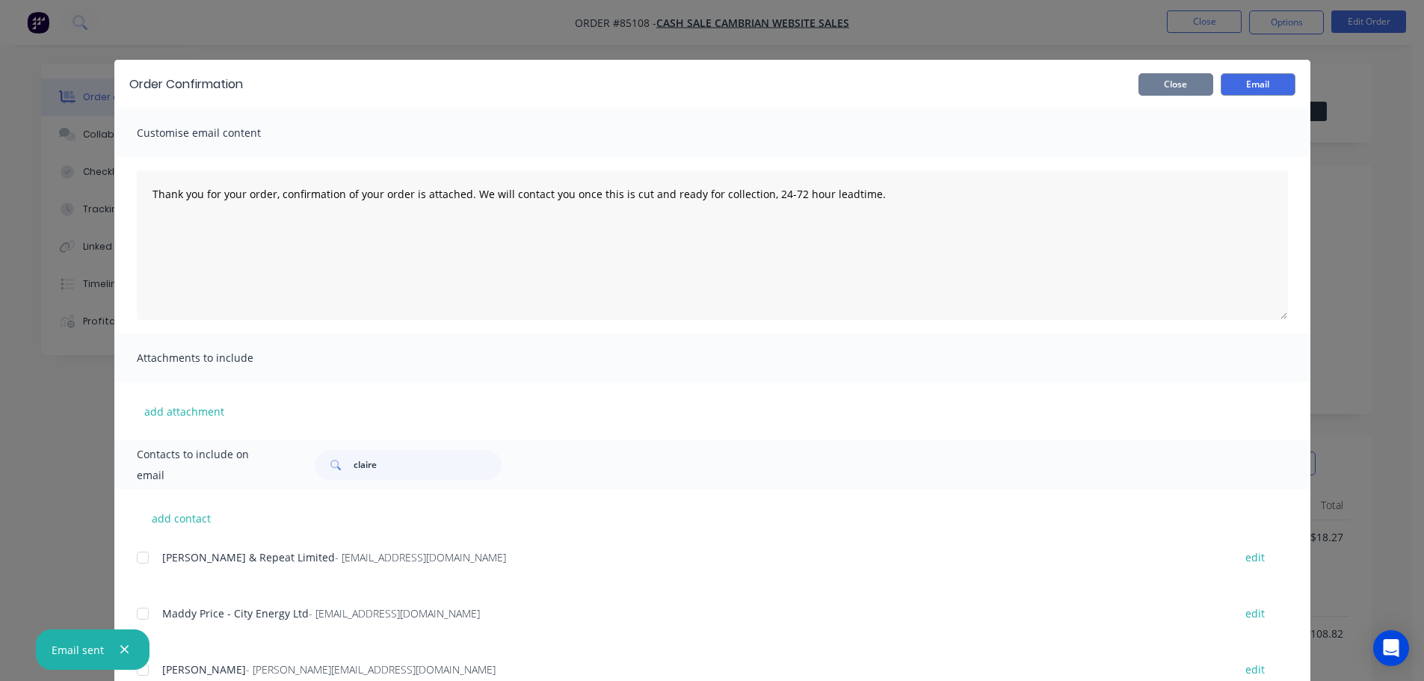
click at [1181, 78] on button "Close" at bounding box center [1176, 84] width 75 height 22
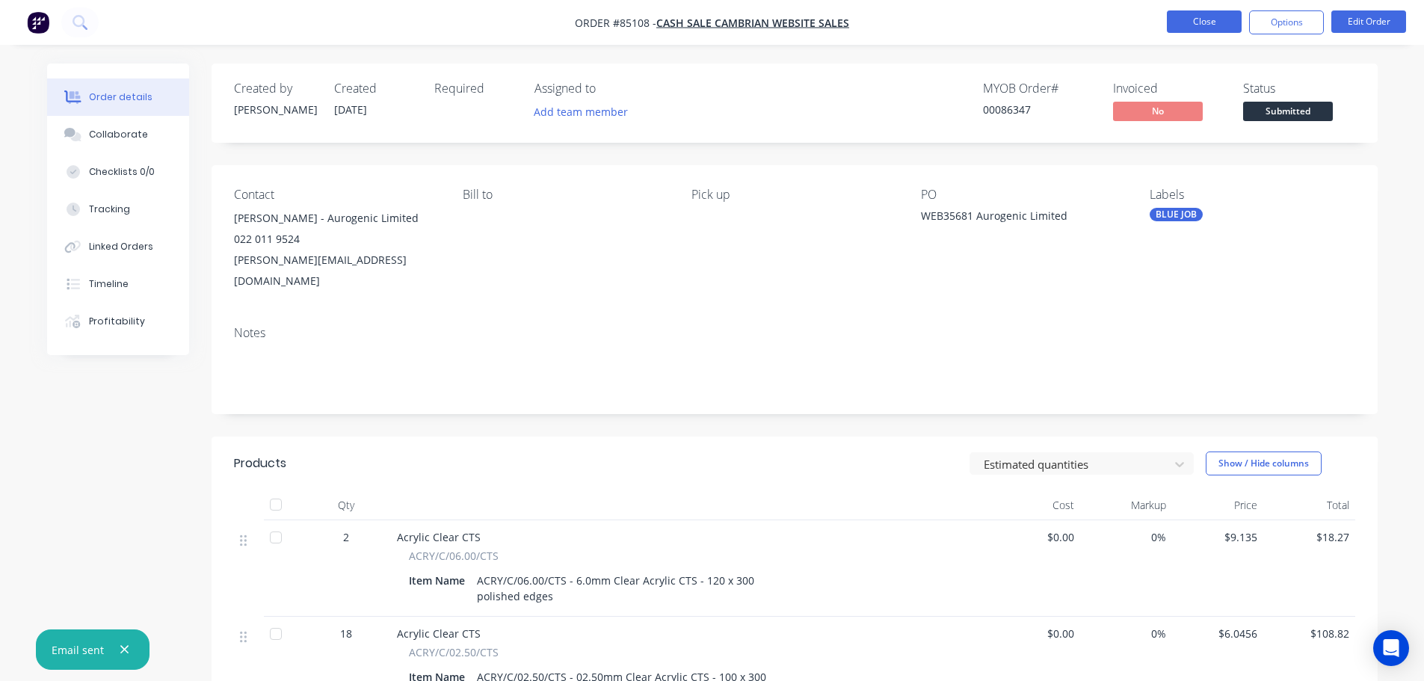
click at [1203, 18] on button "Close" at bounding box center [1204, 21] width 75 height 22
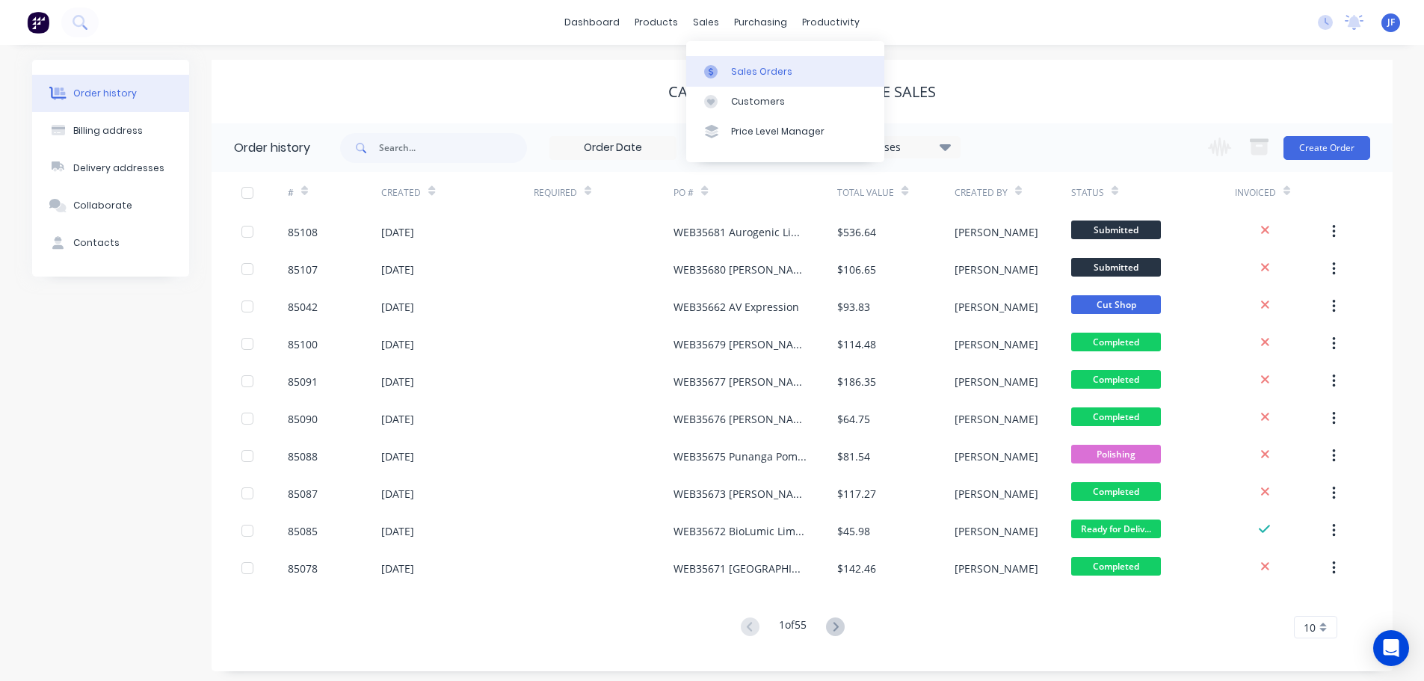
click at [725, 71] on div at bounding box center [715, 71] width 22 height 13
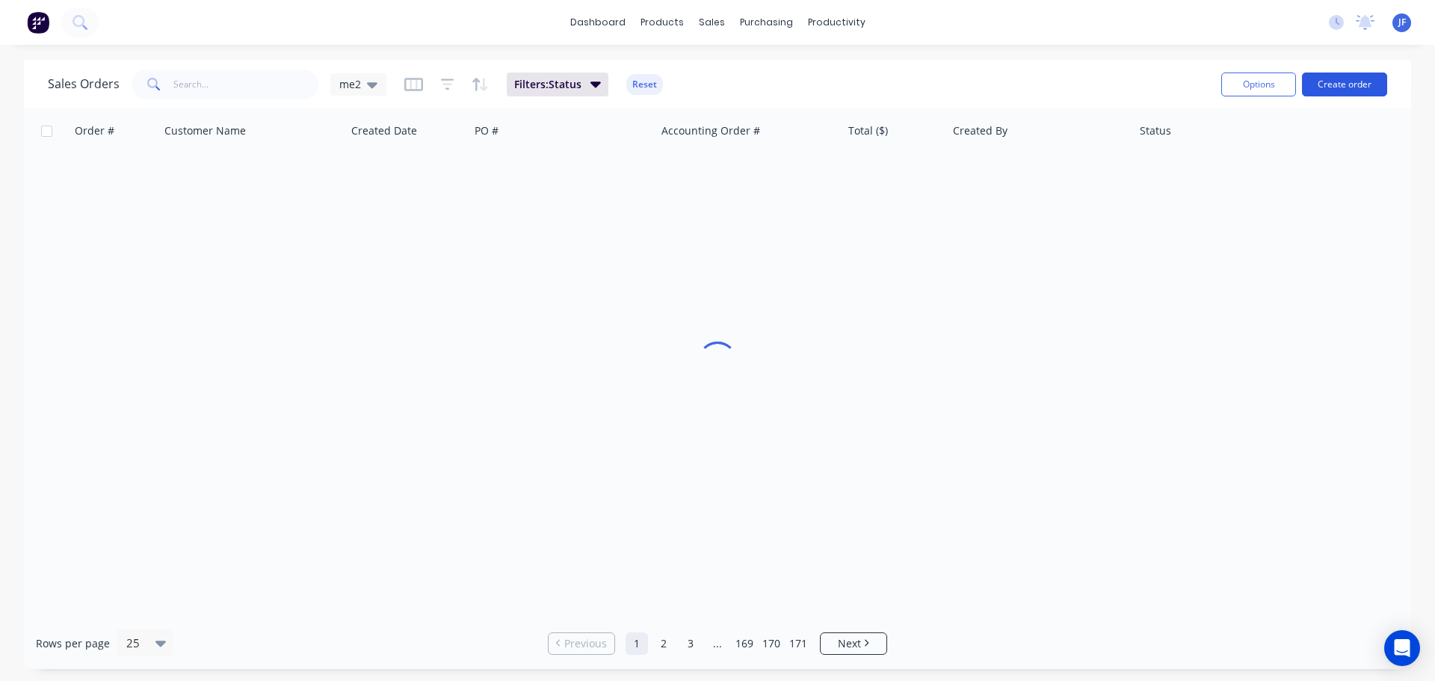
click at [1352, 82] on button "Create order" at bounding box center [1344, 85] width 85 height 24
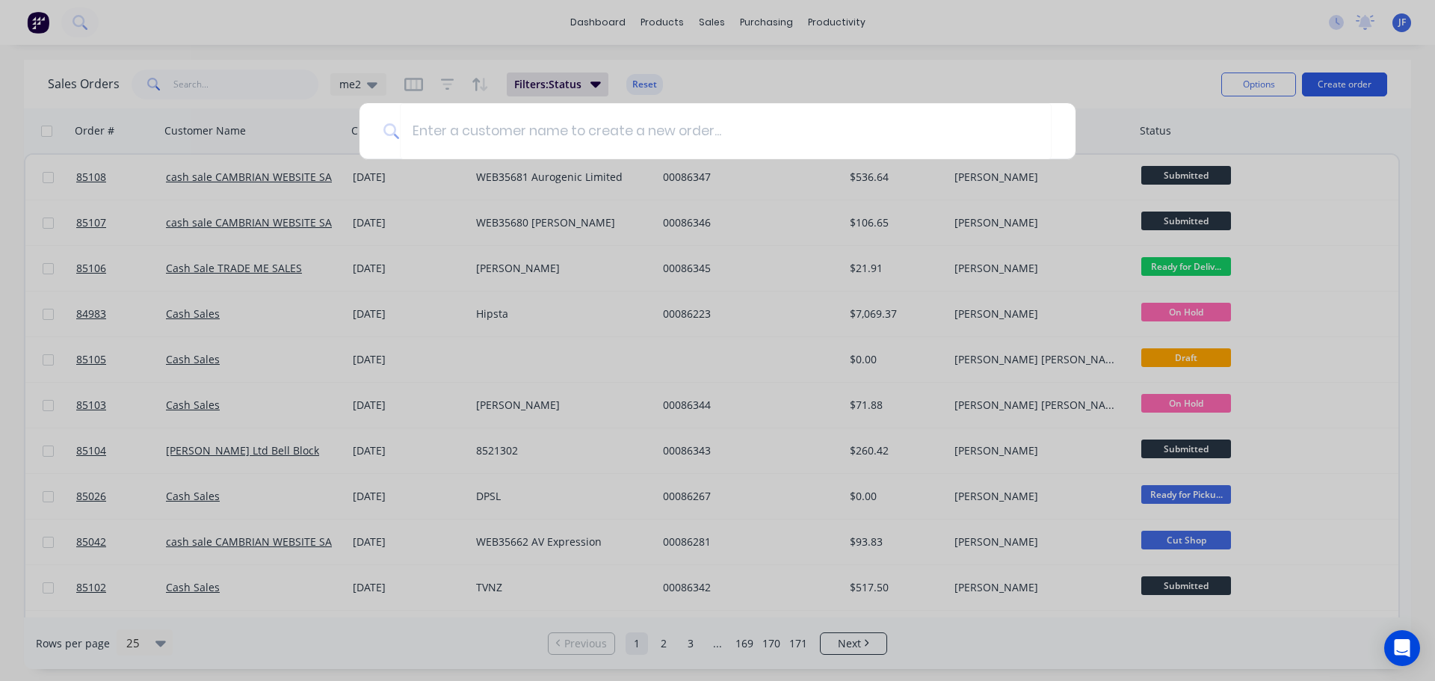
type input "a"
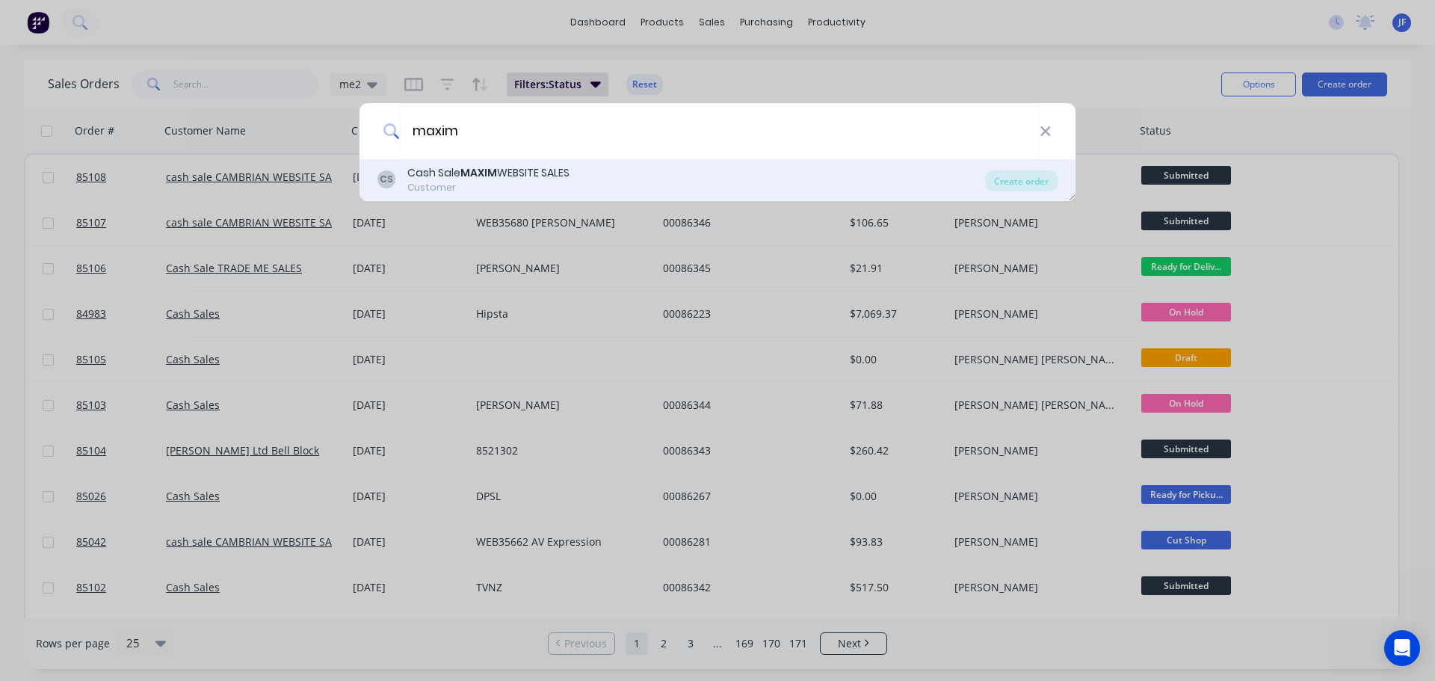
type input "maxim"
click at [546, 180] on div "Cash Sale MAXIM WEBSITE SALES Customer" at bounding box center [488, 179] width 162 height 29
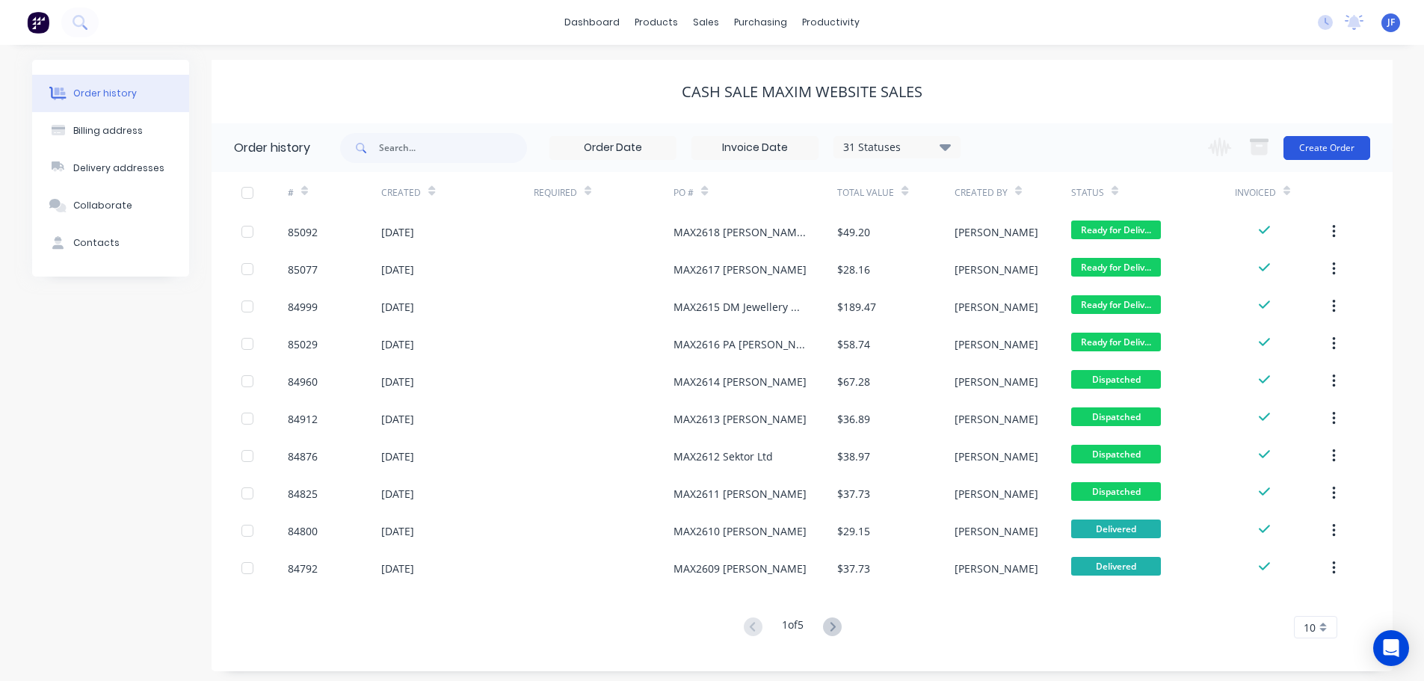
click at [1361, 146] on button "Create Order" at bounding box center [1327, 148] width 87 height 24
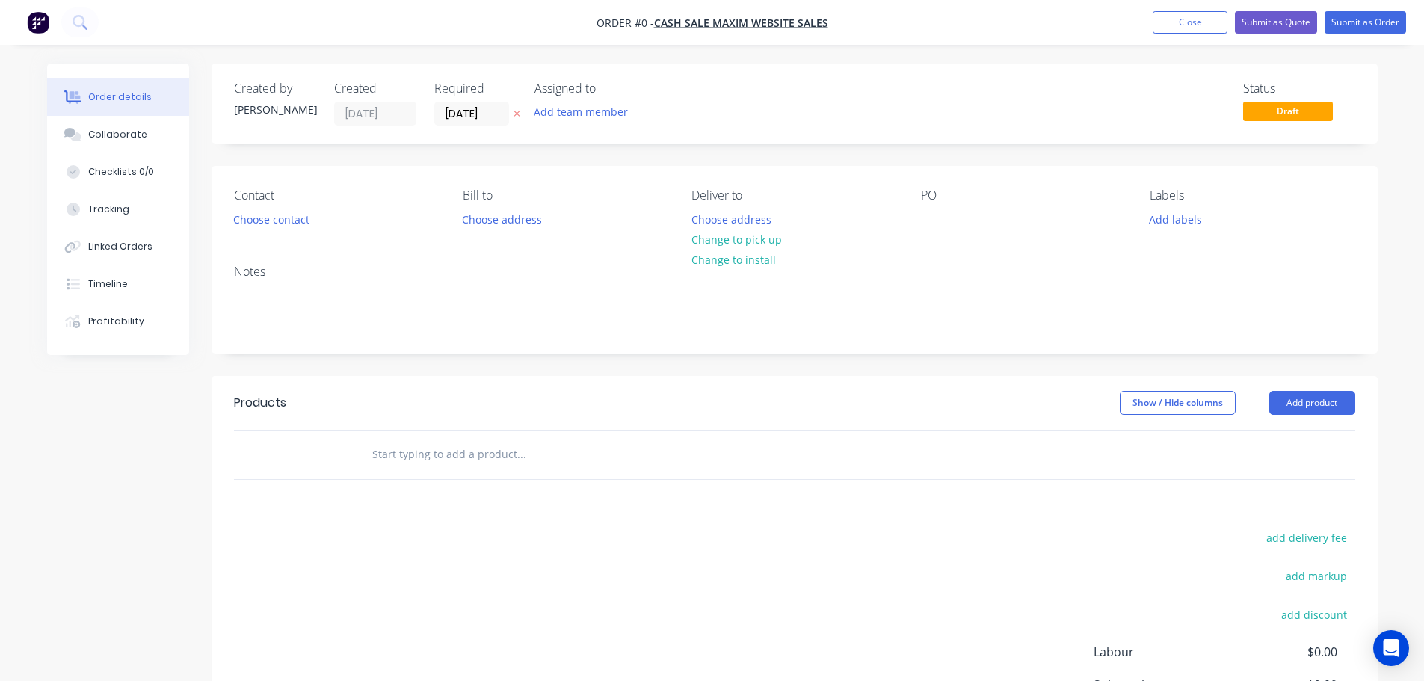
click at [518, 110] on icon "button" at bounding box center [517, 113] width 7 height 9
click at [301, 216] on button "Choose contact" at bounding box center [271, 219] width 92 height 20
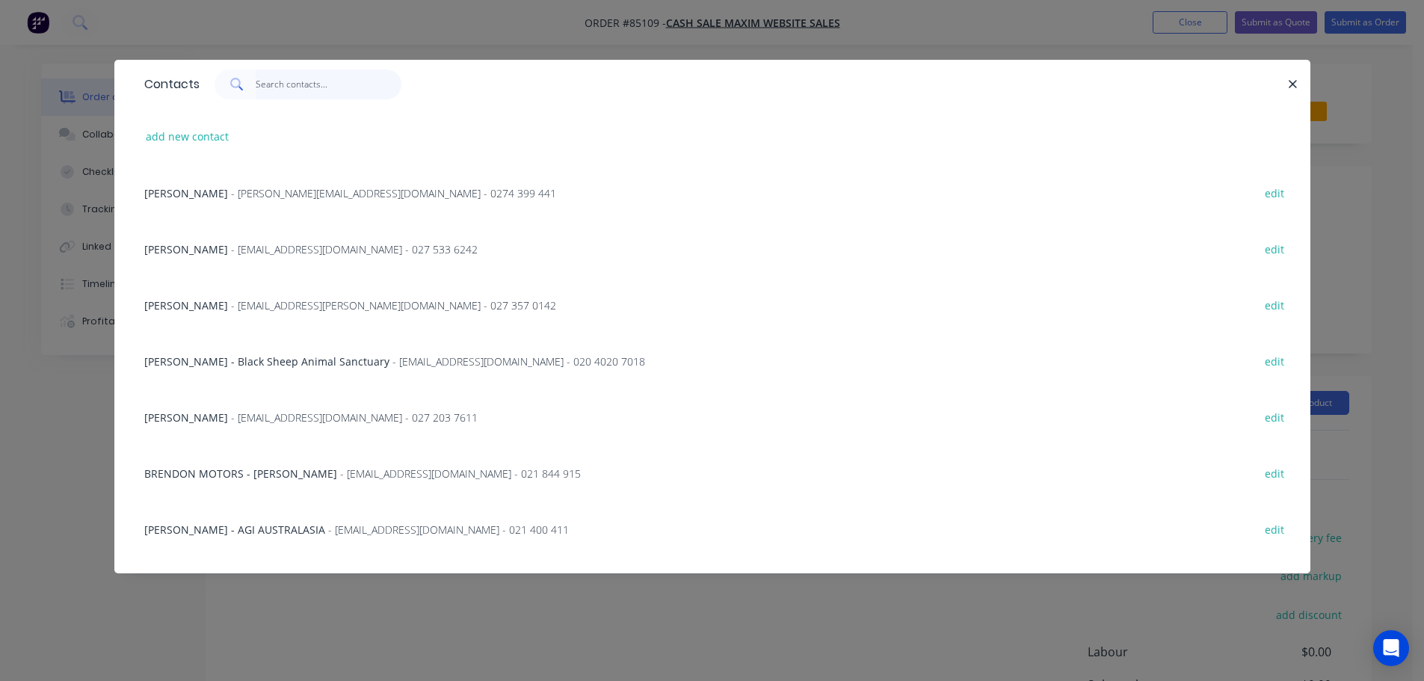
click at [315, 92] on input "text" at bounding box center [329, 85] width 146 height 30
paste input "Marie Nicholls"
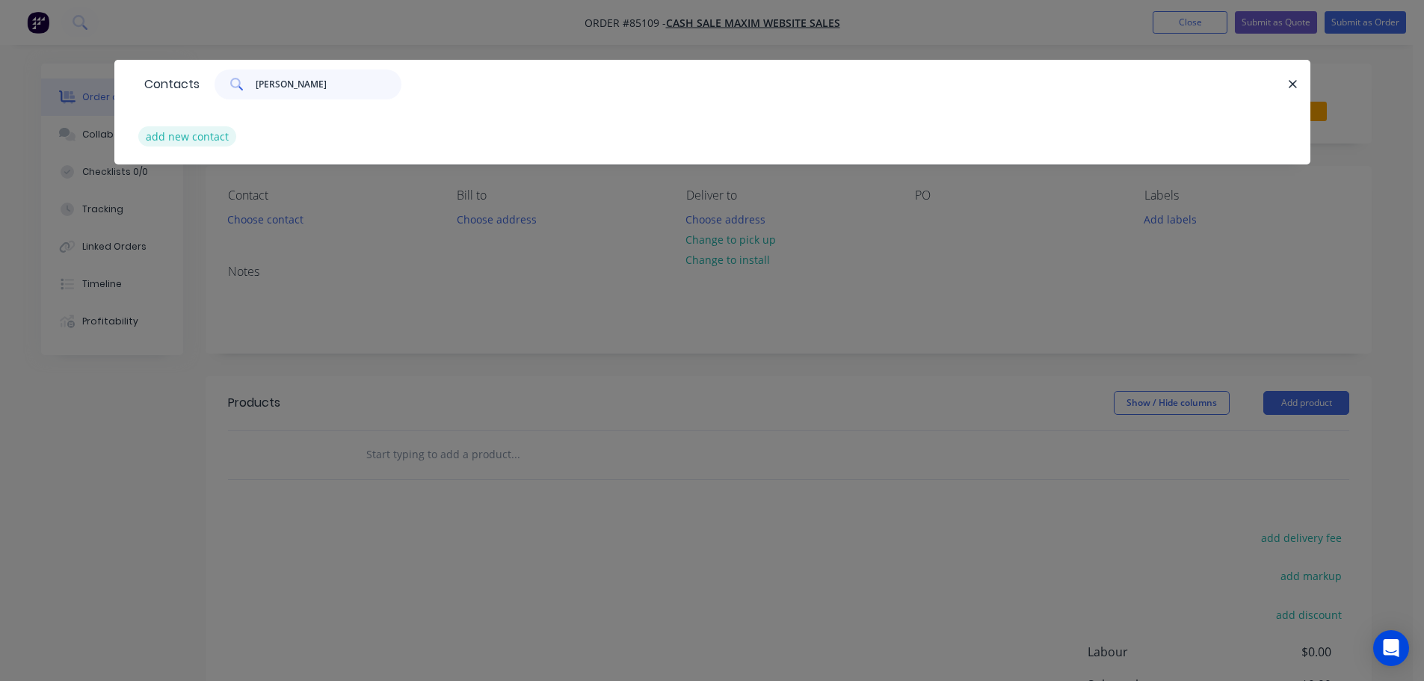
type input "Marie Nicholls"
click at [182, 131] on button "add new contact" at bounding box center [187, 136] width 99 height 20
select select "NZ"
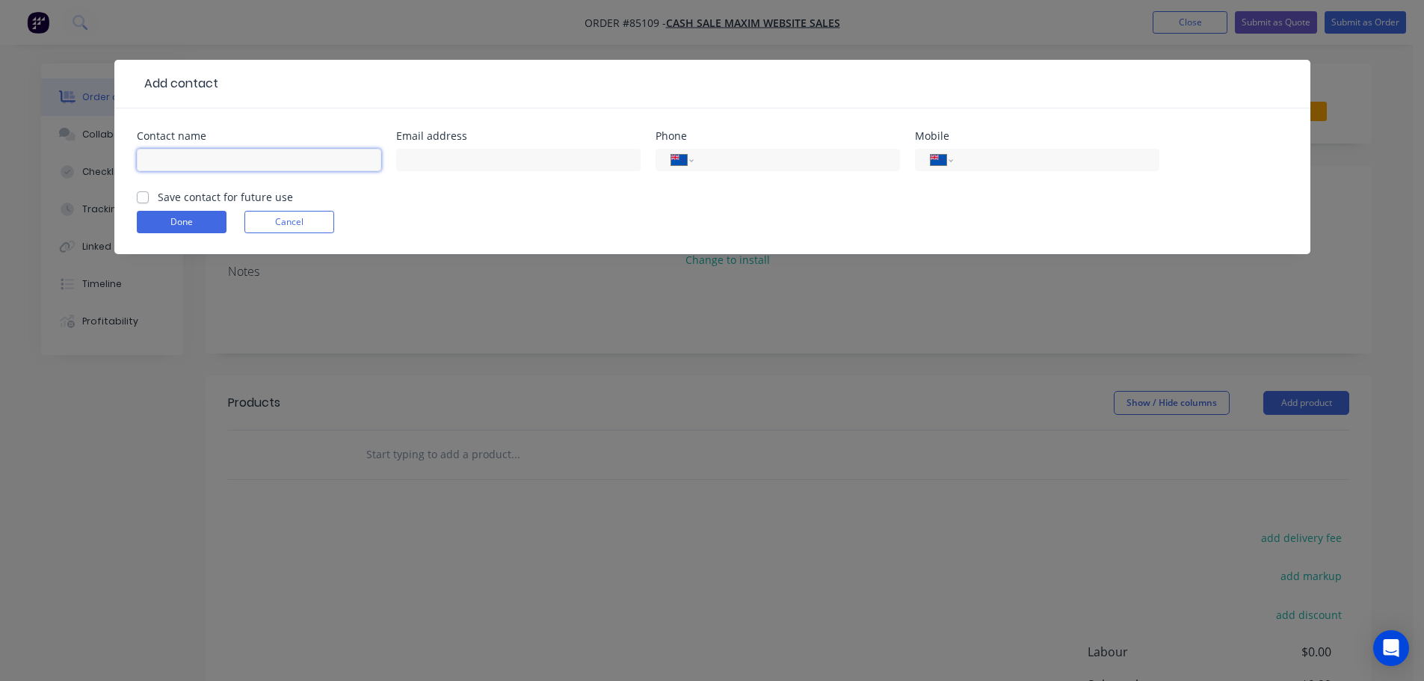
click at [191, 154] on input "text" at bounding box center [259, 160] width 244 height 22
paste input "Marie Nicholls"
type input "Marie Nicholls"
click at [194, 197] on label "Save contact for future use" at bounding box center [225, 197] width 135 height 16
click at [149, 197] on input "Save contact for future use" at bounding box center [143, 196] width 12 height 14
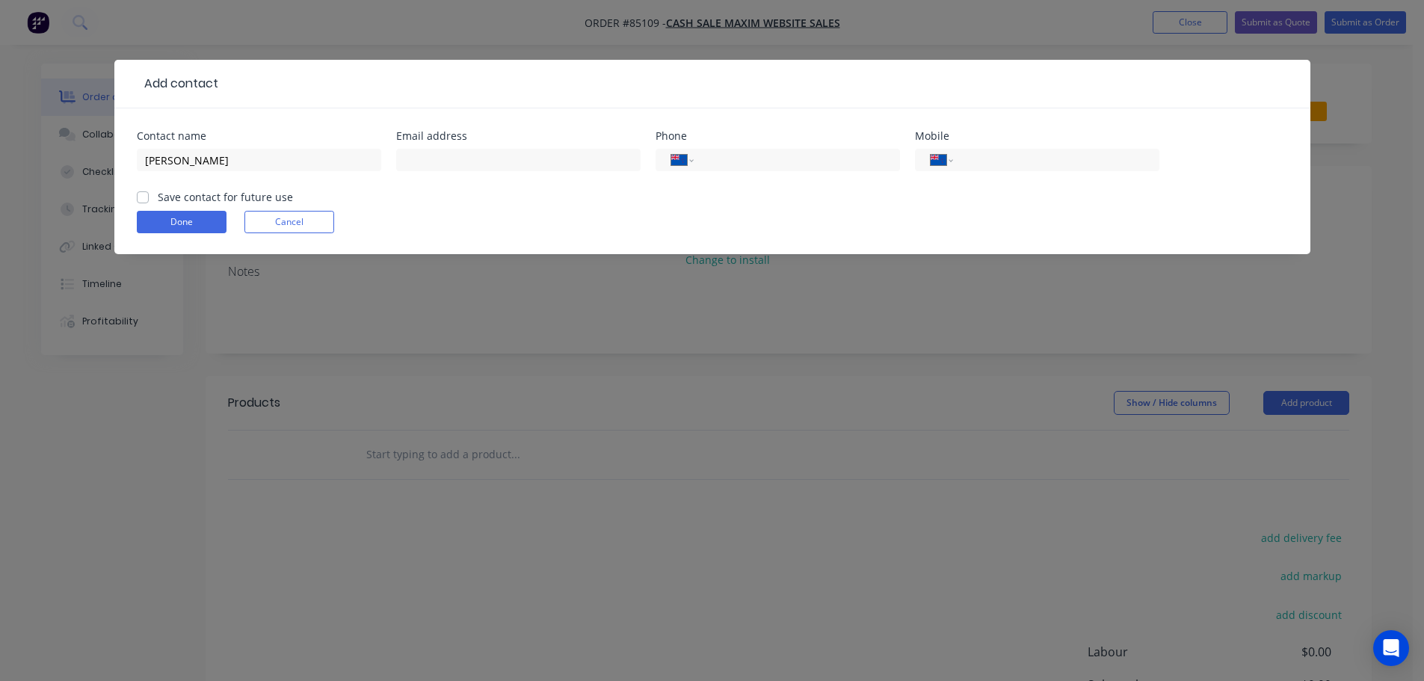
checkbox input "true"
click at [584, 150] on input "text" at bounding box center [518, 160] width 244 height 22
paste input "info@zinniahome.com"
type input "info@zinniahome.com"
click at [1123, 165] on input "tel" at bounding box center [1053, 160] width 179 height 17
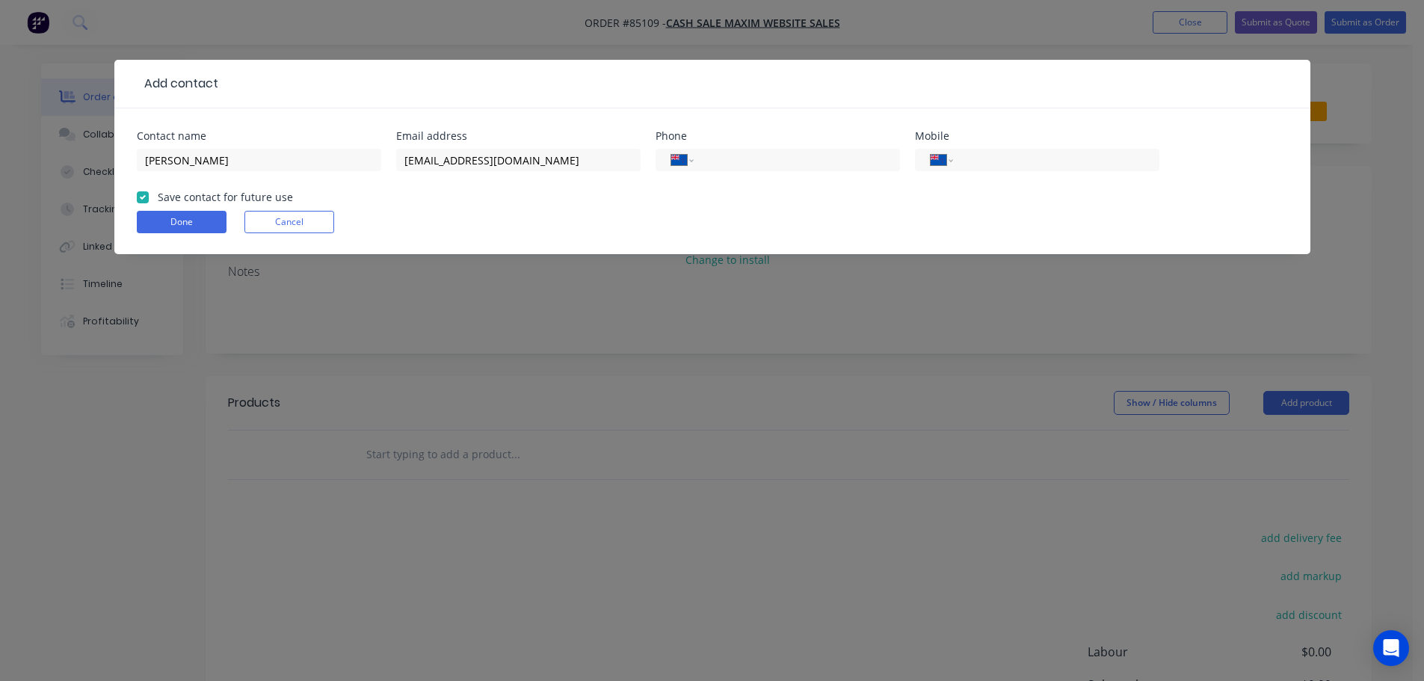
paste input "027 289 9381"
type input "027 289 9381"
click at [192, 233] on form "Contact name Marie Nicholls Email address info@zinniahome.com Phone Internation…" at bounding box center [712, 192] width 1151 height 123
click at [198, 225] on button "Done" at bounding box center [182, 222] width 90 height 22
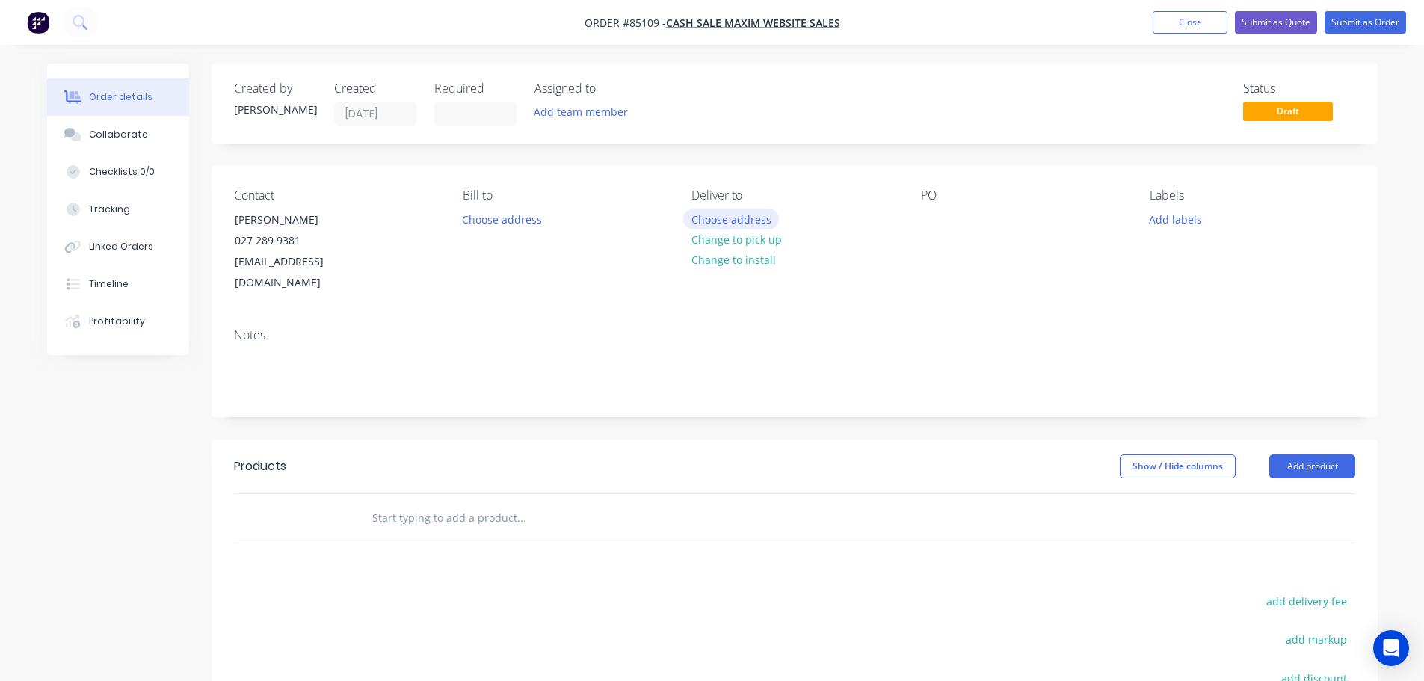
click at [751, 220] on button "Choose address" at bounding box center [731, 219] width 96 height 20
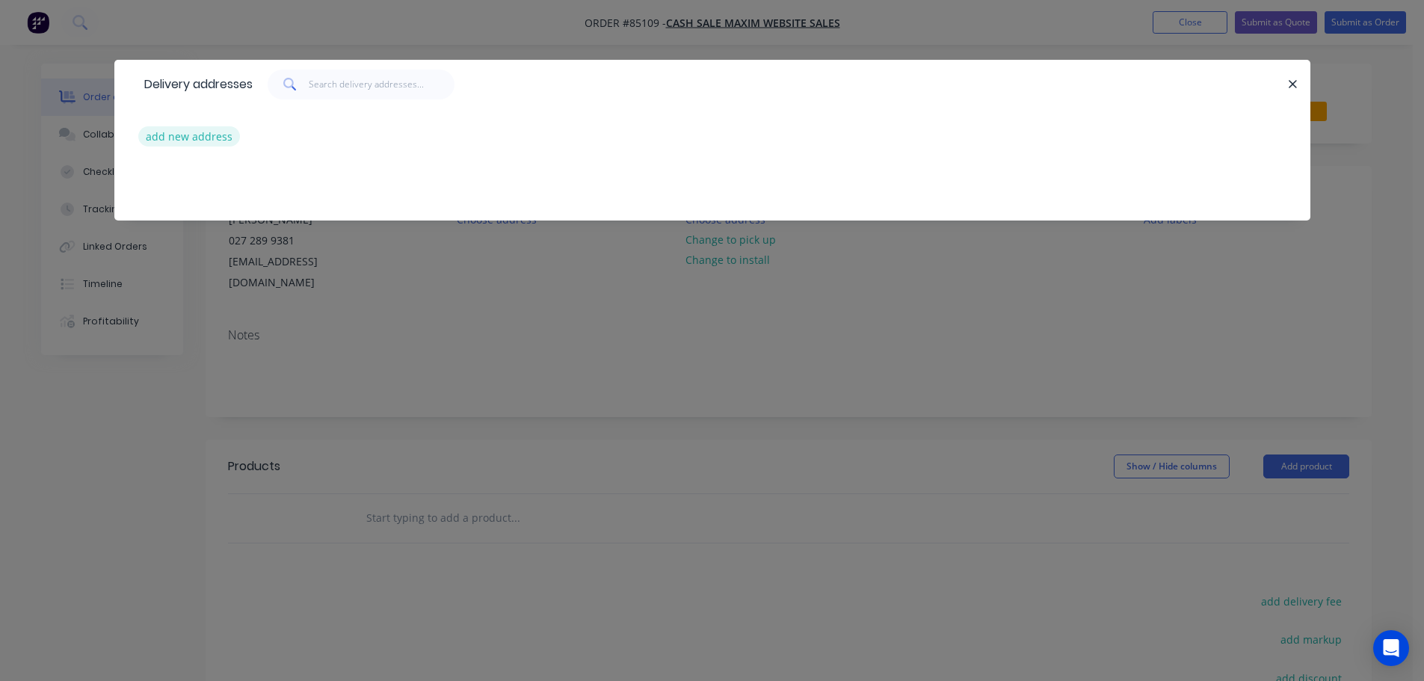
click at [208, 144] on button "add new address" at bounding box center [189, 136] width 102 height 20
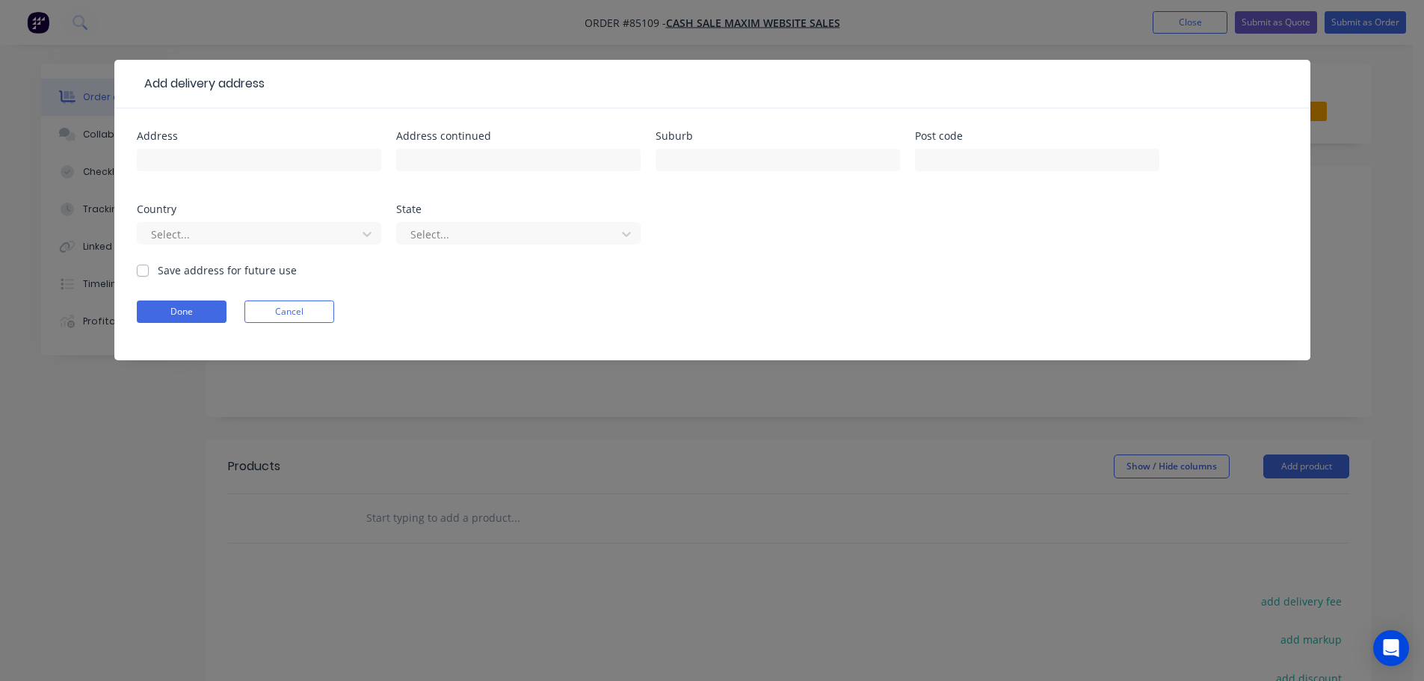
click at [65, 283] on div "Add delivery address Address Address continued Suburb Post code Country Select.…" at bounding box center [712, 340] width 1424 height 681
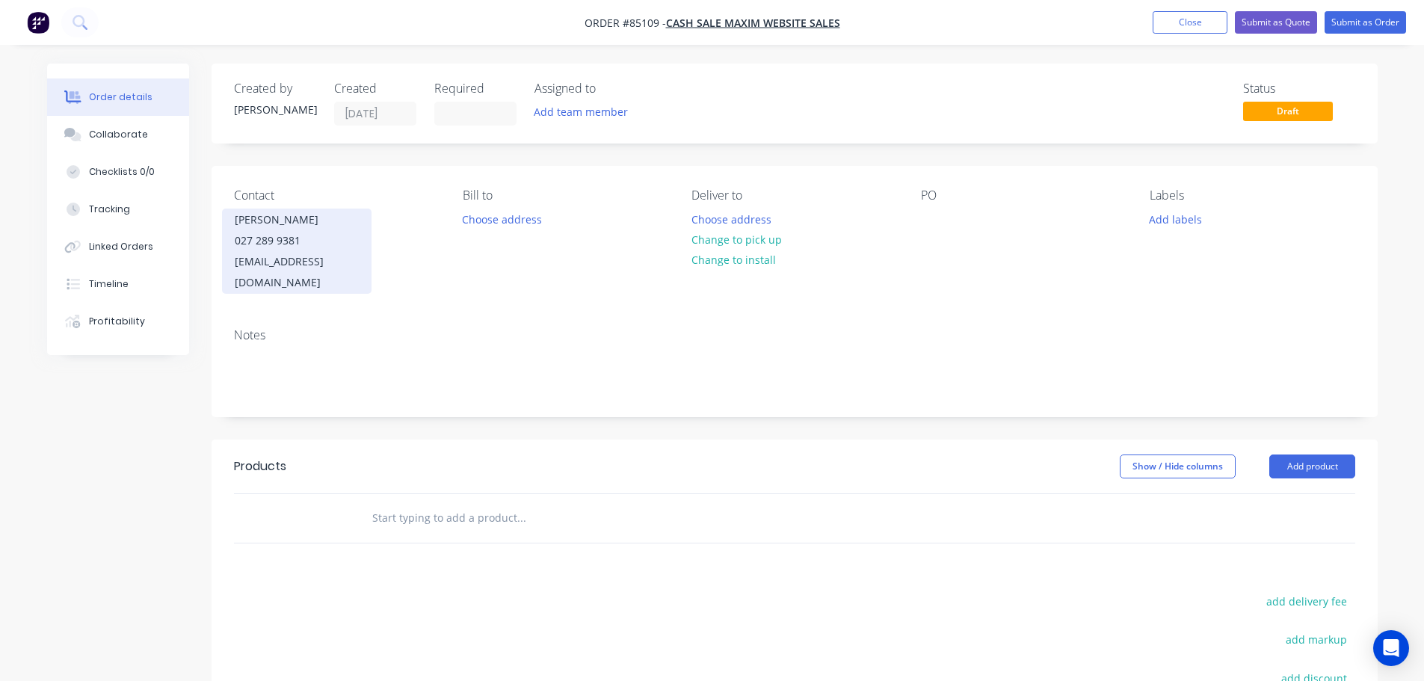
click at [273, 218] on div "Marie Nicholls" at bounding box center [297, 219] width 124 height 21
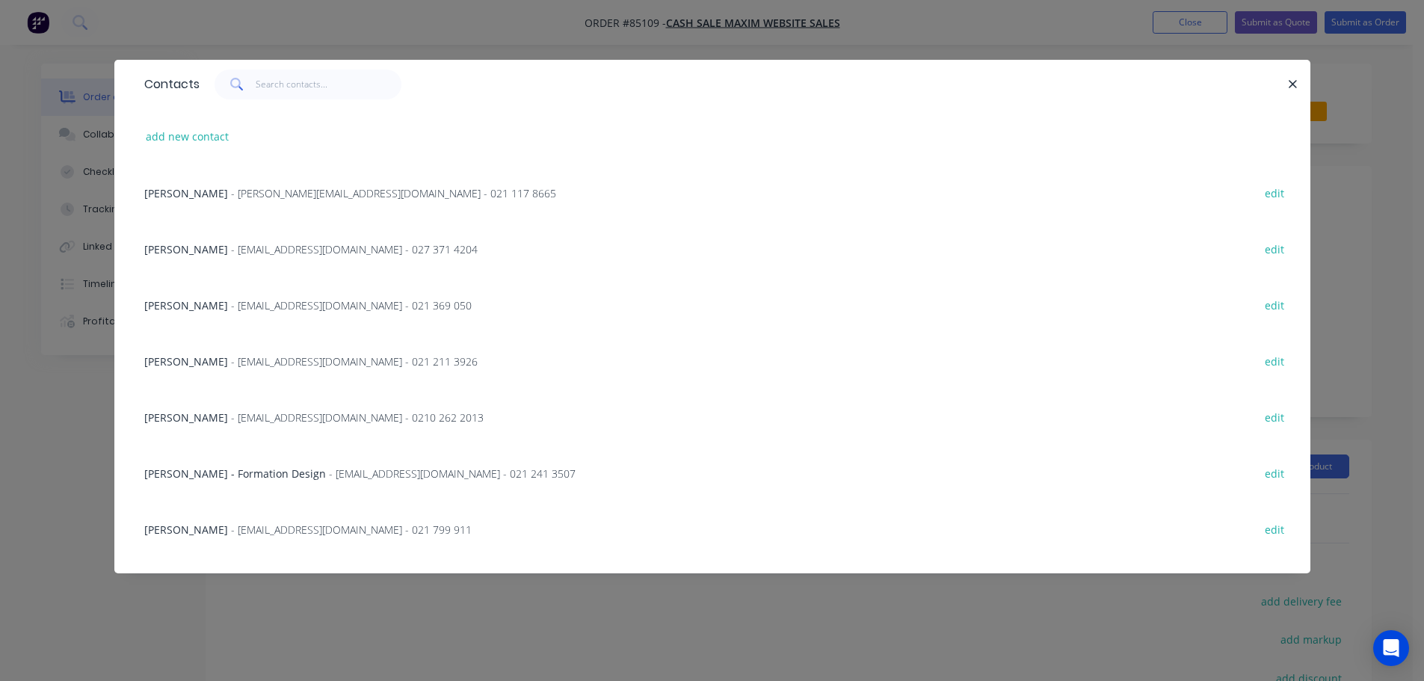
scroll to position [3291, 0]
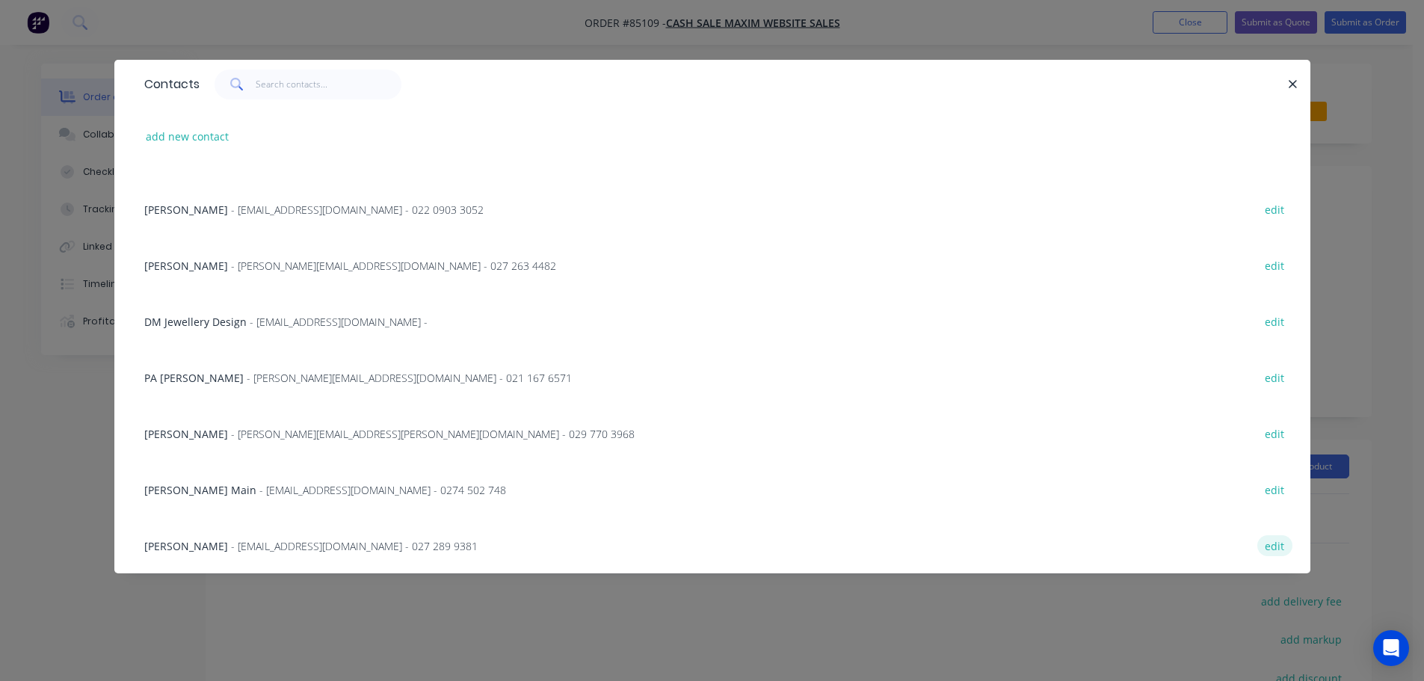
click at [1261, 537] on button "edit" at bounding box center [1274, 545] width 35 height 20
select select "NZ"
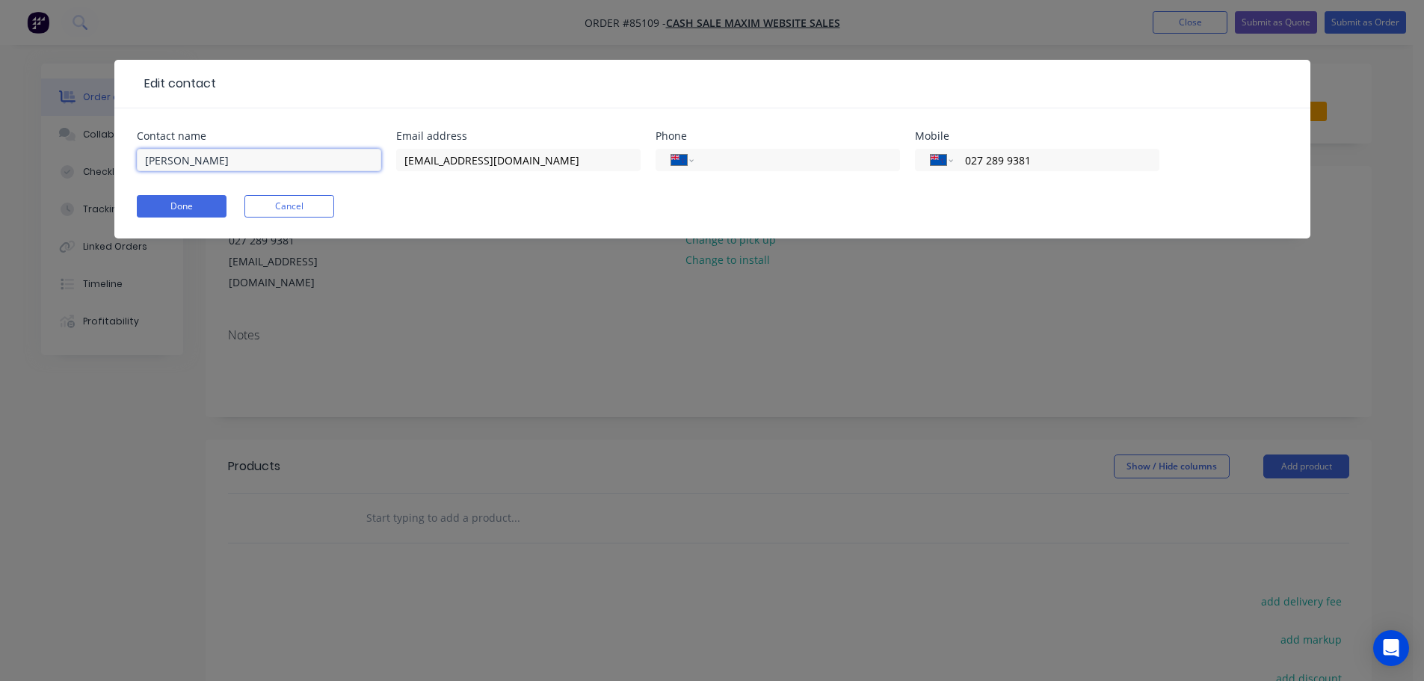
click at [306, 151] on input "Marie Nicholls" at bounding box center [259, 160] width 244 height 22
paste input "Zinnia"
type input "Marie Nicholls - Zinnia"
click at [210, 207] on button "Done" at bounding box center [182, 206] width 90 height 22
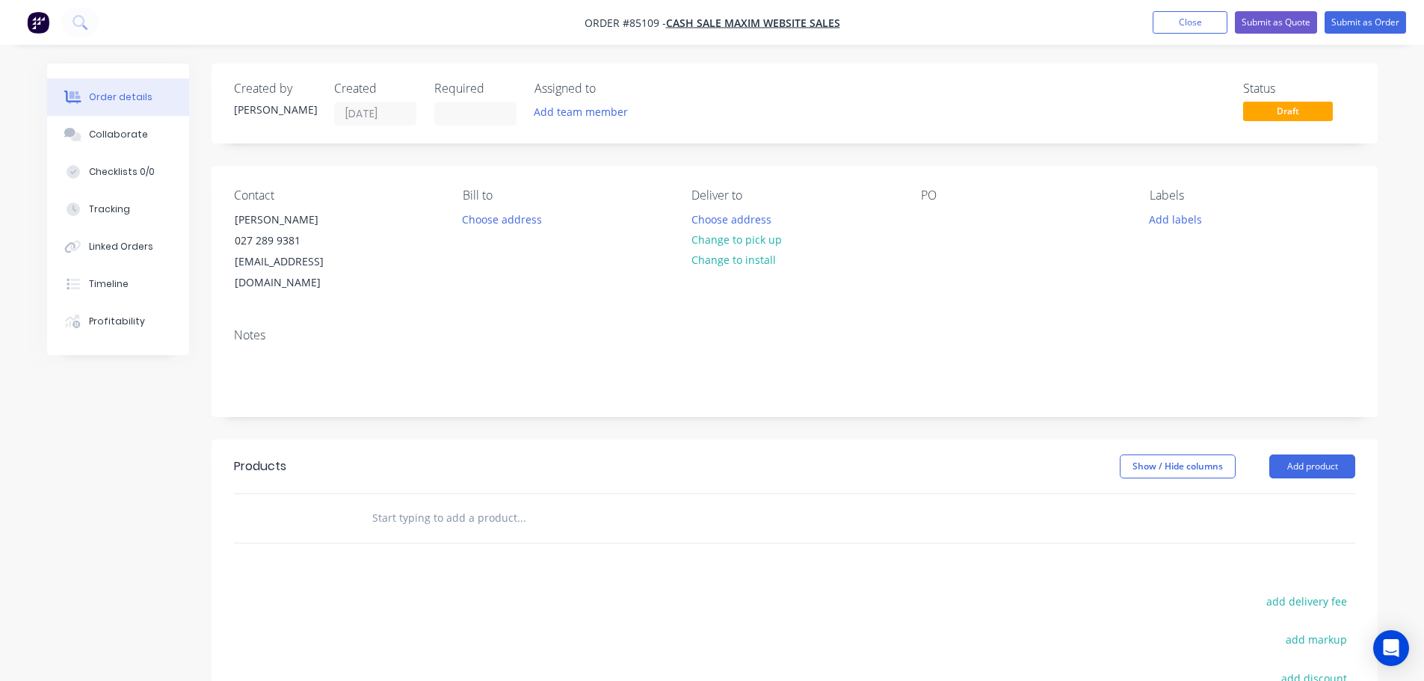
click at [489, 188] on div "Bill to" at bounding box center [565, 195] width 205 height 14
click at [754, 224] on button "Choose address" at bounding box center [731, 219] width 96 height 20
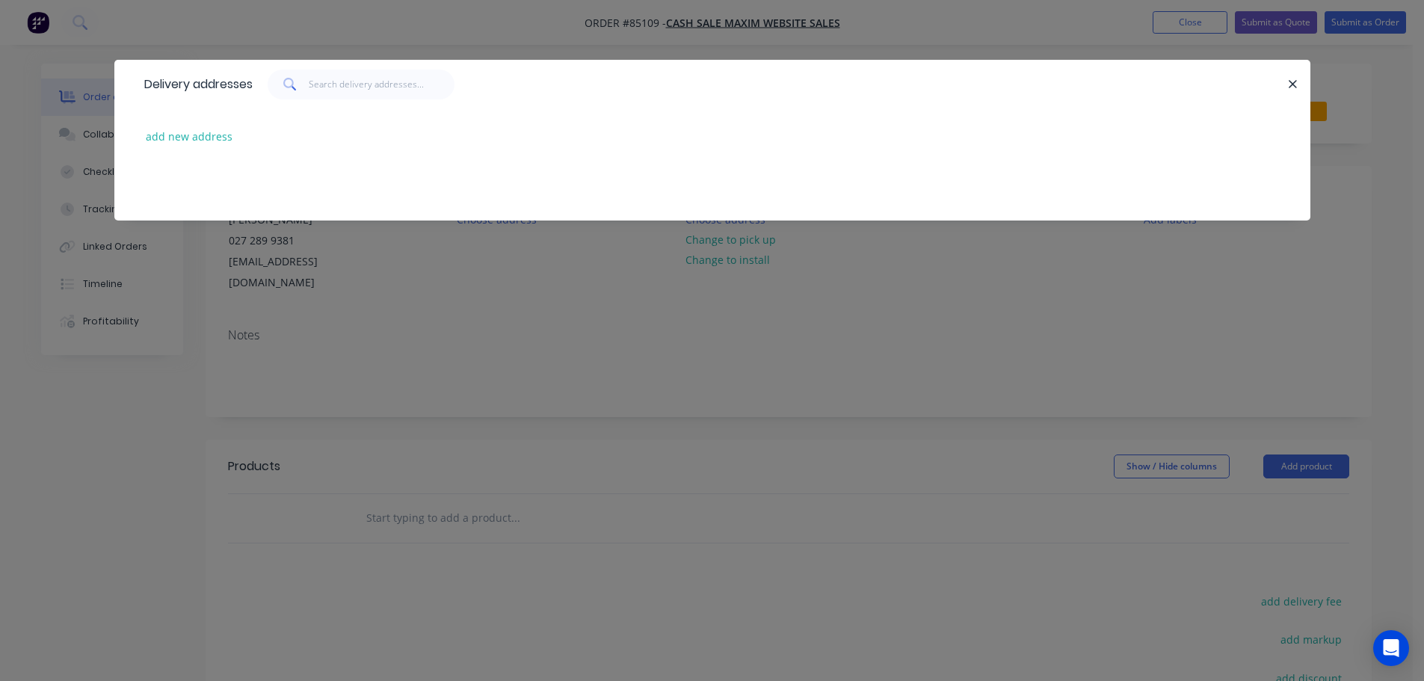
click at [241, 24] on div "Delivery addresses add new address" at bounding box center [712, 340] width 1424 height 681
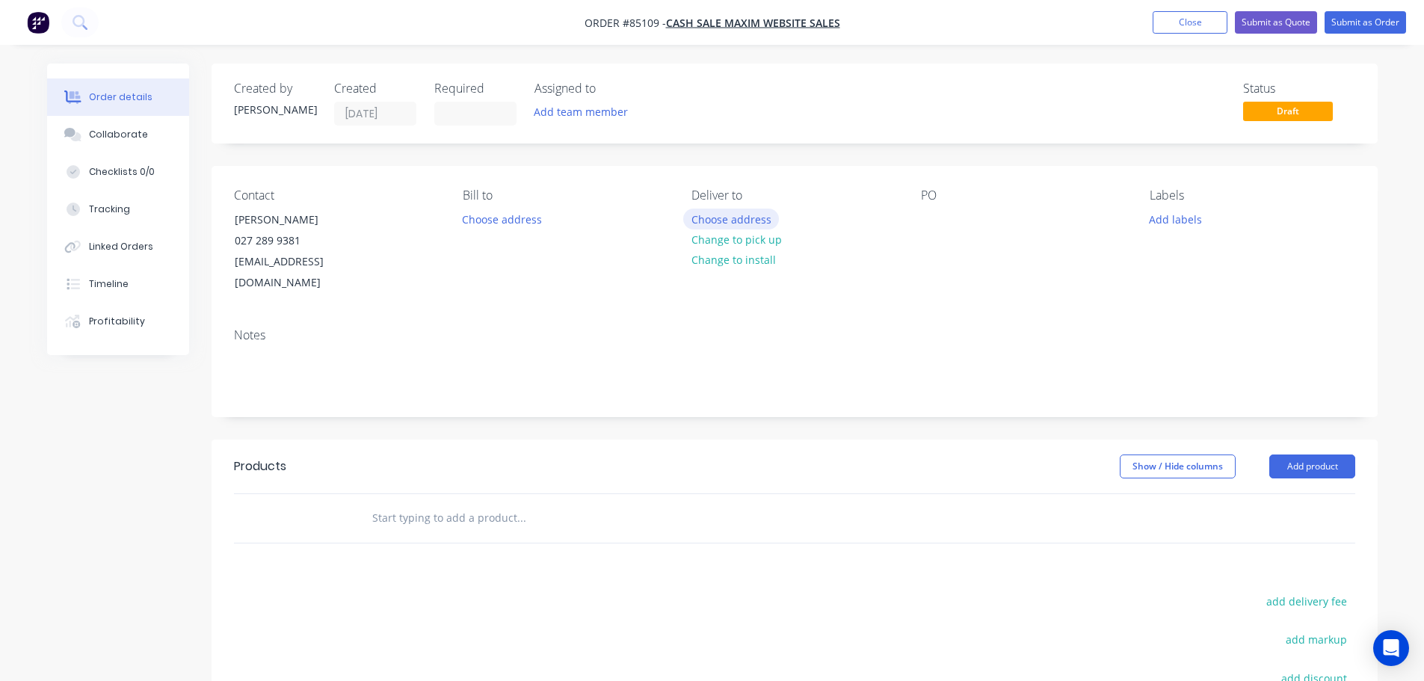
click at [707, 221] on button "Choose address" at bounding box center [731, 219] width 96 height 20
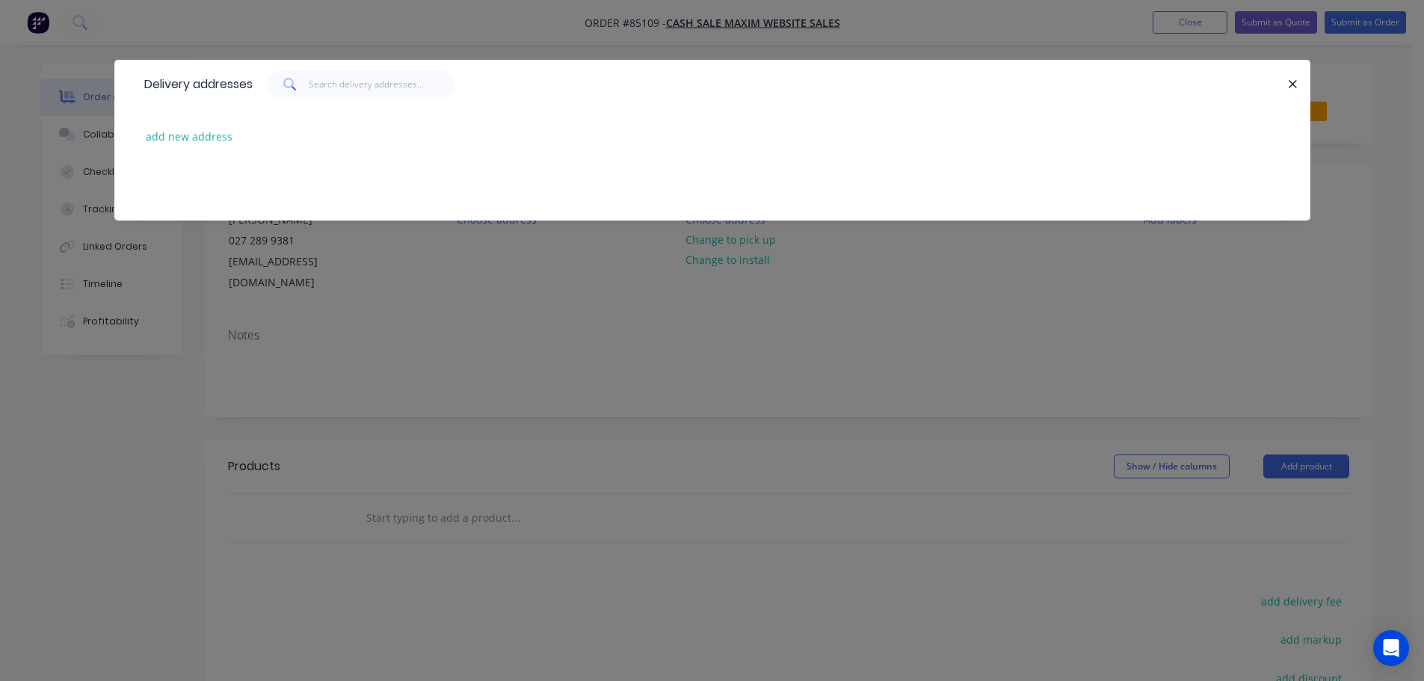
drag, startPoint x: 147, startPoint y: 148, endPoint x: 161, endPoint y: 148, distance: 14.2
click at [147, 148] on div "add new address" at bounding box center [712, 136] width 1151 height 56
click at [182, 143] on button "add new address" at bounding box center [189, 136] width 102 height 20
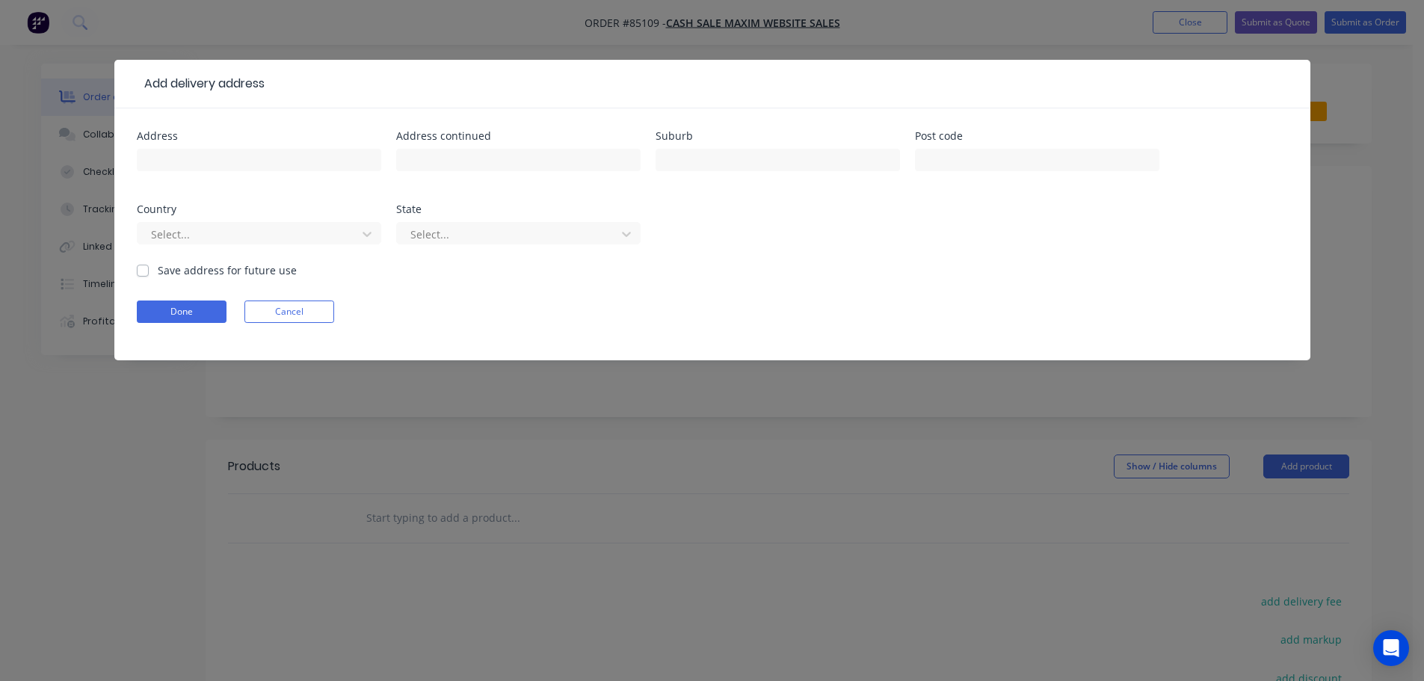
click at [210, 175] on div at bounding box center [259, 167] width 244 height 44
click at [220, 163] on input "text" at bounding box center [259, 160] width 244 height 22
paste input "5 Wainui Road"
type input "5 Wainui Road"
click at [508, 140] on div "Address continued" at bounding box center [518, 136] width 244 height 10
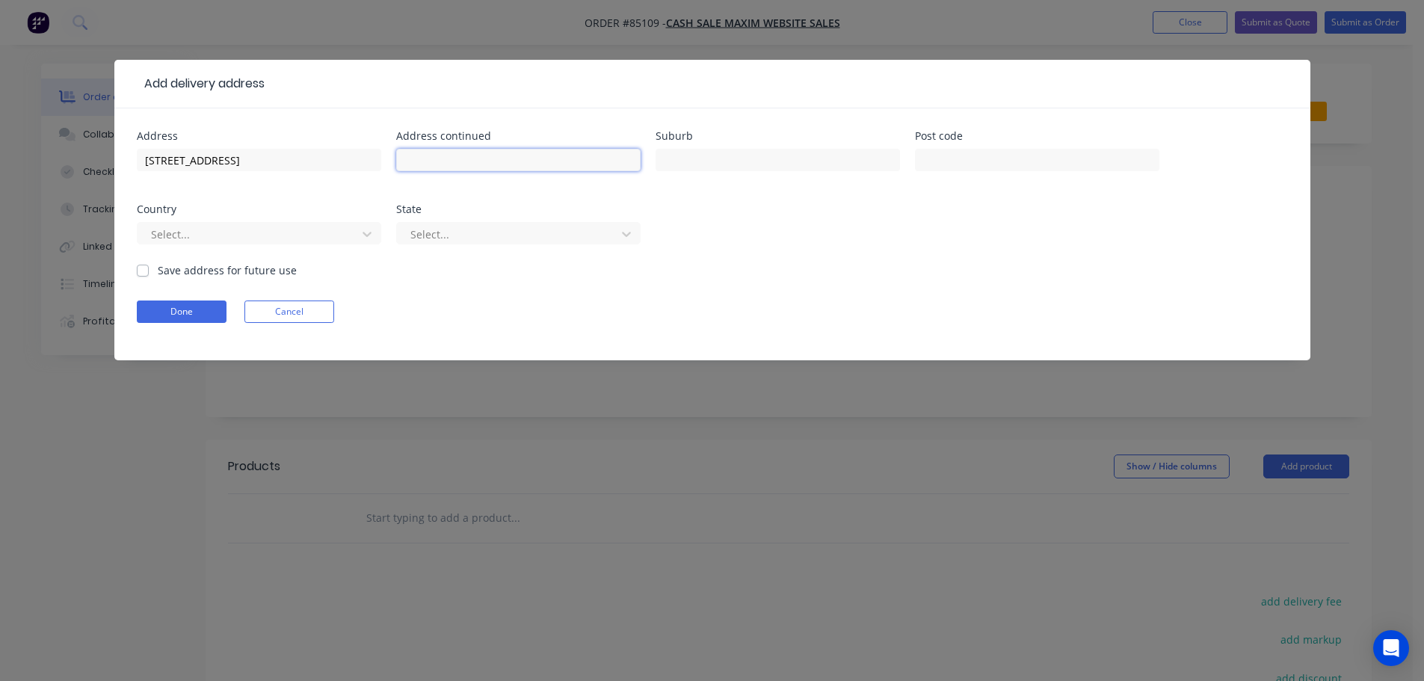
click at [506, 162] on input "text" at bounding box center [518, 160] width 244 height 22
paste input "Raglan 3225"
type input "Raglan 3225"
drag, startPoint x: 167, startPoint y: 310, endPoint x: 209, endPoint y: 309, distance: 41.9
click at [167, 309] on button "Done" at bounding box center [182, 312] width 90 height 22
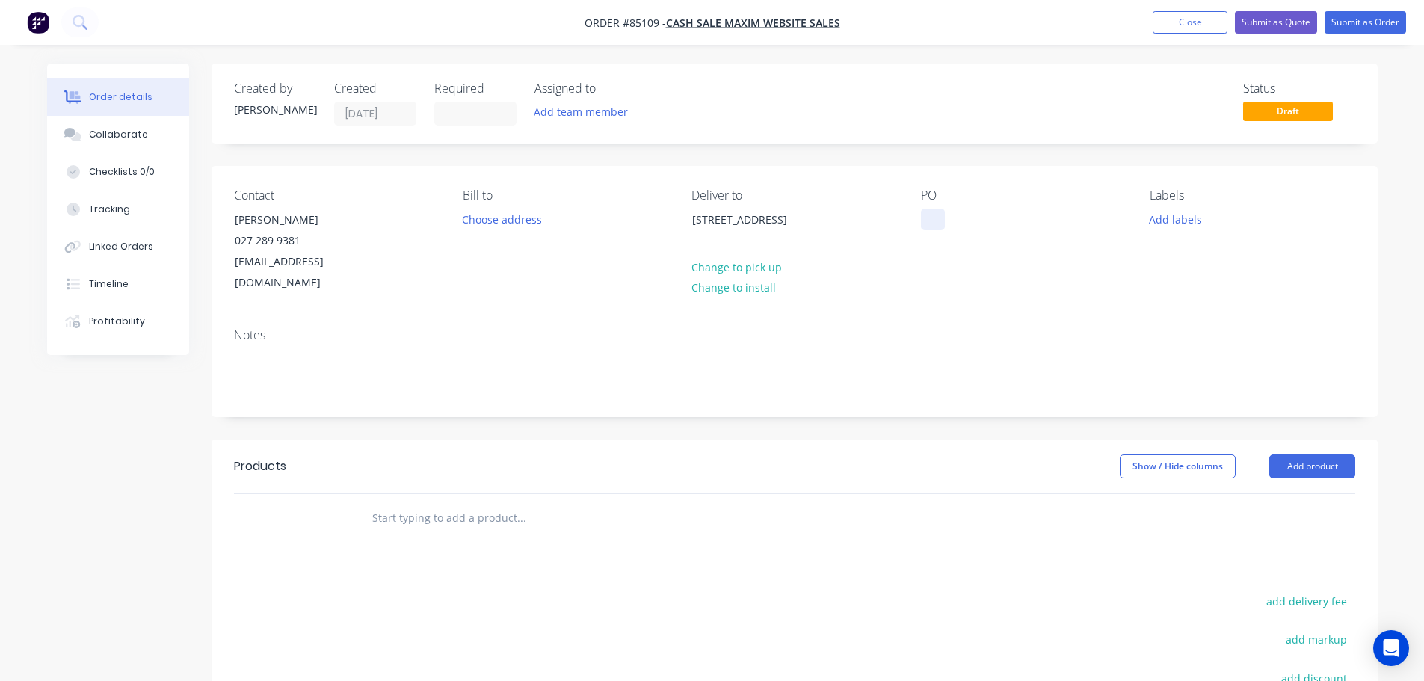
click at [937, 218] on div at bounding box center [933, 220] width 24 height 22
drag, startPoint x: 314, startPoint y: 217, endPoint x: 410, endPoint y: 216, distance: 95.7
click at [376, 218] on div "Contact Marie Nicholls - Zinnia 027 289 9381 info@zinniahome.com" at bounding box center [336, 240] width 205 height 105
copy div "Zinnia"
click at [985, 225] on div "MAX2619" at bounding box center [956, 220] width 70 height 22
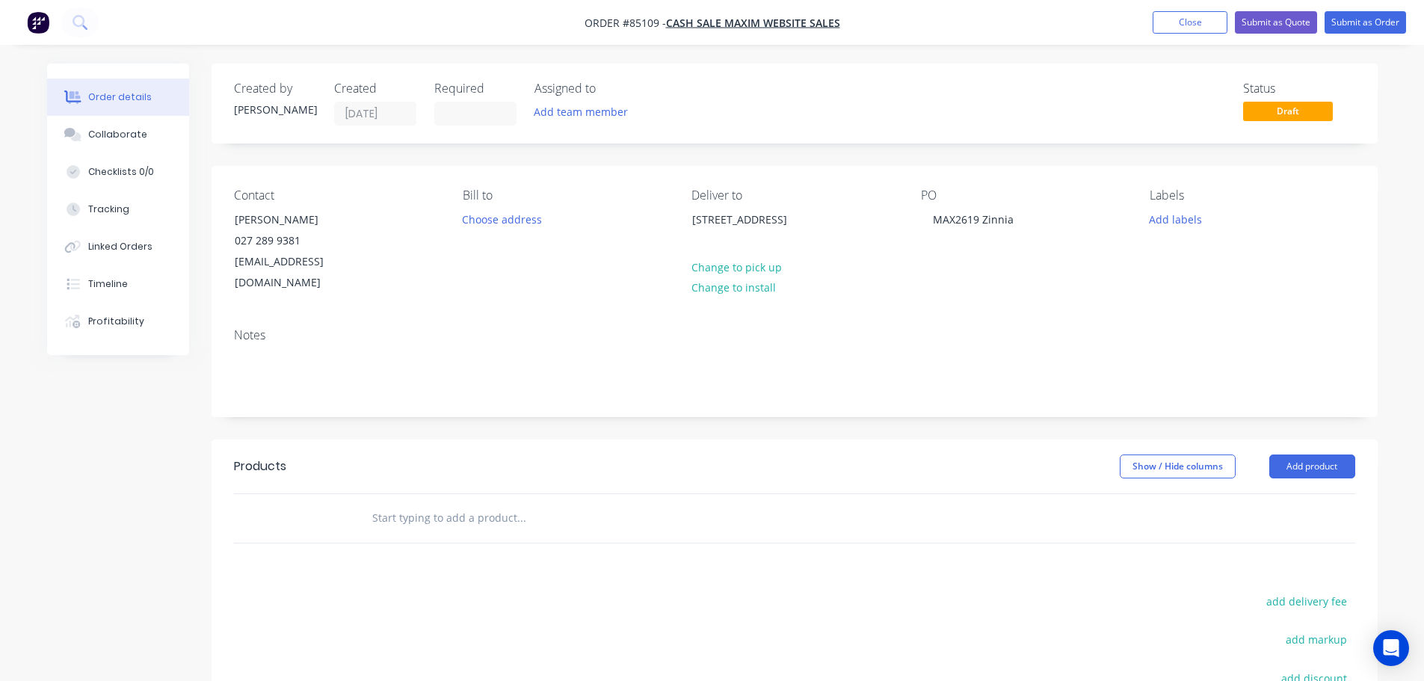
click at [392, 503] on input "text" at bounding box center [521, 518] width 299 height 30
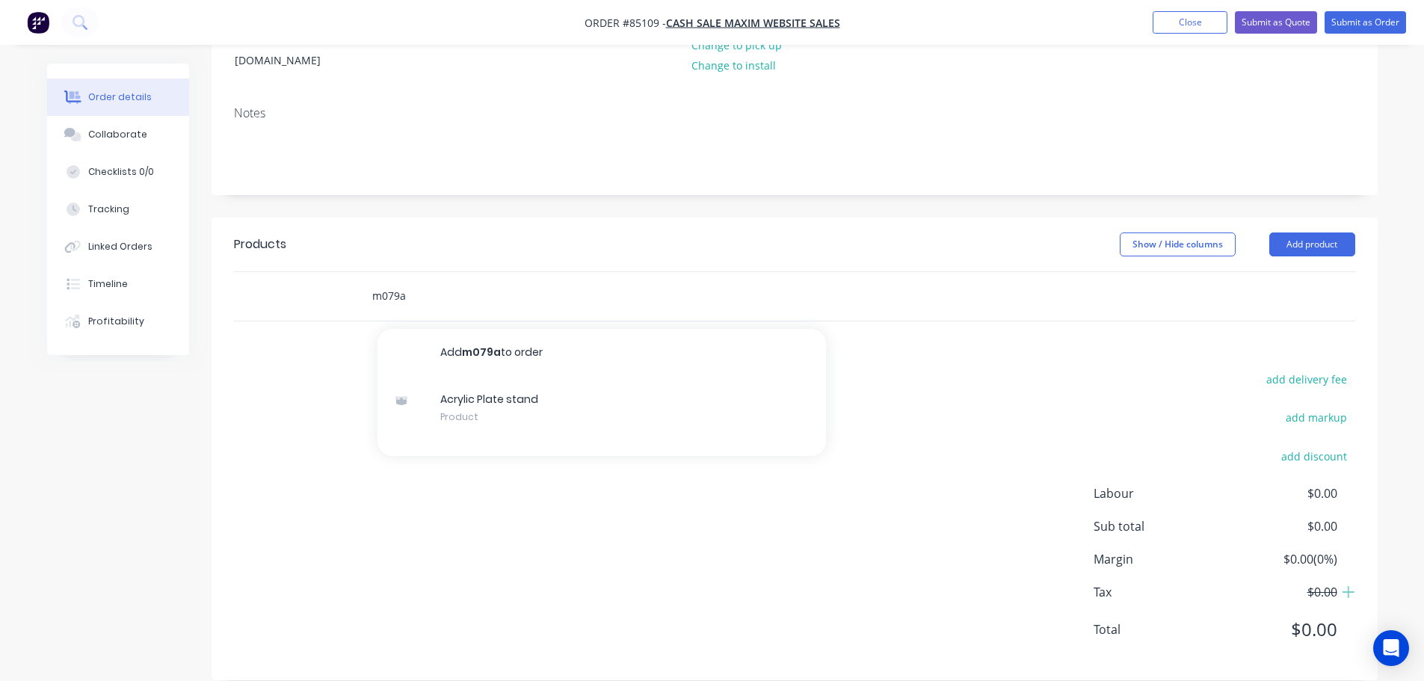
scroll to position [223, 0]
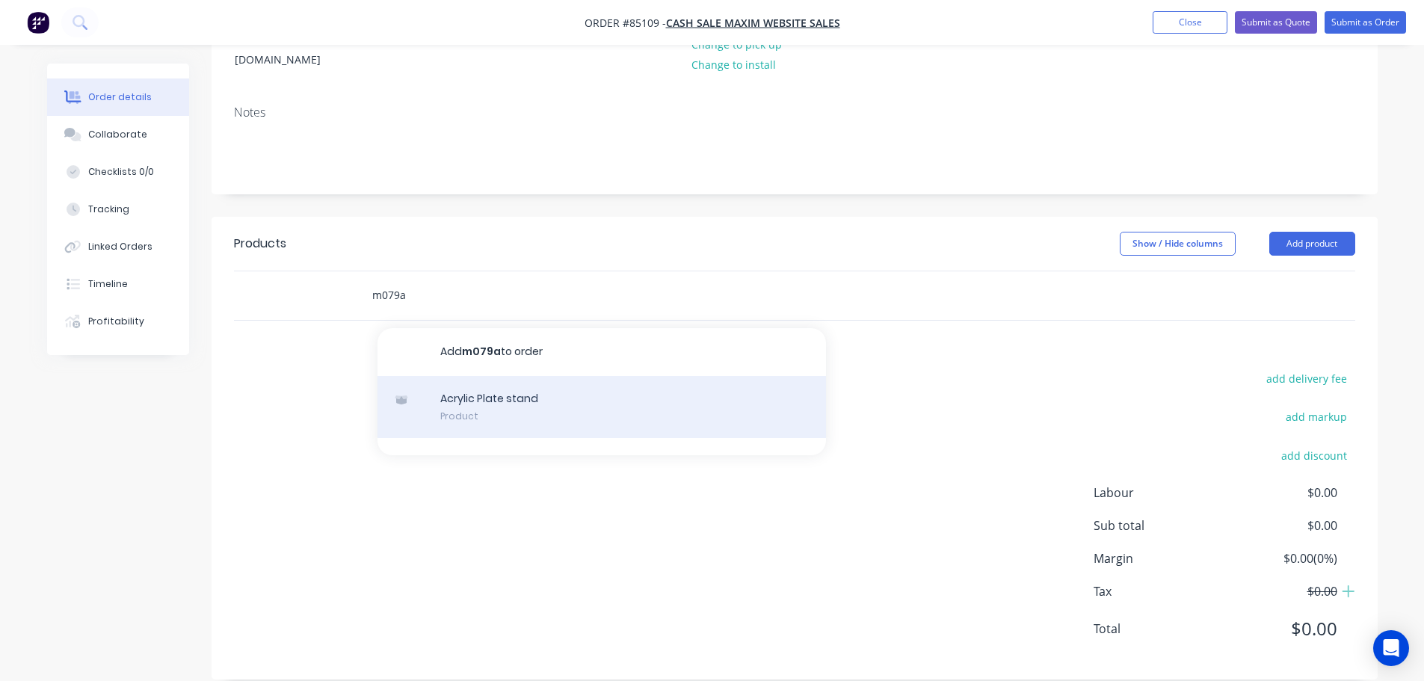
type input "m079a"
click at [478, 383] on div "Acrylic Plate stand Product" at bounding box center [602, 407] width 449 height 63
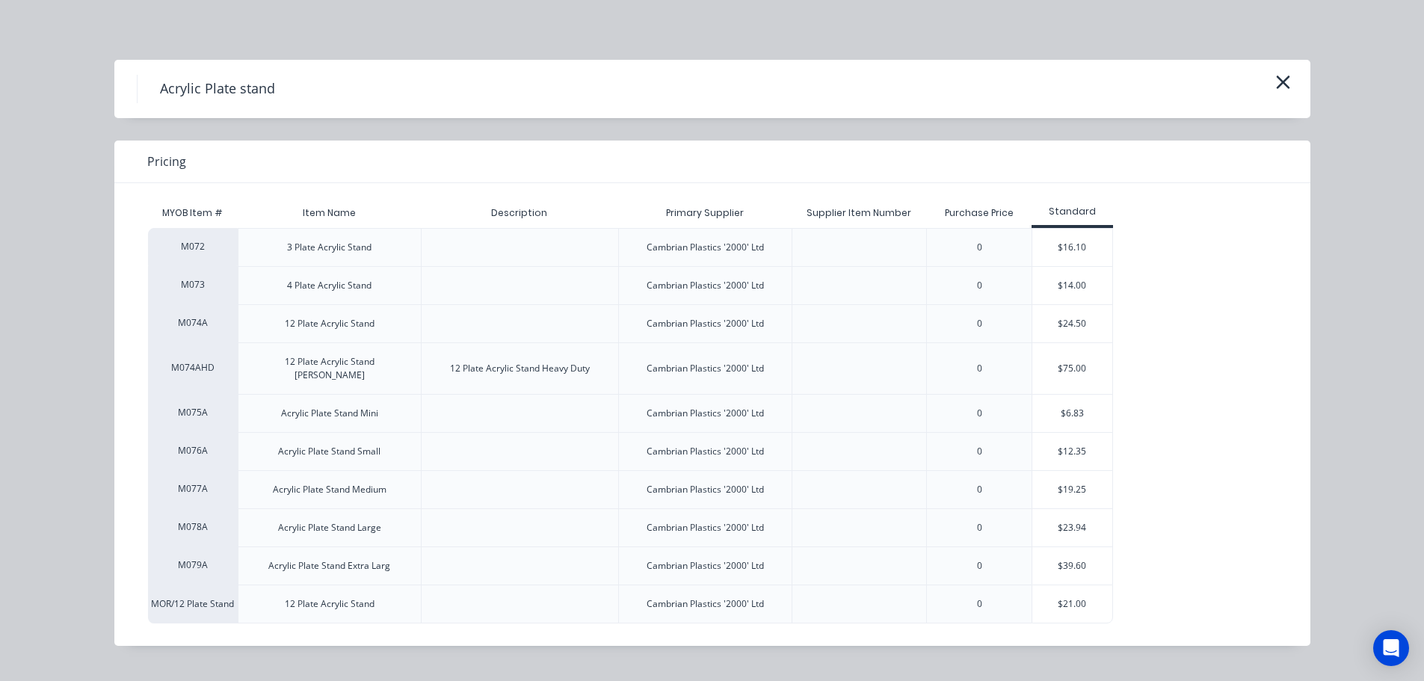
click at [1117, 549] on div "M072 3 Plate Acrylic Stand Cambrian Plastics '2000' Ltd 0 $16.10 M073 4 Plate A…" at bounding box center [701, 425] width 1106 height 395
drag, startPoint x: 1083, startPoint y: 551, endPoint x: 1011, endPoint y: 531, distance: 74.5
click at [1082, 551] on div "$39.60" at bounding box center [1072, 565] width 80 height 37
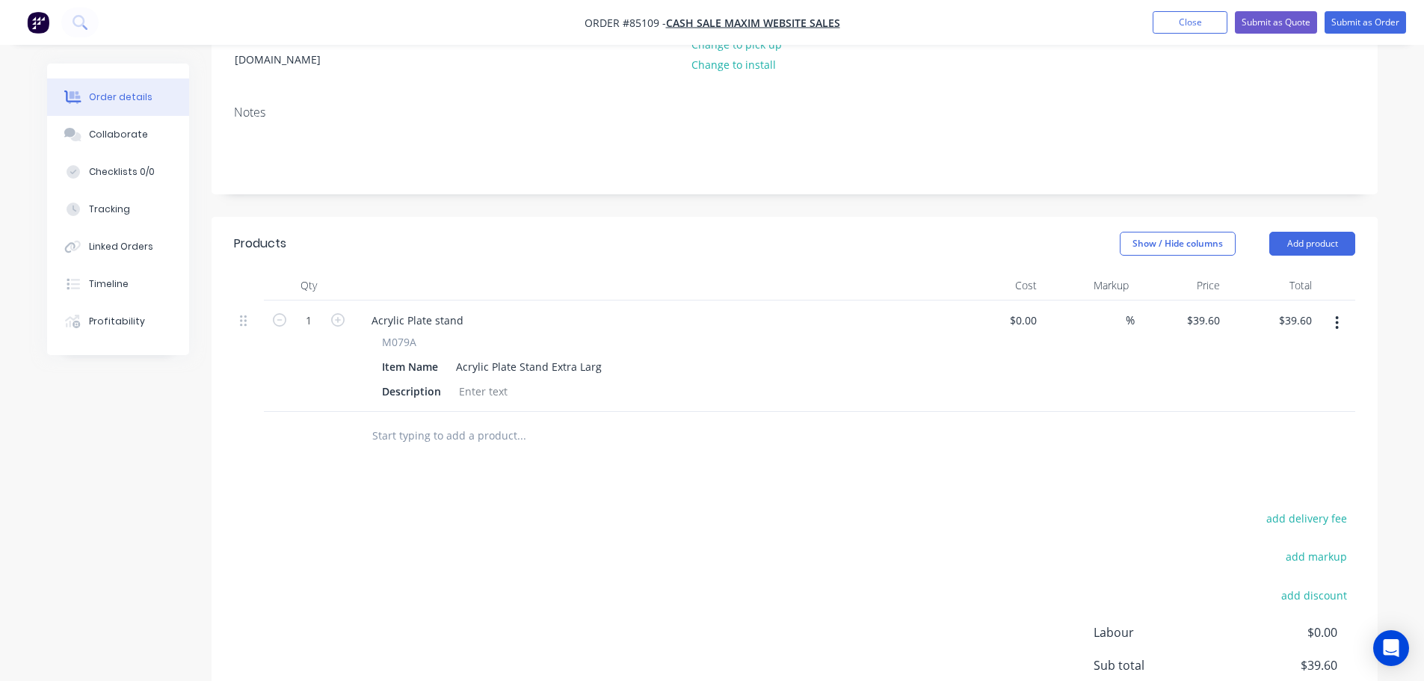
click at [458, 421] on input "text" at bounding box center [521, 436] width 299 height 30
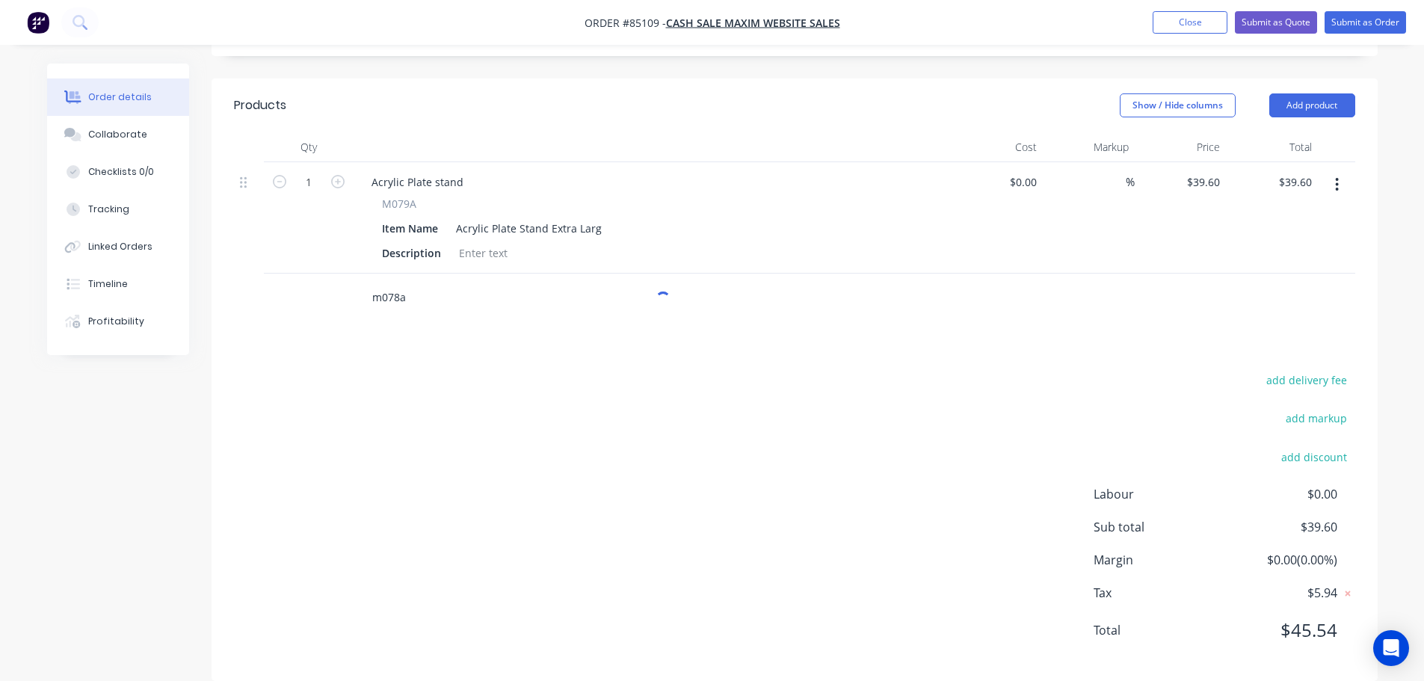
scroll to position [363, 0]
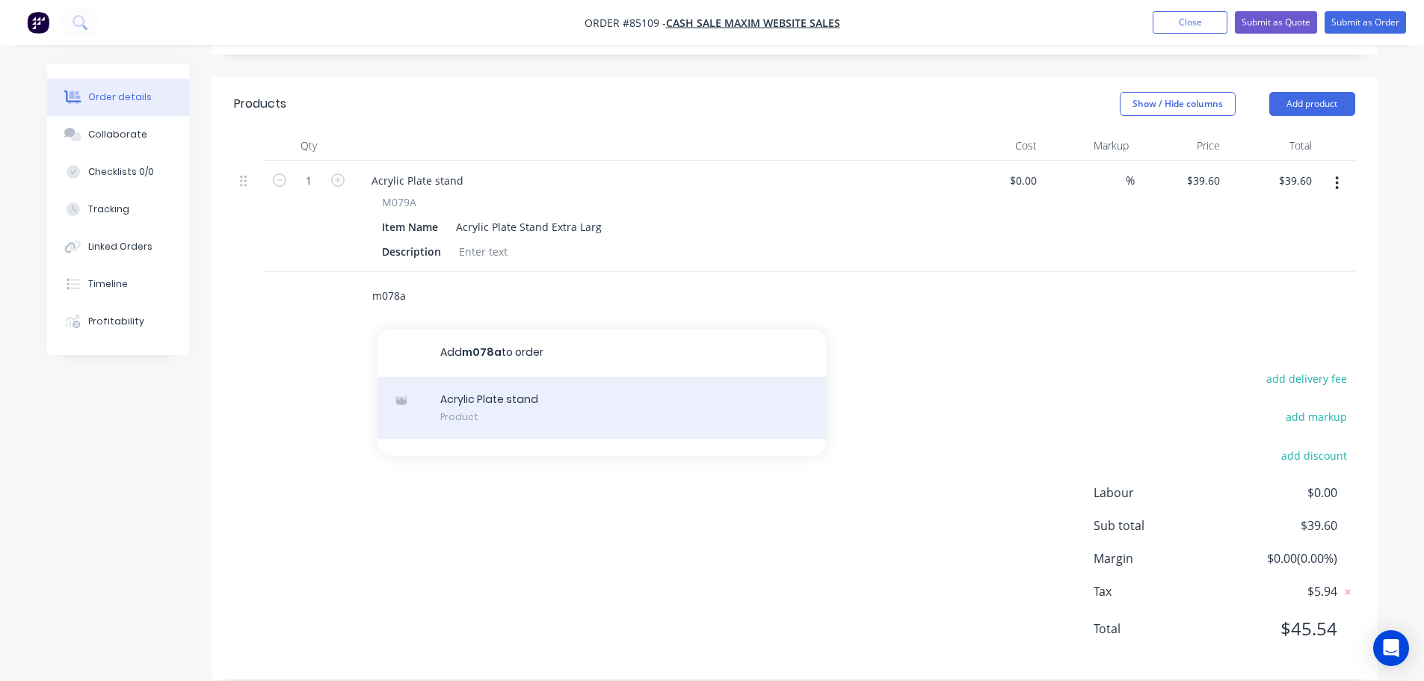
type input "m078a"
click at [561, 401] on div "Acrylic Plate stand Product" at bounding box center [602, 408] width 449 height 63
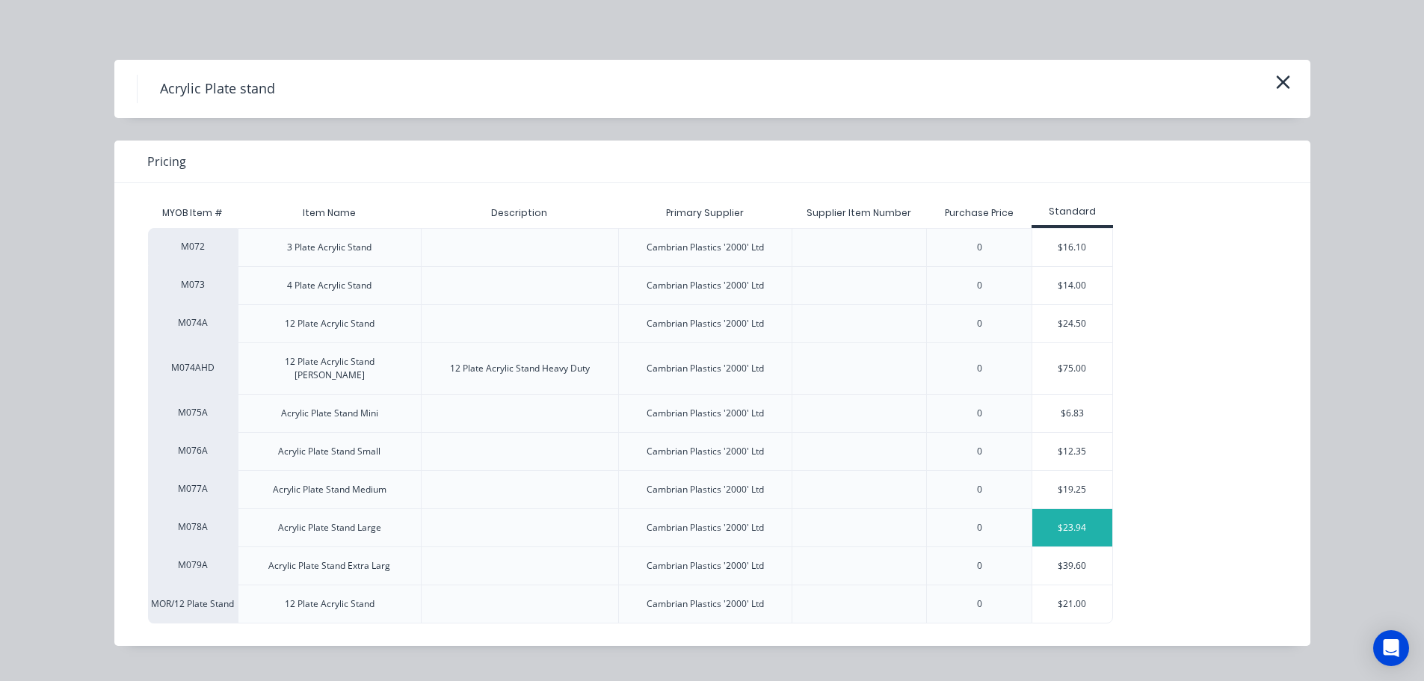
click at [1047, 513] on div "$23.94" at bounding box center [1072, 527] width 80 height 37
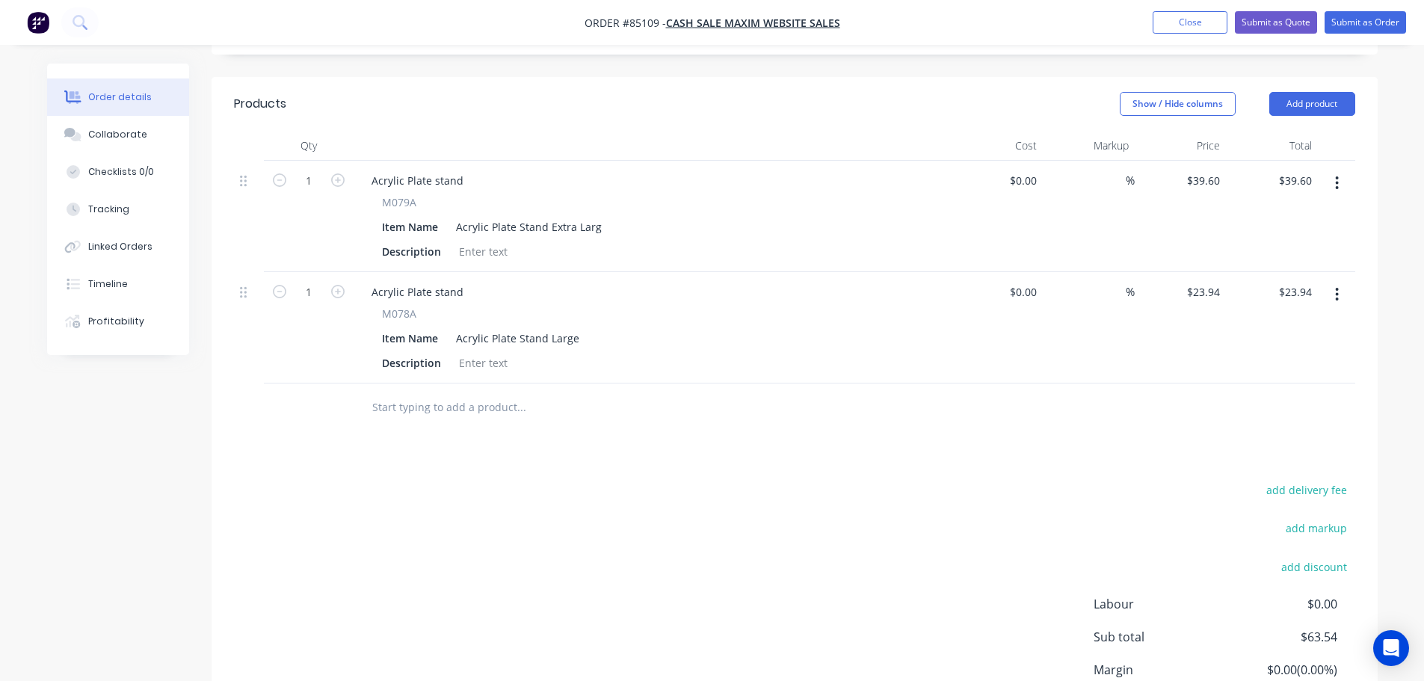
click at [441, 392] on input "text" at bounding box center [521, 407] width 299 height 30
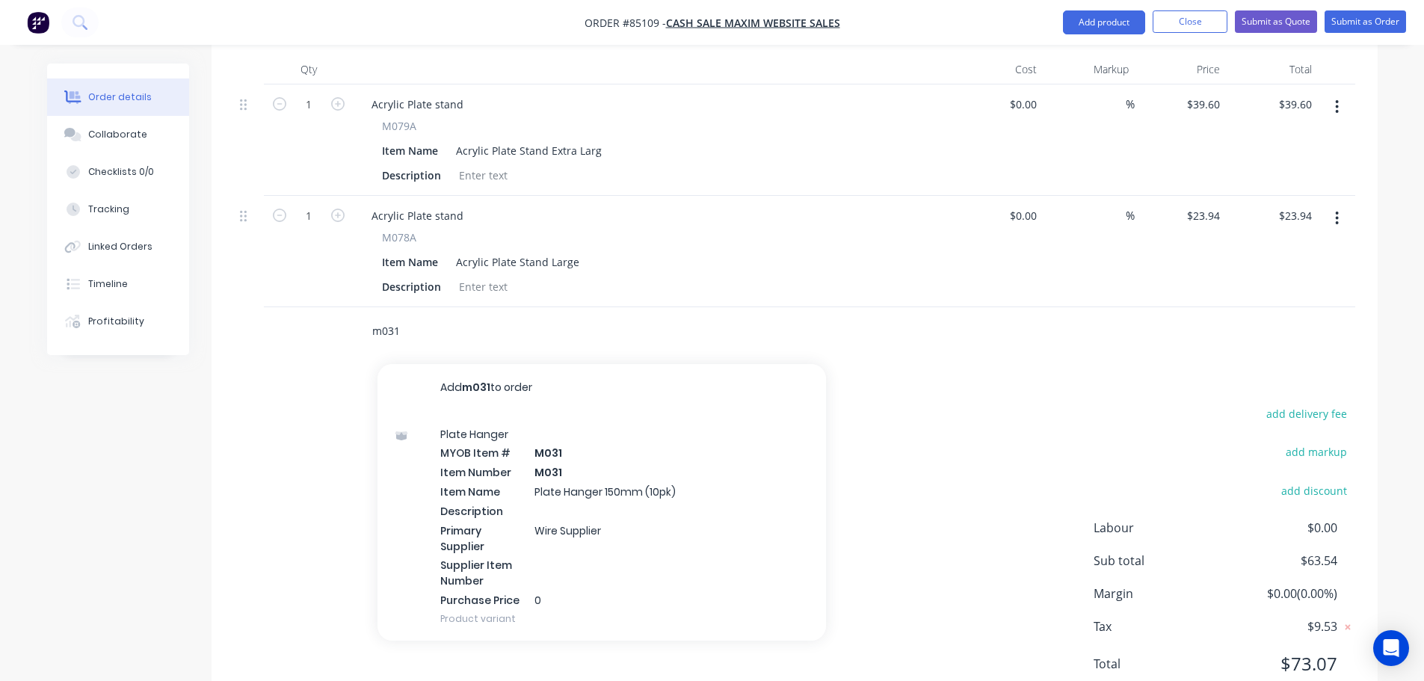
scroll to position [474, 0]
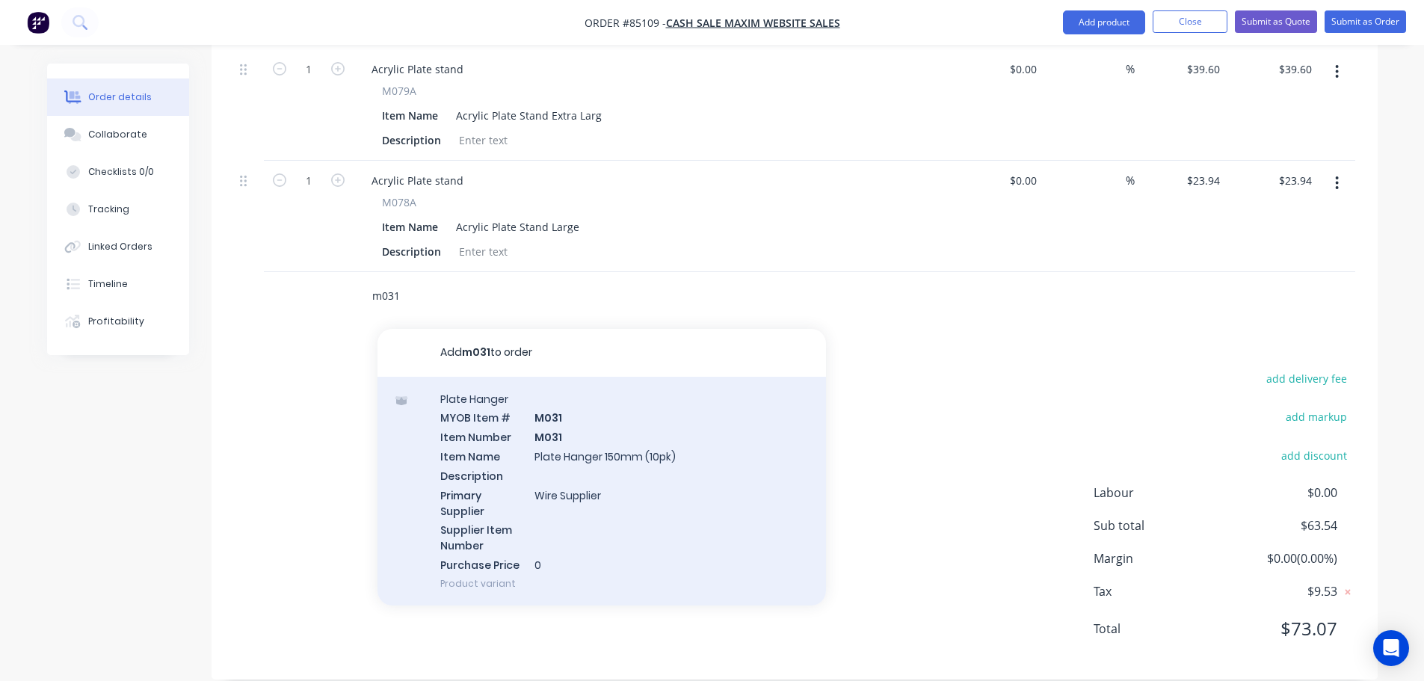
type input "m031"
click at [566, 453] on div "Plate Hanger MYOB Item # M031 Item Number M031 Item Name Plate Hanger 150mm (10…" at bounding box center [602, 491] width 449 height 229
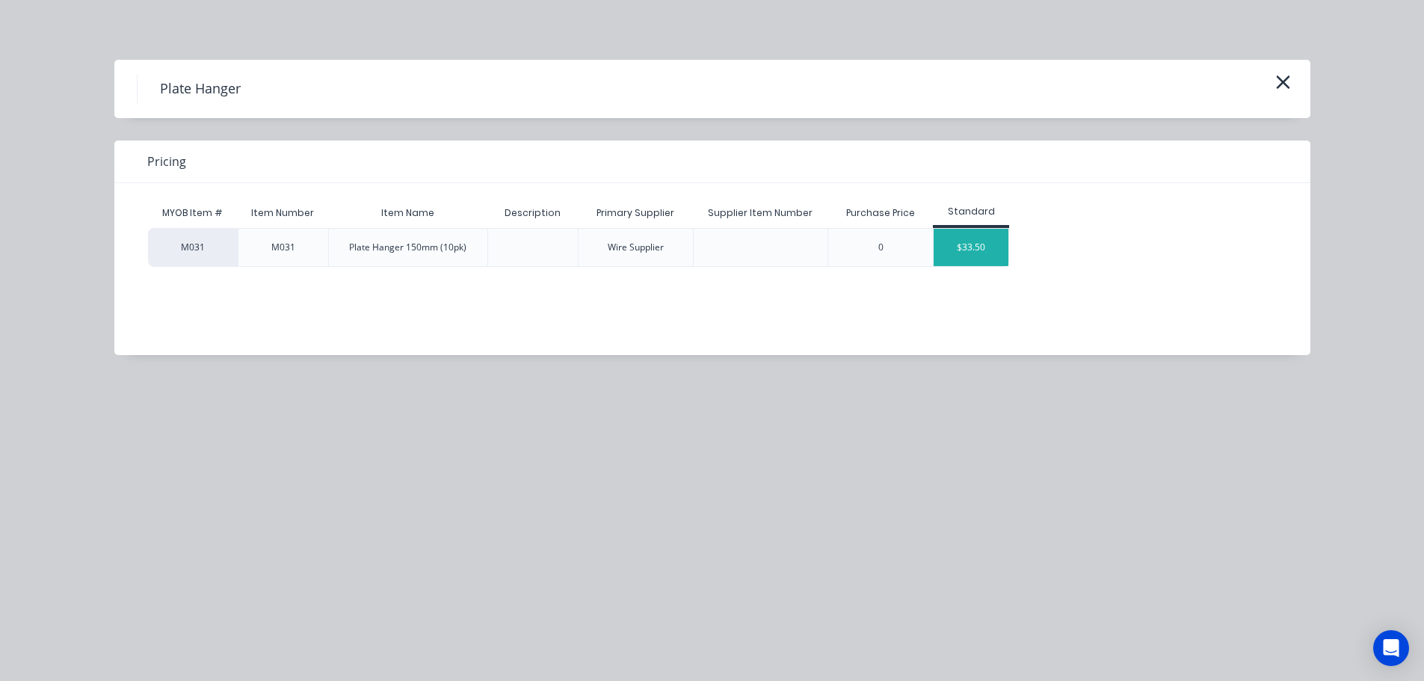
click at [979, 241] on div "$33.50" at bounding box center [971, 247] width 75 height 37
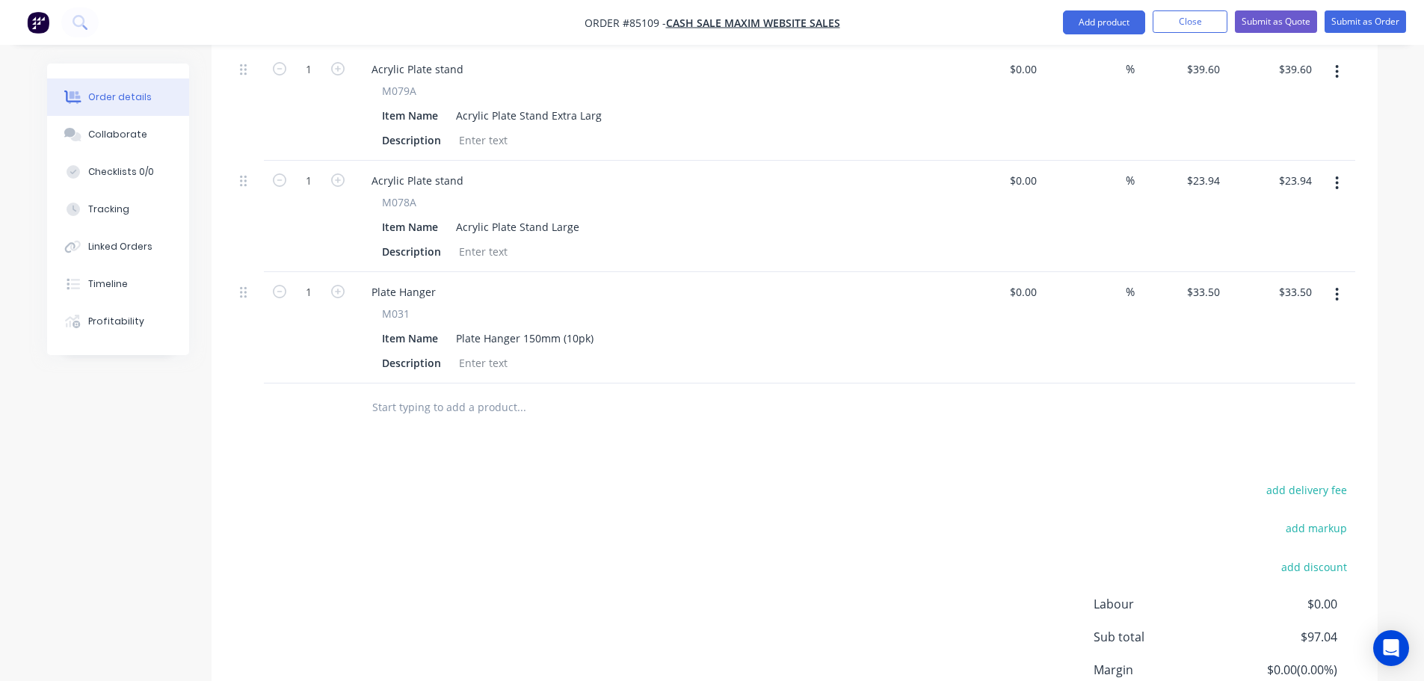
click at [404, 392] on input "text" at bounding box center [521, 407] width 299 height 30
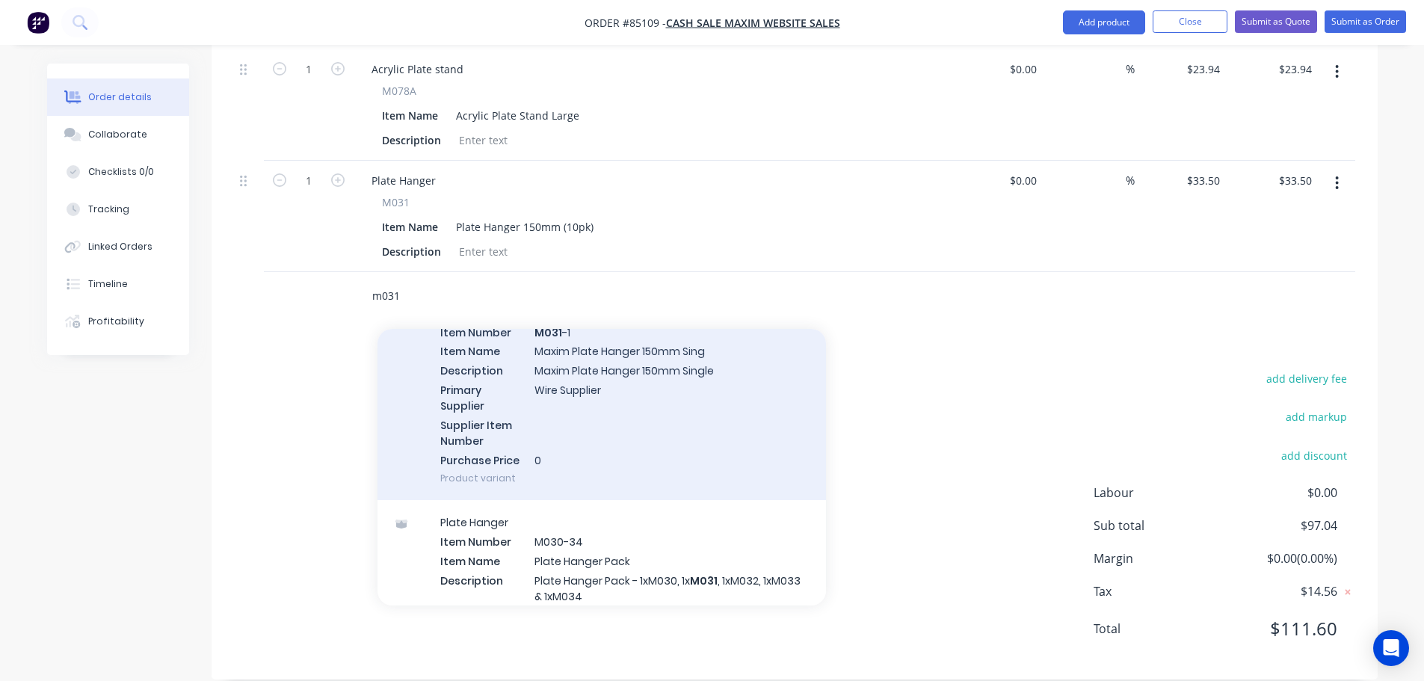
scroll to position [299, 0]
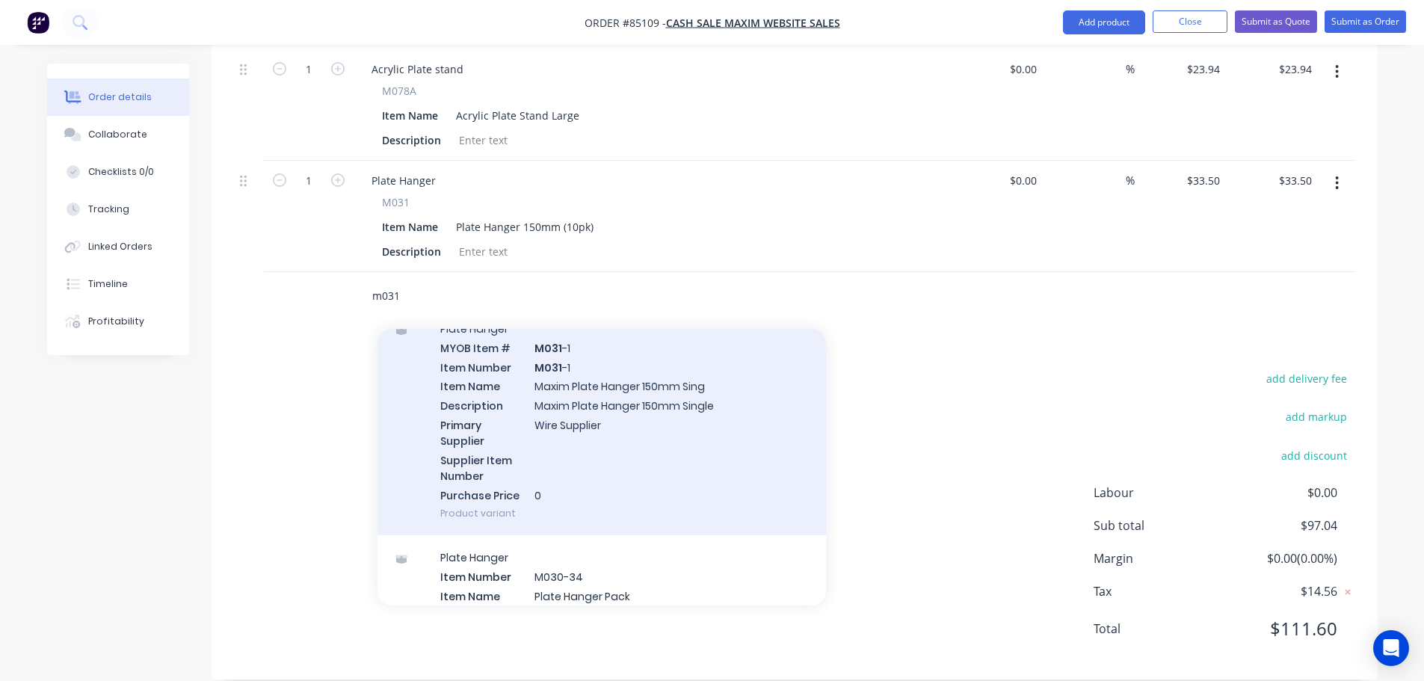
type input "m031"
click at [682, 437] on div "Plate Hanger MYOB Item # M031 -1 Item Number M031 -1 Item Name Maxim Plate Hang…" at bounding box center [602, 420] width 449 height 229
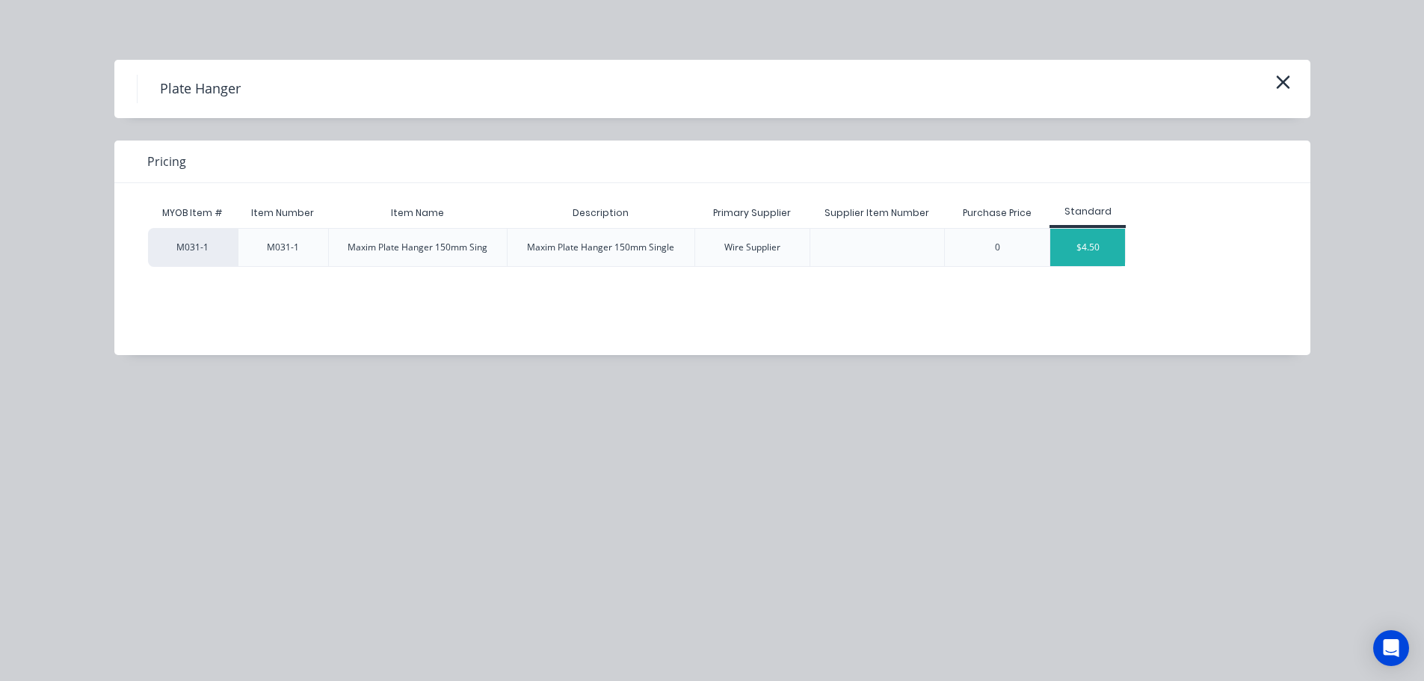
click at [1063, 238] on div "$4.50" at bounding box center [1087, 247] width 75 height 37
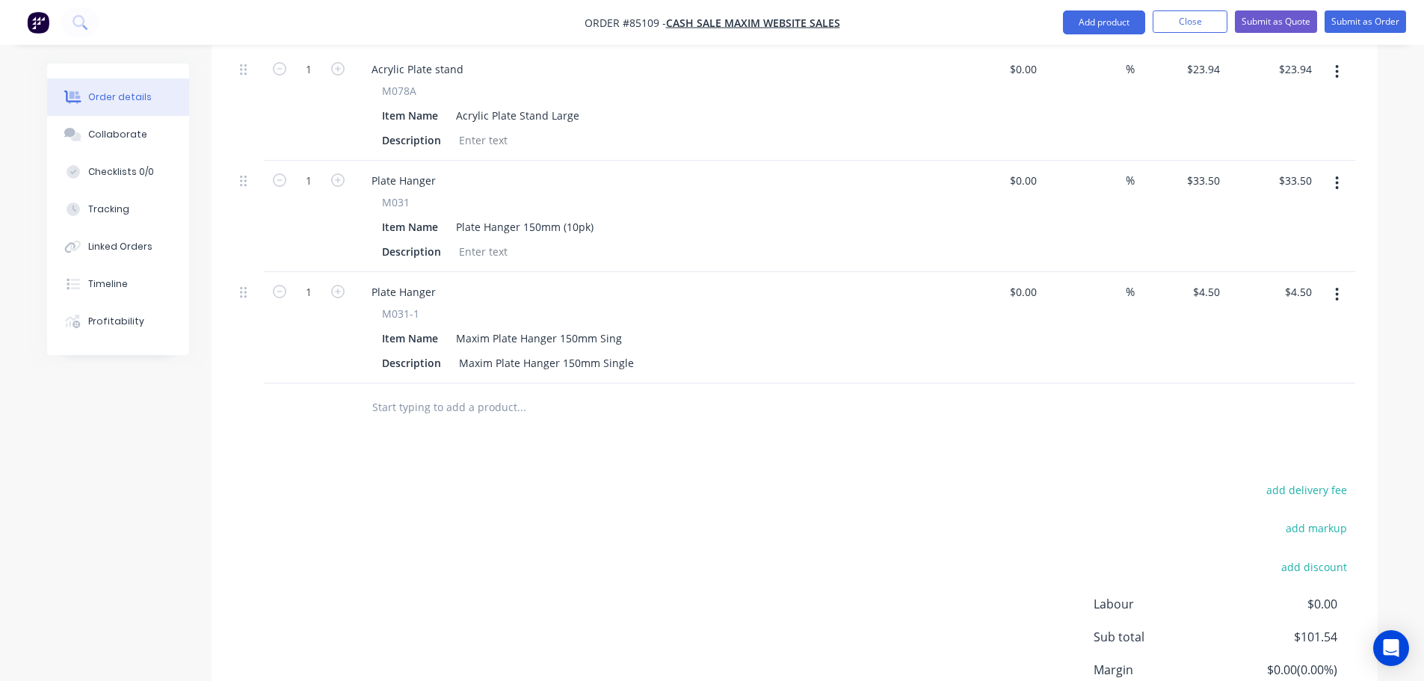
click at [1339, 175] on icon "button" at bounding box center [1337, 183] width 4 height 16
click at [1258, 301] on div "Delete" at bounding box center [1284, 312] width 115 height 22
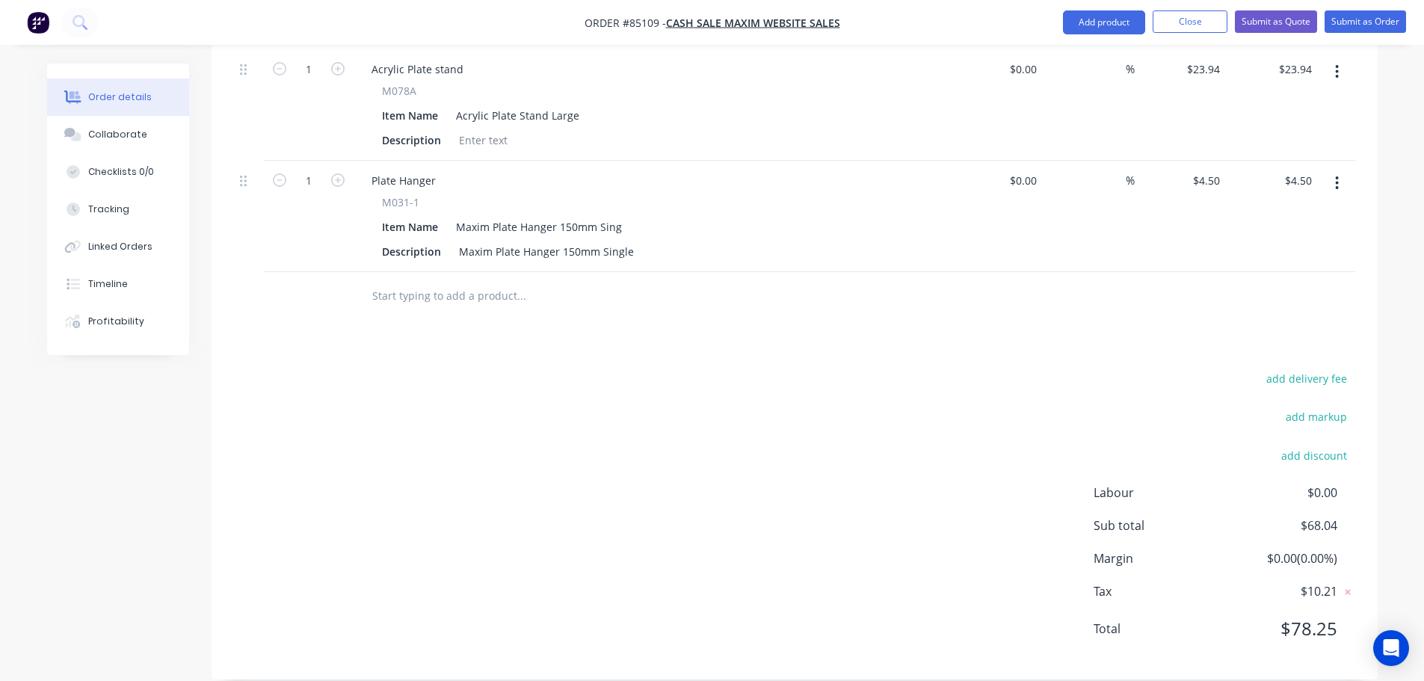
click at [451, 283] on input "text" at bounding box center [521, 296] width 299 height 30
paste input "M079W"
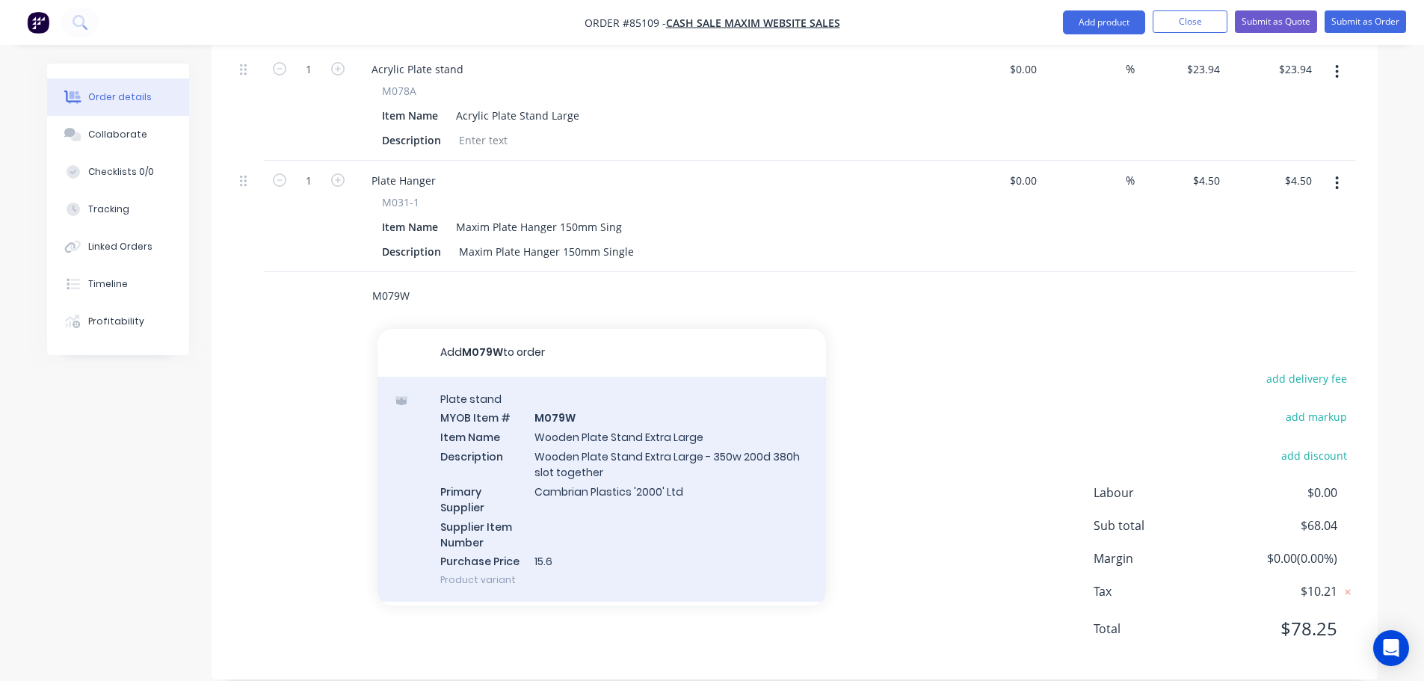
type input "M079W"
click at [673, 434] on div "Plate stand MYOB Item # M079W Item Name Wooden Plate Stand Extra Large Descript…" at bounding box center [602, 490] width 449 height 226
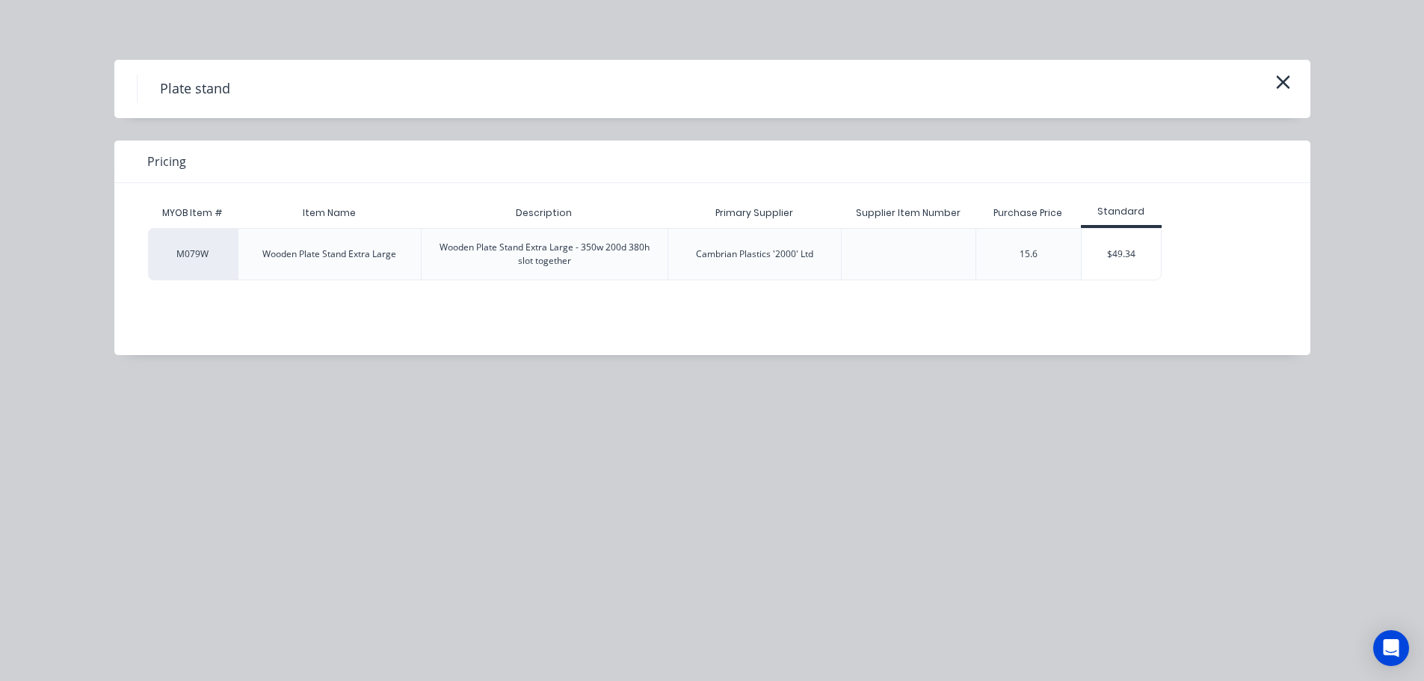
click at [1092, 239] on div "$49.34" at bounding box center [1122, 254] width 80 height 51
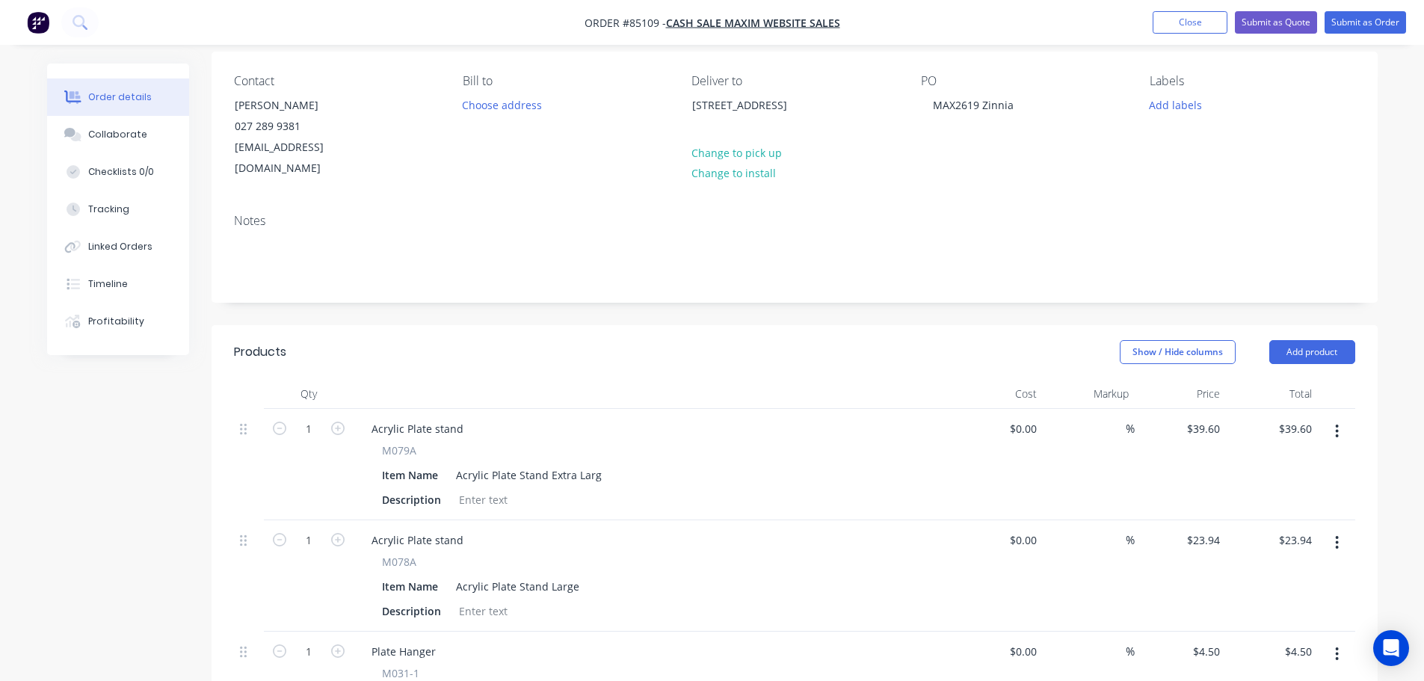
scroll to position [150, 0]
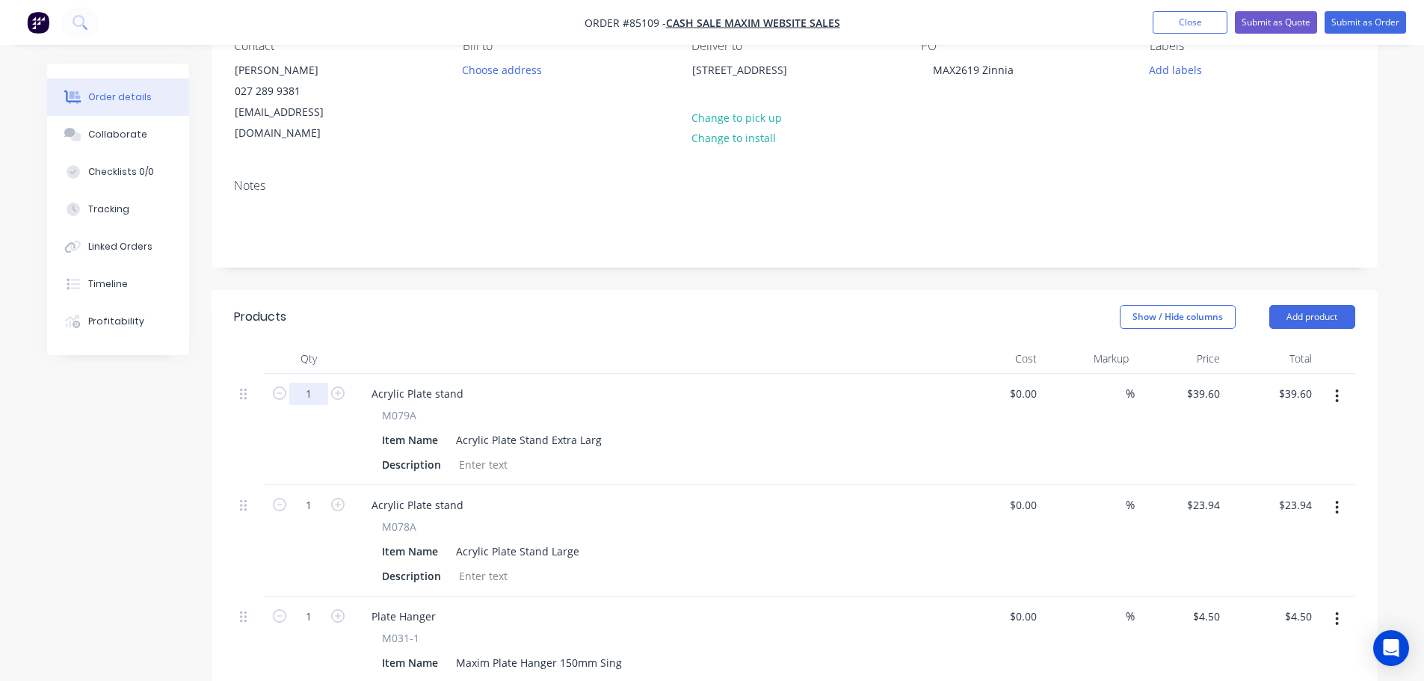
drag, startPoint x: 306, startPoint y: 371, endPoint x: 294, endPoint y: 367, distance: 12.5
click at [306, 383] on input "1" at bounding box center [308, 394] width 39 height 22
type input "2"
type input "$79.20"
click at [307, 494] on input "1" at bounding box center [308, 505] width 39 height 22
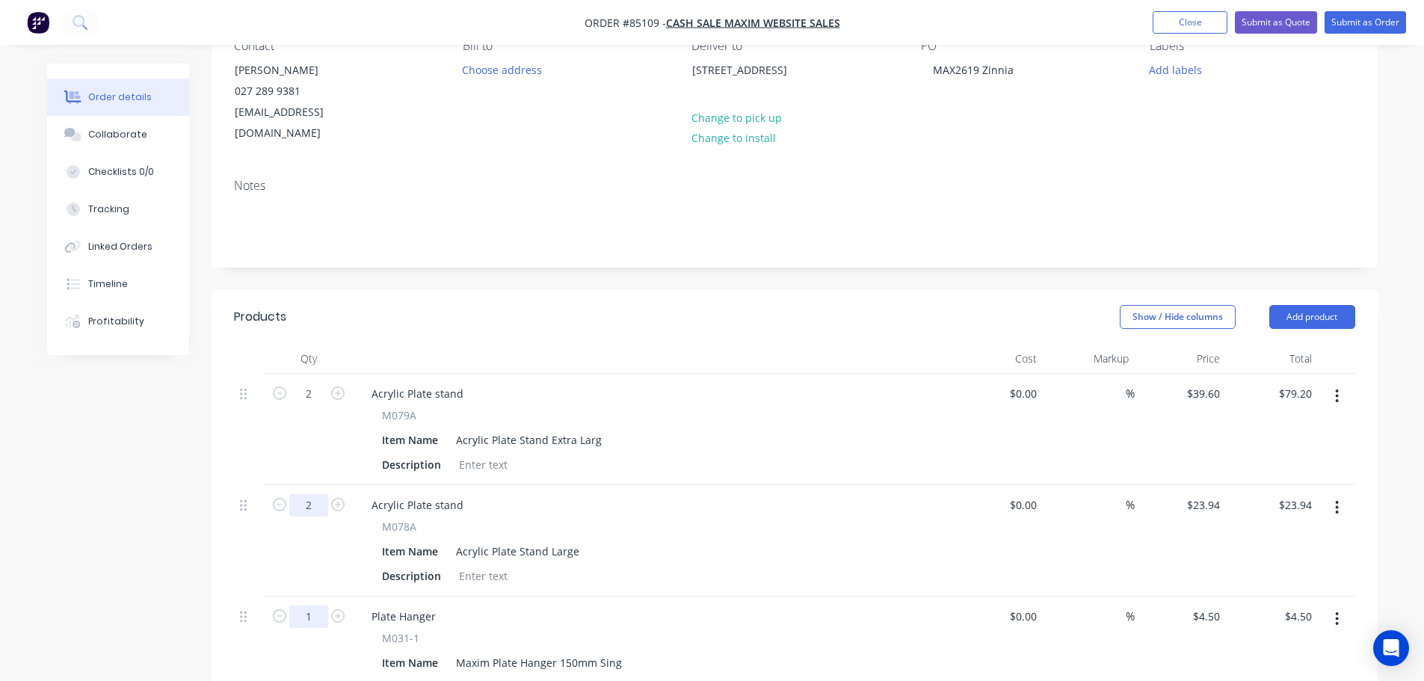
type input "2"
type input "$47.88"
click at [307, 606] on input "1" at bounding box center [308, 617] width 39 height 22
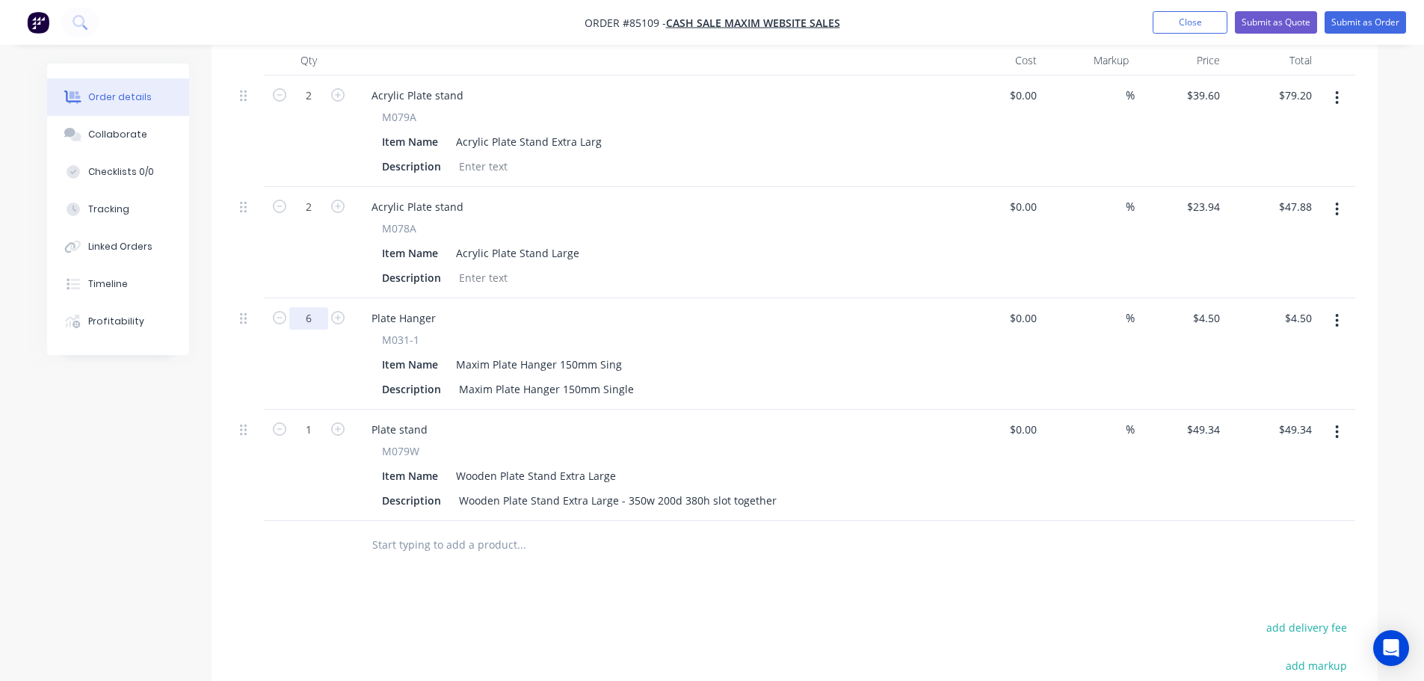
scroll to position [449, 0]
type input "6"
type input "$27.00"
click at [302, 418] on input "1" at bounding box center [308, 429] width 39 height 22
type input "2"
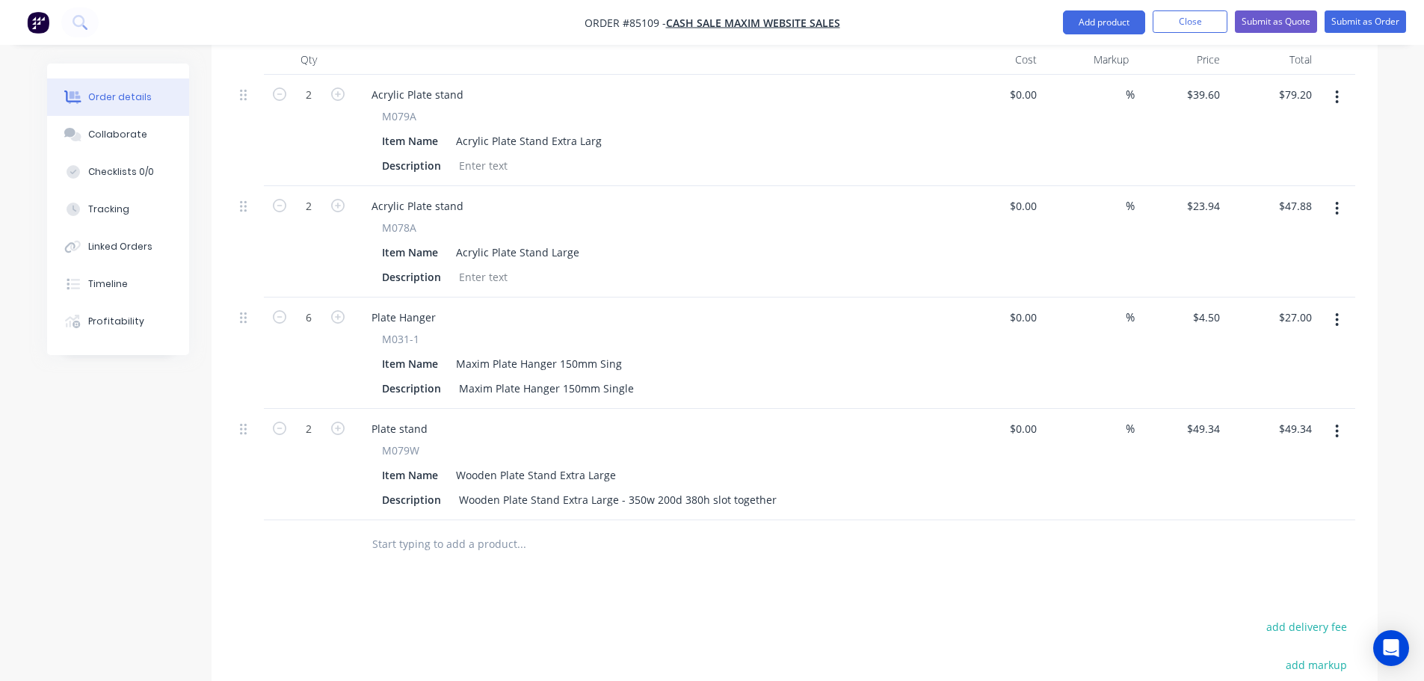
type input "$98.68"
click at [324, 520] on div at bounding box center [309, 544] width 90 height 49
click at [405, 443] on span "M079W" at bounding box center [400, 451] width 37 height 16
copy span "M079W"
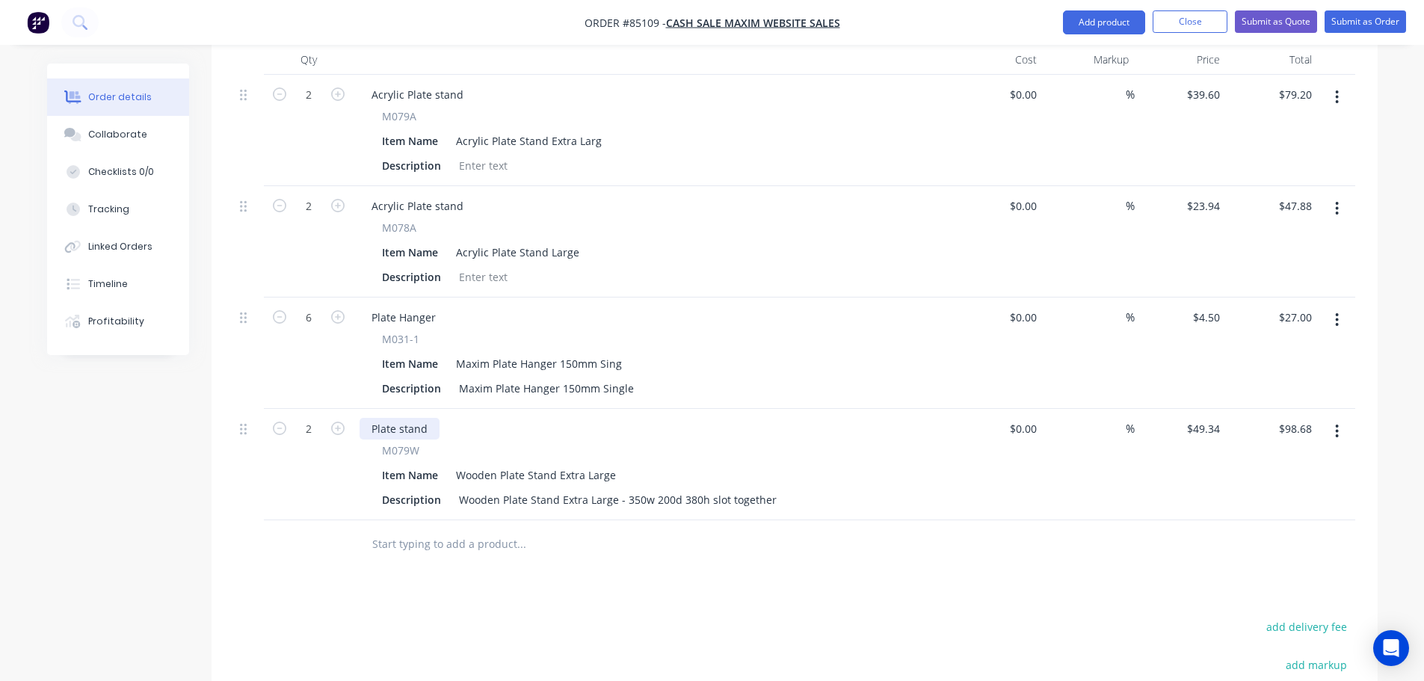
click at [403, 418] on div "Plate stand" at bounding box center [400, 429] width 80 height 22
paste div
drag, startPoint x: 382, startPoint y: 316, endPoint x: 410, endPoint y: 315, distance: 28.4
click at [410, 331] on span "M031-1" at bounding box center [400, 339] width 37 height 16
click at [410, 306] on div "Plate Hanger" at bounding box center [404, 317] width 88 height 22
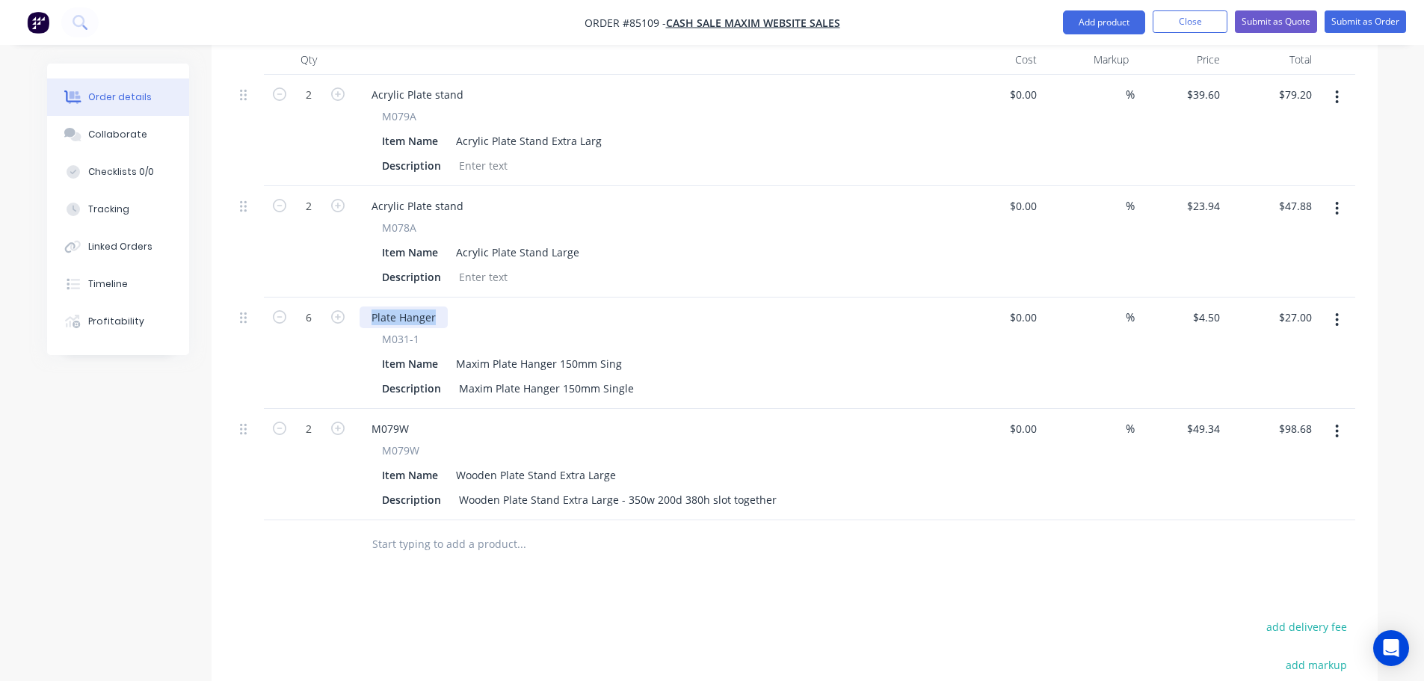
paste div
click at [391, 196] on div "Acrylic Plate stand M078A Item Name Acrylic Plate Stand Large Description" at bounding box center [653, 241] width 598 height 111
click at [395, 220] on span "M078A" at bounding box center [399, 228] width 34 height 16
click at [397, 195] on div "Acrylic Plate stand" at bounding box center [418, 206] width 116 height 22
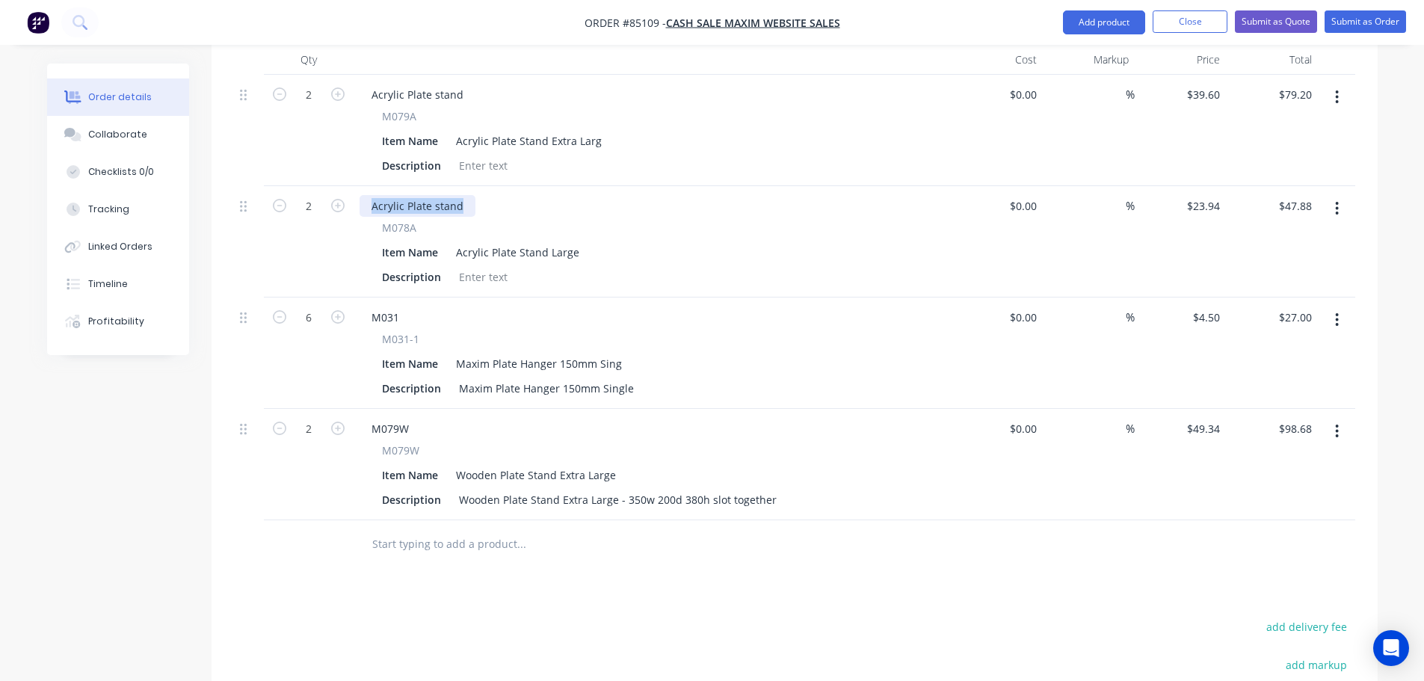
paste div
click at [411, 108] on span "M079A" at bounding box center [399, 116] width 34 height 16
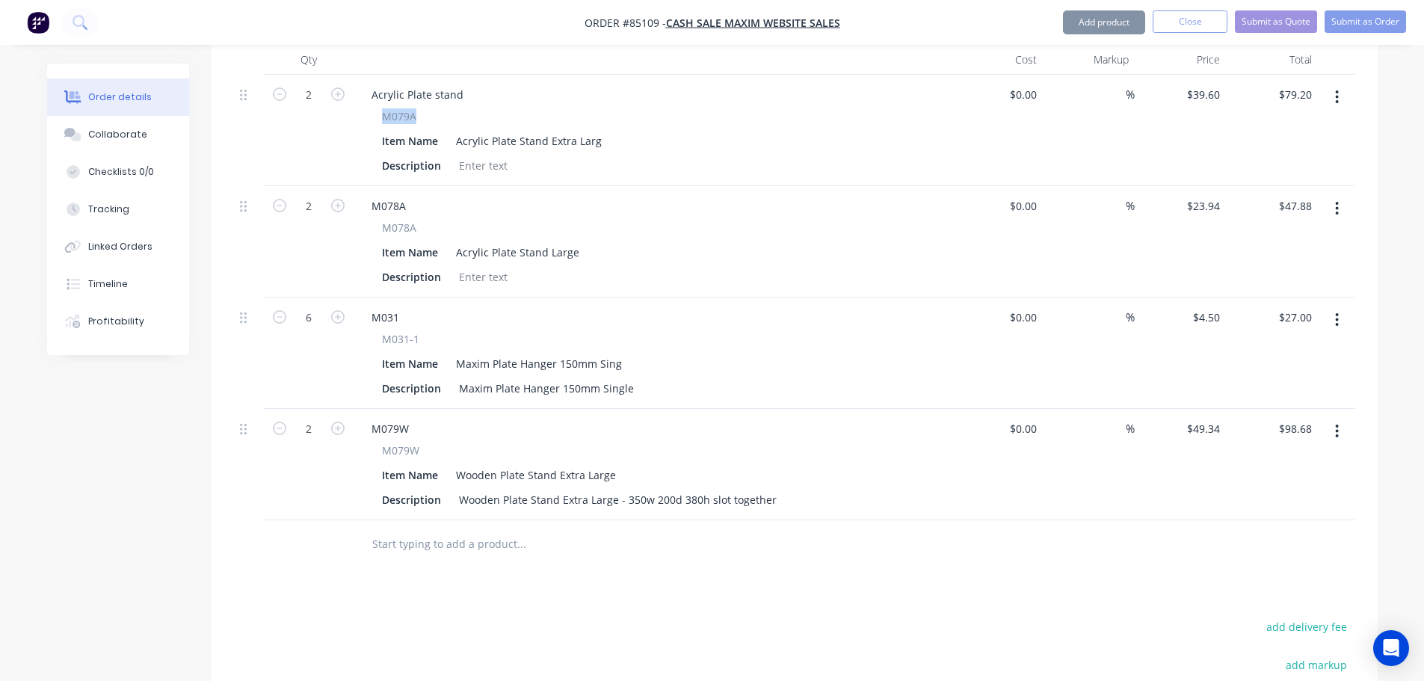
click at [411, 108] on span "M079A" at bounding box center [399, 116] width 34 height 16
click at [411, 84] on div "Acrylic Plate stand" at bounding box center [418, 95] width 116 height 22
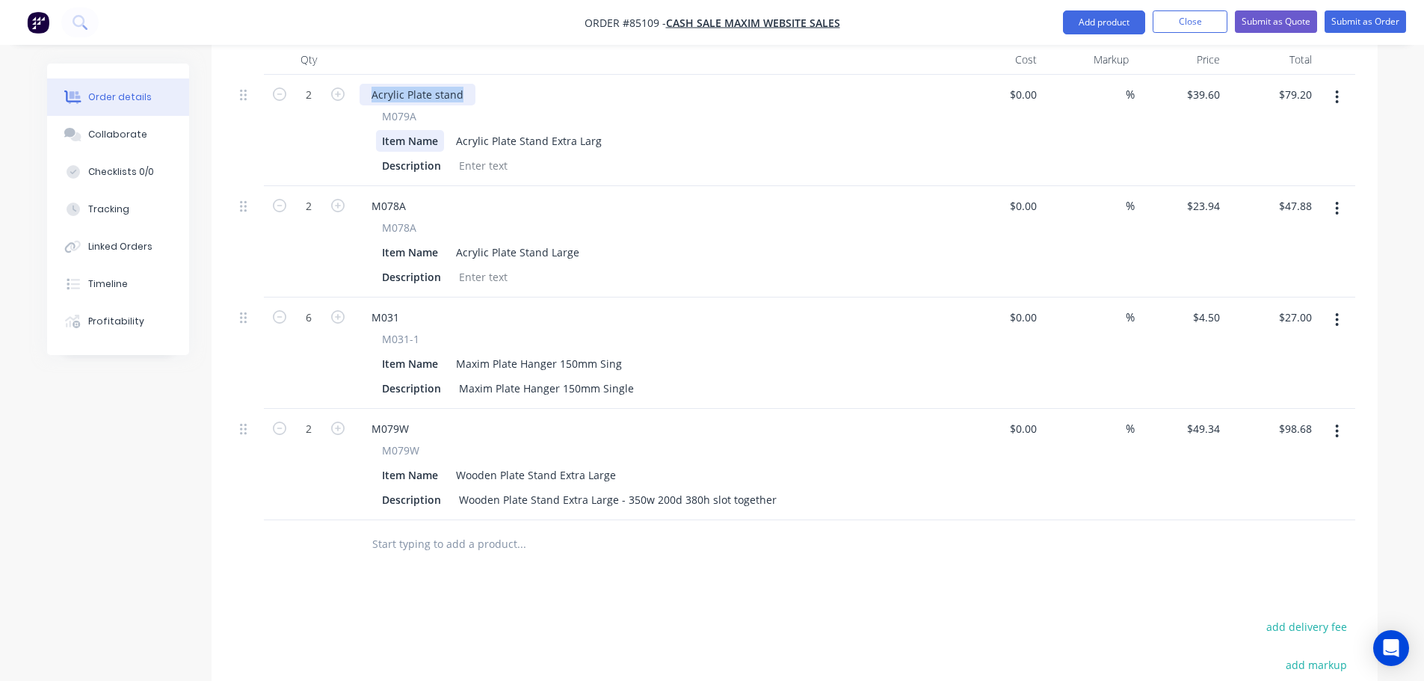
paste div
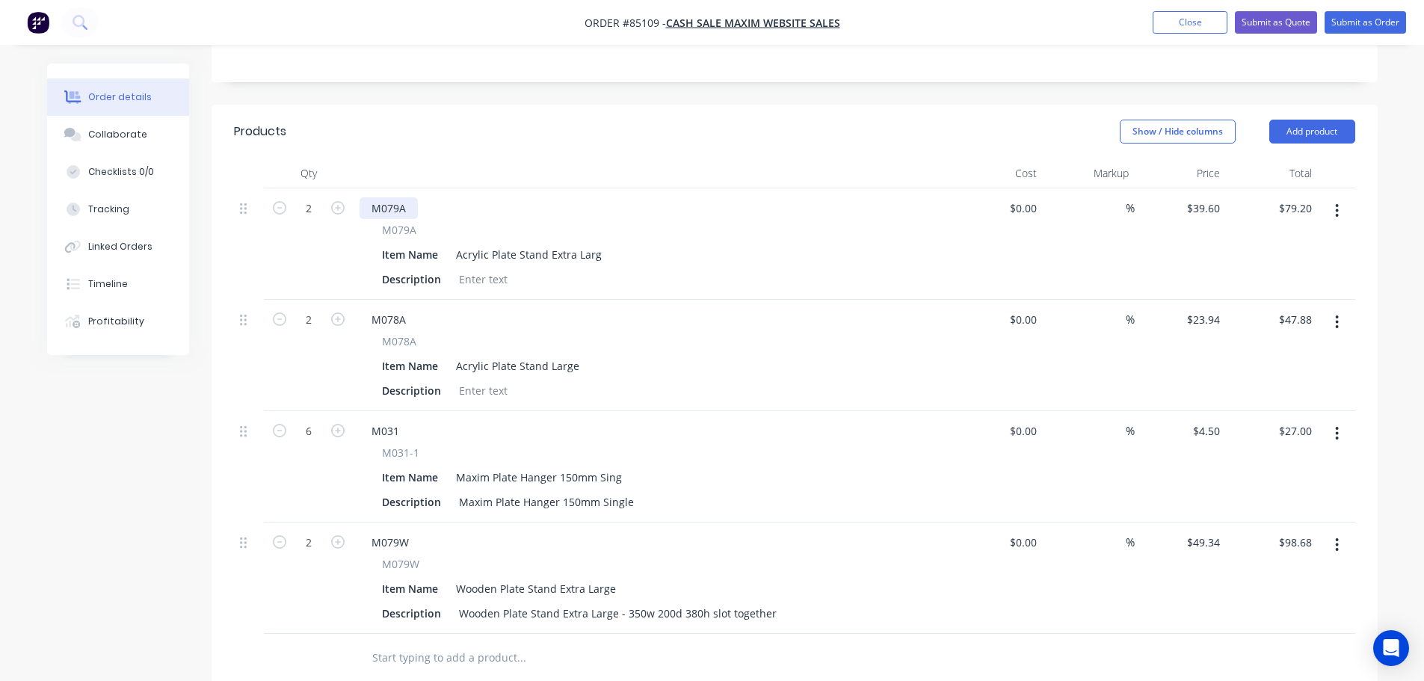
scroll to position [299, 0]
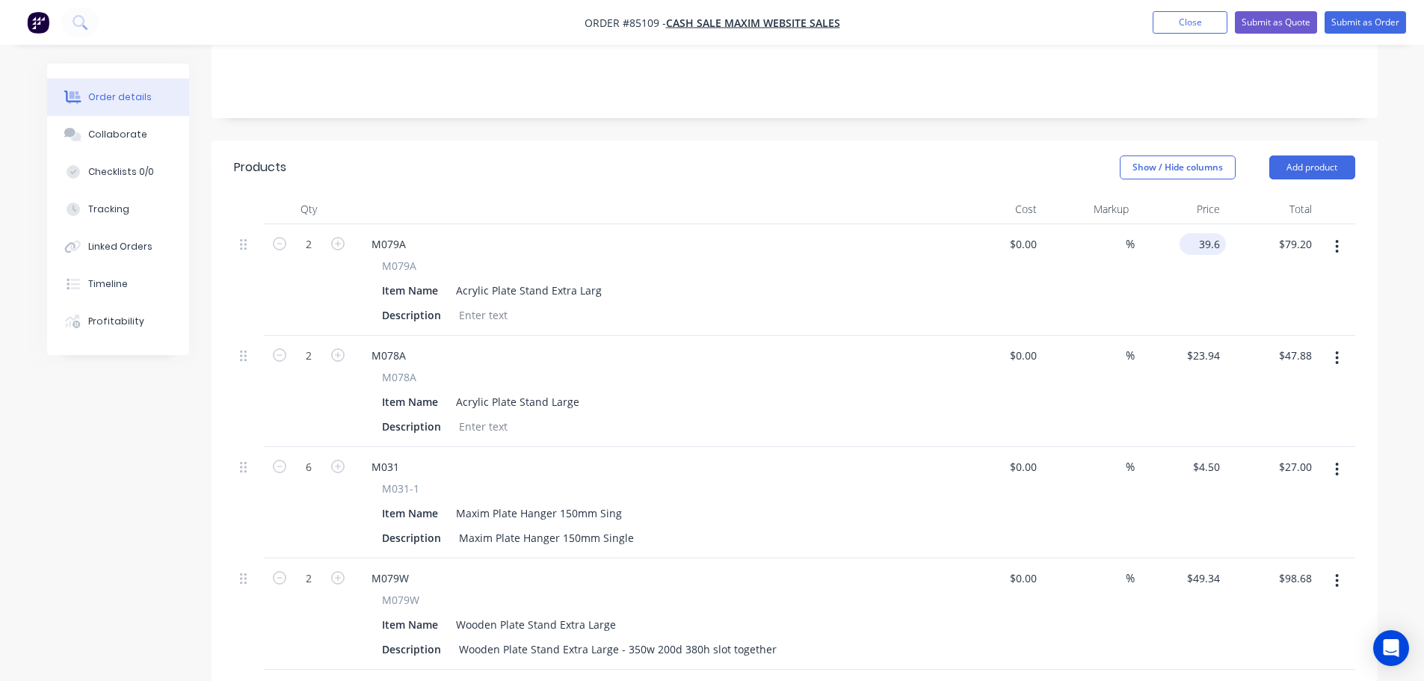
click at [1209, 233] on input "39.6" at bounding box center [1206, 244] width 40 height 22
click at [1191, 251] on div "$45.54 45.54" at bounding box center [1181, 279] width 92 height 111
click at [1196, 345] on input "23.94" at bounding box center [1206, 356] width 40 height 22
click at [1216, 456] on input "4.5" at bounding box center [1215, 467] width 22 height 22
click at [1211, 567] on input "49.34" at bounding box center [1206, 578] width 40 height 22
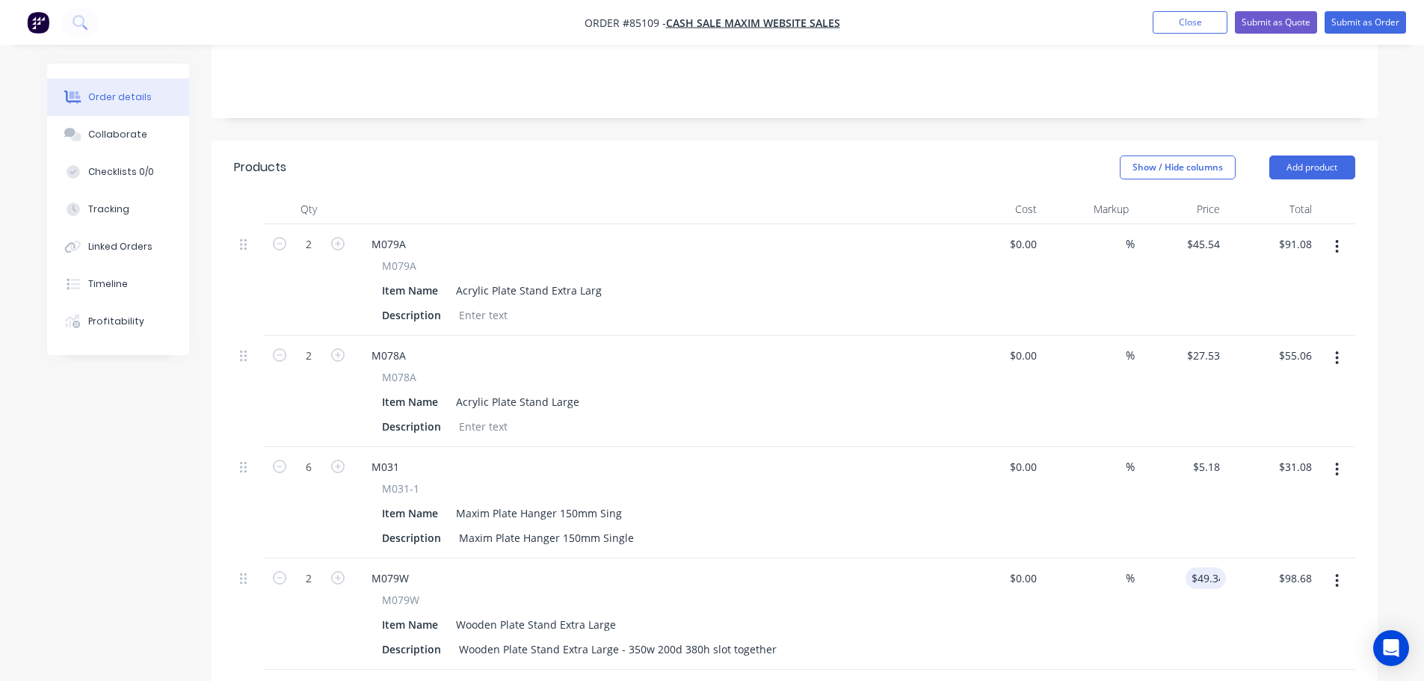
click at [1167, 514] on div "$5.18 $5.18" at bounding box center [1181, 502] width 92 height 111
click at [378, 169] on header "Products Show / Hide columns Add product" at bounding box center [795, 168] width 1166 height 54
click at [252, 158] on div "Products" at bounding box center [260, 167] width 52 height 18
click at [280, 141] on header "Products Show / Hide columns Add product" at bounding box center [795, 168] width 1166 height 54
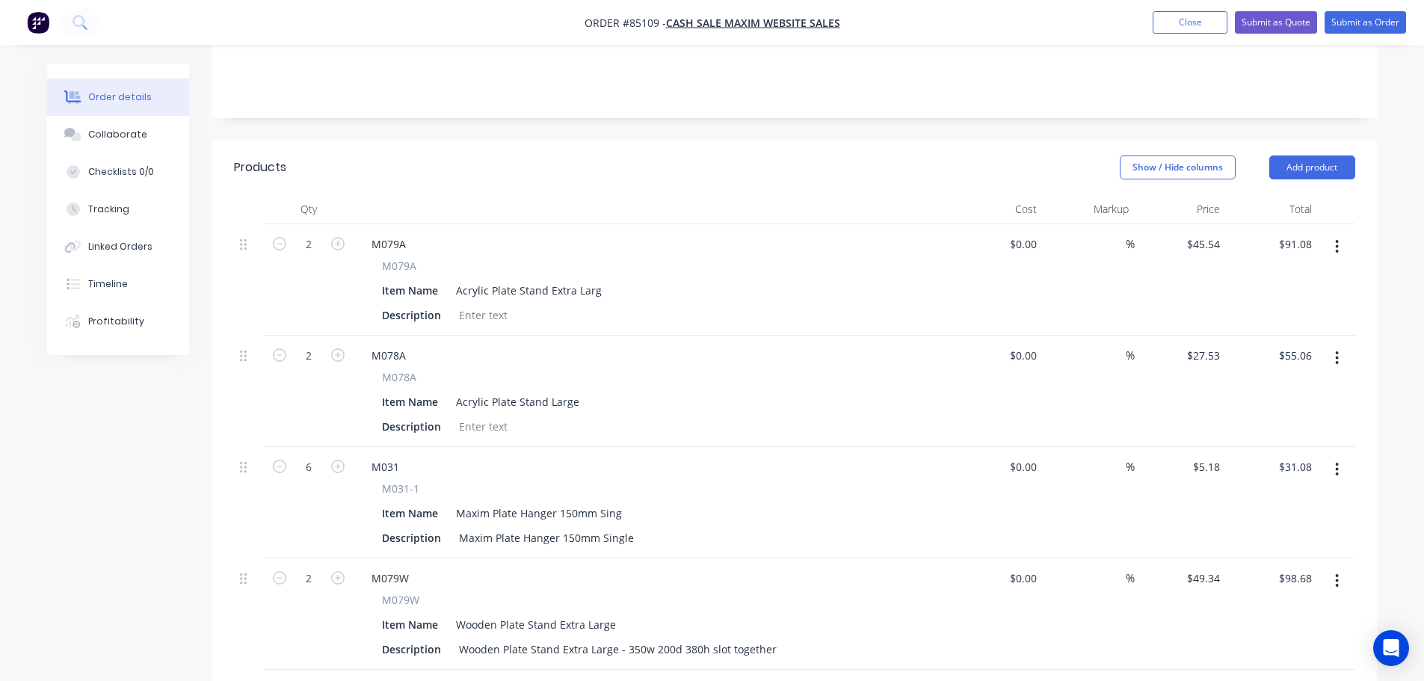
click at [521, 141] on header "Products Show / Hide columns Add product" at bounding box center [795, 168] width 1166 height 54
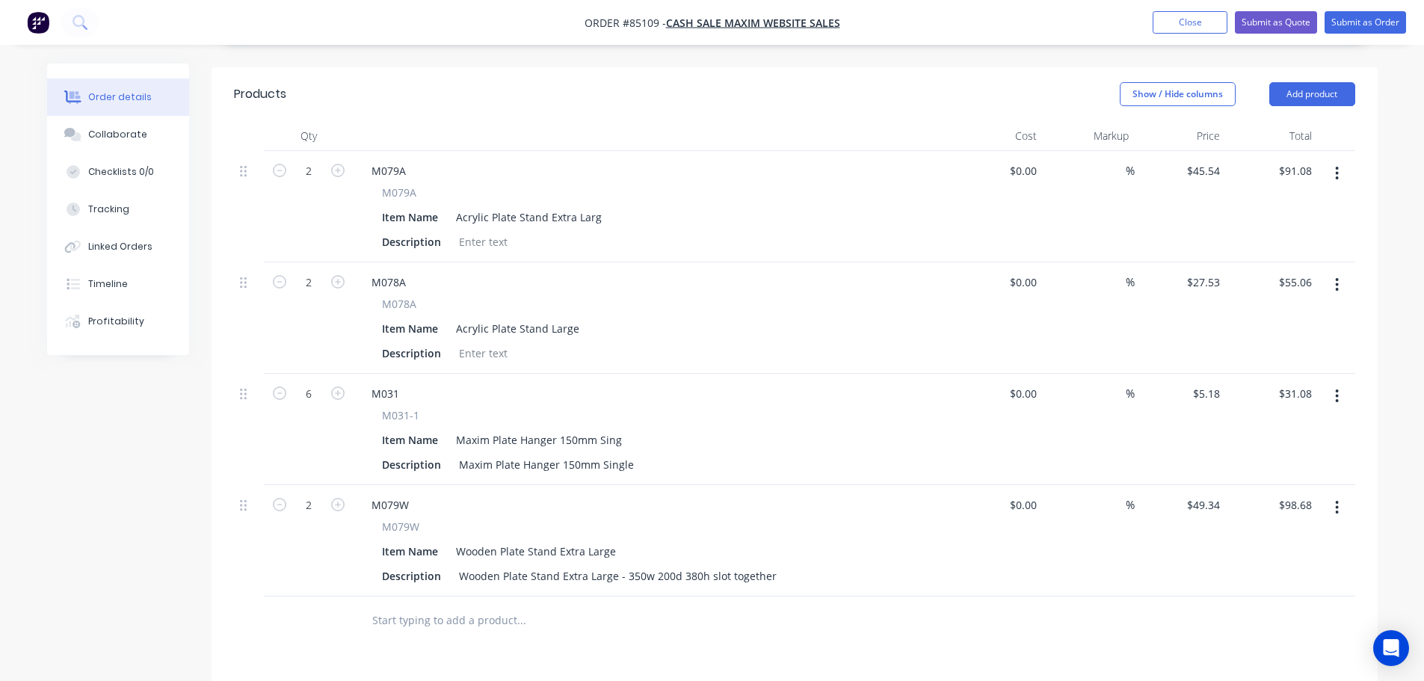
scroll to position [248, 0]
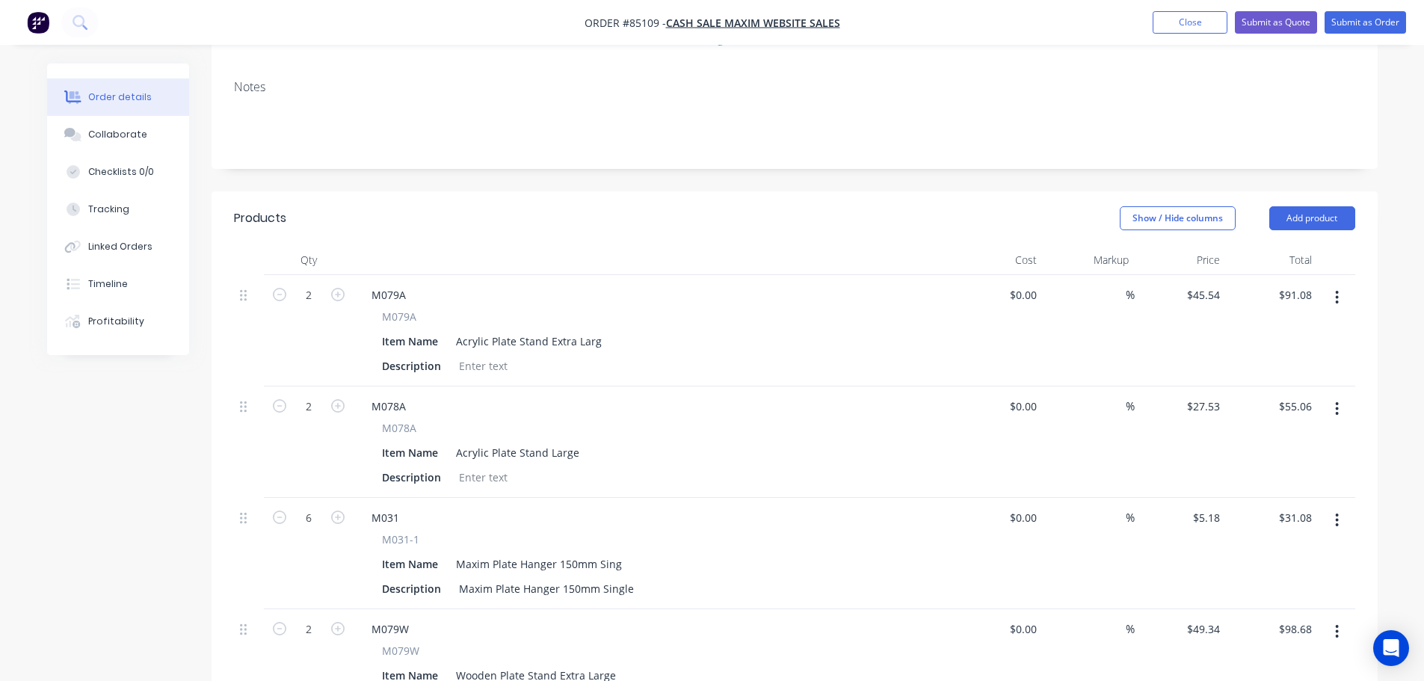
click at [923, 206] on div "Show / Hide columns Add product" at bounding box center [913, 218] width 883 height 24
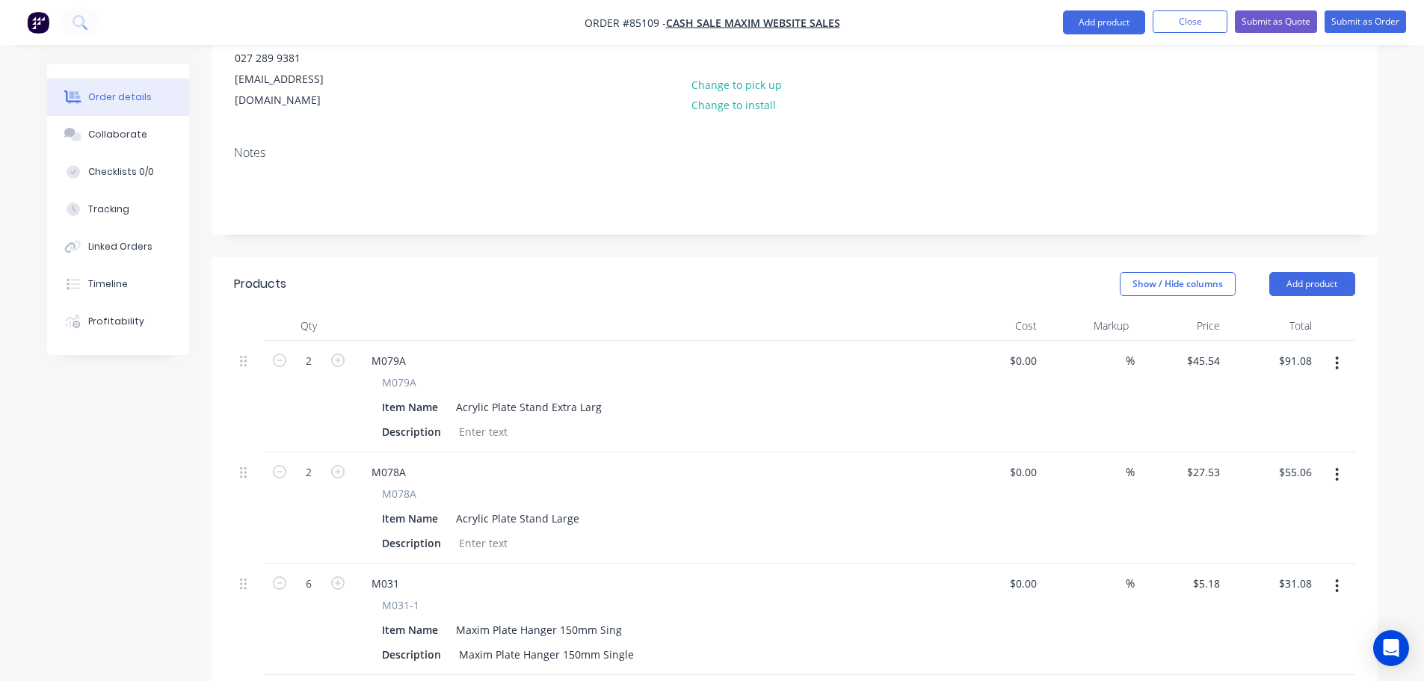
scroll to position [598, 0]
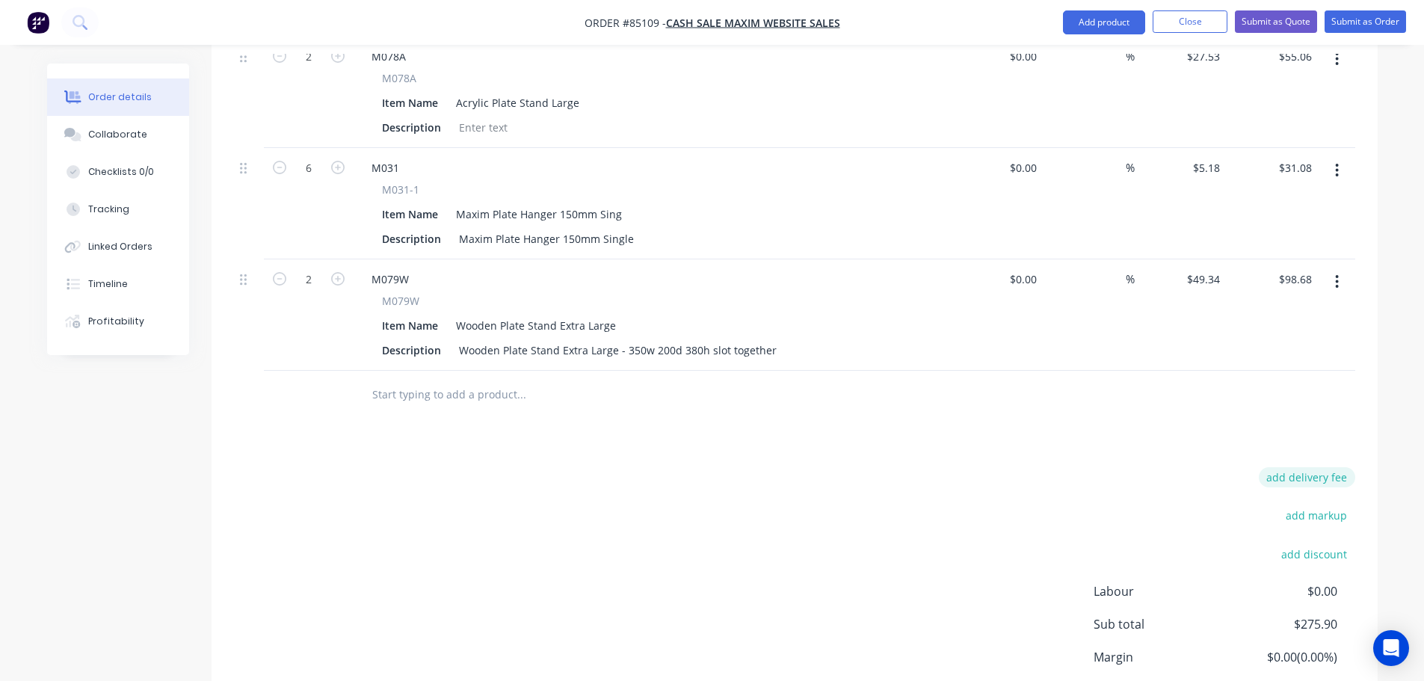
click at [1322, 467] on button "add delivery fee" at bounding box center [1307, 477] width 96 height 20
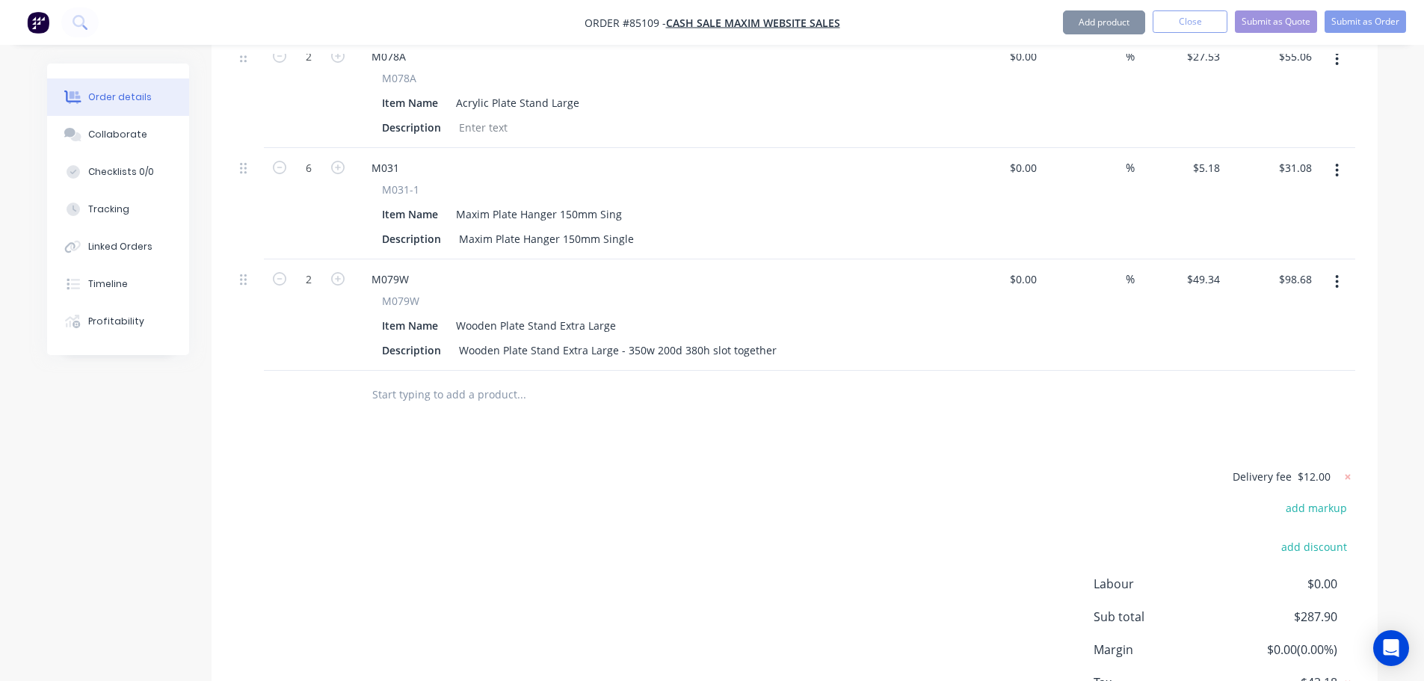
click at [560, 481] on div "Delivery fee $12.00 add markup add discount Labour $0.00 Sub total $287.90 Marg…" at bounding box center [794, 607] width 1121 height 281
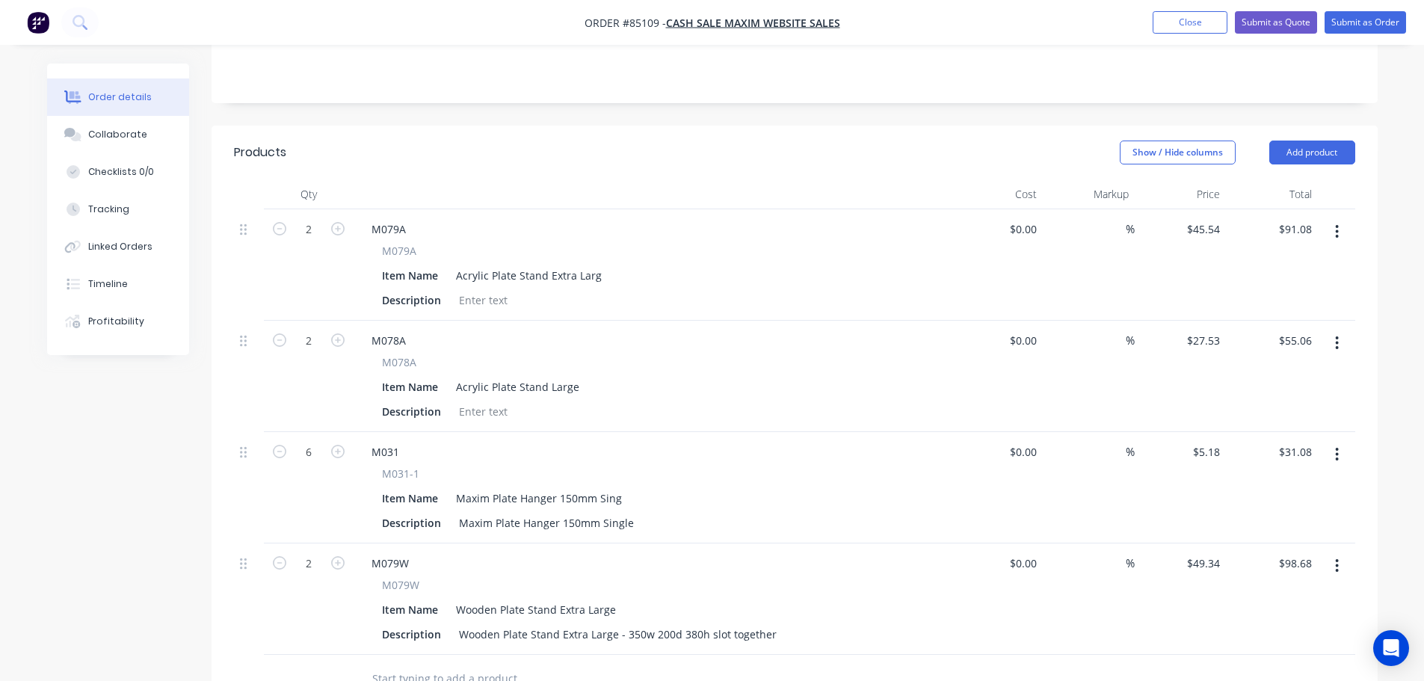
scroll to position [241, 0]
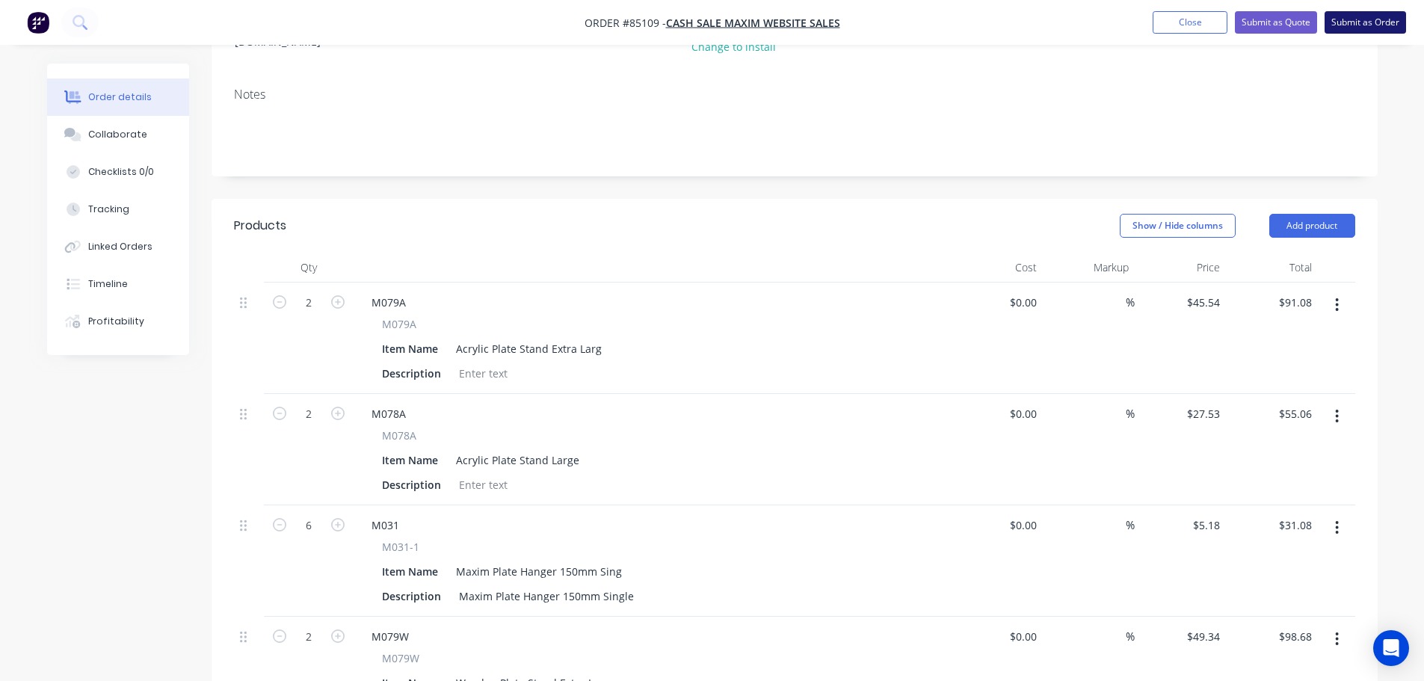
click at [1363, 12] on button "Submit as Order" at bounding box center [1365, 22] width 81 height 22
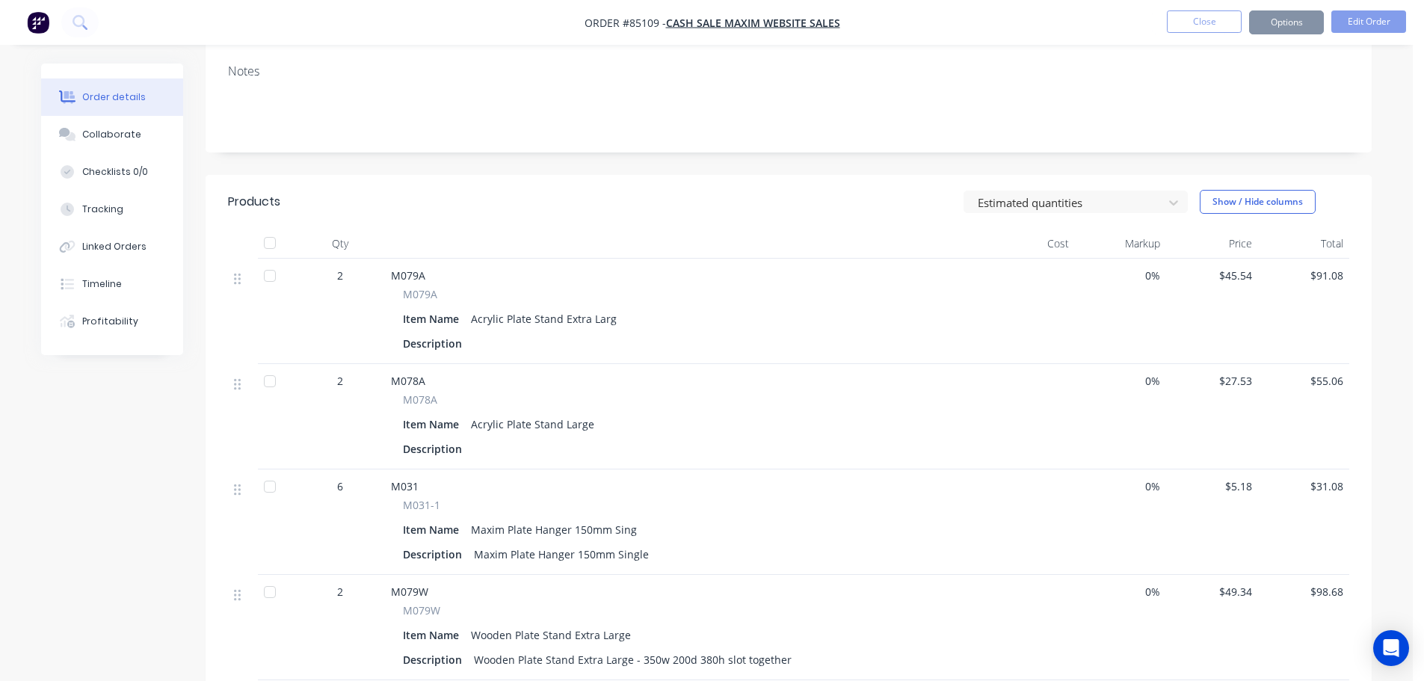
scroll to position [0, 0]
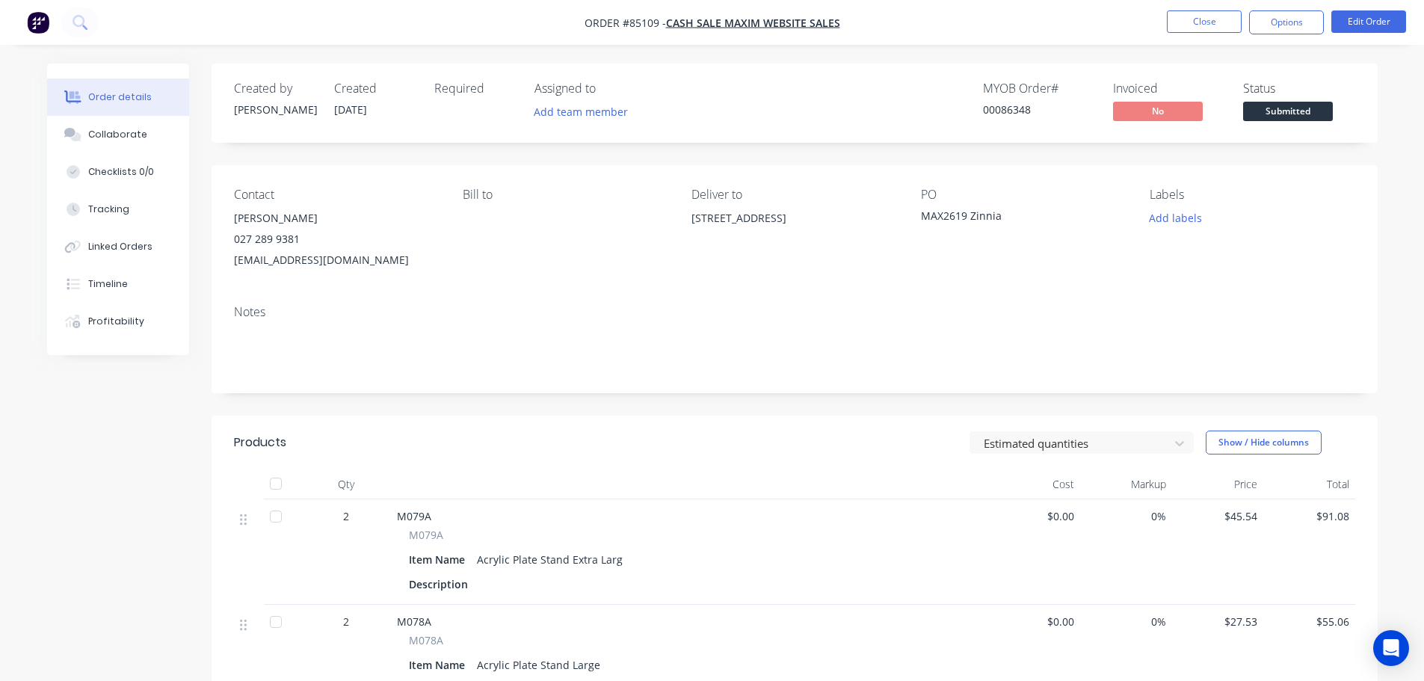
click at [1016, 104] on div "00086348" at bounding box center [1039, 110] width 112 height 16
click at [750, 239] on div "5 Wainui Road Raglan 3225" at bounding box center [793, 232] width 205 height 48
drag, startPoint x: 691, startPoint y: 193, endPoint x: 849, endPoint y: 204, distance: 158.9
click at [849, 204] on div "Contact Marie Nicholls - Zinnia 027 289 9381 info@zinniahome.com Bill to Delive…" at bounding box center [795, 229] width 1166 height 128
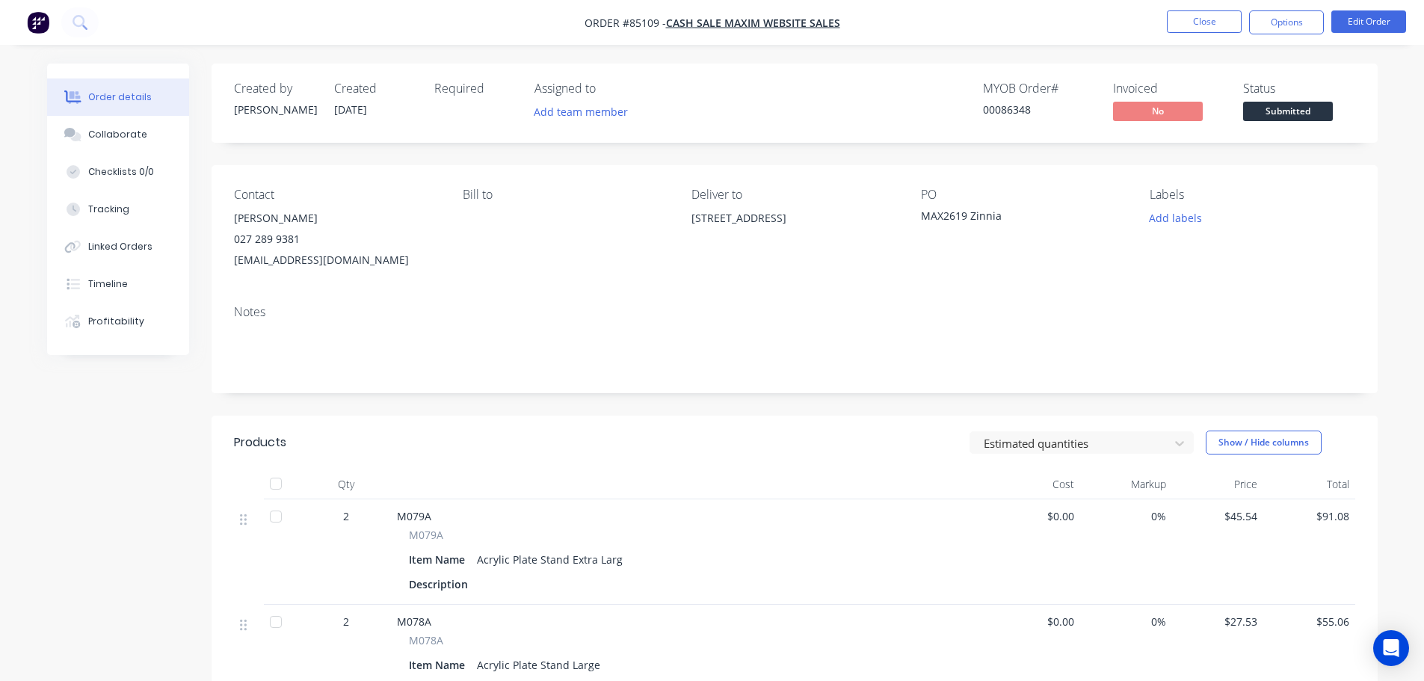
click at [849, 204] on div "Deliver to 5 Wainui Road Raglan 3225" at bounding box center [793, 229] width 205 height 83
drag, startPoint x: 943, startPoint y: 196, endPoint x: 1159, endPoint y: 206, distance: 215.5
click at [1158, 206] on div "Contact Marie Nicholls - Zinnia 027 289 9381 info@zinniahome.com Bill to Delive…" at bounding box center [795, 229] width 1166 height 128
click at [1240, 218] on div "Add labels" at bounding box center [1252, 218] width 205 height 20
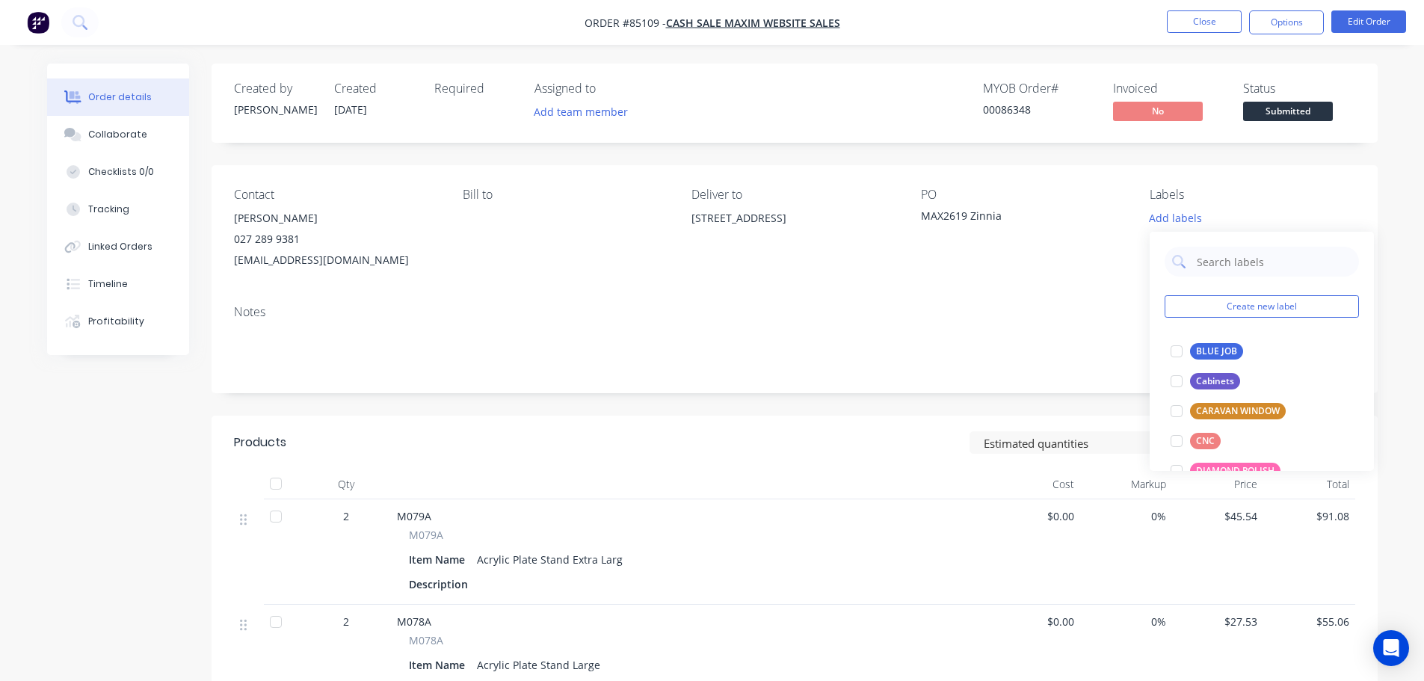
click at [1186, 157] on div "Created by Jess Created 07/10/25 Required Assigned to Add team member MYOB Orde…" at bounding box center [795, 631] width 1166 height 1134
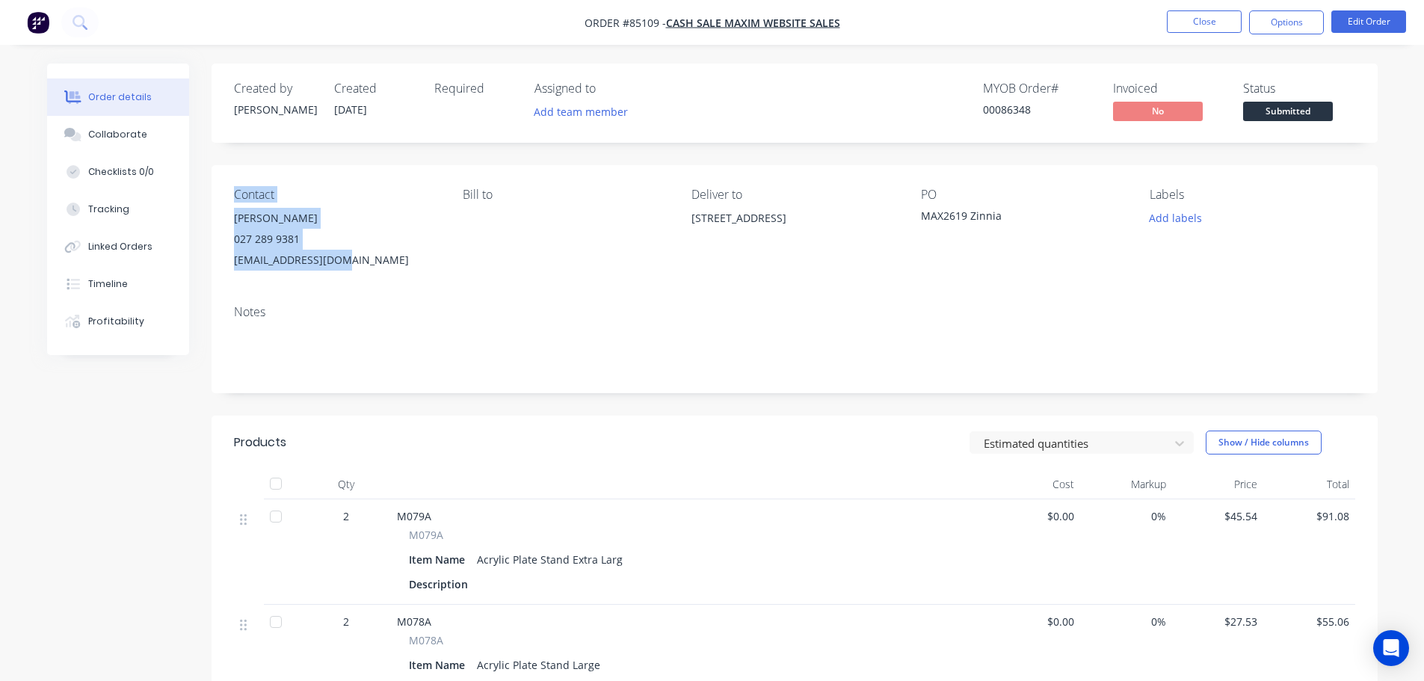
drag, startPoint x: 232, startPoint y: 187, endPoint x: 372, endPoint y: 264, distance: 158.9
click at [372, 264] on div "Contact Marie Nicholls - Zinnia 027 289 9381 info@zinniahome.com Bill to Delive…" at bounding box center [795, 229] width 1166 height 128
click at [372, 264] on div "info@zinniahome.com" at bounding box center [336, 260] width 205 height 21
drag, startPoint x: 359, startPoint y: 265, endPoint x: 229, endPoint y: 195, distance: 146.8
click at [229, 195] on div "Contact Marie Nicholls - Zinnia 027 289 9381 info@zinniahome.com Bill to Delive…" at bounding box center [795, 229] width 1166 height 128
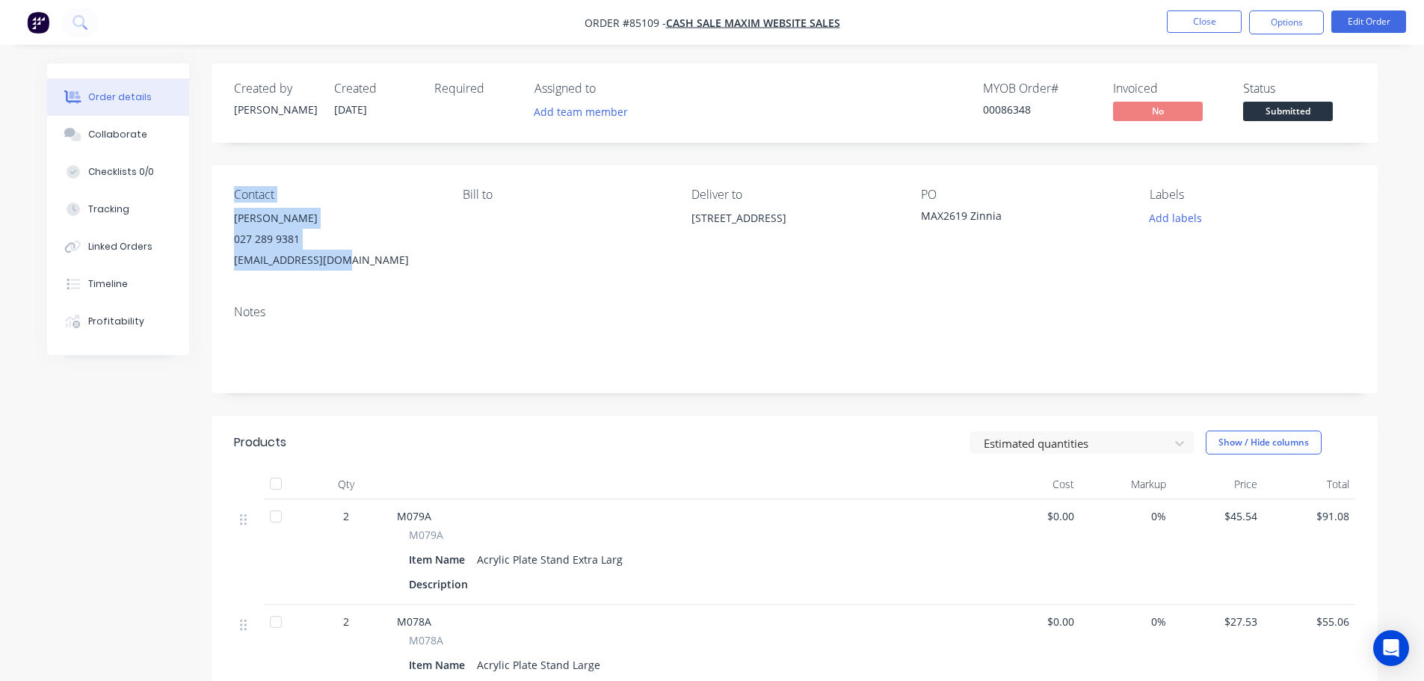
click at [286, 211] on div "Marie Nicholls - Zinnia" at bounding box center [336, 218] width 205 height 21
click at [1019, 106] on div "00086348" at bounding box center [1039, 110] width 112 height 16
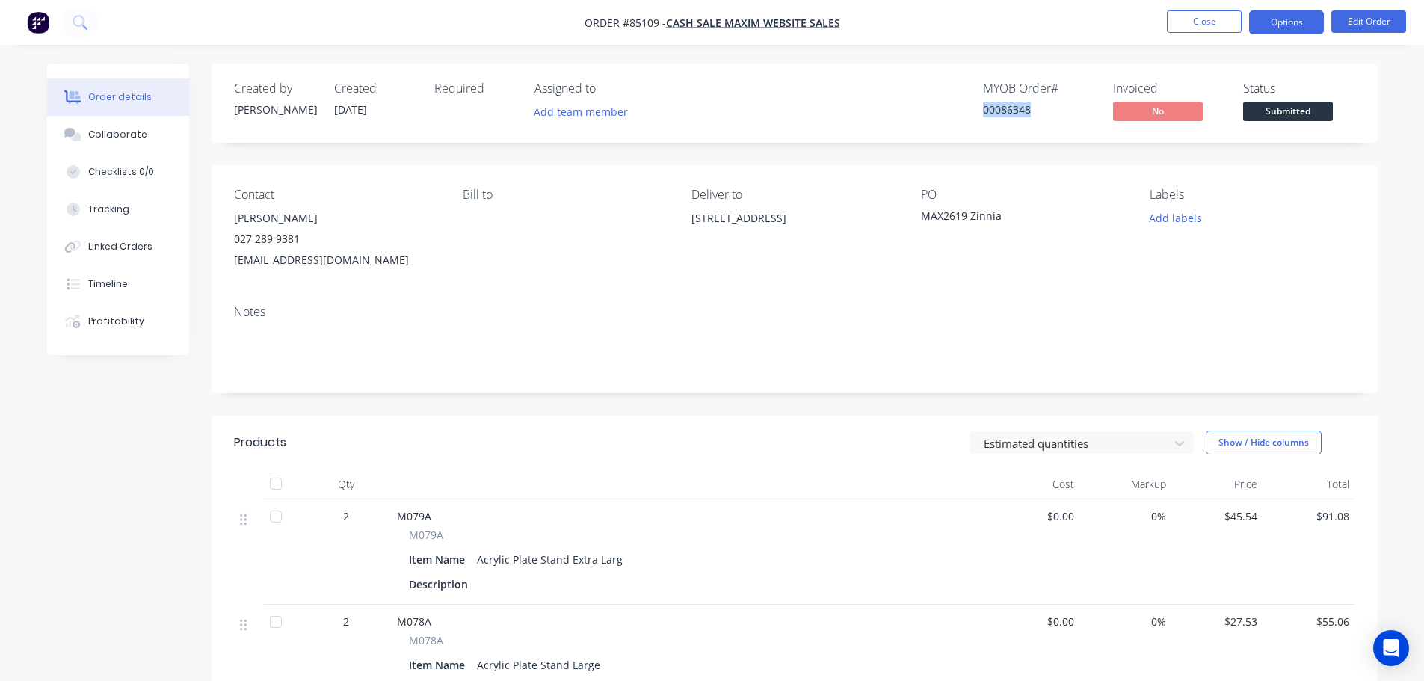
click at [1288, 21] on button "Options" at bounding box center [1286, 22] width 75 height 24
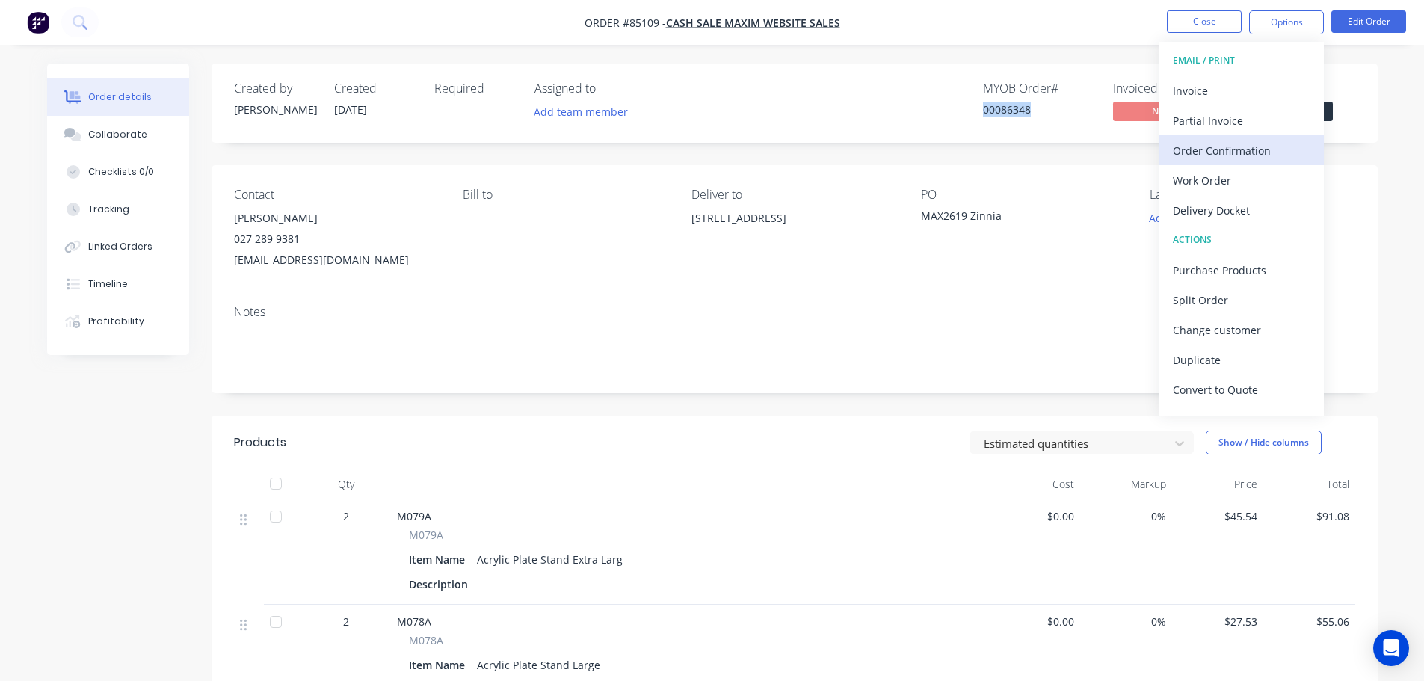
click at [1235, 158] on div "Order Confirmation" at bounding box center [1242, 151] width 138 height 22
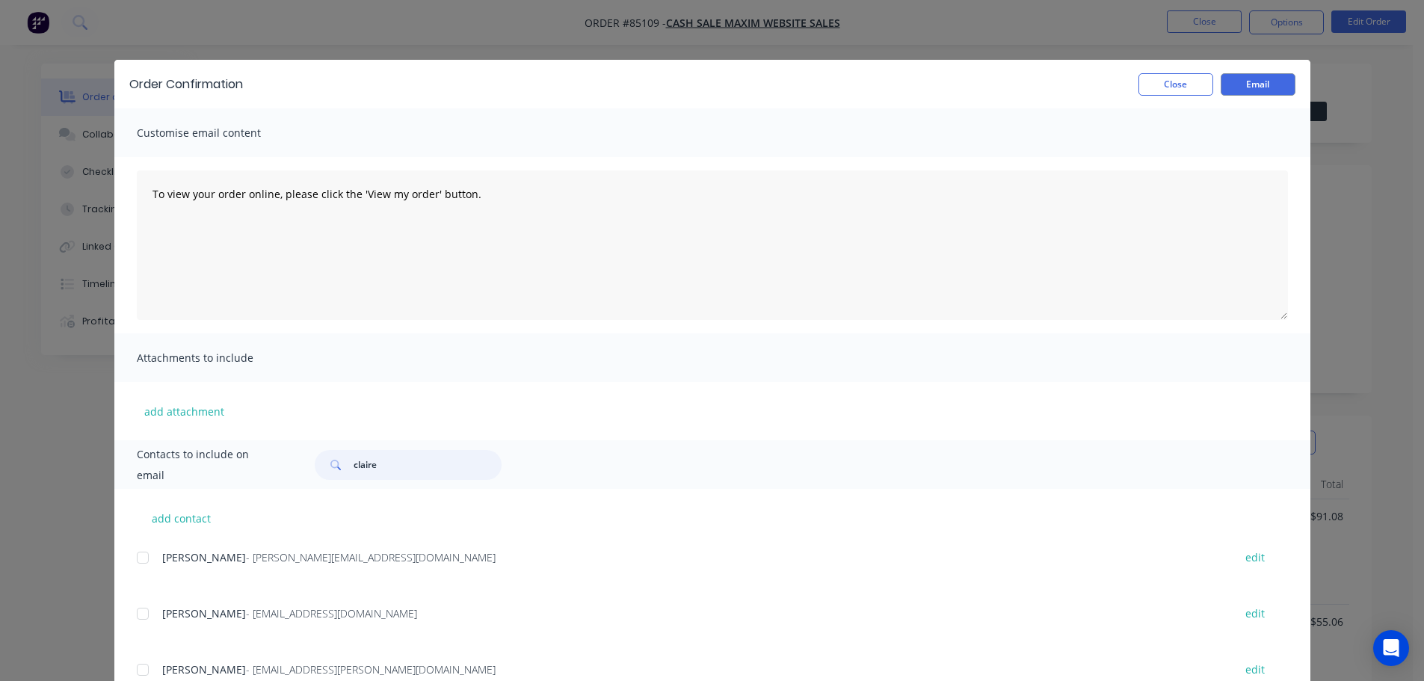
click at [393, 469] on input "claire" at bounding box center [428, 465] width 148 height 30
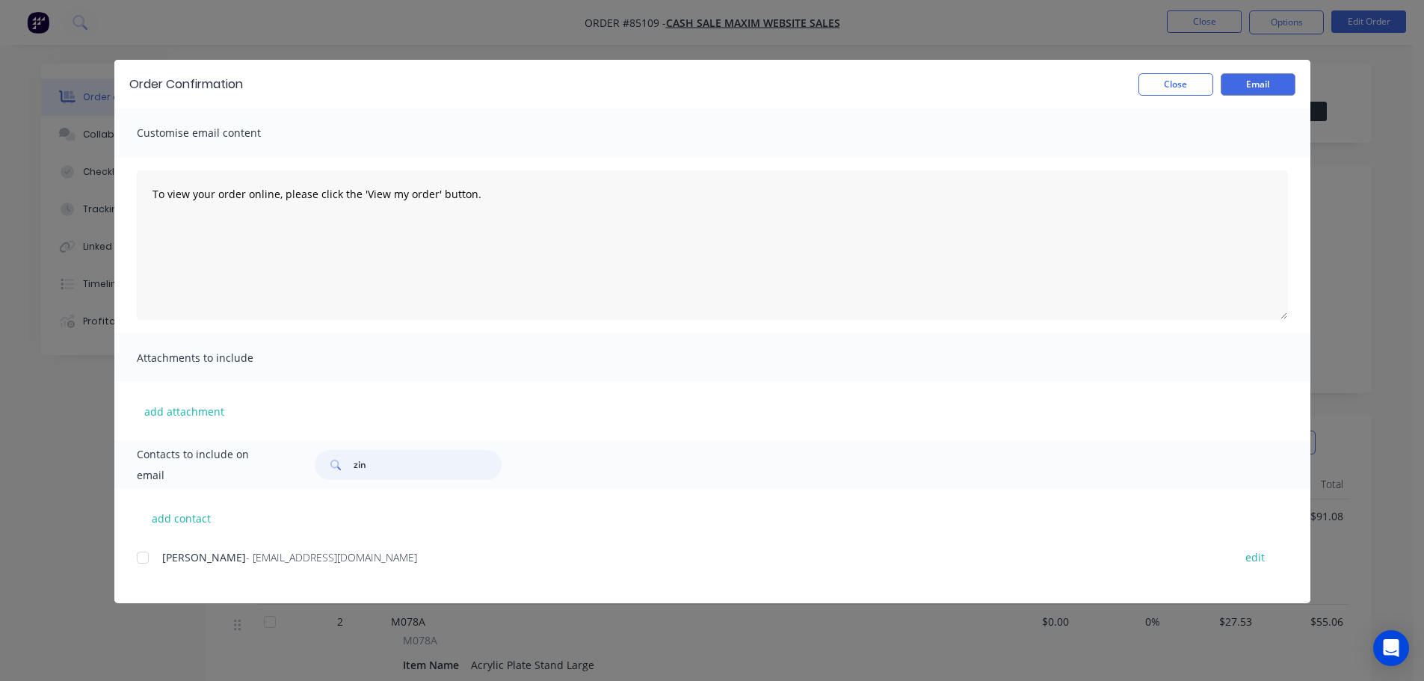
click at [153, 561] on div at bounding box center [143, 558] width 30 height 30
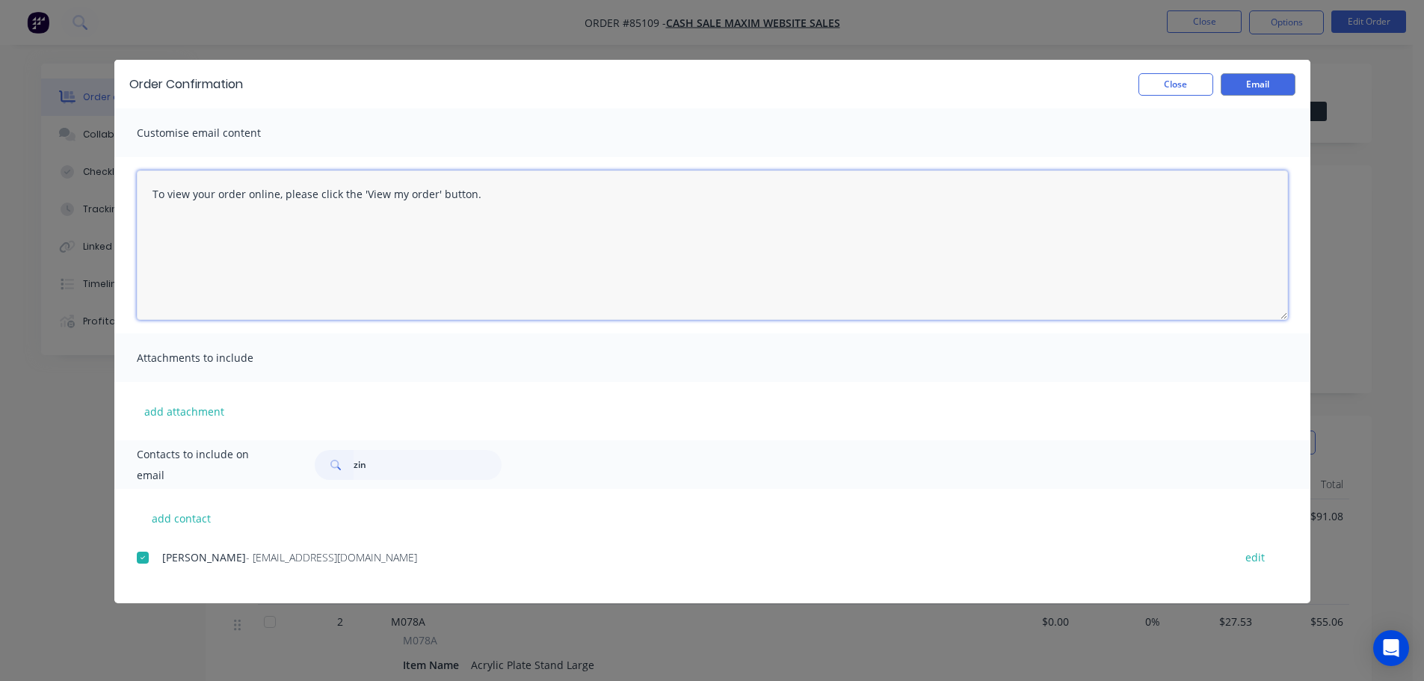
click at [277, 280] on textarea "To view your order online, please click the 'View my order' button." at bounding box center [712, 245] width 1151 height 150
click at [336, 228] on textarea "Hi Marie thank you for your order." at bounding box center [712, 245] width 1151 height 150
click at [487, 232] on textarea "Hi Marie thank you for your order. we cur" at bounding box center [712, 245] width 1151 height 150
drag, startPoint x: 302, startPoint y: 260, endPoint x: 119, endPoint y: 222, distance: 187.1
click at [120, 222] on div "Hi Marie thank you for your order. we cur" at bounding box center [712, 245] width 1196 height 176
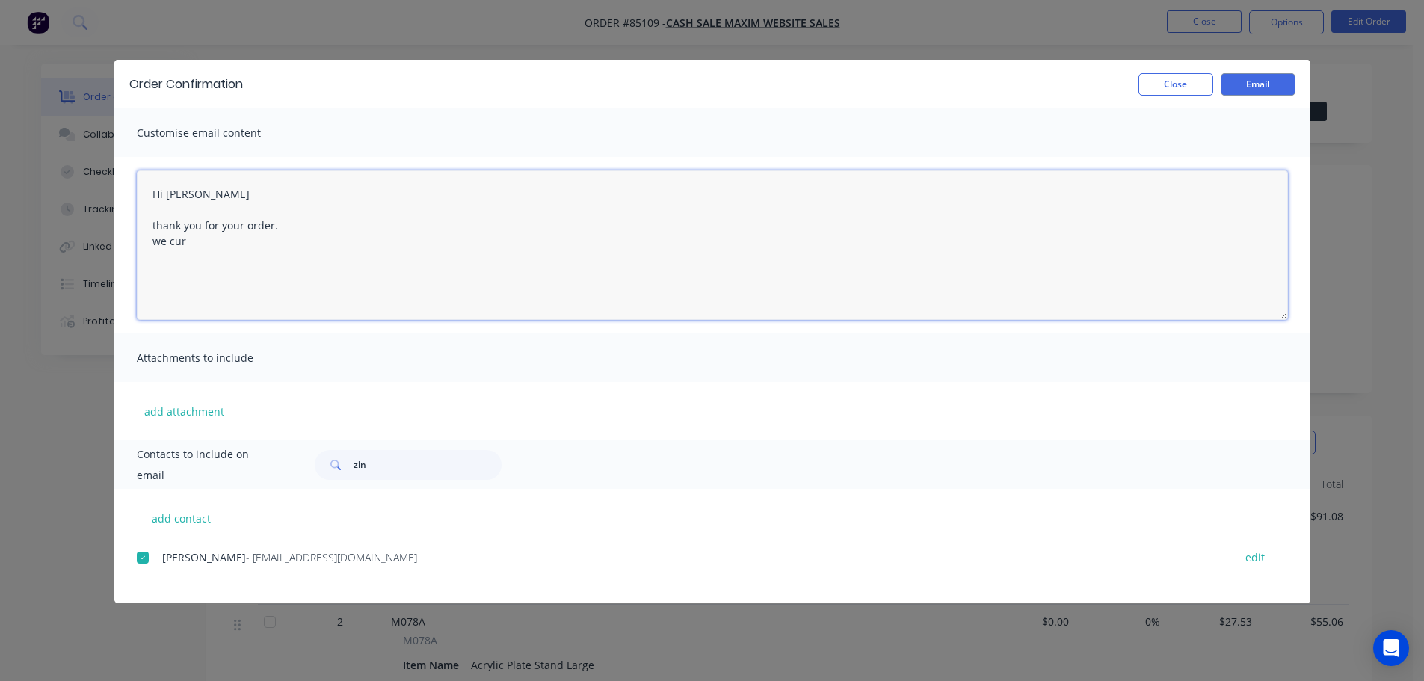
paste textarea "Thank you for your order, confirmation of your order is attached. Your order wi…"
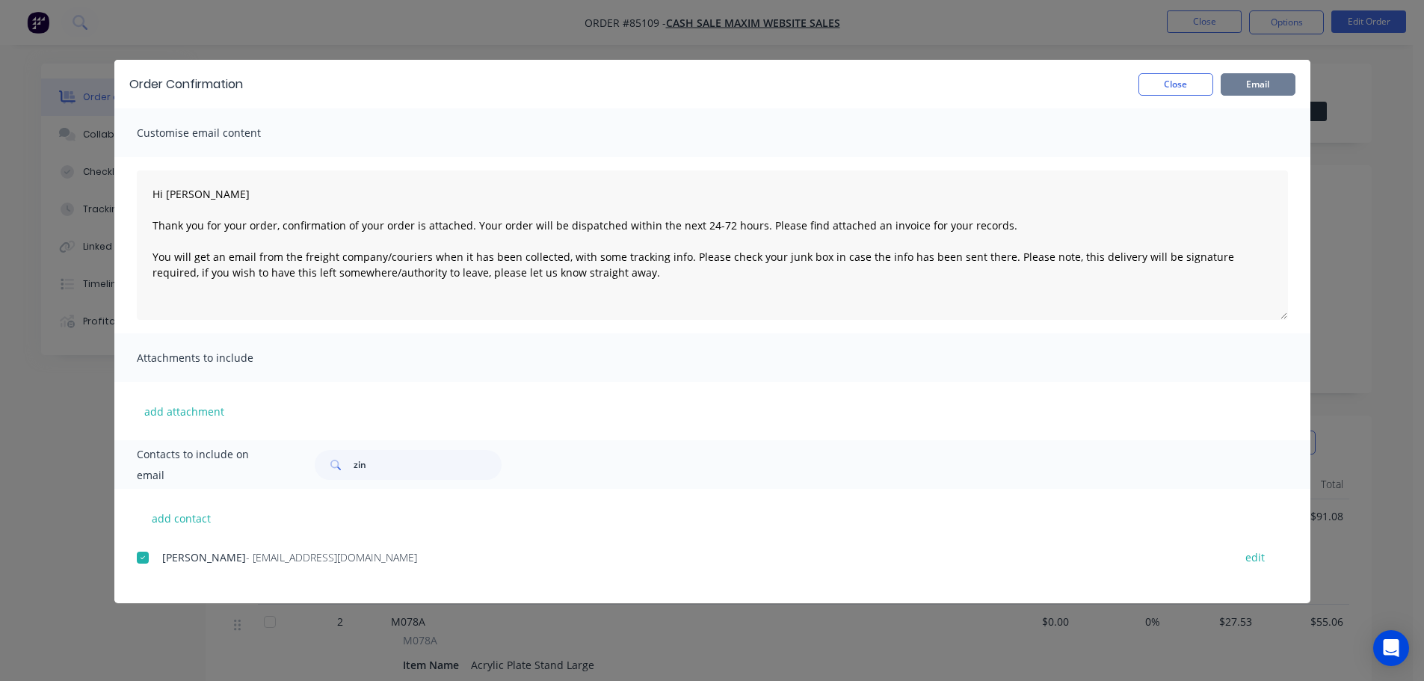
click at [1272, 84] on button "Email" at bounding box center [1258, 84] width 75 height 22
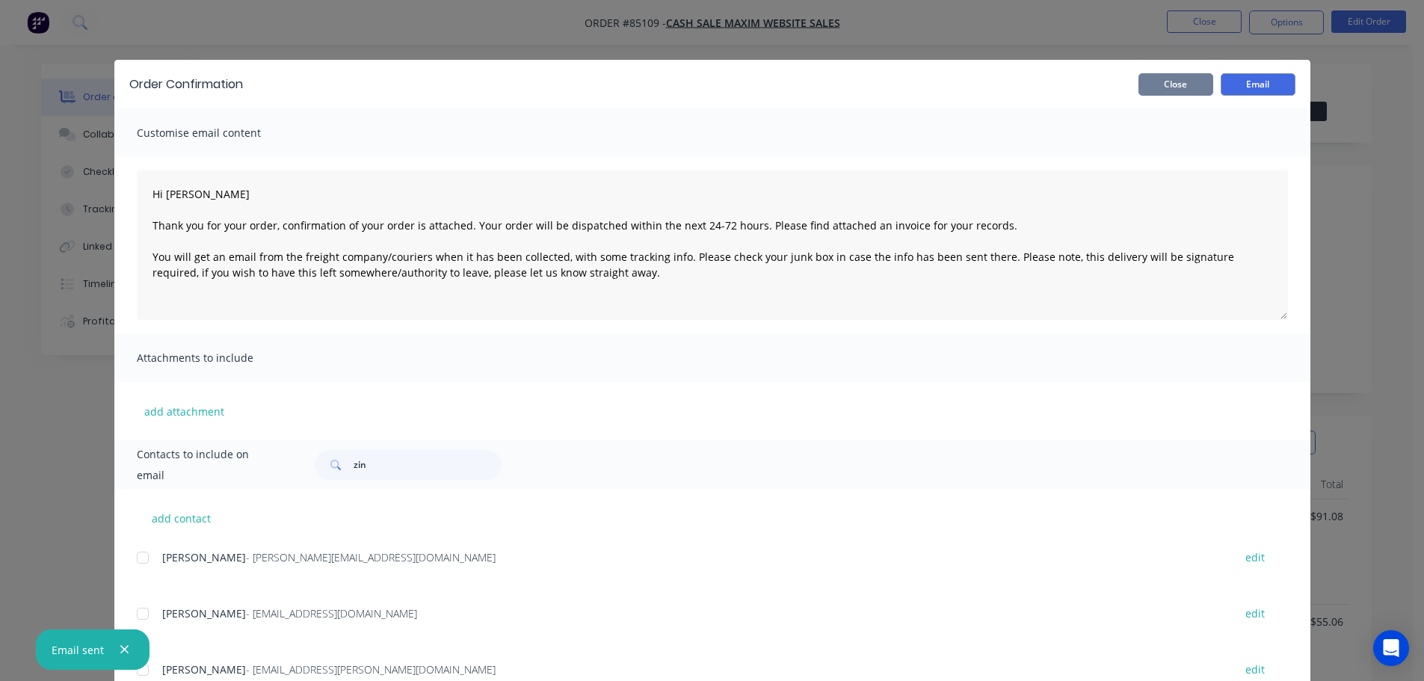
click at [1151, 77] on button "Close" at bounding box center [1176, 84] width 75 height 22
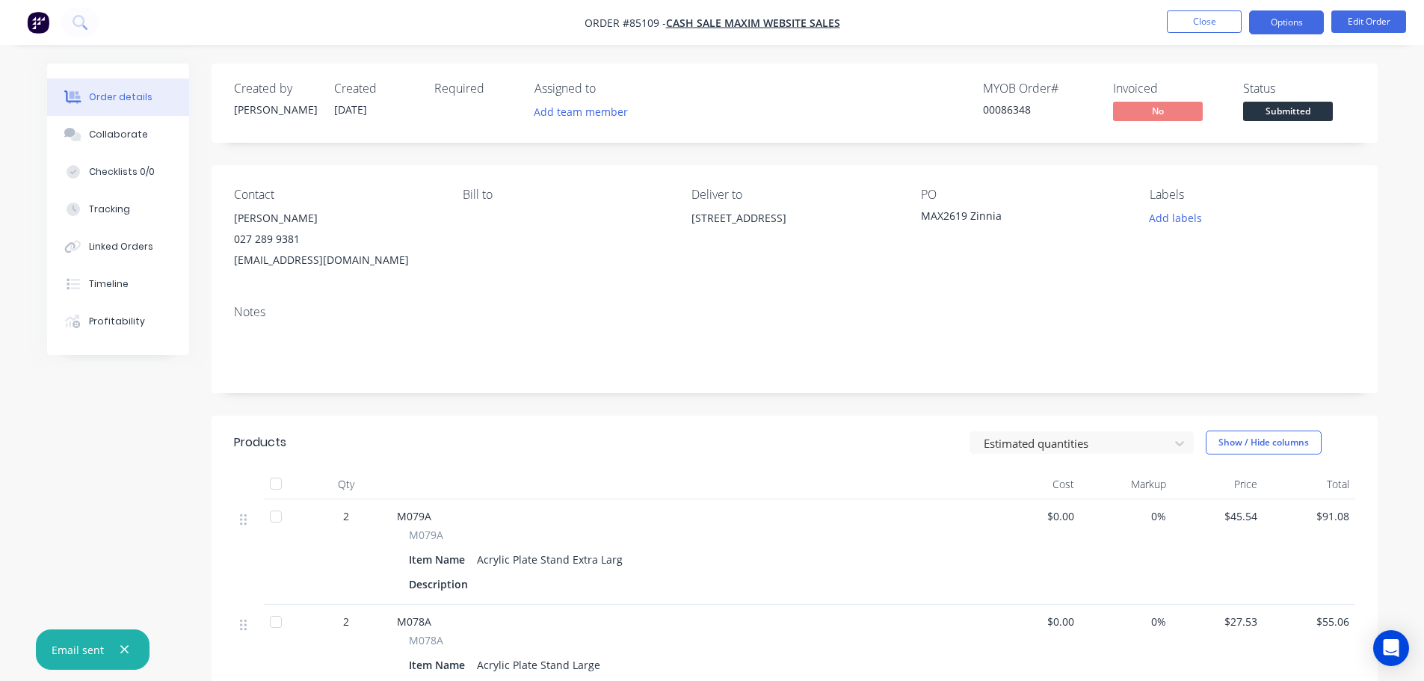
click at [1301, 12] on button "Options" at bounding box center [1286, 22] width 75 height 24
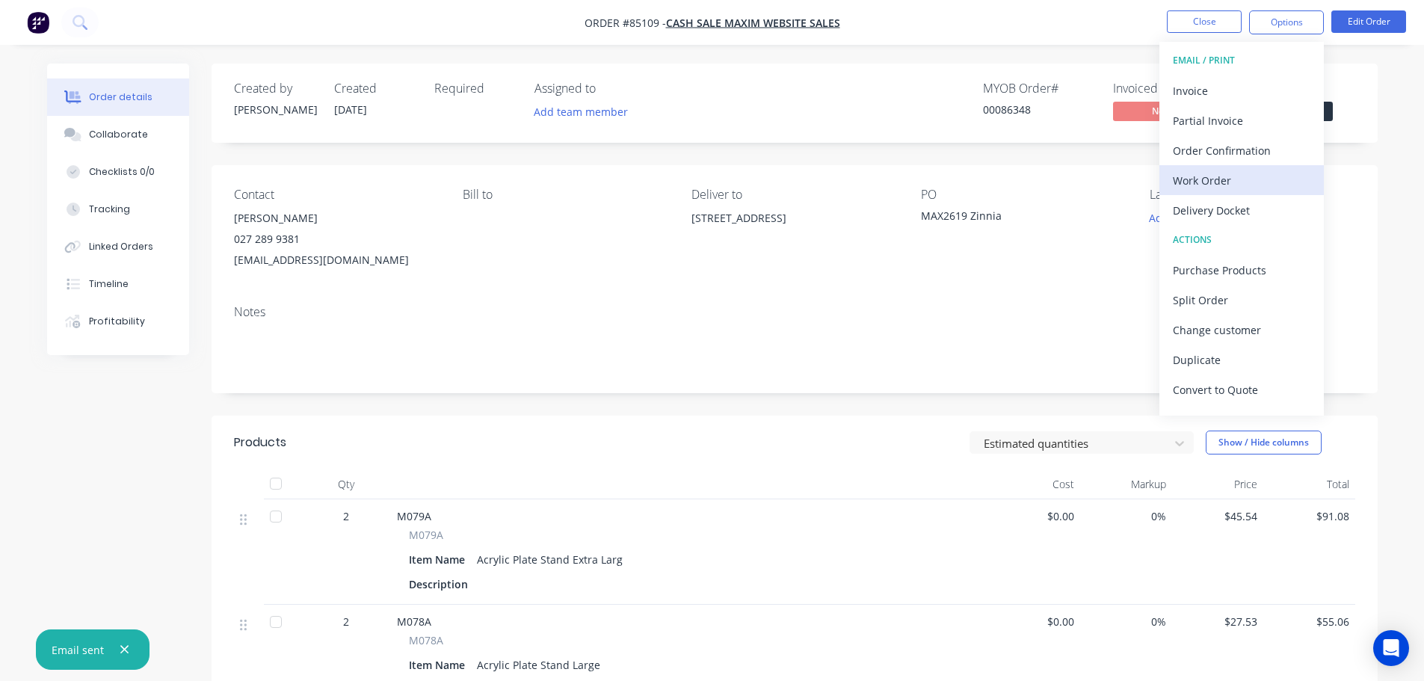
click at [1235, 179] on div "Work Order" at bounding box center [1242, 181] width 138 height 22
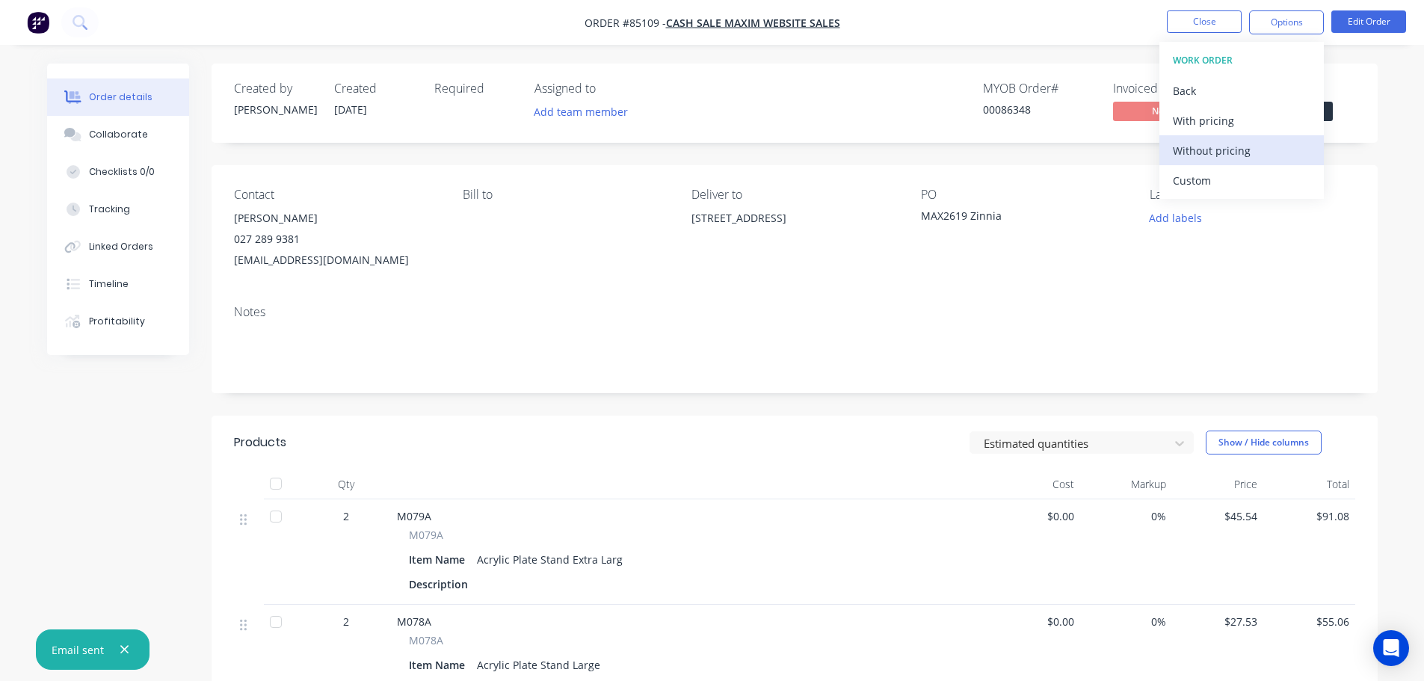
click at [1227, 150] on div "Without pricing" at bounding box center [1242, 151] width 138 height 22
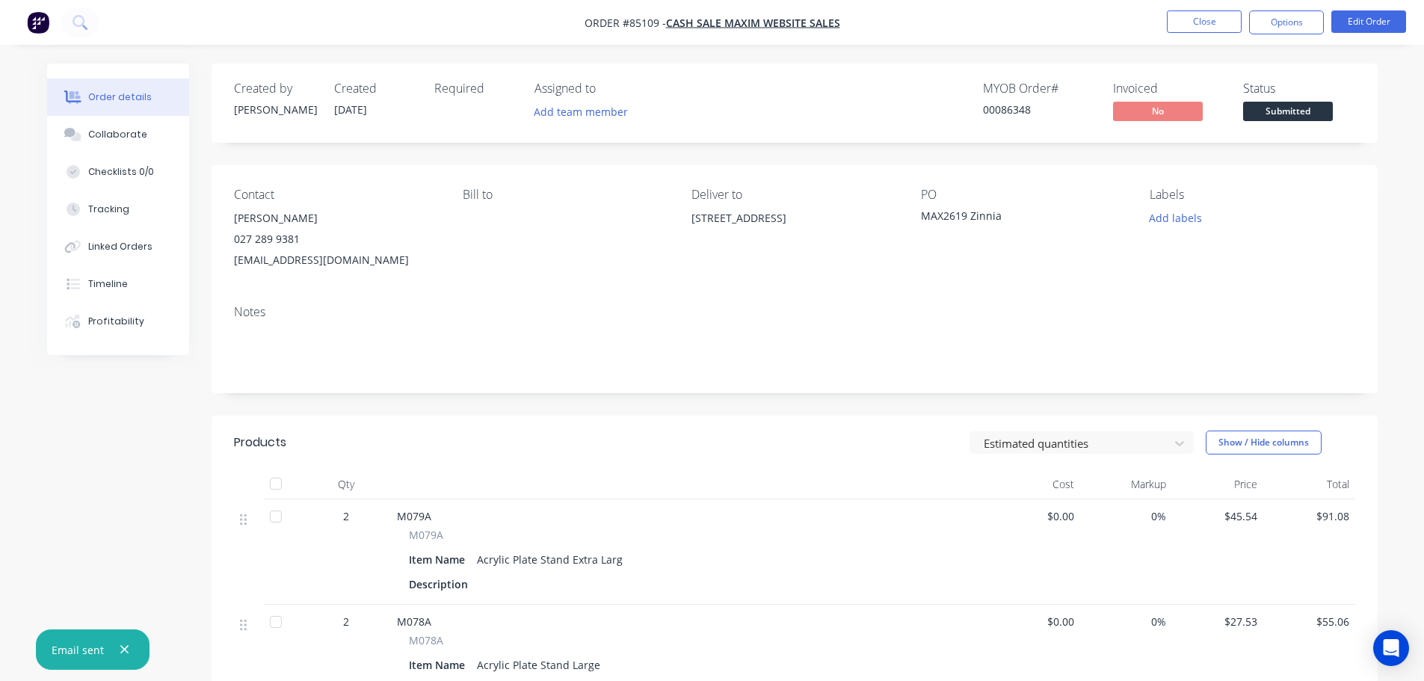
click at [1189, 7] on nav "Order #85109 - Cash Sale MAXIM WEBSITE SALES Close Options Edit Order" at bounding box center [712, 22] width 1424 height 45
click at [1189, 22] on button "Close" at bounding box center [1204, 21] width 75 height 22
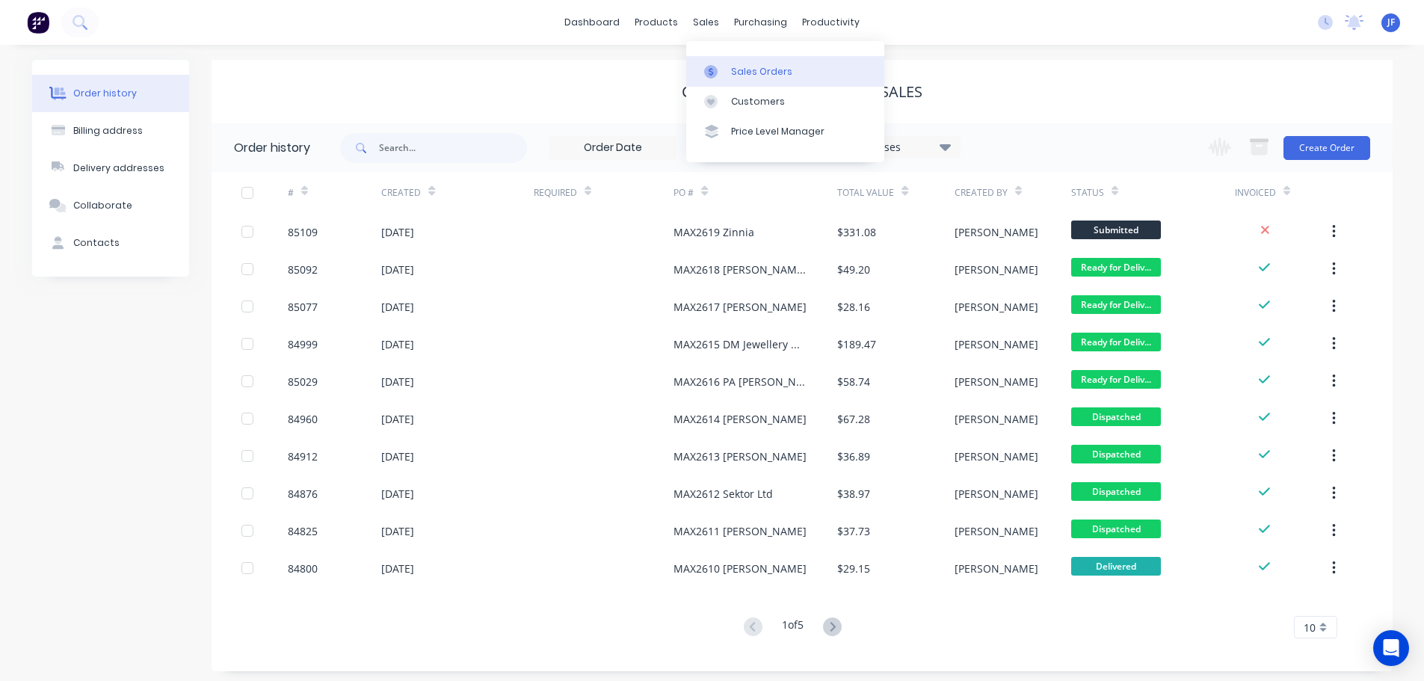
click at [724, 80] on link "Sales Orders" at bounding box center [785, 71] width 198 height 30
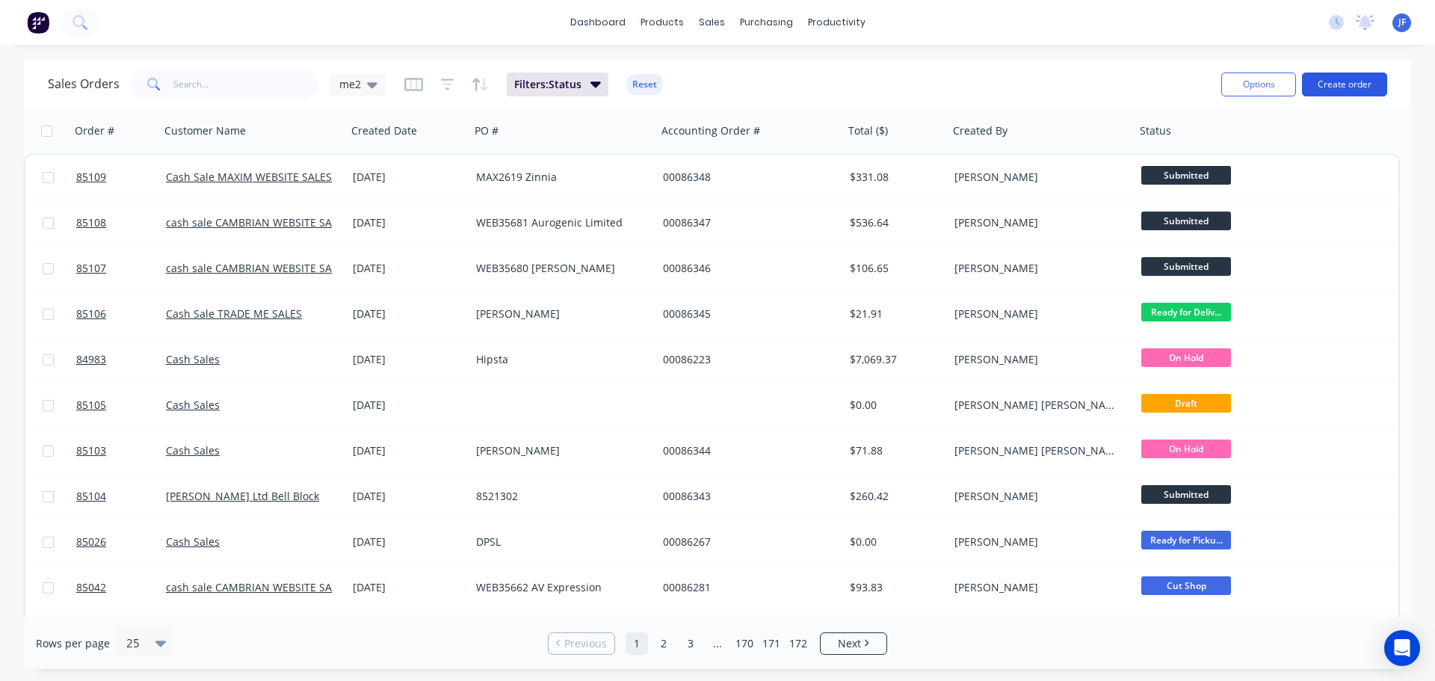
click at [1354, 87] on button "Create order" at bounding box center [1344, 85] width 85 height 24
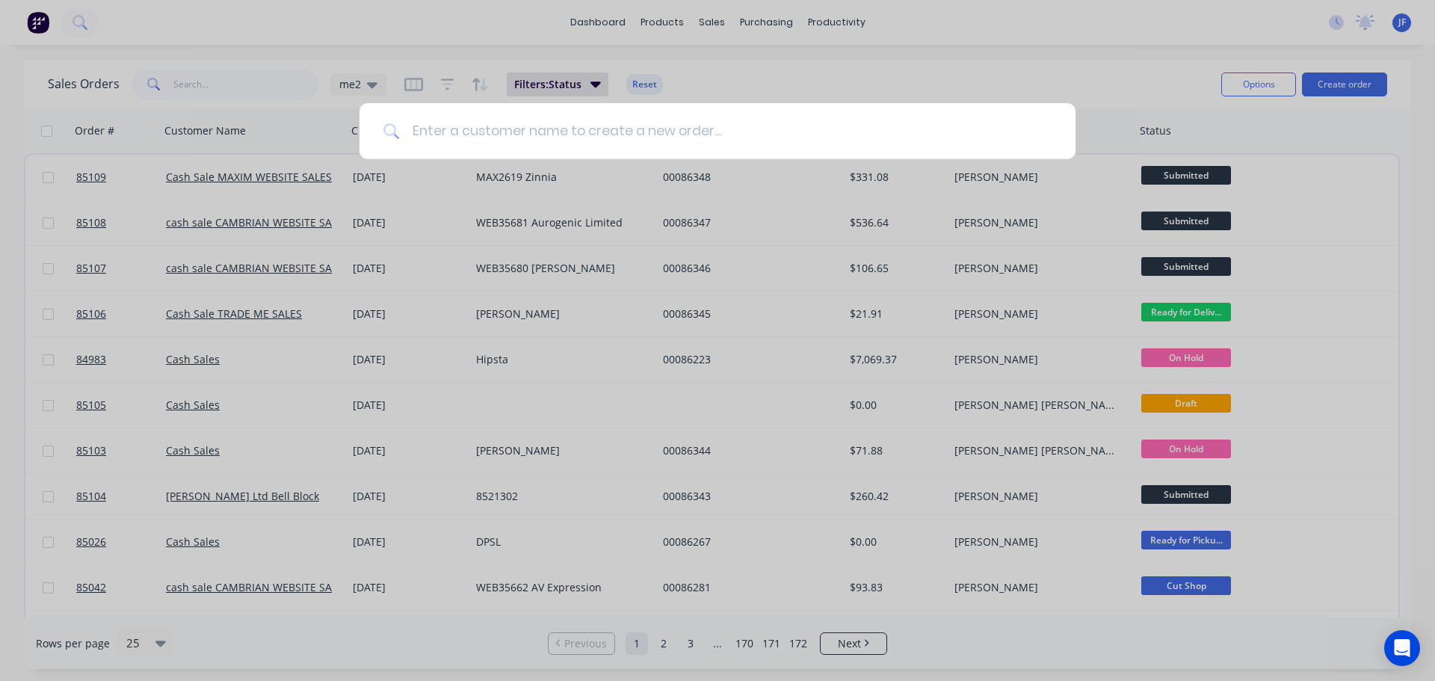
click at [485, 135] on input at bounding box center [726, 131] width 652 height 56
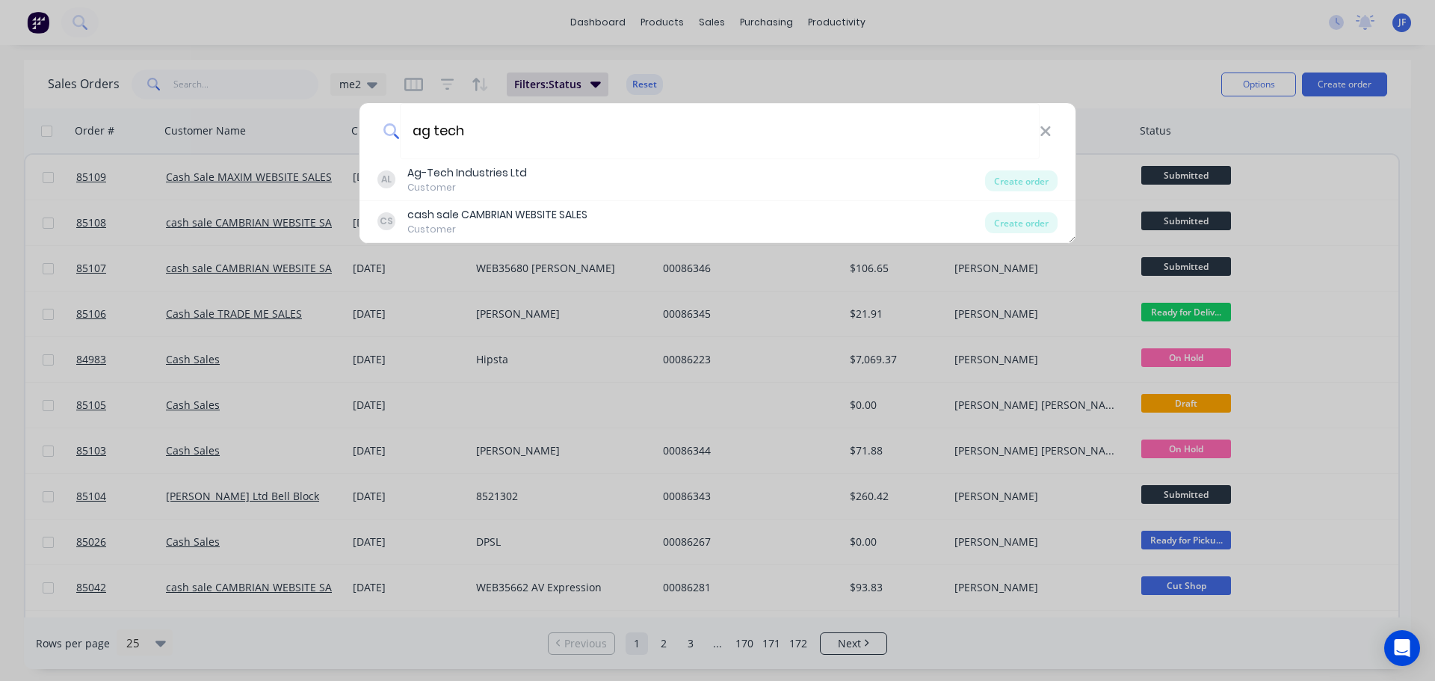
click at [503, 182] on div "Customer" at bounding box center [467, 187] width 120 height 13
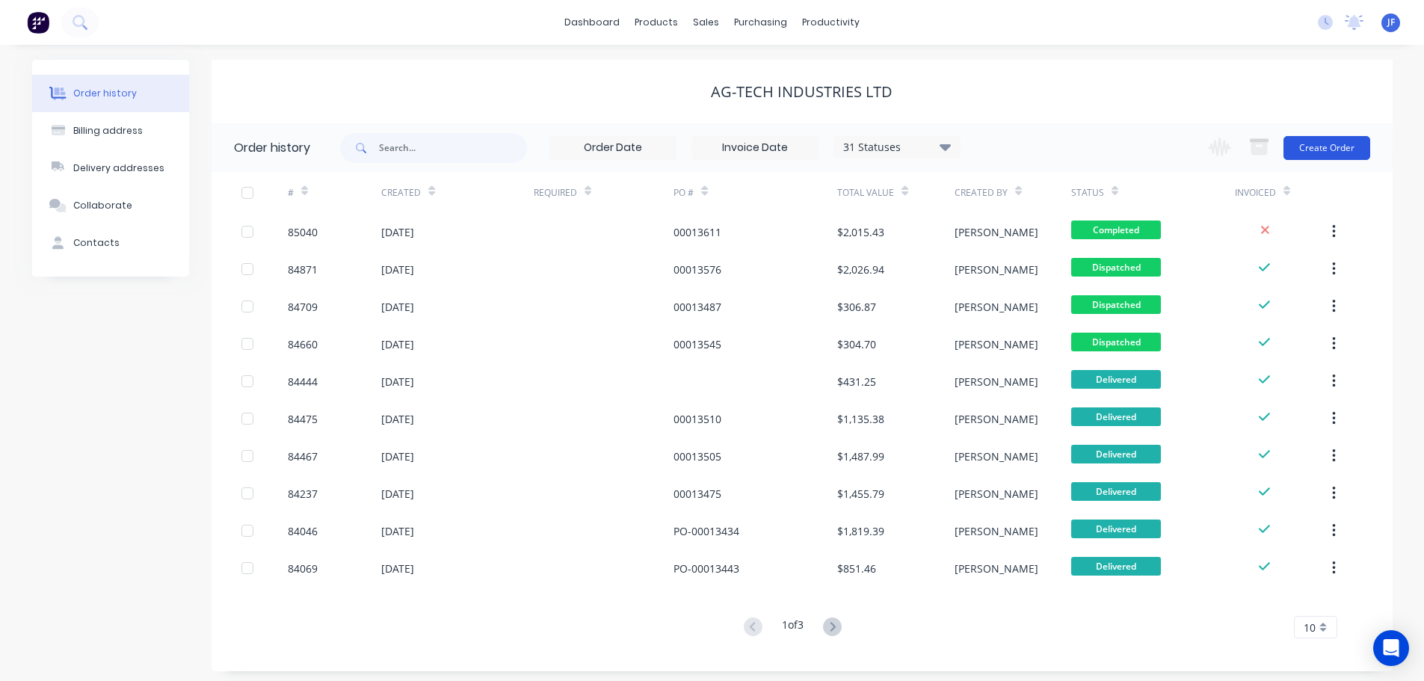
click at [1322, 160] on div "Change order status Submitted Waiting on Supplier Waiting on Payment CNC Cut Sh…" at bounding box center [1284, 147] width 170 height 49
click at [1304, 147] on button "Create Order" at bounding box center [1327, 148] width 87 height 24
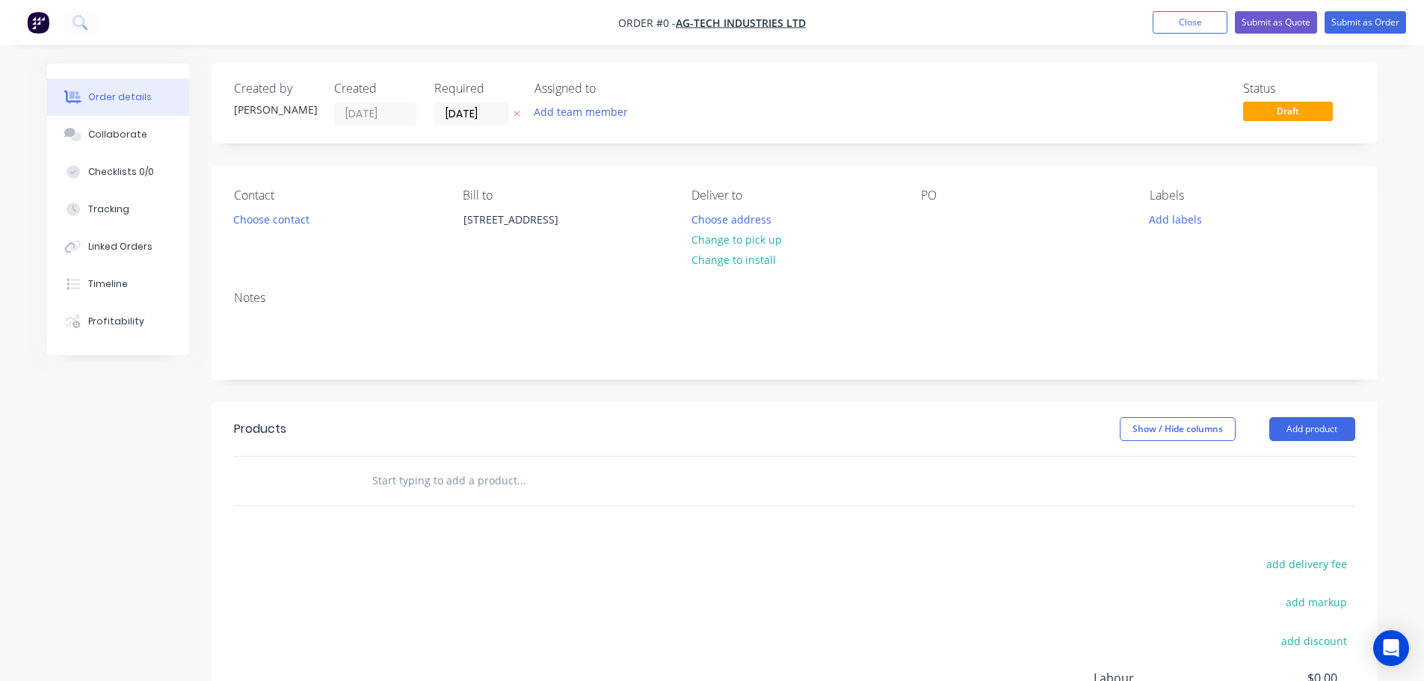
click at [519, 114] on button "button" at bounding box center [517, 113] width 16 height 17
click at [272, 225] on button "Choose contact" at bounding box center [271, 219] width 92 height 20
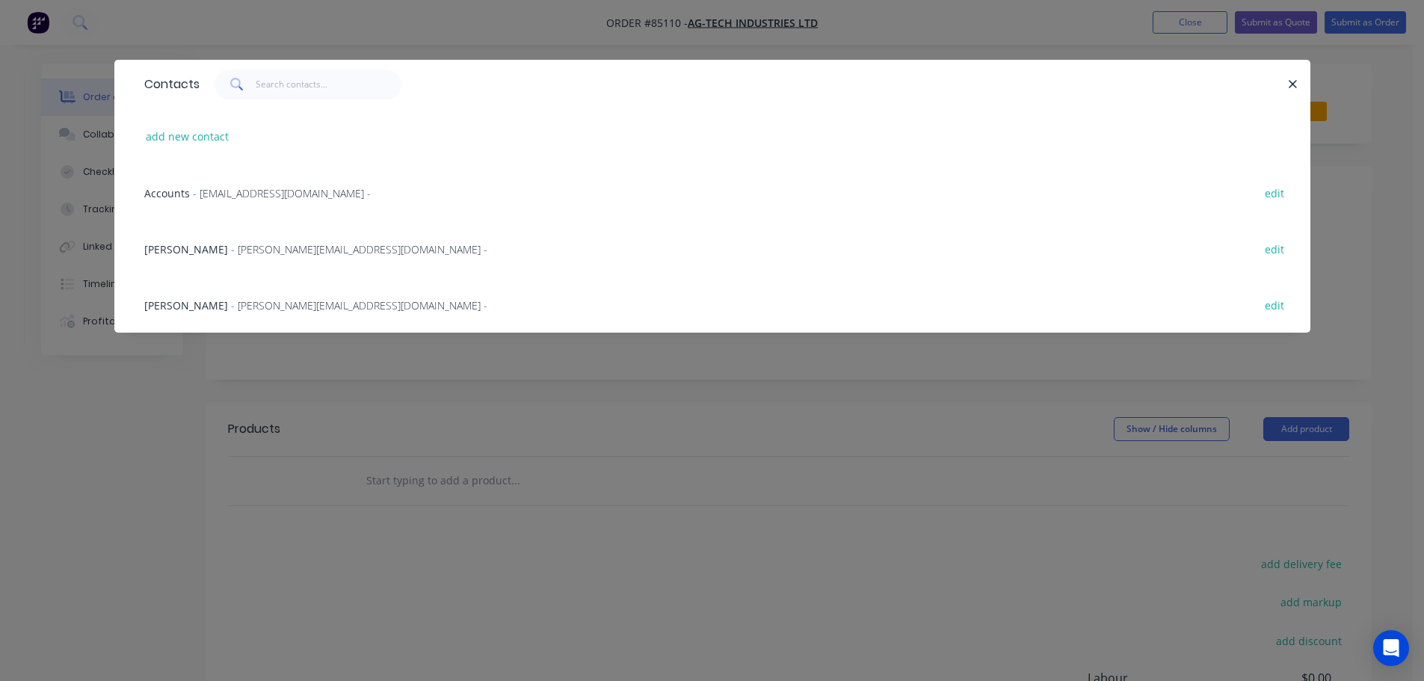
drag, startPoint x: 185, startPoint y: 236, endPoint x: 201, endPoint y: 235, distance: 15.7
click at [185, 235] on div "Eliza - eliza@ag-tech.co.nz - edit" at bounding box center [712, 249] width 1151 height 56
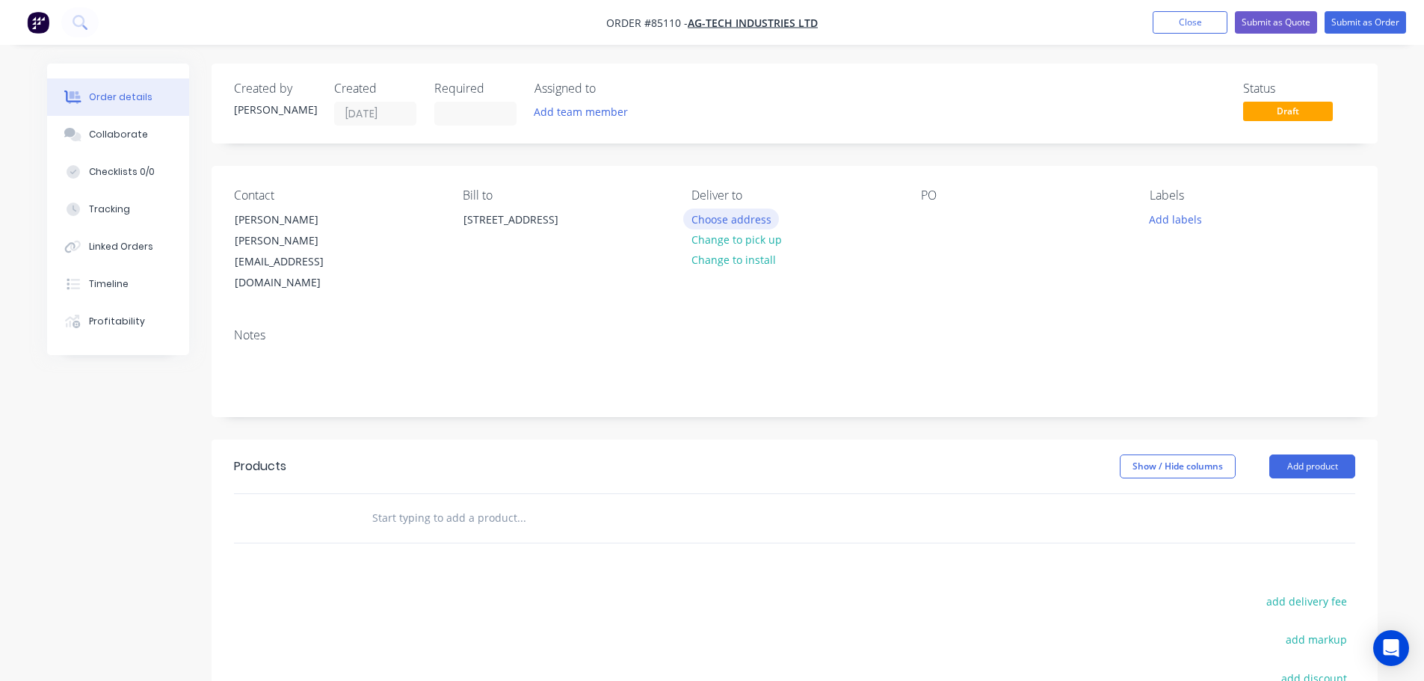
click at [706, 221] on button "Choose address" at bounding box center [731, 219] width 96 height 20
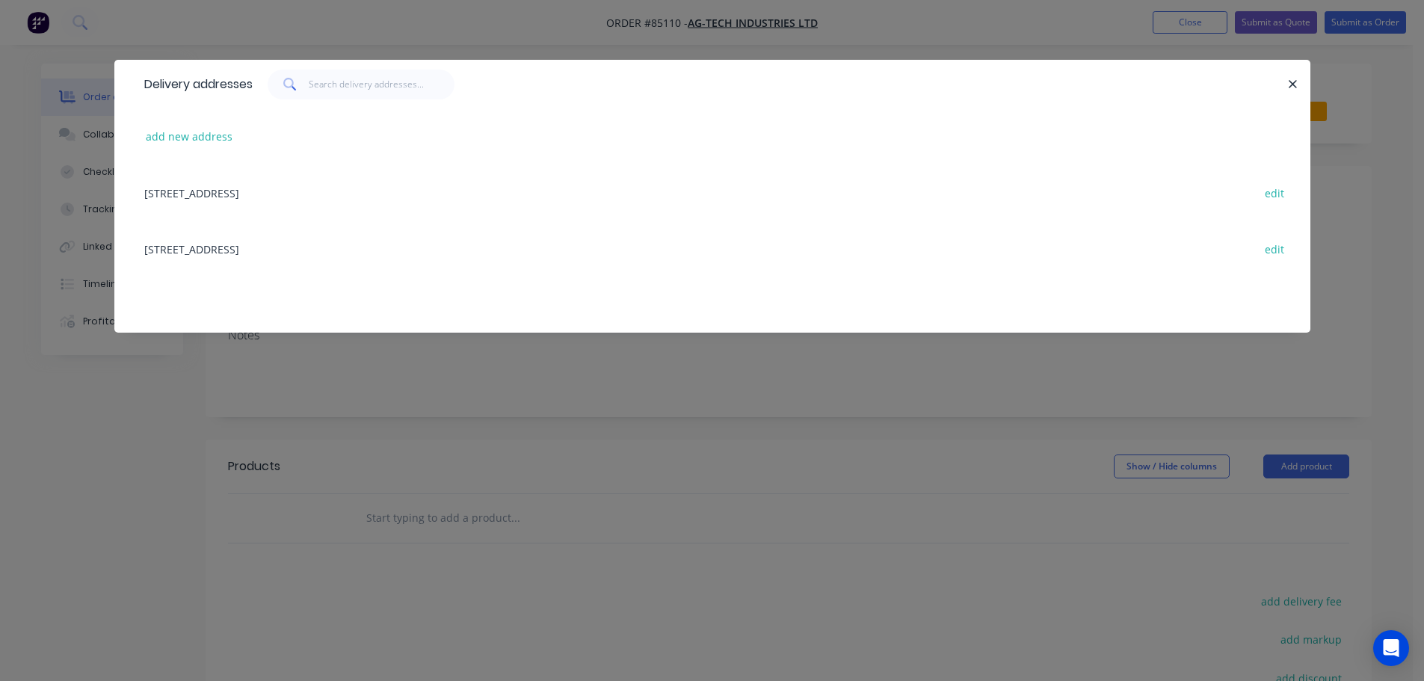
click at [208, 204] on div "120 Jervois Street Dargaville edit" at bounding box center [712, 192] width 1151 height 56
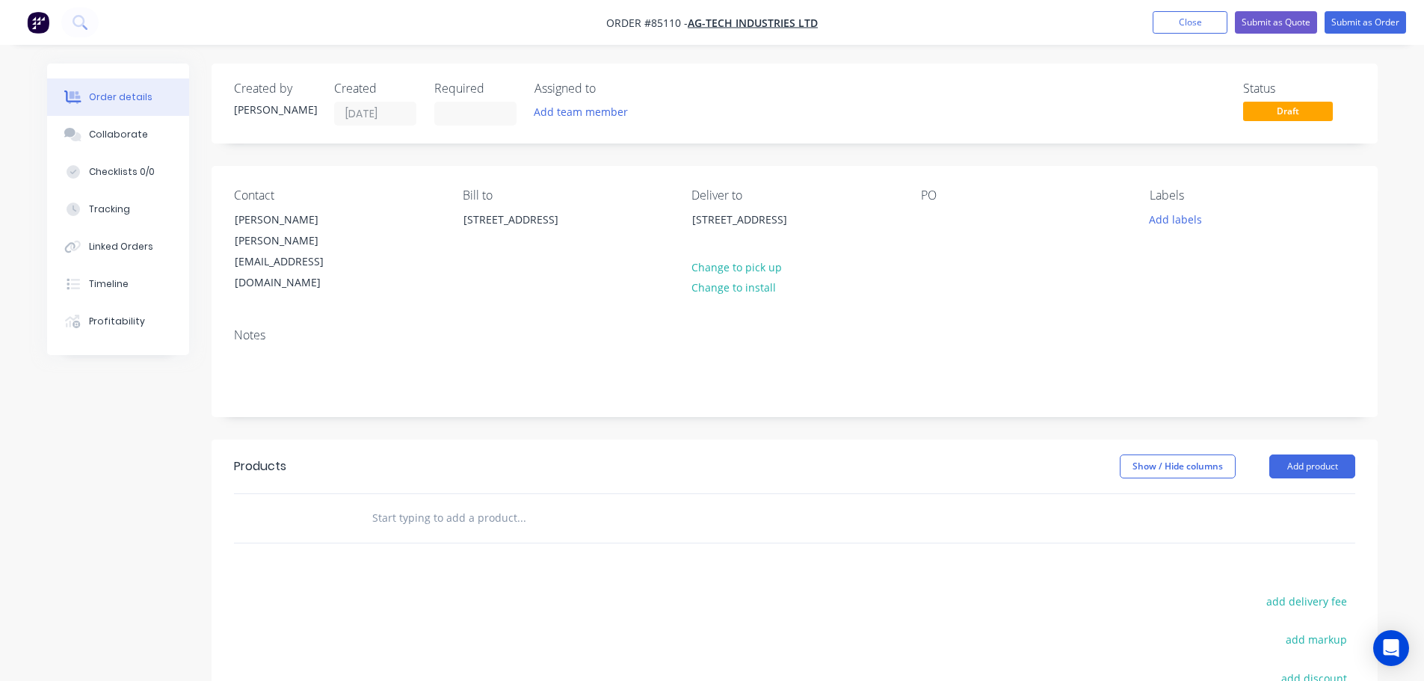
click at [400, 503] on input "text" at bounding box center [521, 518] width 299 height 30
click at [463, 503] on input "text" at bounding box center [521, 518] width 299 height 30
paste input "CFP492"
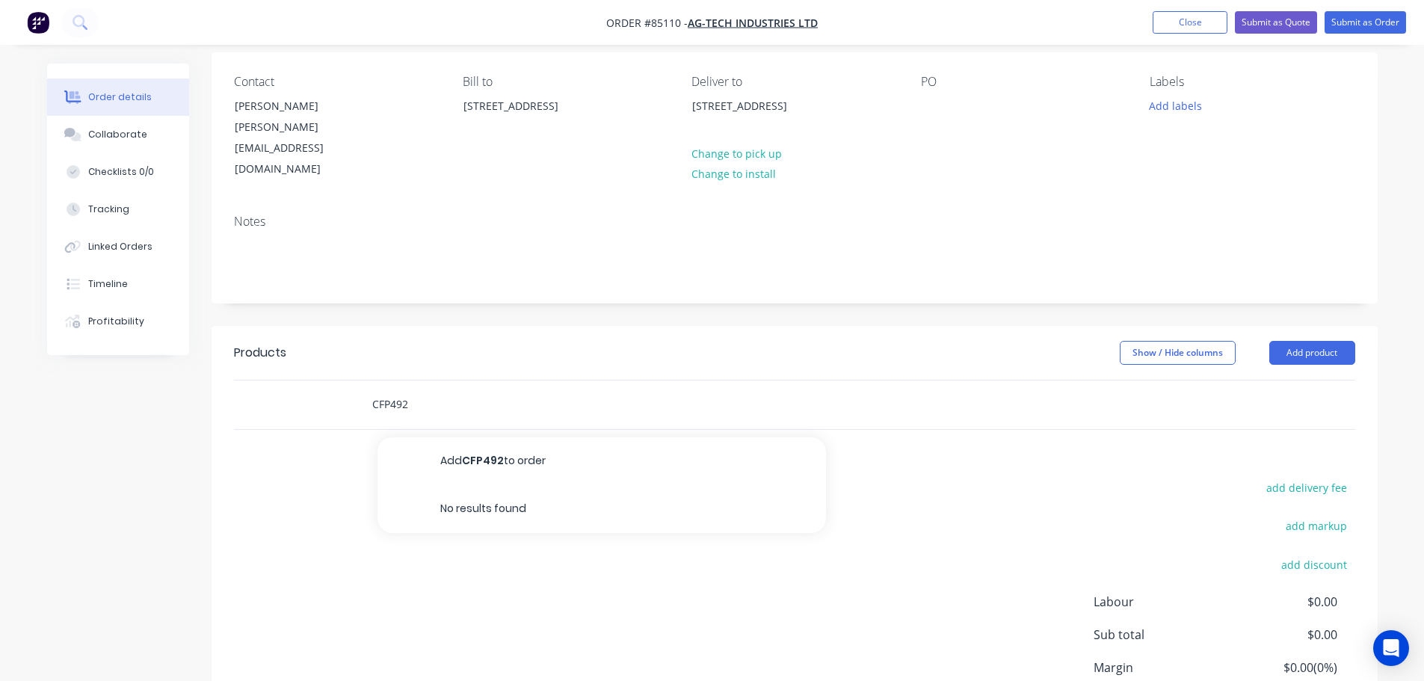
scroll to position [150, 0]
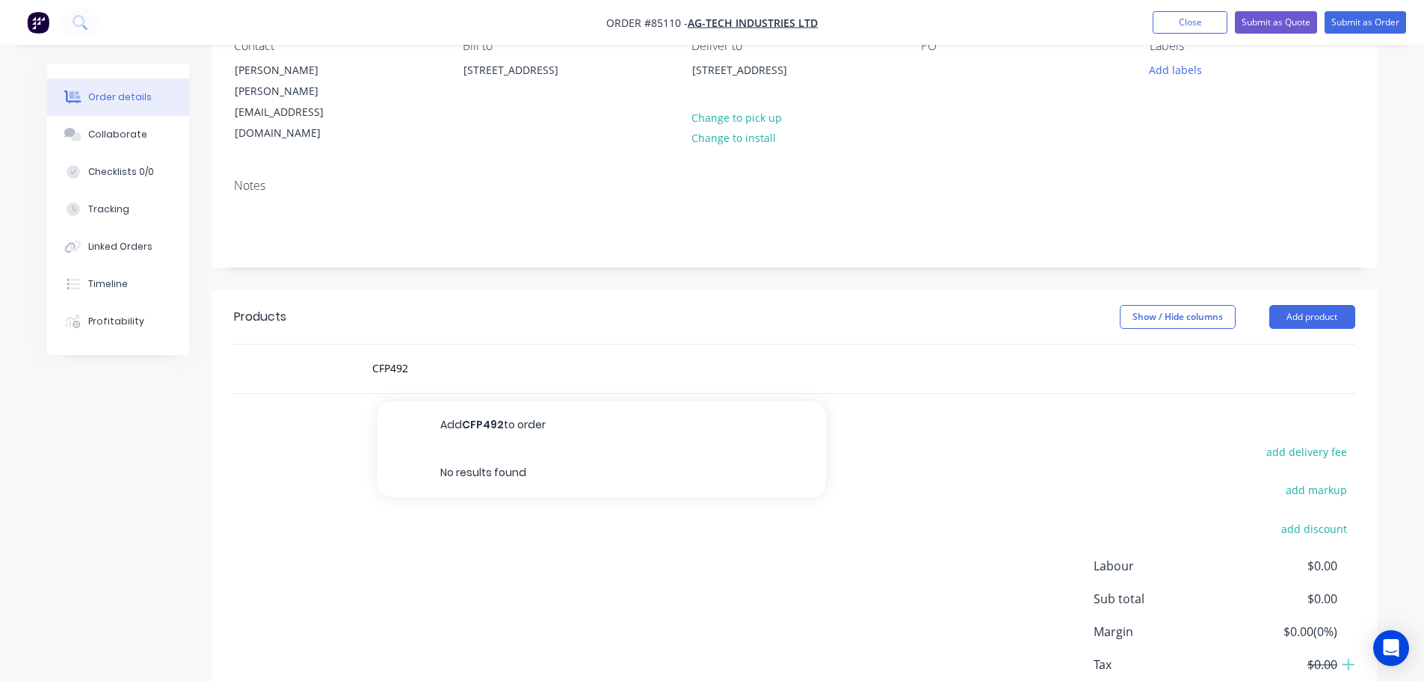
click at [566, 532] on div "add delivery fee add markup add discount Labour $0.00 Sub total $0.00 Margin $0…" at bounding box center [794, 586] width 1121 height 289
click at [537, 354] on input "CFP492" at bounding box center [521, 369] width 299 height 30
click at [475, 292] on header "Products Show / Hide columns Add product" at bounding box center [795, 317] width 1166 height 54
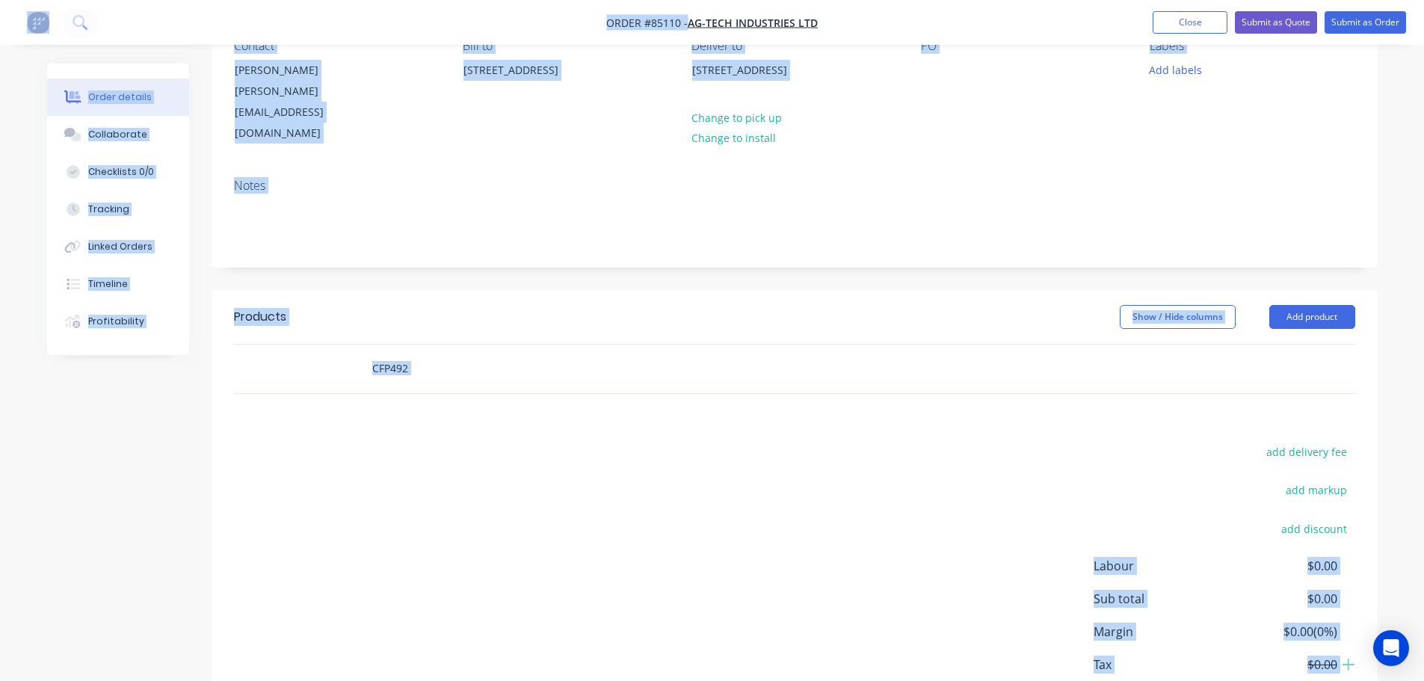
click at [468, 354] on input "CFP492" at bounding box center [521, 369] width 299 height 30
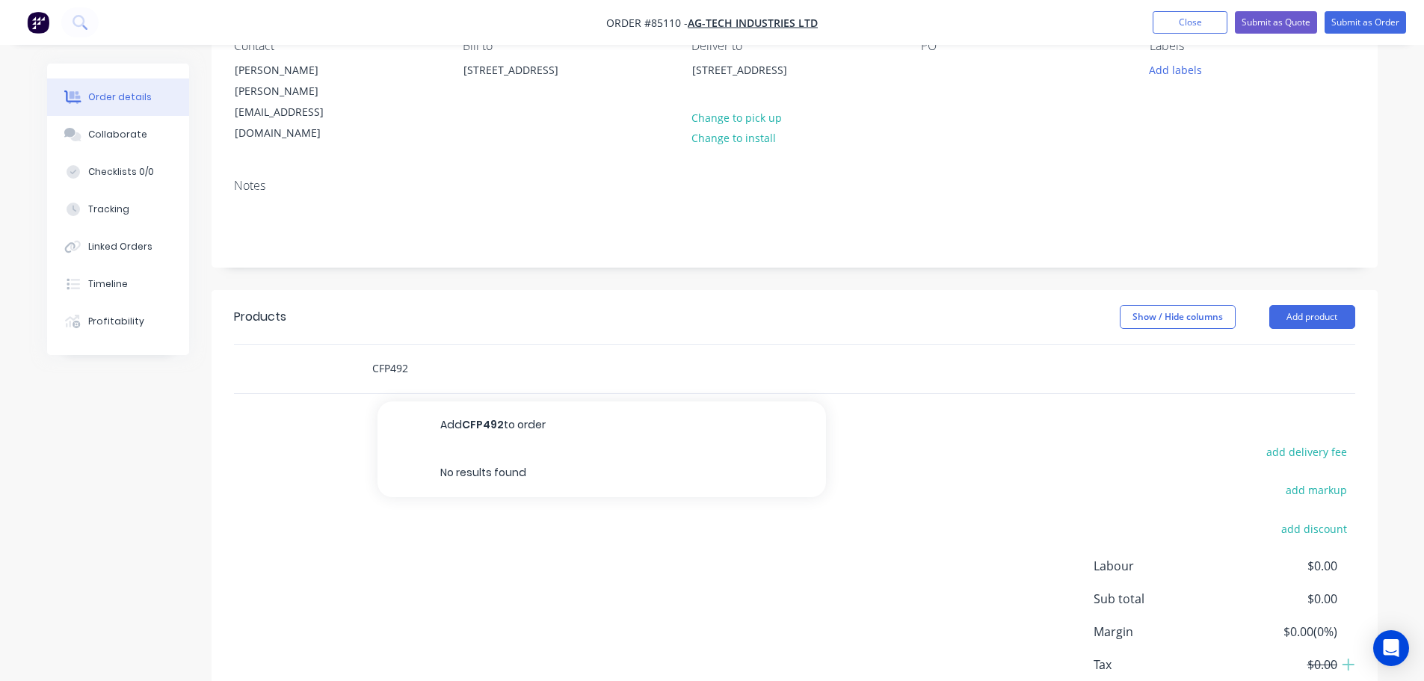
click at [468, 354] on input "CFP492" at bounding box center [521, 369] width 299 height 30
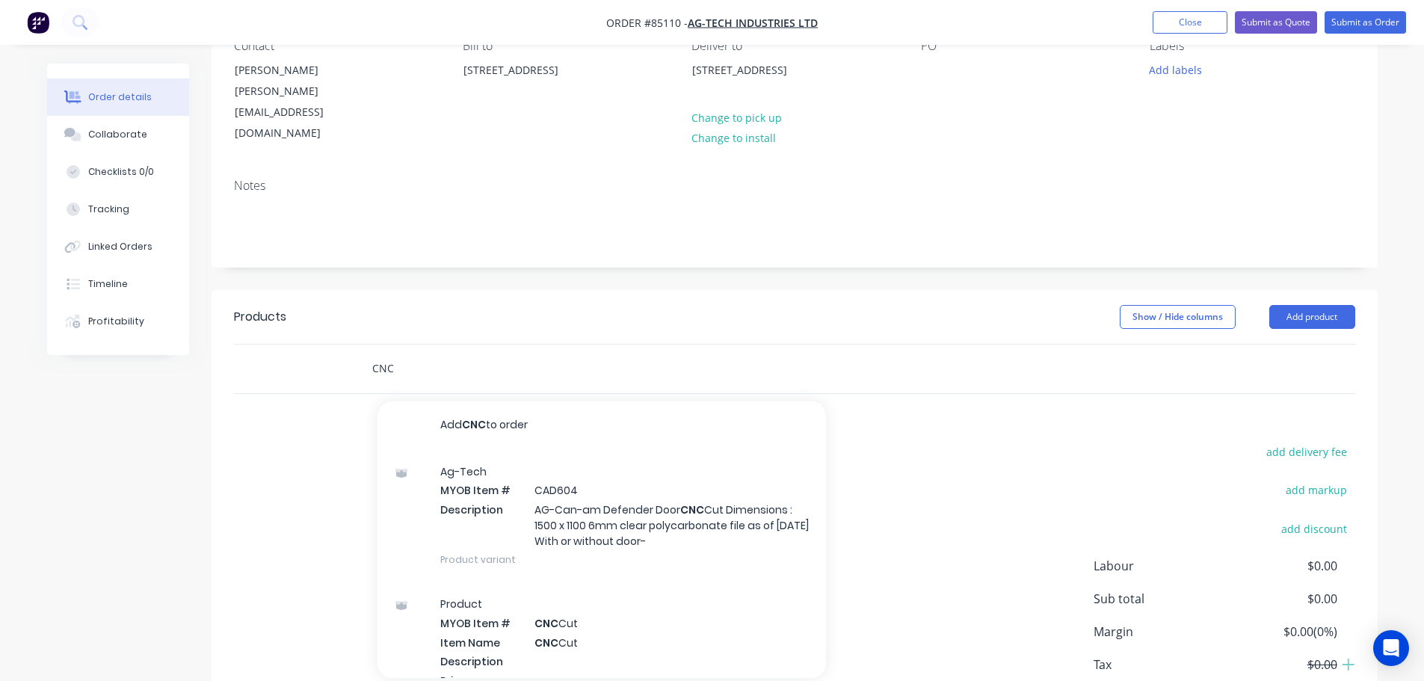
scroll to position [206, 0]
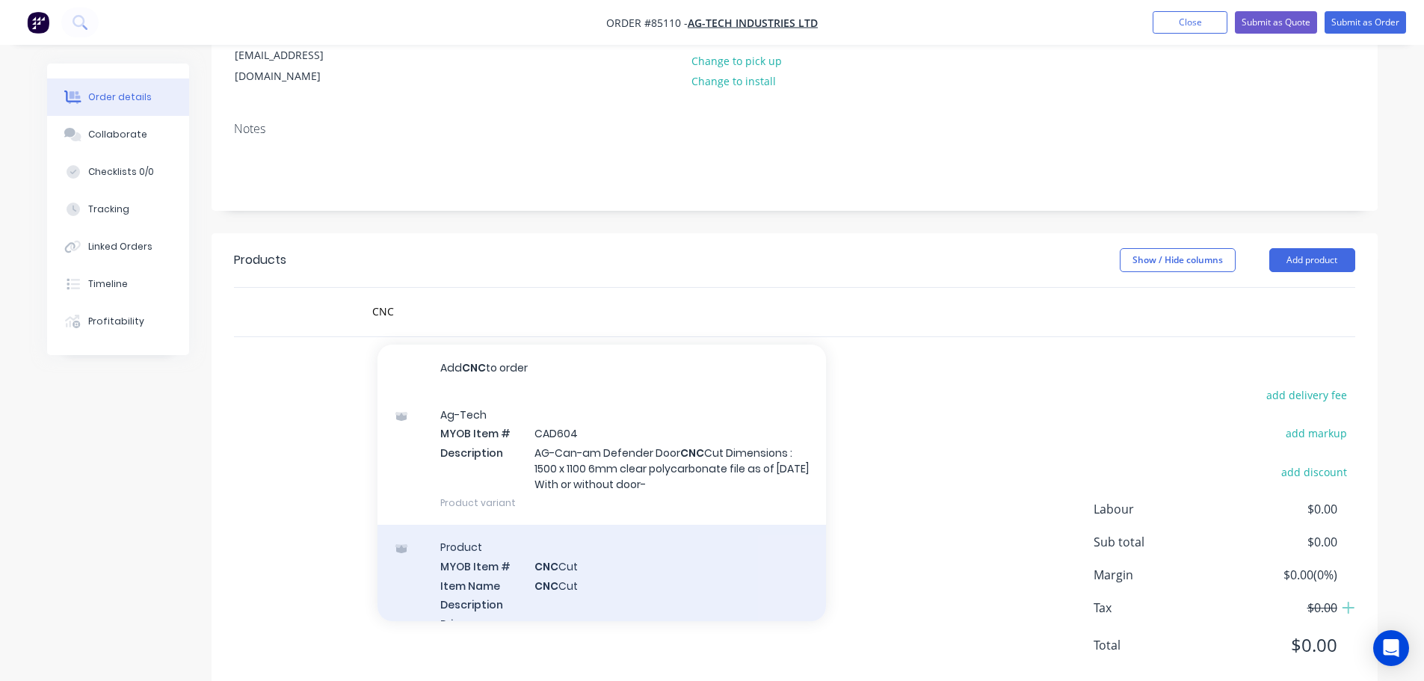
click at [581, 529] on div "Product MYOB Item # CNC Cut Item Name CNC Cut Description Primary Supplier Supp…" at bounding box center [602, 630] width 449 height 210
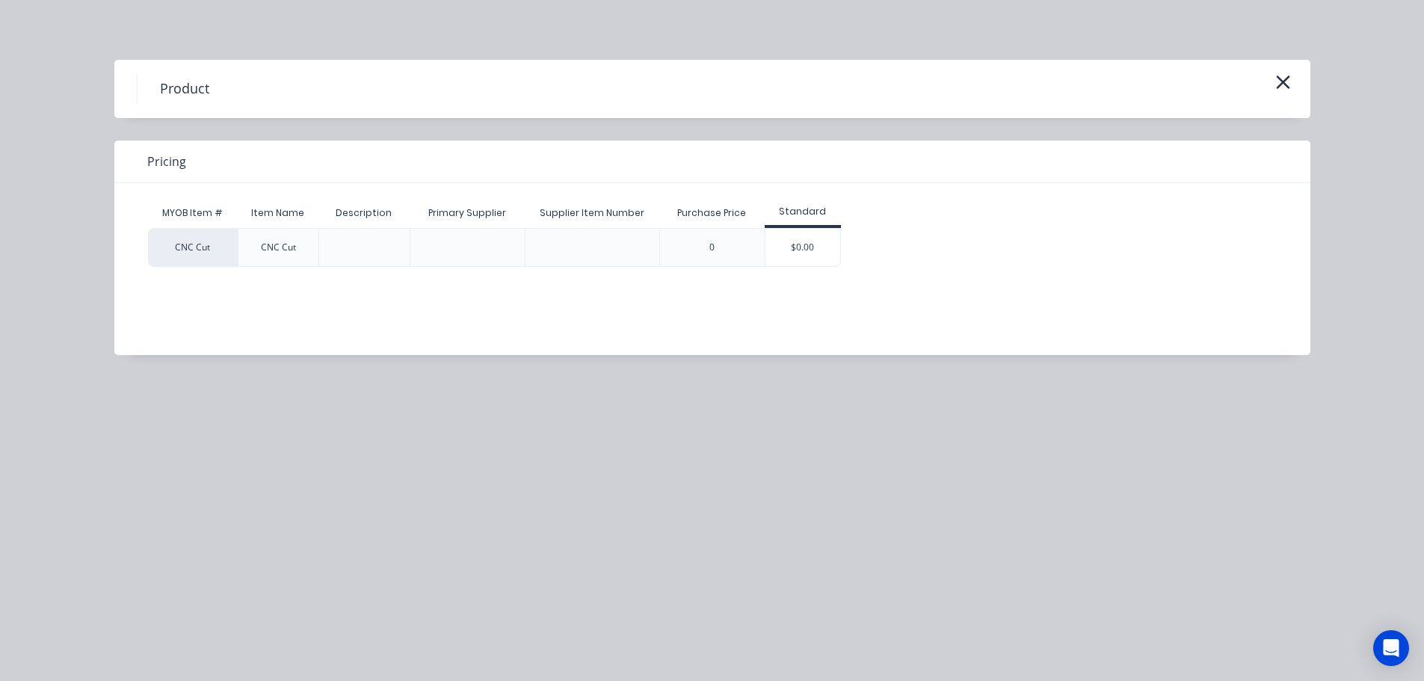
click at [809, 254] on div "$0.00" at bounding box center [802, 247] width 75 height 37
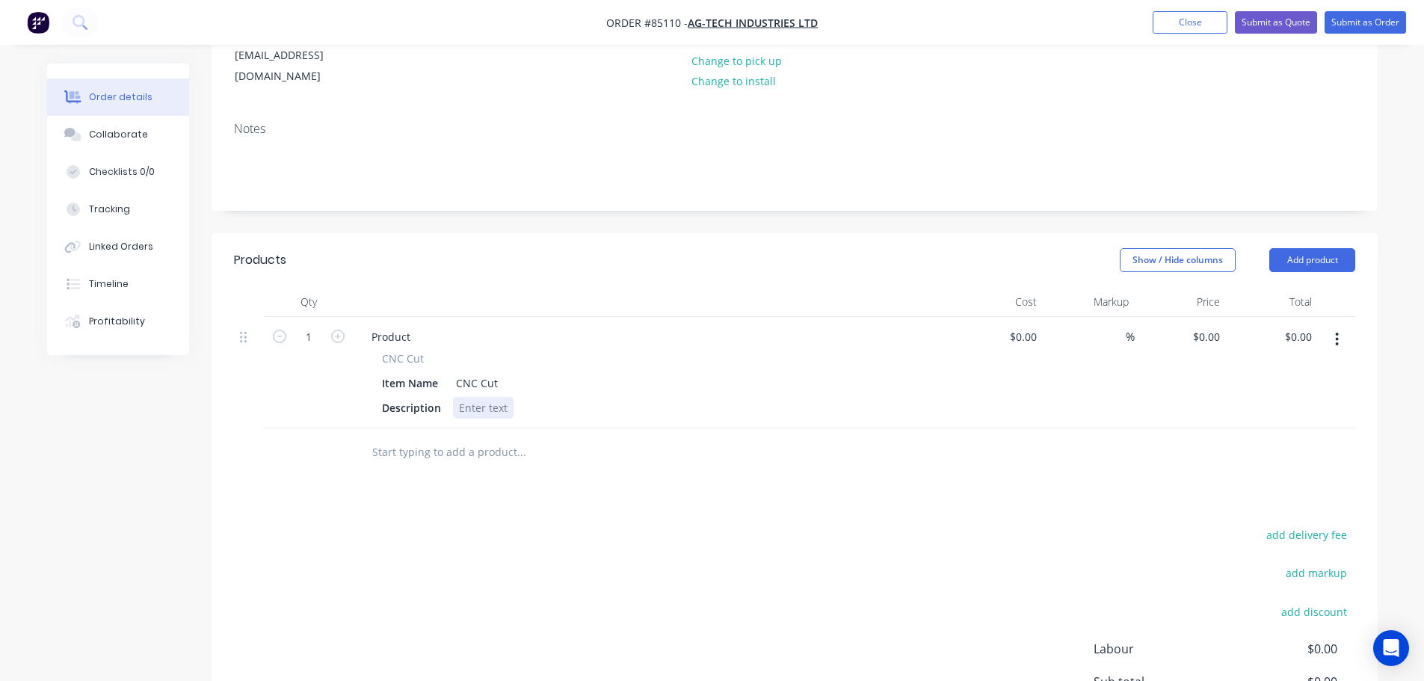
click at [491, 397] on div at bounding box center [483, 408] width 61 height 22
paste div
click at [595, 397] on div "CFP492 - no code in system" at bounding box center [527, 408] width 148 height 22
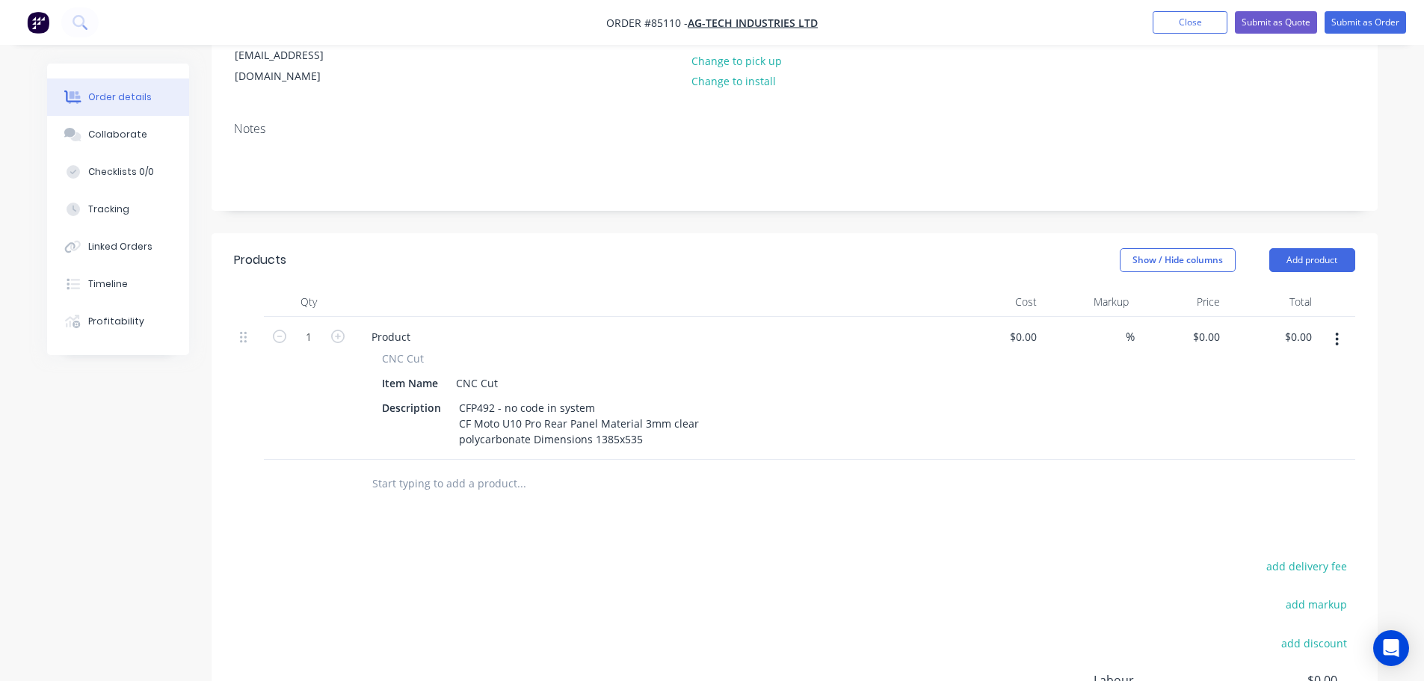
click at [591, 475] on div "Products Show / Hide columns Add product Qty Cost Markup Price Total 1 Product …" at bounding box center [795, 550] width 1166 height 634
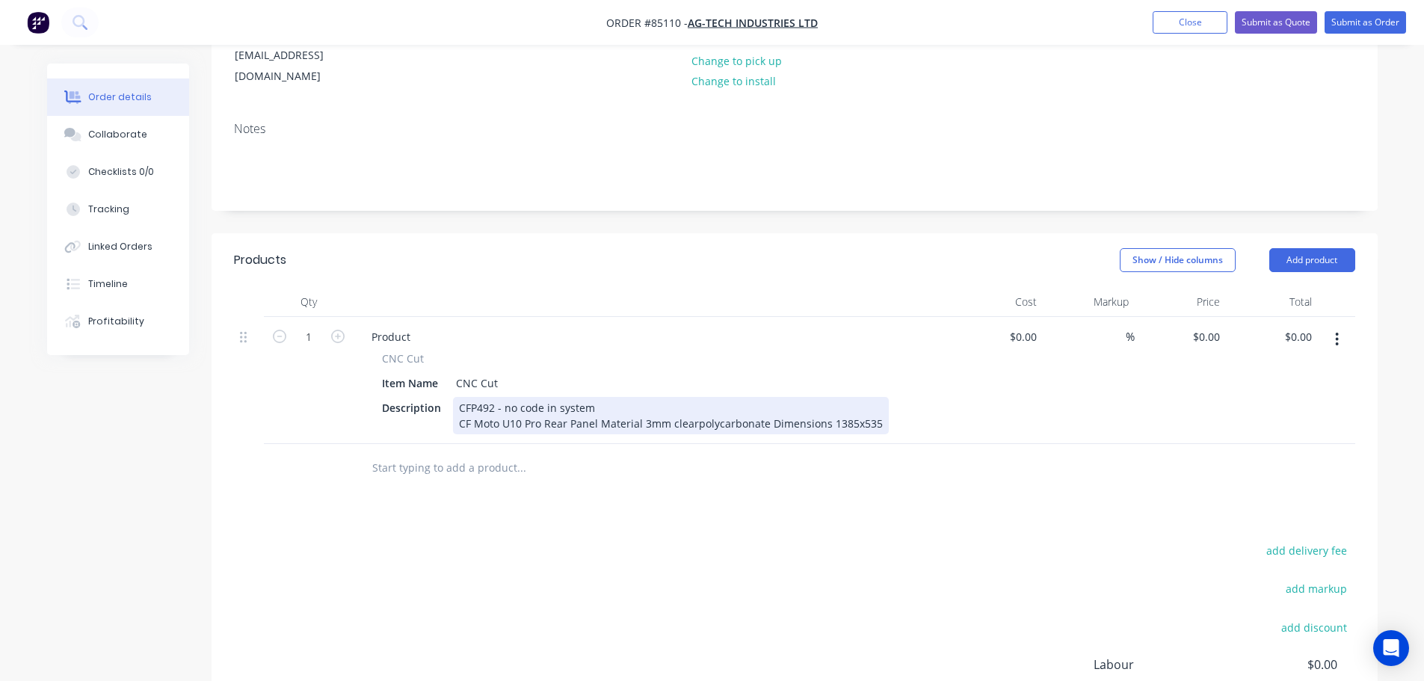
click at [469, 397] on div "CFP492 - no code in system CF Moto U10 Pro Rear Panel Material 3mm clearpolycar…" at bounding box center [671, 415] width 436 height 37
click at [392, 326] on div "Product" at bounding box center [391, 337] width 63 height 22
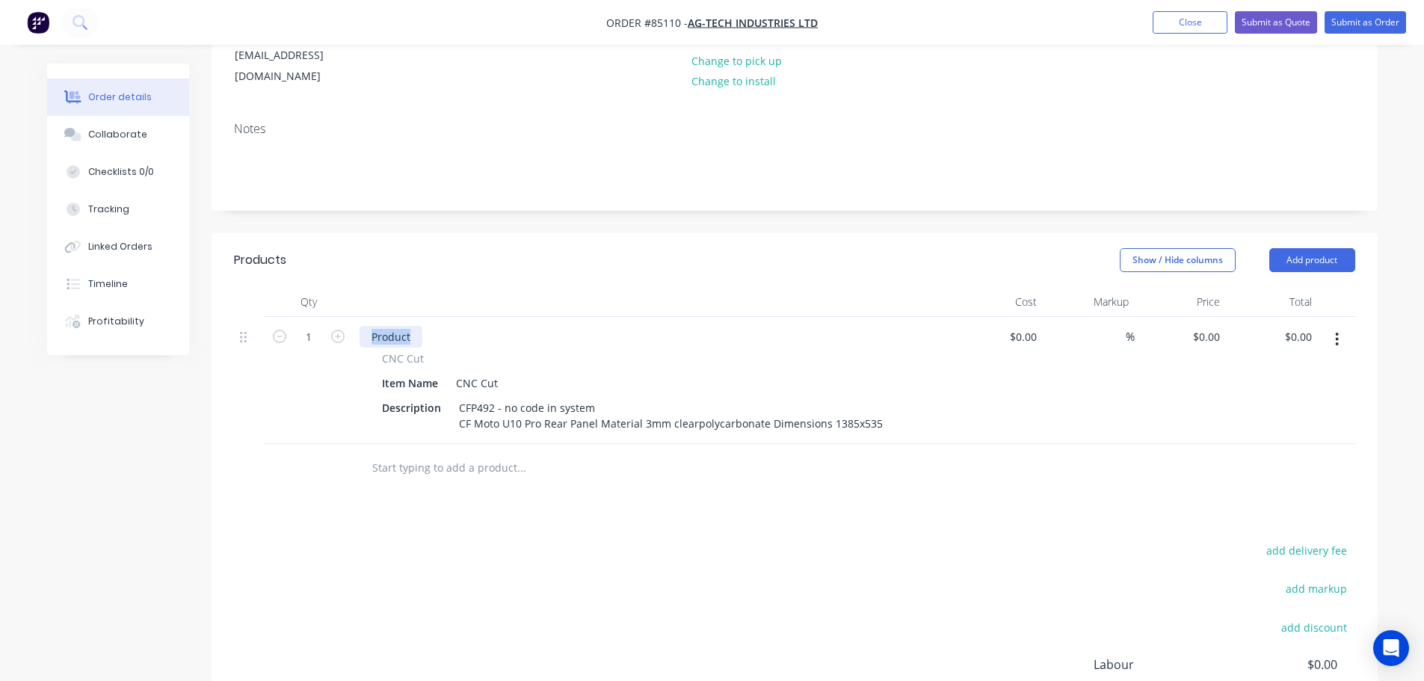
paste div
click at [312, 326] on input "1" at bounding box center [308, 337] width 39 height 22
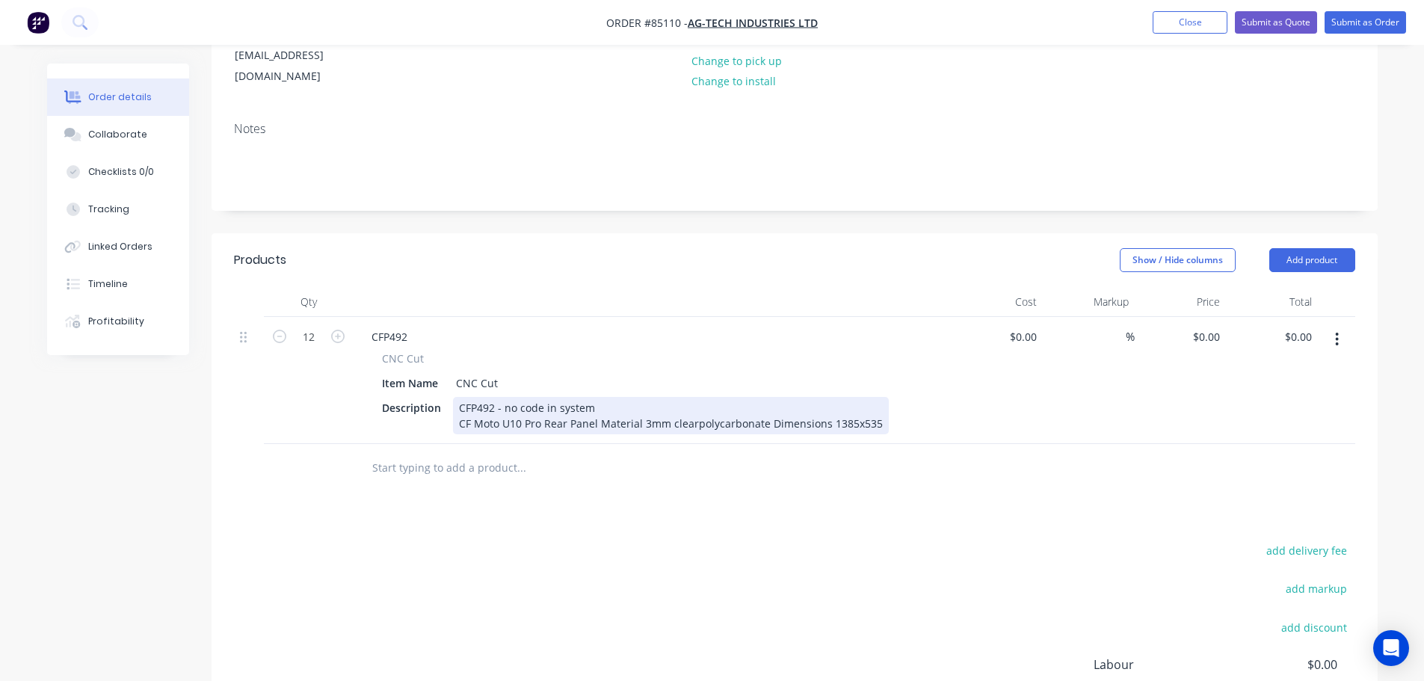
click at [694, 397] on div "CFP492 - no code in system CF Moto U10 Pro Rear Panel Material 3mm clearpolycar…" at bounding box center [671, 415] width 436 height 37
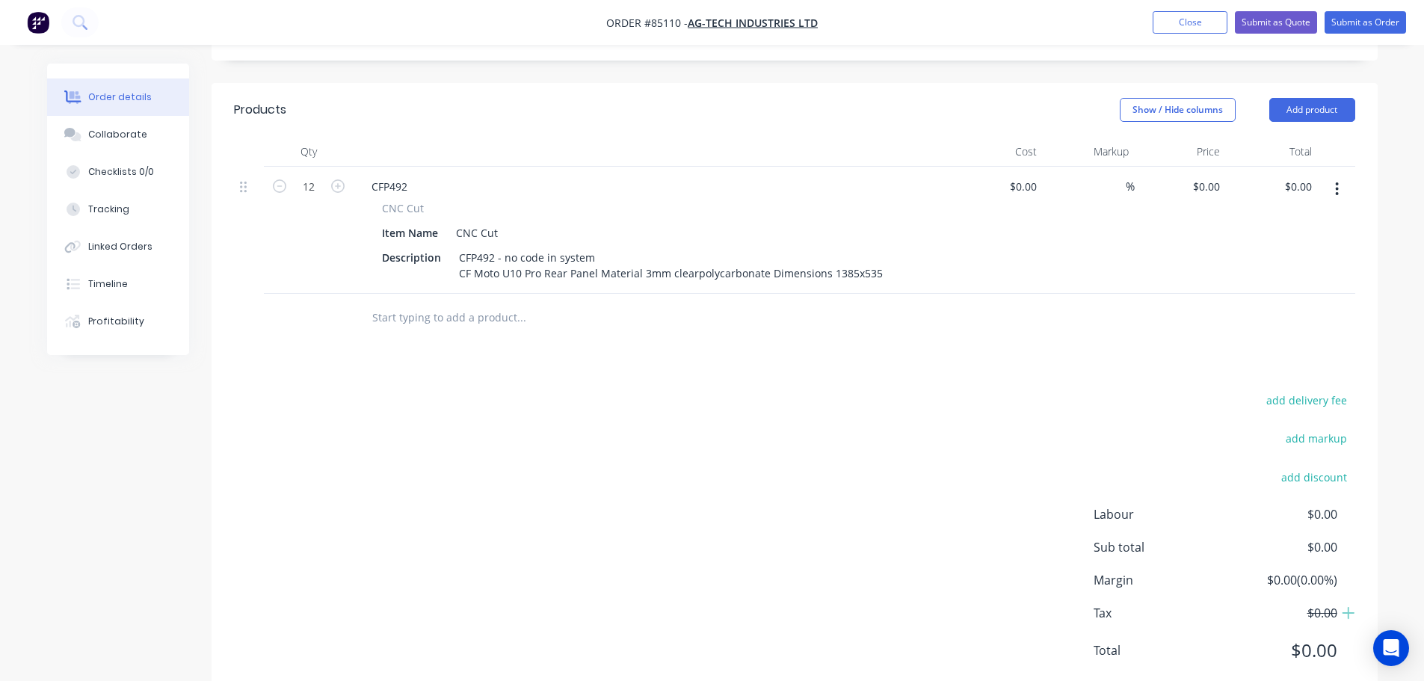
scroll to position [362, 0]
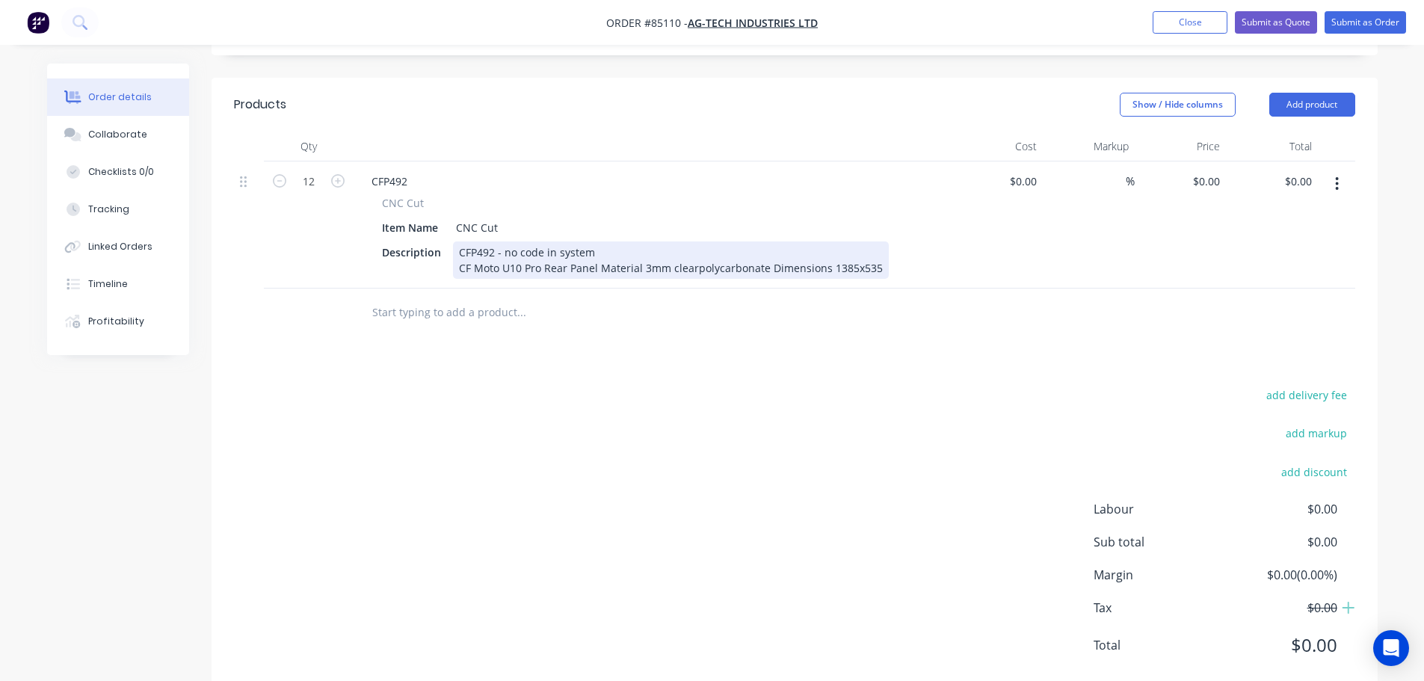
click at [691, 241] on div "CFP492 - no code in system CF Moto U10 Pro Rear Panel Material 3mm clearpolycar…" at bounding box center [671, 259] width 436 height 37
click at [761, 241] on div "CFP492 - no code in system CF Moto U10 Pro Rear Panel Material 3mm clear polyca…" at bounding box center [672, 259] width 439 height 37
click at [771, 241] on div "CFP492 - no code in system CF Moto U10 Pro Rear Panel Material 3mm clear polyca…" at bounding box center [672, 259] width 439 height 37
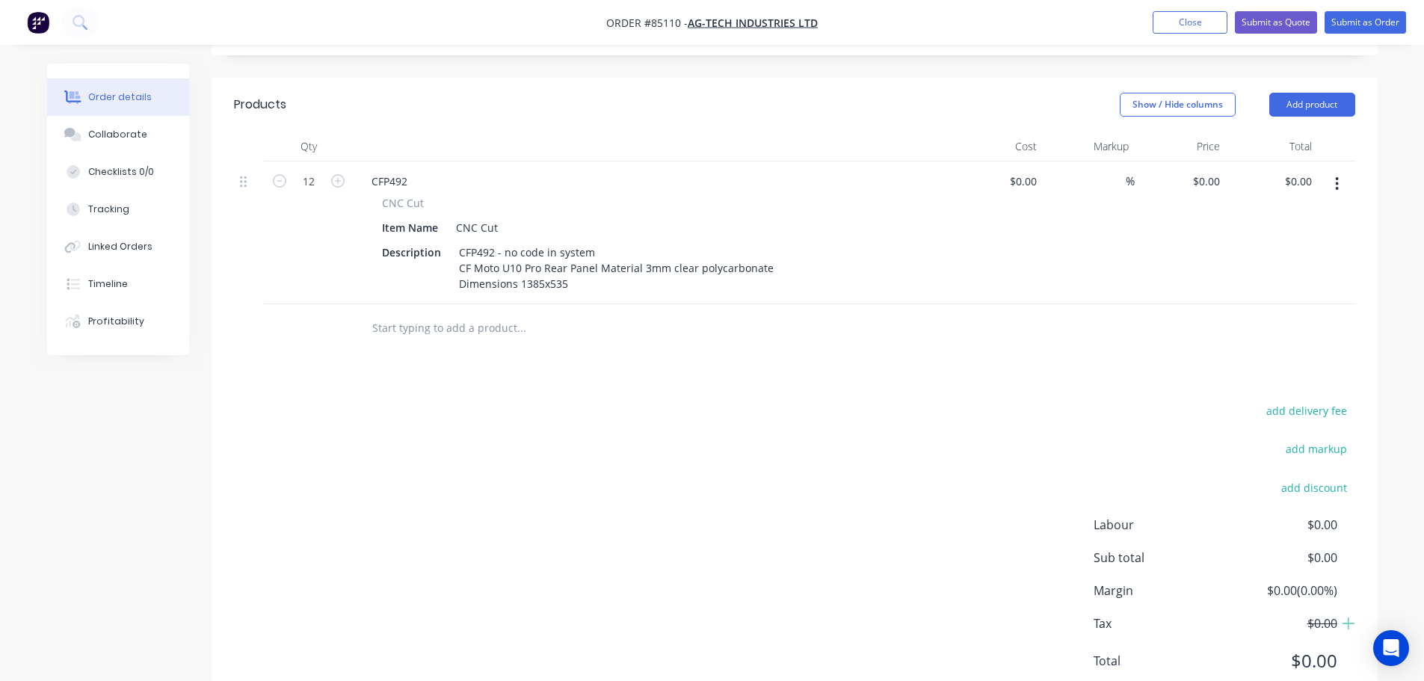
click at [794, 318] on div "Products Show / Hide columns Add product Qty Cost Markup Price Total 12 CFP492 …" at bounding box center [795, 395] width 1166 height 634
click at [416, 313] on input "text" at bounding box center [521, 328] width 299 height 30
click at [455, 313] on input "text" at bounding box center [521, 328] width 299 height 30
paste input "HPS305"
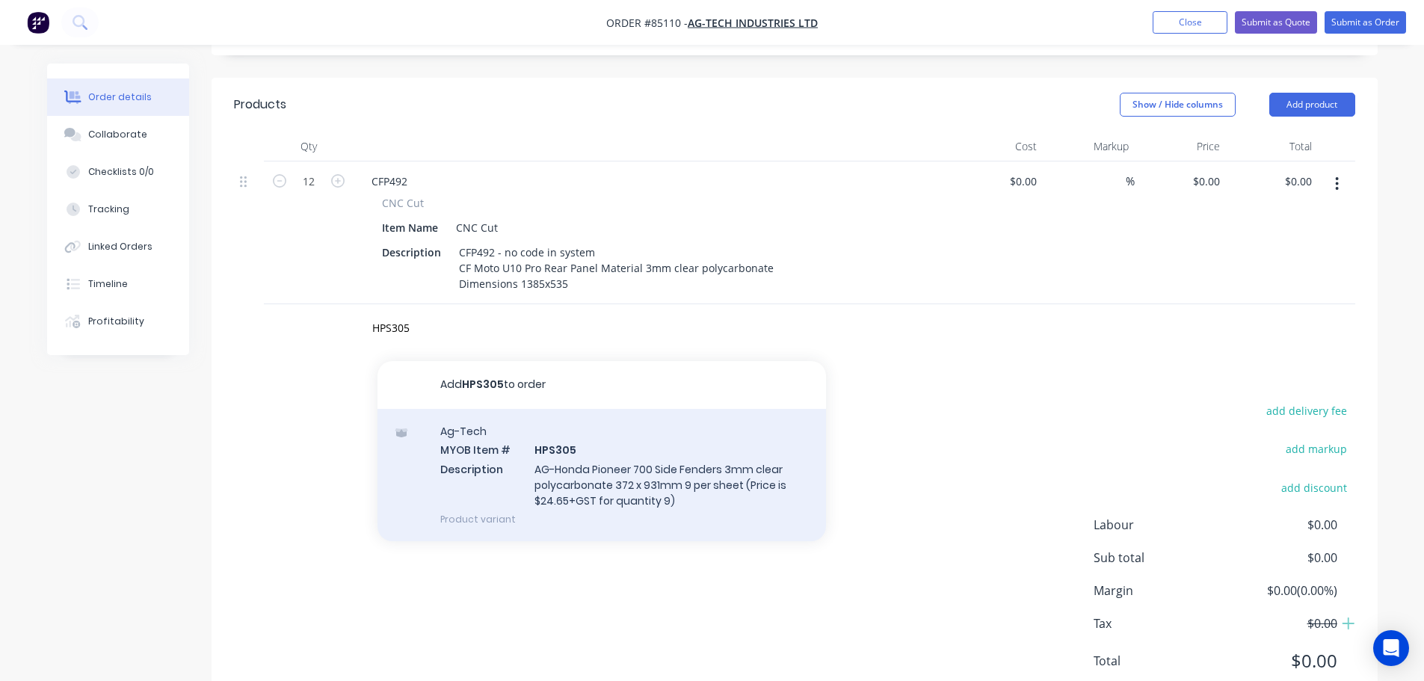
click at [499, 436] on div "Ag-Tech MYOB Item # HPS305 Description AG-Honda Pioneer 700 Side Fenders 3mm cl…" at bounding box center [602, 475] width 449 height 132
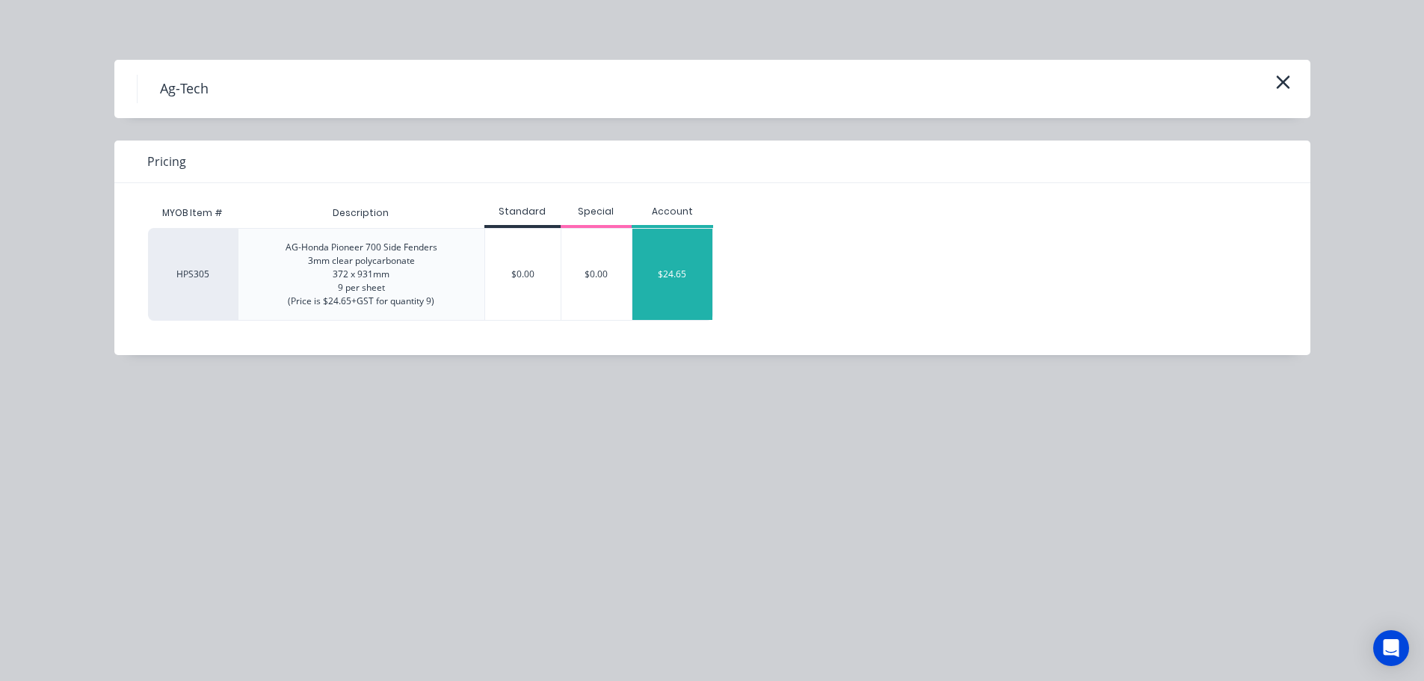
click at [655, 265] on div "$24.65" at bounding box center [672, 274] width 80 height 91
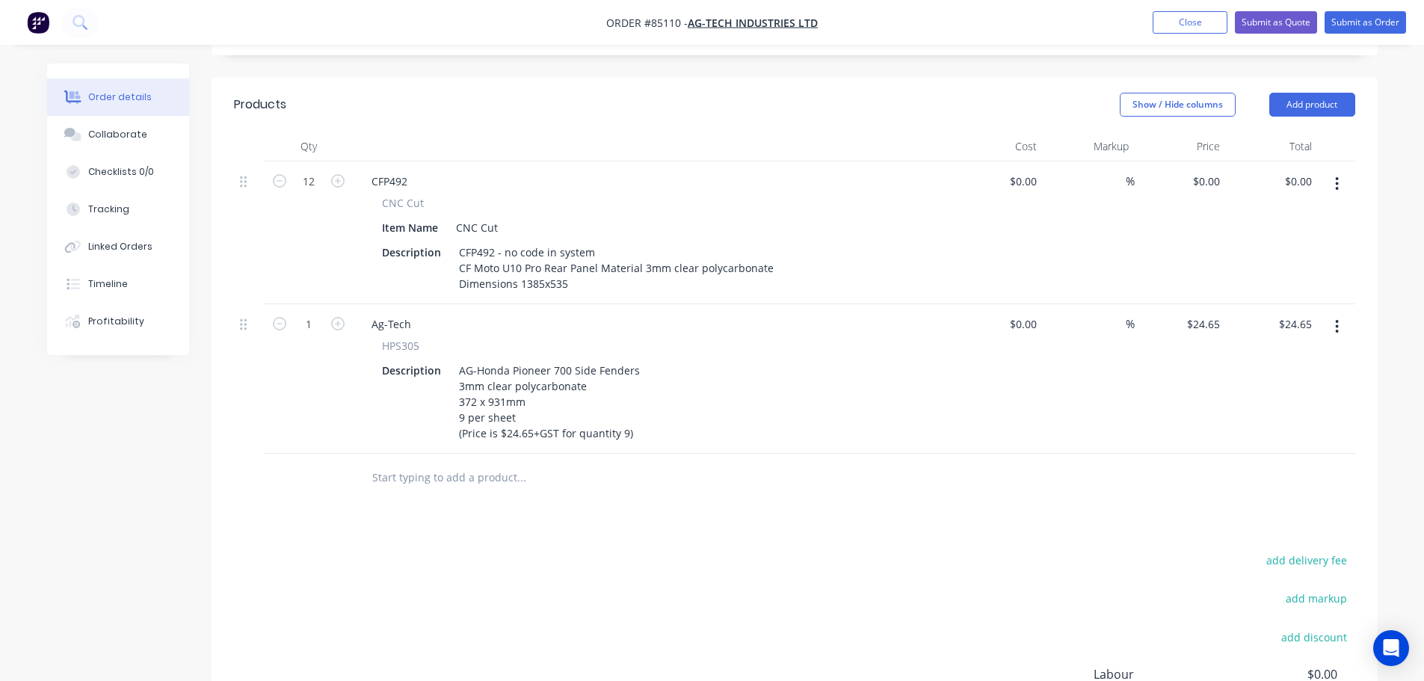
click at [405, 338] on span "HPS305" at bounding box center [400, 346] width 37 height 16
click at [397, 313] on div "Ag-Tech" at bounding box center [392, 324] width 64 height 22
paste div
drag, startPoint x: 414, startPoint y: 530, endPoint x: 415, endPoint y: 522, distance: 8.3
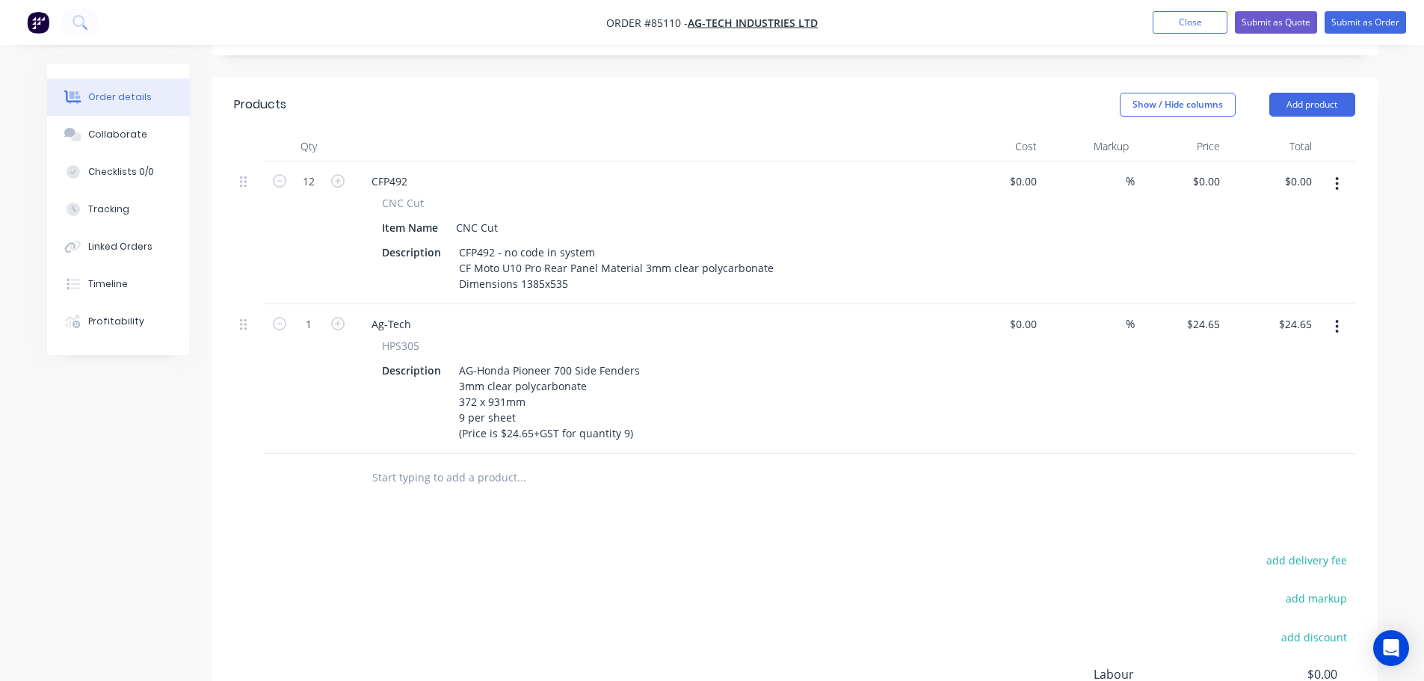
click at [415, 550] on div "add delivery fee add markup add discount Labour $0.00 Sub total $24.65 Margin $…" at bounding box center [794, 694] width 1121 height 289
click at [304, 313] on input "1" at bounding box center [308, 324] width 39 height 22
click at [499, 561] on div "add delivery fee add markup add discount Labour $0.00 Sub total $24.65 Margin $…" at bounding box center [794, 694] width 1121 height 289
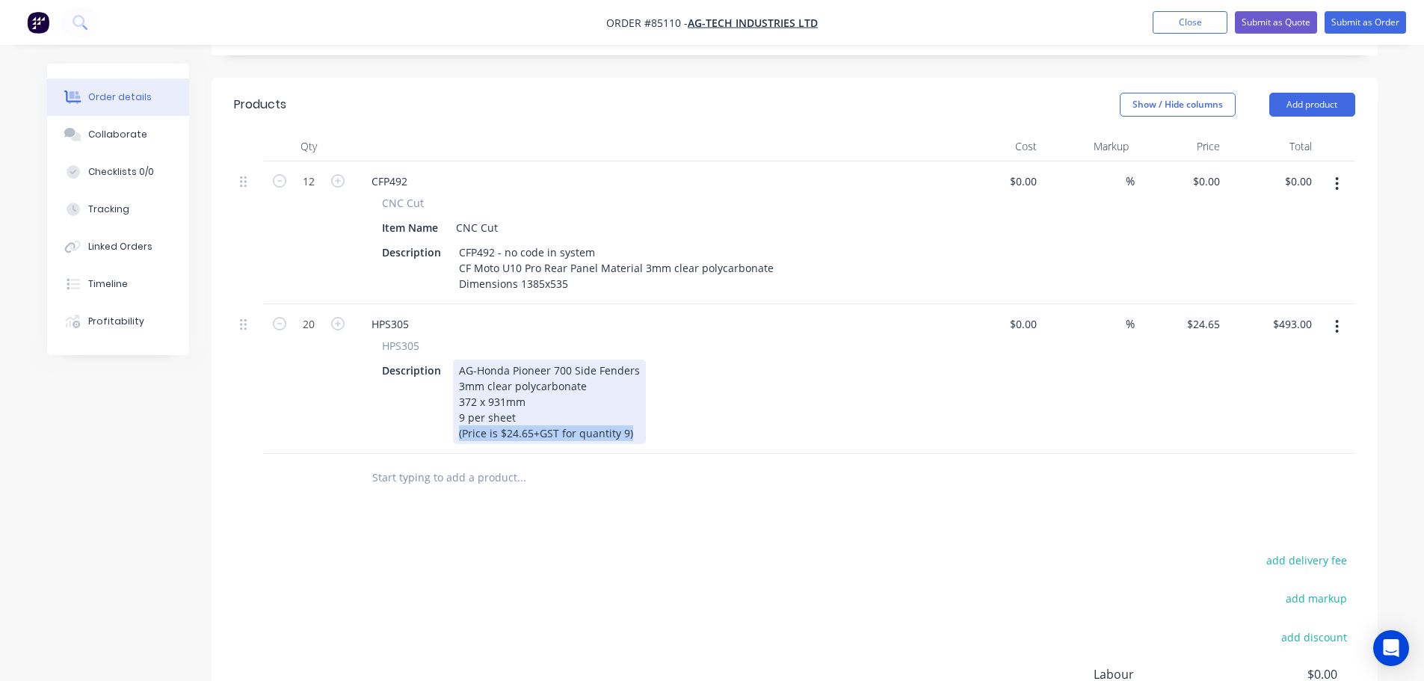
drag, startPoint x: 636, startPoint y: 398, endPoint x: 124, endPoint y: 472, distance: 517.4
click at [124, 472] on div "Created by Jess Created 07/10/25 Required Assigned to Add team member Status Dr…" at bounding box center [712, 293] width 1331 height 1182
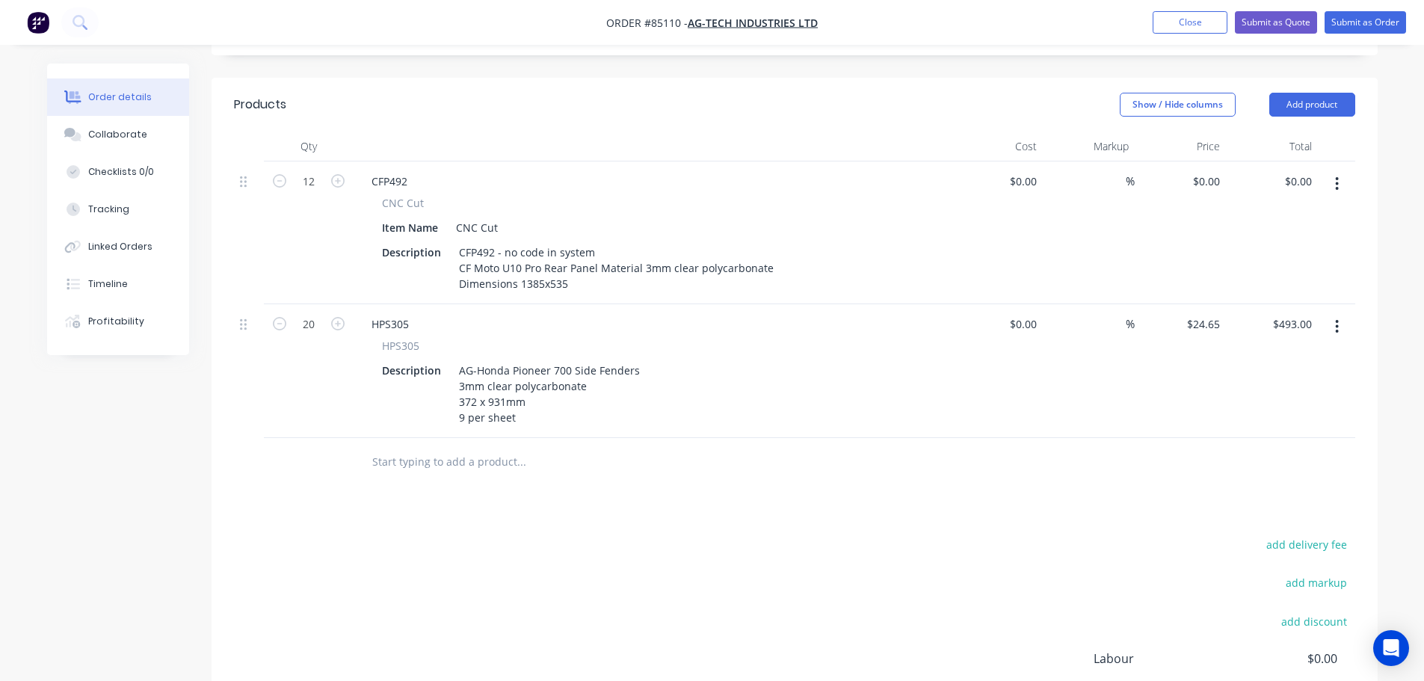
click at [558, 537] on div "add delivery fee add markup add discount Labour $0.00 Sub total $493.00 Margin …" at bounding box center [794, 679] width 1121 height 289
click at [1216, 170] on input "0" at bounding box center [1217, 181] width 17 height 22
click at [1254, 181] on div "$984.12 $984.12" at bounding box center [1272, 232] width 92 height 143
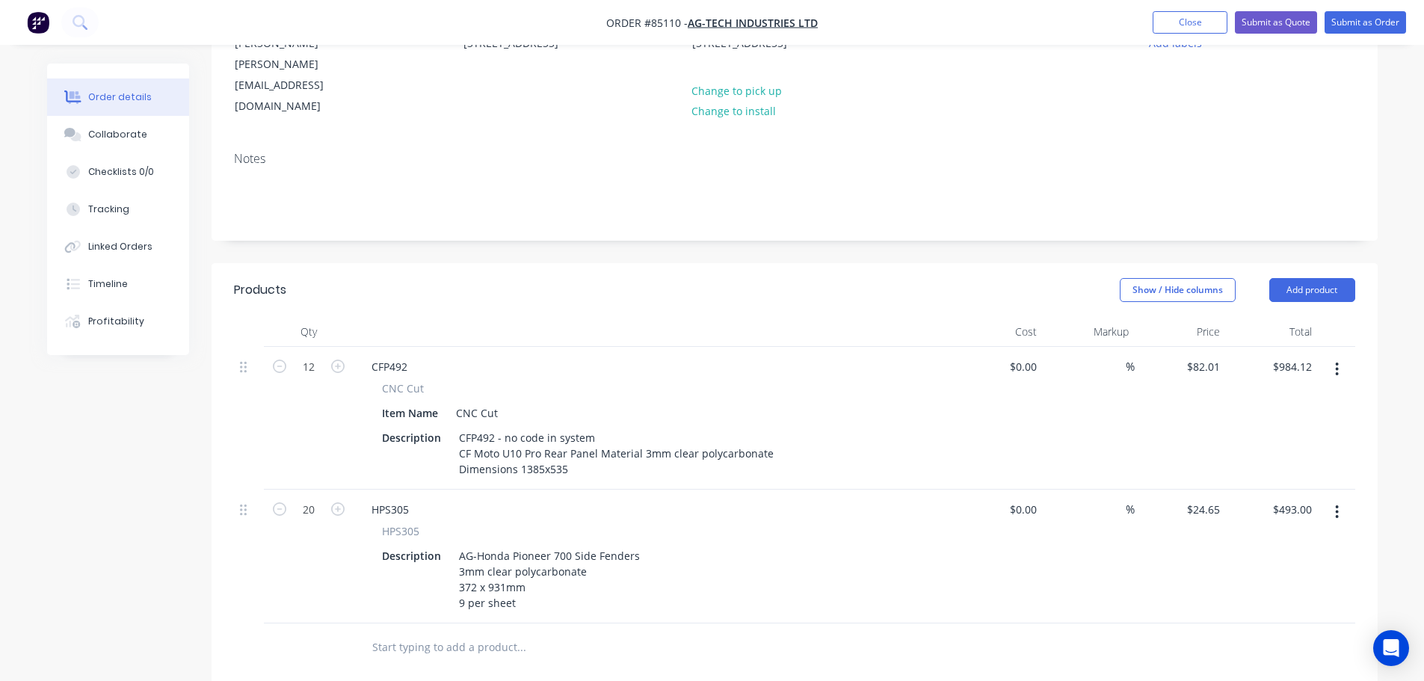
scroll to position [63, 0]
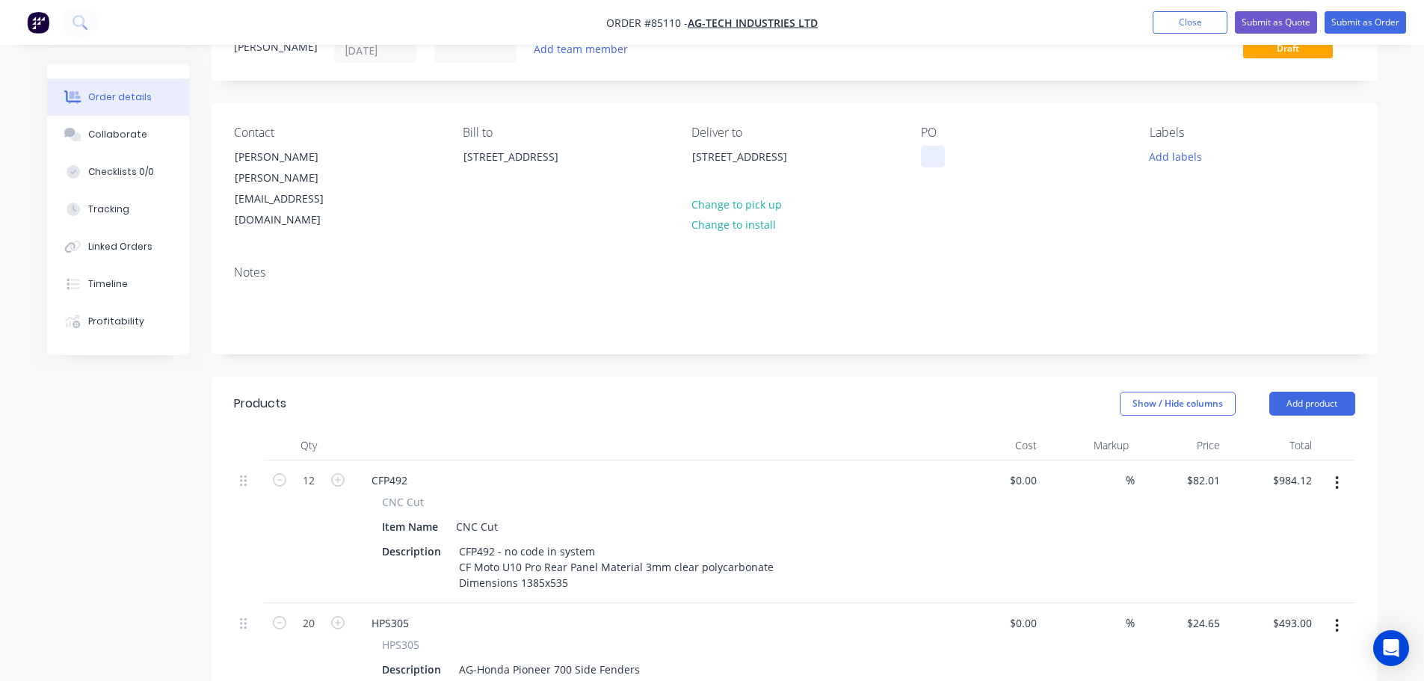
click at [933, 155] on div at bounding box center [933, 157] width 24 height 22
paste div
click at [1191, 158] on button "Add labels" at bounding box center [1176, 156] width 69 height 20
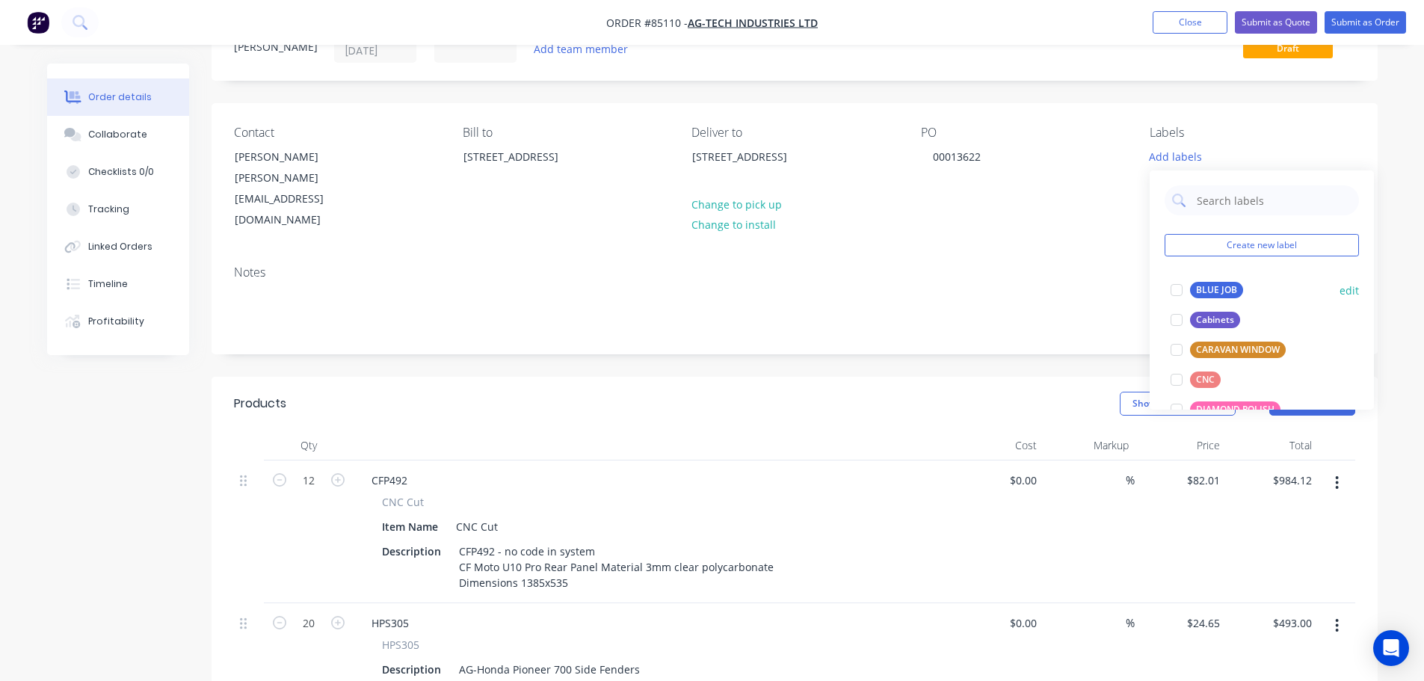
click at [1205, 284] on div "BLUE JOB" at bounding box center [1216, 290] width 53 height 16
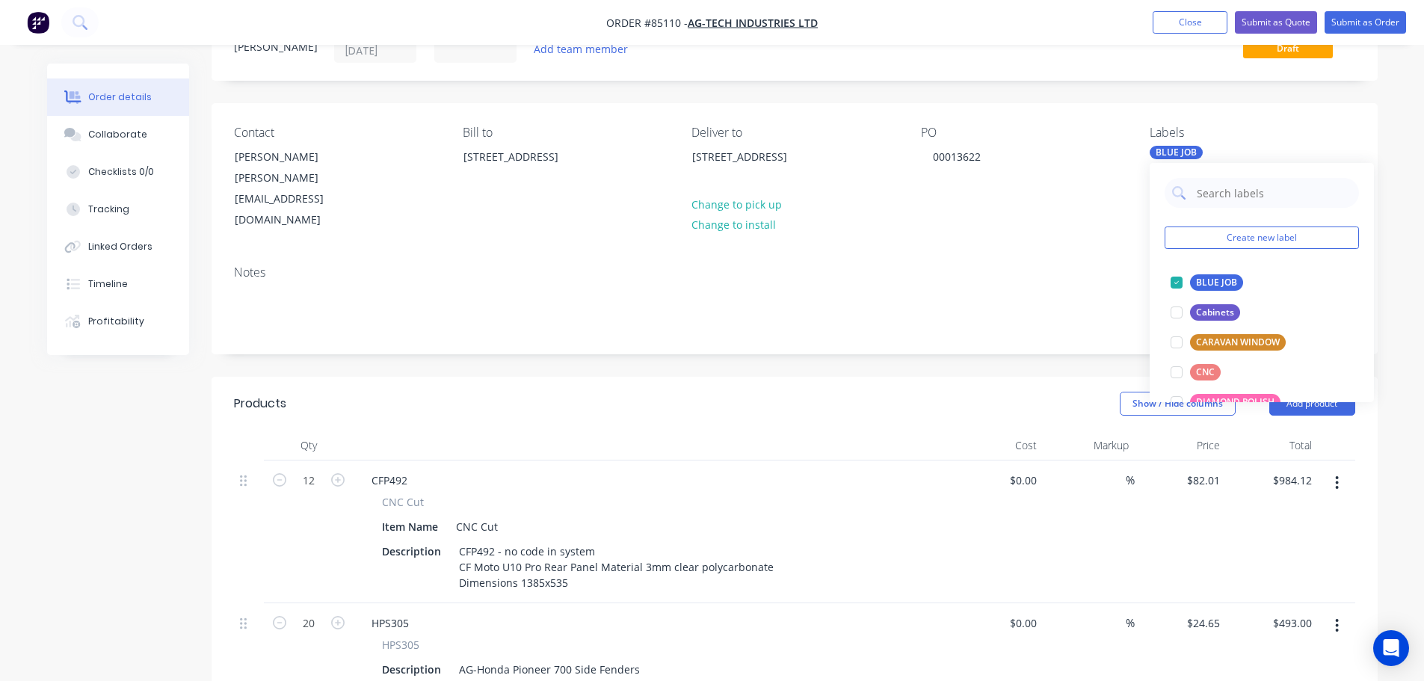
click at [1344, 6] on nav "Order #85110 - Ag-Tech Industries Ltd Add product Close Submit as Quote Submit …" at bounding box center [712, 22] width 1424 height 45
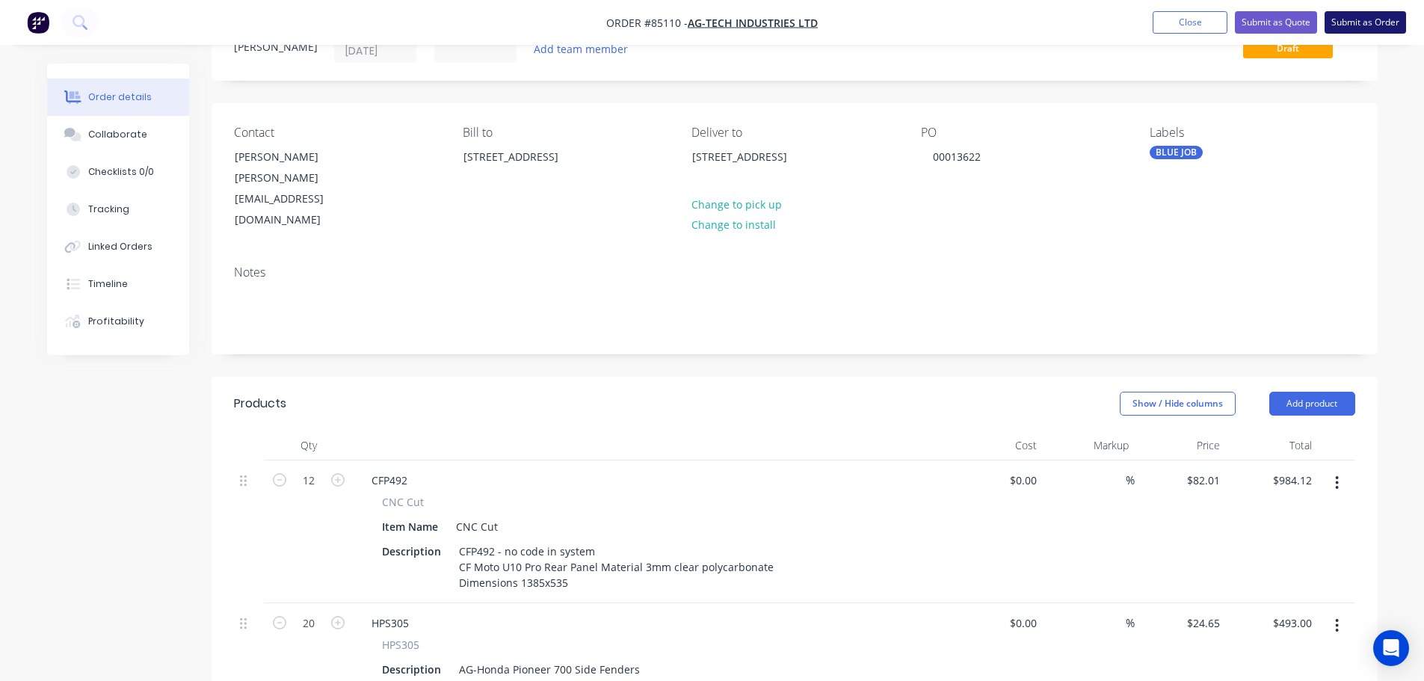
click at [1343, 19] on button "Submit as Order" at bounding box center [1365, 22] width 81 height 22
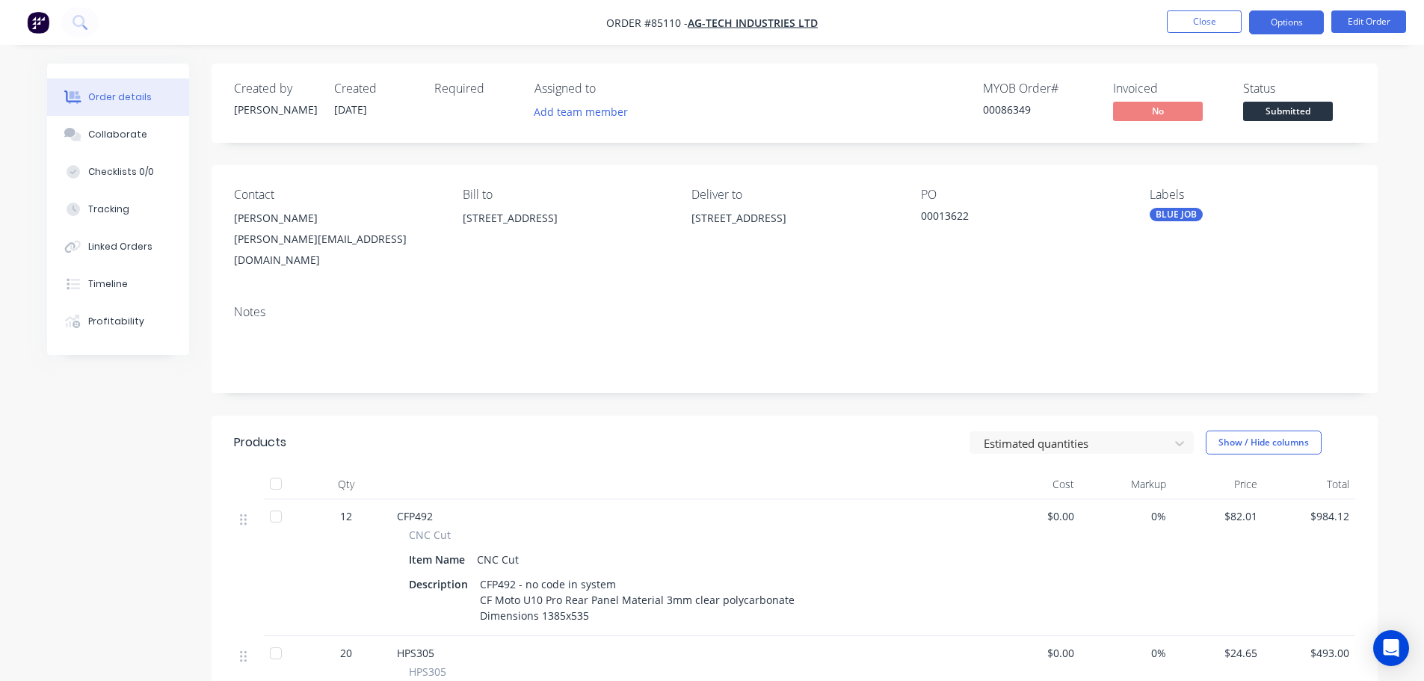
click at [1266, 20] on button "Options" at bounding box center [1286, 22] width 75 height 24
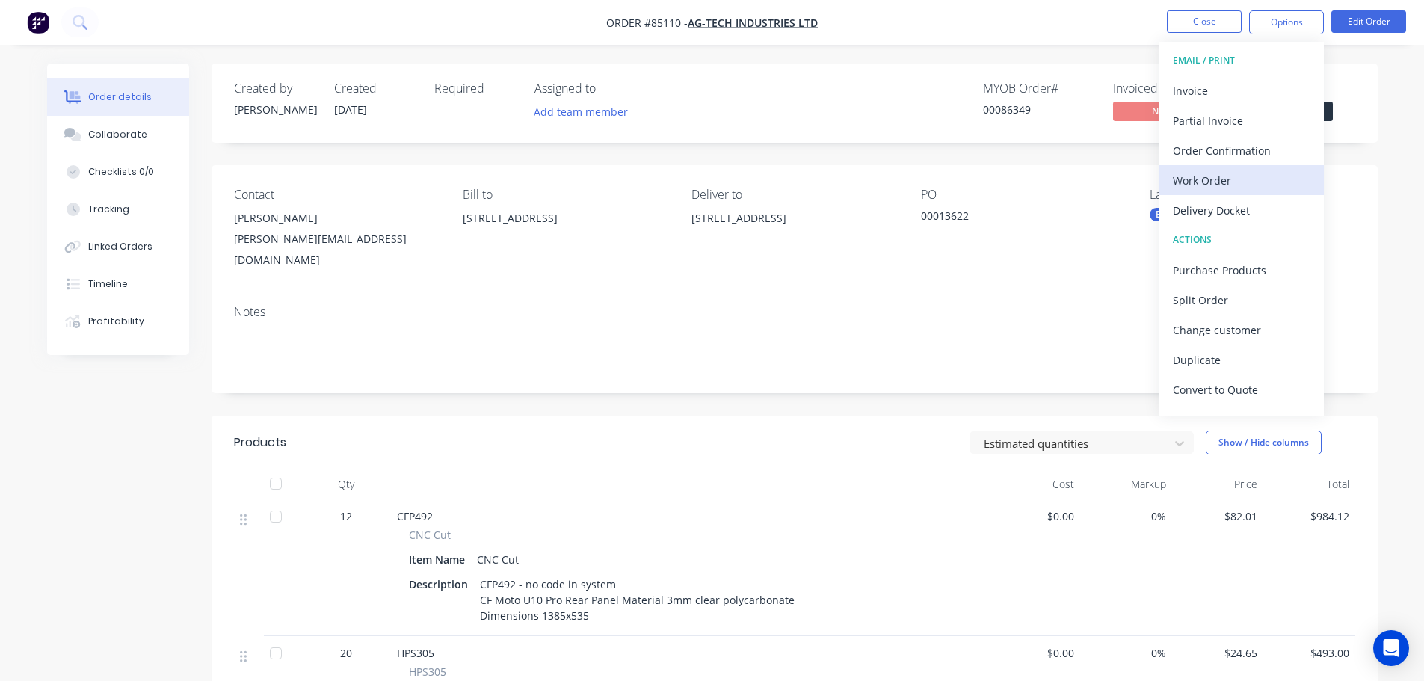
click at [1216, 177] on div "Work Order" at bounding box center [1242, 181] width 138 height 22
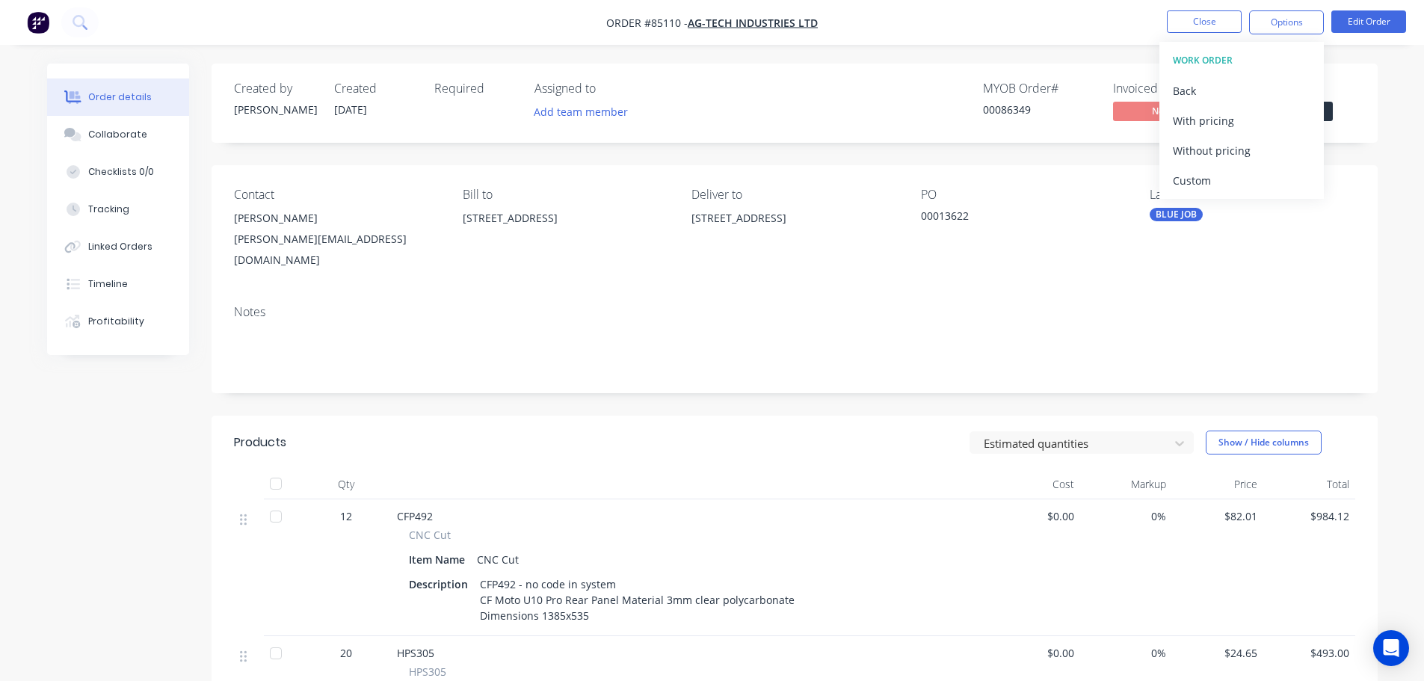
click at [1224, 150] on div "Without pricing" at bounding box center [1242, 151] width 138 height 22
click at [1078, 40] on nav "Order #85110 - Ag-Tech Industries Ltd Close Options Edit Order" at bounding box center [712, 22] width 1424 height 45
click at [1079, 58] on div "Order details Collaborate Checklists 0/0 Tracking Linked Orders Timeline Profit…" at bounding box center [712, 515] width 1424 height 1030
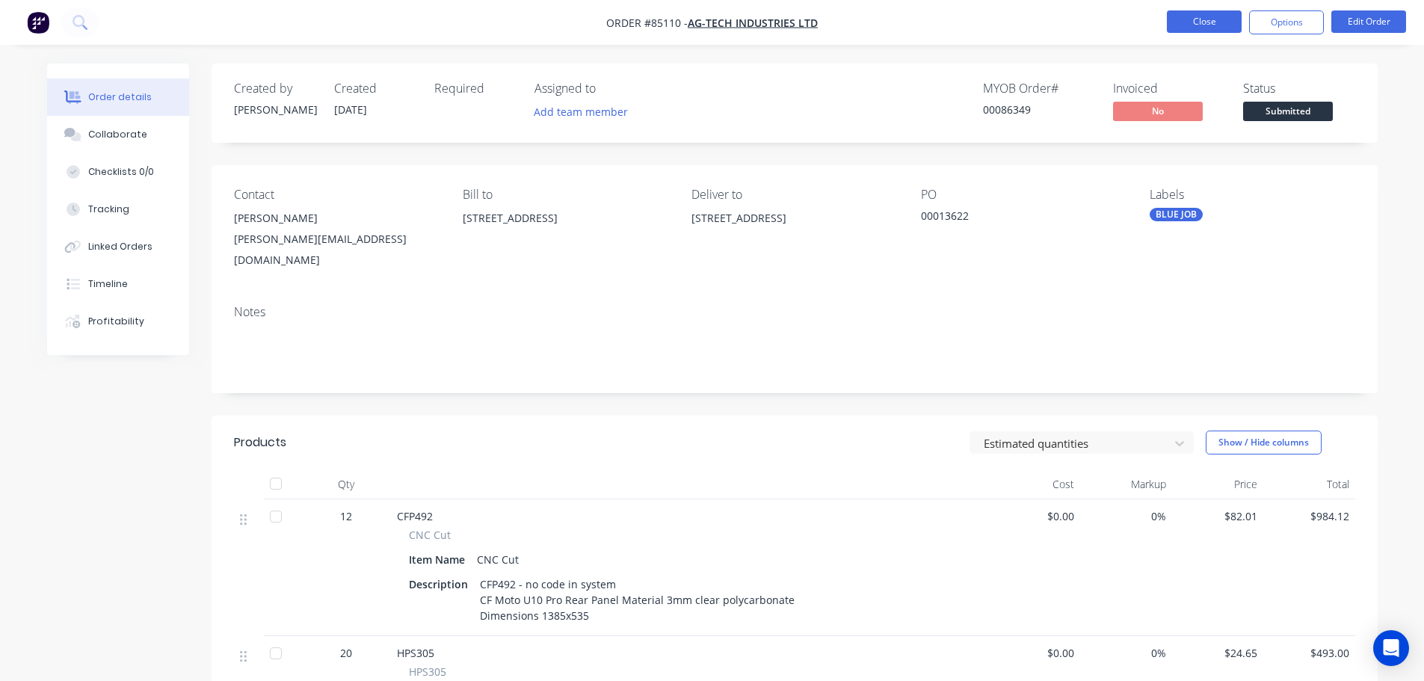
click at [1222, 27] on button "Close" at bounding box center [1204, 21] width 75 height 22
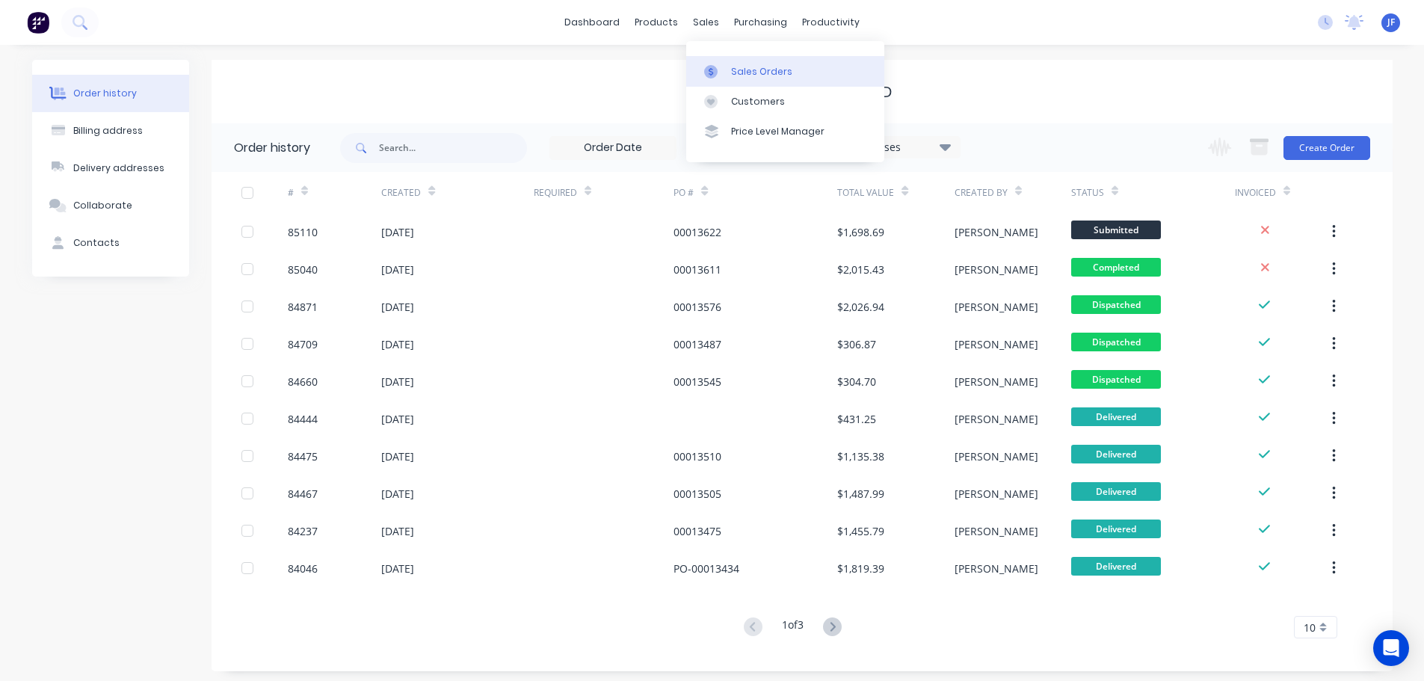
click at [754, 76] on div "Sales Orders" at bounding box center [761, 71] width 61 height 13
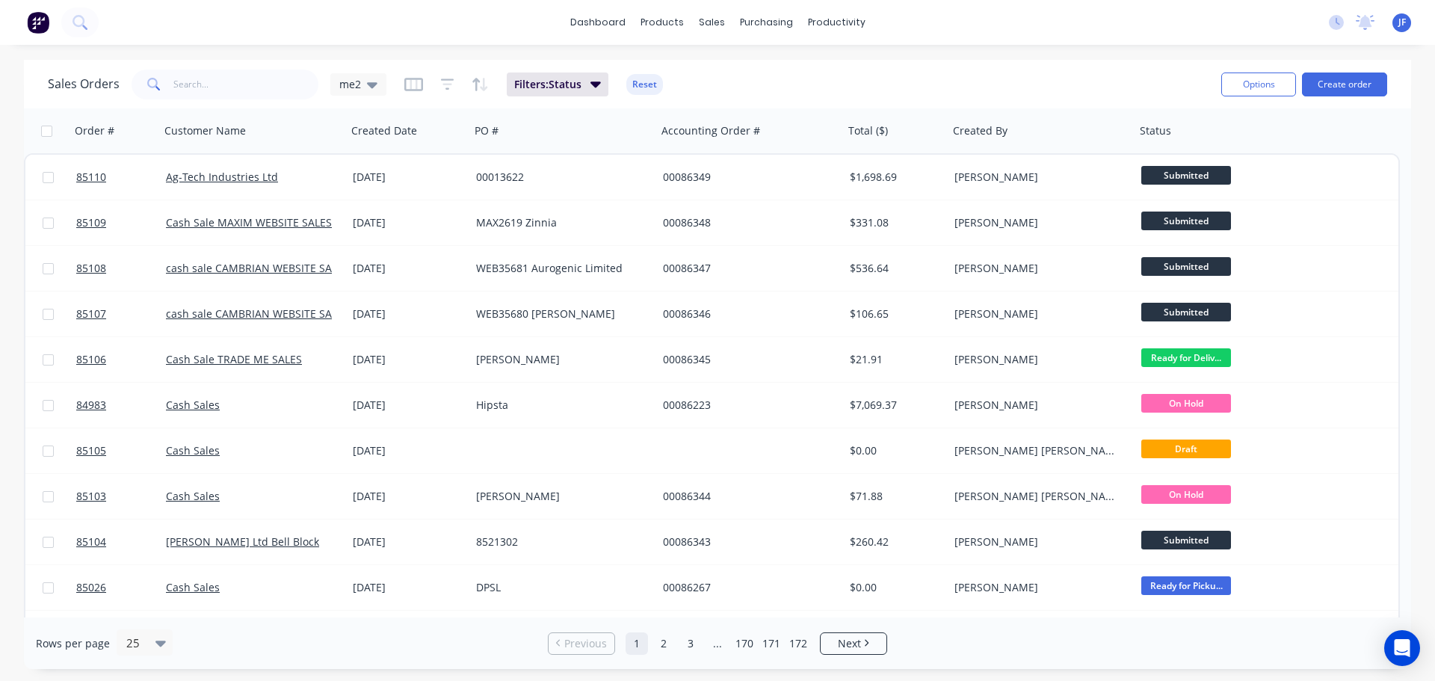
click at [1358, 68] on div "Options Create order" at bounding box center [1302, 84] width 172 height 37
click at [1349, 96] on button "Create order" at bounding box center [1344, 85] width 85 height 24
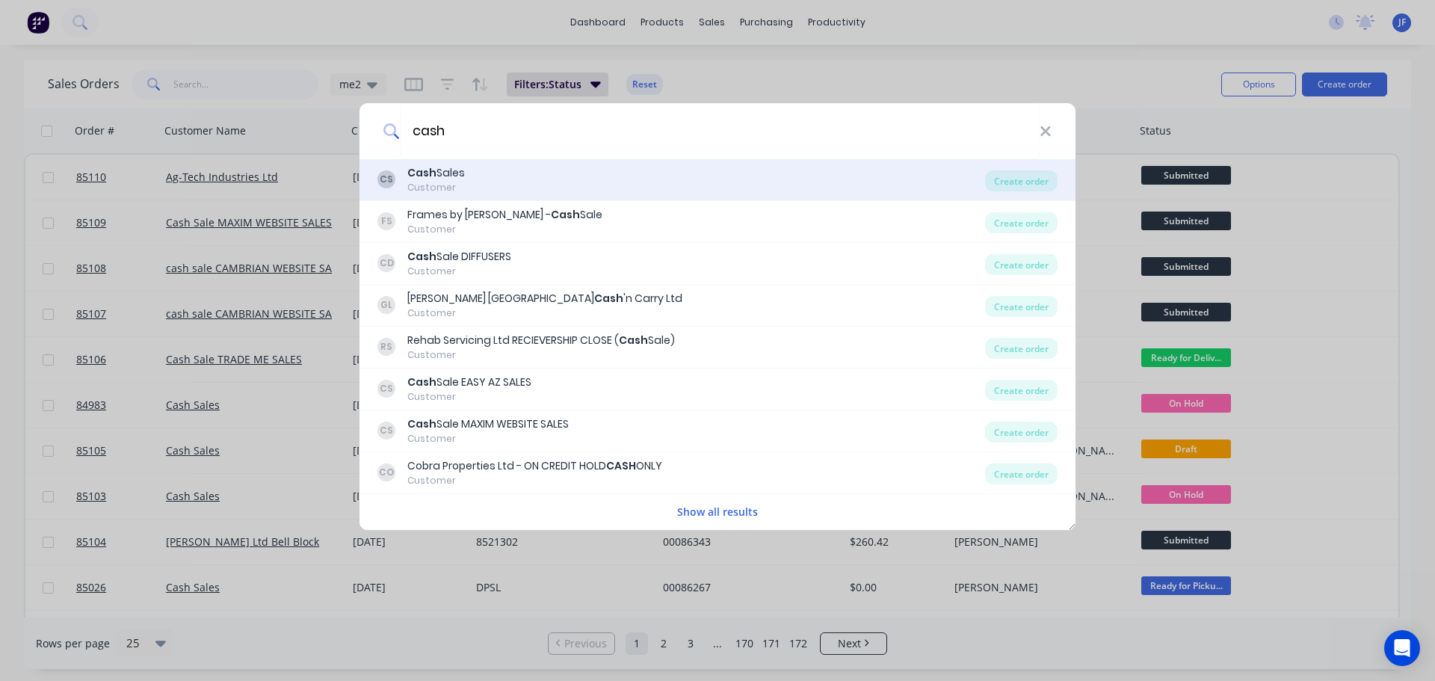
click at [466, 171] on div "CS Cash Sales Customer" at bounding box center [682, 179] width 608 height 29
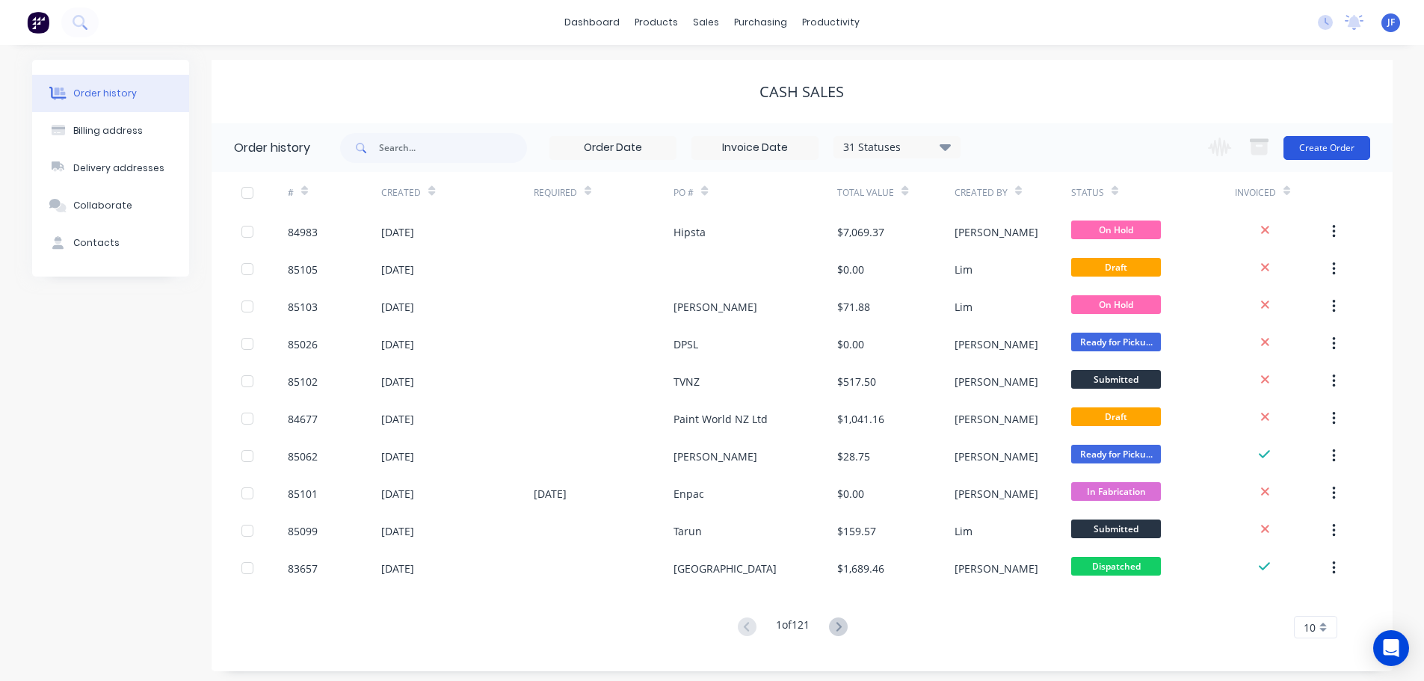
click at [1335, 149] on button "Create Order" at bounding box center [1327, 148] width 87 height 24
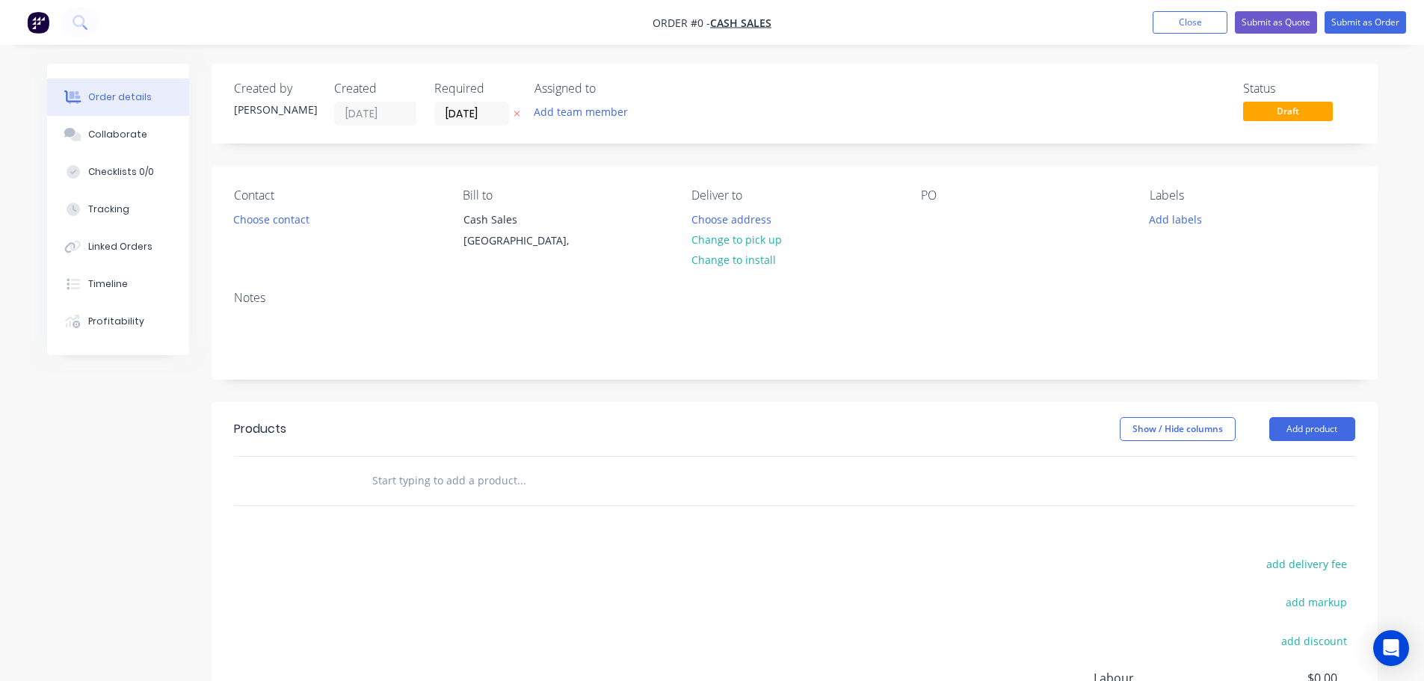
click at [512, 119] on button "button" at bounding box center [517, 113] width 16 height 17
click at [286, 213] on button "Choose contact" at bounding box center [271, 219] width 92 height 20
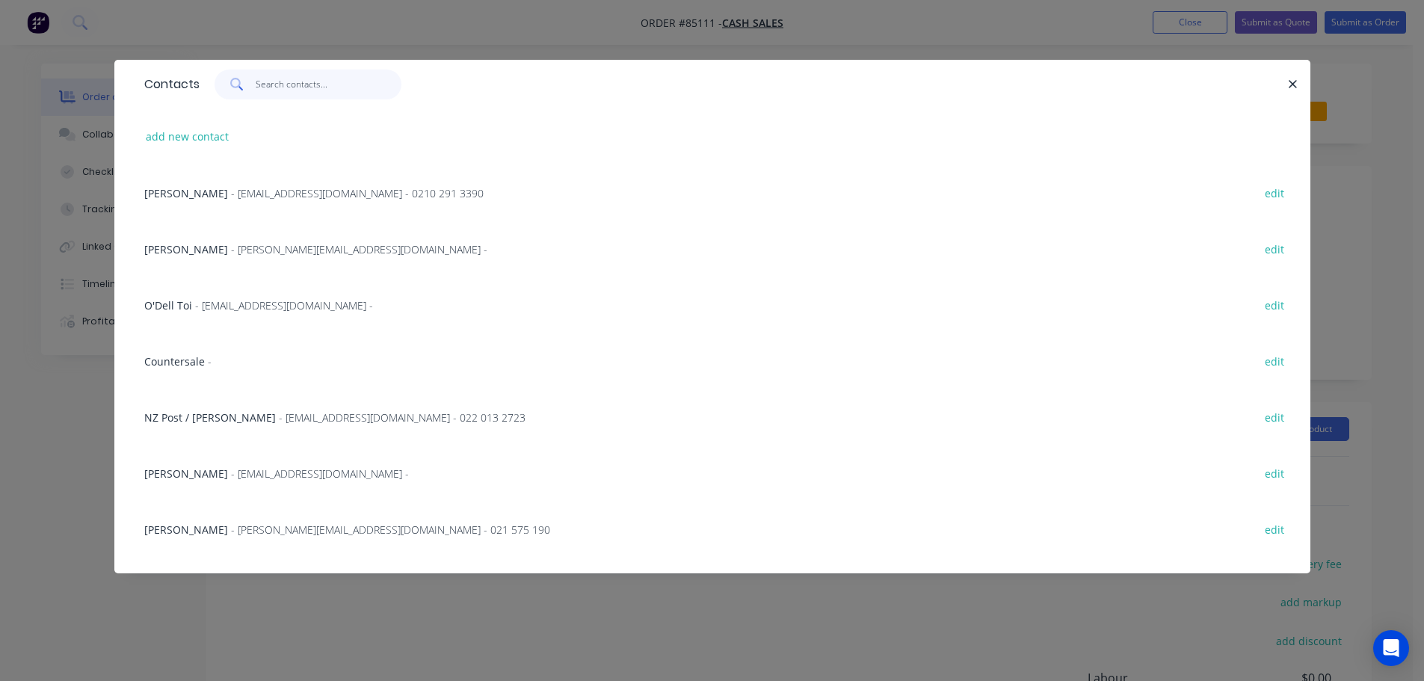
click at [304, 90] on input "text" at bounding box center [329, 85] width 146 height 30
paste input "scott@konbreo.com"
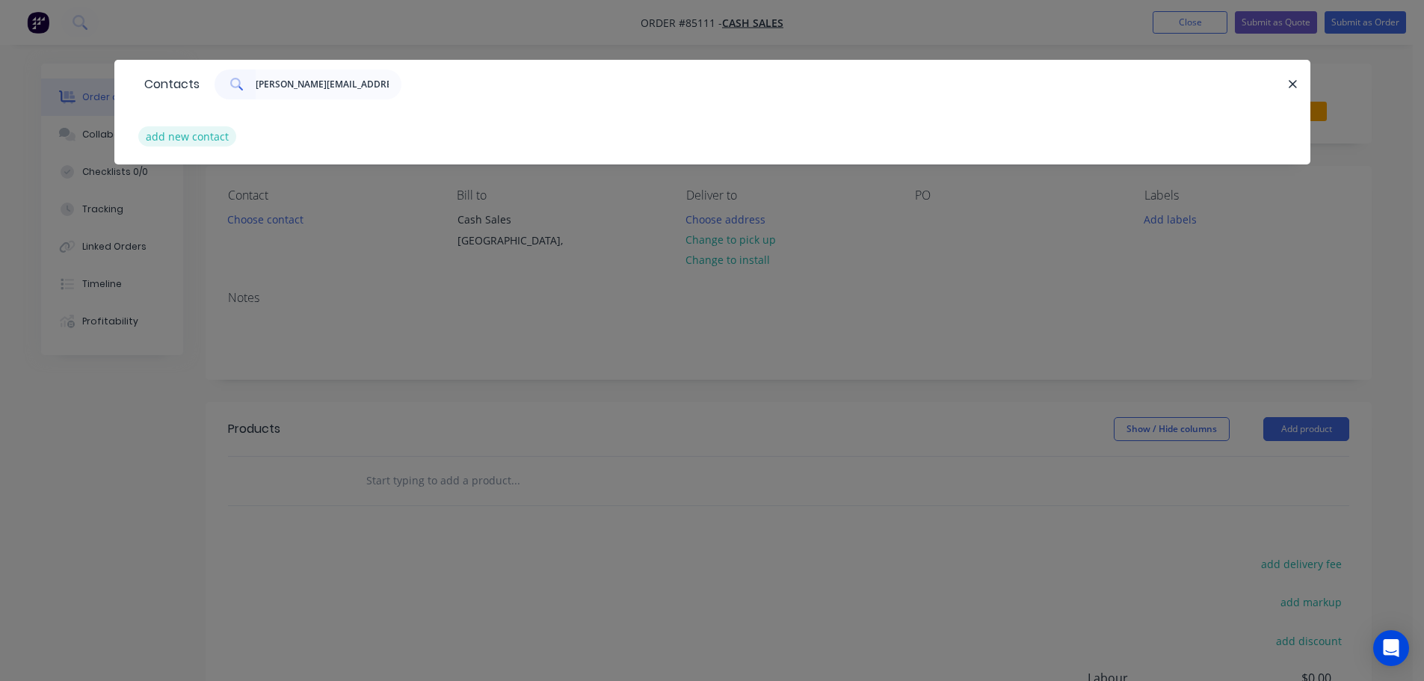
click at [228, 138] on button "add new contact" at bounding box center [187, 136] width 99 height 20
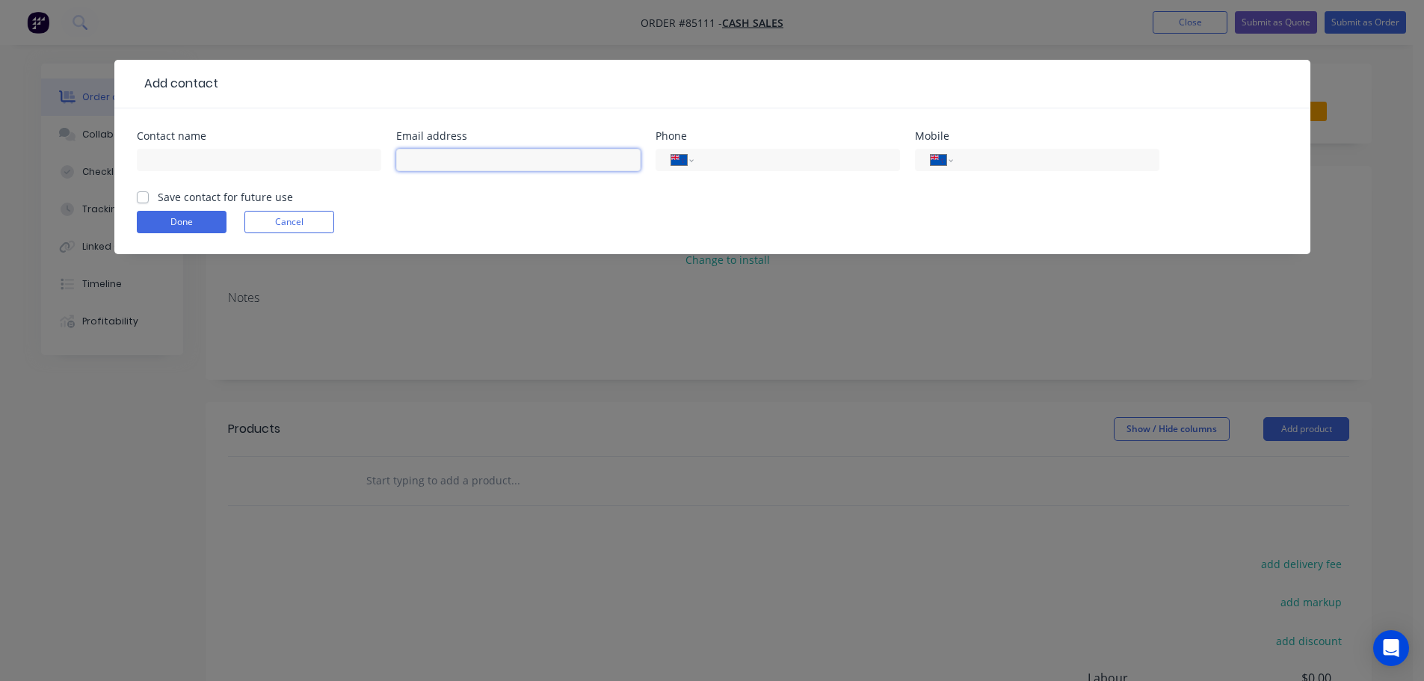
click at [538, 155] on input "text" at bounding box center [518, 160] width 244 height 22
paste input "scott@konbreo.com"
click at [242, 155] on input "text" at bounding box center [259, 160] width 244 height 22
click at [1072, 158] on input "tel" at bounding box center [1053, 160] width 179 height 17
click at [243, 197] on label "Save contact for future use" at bounding box center [225, 197] width 135 height 16
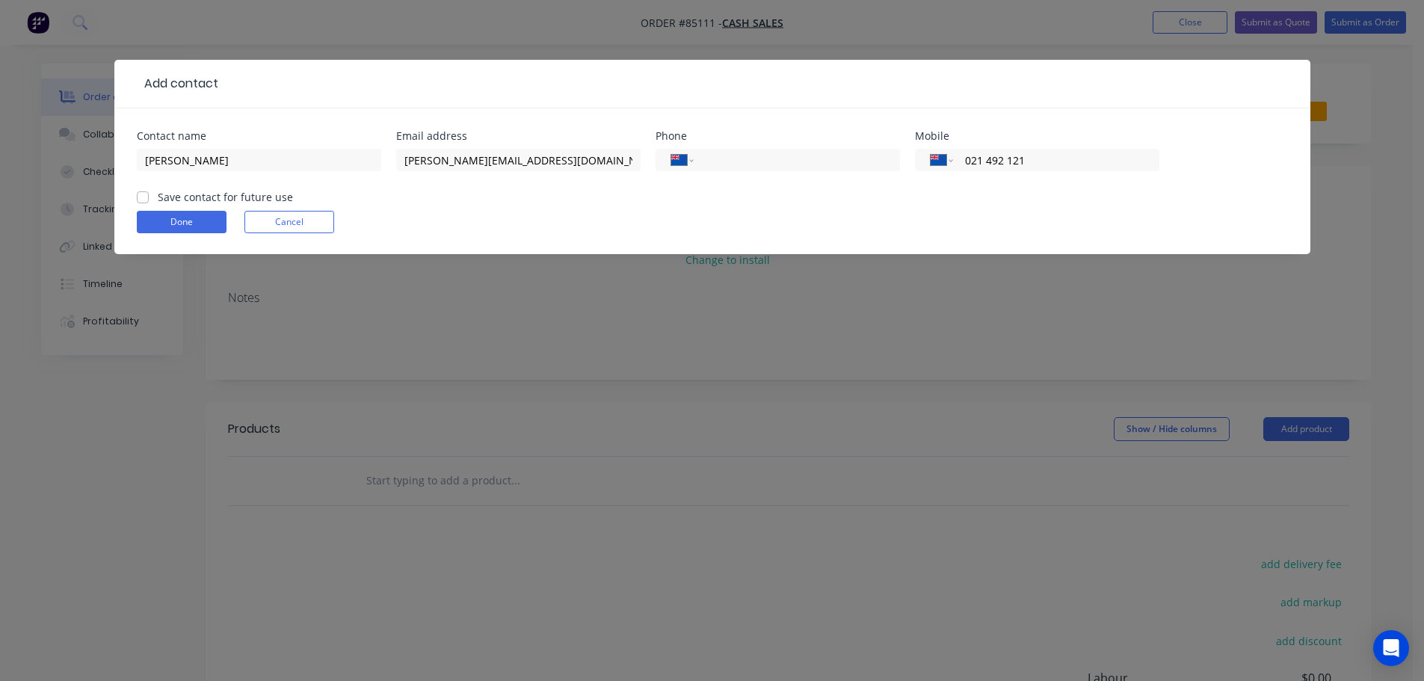
click at [149, 197] on input "Save contact for future use" at bounding box center [143, 196] width 12 height 14
click at [193, 221] on button "Done" at bounding box center [182, 222] width 90 height 22
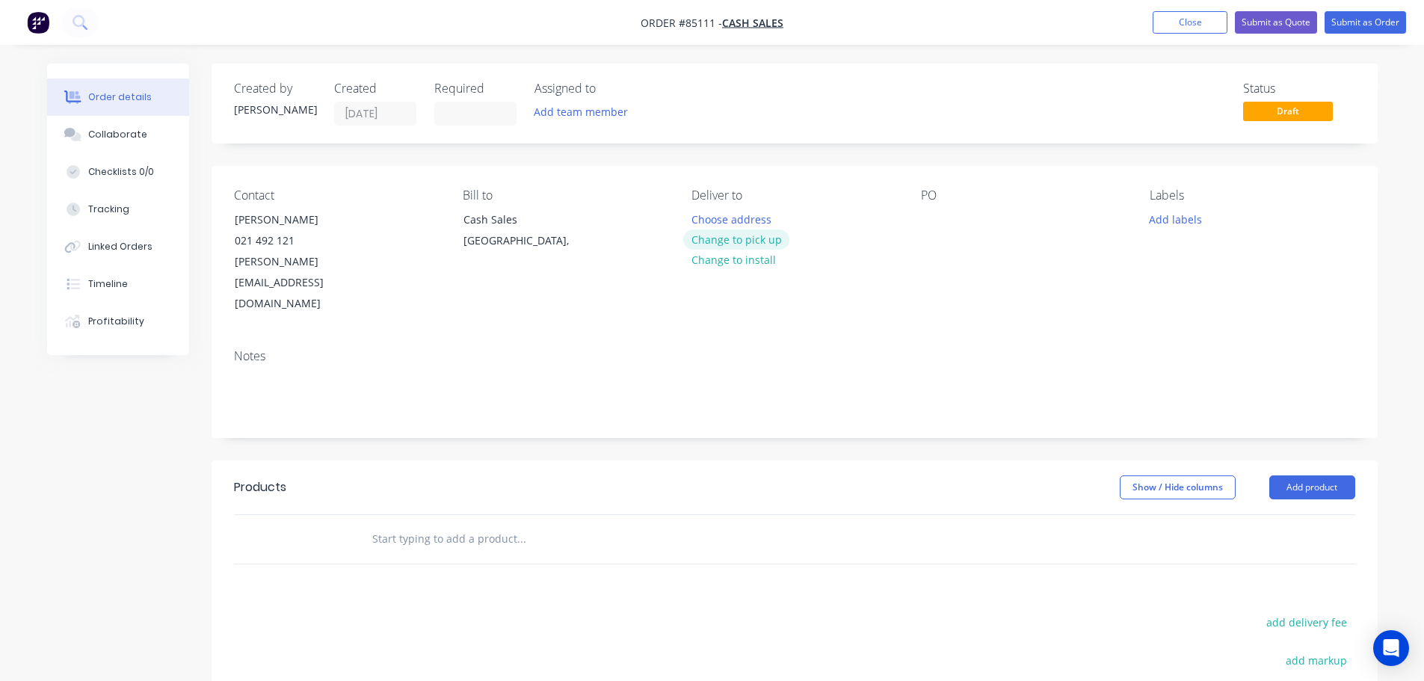
click at [757, 239] on button "Change to pick up" at bounding box center [736, 239] width 106 height 20
drag, startPoint x: 229, startPoint y: 215, endPoint x: 400, endPoint y: 215, distance: 170.4
click at [399, 215] on div "Contact Scott Waterfield 021 492 121 scott@konbreo.com" at bounding box center [336, 251] width 205 height 126
click at [931, 216] on div at bounding box center [933, 220] width 24 height 22
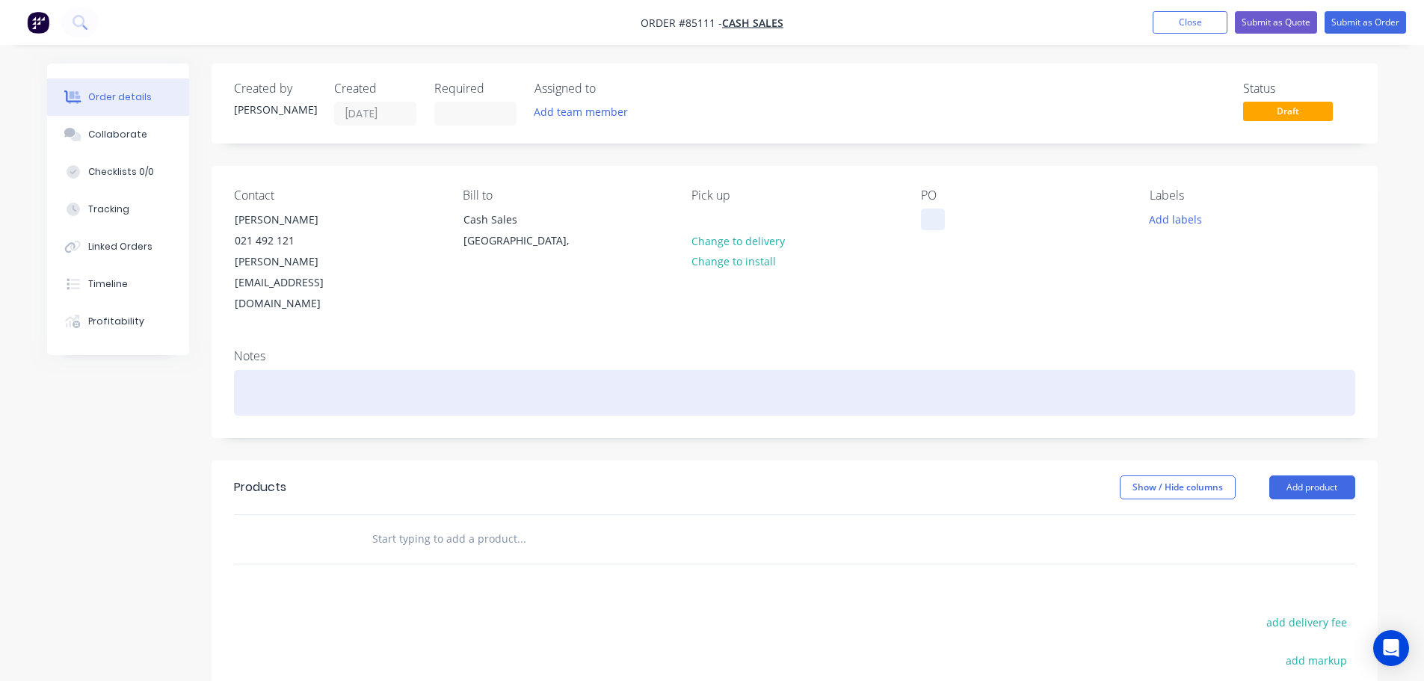
paste div
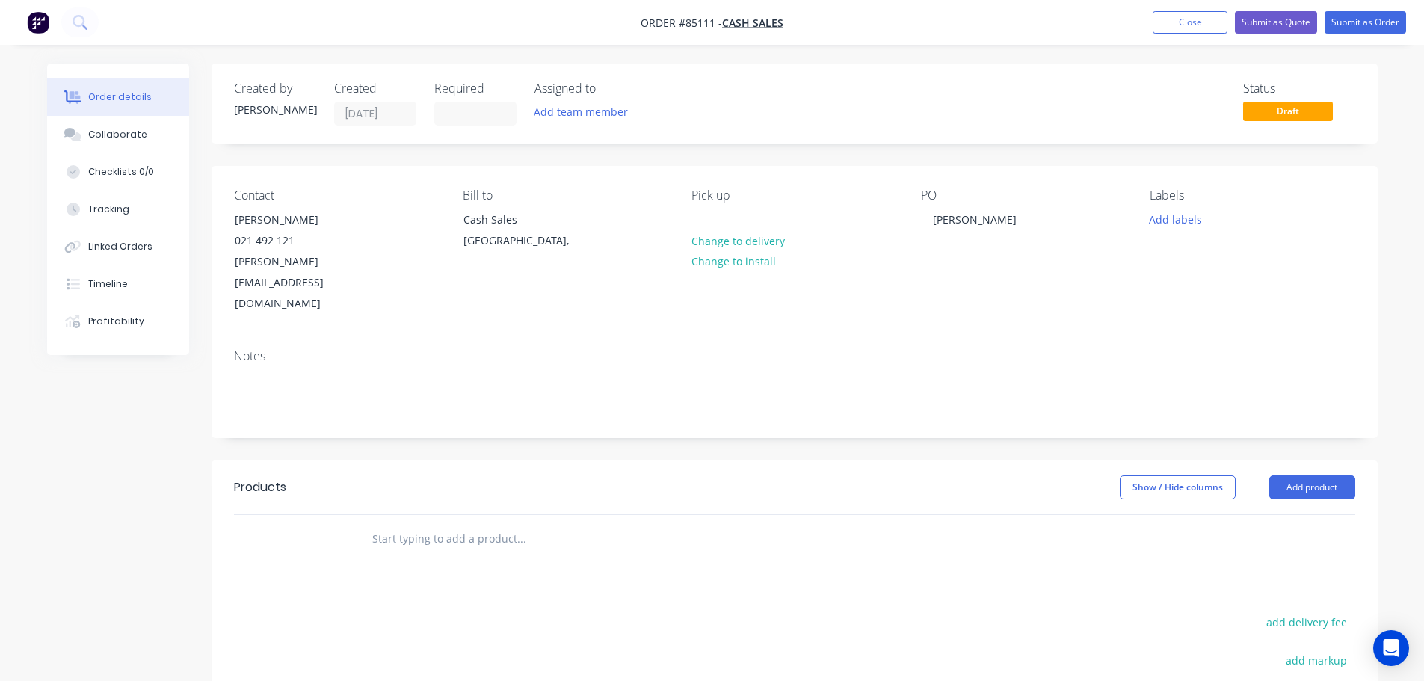
click at [499, 524] on input "text" at bounding box center [521, 539] width 299 height 30
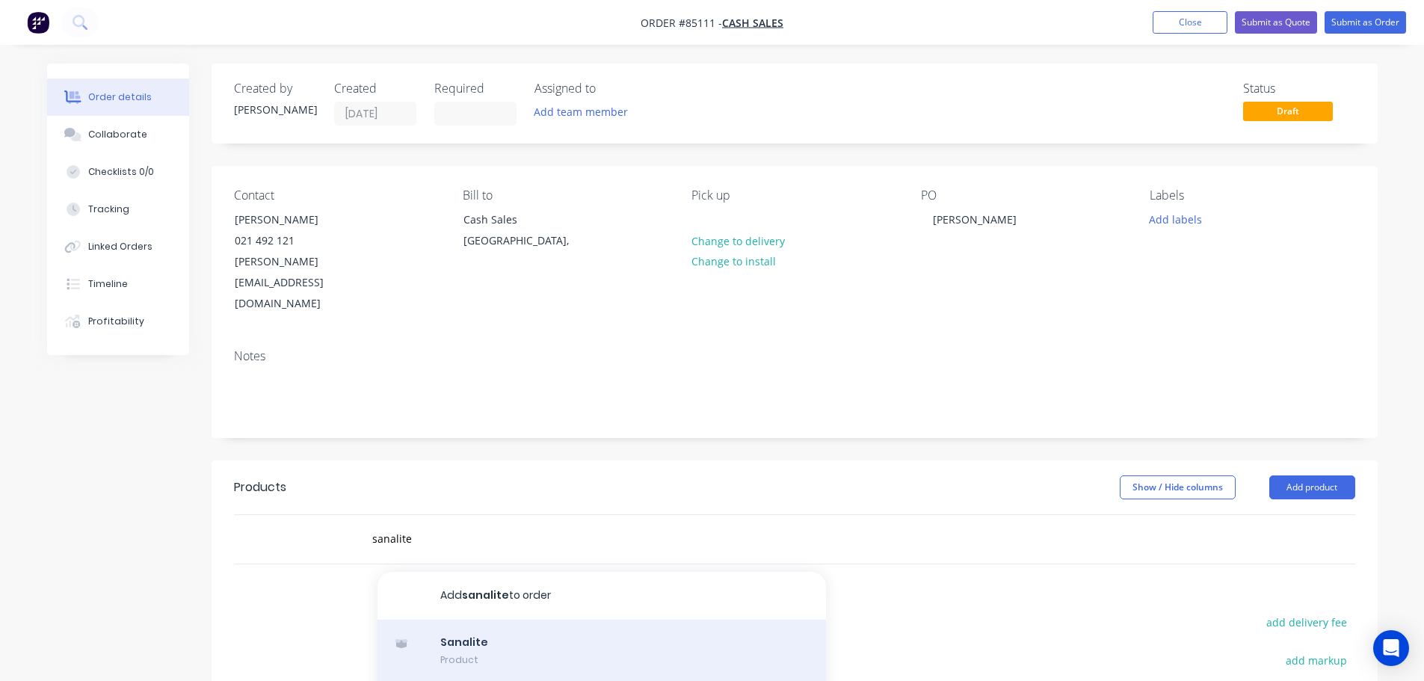
click at [492, 620] on div "Sanalite Product" at bounding box center [602, 651] width 449 height 63
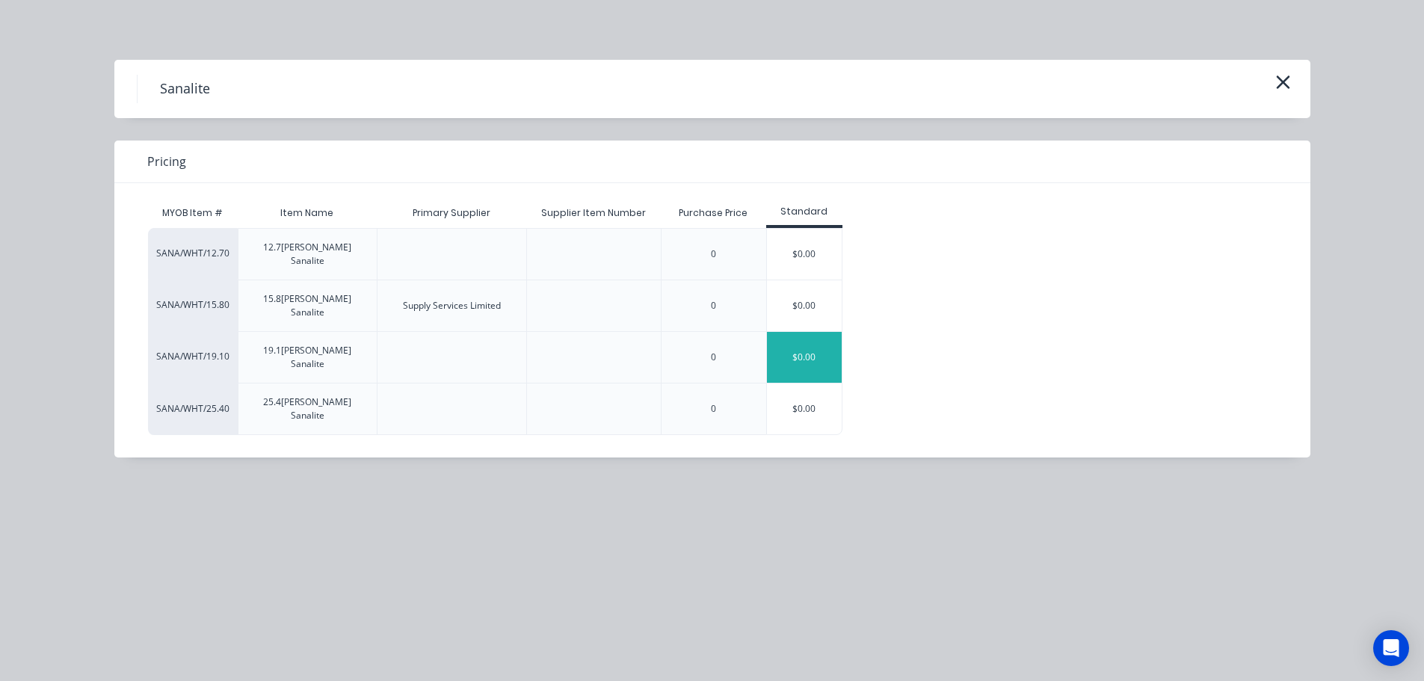
click at [784, 332] on div "$0.00" at bounding box center [804, 357] width 75 height 51
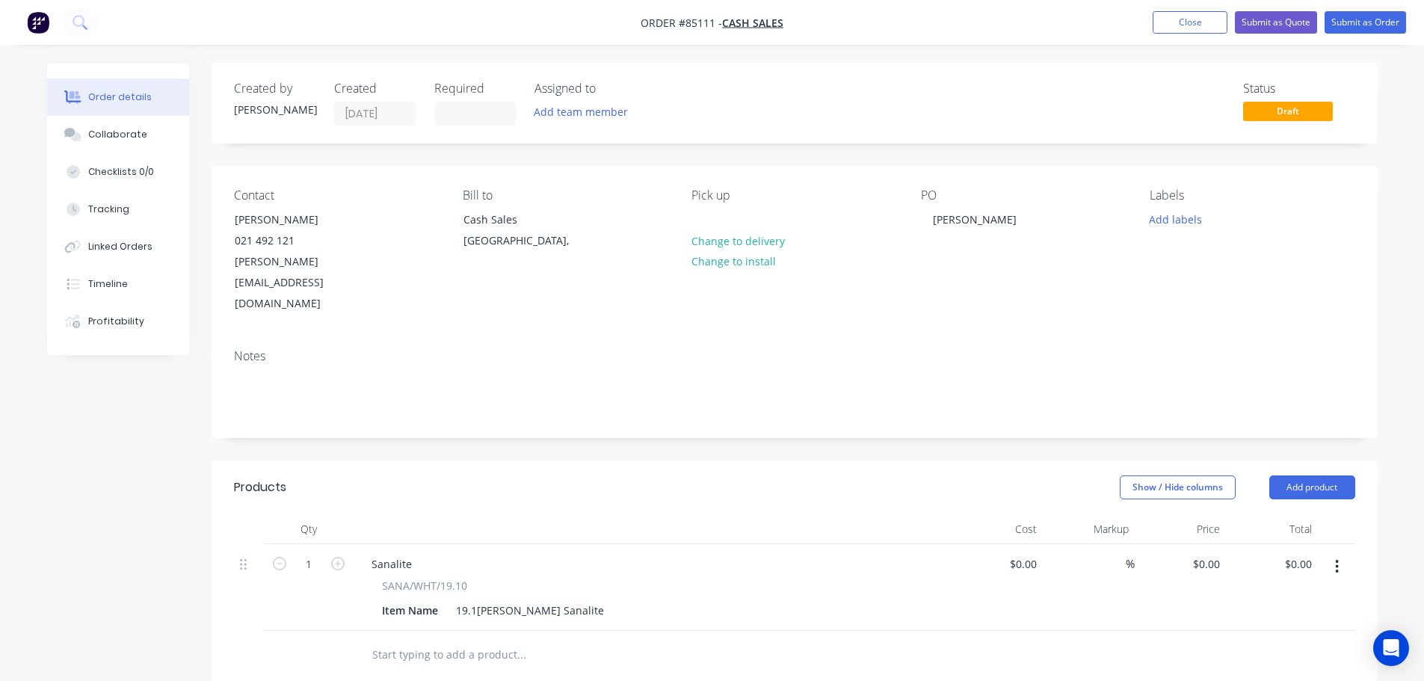
click at [1334, 553] on button "button" at bounding box center [1336, 566] width 35 height 27
click at [1294, 625] on div "Duplicate" at bounding box center [1284, 636] width 115 height 22
click at [577, 600] on div "Item Name 19.1mm White Sanalite" at bounding box center [649, 611] width 547 height 22
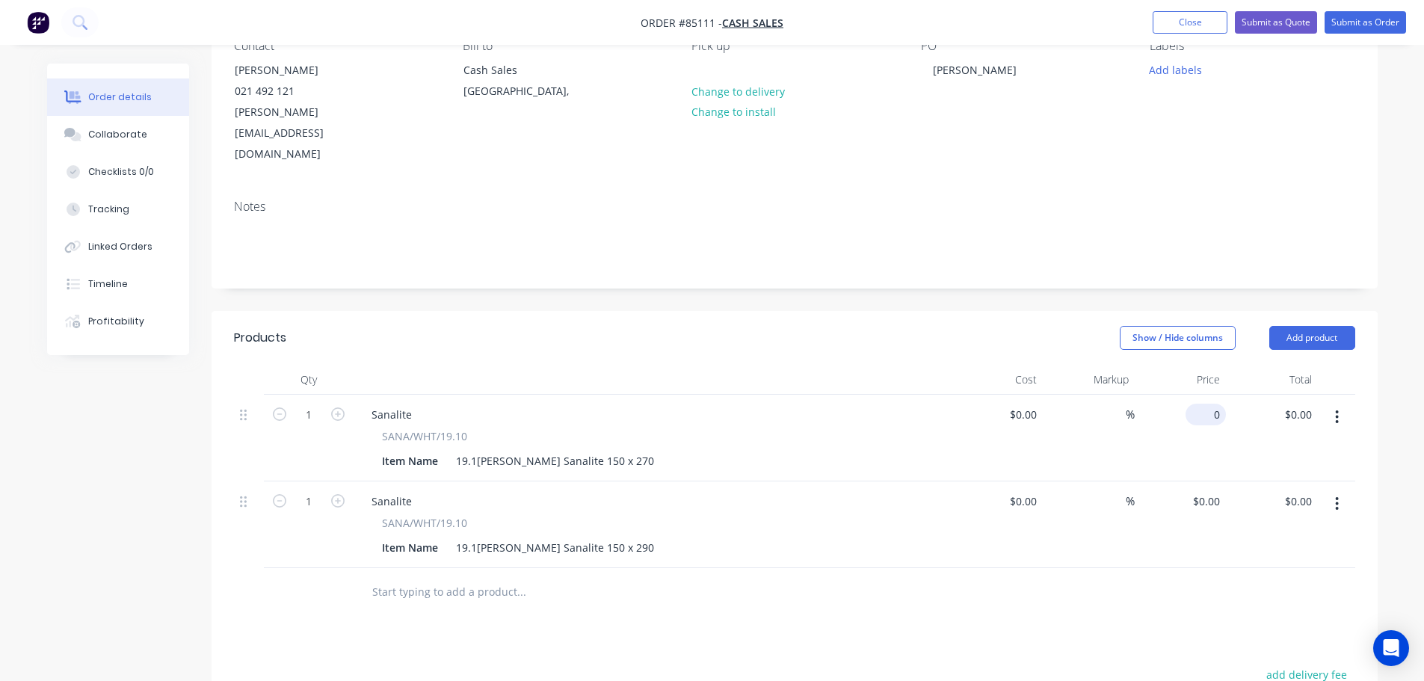
click at [1212, 404] on input "0" at bounding box center [1209, 415] width 34 height 22
click at [1195, 481] on div "0 $0.00" at bounding box center [1181, 524] width 92 height 87
click at [1160, 568] on div at bounding box center [794, 592] width 1121 height 49
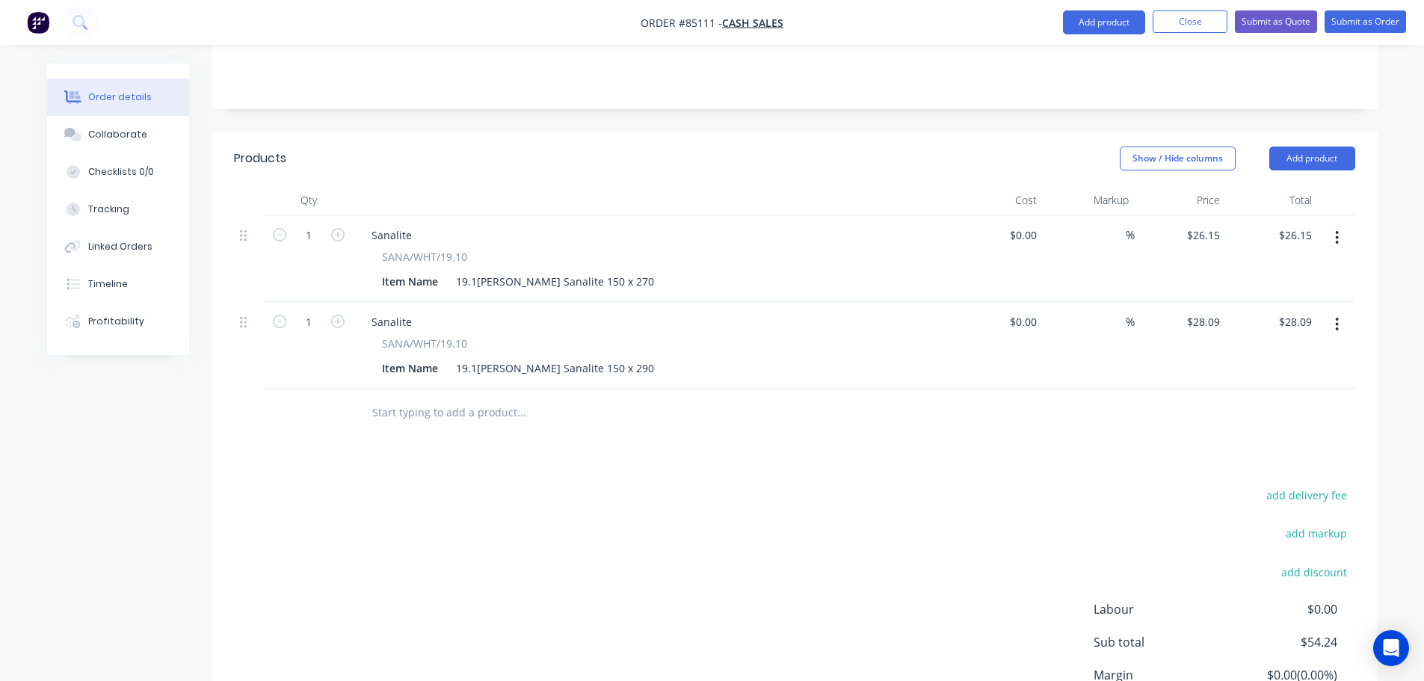
scroll to position [425, 0]
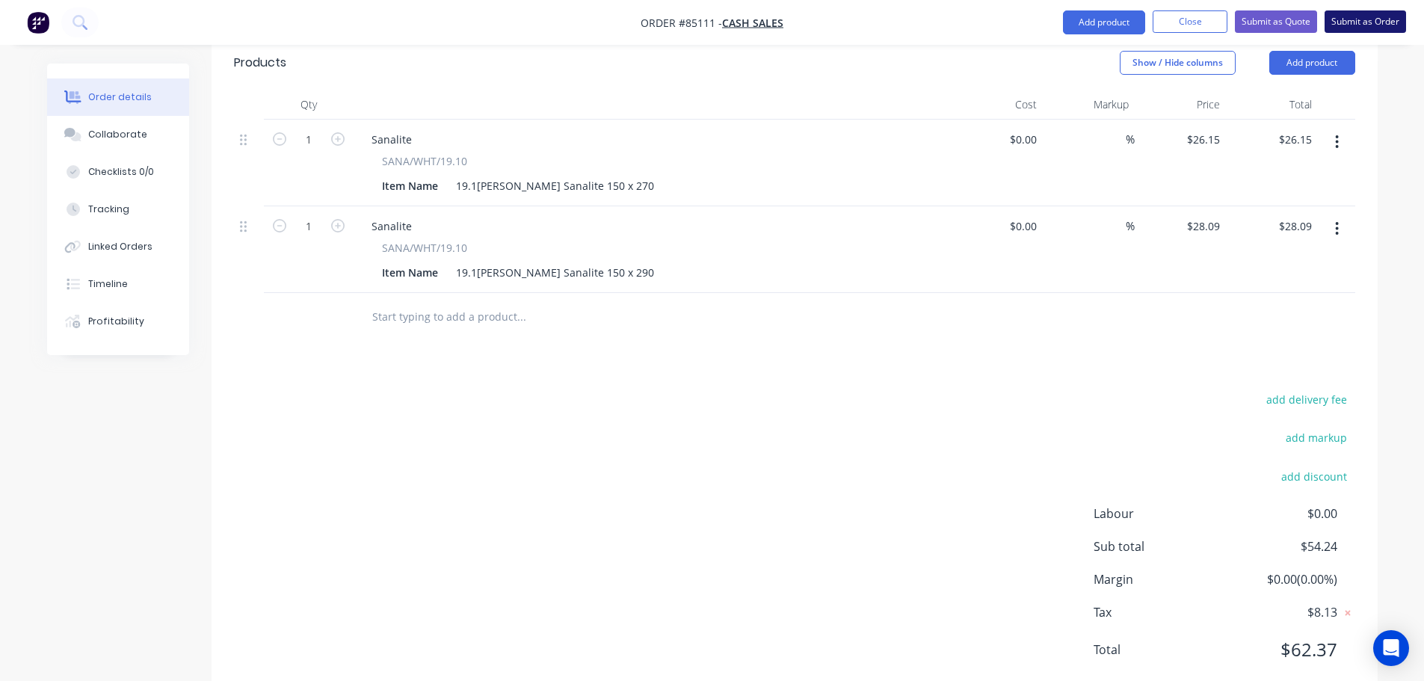
click at [1379, 23] on button "Submit as Order" at bounding box center [1365, 21] width 81 height 22
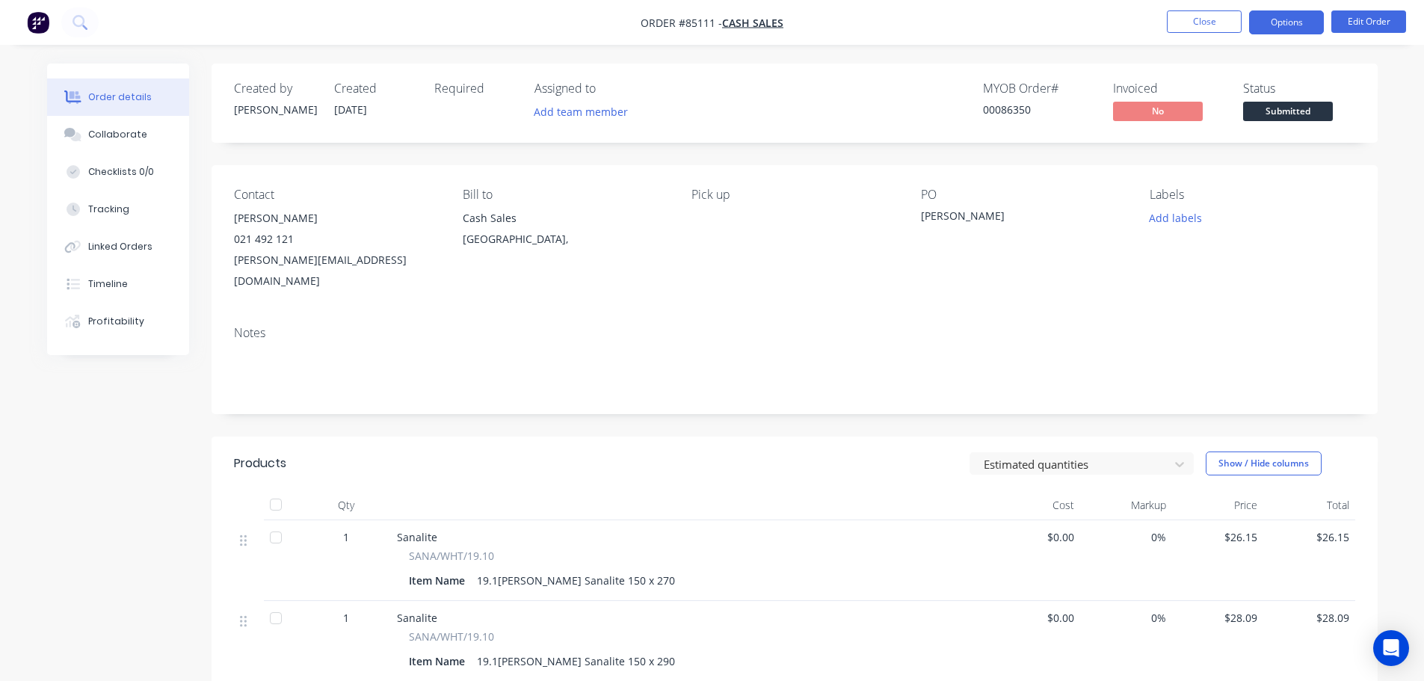
click at [1300, 14] on button "Options" at bounding box center [1286, 22] width 75 height 24
click at [1355, 199] on div "Labels" at bounding box center [1252, 195] width 205 height 14
click at [1172, 212] on button "Add labels" at bounding box center [1176, 218] width 69 height 20
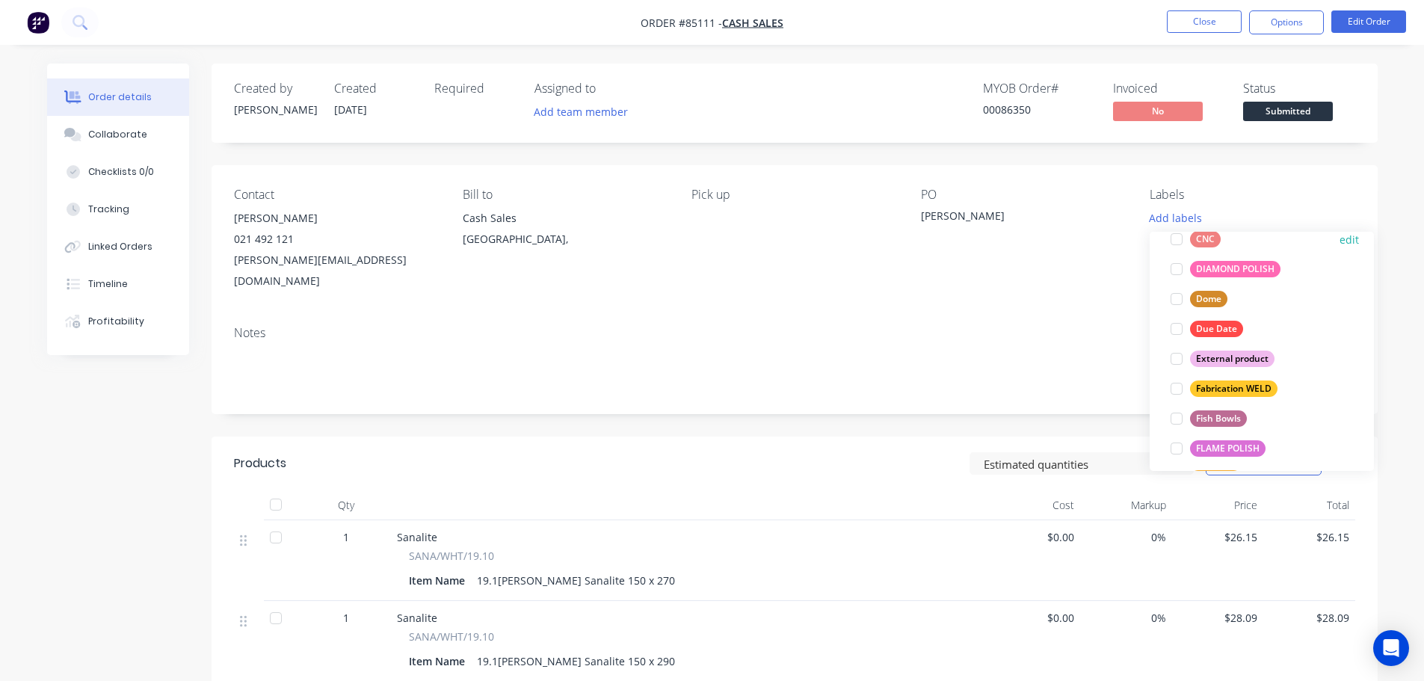
scroll to position [150, 0]
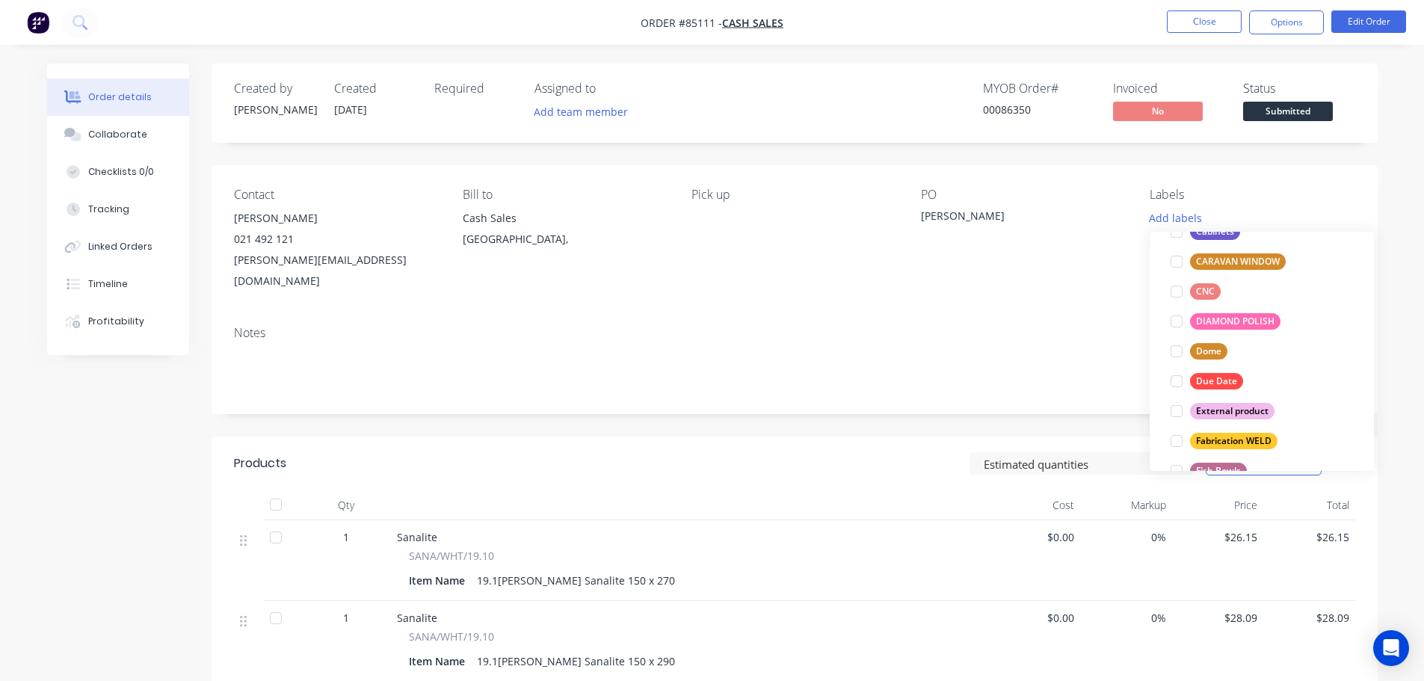
click at [1243, 404] on div "External product" at bounding box center [1232, 411] width 84 height 16
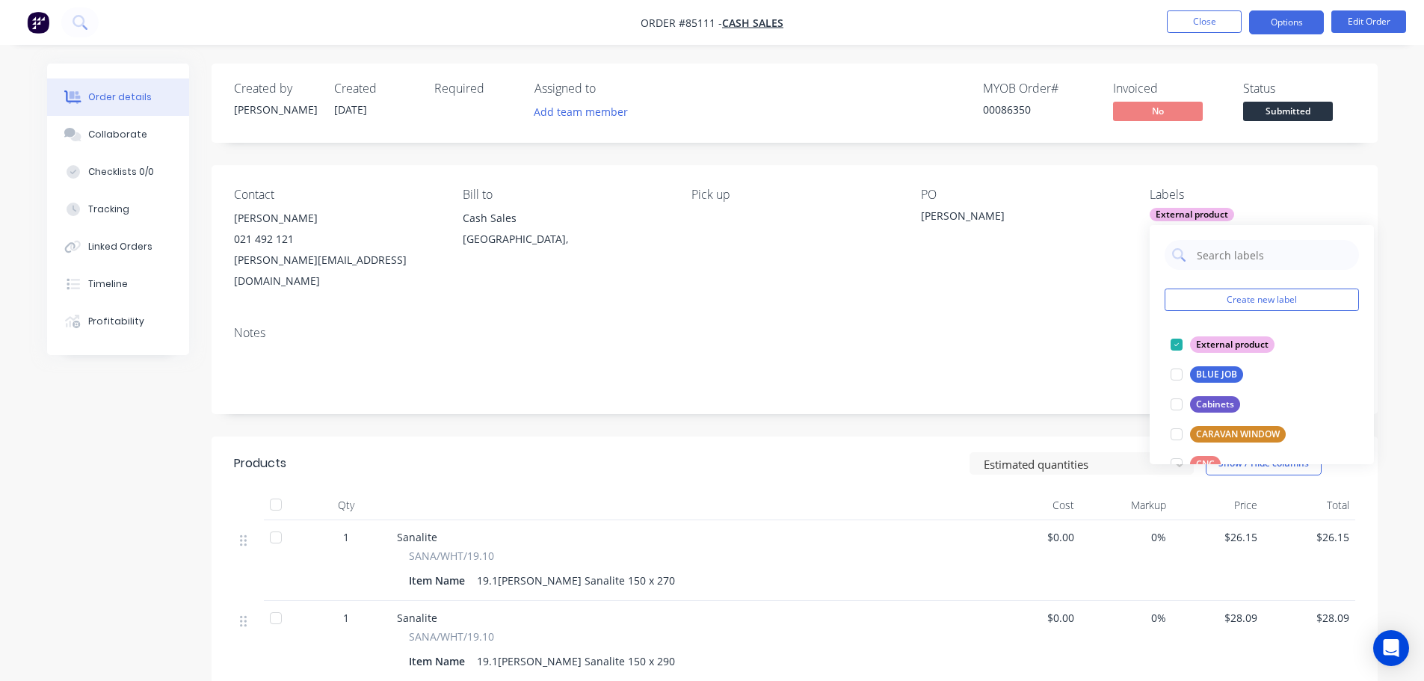
click at [1313, 28] on button "Options" at bounding box center [1286, 22] width 75 height 24
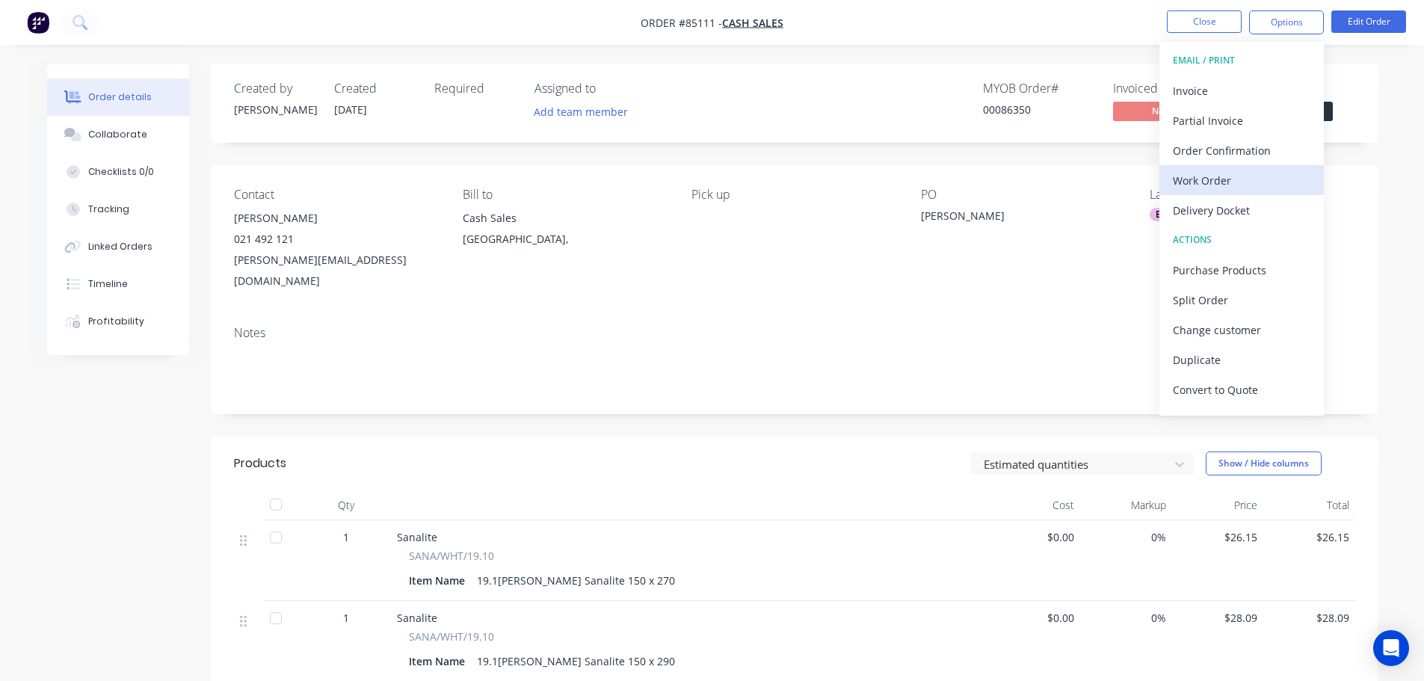
click at [1248, 180] on div "Work Order" at bounding box center [1242, 181] width 138 height 22
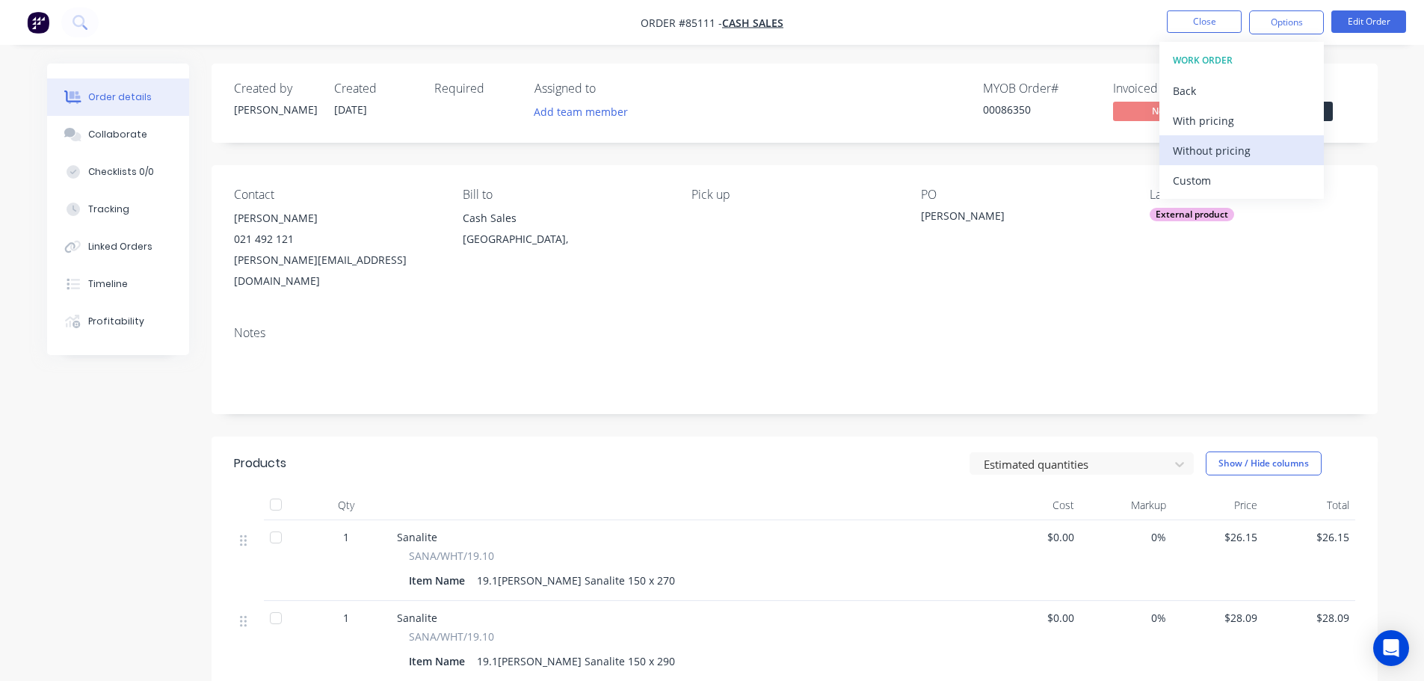
click at [1248, 160] on div "Without pricing" at bounding box center [1242, 151] width 138 height 22
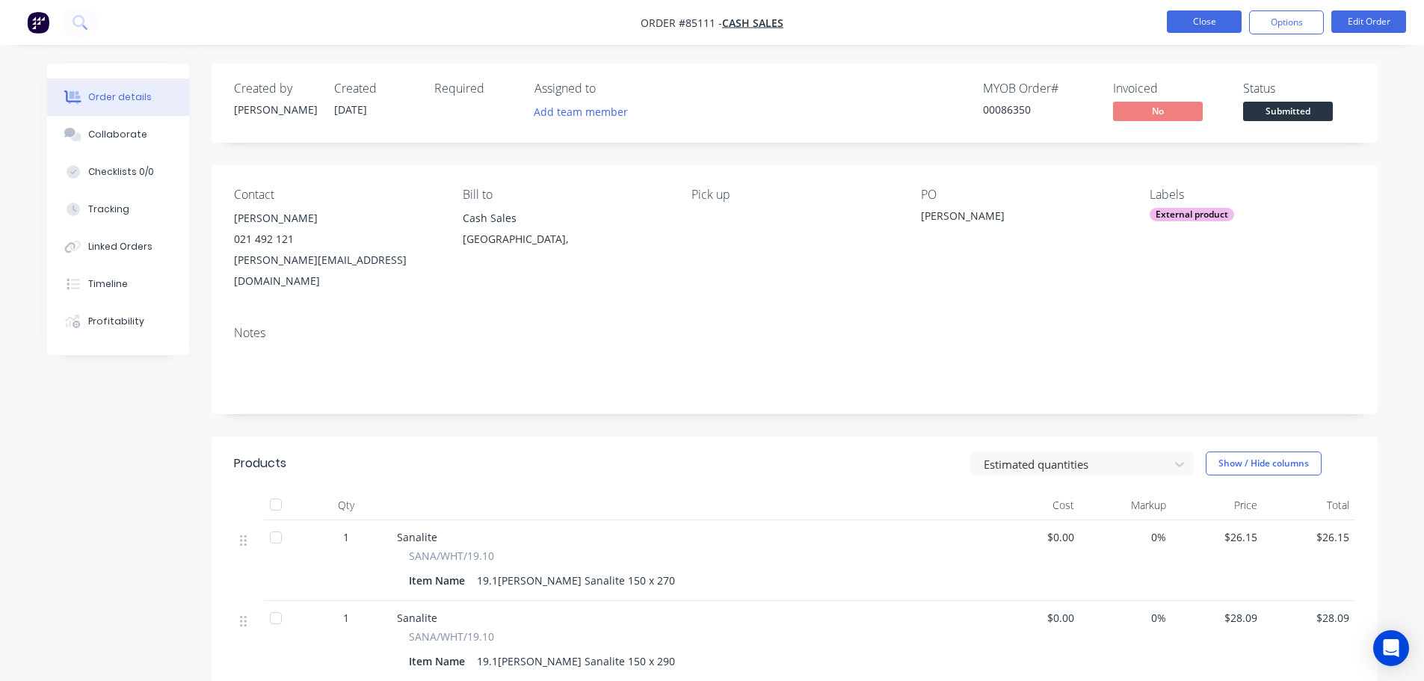
click at [1210, 18] on button "Close" at bounding box center [1204, 21] width 75 height 22
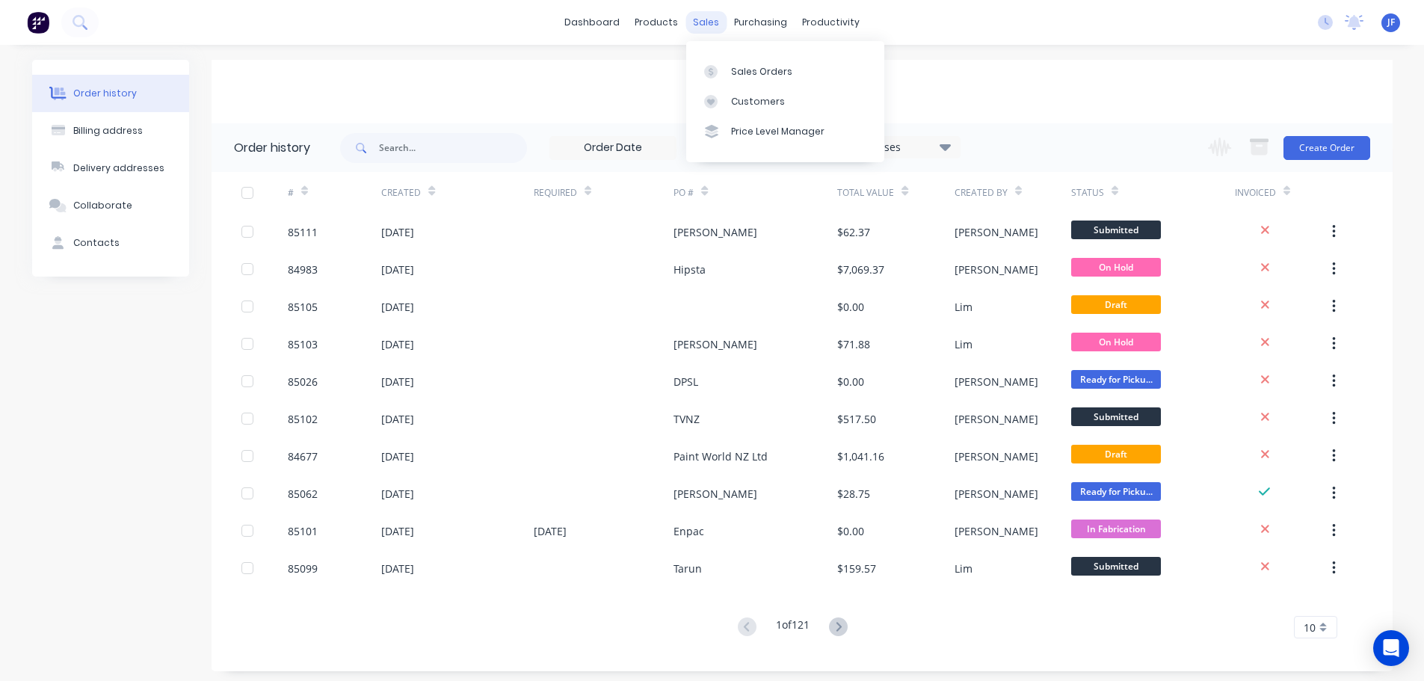
click at [717, 32] on div "sales" at bounding box center [706, 22] width 41 height 22
click at [751, 63] on link "Sales Orders" at bounding box center [785, 71] width 198 height 30
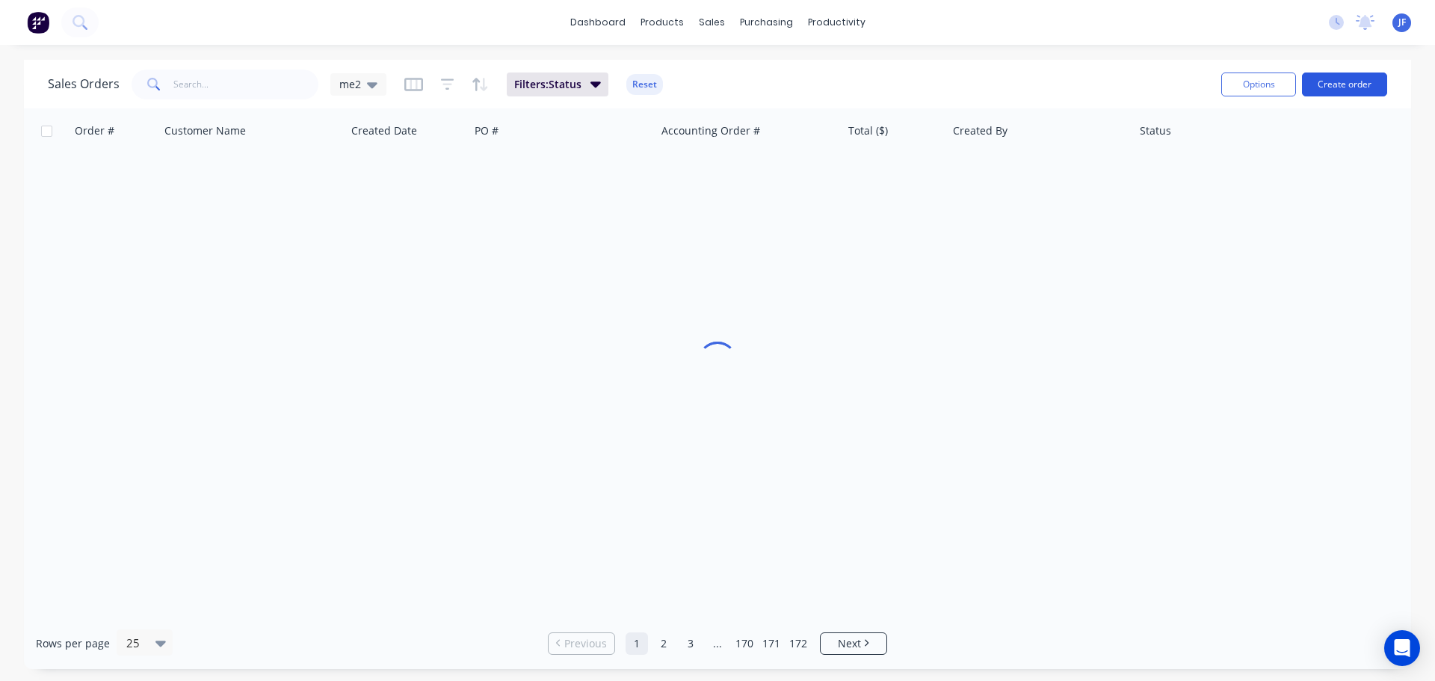
click at [1355, 84] on button "Create order" at bounding box center [1344, 85] width 85 height 24
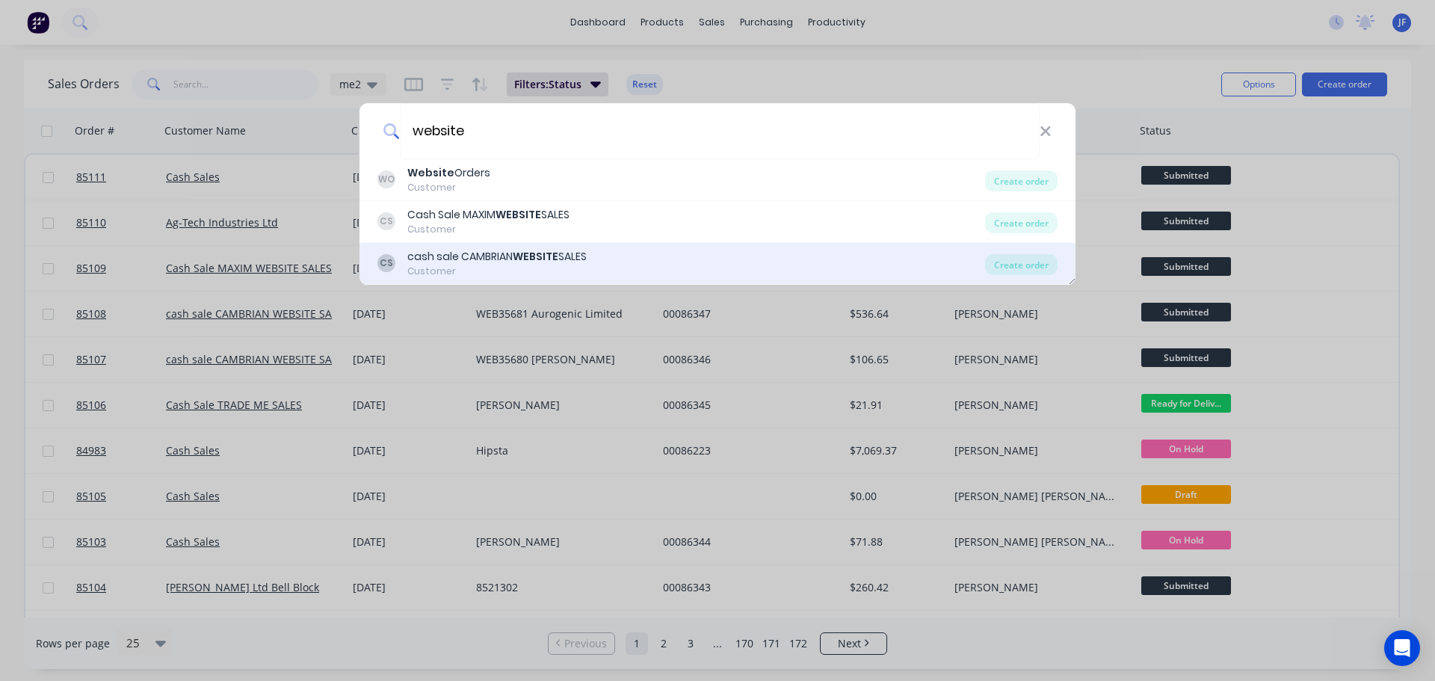
click at [695, 266] on div "CS cash sale CAMBRIAN WEBSITE SALES Customer" at bounding box center [682, 263] width 608 height 29
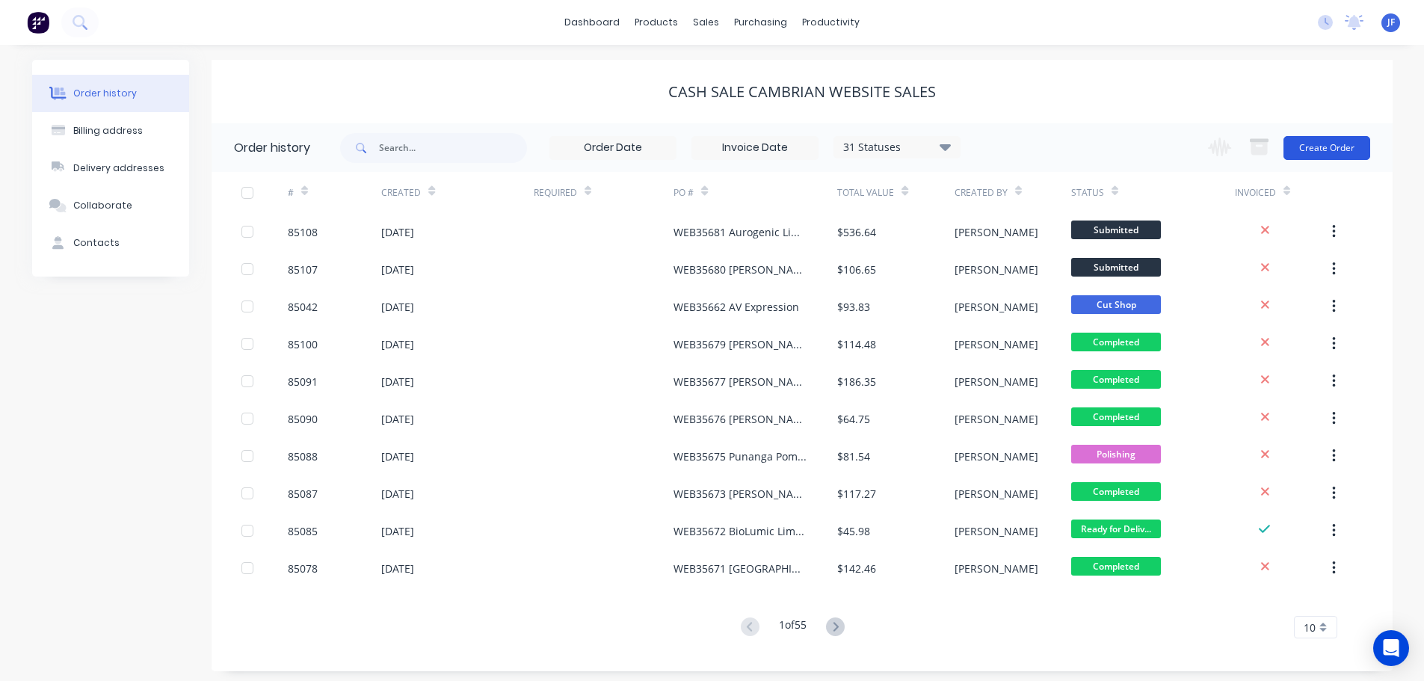
click at [1316, 151] on button "Create Order" at bounding box center [1327, 148] width 87 height 24
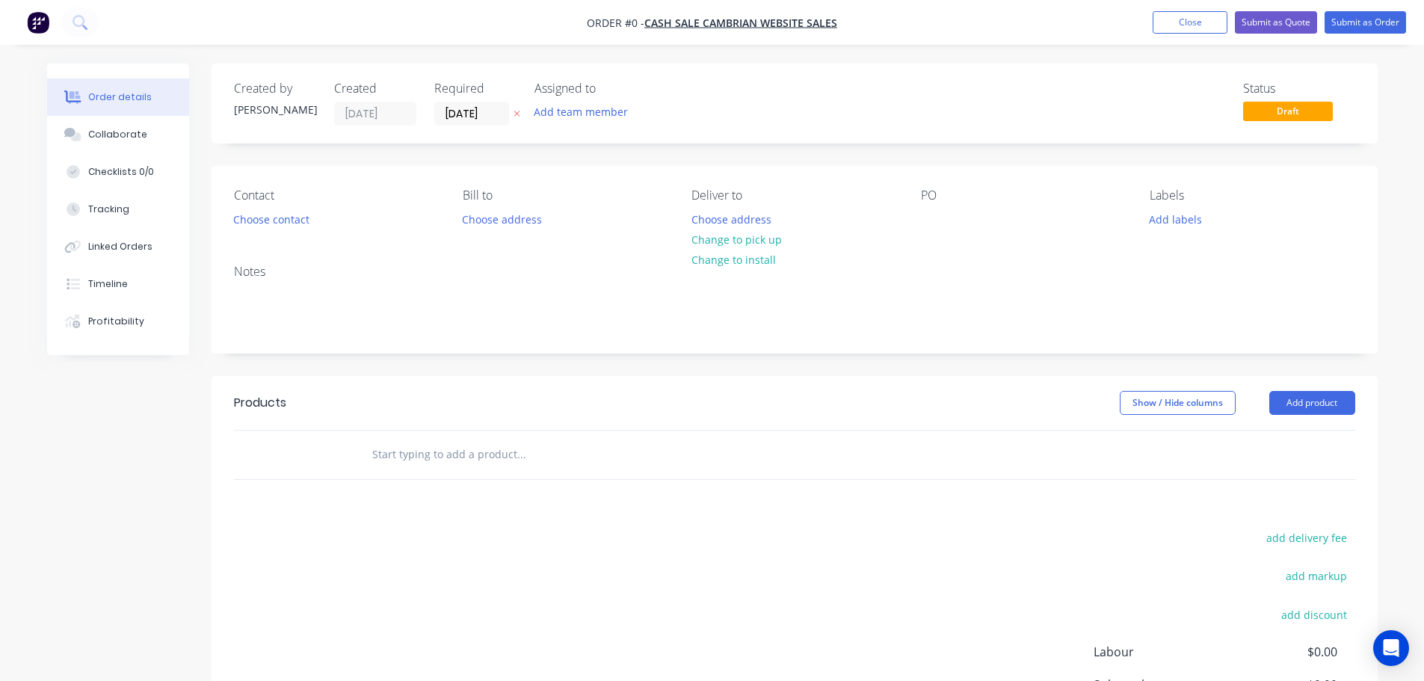
click at [514, 115] on icon "button" at bounding box center [517, 113] width 7 height 9
drag, startPoint x: 289, startPoint y: 204, endPoint x: 284, endPoint y: 211, distance: 8.5
click at [288, 204] on div "Contact Choose contact" at bounding box center [336, 209] width 205 height 42
click at [284, 211] on button "Choose contact" at bounding box center [271, 219] width 92 height 20
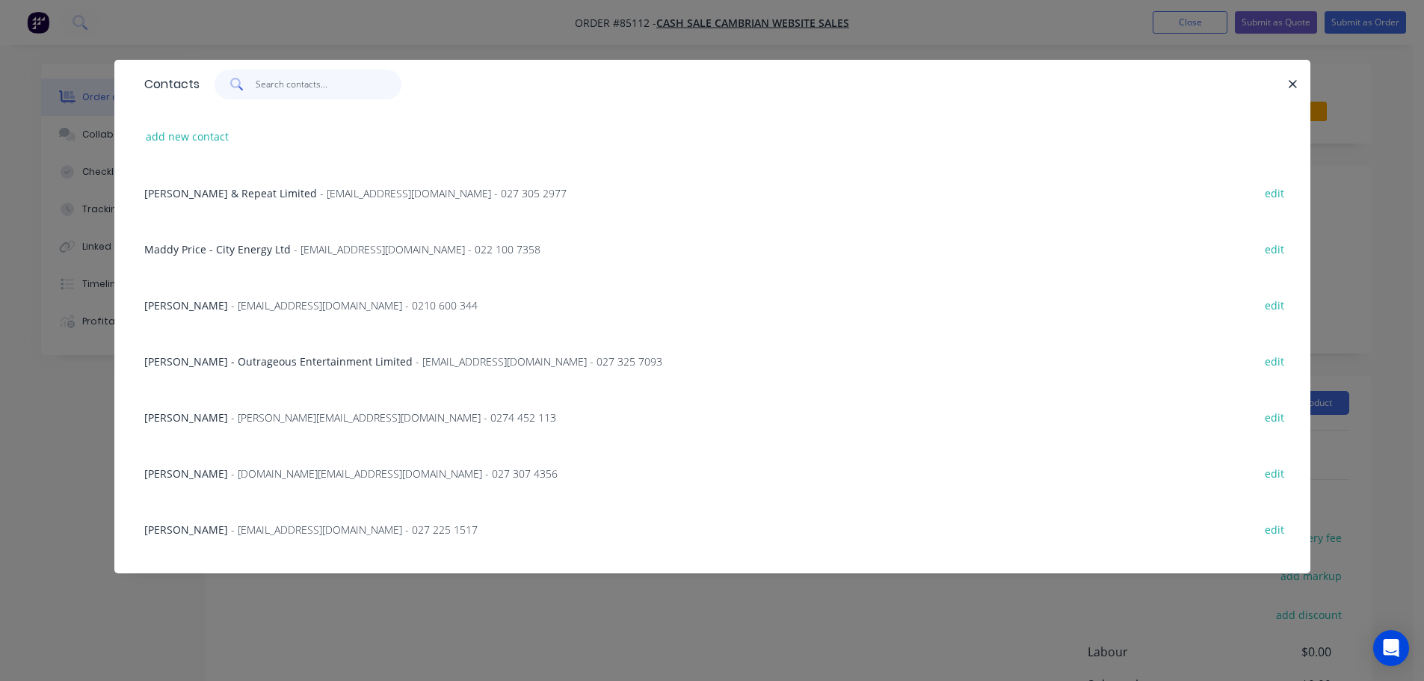
click at [298, 83] on input "text" at bounding box center [329, 85] width 146 height 30
paste input "Manro"
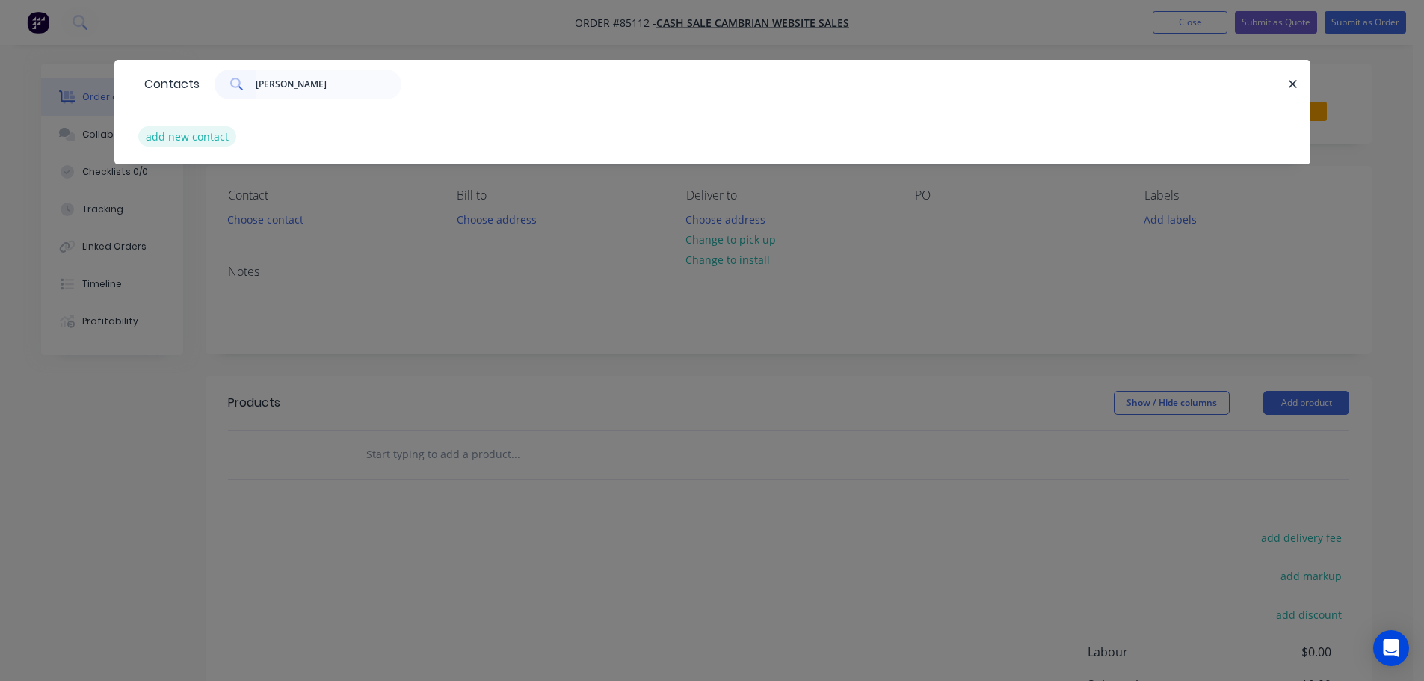
click at [193, 132] on button "add new contact" at bounding box center [187, 136] width 99 height 20
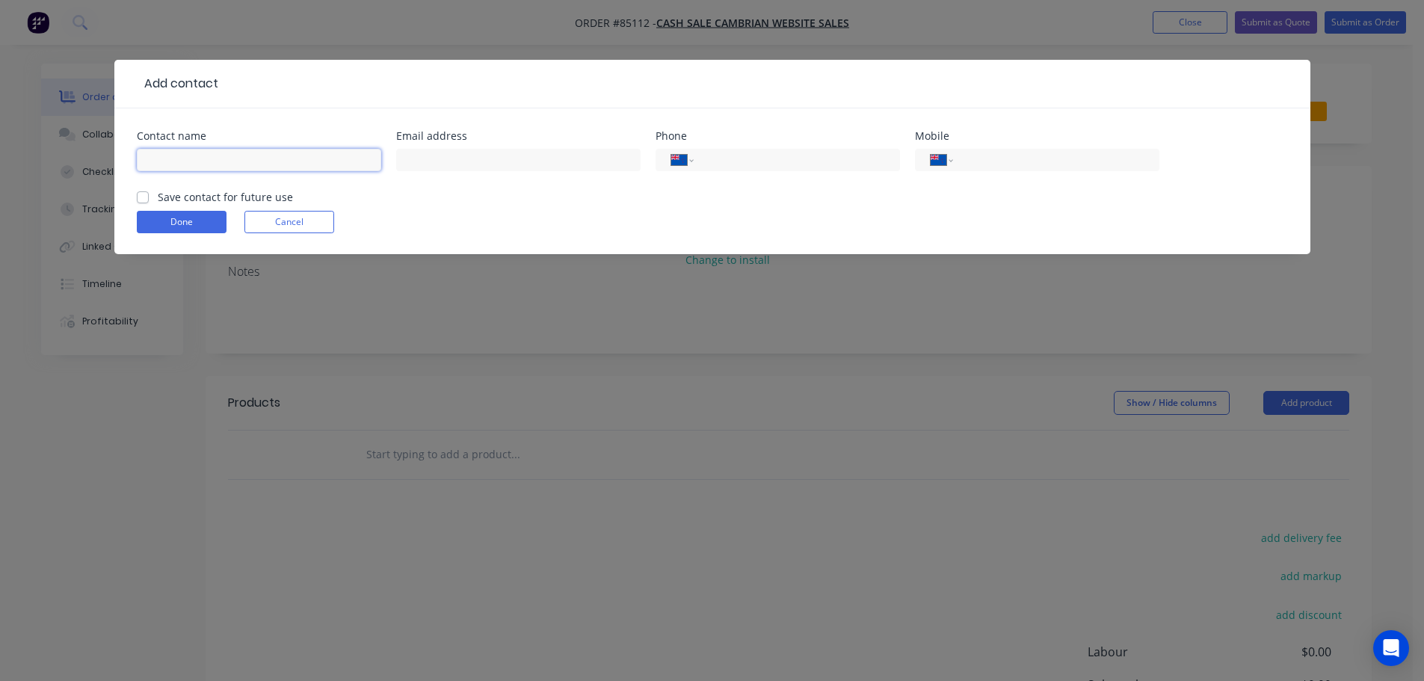
click at [190, 160] on input "text" at bounding box center [259, 160] width 244 height 22
paste input "Manro"
click at [177, 206] on form "Contact name Manro Email address Phone International Afghanistan Åland Islands …" at bounding box center [712, 192] width 1151 height 123
click at [162, 198] on label "Save contact for future use" at bounding box center [225, 197] width 135 height 16
click at [149, 198] on input "Save contact for future use" at bounding box center [143, 196] width 12 height 14
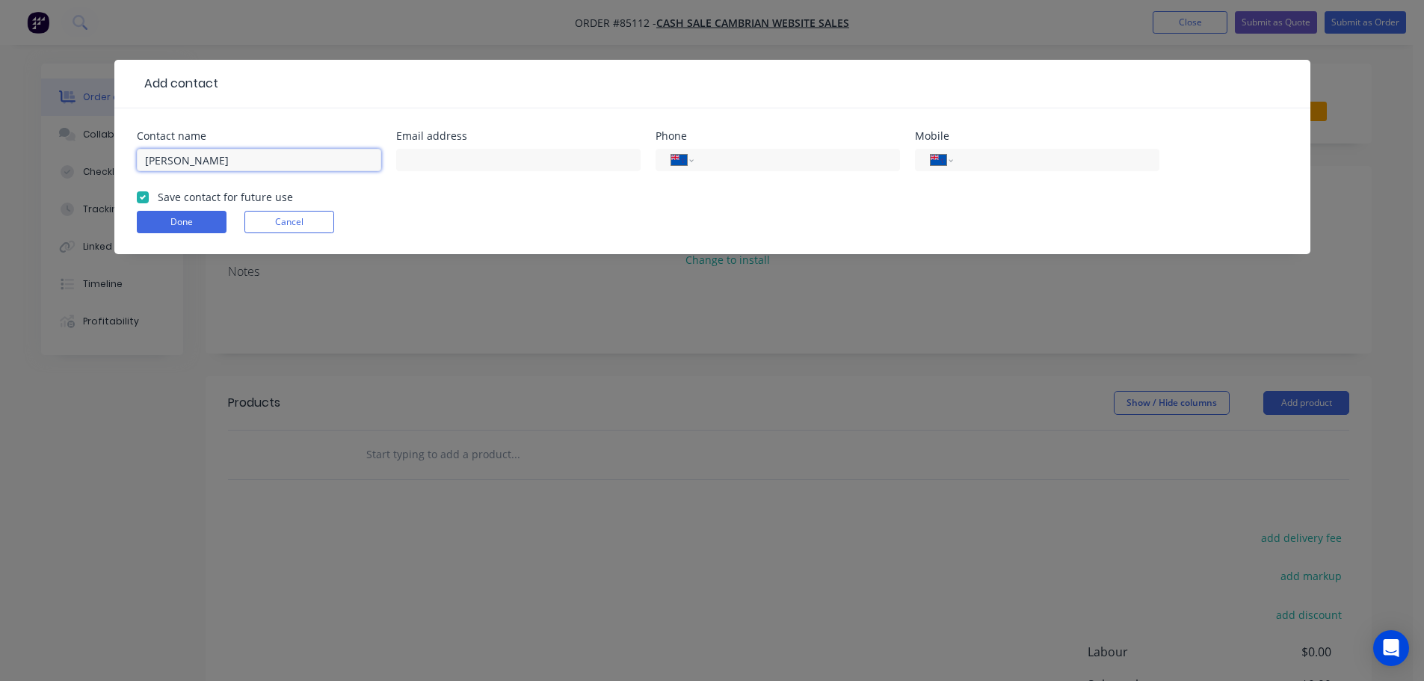
click at [278, 164] on input "Manro" at bounding box center [259, 160] width 244 height 22
paste input "Eugene Noel"
click at [451, 161] on input "text" at bounding box center [518, 160] width 244 height 22
paste input "eugene@manro.co.nz"
click at [1165, 157] on div "Contact name Manro - Eugene Noel Email address eugene@manro.co.nz Phone Interna…" at bounding box center [712, 160] width 1151 height 58
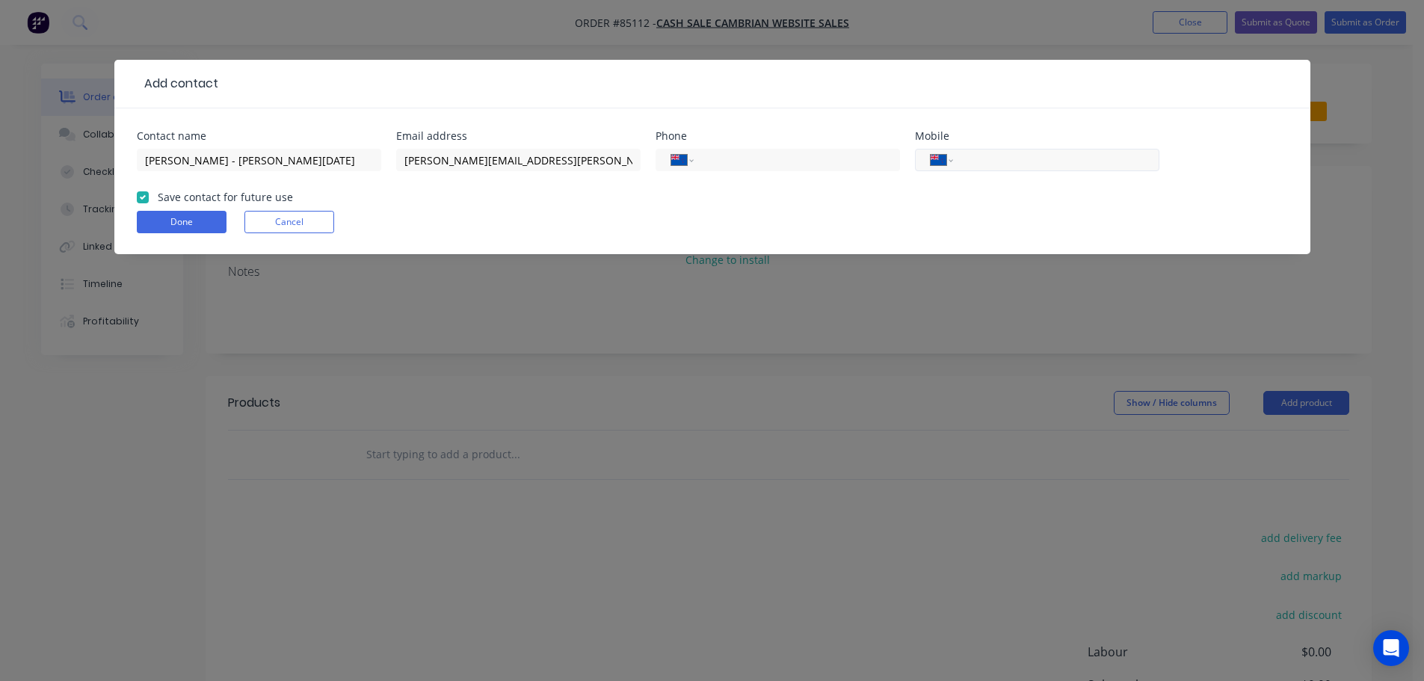
click at [1063, 161] on input "tel" at bounding box center [1053, 160] width 179 height 17
paste input "021 221 4278"
click at [170, 230] on button "Done" at bounding box center [182, 222] width 90 height 22
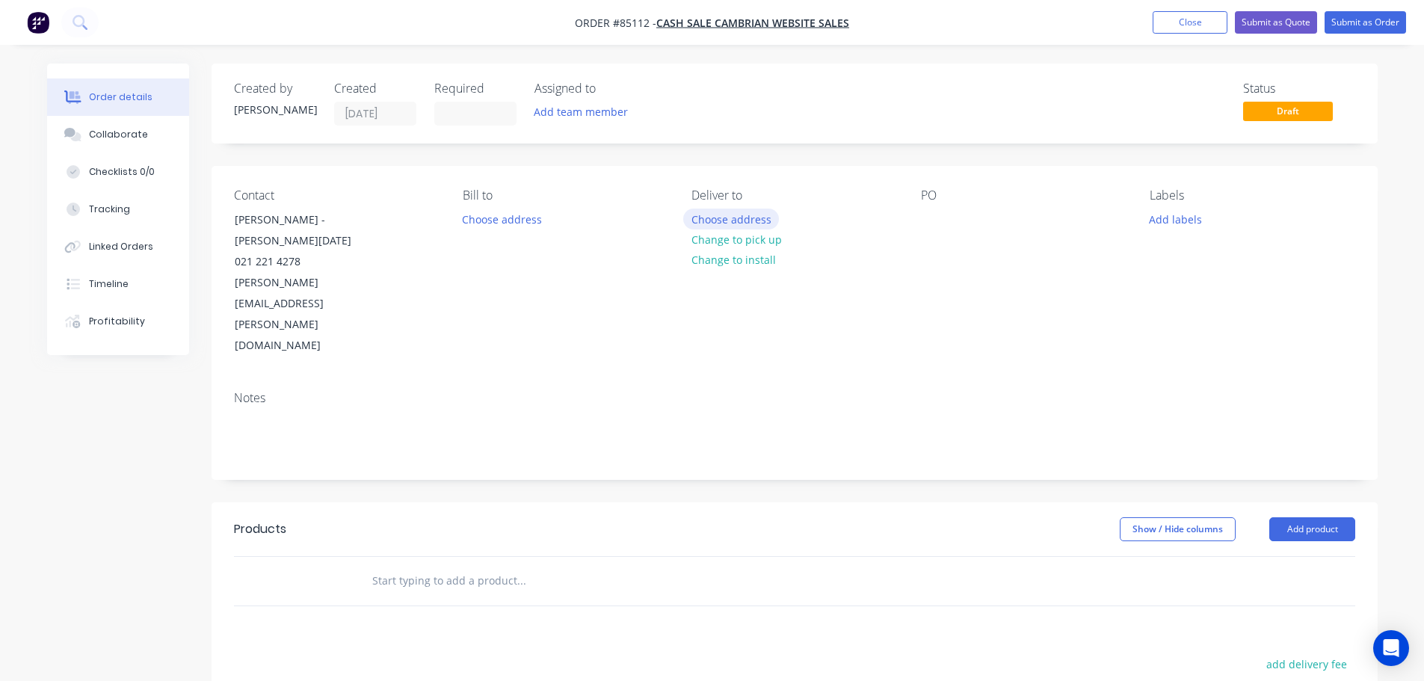
click at [722, 221] on button "Choose address" at bounding box center [731, 219] width 96 height 20
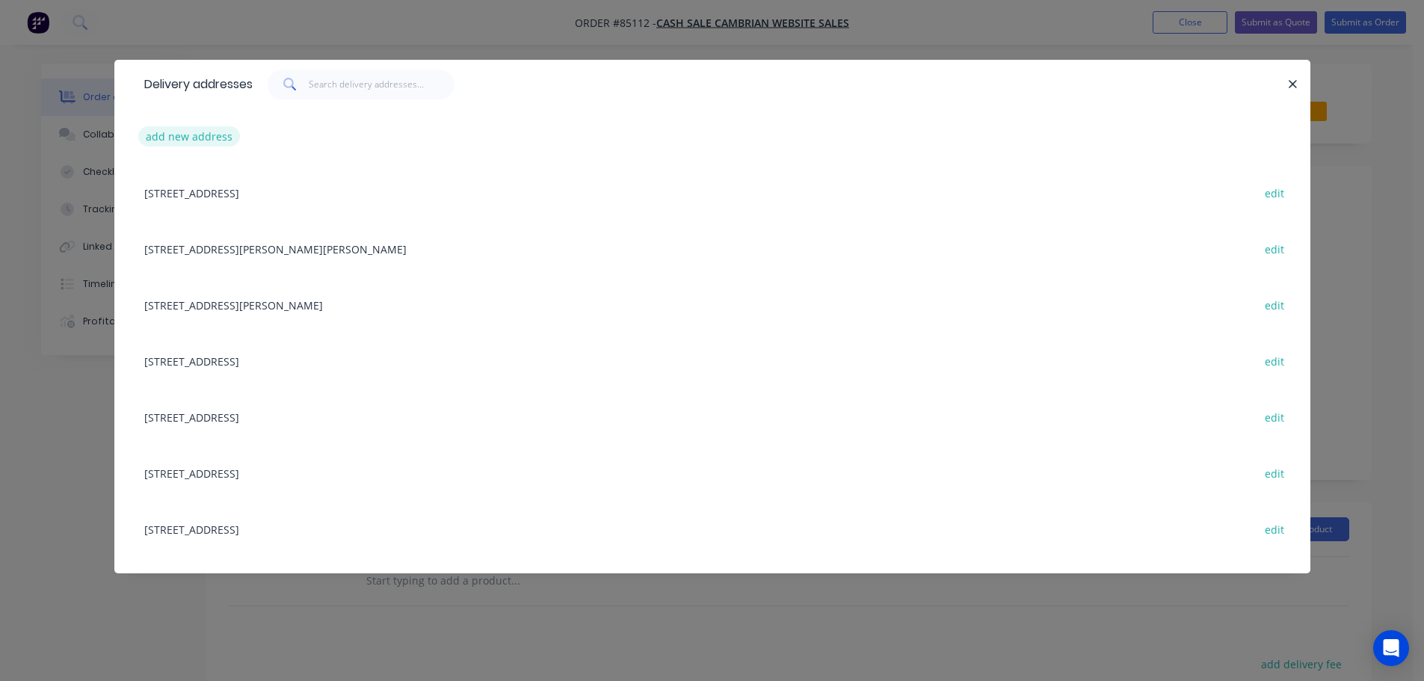
click at [203, 134] on button "add new address" at bounding box center [189, 136] width 102 height 20
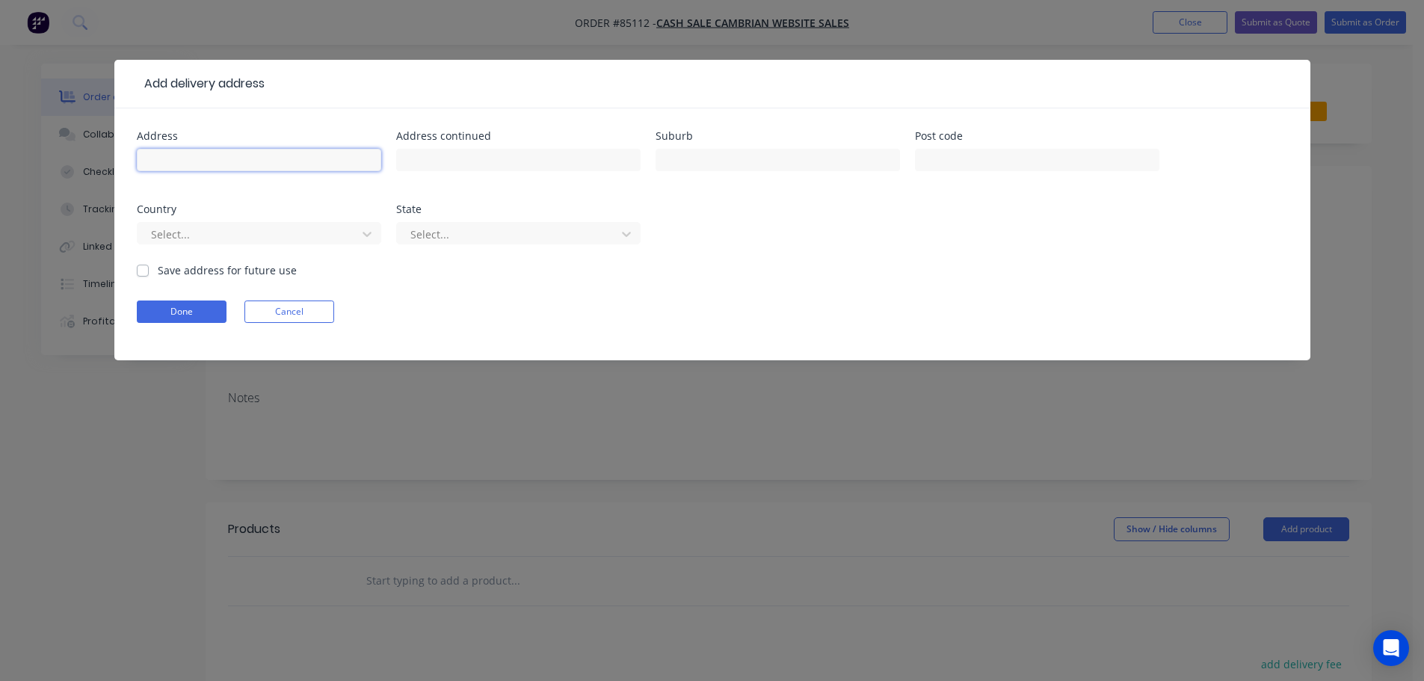
click at [212, 168] on input "text" at bounding box center [259, 160] width 244 height 22
paste input "240a Oceanbeach Rd Mount Maunganui 3116"
click at [195, 306] on button "Done" at bounding box center [182, 312] width 90 height 22
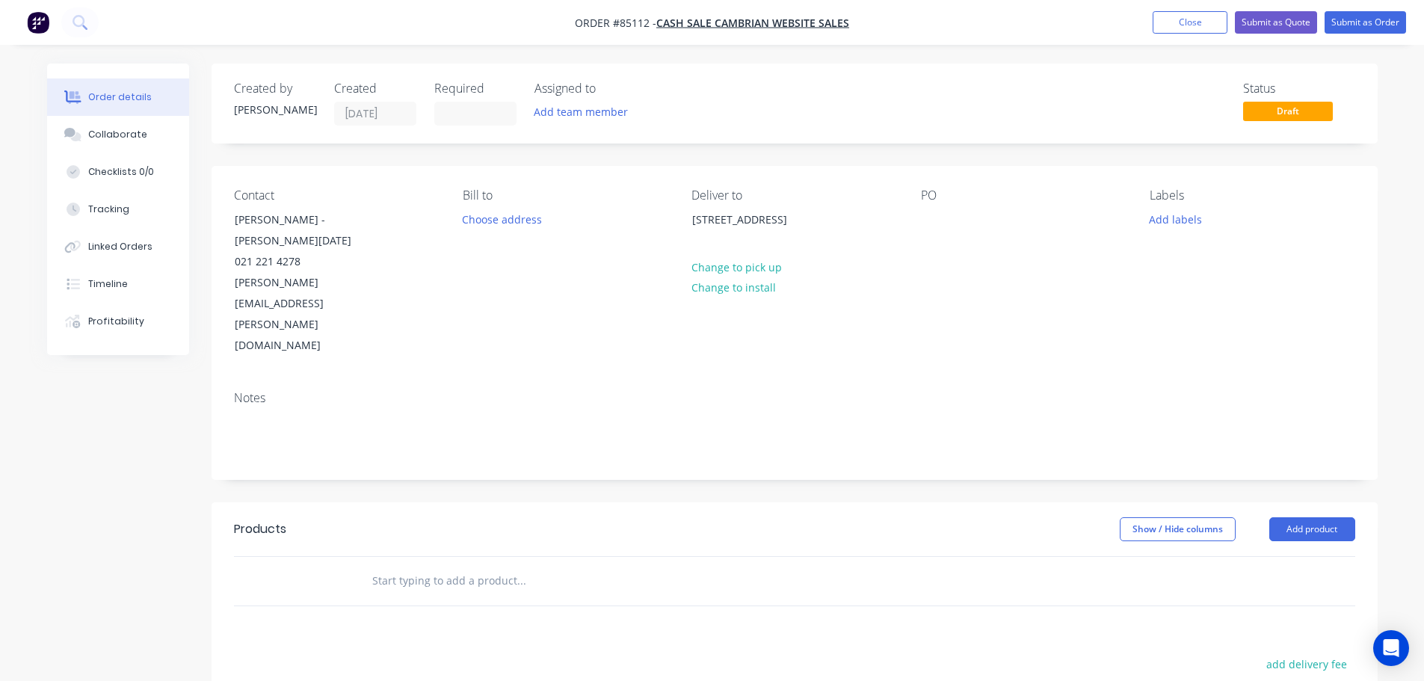
drag, startPoint x: 917, startPoint y: 220, endPoint x: 931, endPoint y: 220, distance: 15.0
click at [917, 220] on div "Contact Manro - Eugene Noel 021 221 4278 eugene@manro.co.nz Bill to Choose addr…" at bounding box center [795, 272] width 1166 height 213
click at [932, 220] on div at bounding box center [933, 220] width 24 height 22
drag, startPoint x: 277, startPoint y: 219, endPoint x: 604, endPoint y: 222, distance: 326.7
click at [394, 220] on div "Contact Manro - Eugene Noel 021 221 4278 eugene@manro.co.nz" at bounding box center [336, 272] width 205 height 168
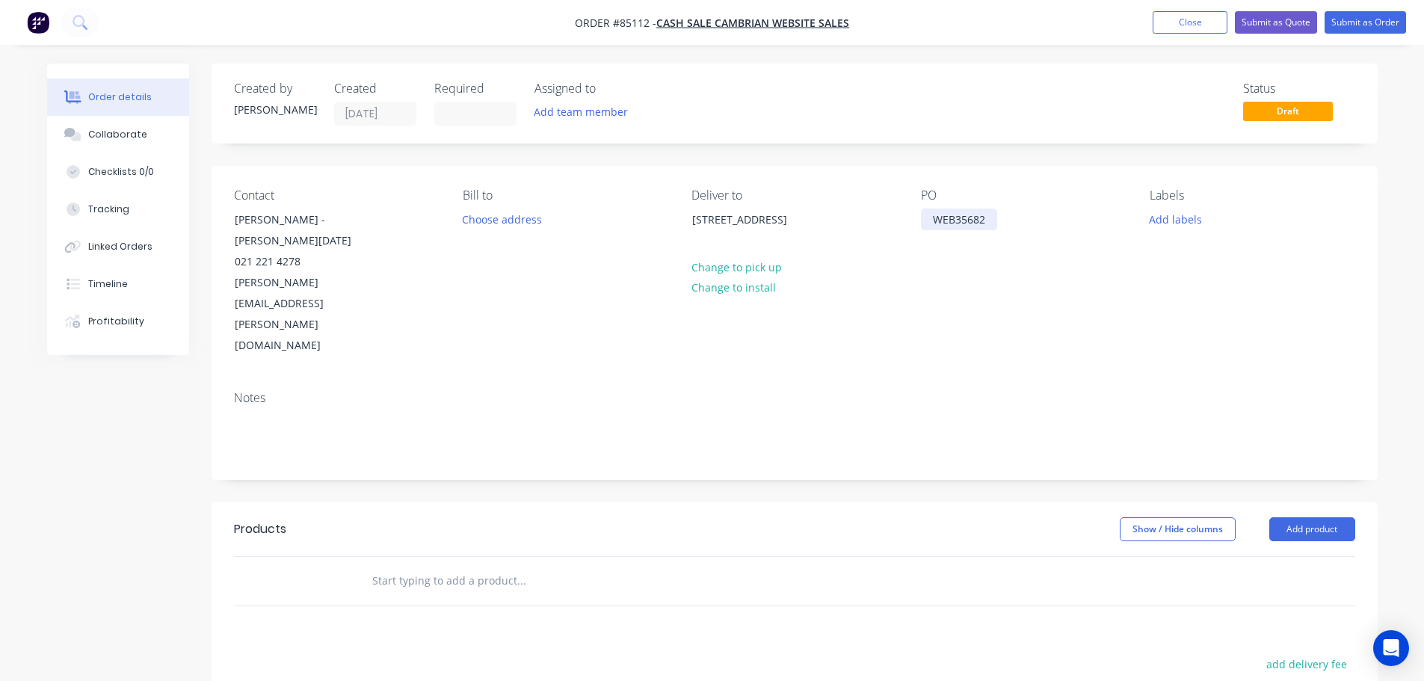
click at [991, 217] on div "WEB35682" at bounding box center [959, 220] width 76 height 22
click at [547, 566] on input "text" at bounding box center [521, 581] width 299 height 30
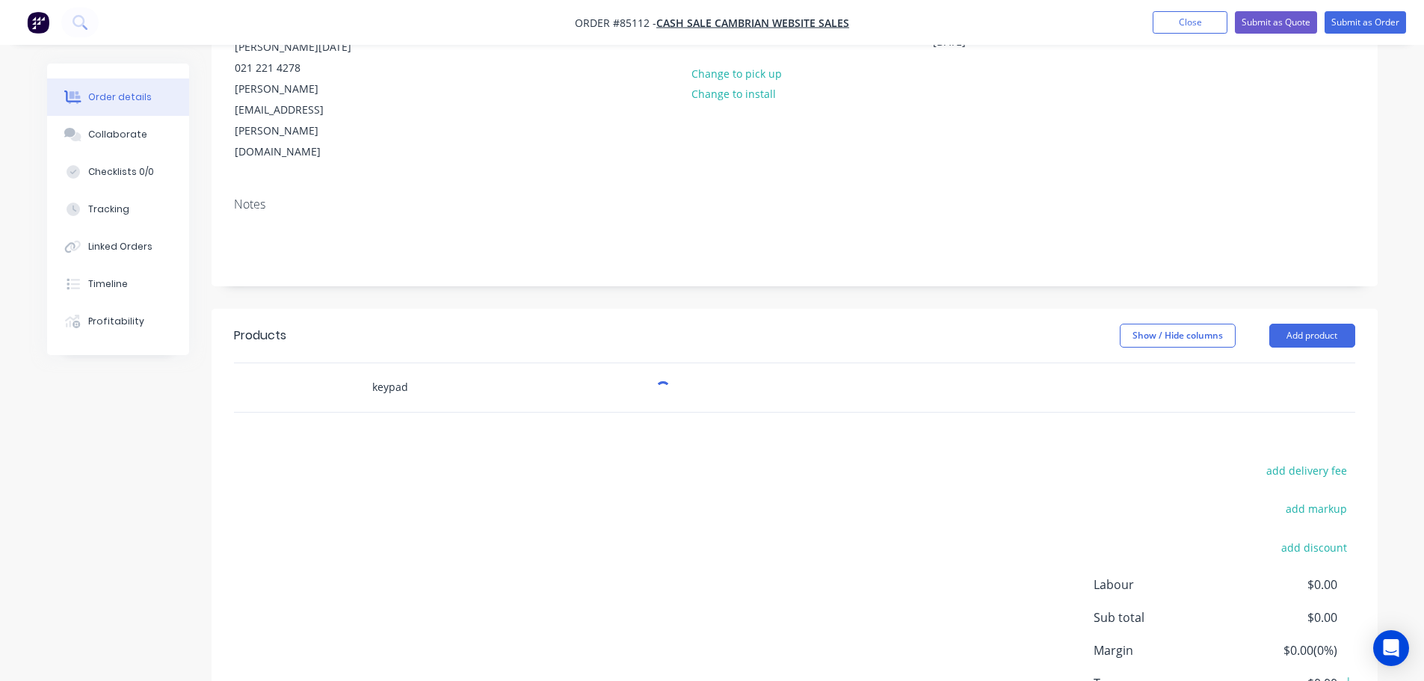
scroll to position [223, 0]
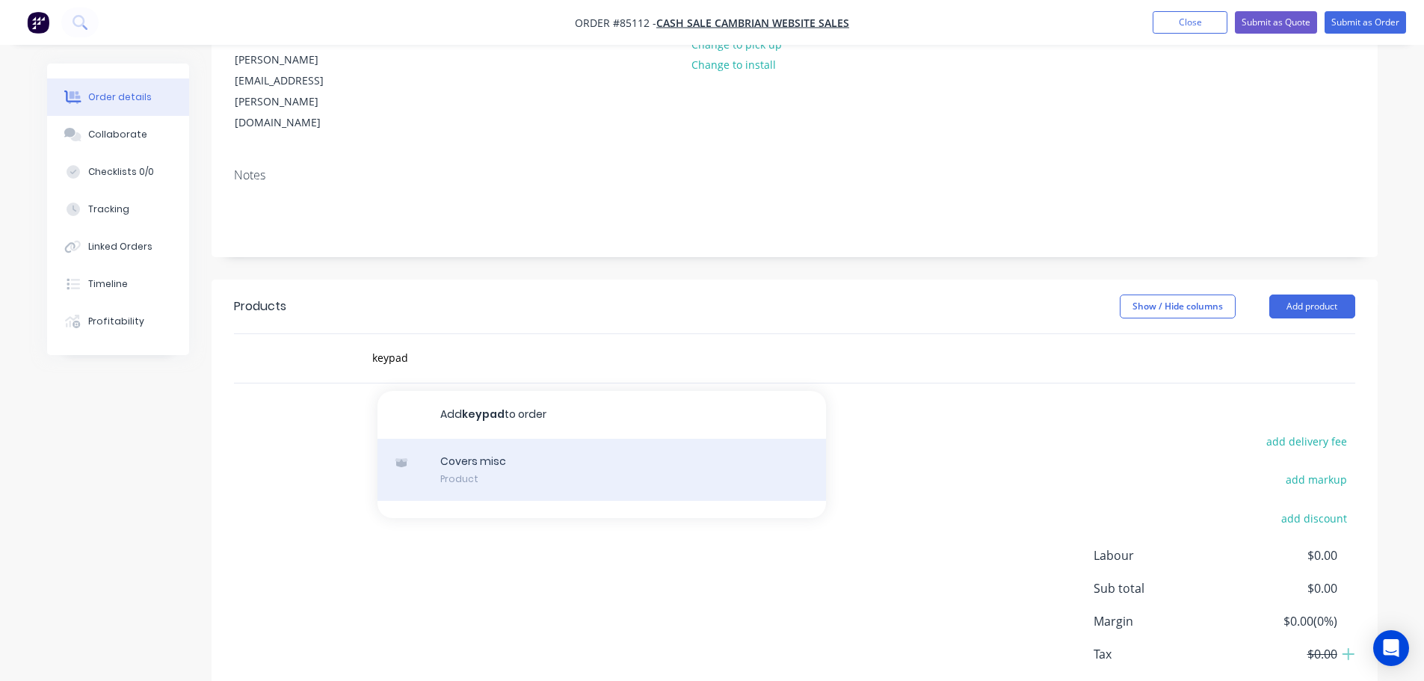
click at [543, 439] on div "Covers misc Product" at bounding box center [602, 470] width 449 height 63
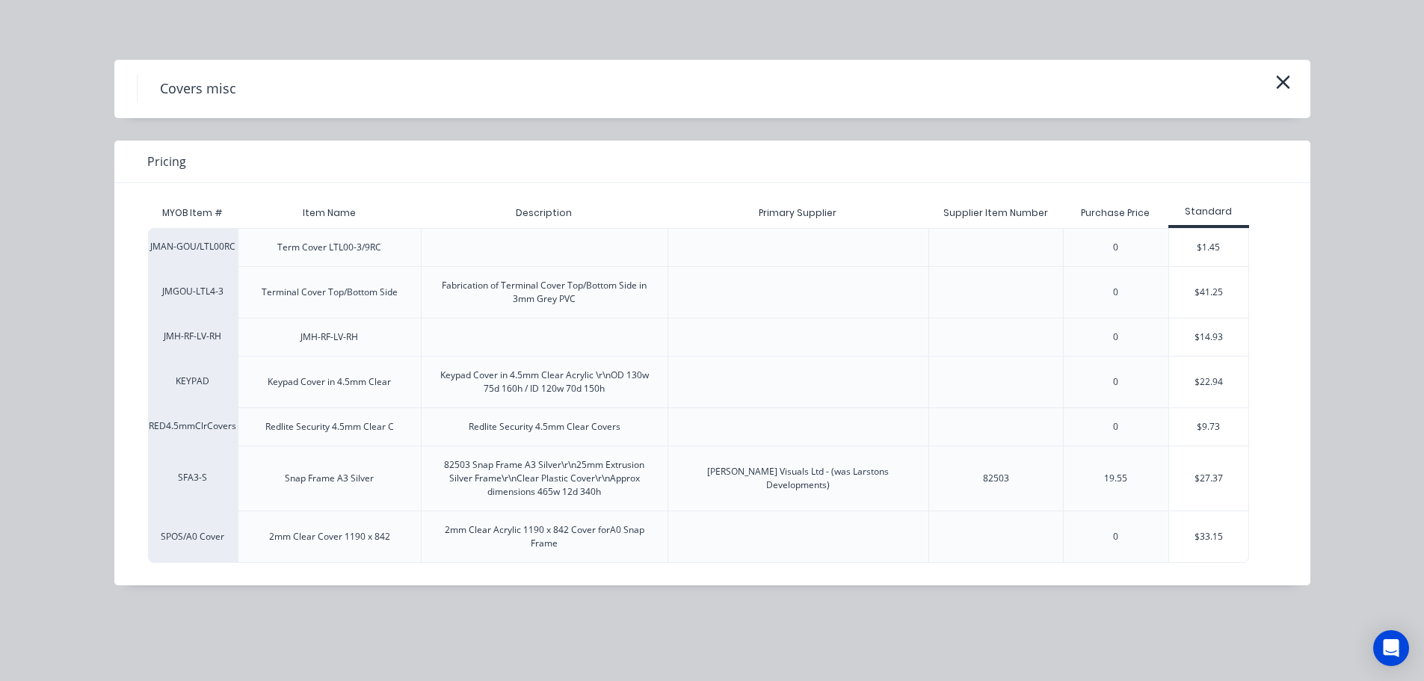
click at [1263, 369] on div "MYOB Item # Item Name Description Primary Supplier Supplier Item Number Purchas…" at bounding box center [701, 373] width 1174 height 380
click at [1239, 372] on div "$22.94" at bounding box center [1209, 382] width 80 height 51
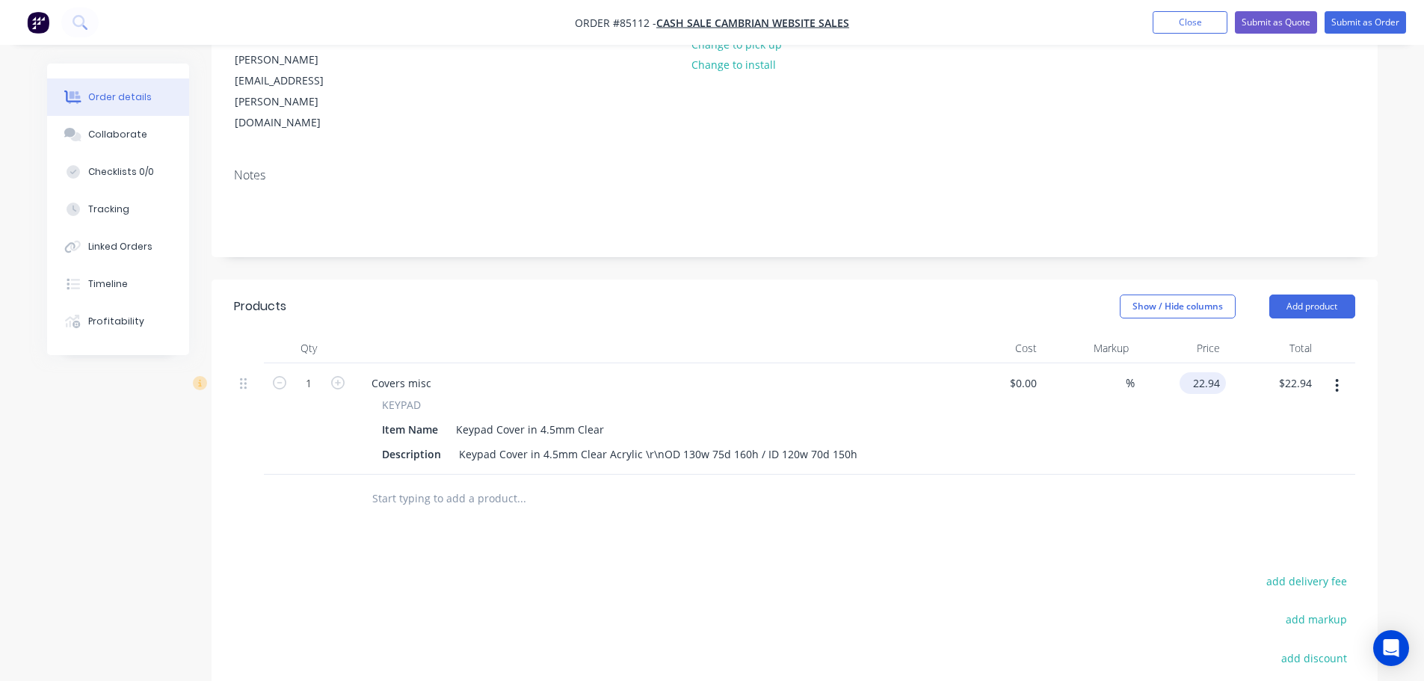
click at [1207, 372] on input "22.94" at bounding box center [1206, 383] width 40 height 22
click at [1103, 485] on div "Products Show / Hide columns Add product Qty Cost Markup Price Total 1 Covers m…" at bounding box center [795, 581] width 1166 height 603
click at [1335, 571] on button "add delivery fee" at bounding box center [1307, 581] width 96 height 20
click at [599, 464] on div "Products Show / Hide columns Add product Qty Cost Markup Price Total 1 Covers m…" at bounding box center [795, 579] width 1166 height 599
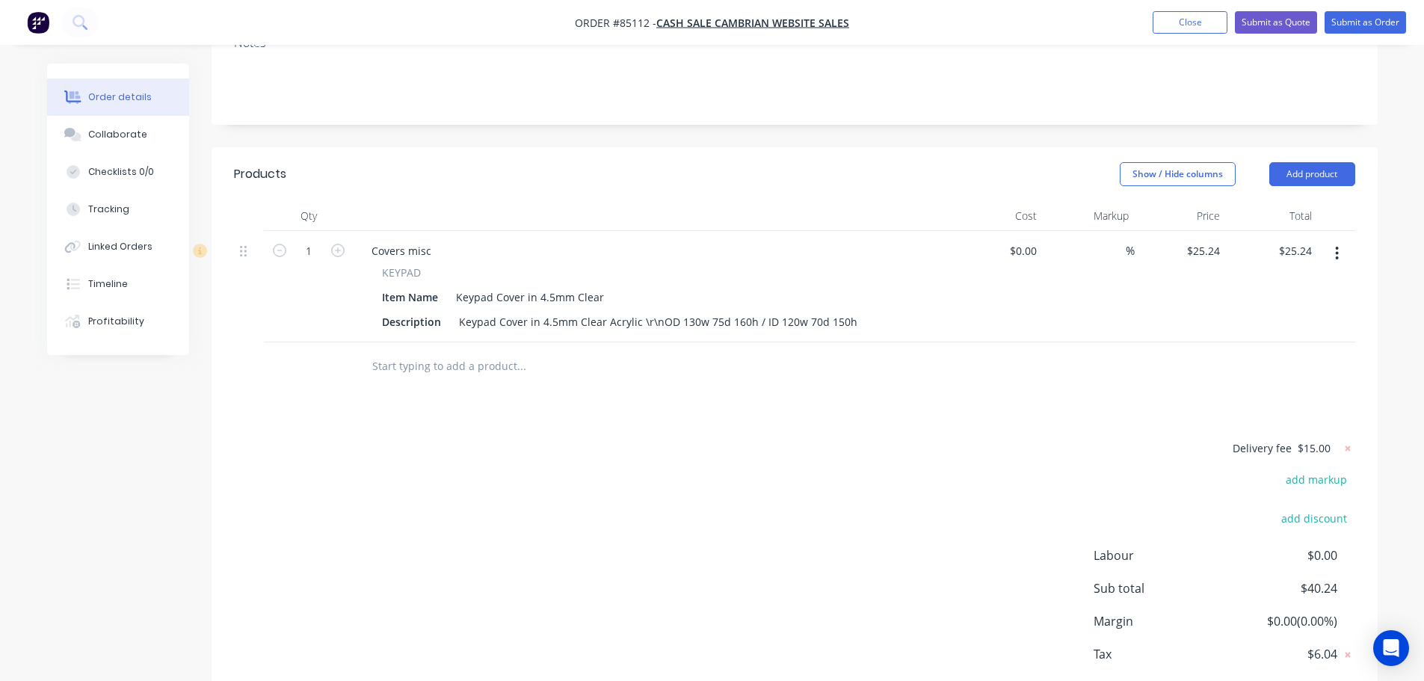
scroll to position [0, 0]
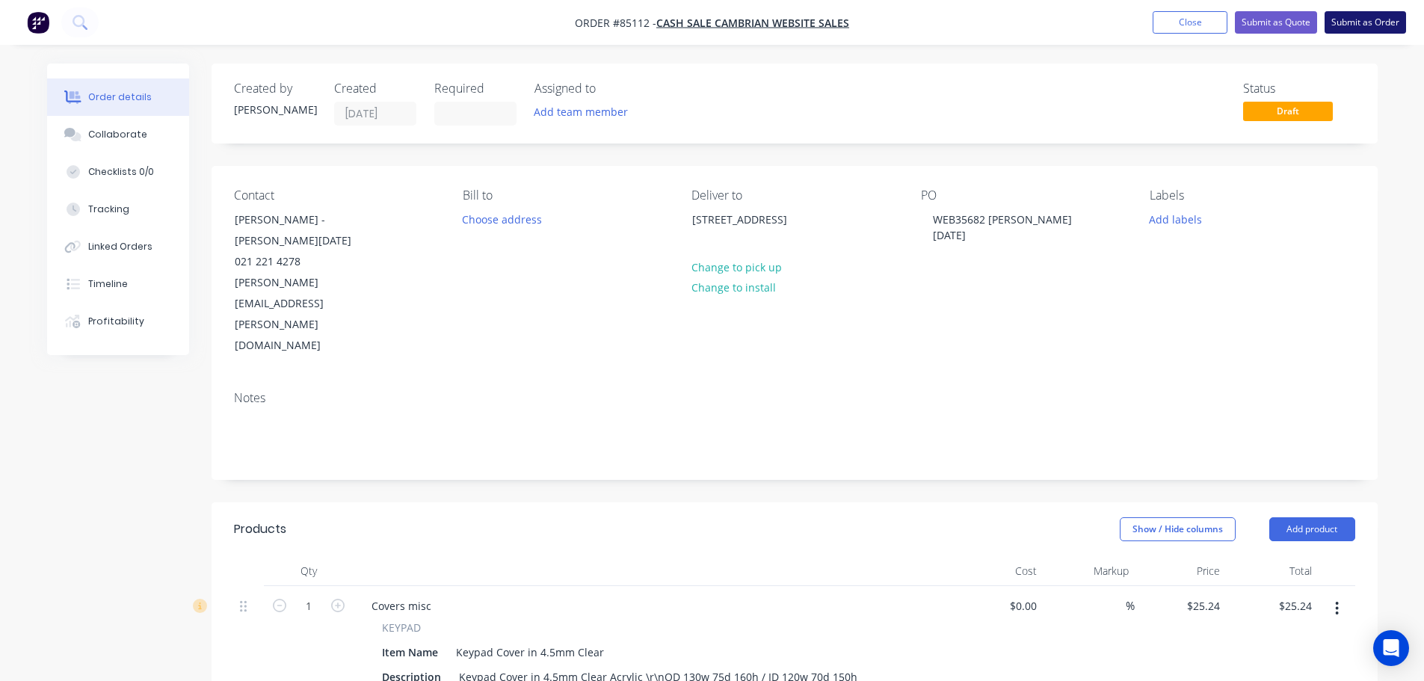
click at [1376, 18] on button "Submit as Order" at bounding box center [1365, 22] width 81 height 22
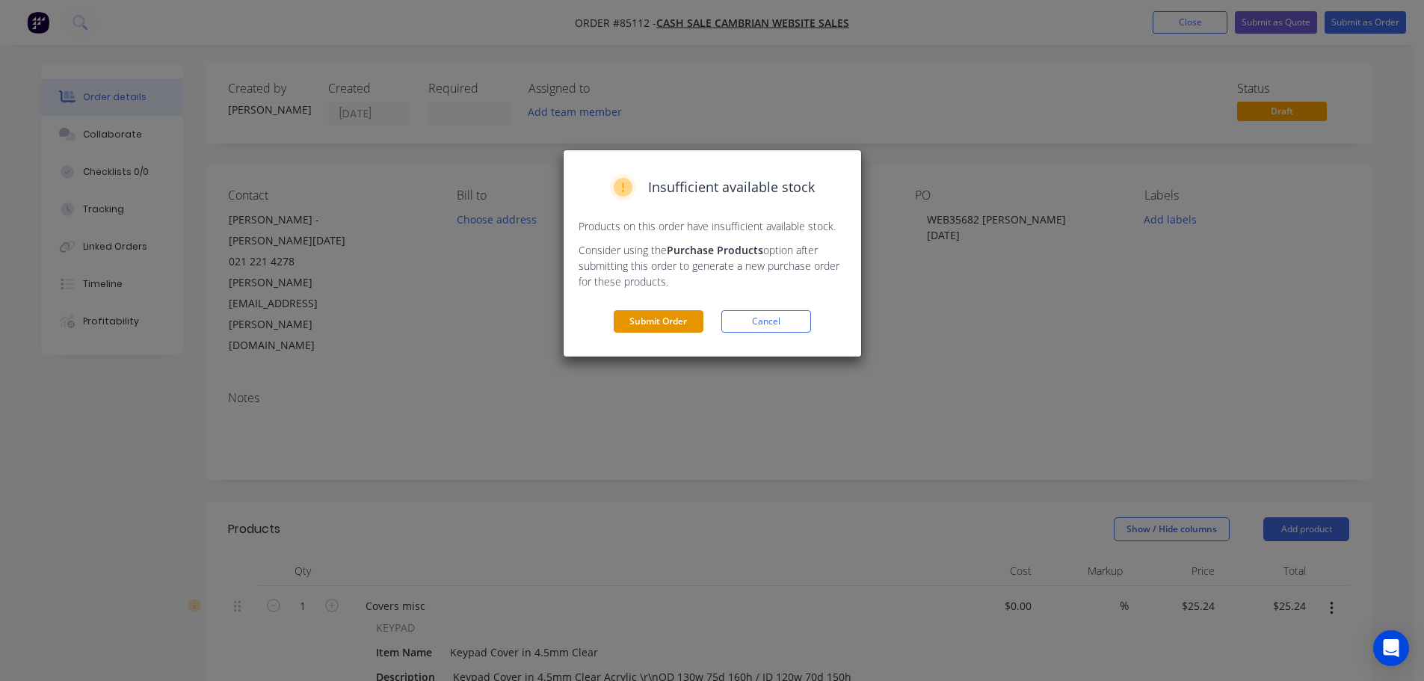
click at [680, 324] on button "Submit Order" at bounding box center [659, 321] width 90 height 22
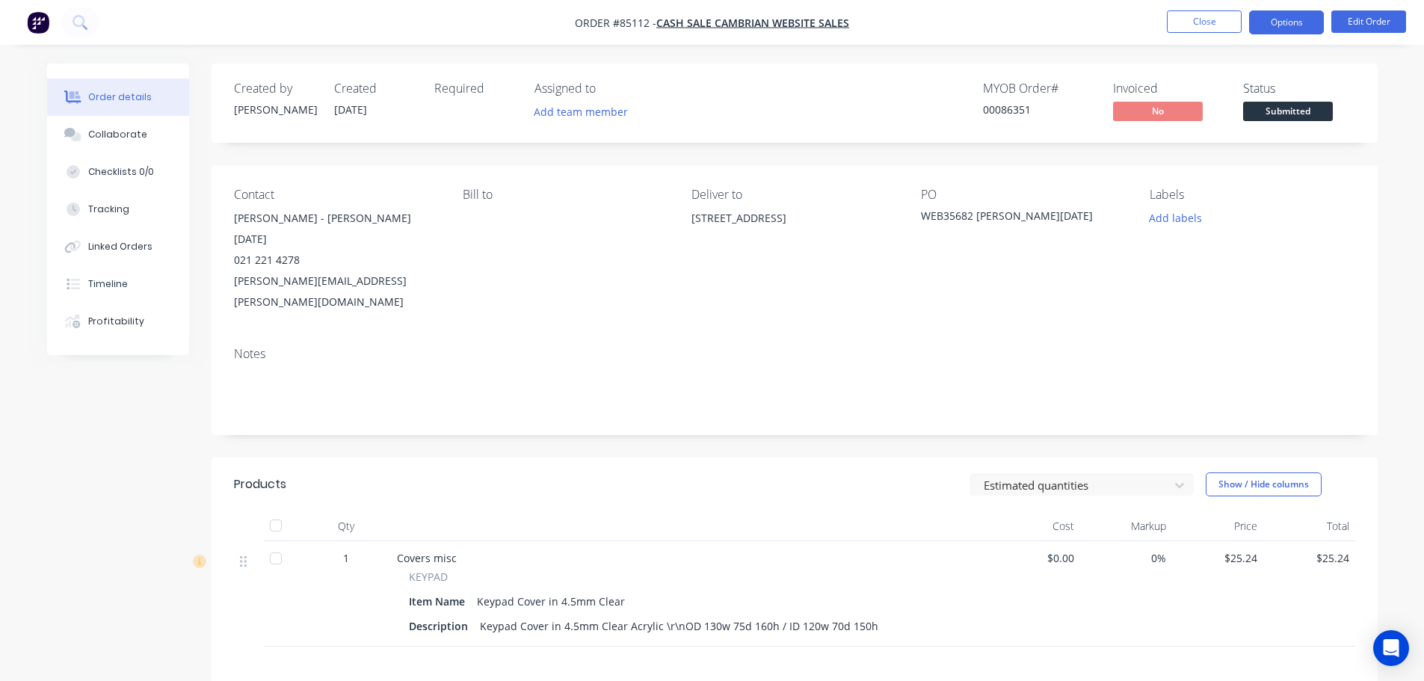
click at [1298, 21] on button "Options" at bounding box center [1286, 22] width 75 height 24
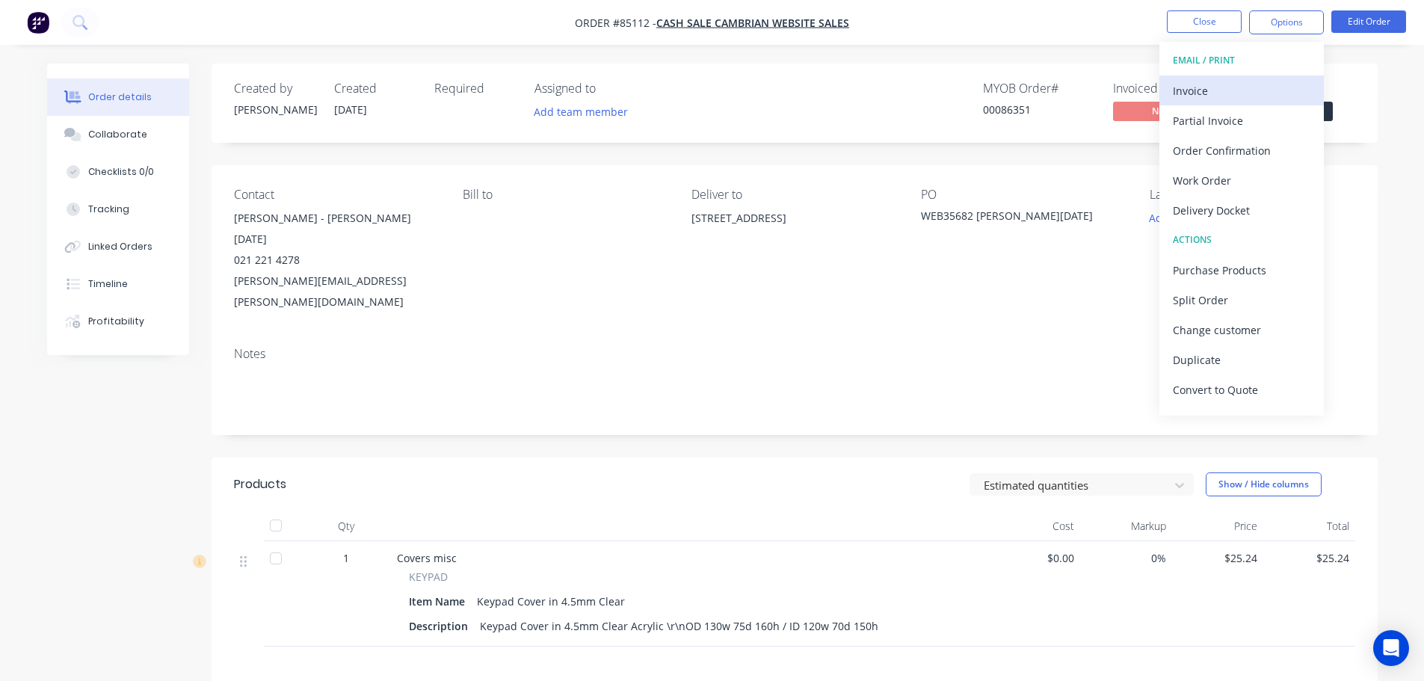
click at [1257, 85] on div "Invoice" at bounding box center [1242, 91] width 138 height 22
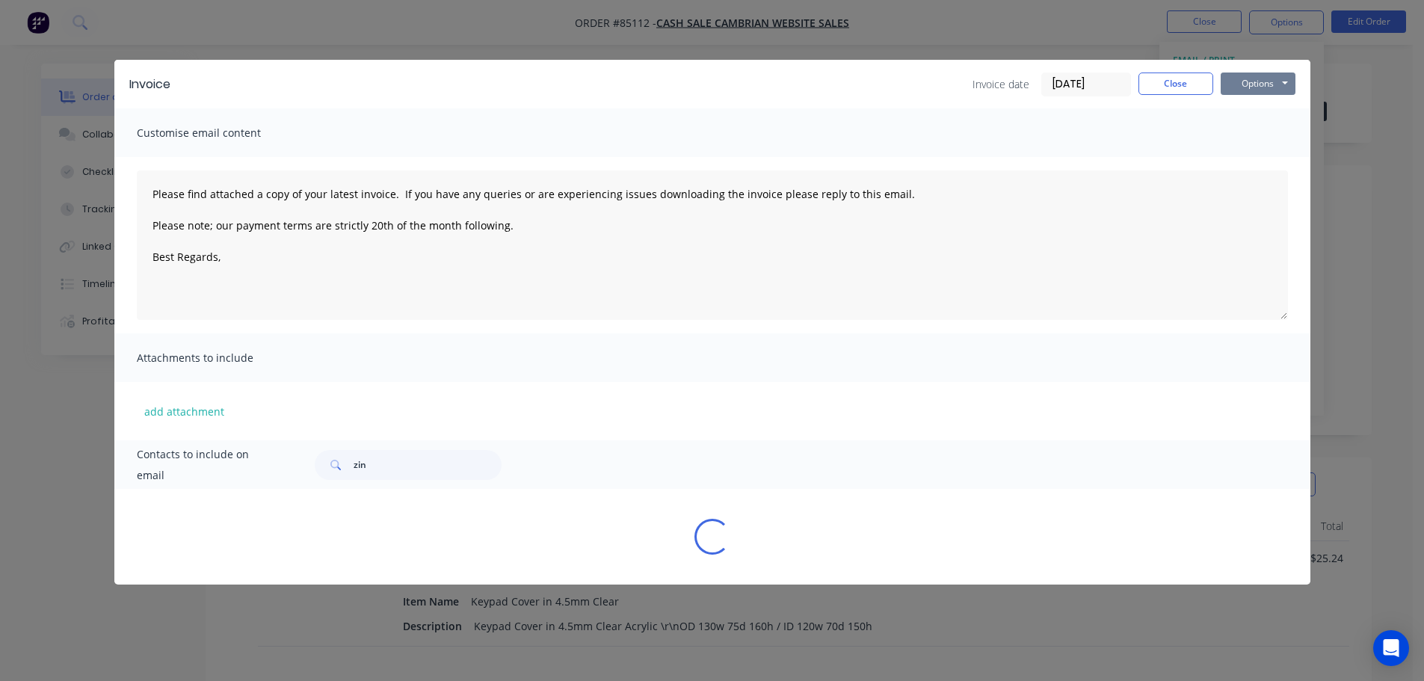
click at [1266, 81] on button "Options" at bounding box center [1258, 84] width 75 height 22
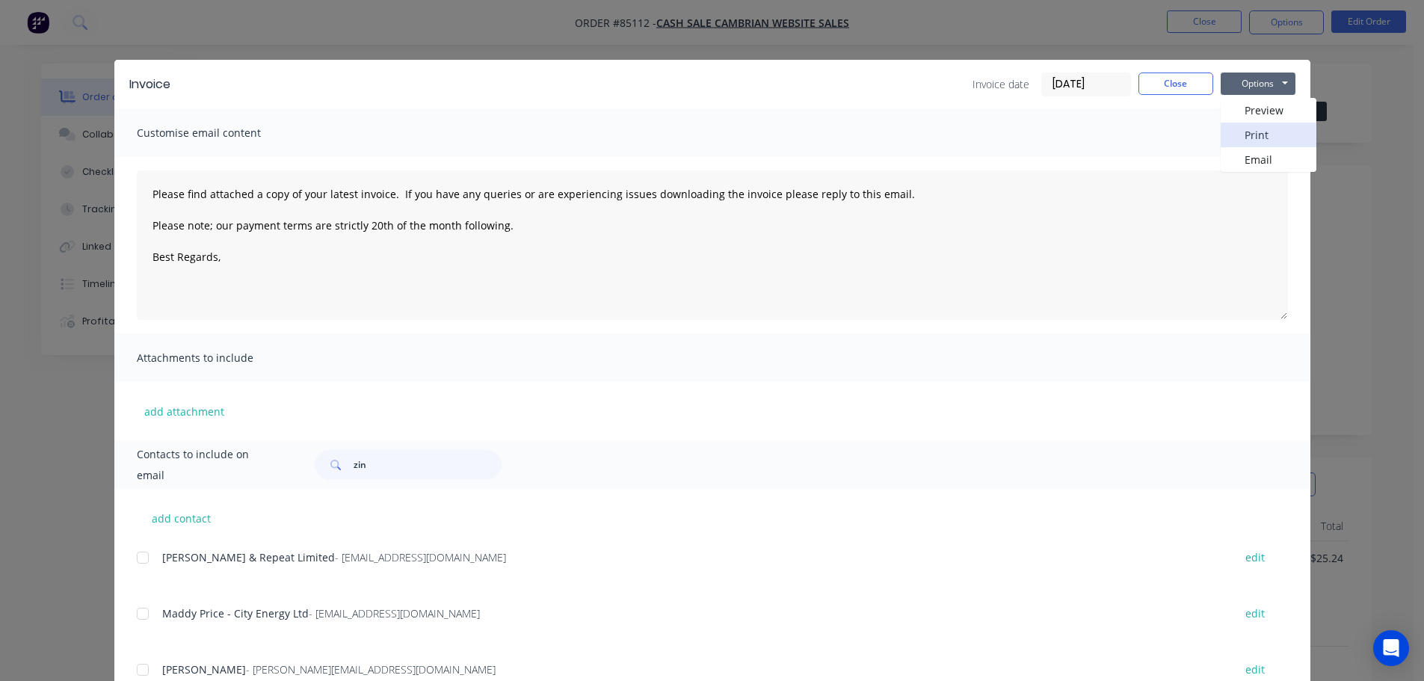
click at [1266, 132] on button "Print" at bounding box center [1269, 135] width 96 height 25
click at [1152, 94] on button "Close" at bounding box center [1176, 84] width 75 height 22
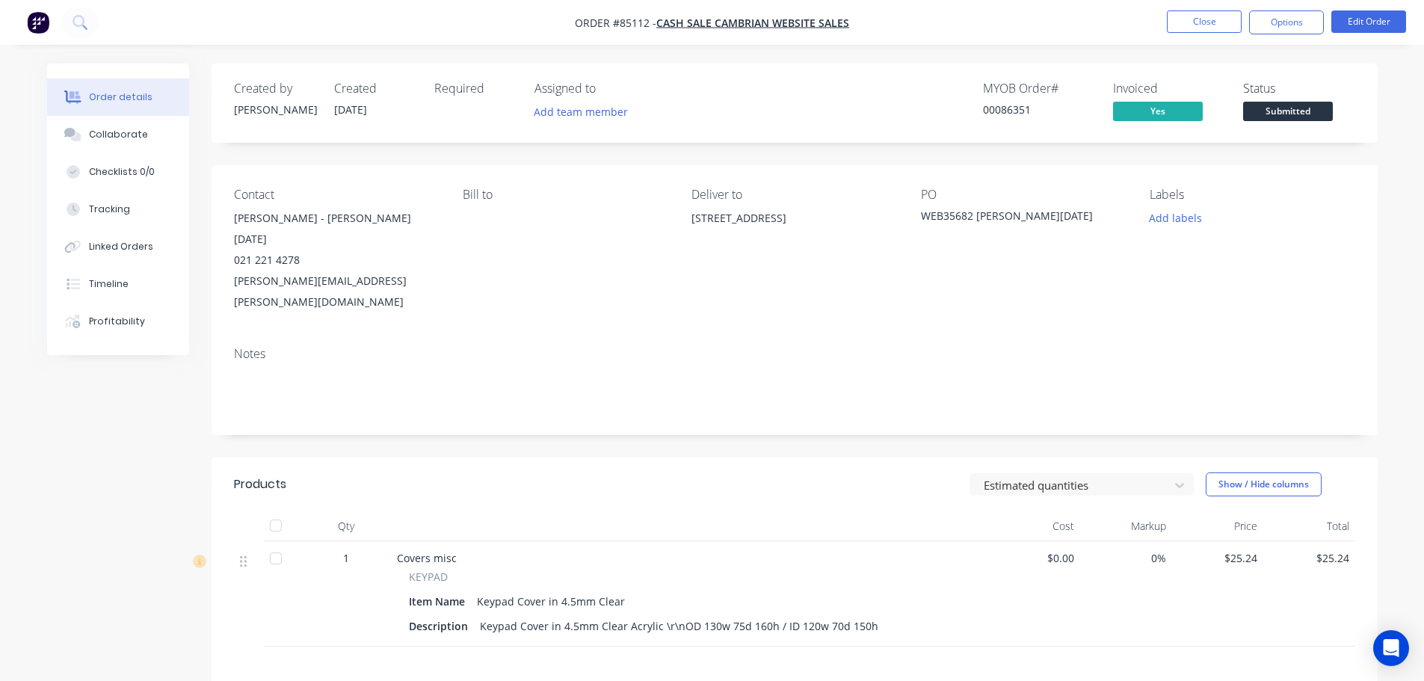
click at [1292, 108] on span "Submitted" at bounding box center [1288, 111] width 90 height 19
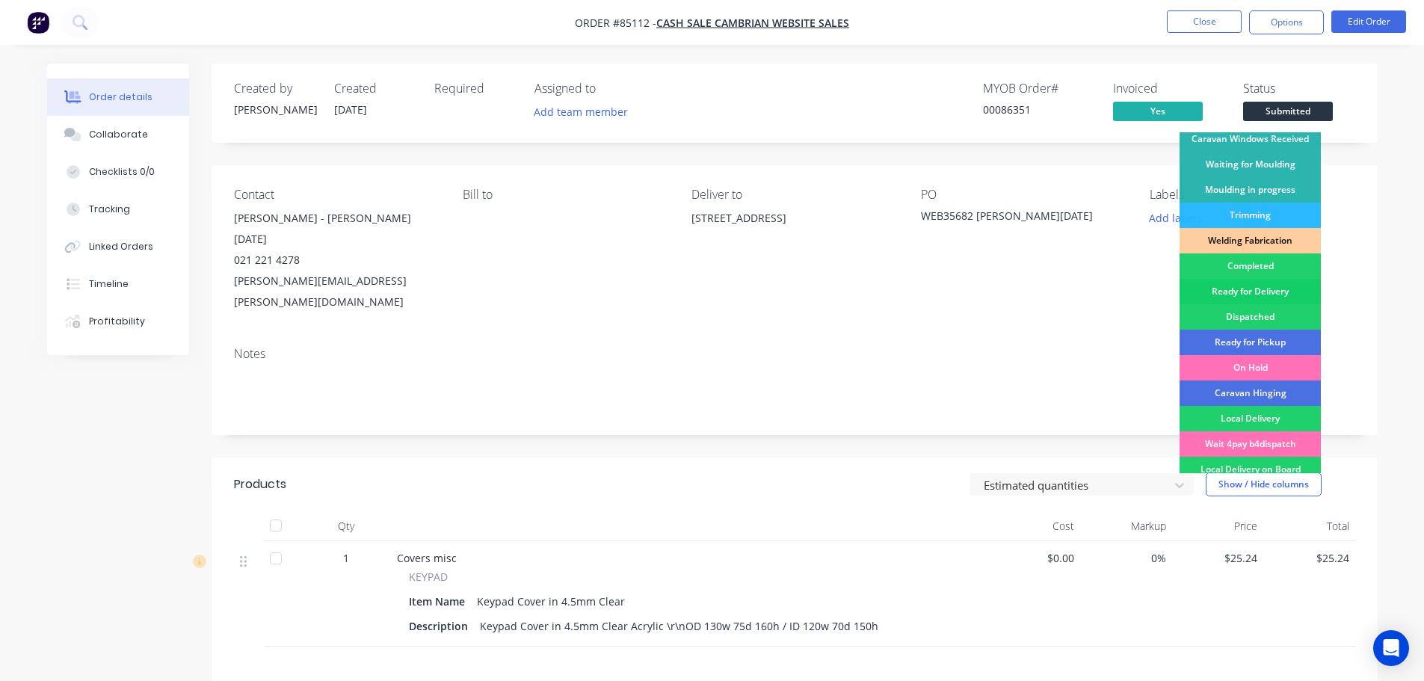
scroll to position [295, 0]
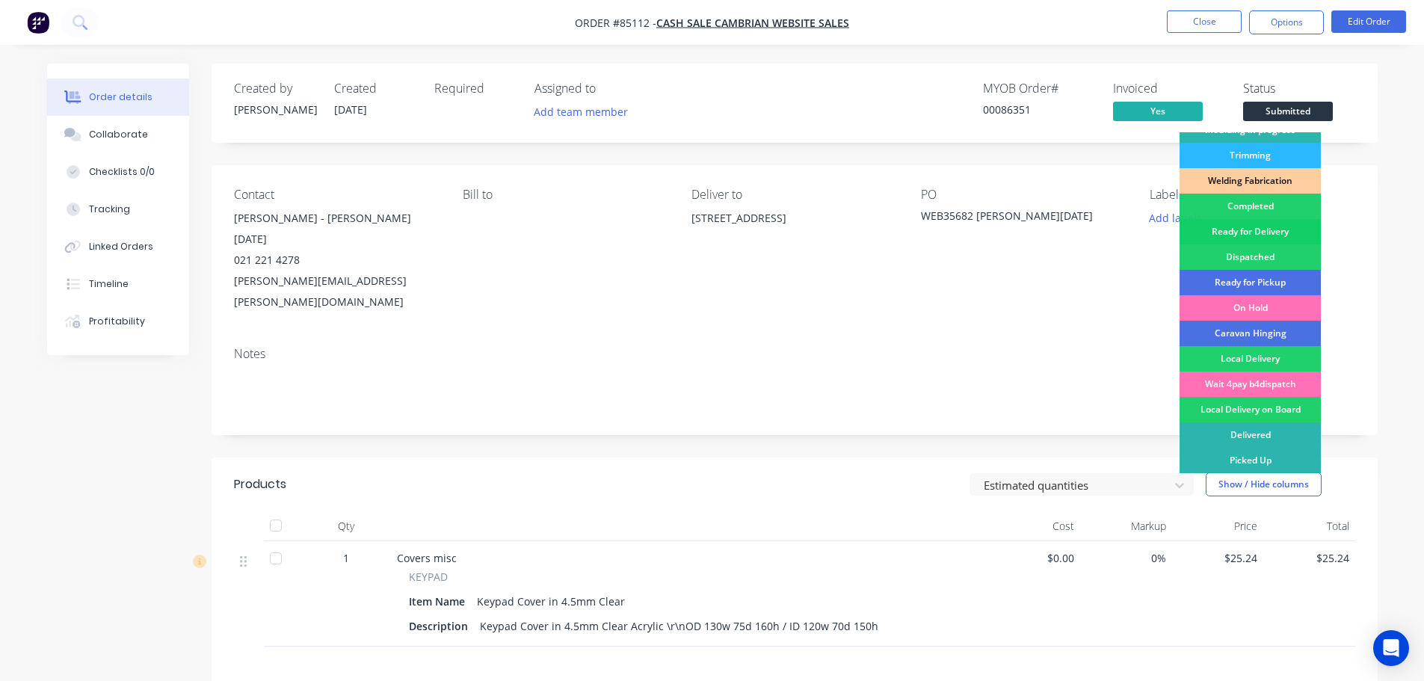
click at [1266, 238] on div "Ready for Delivery" at bounding box center [1250, 231] width 141 height 25
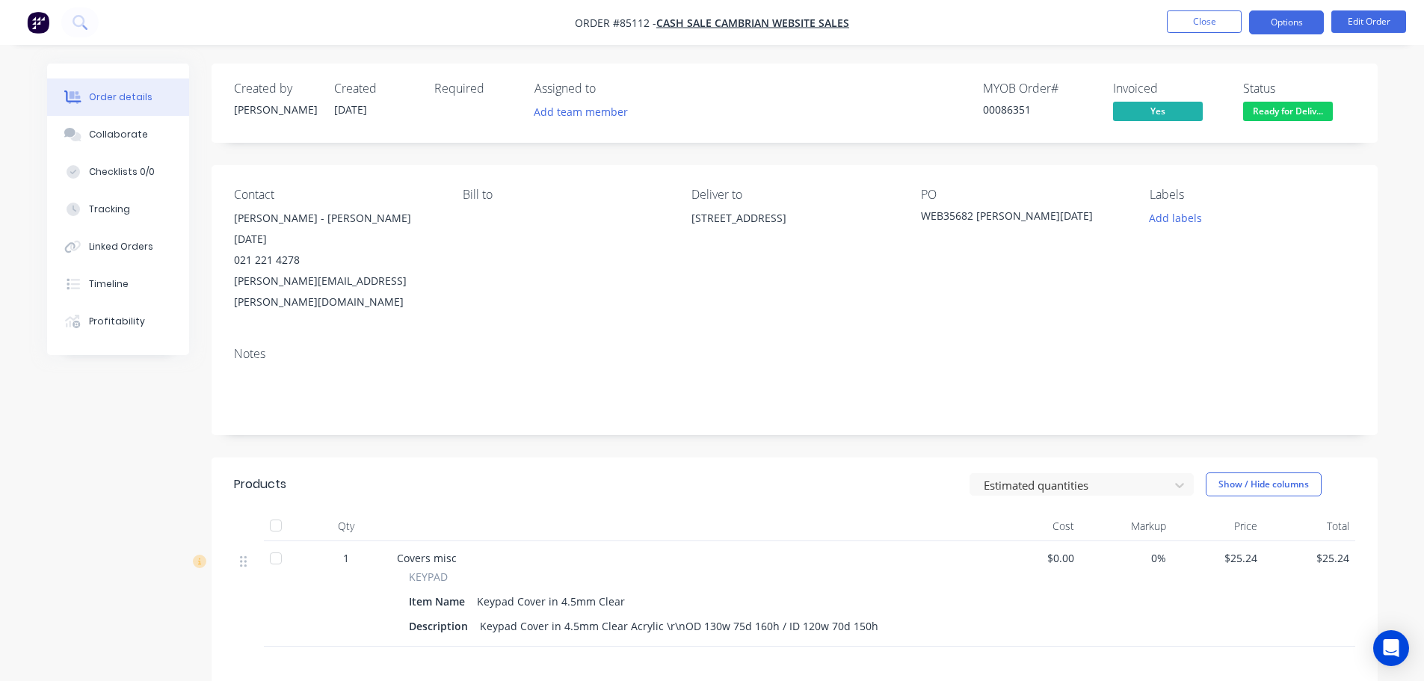
click at [1260, 22] on button "Options" at bounding box center [1286, 22] width 75 height 24
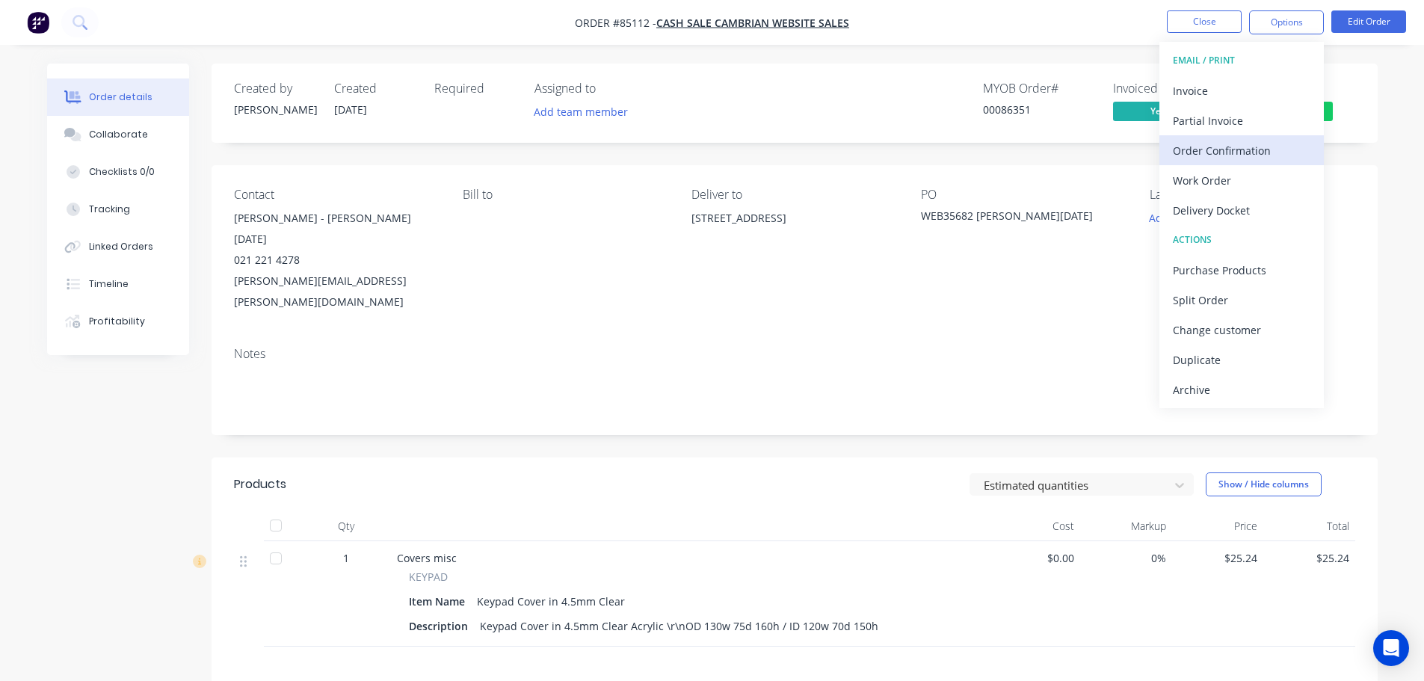
click at [1210, 156] on div "Order Confirmation" at bounding box center [1242, 151] width 138 height 22
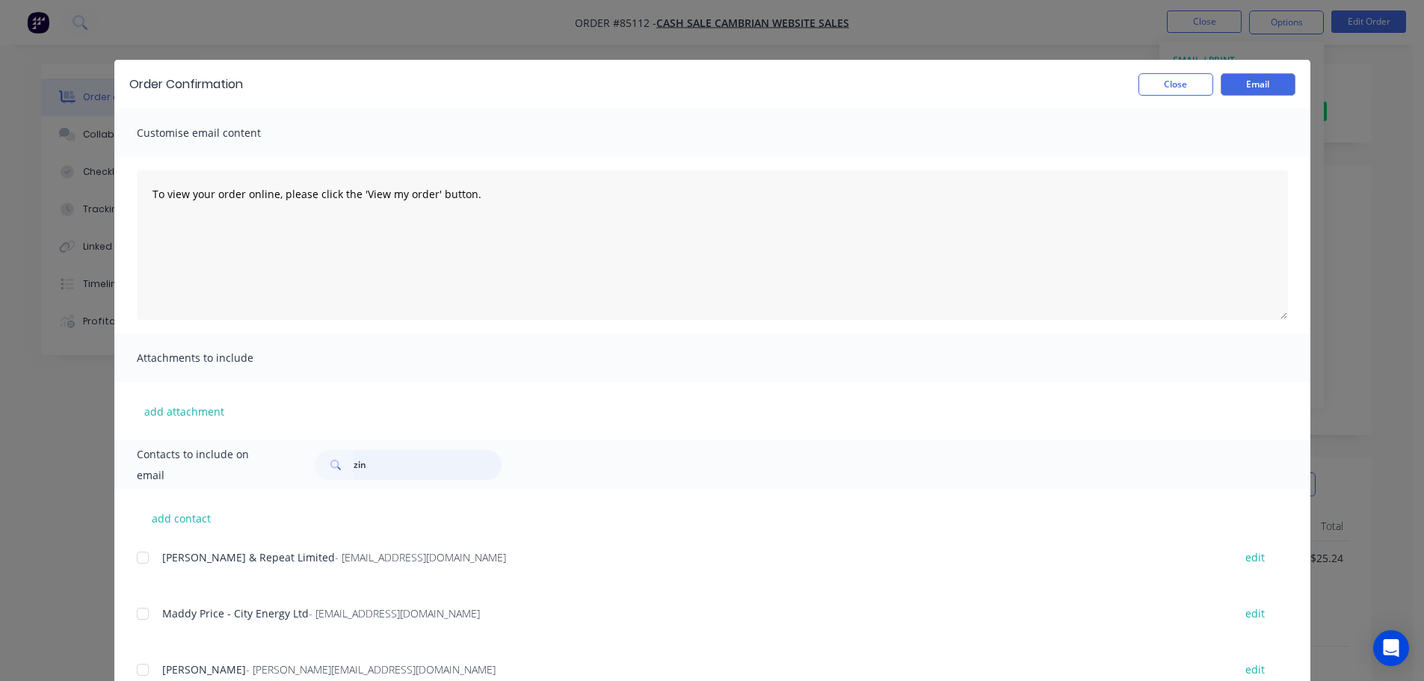
click at [473, 471] on input "zin" at bounding box center [428, 465] width 148 height 30
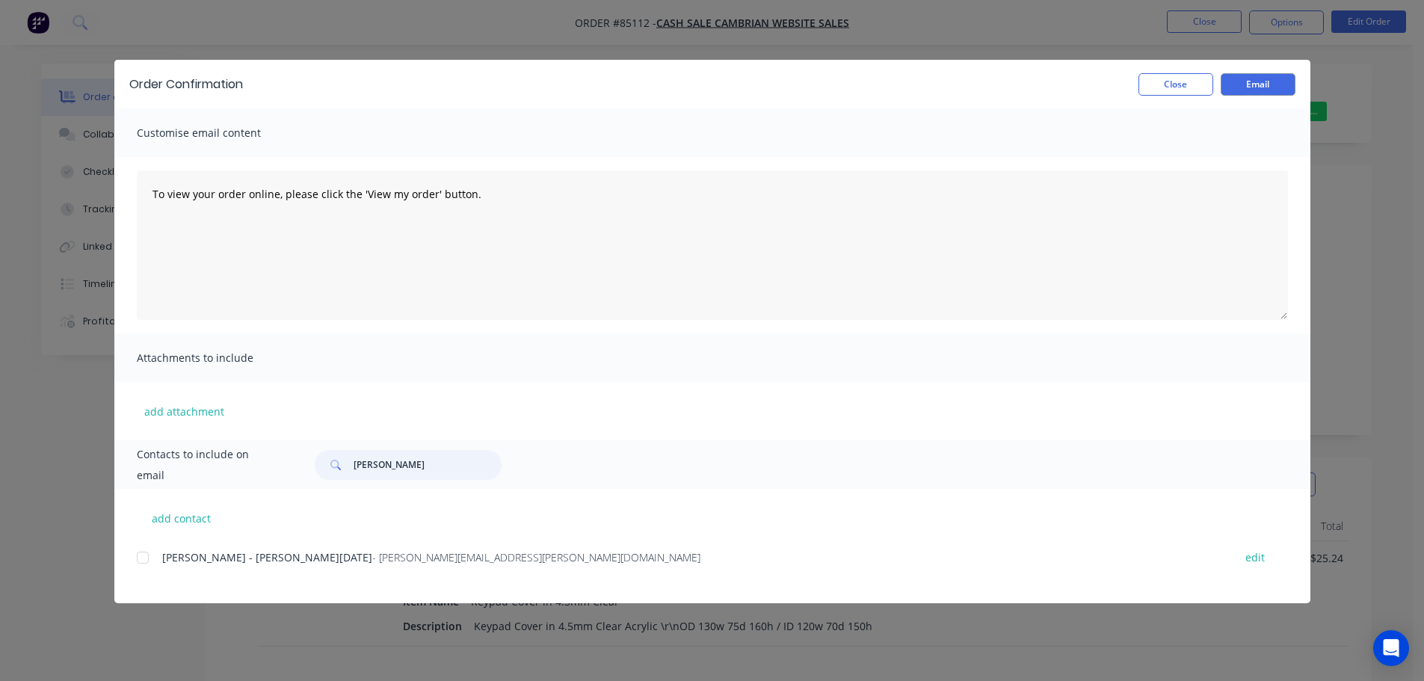
click at [149, 567] on div at bounding box center [143, 558] width 30 height 30
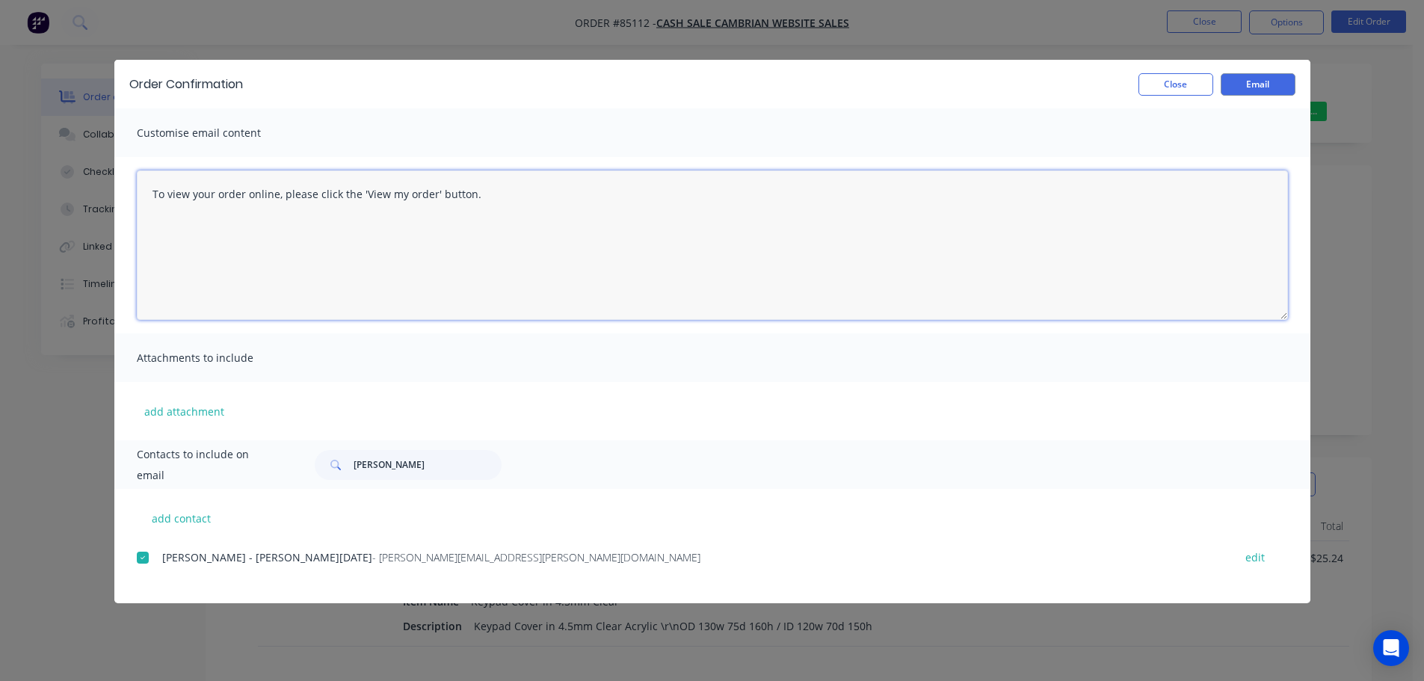
drag, startPoint x: 335, startPoint y: 245, endPoint x: 351, endPoint y: 245, distance: 15.7
click at [337, 245] on textarea "To view your order online, please click the 'View my order' button." at bounding box center [712, 245] width 1151 height 150
paste textarea "hank you for your order, confirmation of your order is attached. Your order wil…"
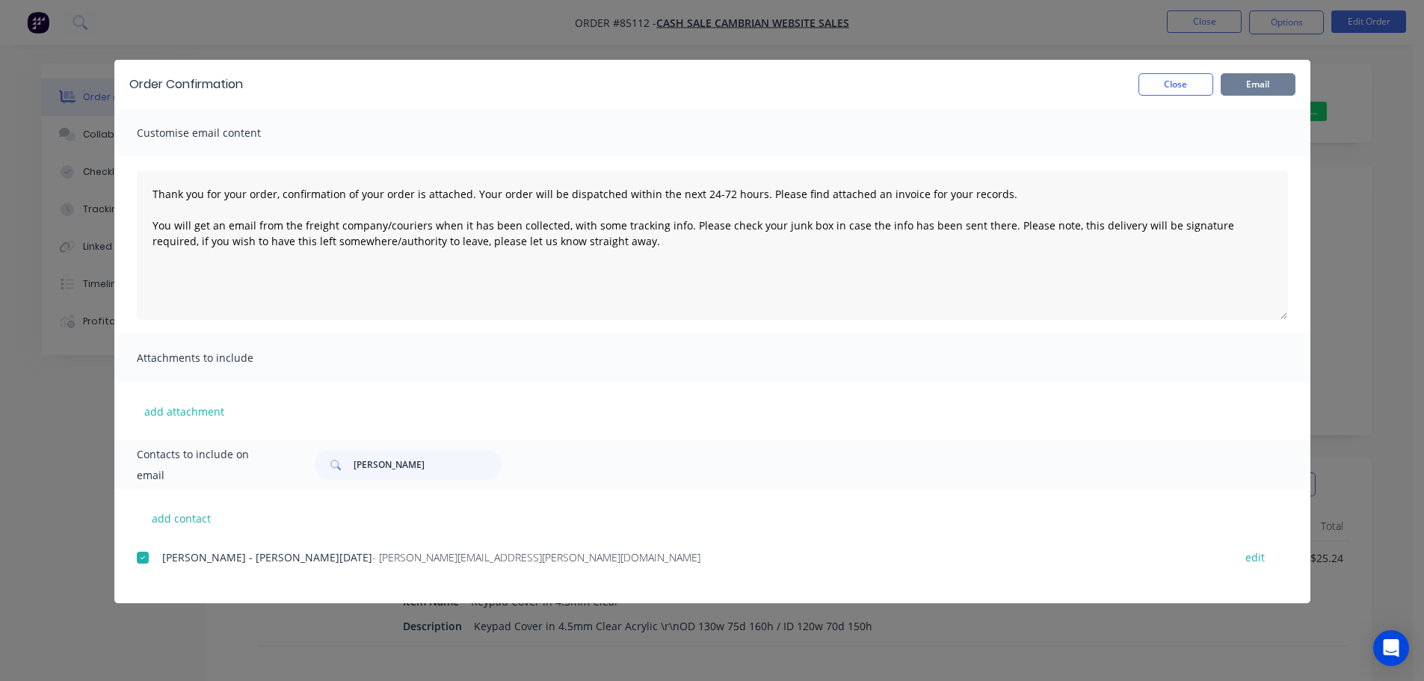
click at [1248, 88] on button "Email" at bounding box center [1258, 84] width 75 height 22
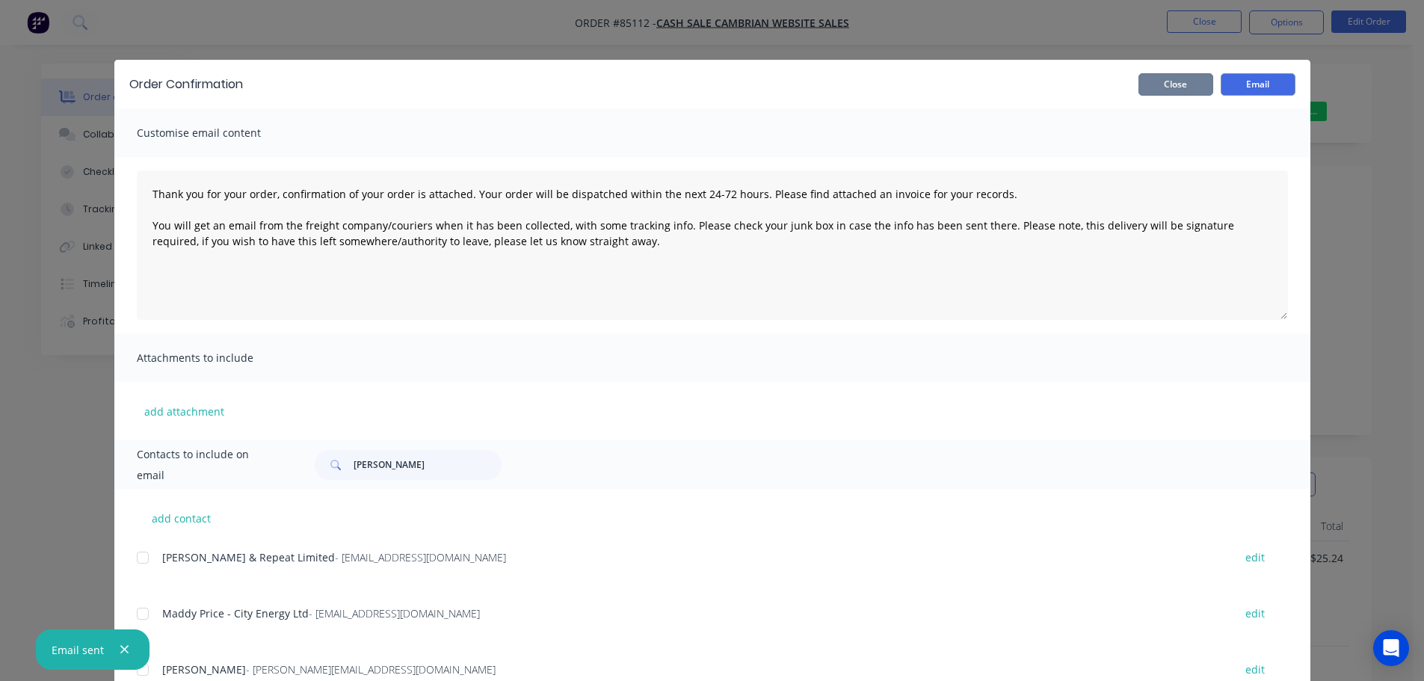
drag, startPoint x: 1190, startPoint y: 84, endPoint x: 1191, endPoint y: 73, distance: 12.0
click at [1190, 84] on button "Close" at bounding box center [1176, 84] width 75 height 22
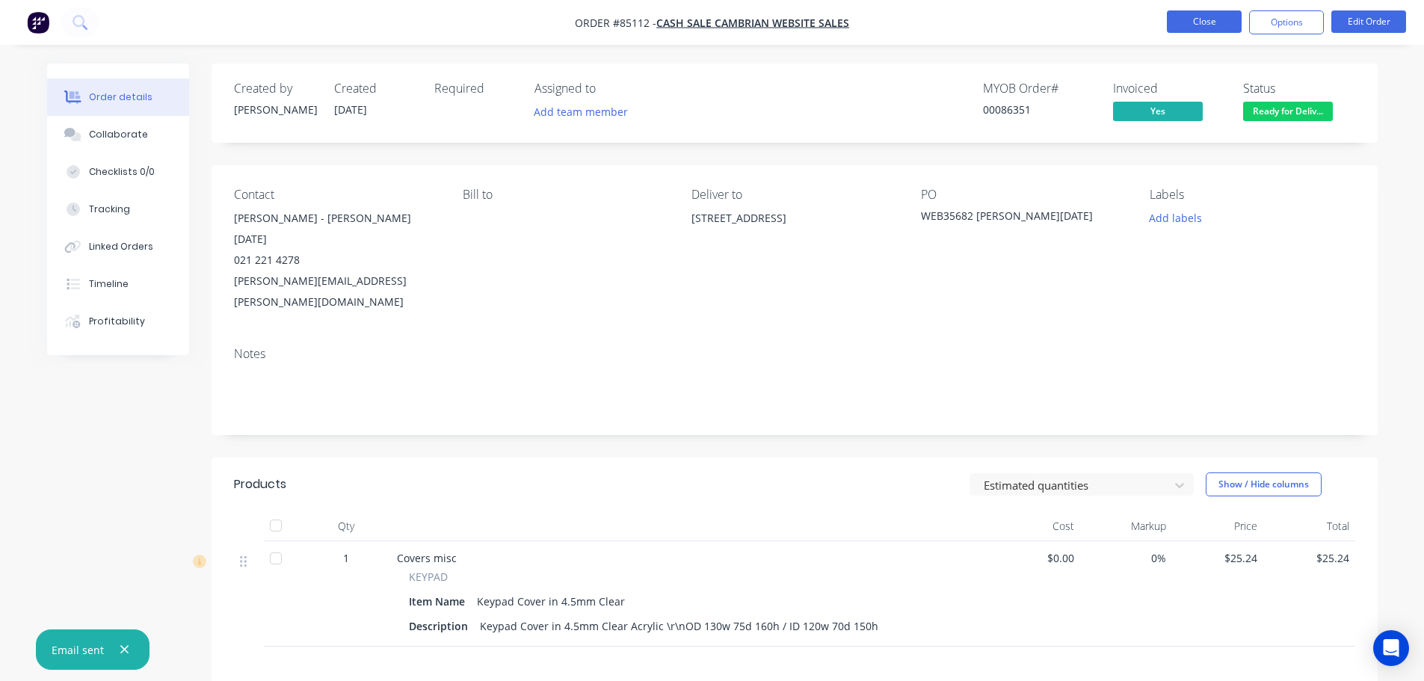
click at [1193, 24] on button "Close" at bounding box center [1204, 21] width 75 height 22
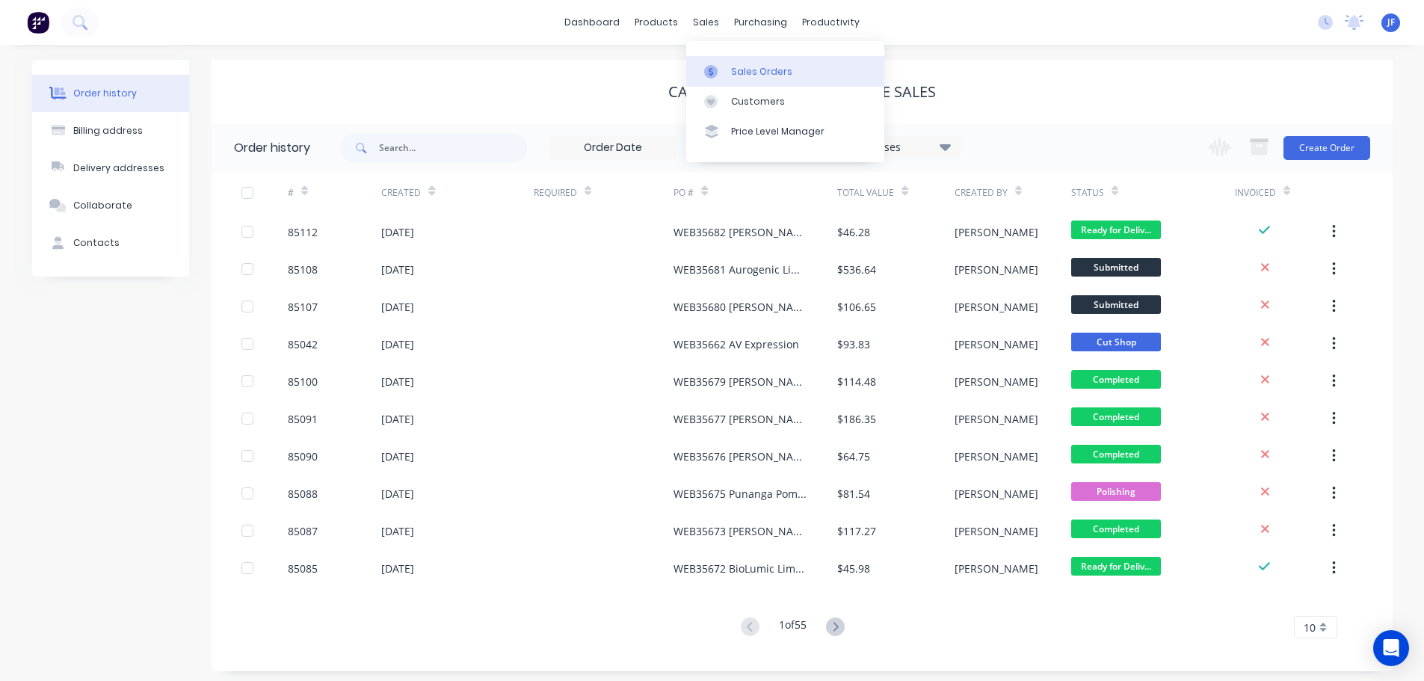
click at [721, 70] on div at bounding box center [715, 71] width 22 height 13
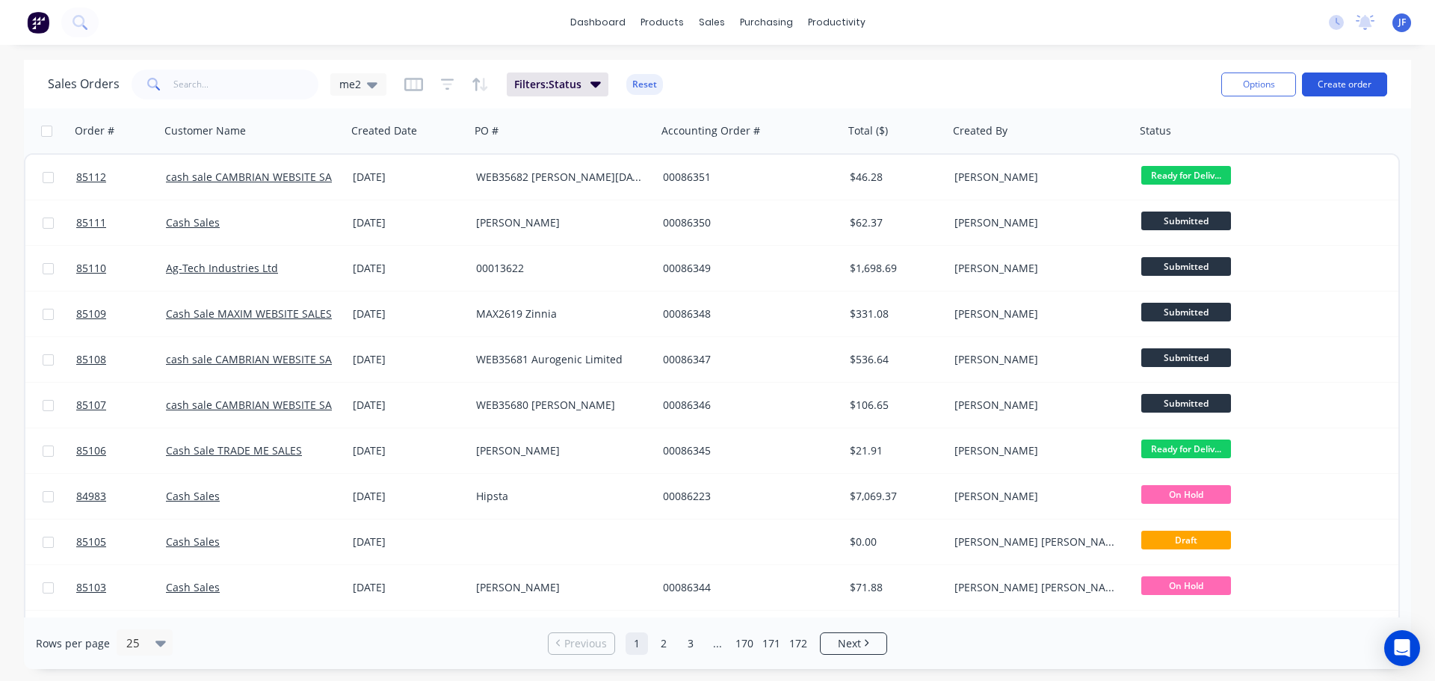
click at [1343, 81] on button "Create order" at bounding box center [1344, 85] width 85 height 24
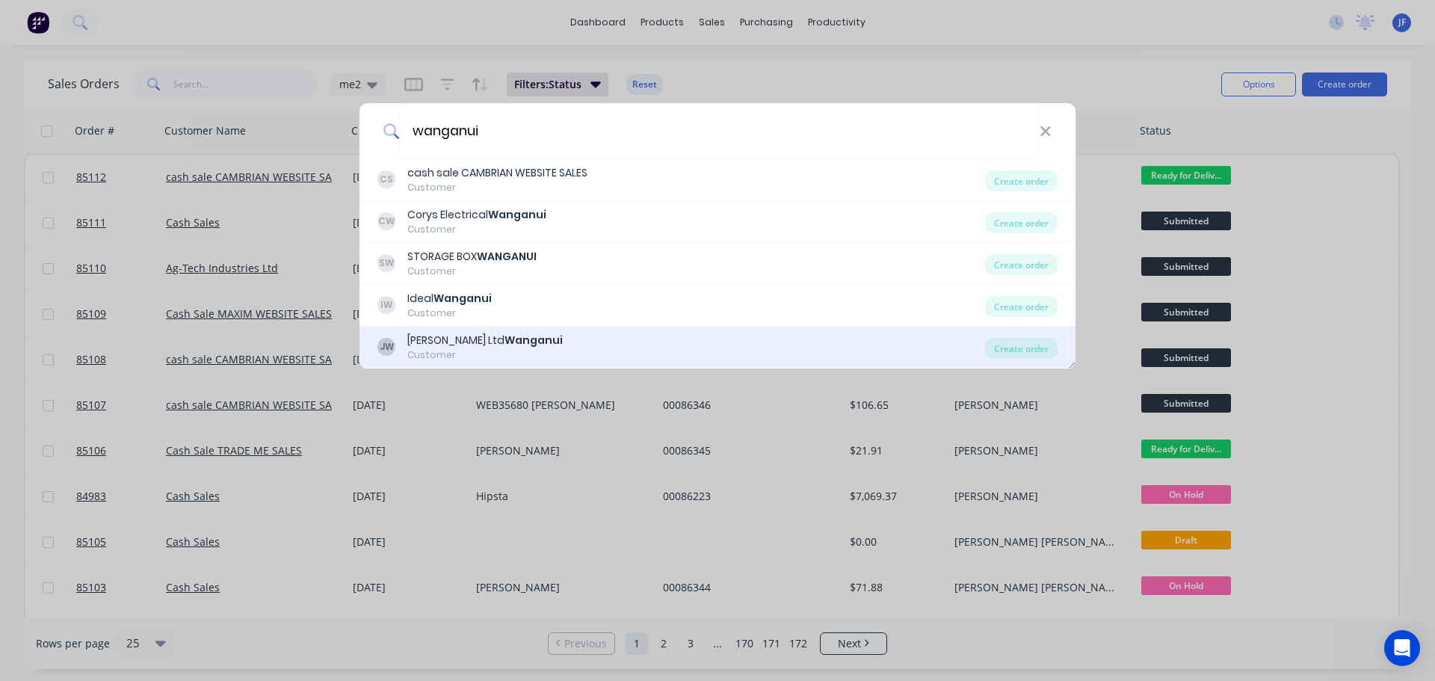
click at [609, 361] on div "JW J.A Russell Ltd Wanganui Customer" at bounding box center [682, 347] width 608 height 29
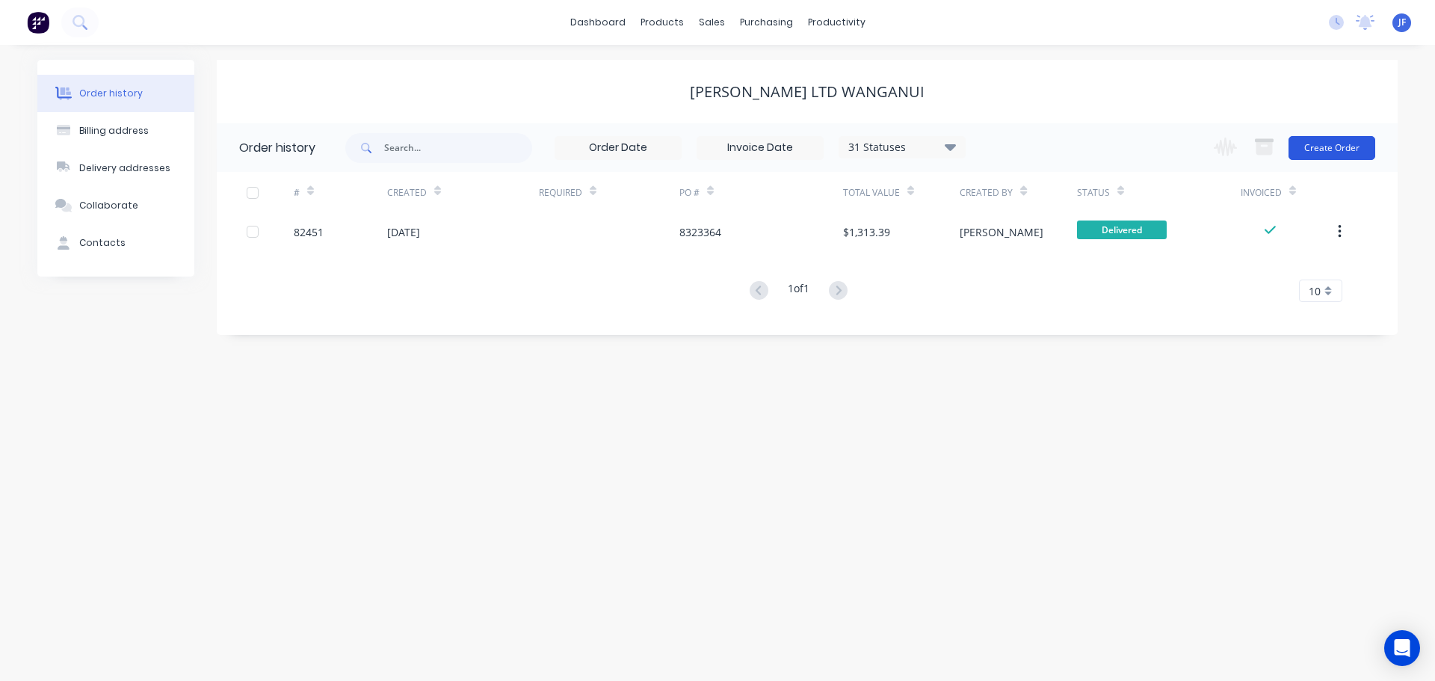
click at [1362, 147] on button "Create Order" at bounding box center [1332, 148] width 87 height 24
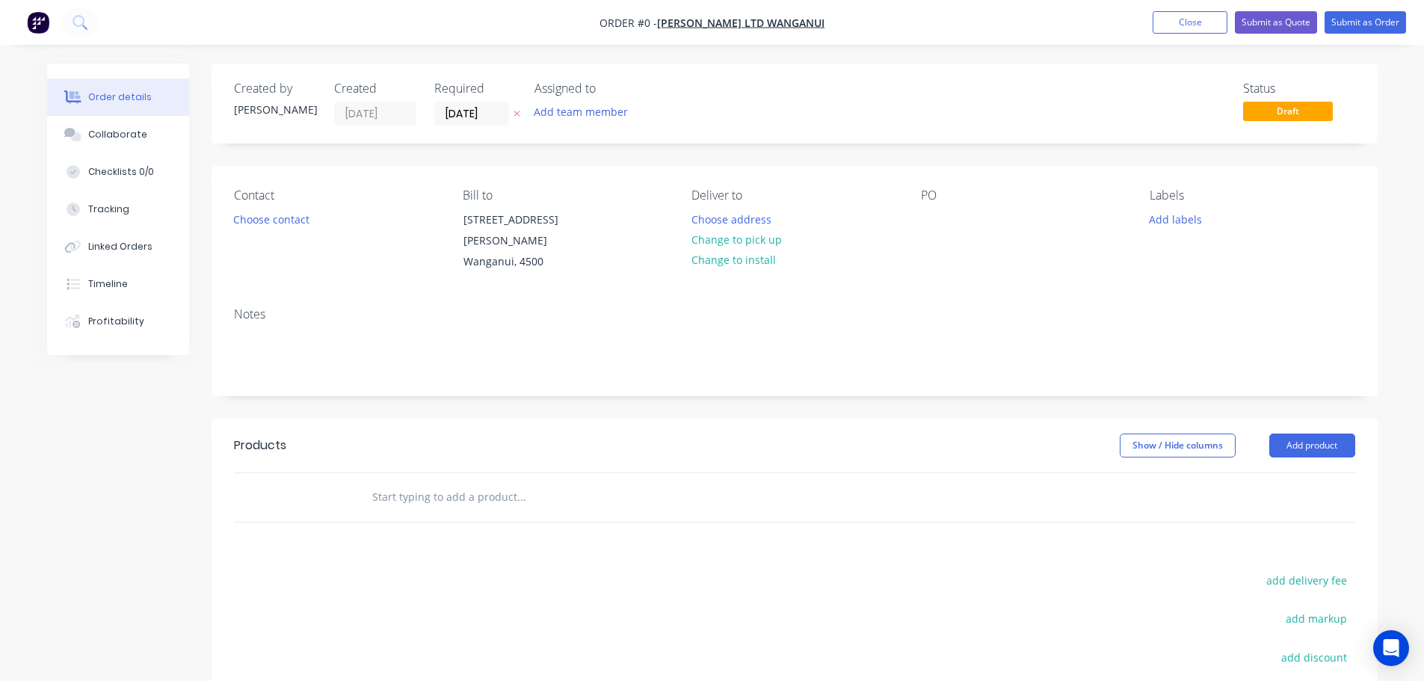
click at [511, 113] on button "button" at bounding box center [517, 113] width 16 height 17
click at [271, 224] on button "Choose contact" at bounding box center [271, 219] width 92 height 20
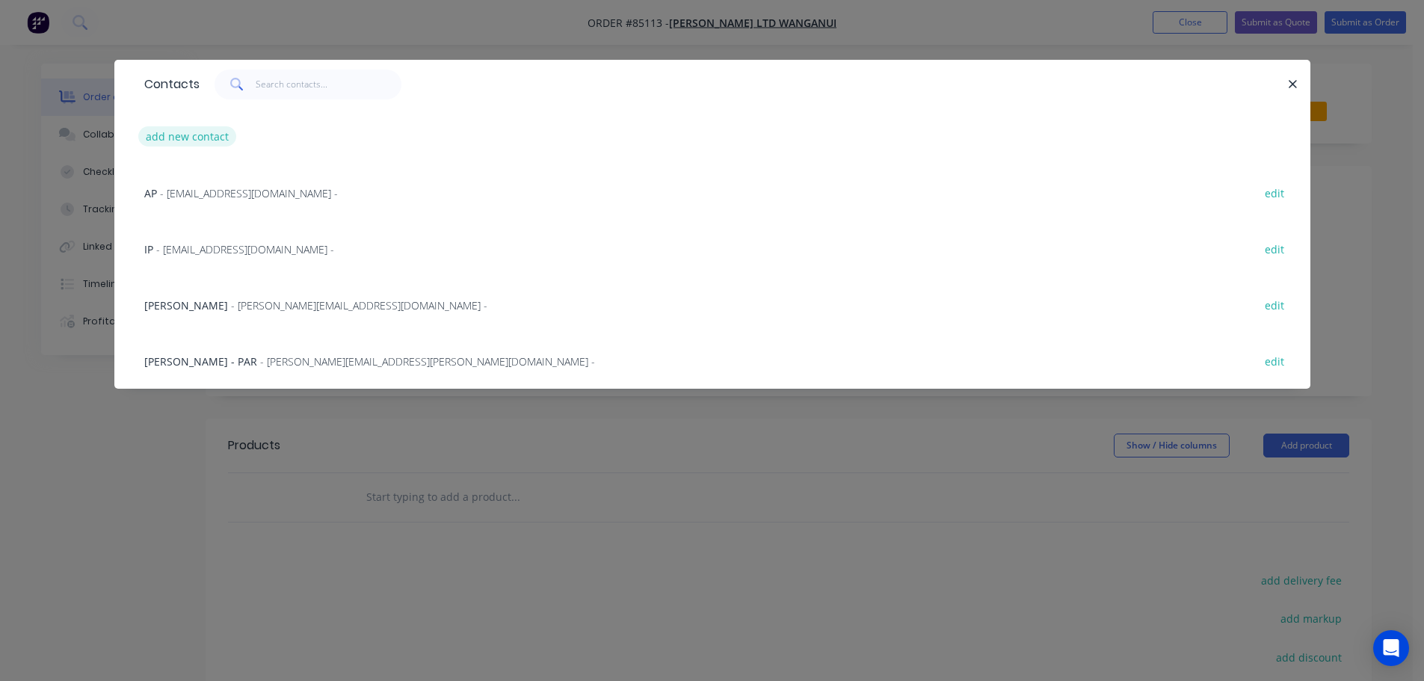
click at [185, 130] on button "add new contact" at bounding box center [187, 136] width 99 height 20
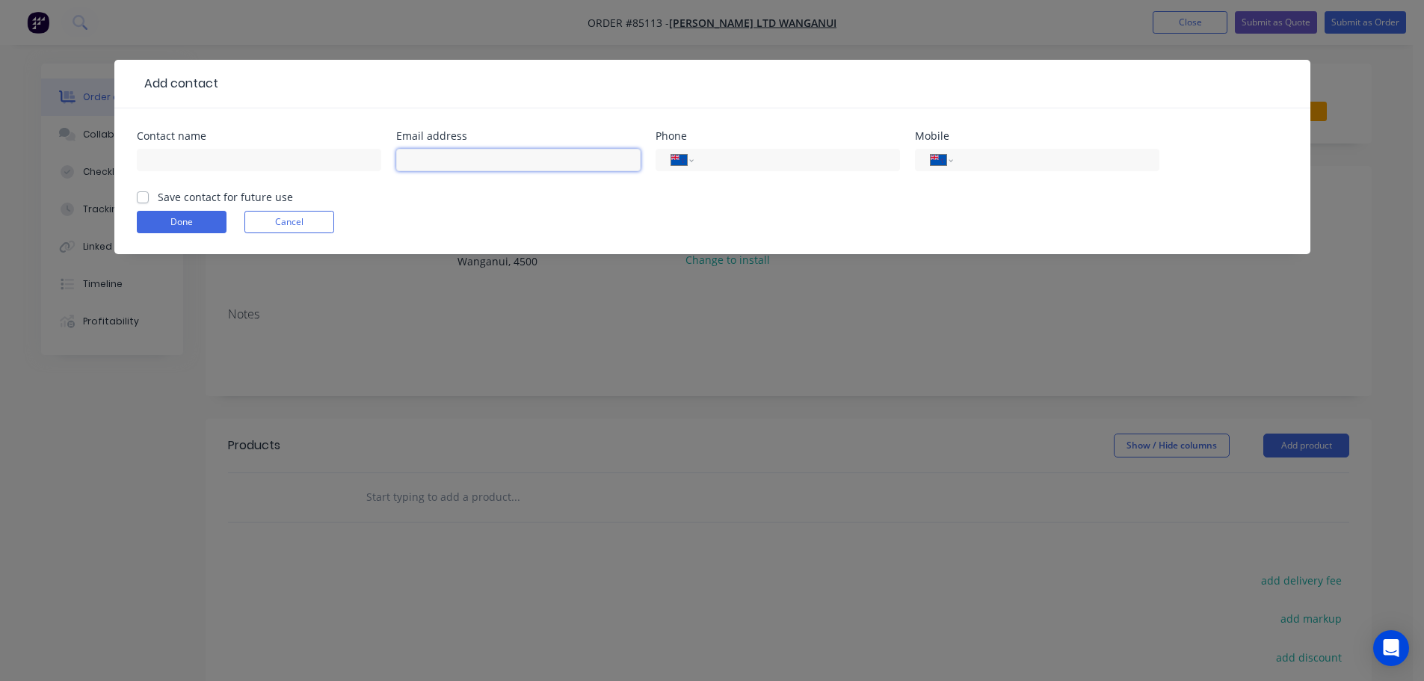
click at [468, 150] on input "text" at bounding box center [518, 160] width 244 height 22
paste input "rochelle.owen@jarussell.co.nz"
click at [309, 169] on input "text" at bounding box center [259, 160] width 244 height 22
click at [282, 197] on label "Save contact for future use" at bounding box center [225, 197] width 135 height 16
click at [149, 197] on input "Save contact for future use" at bounding box center [143, 196] width 12 height 14
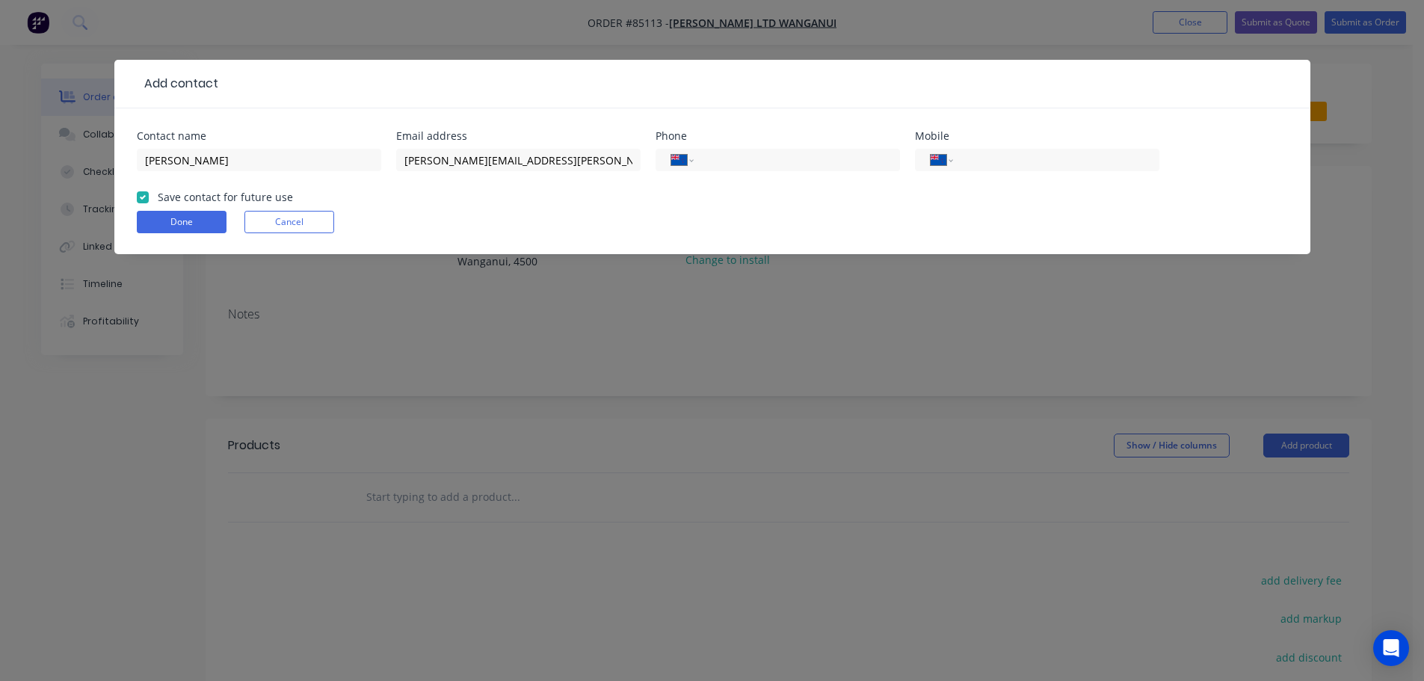
click at [215, 172] on div "Rochelle" at bounding box center [259, 167] width 244 height 44
click at [213, 157] on input "Rochelle" at bounding box center [259, 160] width 244 height 22
click at [204, 213] on button "Done" at bounding box center [182, 222] width 90 height 22
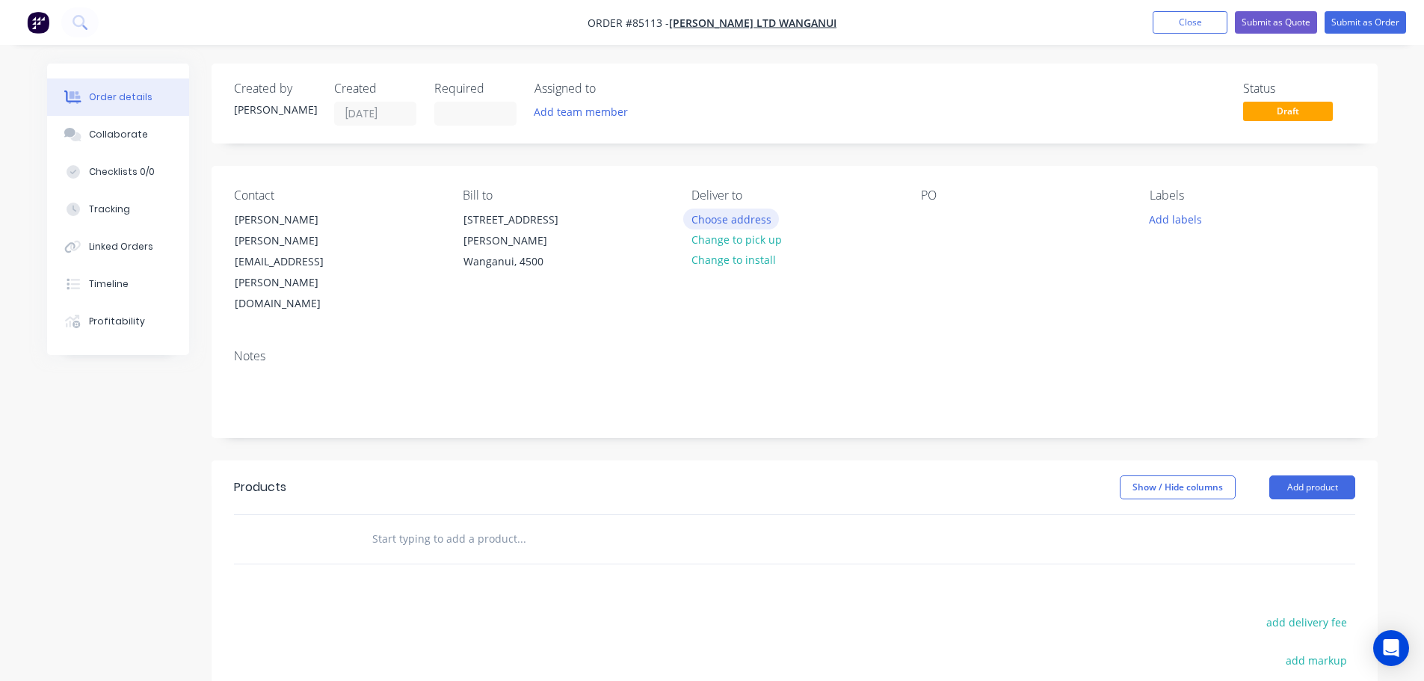
click at [710, 219] on button "Choose address" at bounding box center [731, 219] width 96 height 20
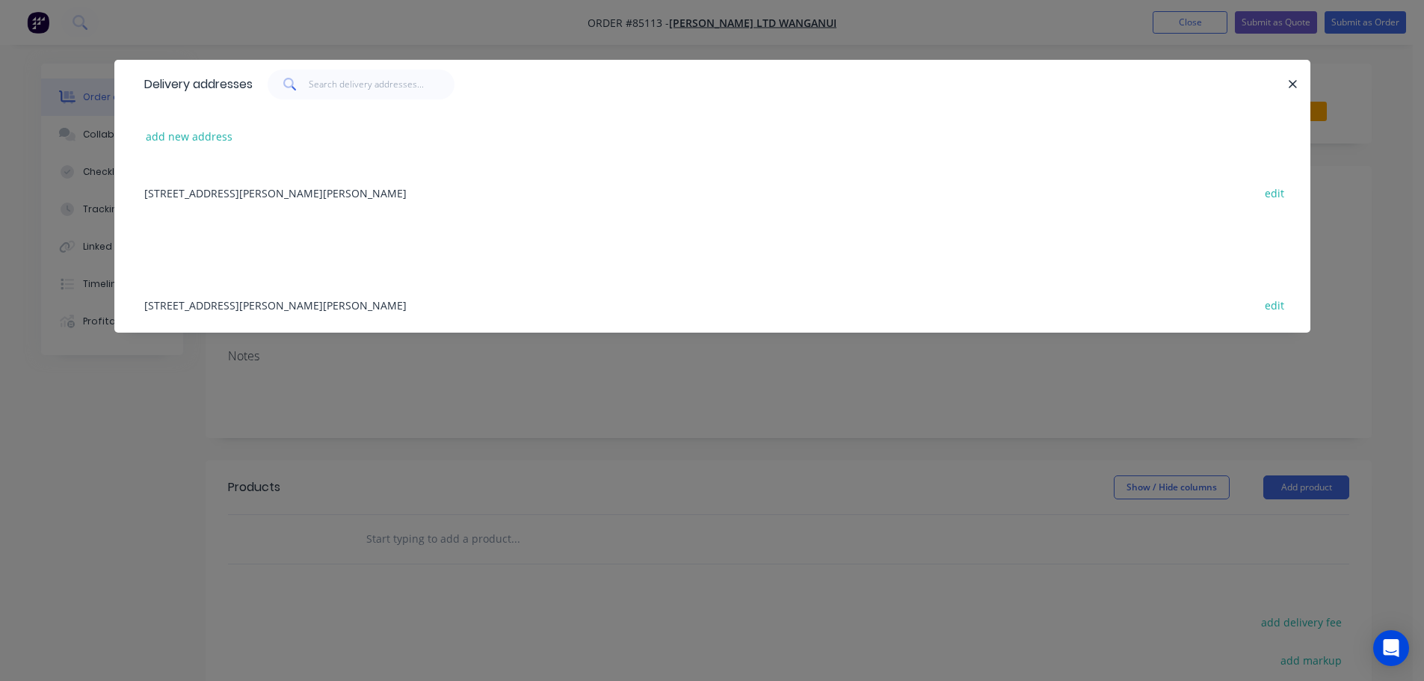
click at [283, 305] on div "63 Wilson St Wanganui , Wanganui, 4500 edit" at bounding box center [712, 305] width 1151 height 56
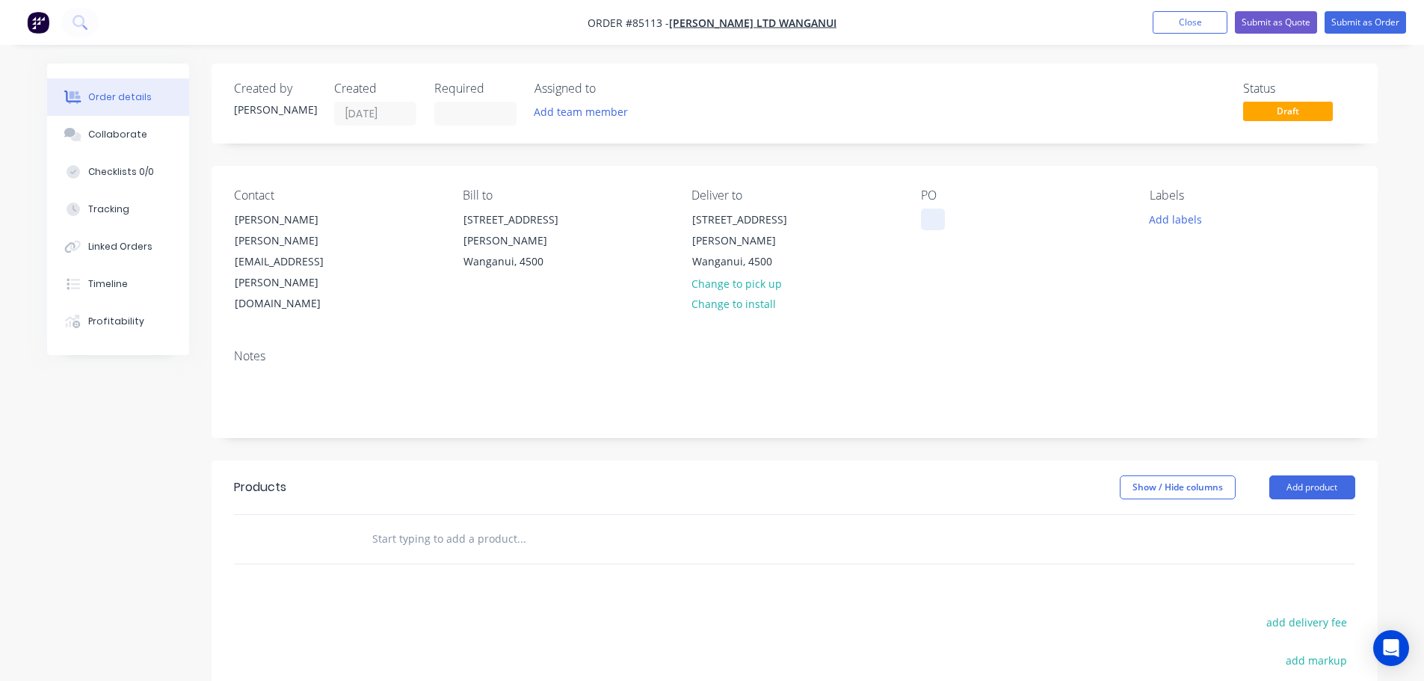
click at [933, 218] on div at bounding box center [933, 220] width 24 height 22
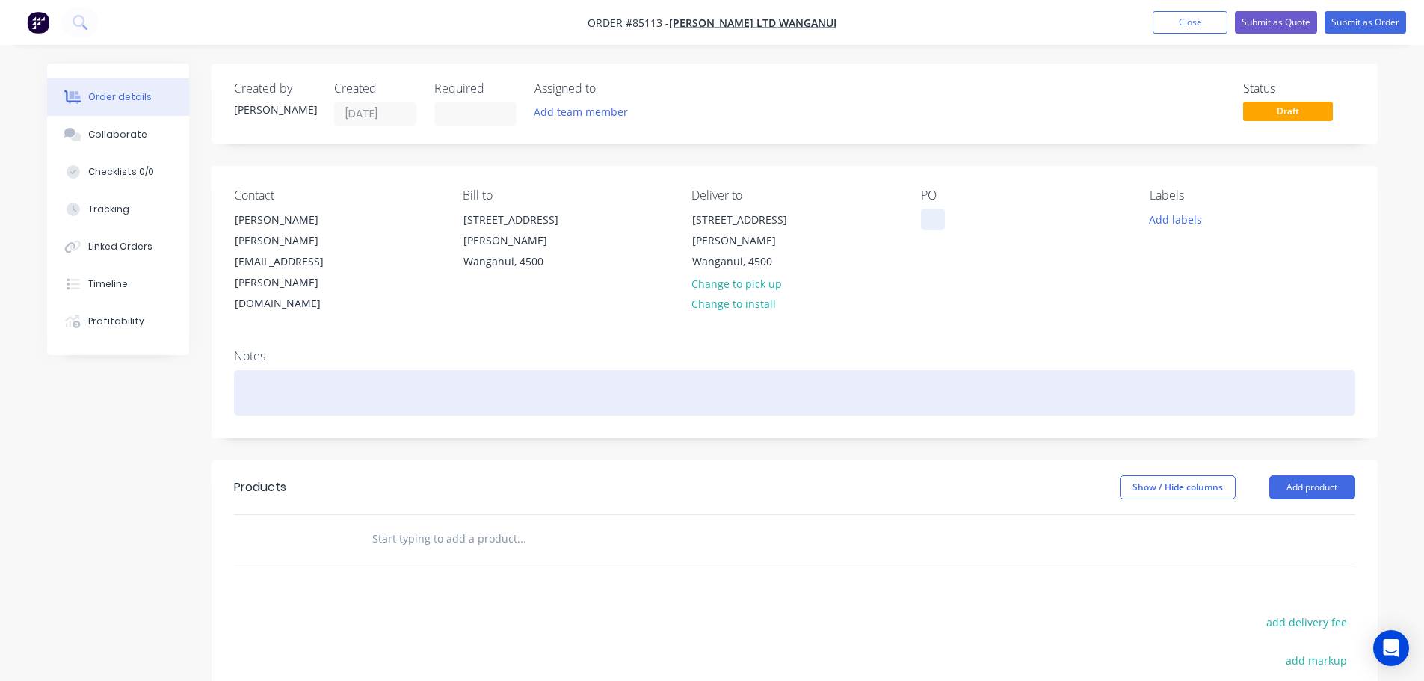
paste div
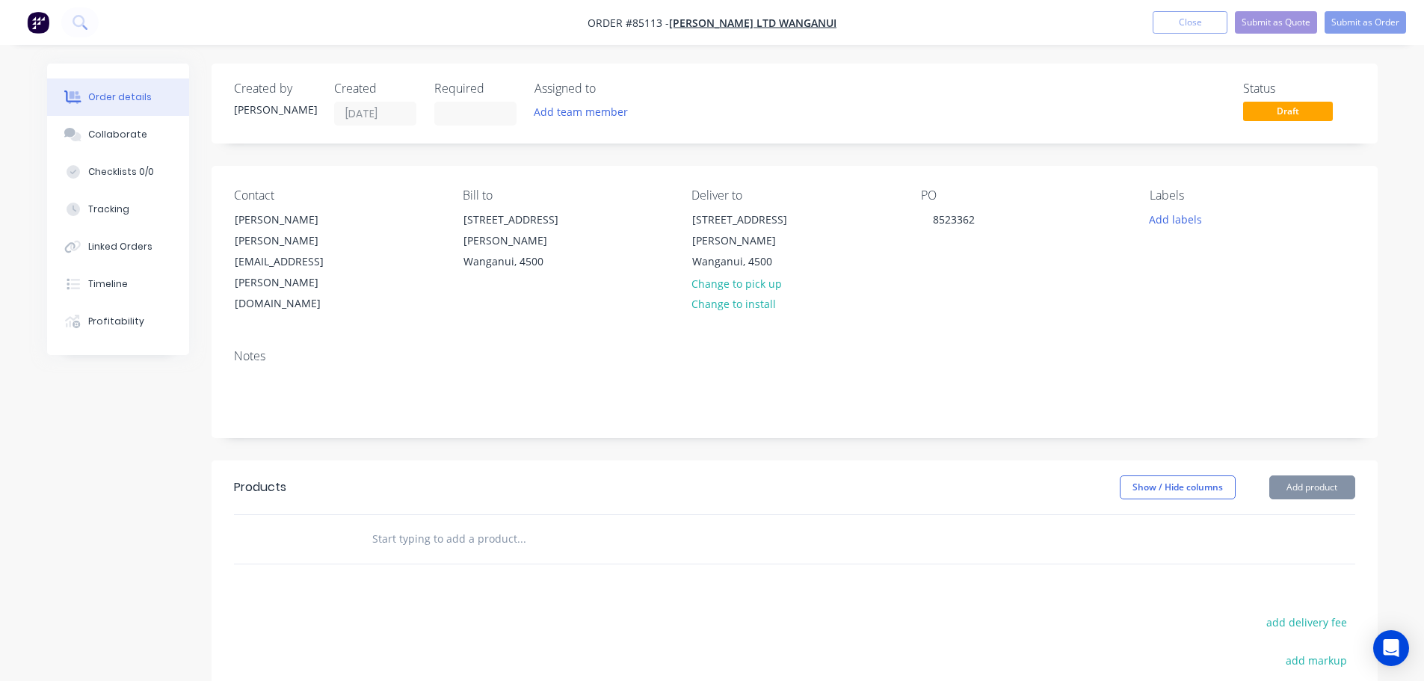
click at [422, 524] on input "text" at bounding box center [521, 539] width 299 height 30
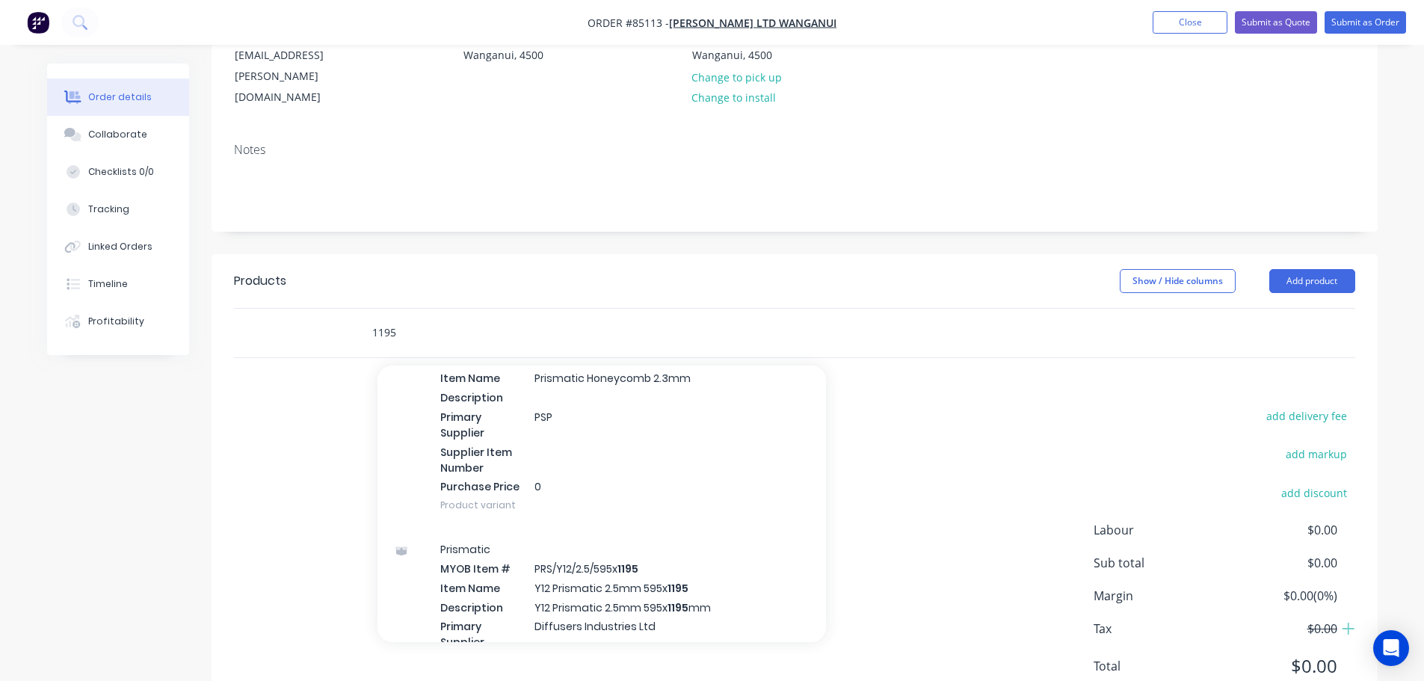
scroll to position [150, 0]
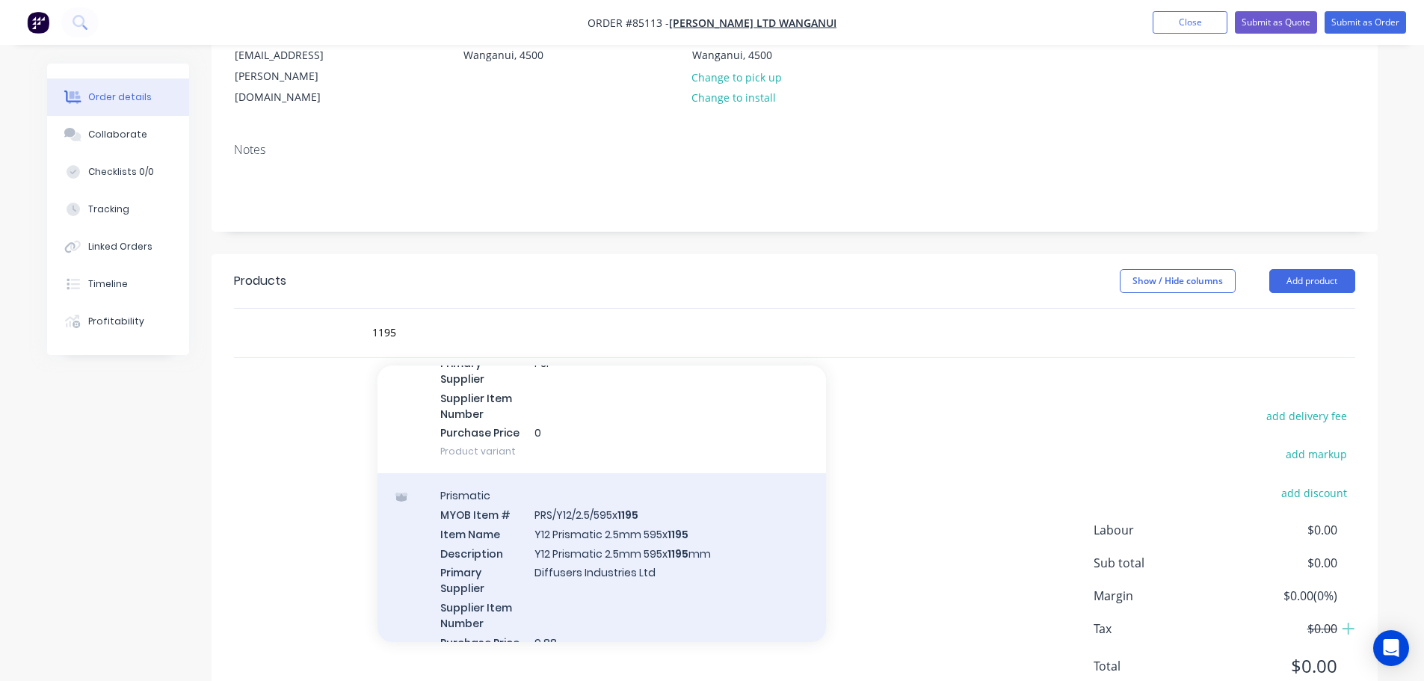
click at [595, 516] on div "Prismatic MYOB Item # PRS/Y12/2.5/595x 1195 Item Name Y12 Prismatic 2.5mm 595x …" at bounding box center [602, 578] width 449 height 210
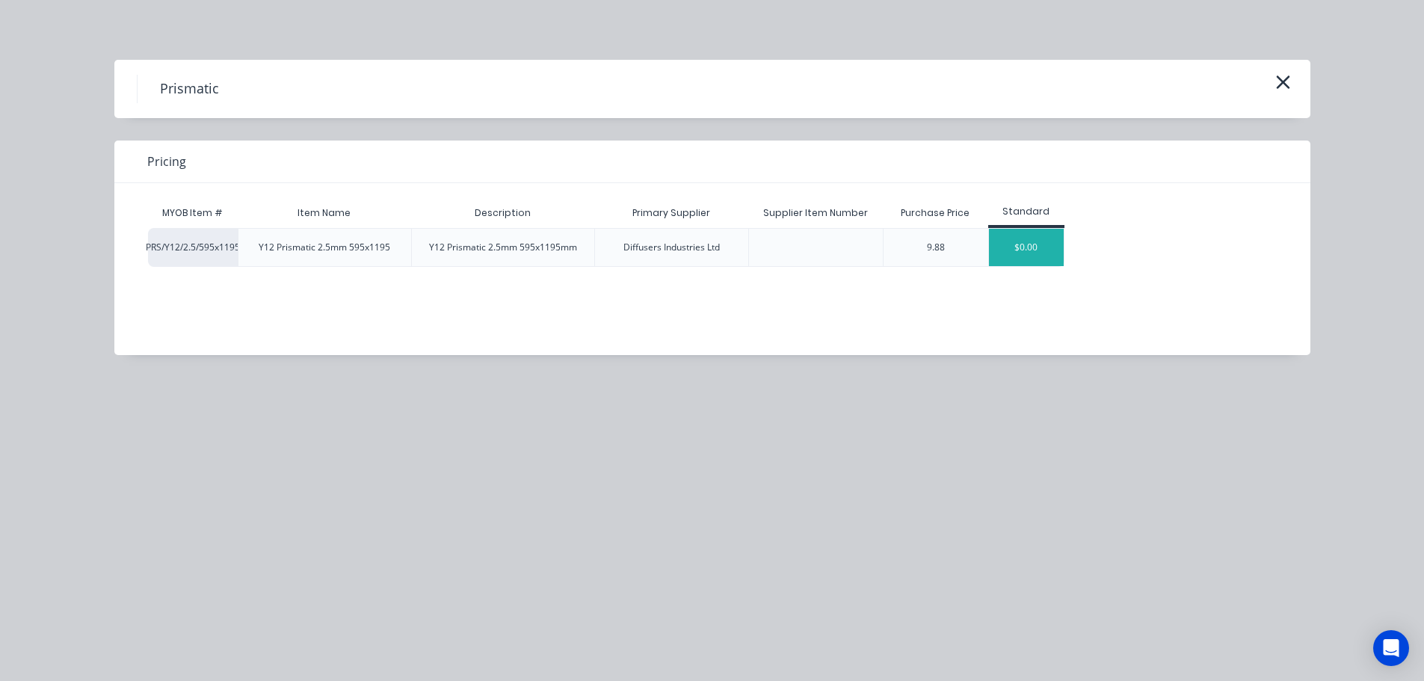
click at [1003, 246] on div "$0.00" at bounding box center [1026, 247] width 75 height 37
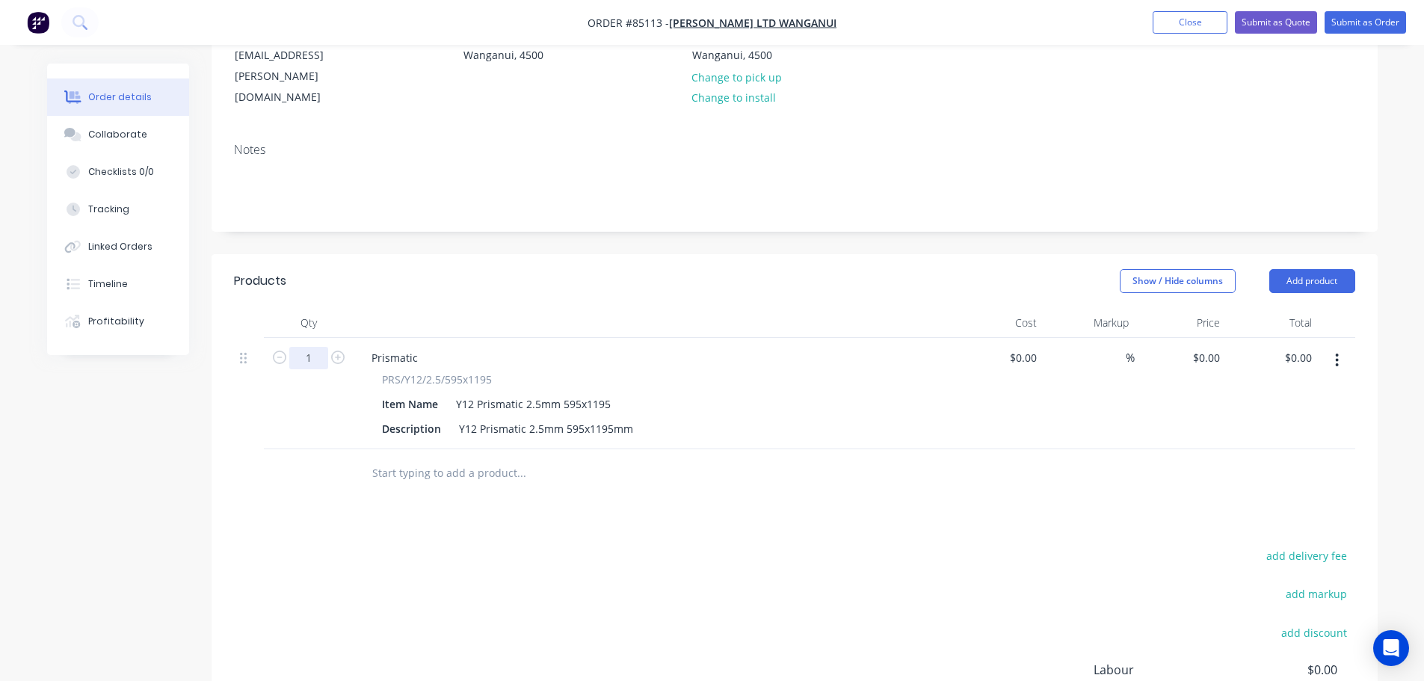
click at [314, 347] on input "1" at bounding box center [308, 358] width 39 height 22
click at [551, 546] on div "add delivery fee add markup add discount Labour $0.00 Sub total $0.00 Margin $0…" at bounding box center [794, 690] width 1121 height 289
click at [1287, 347] on div "0.00 0.00" at bounding box center [1301, 358] width 34 height 22
click at [1234, 338] on div "$0.00 0.00" at bounding box center [1272, 393] width 92 height 111
click at [1213, 347] on input "0" at bounding box center [1209, 358] width 34 height 22
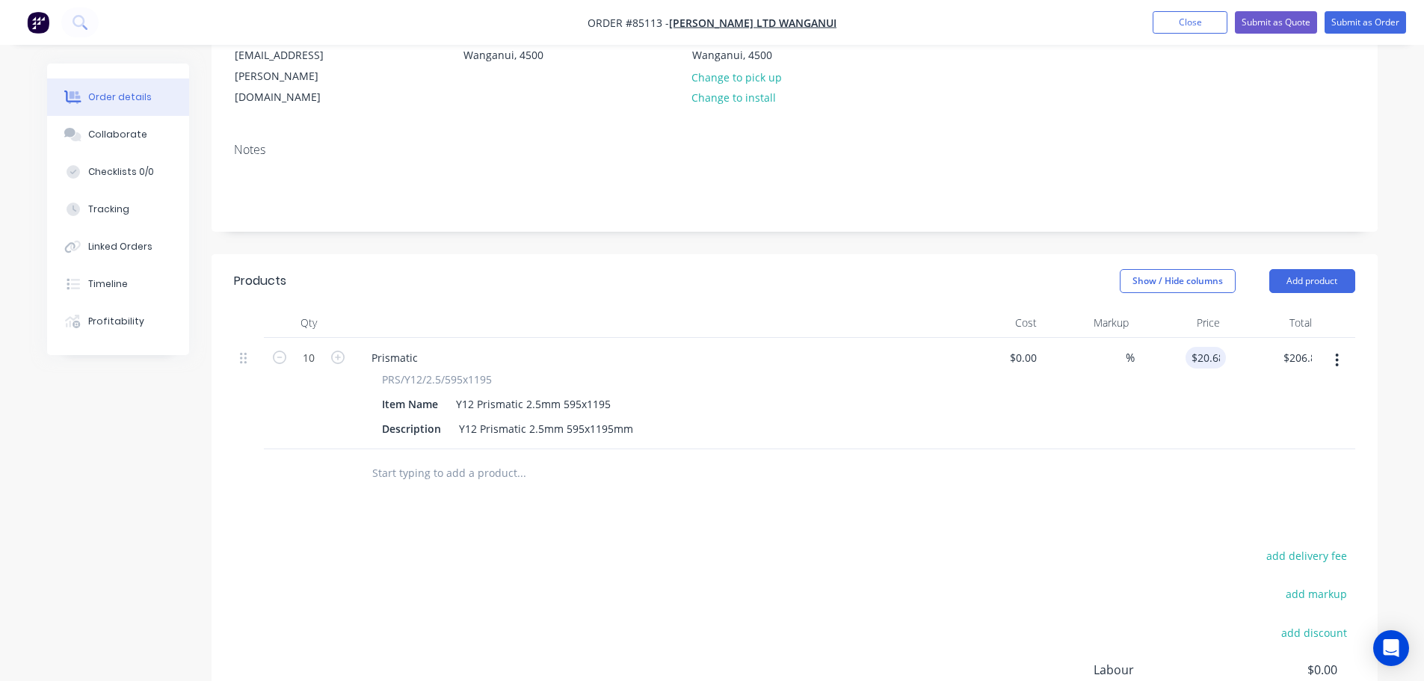
drag, startPoint x: 1245, startPoint y: 445, endPoint x: 1315, endPoint y: 490, distance: 83.1
click at [1246, 445] on div "Products Show / Hide columns Add product Qty Cost Markup Price Total 10 Prismat…" at bounding box center [795, 555] width 1166 height 603
click at [1316, 546] on button "add delivery fee" at bounding box center [1307, 556] width 96 height 20
click at [1147, 591] on div "Delivery fee Delivery fee Delivery fee name (Optional) 20 20 $0 add markup add …" at bounding box center [794, 688] width 1121 height 285
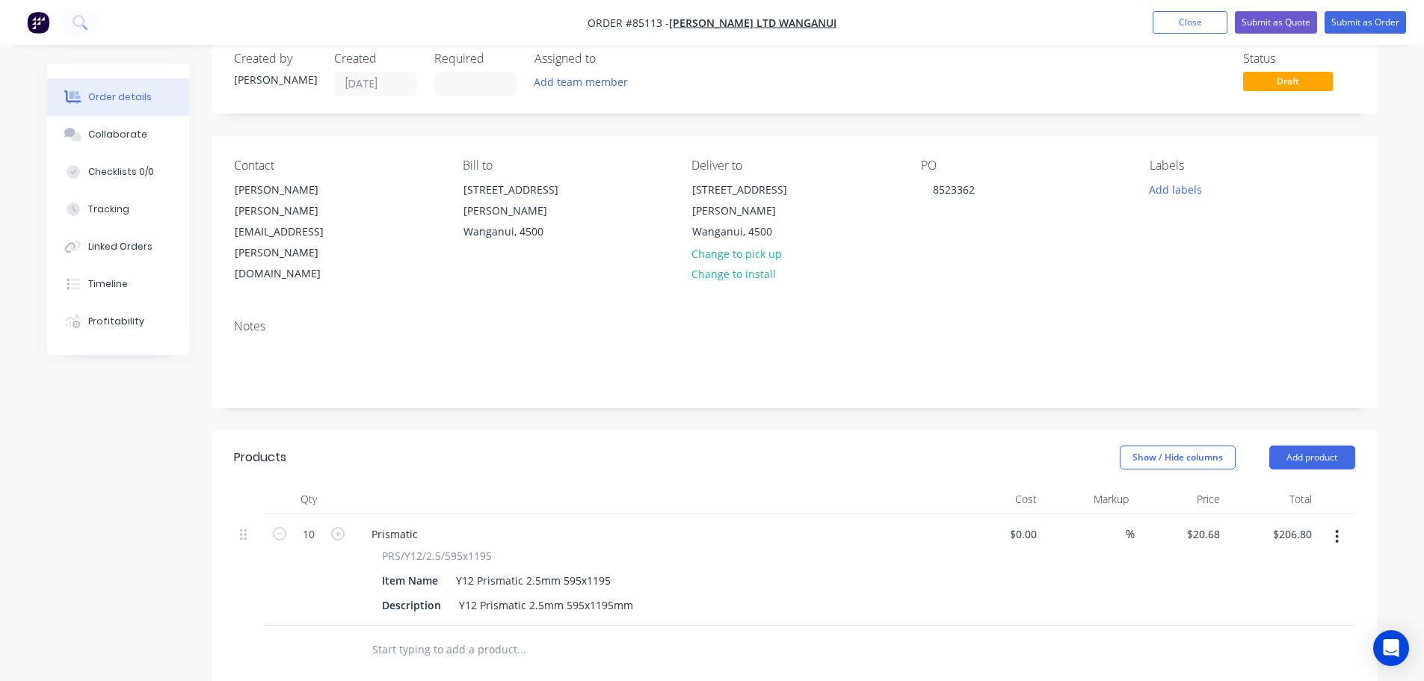
scroll to position [0, 0]
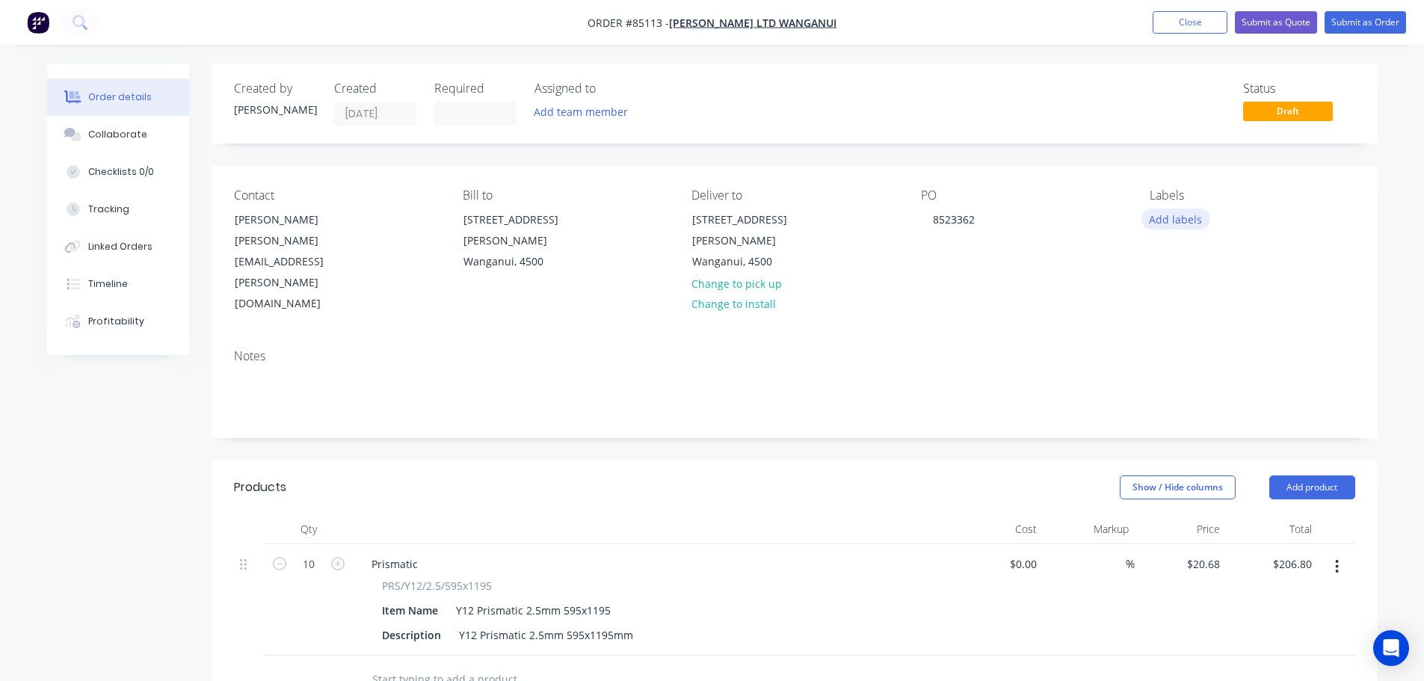
click at [1198, 221] on button "Add labels" at bounding box center [1176, 219] width 69 height 20
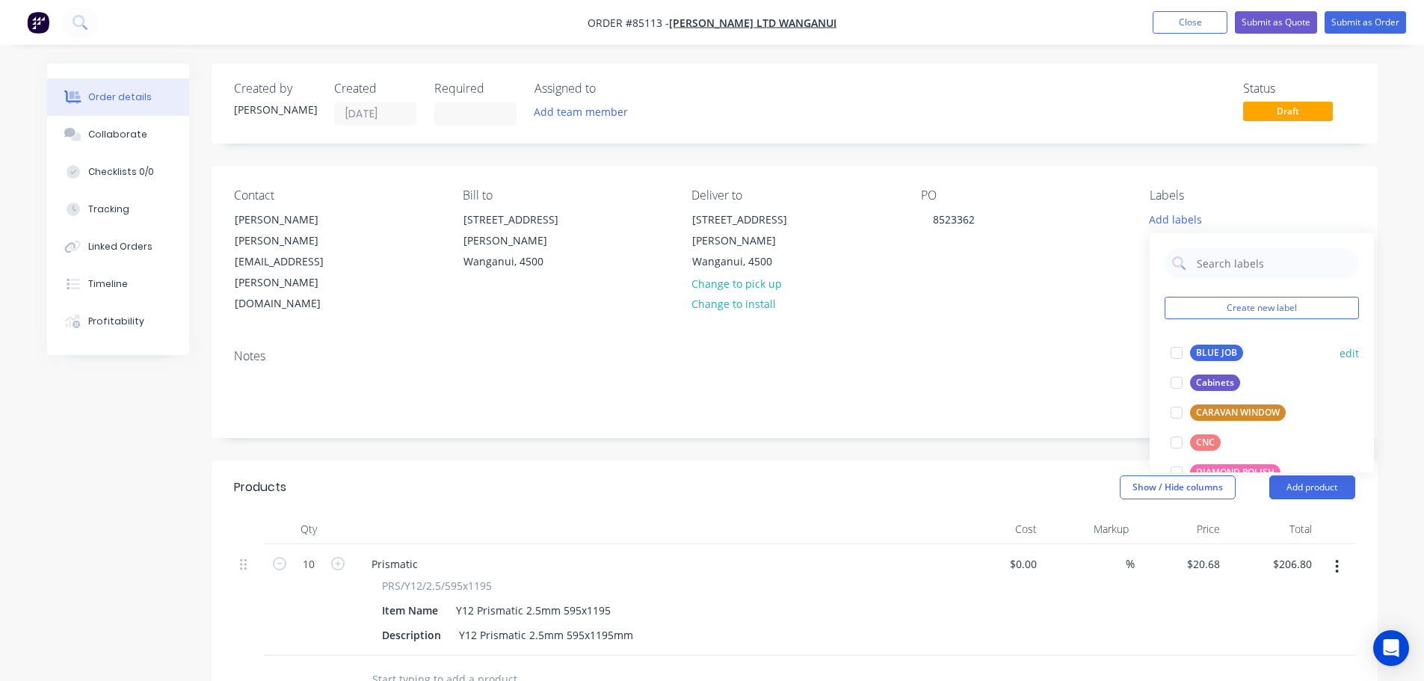
click at [1192, 356] on div "BLUE JOB" at bounding box center [1216, 353] width 53 height 16
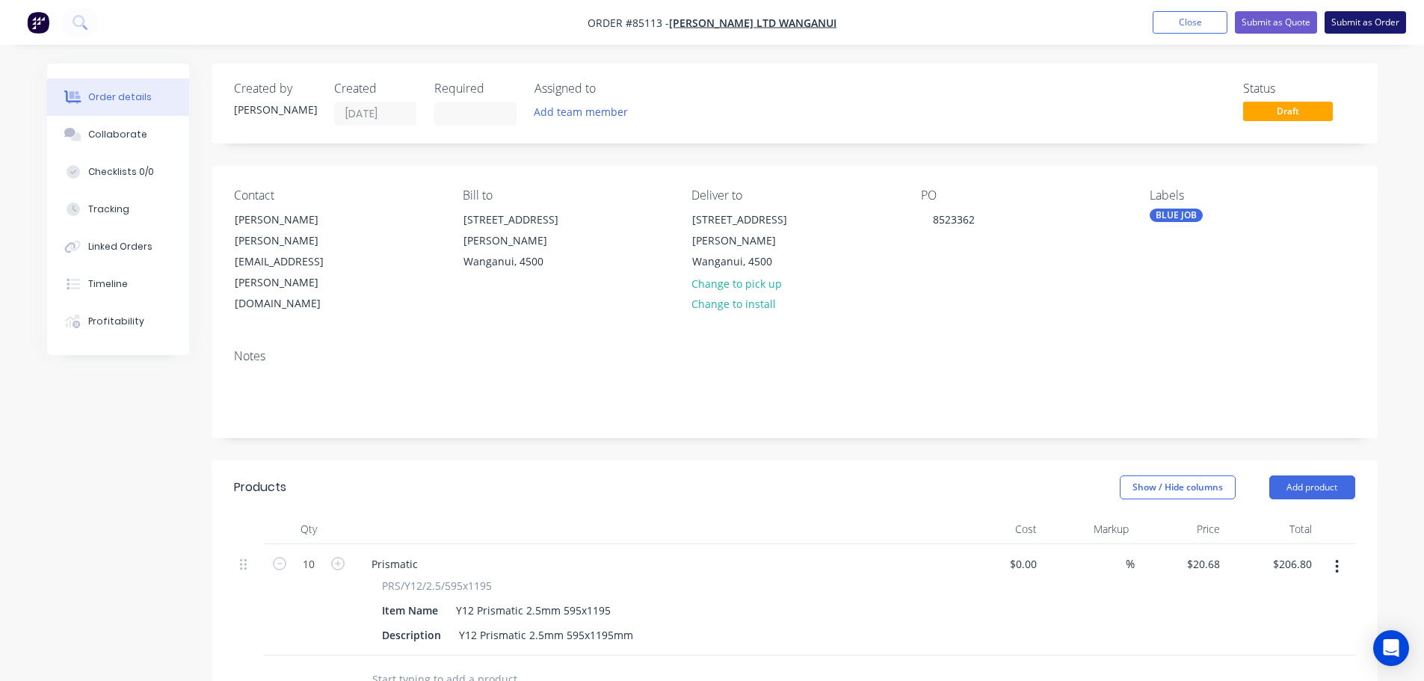
click at [1340, 19] on button "Submit as Order" at bounding box center [1365, 22] width 81 height 22
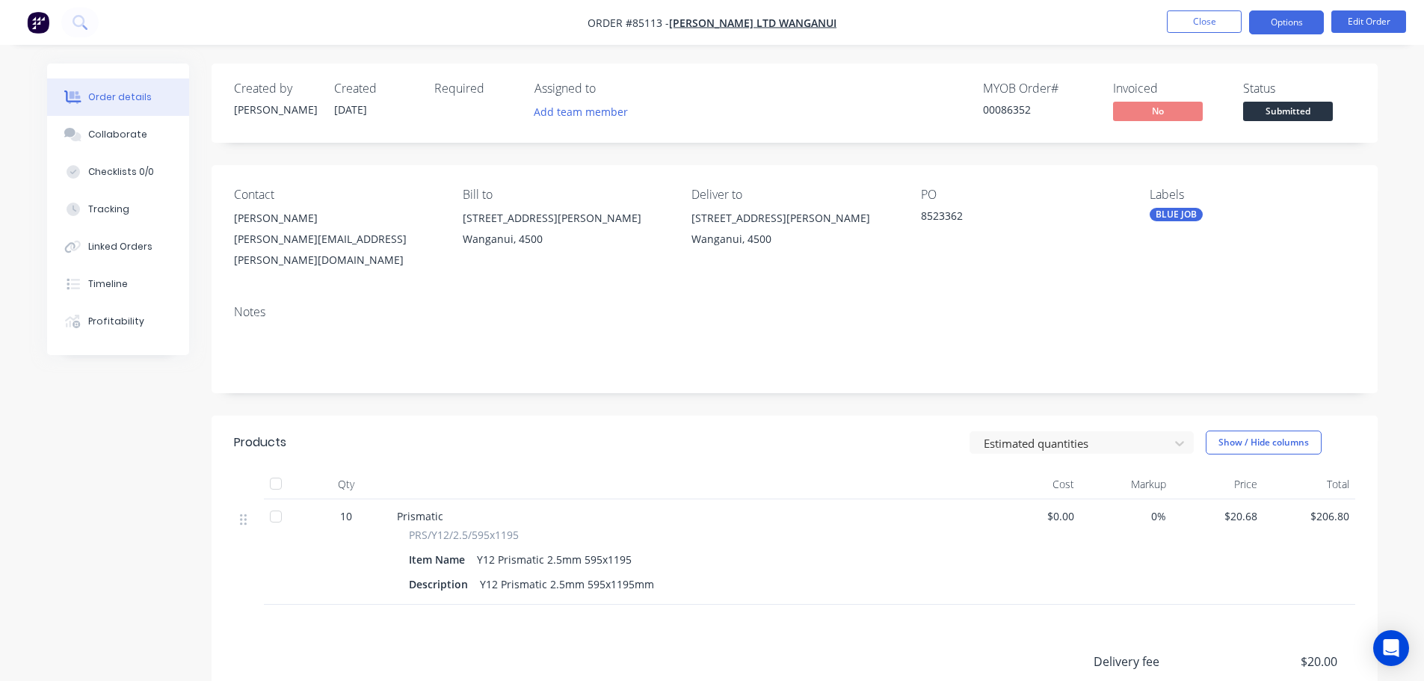
click at [1275, 21] on button "Options" at bounding box center [1286, 22] width 75 height 24
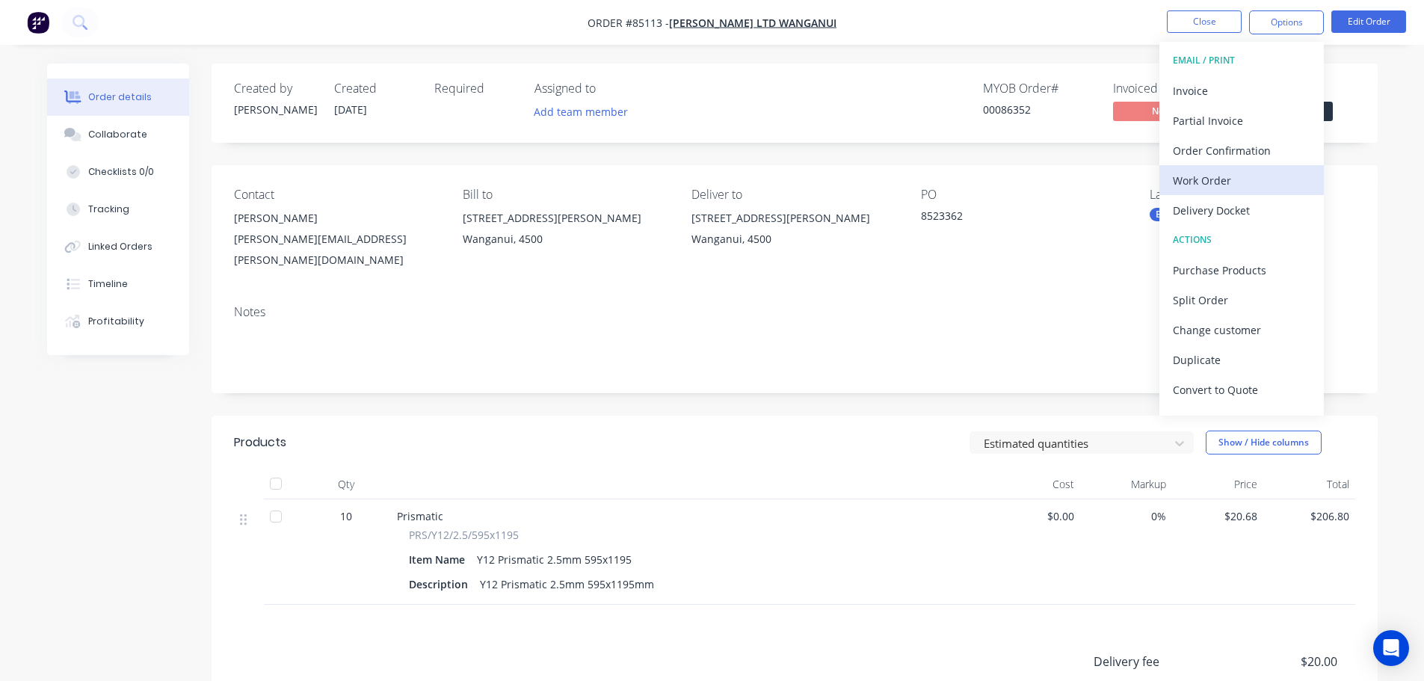
click at [1196, 172] on div "Work Order" at bounding box center [1242, 181] width 138 height 22
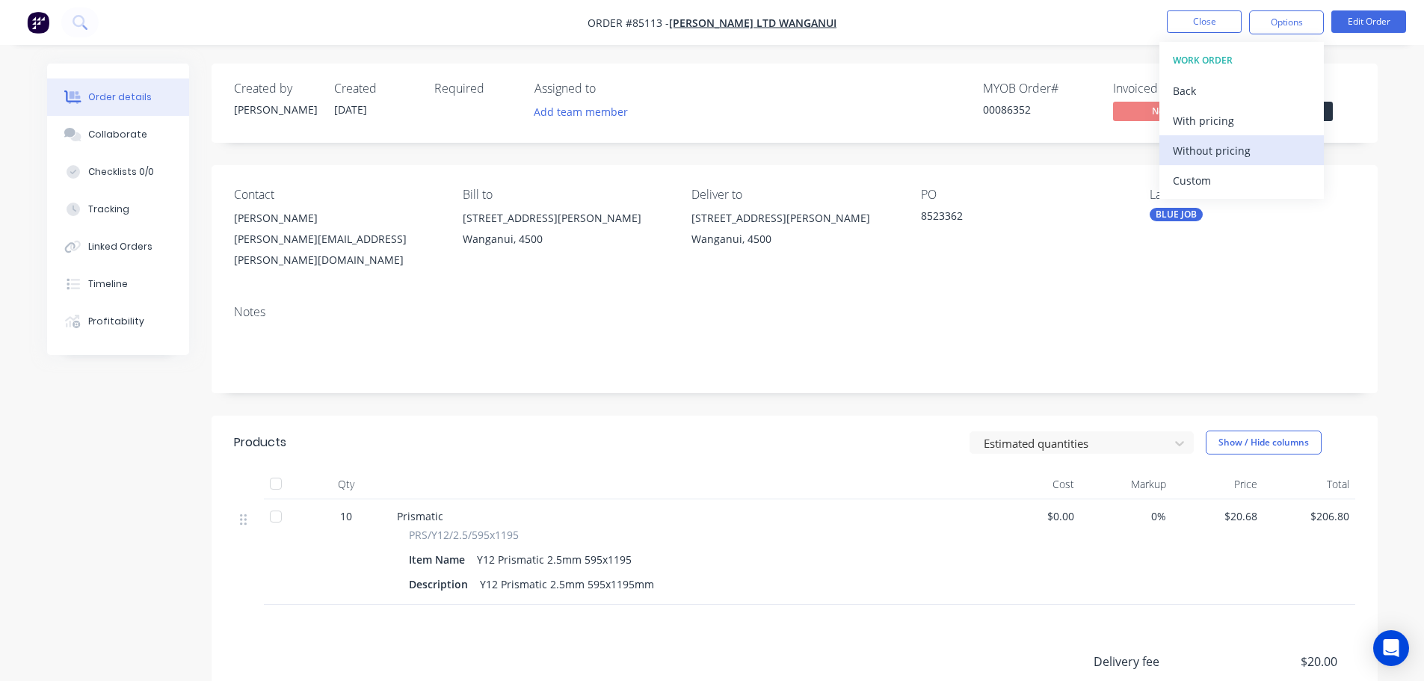
click at [1204, 155] on div "Without pricing" at bounding box center [1242, 151] width 138 height 22
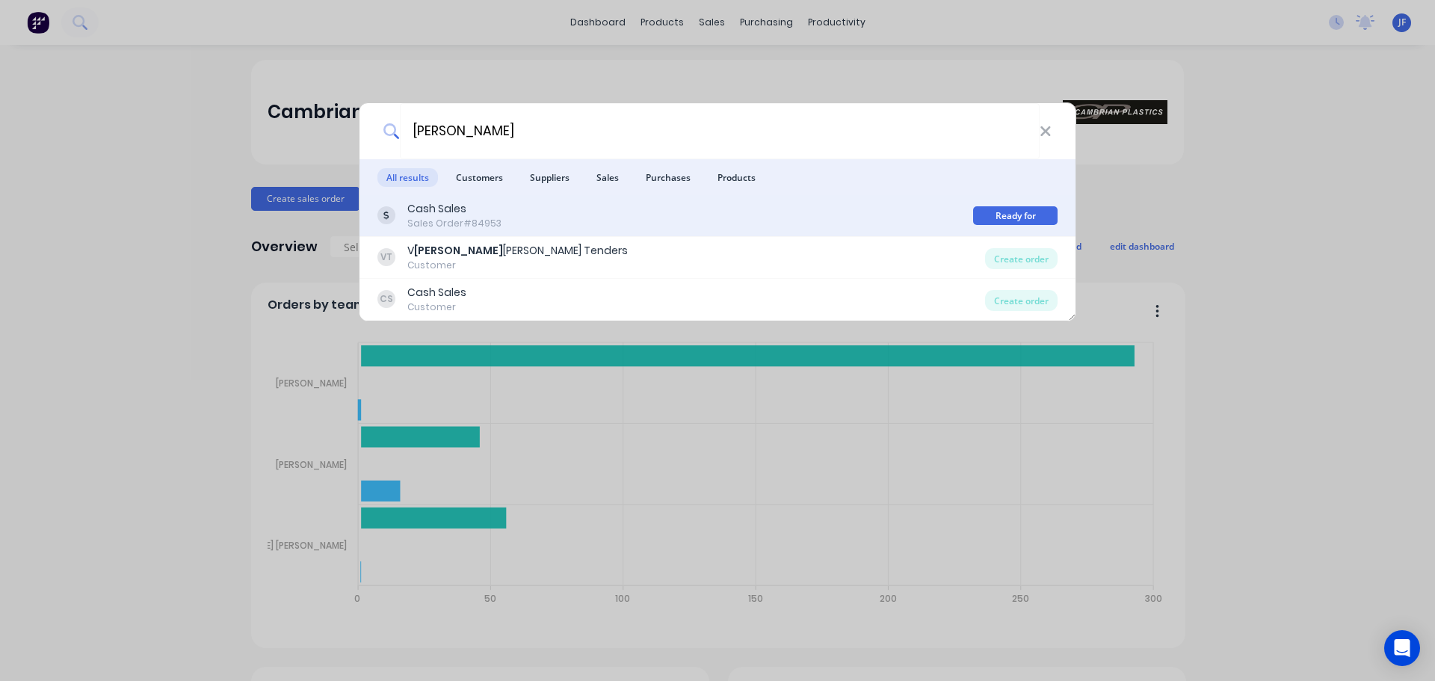
type input "[PERSON_NAME]"
click at [715, 221] on div "Cash Sales Sales Order #84953" at bounding box center [676, 215] width 596 height 29
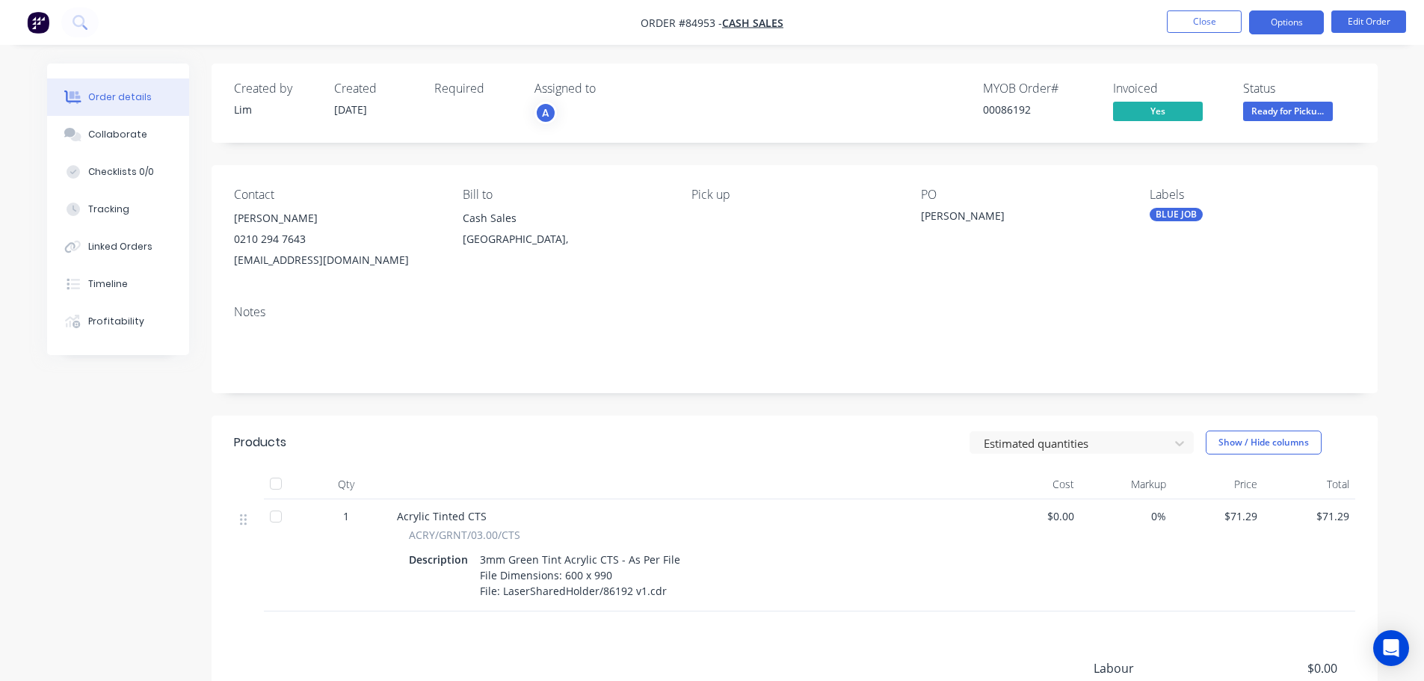
click at [1278, 16] on button "Options" at bounding box center [1286, 22] width 75 height 24
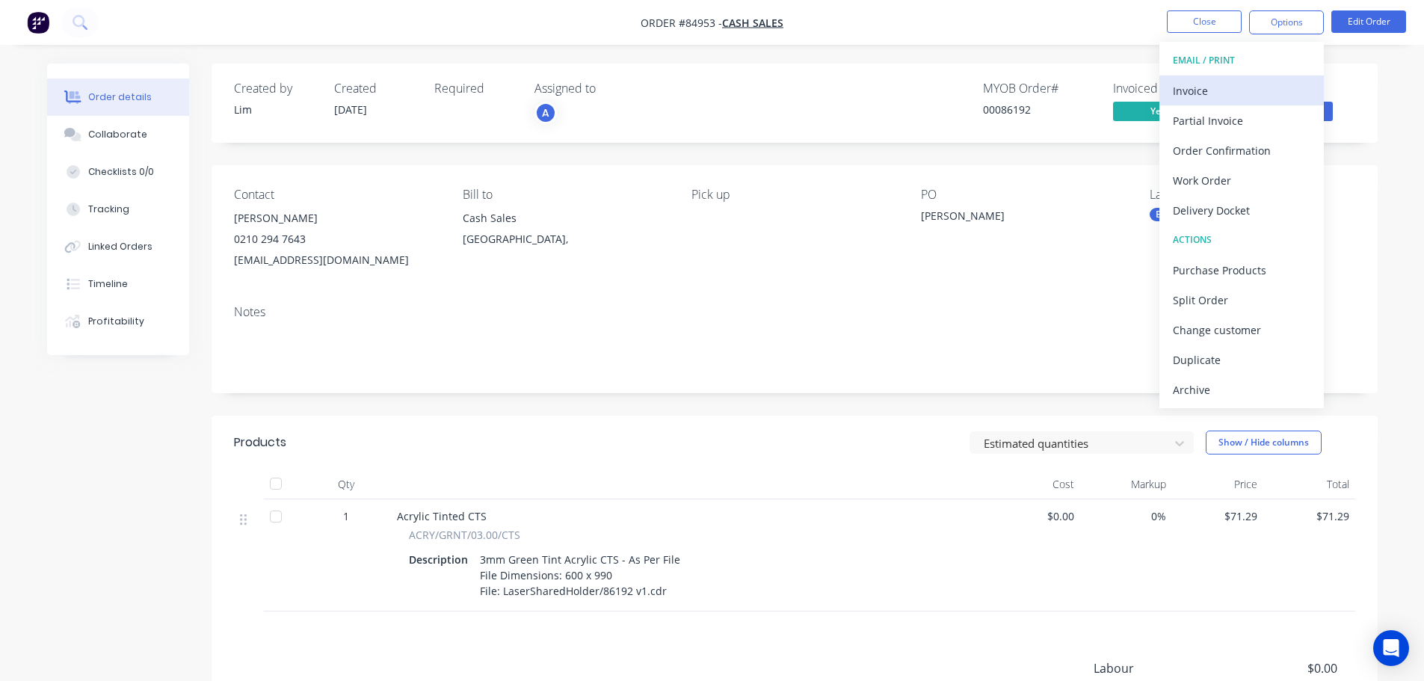
click at [1259, 87] on div "Invoice" at bounding box center [1242, 91] width 138 height 22
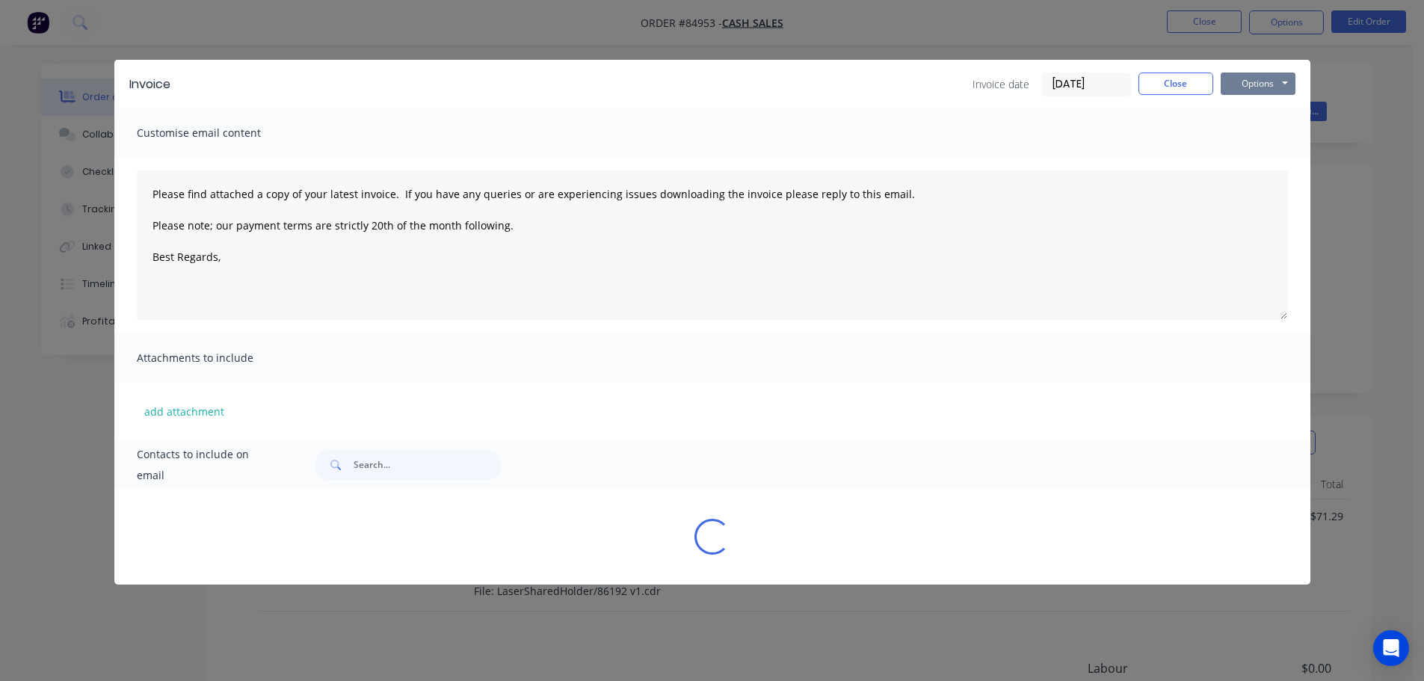
click at [1260, 82] on button "Options" at bounding box center [1258, 84] width 75 height 22
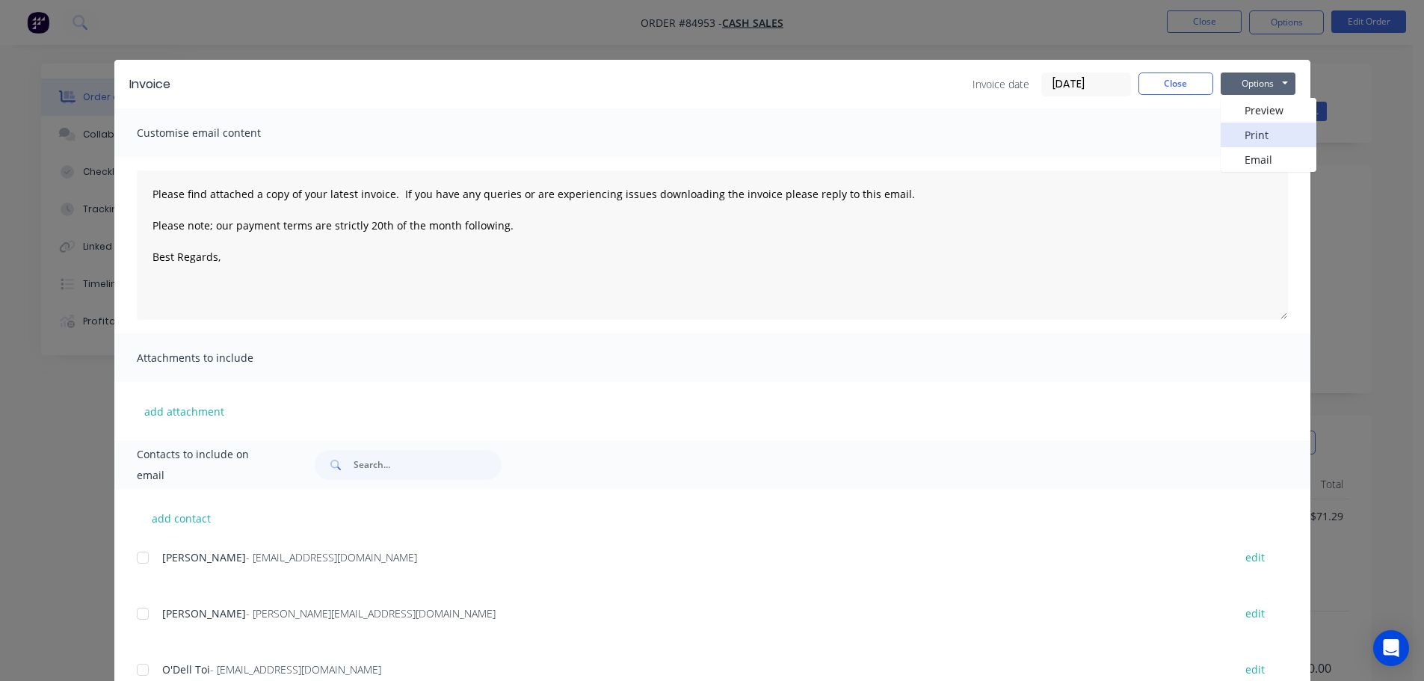
click at [1262, 135] on button "Print" at bounding box center [1269, 135] width 96 height 25
type textarea "Please find attached a copy of your latest invoice. If you have any queries or …"
click at [1159, 85] on button "Close" at bounding box center [1176, 84] width 75 height 22
